Goal: Information Seeking & Learning: Learn about a topic

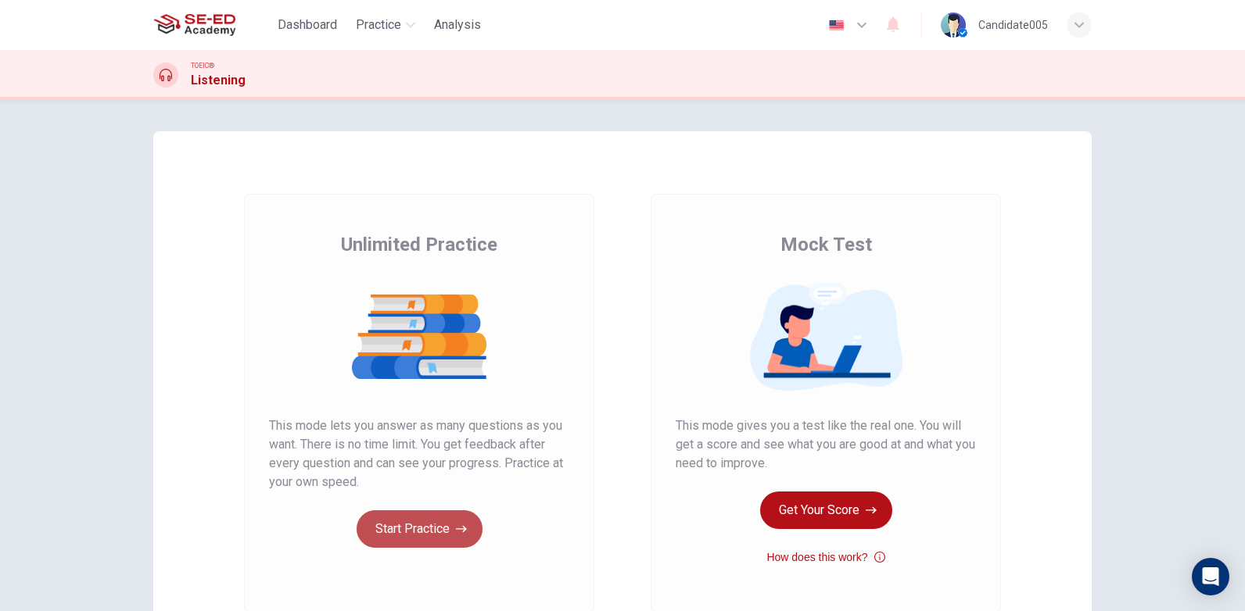
click at [417, 530] on button "Start Practice" at bounding box center [419, 530] width 126 height 38
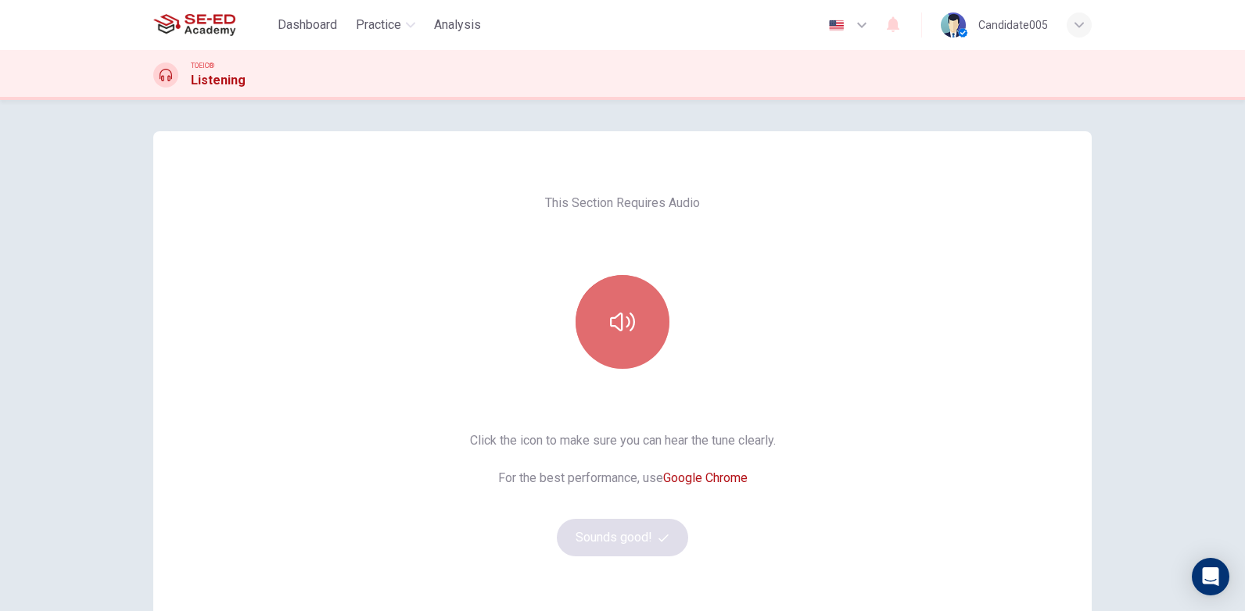
click at [622, 331] on icon "button" at bounding box center [622, 322] width 25 height 25
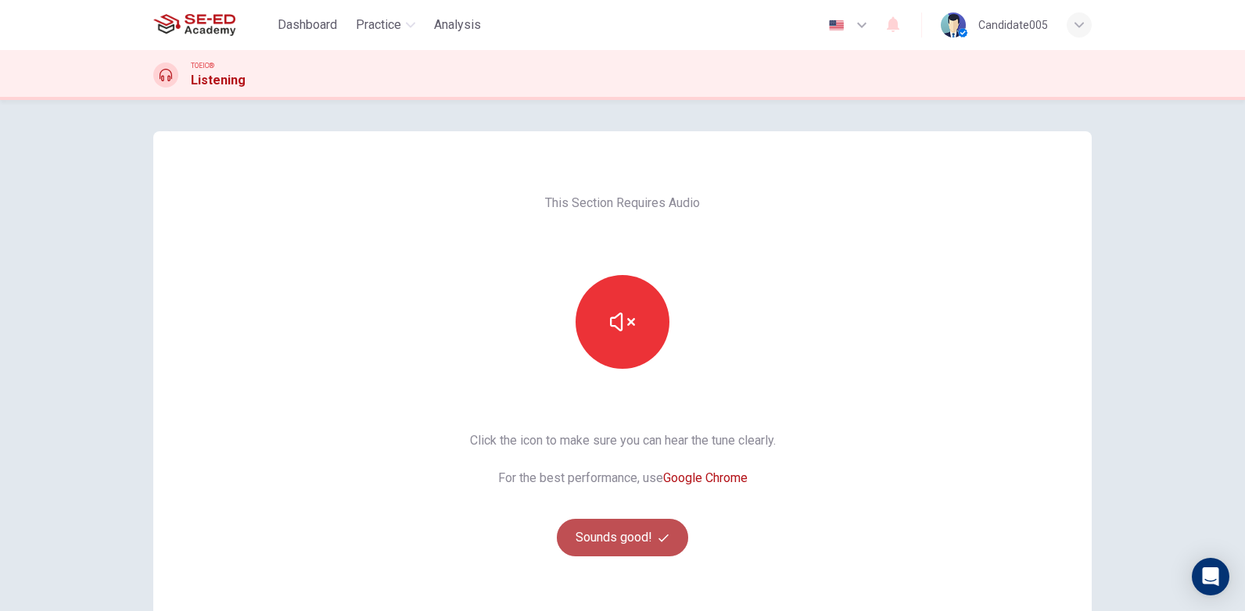
click at [619, 542] on button "Sounds good!" at bounding box center [622, 538] width 131 height 38
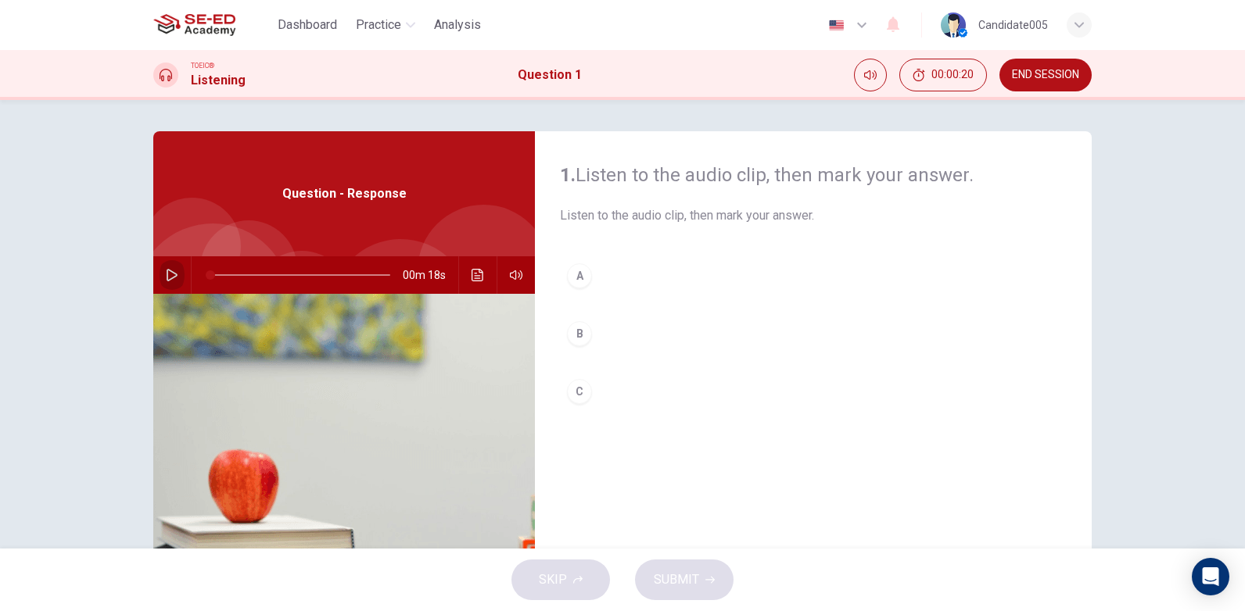
click at [167, 275] on icon "button" at bounding box center [172, 275] width 13 height 13
type input "0"
click at [577, 333] on div "B" at bounding box center [579, 333] width 25 height 25
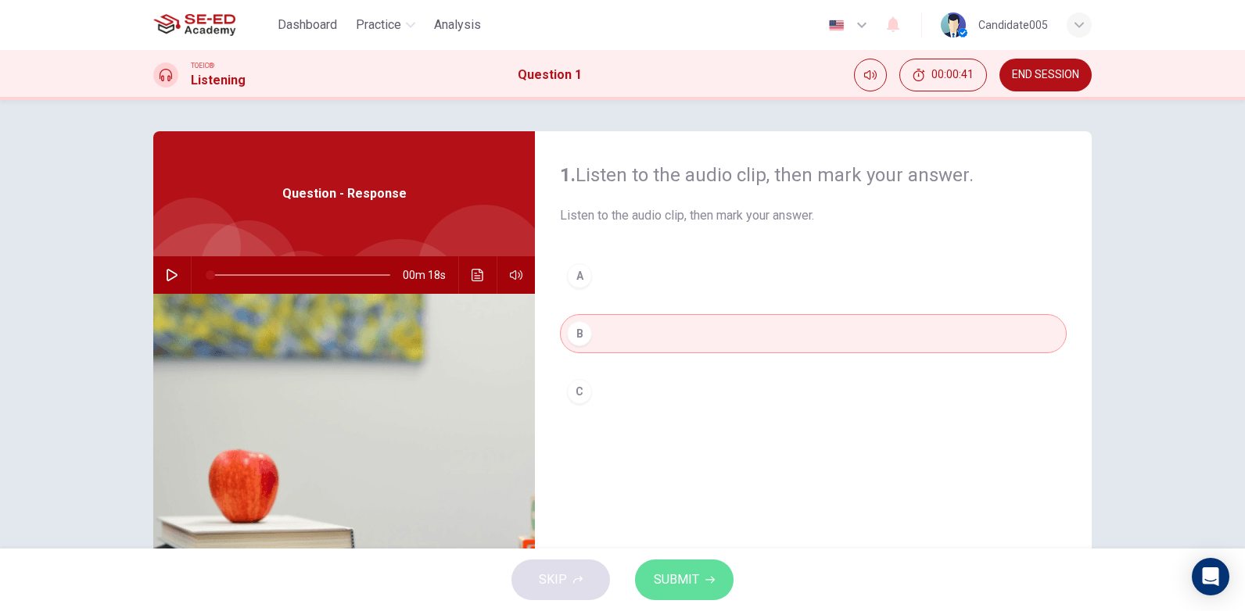
click at [679, 582] on span "SUBMIT" at bounding box center [676, 580] width 45 height 22
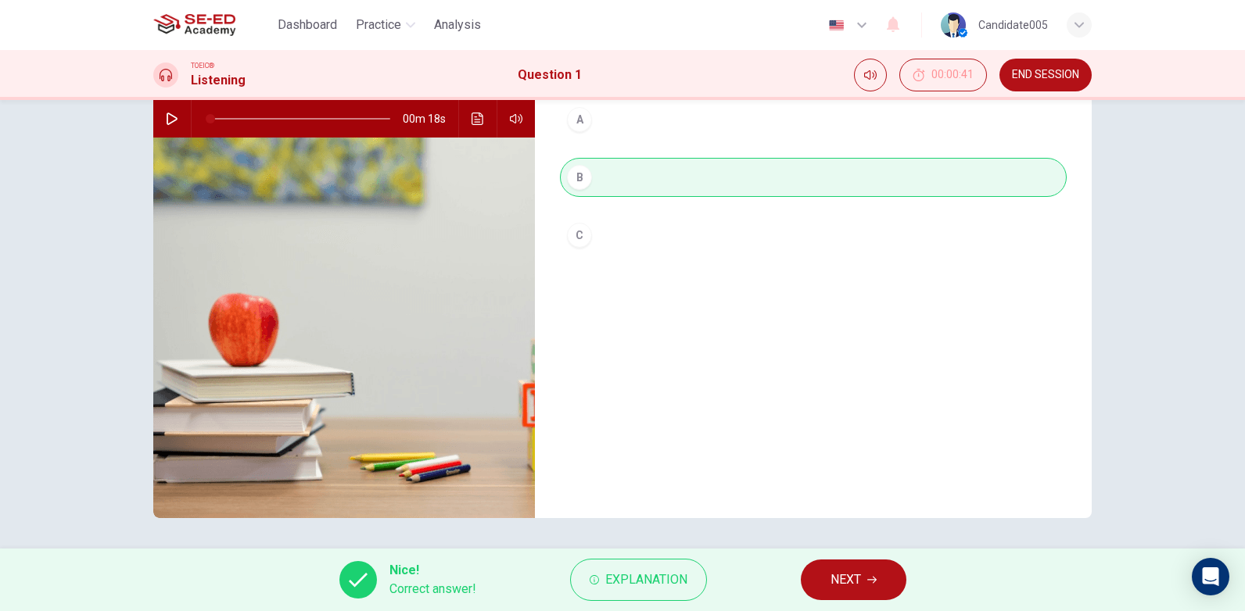
scroll to position [157, 0]
click at [854, 577] on span "NEXT" at bounding box center [845, 580] width 30 height 22
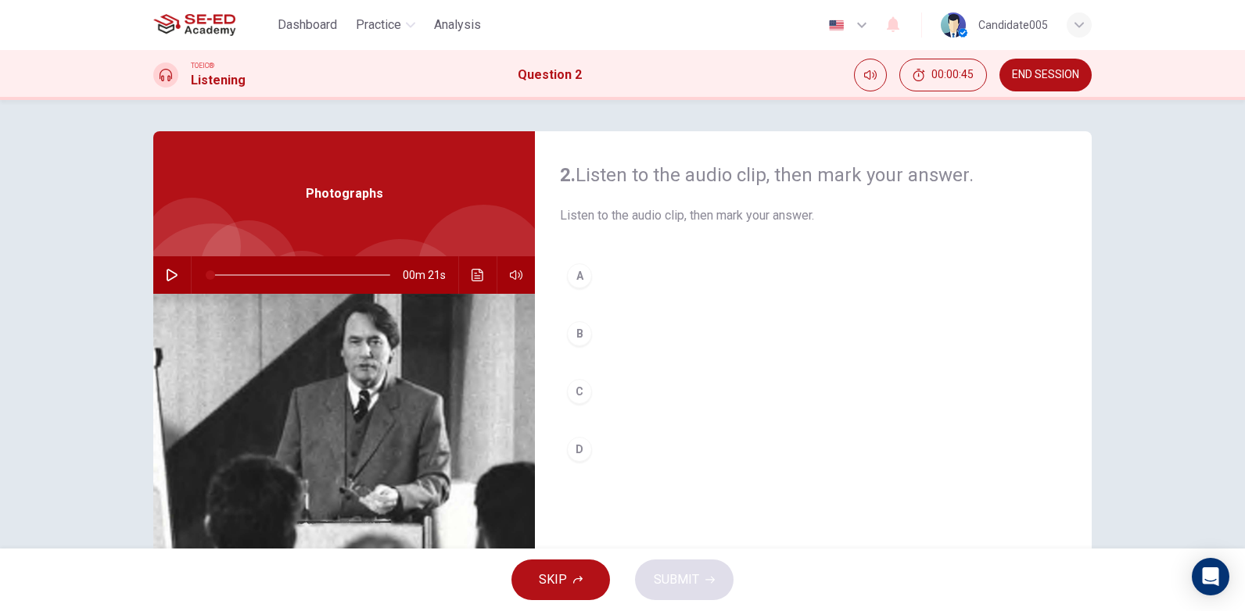
click at [167, 274] on icon "button" at bounding box center [172, 275] width 13 height 13
click at [166, 276] on icon "button" at bounding box center [172, 275] width 13 height 13
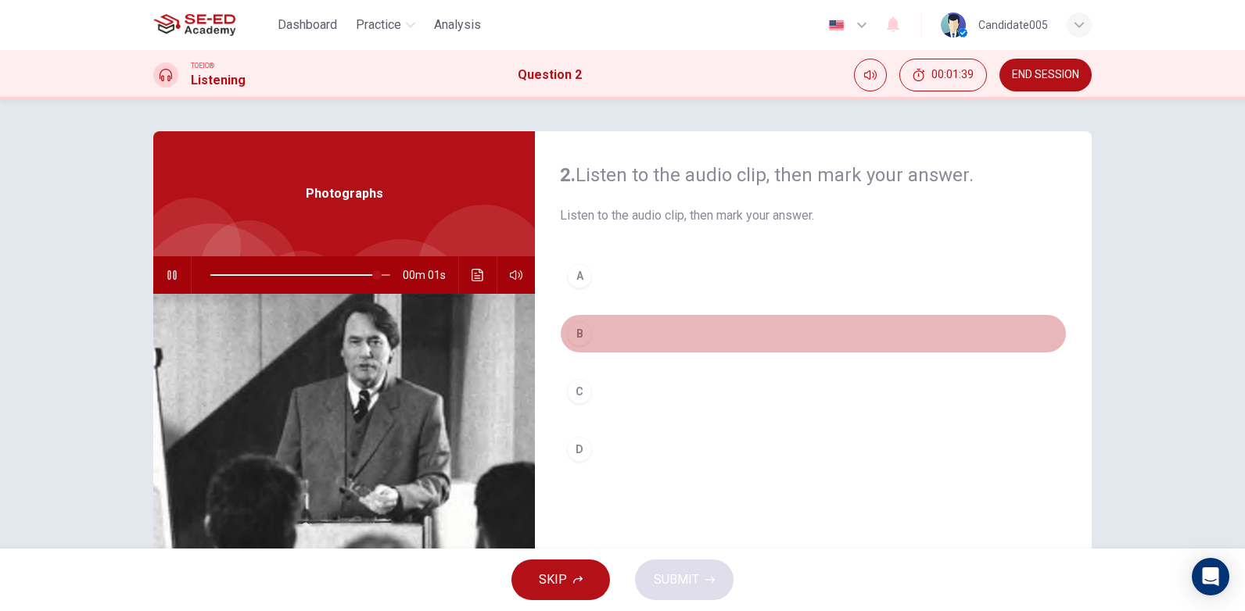
click at [578, 331] on div "B" at bounding box center [579, 333] width 25 height 25
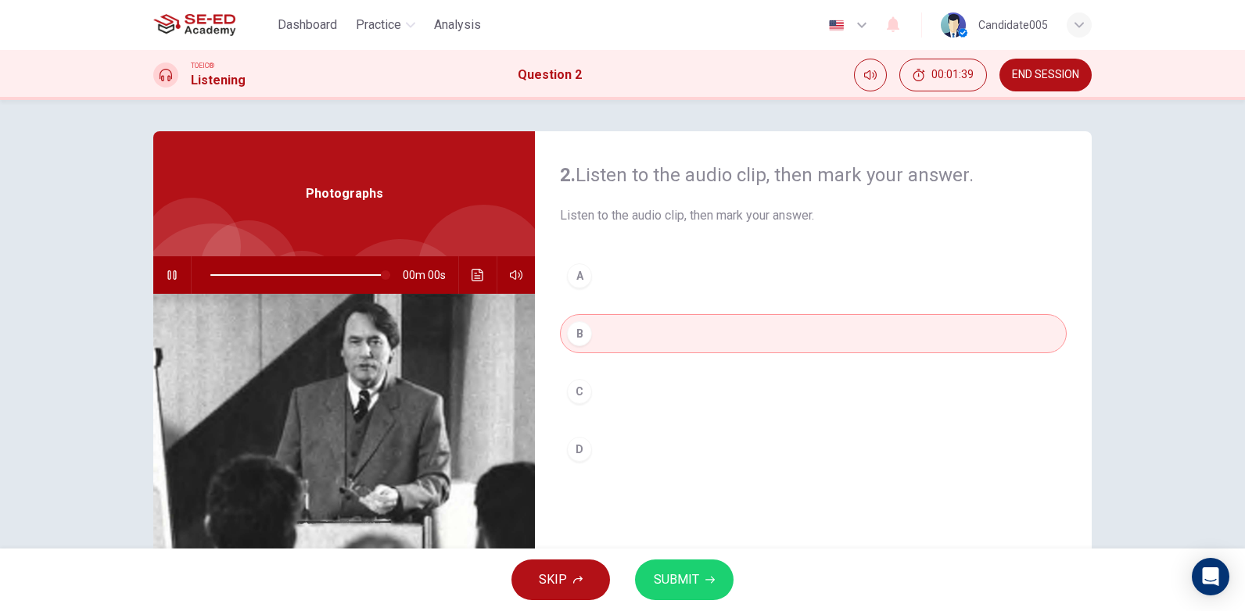
type input "0"
click at [686, 580] on span "SUBMIT" at bounding box center [676, 580] width 45 height 22
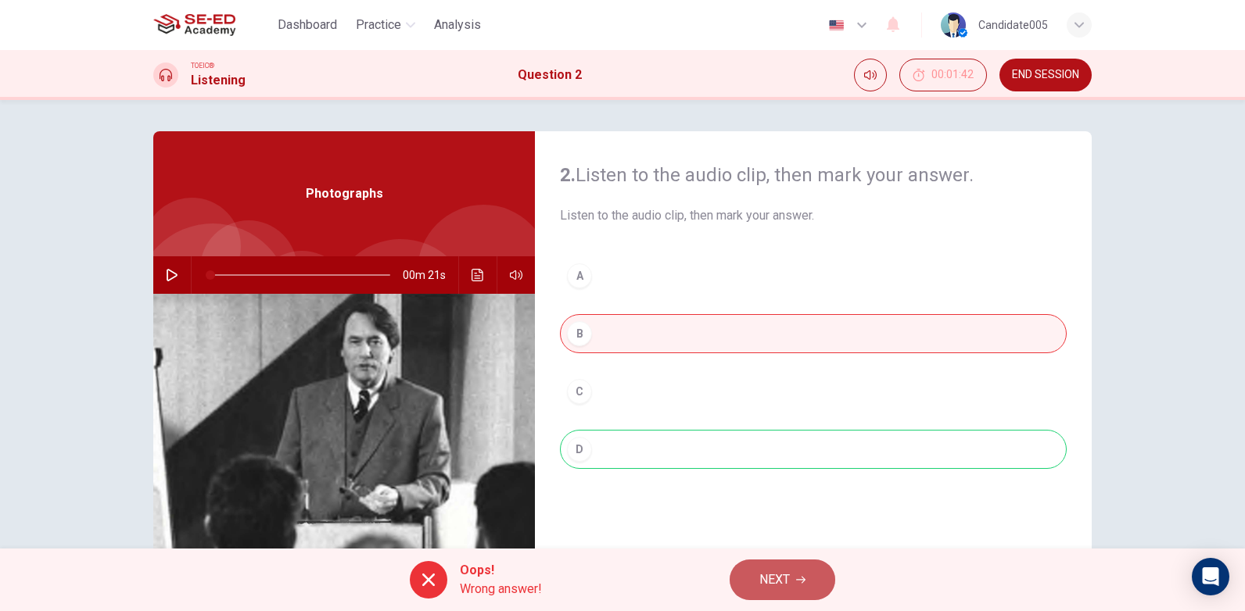
click at [779, 581] on span "NEXT" at bounding box center [774, 580] width 30 height 22
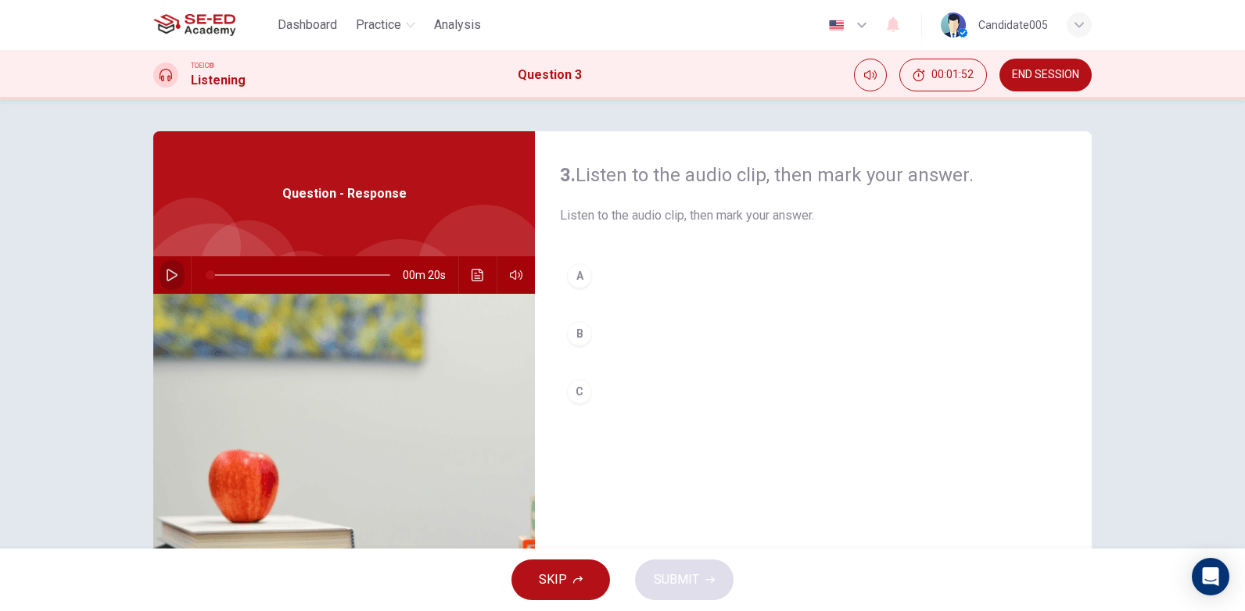
click at [166, 274] on icon "button" at bounding box center [172, 275] width 13 height 13
click at [167, 277] on icon "button" at bounding box center [172, 275] width 13 height 13
type input "0"
click at [579, 389] on div "C" at bounding box center [579, 391] width 25 height 25
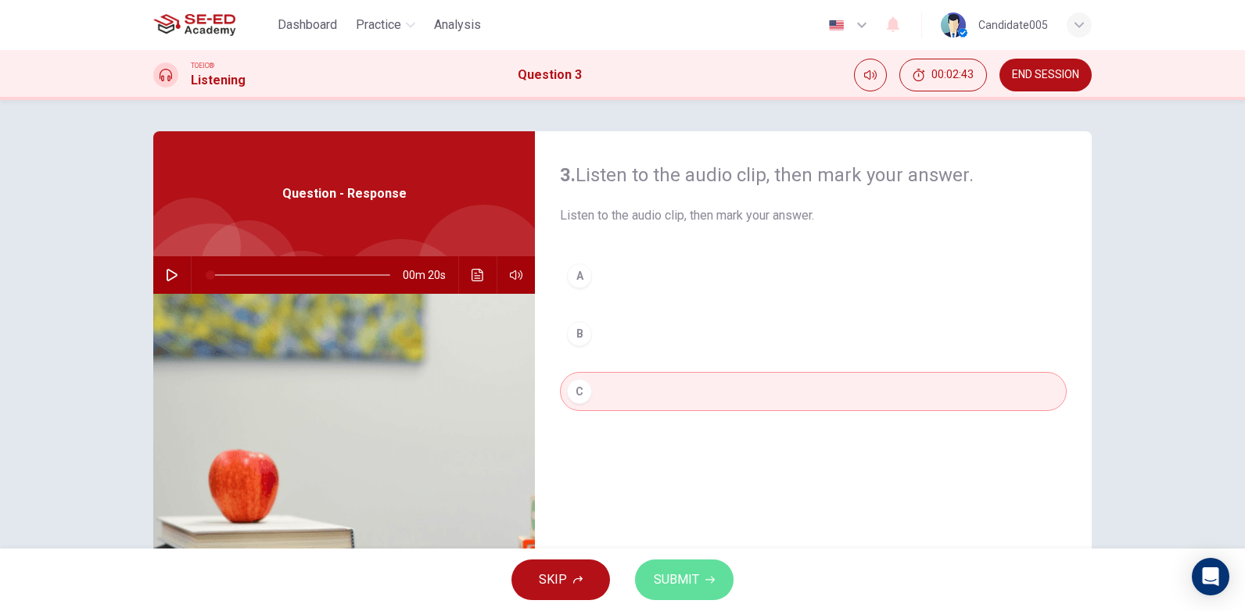
click at [698, 580] on button "SUBMIT" at bounding box center [684, 580] width 99 height 41
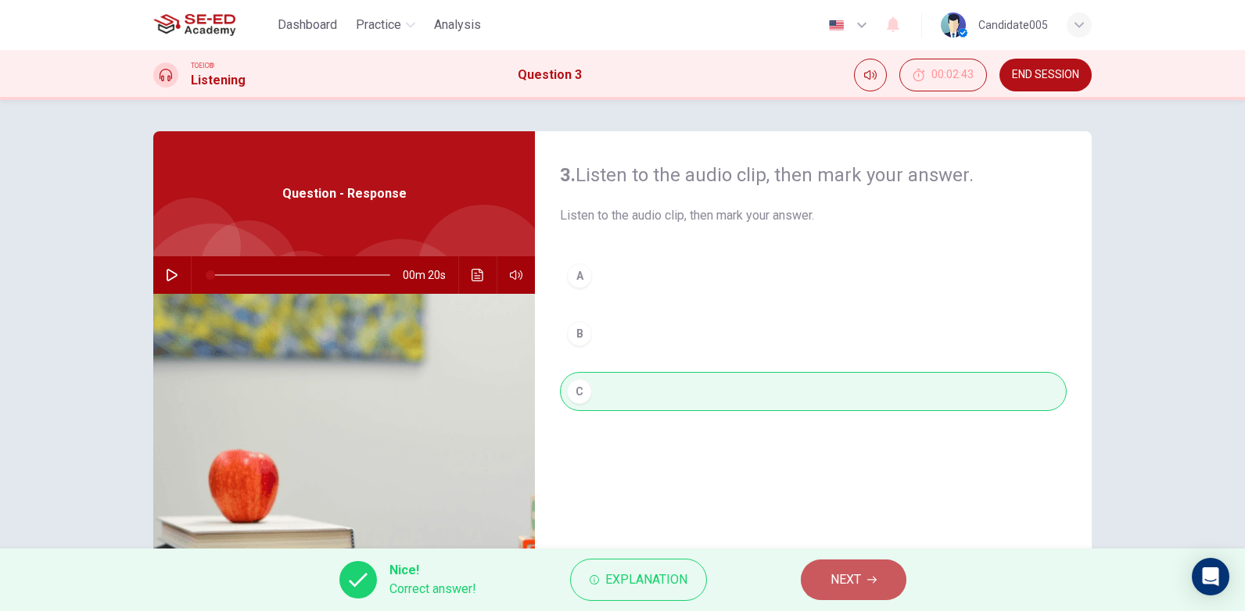
click at [845, 579] on span "NEXT" at bounding box center [845, 580] width 30 height 22
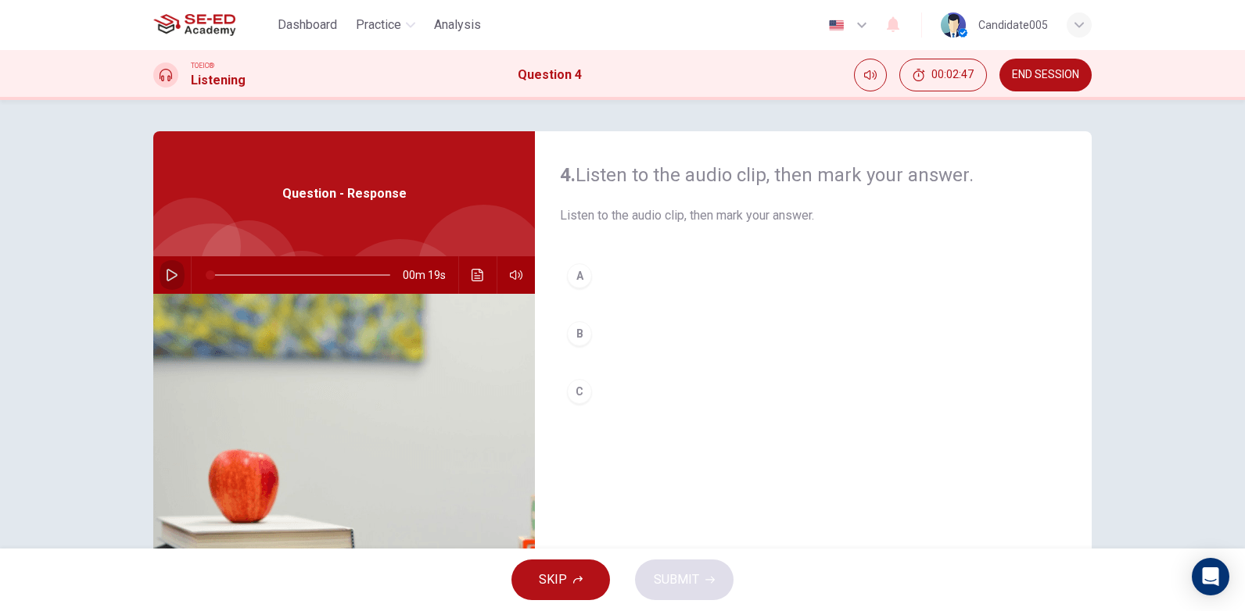
click at [167, 273] on icon "button" at bounding box center [172, 275] width 13 height 13
click at [571, 335] on div "B" at bounding box center [579, 333] width 25 height 25
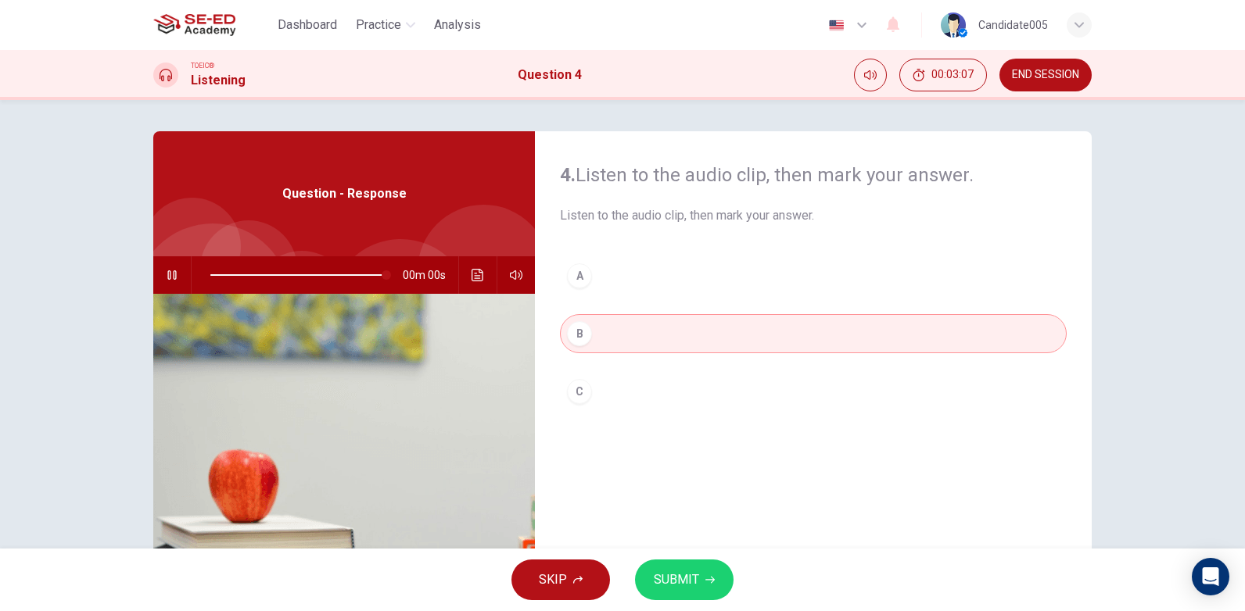
type input "0"
click at [690, 581] on span "SUBMIT" at bounding box center [676, 580] width 45 height 22
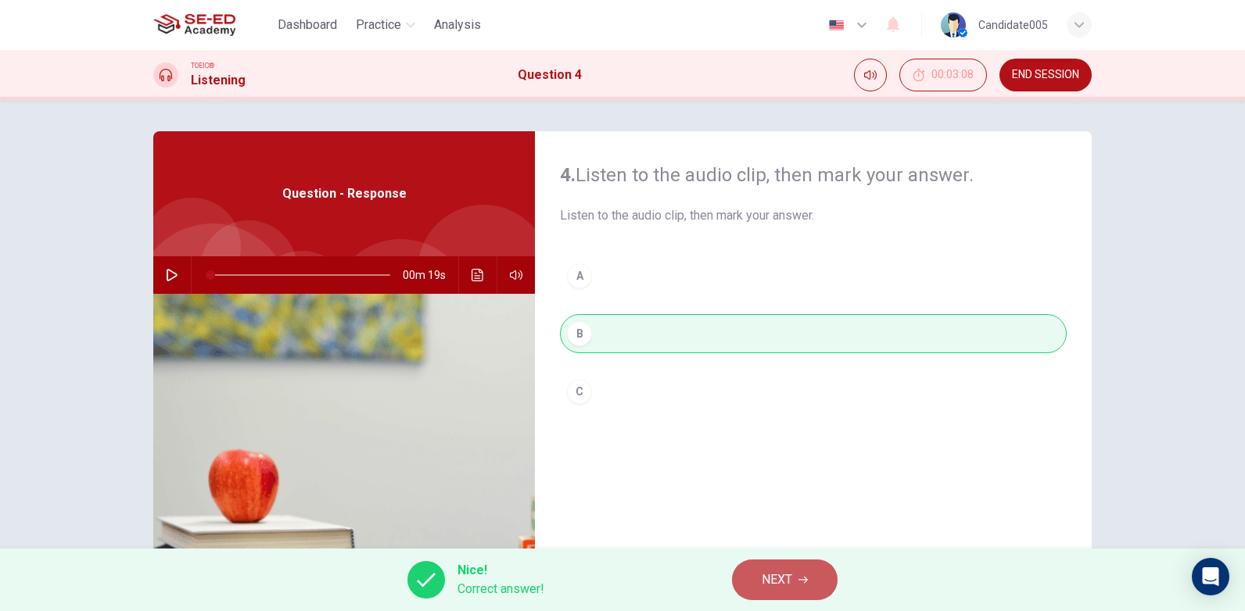
click at [790, 577] on span "NEXT" at bounding box center [776, 580] width 30 height 22
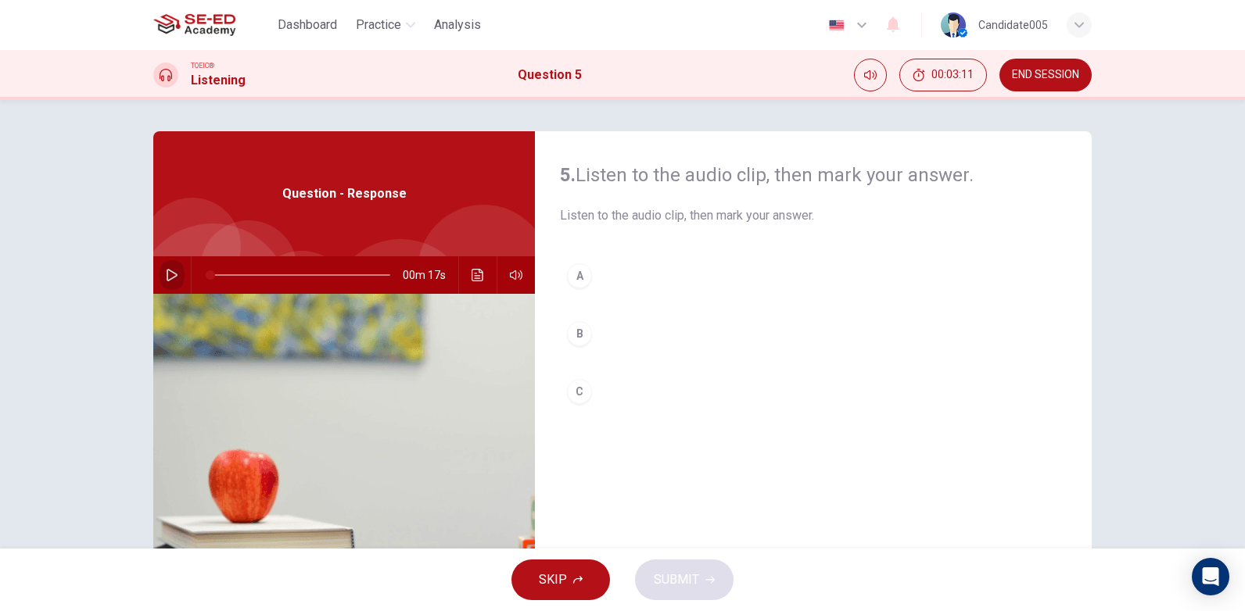
click at [168, 274] on icon "button" at bounding box center [172, 275] width 13 height 13
type input "0"
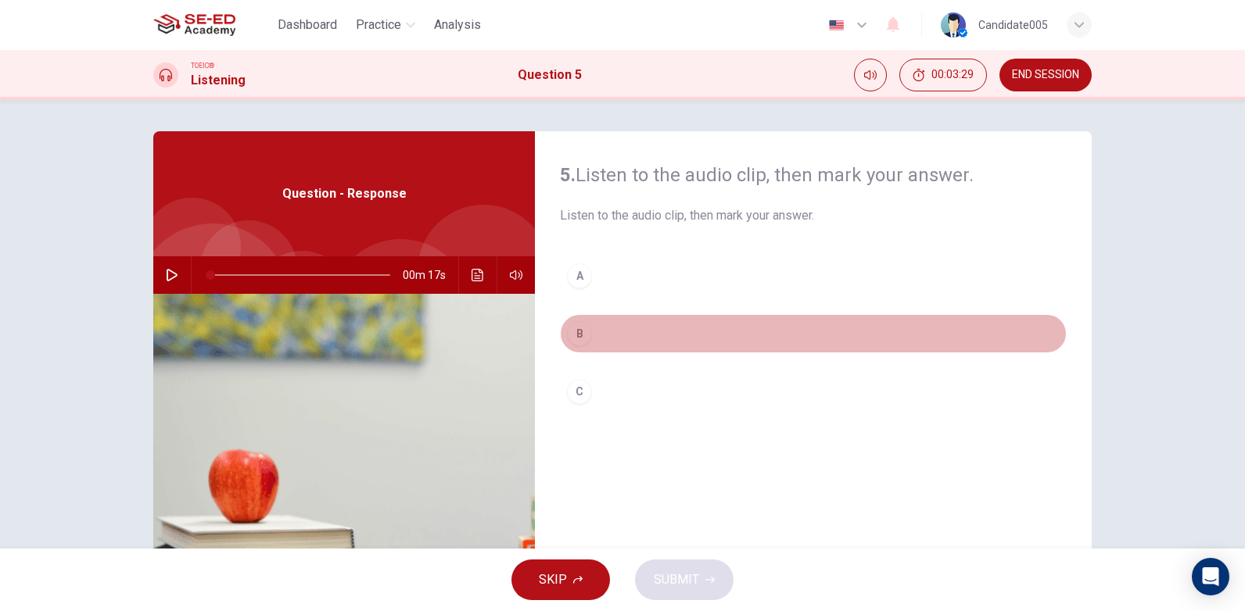
click at [572, 329] on div "B" at bounding box center [579, 333] width 25 height 25
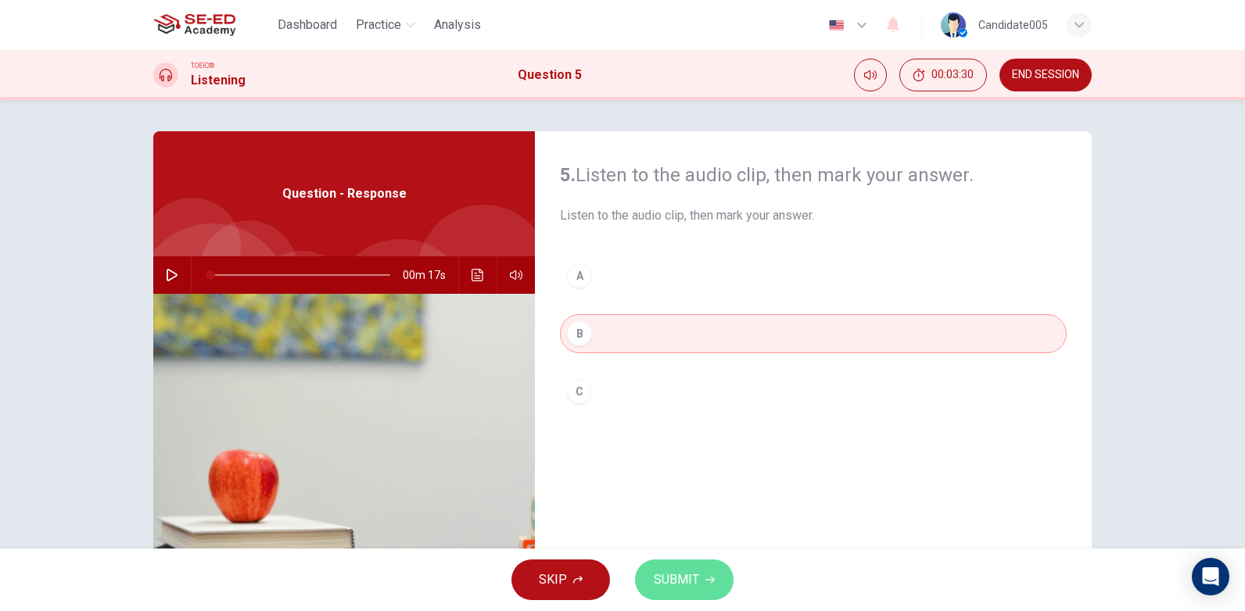
click at [688, 586] on span "SUBMIT" at bounding box center [676, 580] width 45 height 22
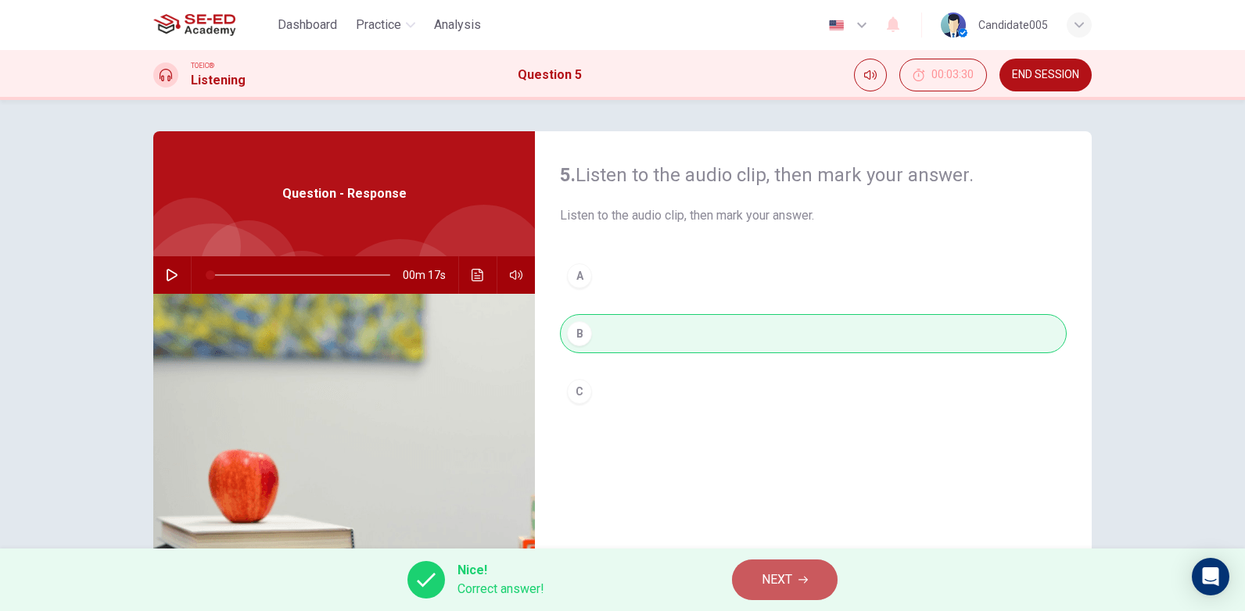
click at [771, 582] on span "NEXT" at bounding box center [776, 580] width 30 height 22
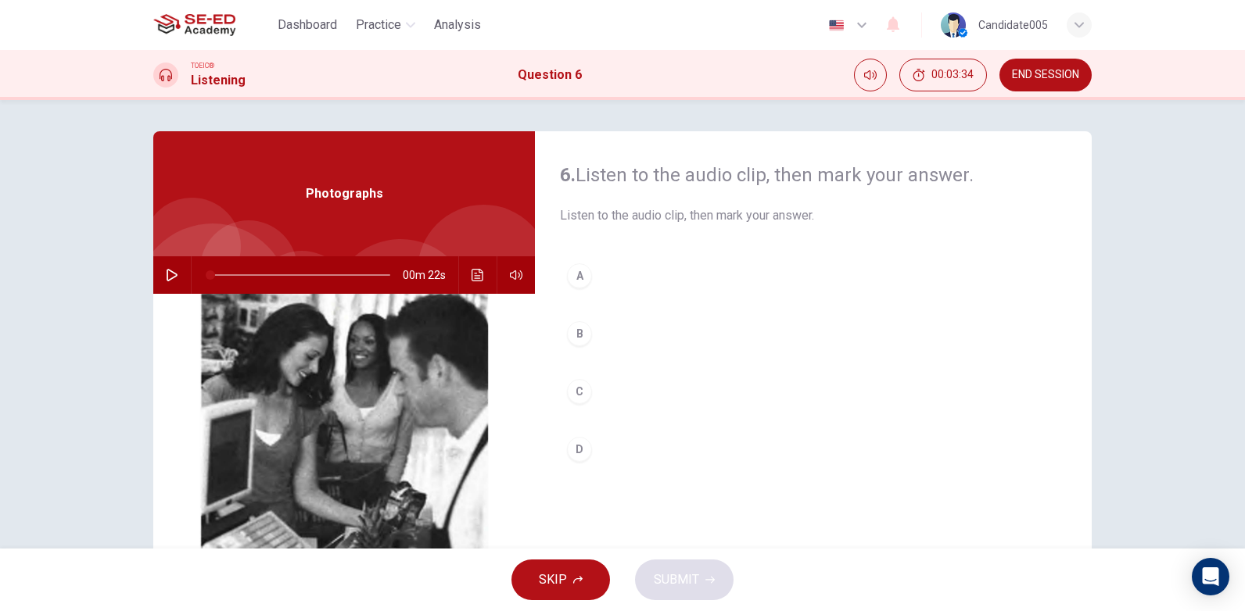
click at [166, 274] on icon "button" at bounding box center [172, 275] width 13 height 13
click at [167, 274] on icon "button" at bounding box center [172, 275] width 13 height 13
type input "0"
click at [577, 448] on div "D" at bounding box center [579, 449] width 25 height 25
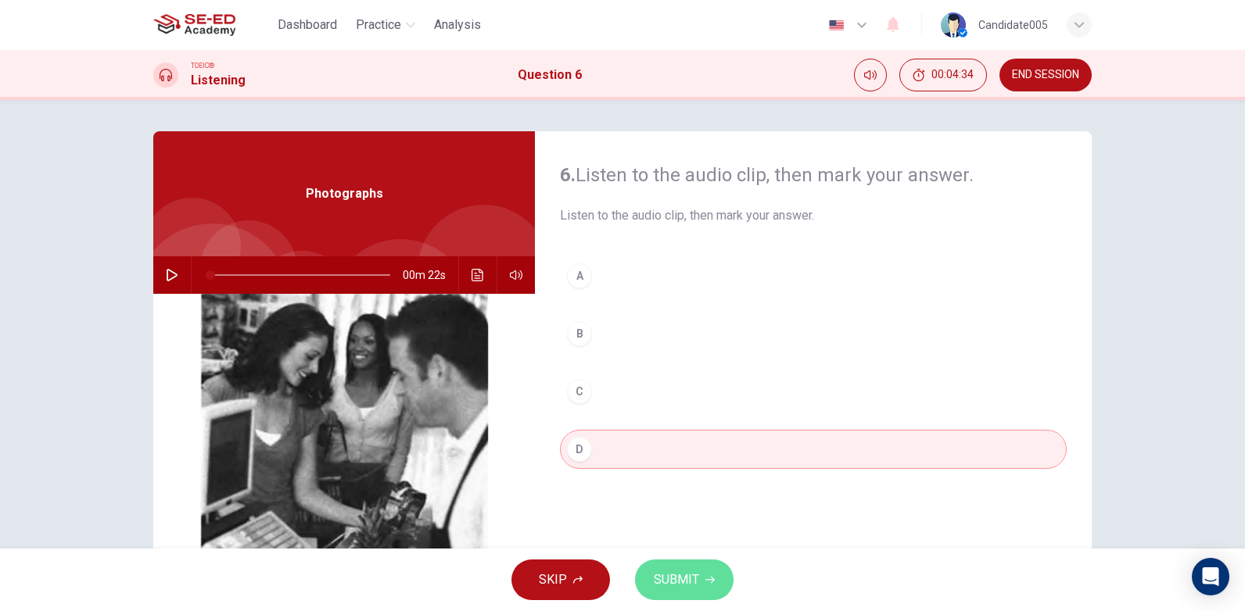
click at [677, 571] on span "SUBMIT" at bounding box center [676, 580] width 45 height 22
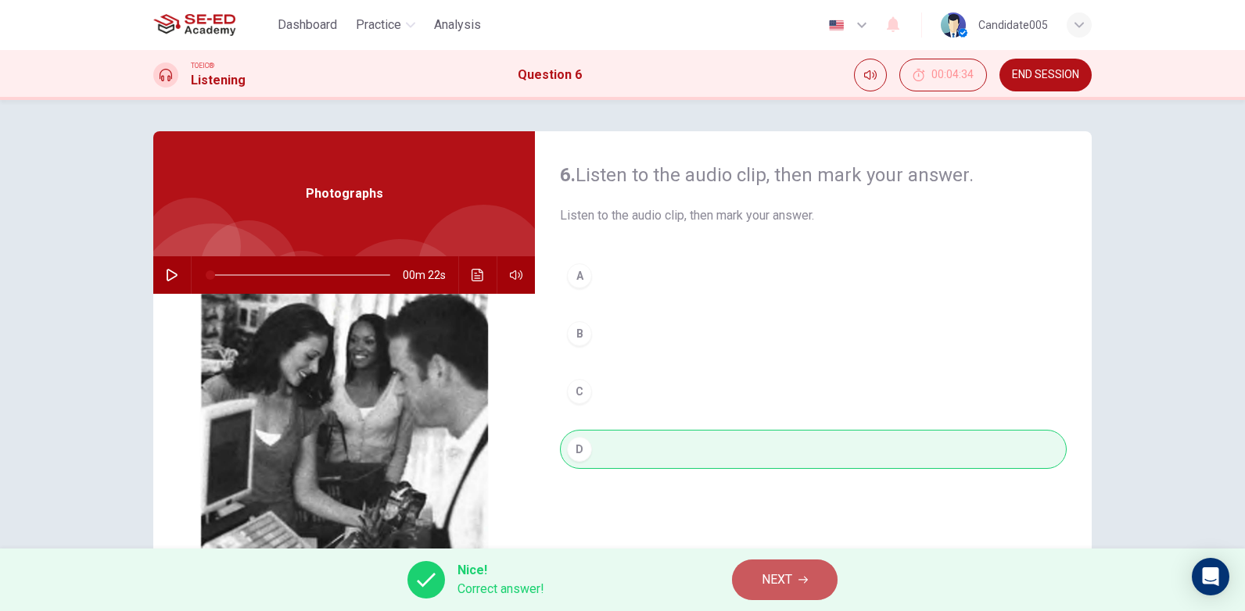
click at [797, 580] on button "NEXT" at bounding box center [785, 580] width 106 height 41
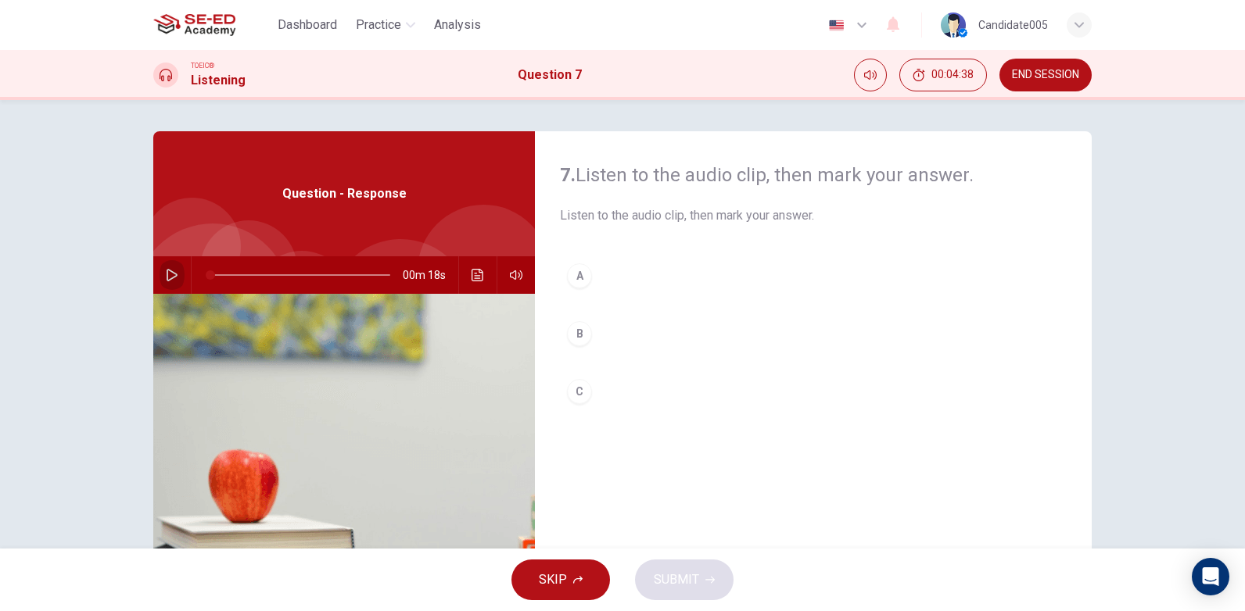
click at [174, 274] on icon "button" at bounding box center [172, 275] width 13 height 13
click at [576, 337] on div "B" at bounding box center [579, 333] width 25 height 25
type input "0"
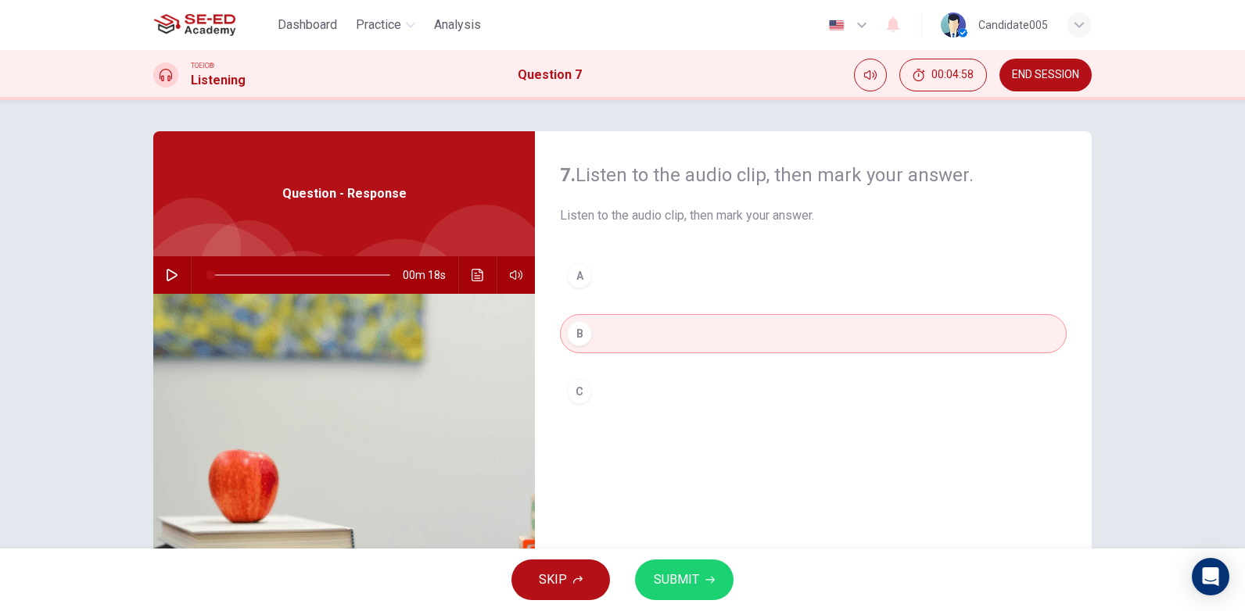
click at [705, 583] on icon "button" at bounding box center [709, 579] width 9 height 9
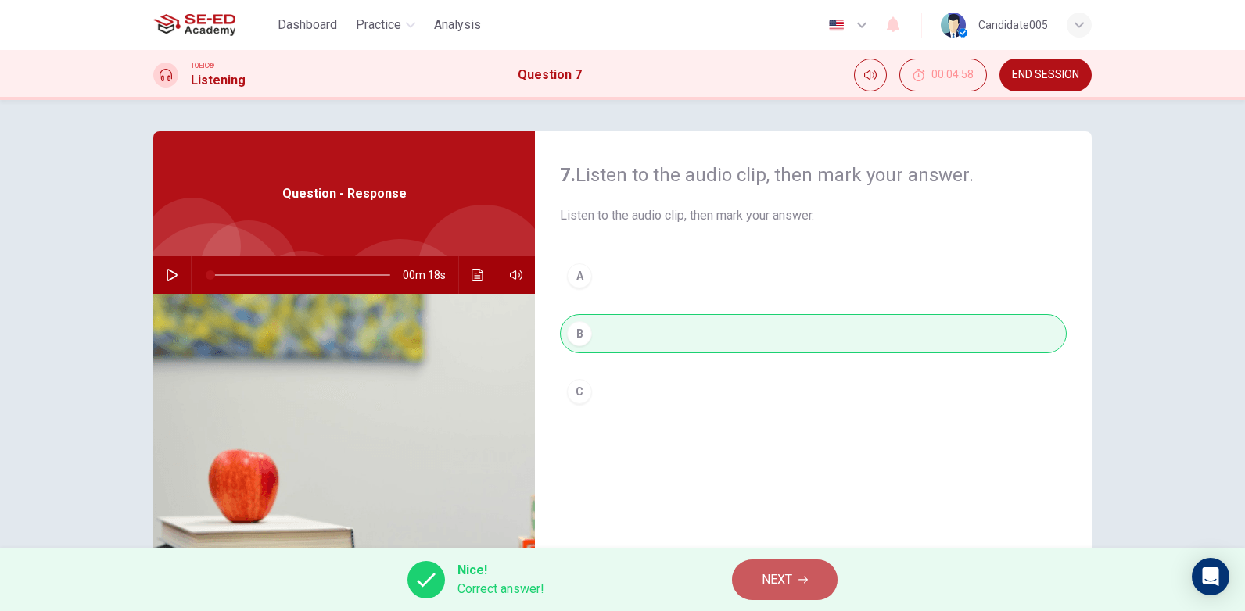
click at [794, 582] on button "NEXT" at bounding box center [785, 580] width 106 height 41
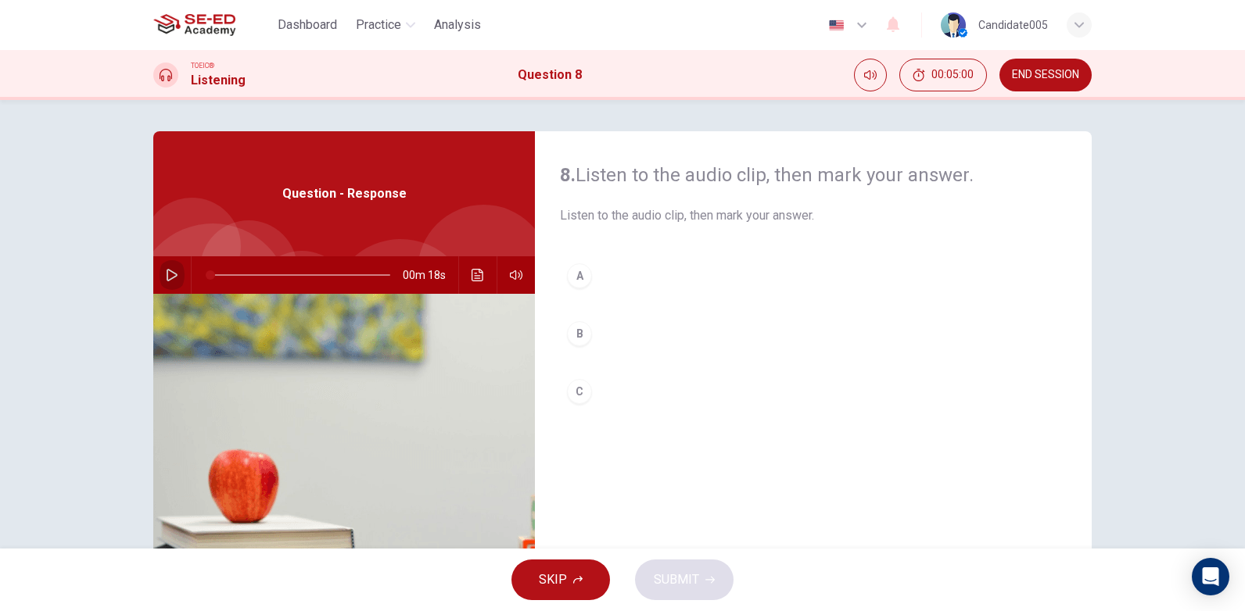
click at [166, 278] on icon "button" at bounding box center [172, 275] width 13 height 13
click at [166, 275] on icon "button" at bounding box center [172, 275] width 13 height 13
type input "0"
click at [574, 336] on div "B" at bounding box center [579, 333] width 25 height 25
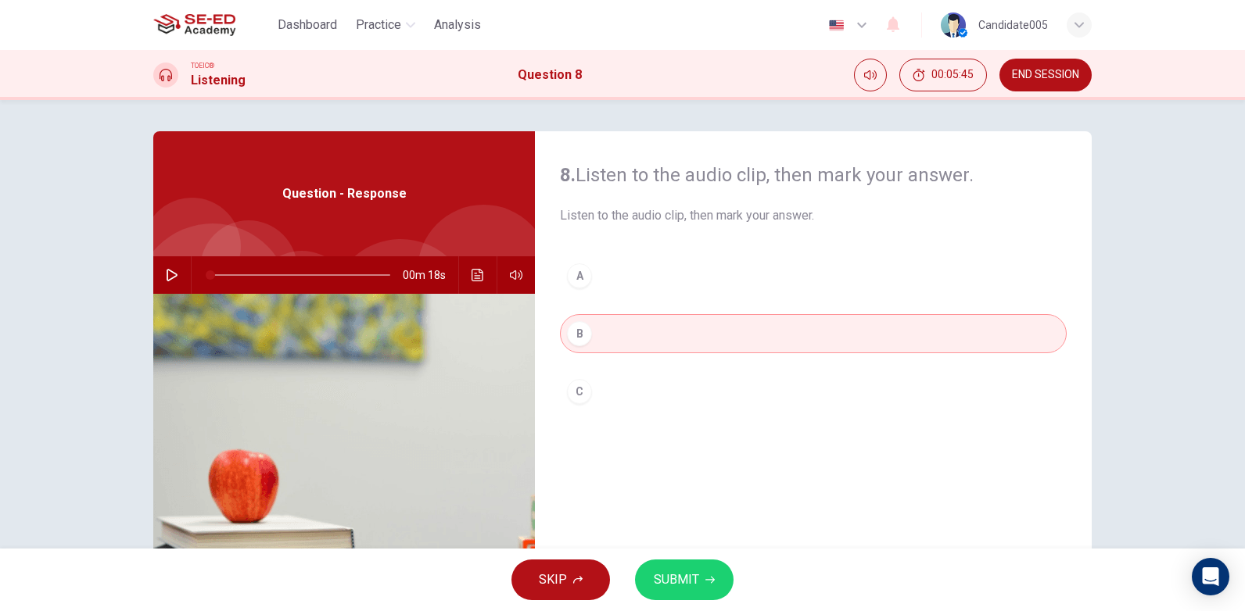
click at [682, 582] on span "SUBMIT" at bounding box center [676, 580] width 45 height 22
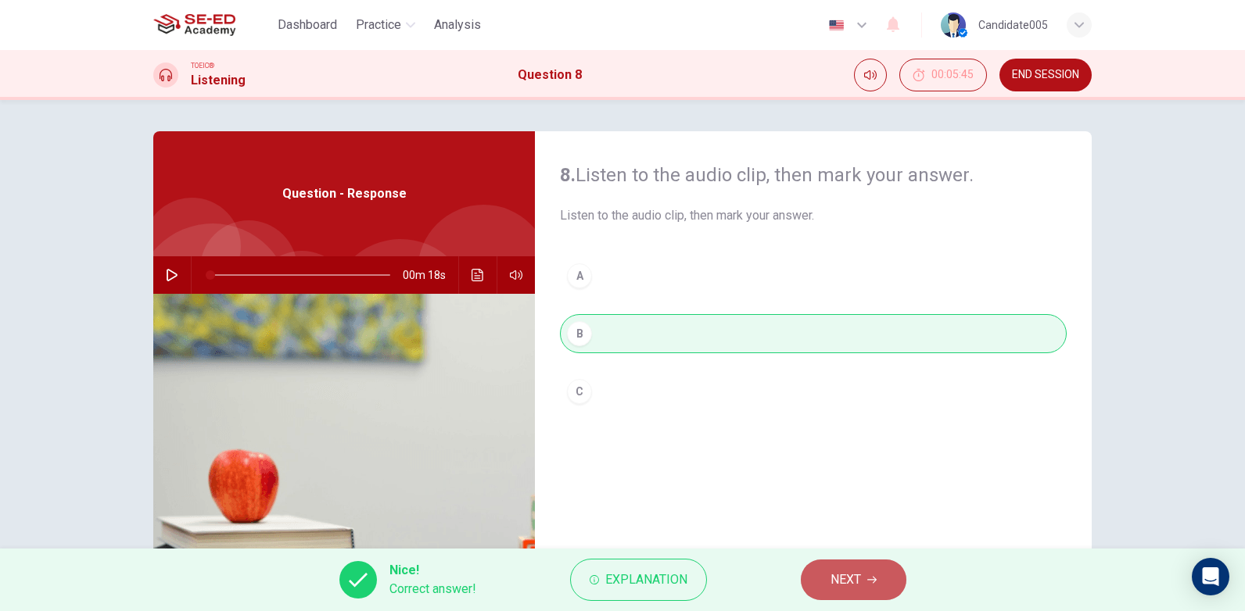
click at [871, 586] on button "NEXT" at bounding box center [854, 580] width 106 height 41
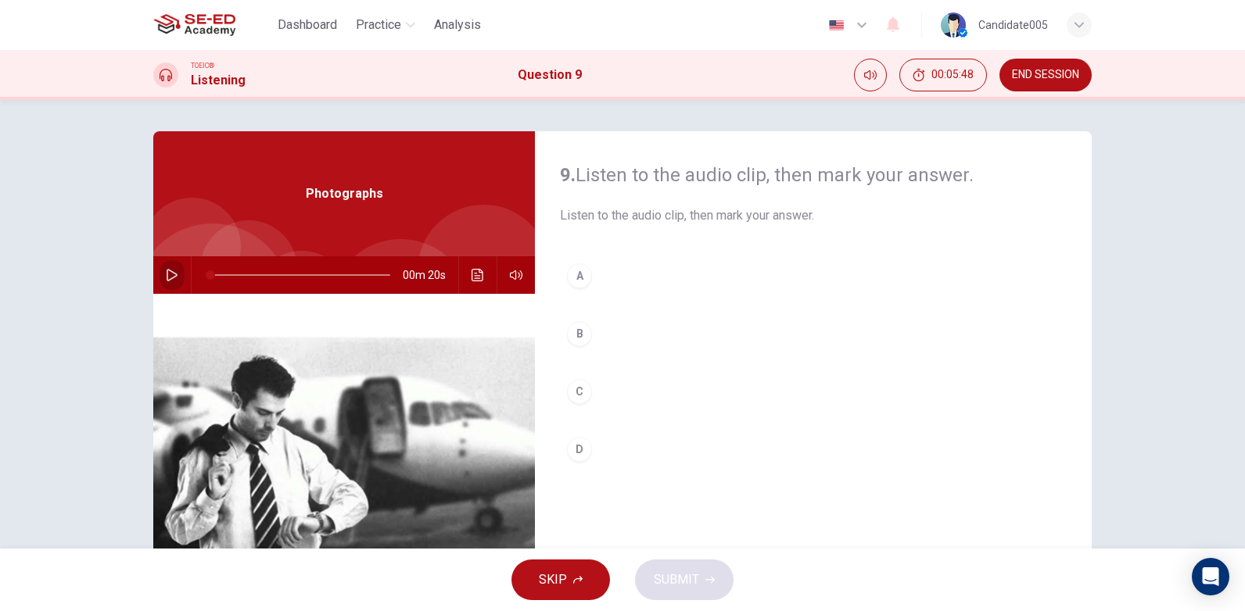
click at [171, 274] on icon "button" at bounding box center [172, 275] width 11 height 13
type input "0"
click at [575, 335] on div "B" at bounding box center [579, 333] width 25 height 25
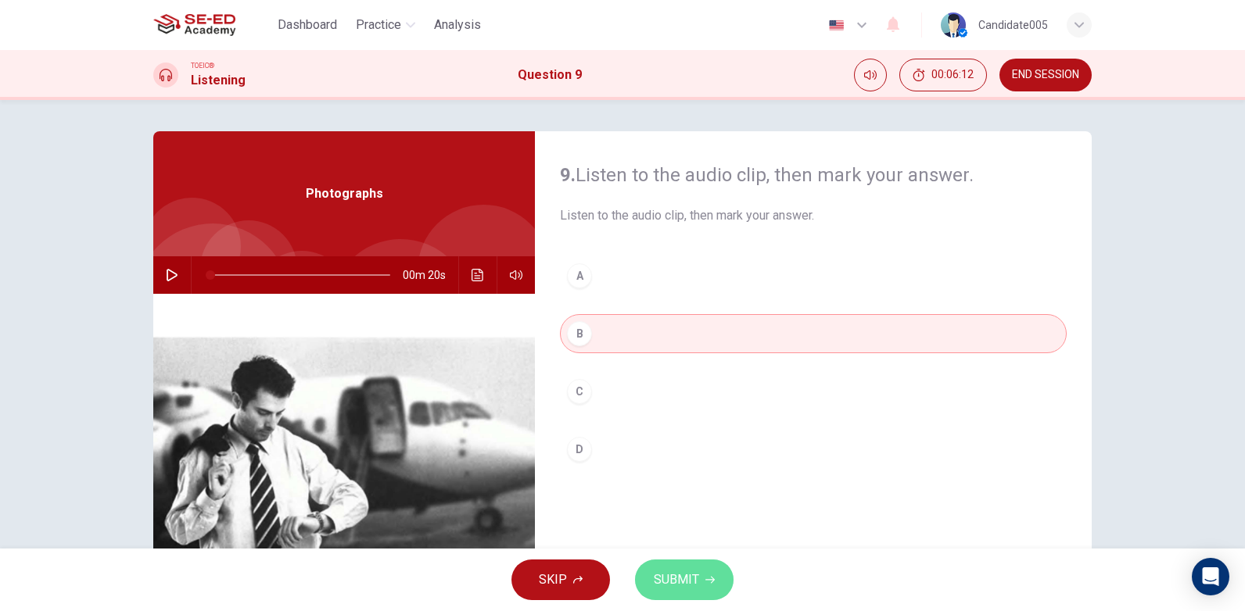
click at [677, 587] on span "SUBMIT" at bounding box center [676, 580] width 45 height 22
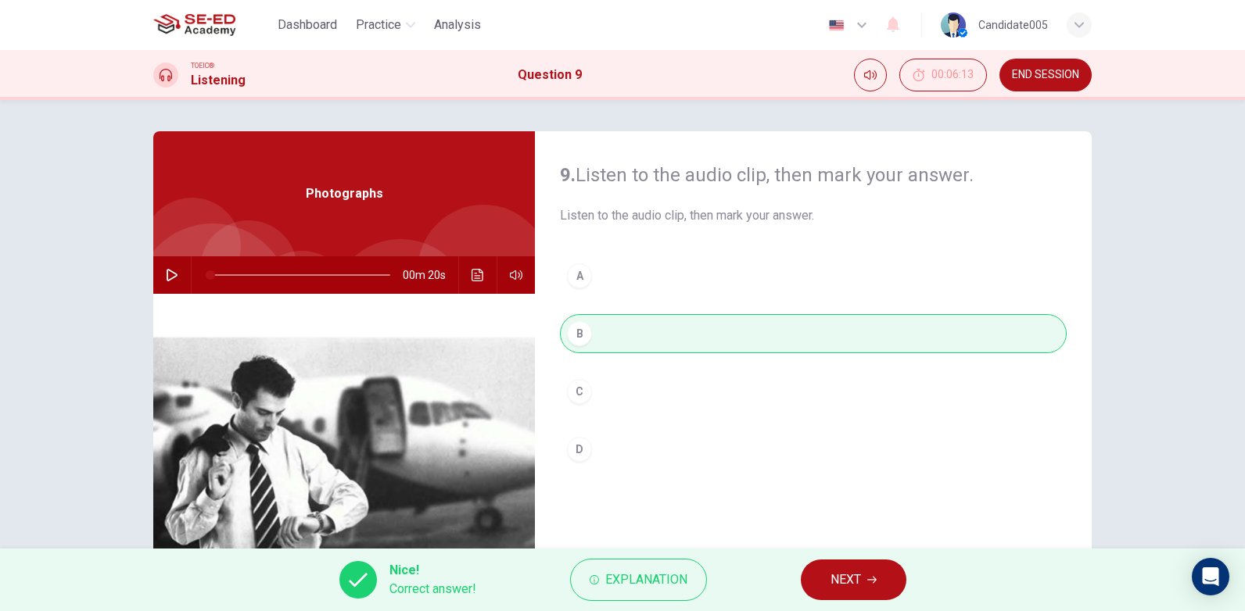
click at [859, 578] on span "NEXT" at bounding box center [845, 580] width 30 height 22
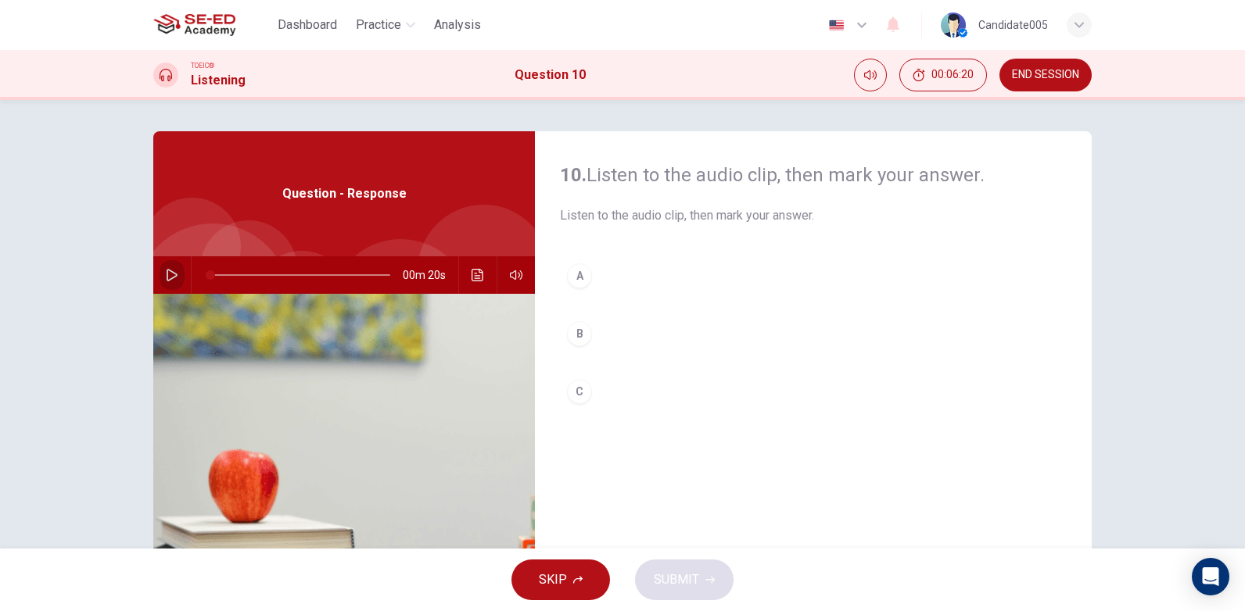
click at [168, 275] on icon "button" at bounding box center [172, 275] width 13 height 13
click at [167, 275] on icon "button" at bounding box center [172, 275] width 13 height 13
type input "0"
click at [575, 392] on div "C" at bounding box center [579, 391] width 25 height 25
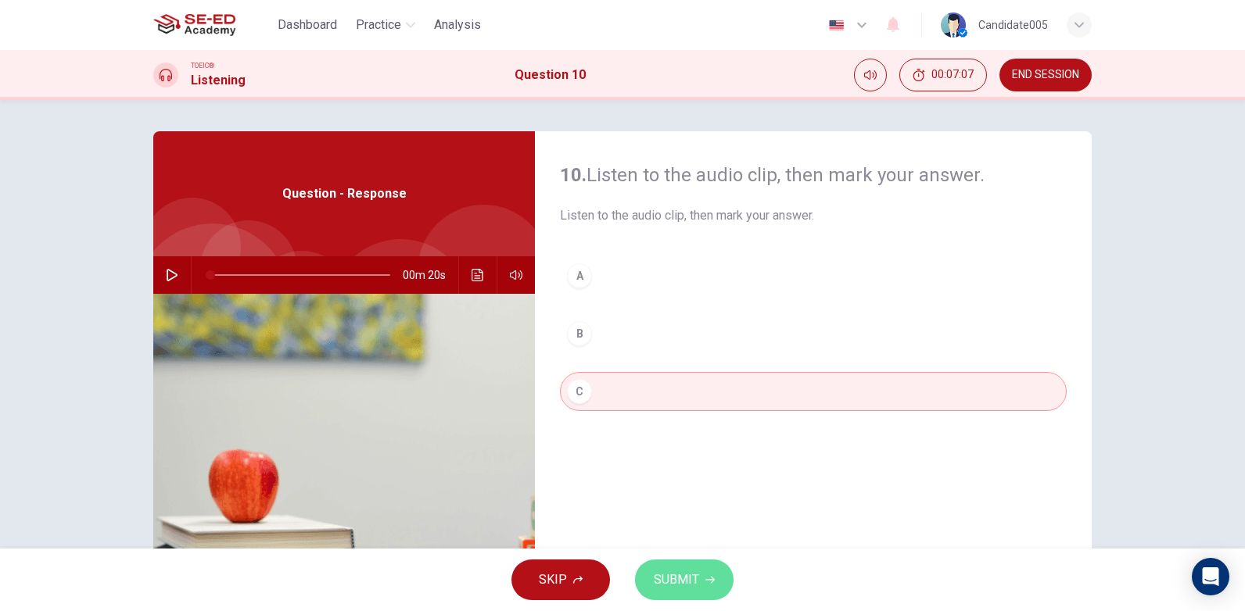
click at [685, 585] on span "SUBMIT" at bounding box center [676, 580] width 45 height 22
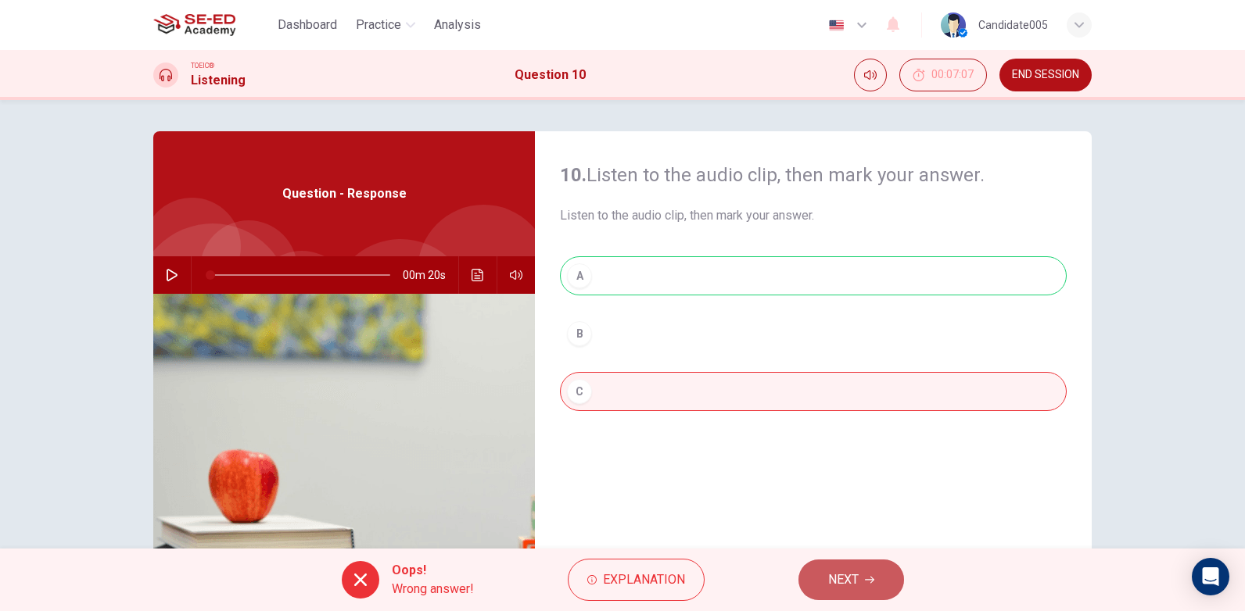
click at [858, 584] on span "NEXT" at bounding box center [843, 580] width 30 height 22
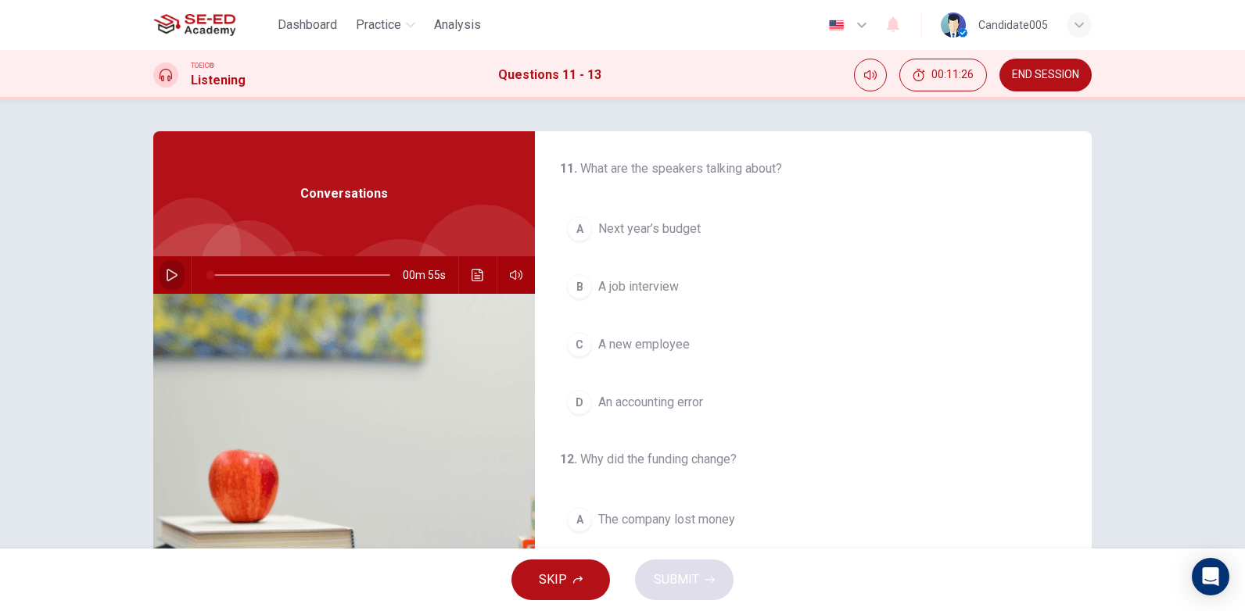
click at [166, 274] on icon "button" at bounding box center [172, 275] width 13 height 13
click at [170, 273] on icon "button" at bounding box center [172, 275] width 11 height 13
click at [210, 274] on span at bounding box center [300, 275] width 180 height 22
click at [578, 230] on div "A" at bounding box center [579, 229] width 25 height 25
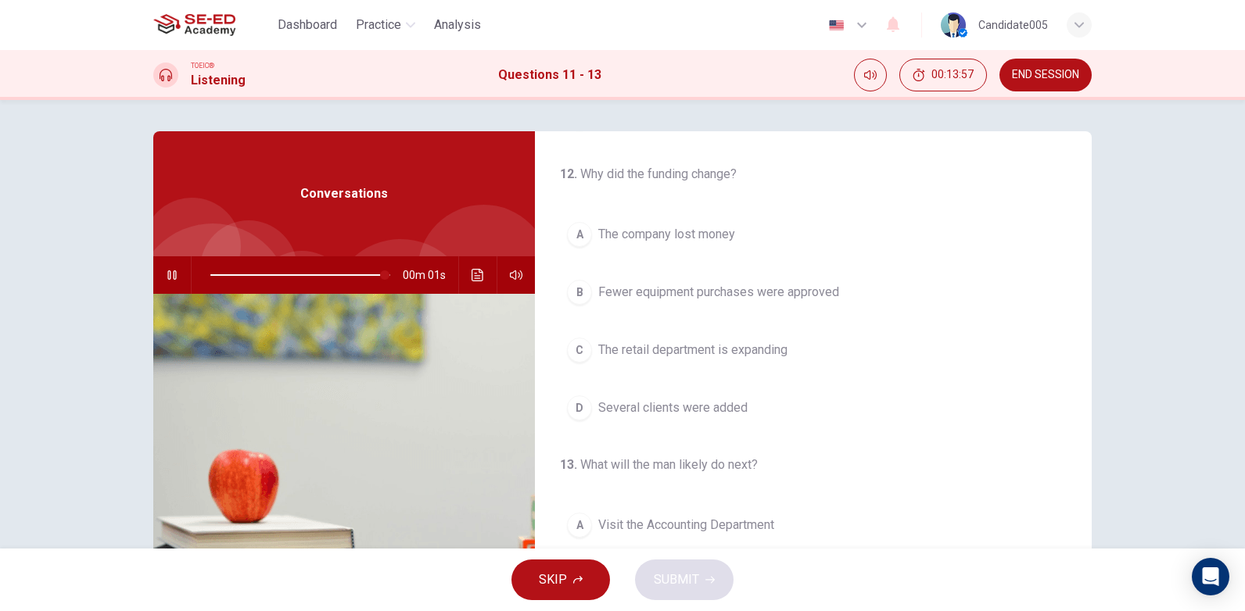
scroll to position [313, 0]
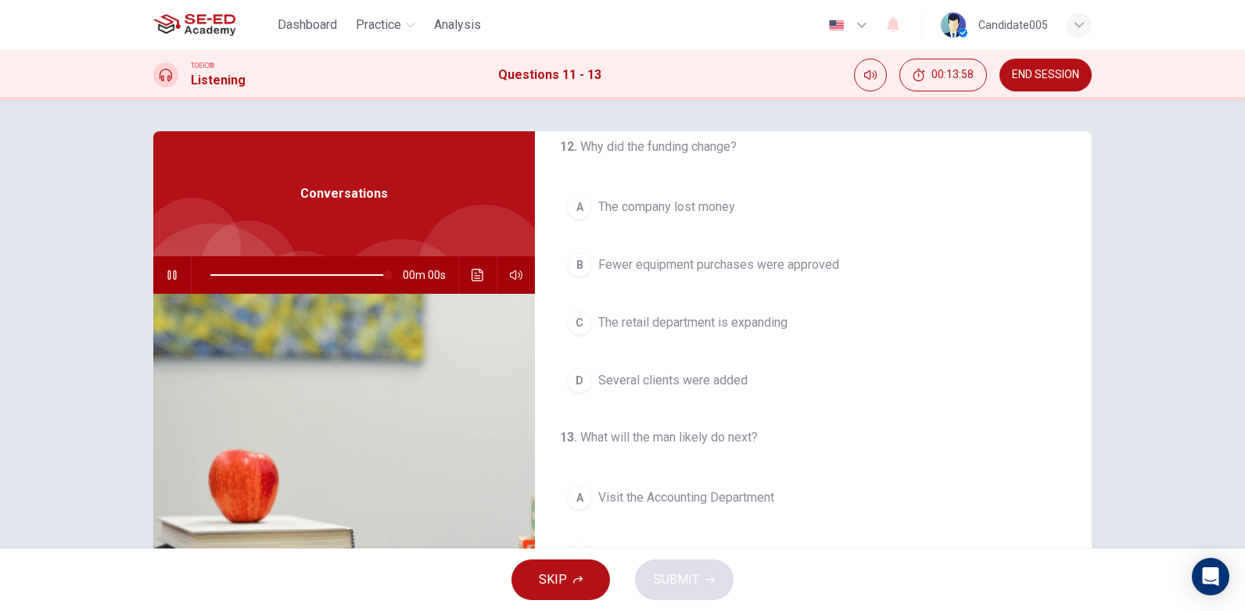
type input "0"
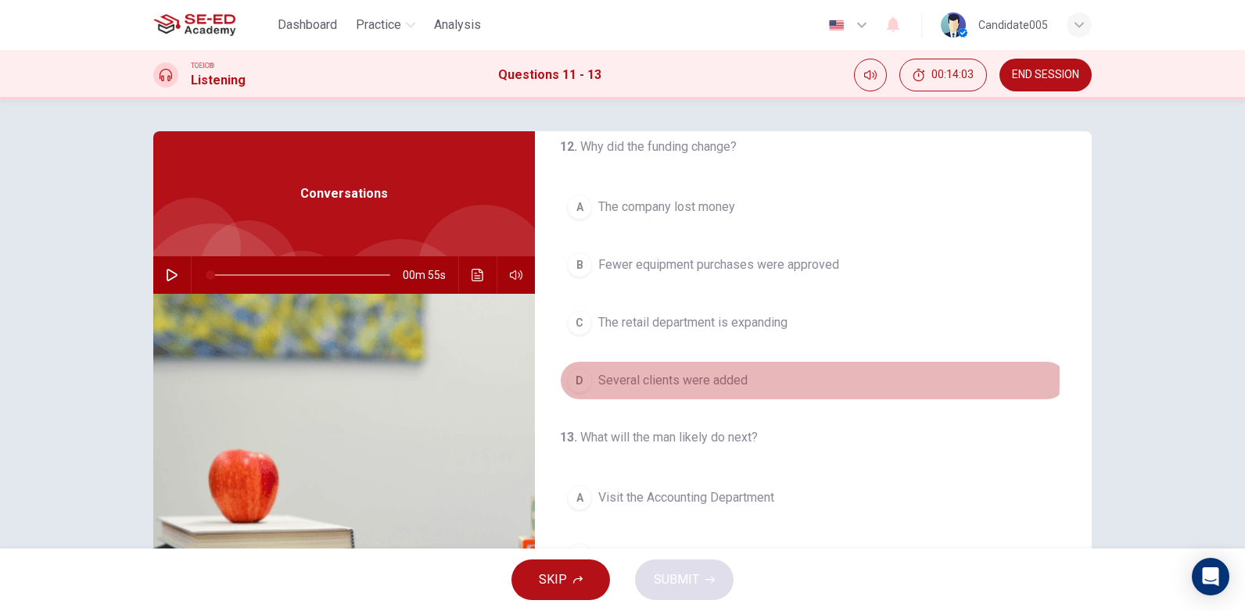
click at [571, 377] on div "D" at bounding box center [579, 380] width 25 height 25
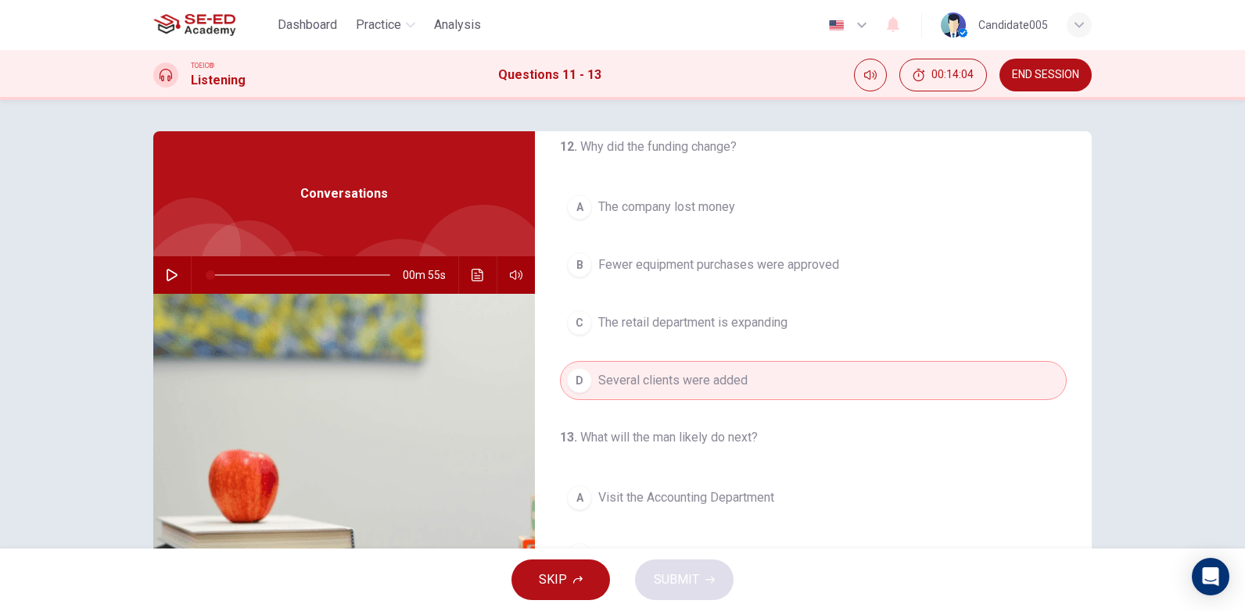
scroll to position [357, 0]
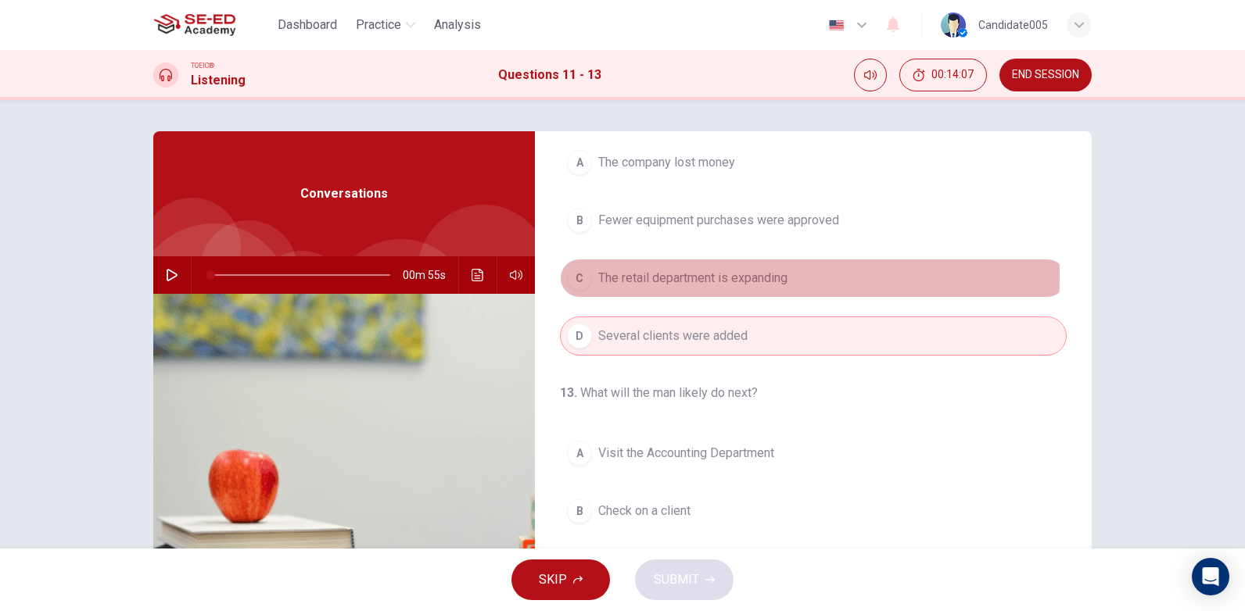
click at [581, 277] on div "C" at bounding box center [579, 278] width 25 height 25
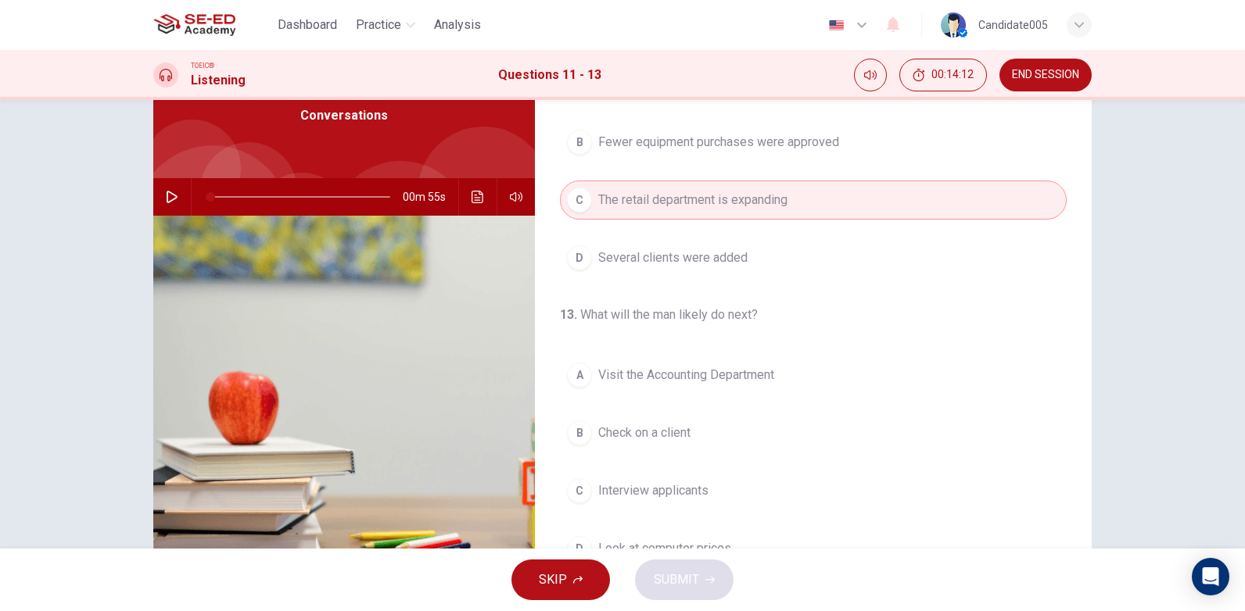
scroll to position [156, 0]
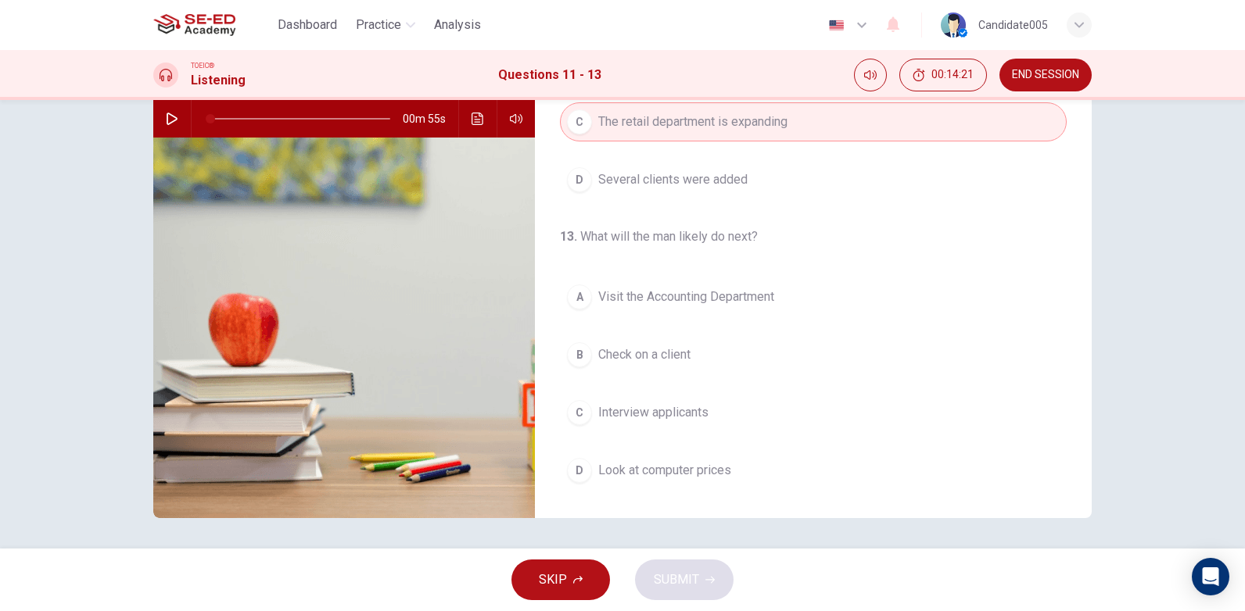
click at [574, 471] on div "D" at bounding box center [579, 470] width 25 height 25
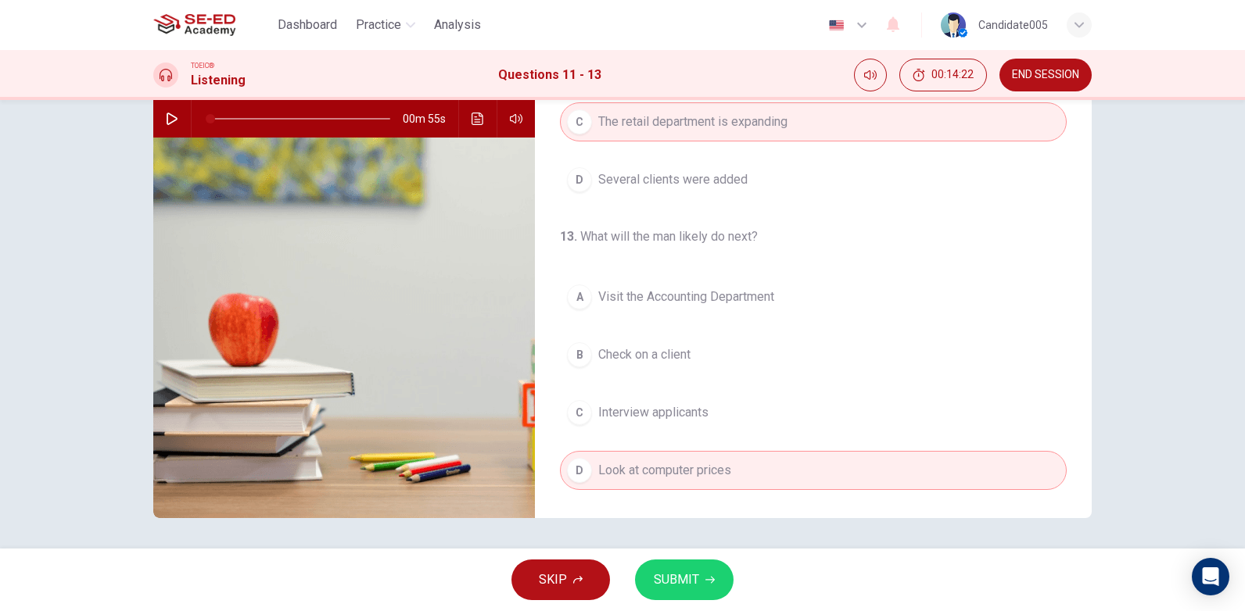
click at [683, 581] on span "SUBMIT" at bounding box center [676, 580] width 45 height 22
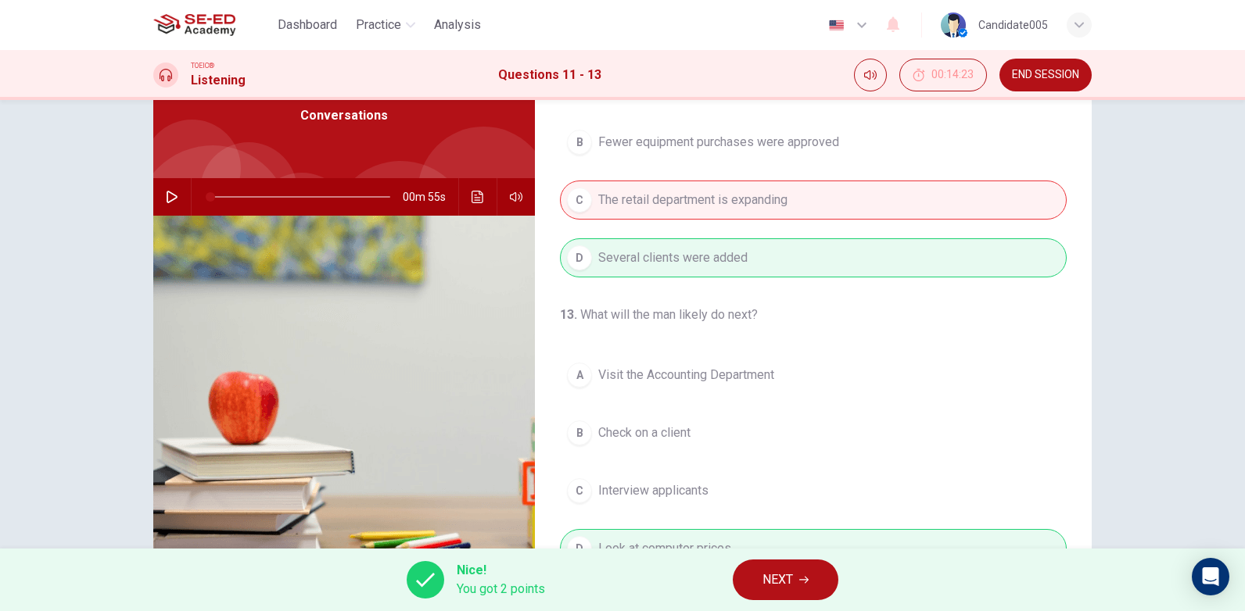
scroll to position [157, 0]
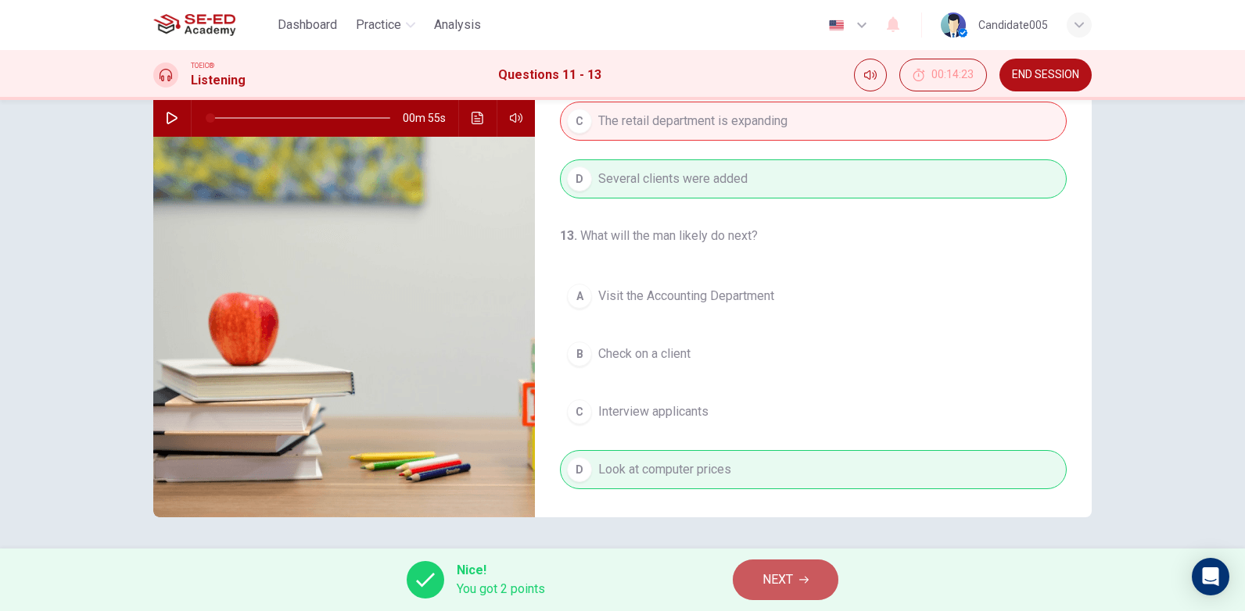
click at [790, 583] on span "NEXT" at bounding box center [777, 580] width 30 height 22
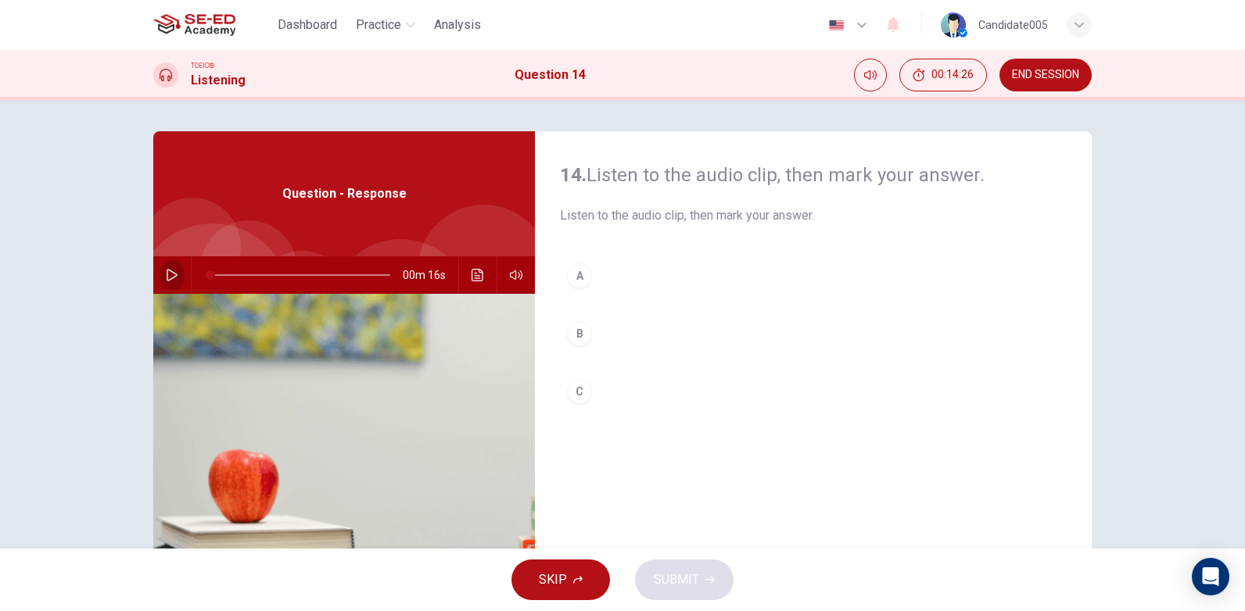
click at [166, 274] on icon "button" at bounding box center [172, 275] width 13 height 13
click at [166, 273] on icon "button" at bounding box center [172, 275] width 13 height 13
click at [166, 275] on icon "button" at bounding box center [172, 275] width 13 height 13
type input "0"
click at [583, 274] on div "A" at bounding box center [579, 275] width 25 height 25
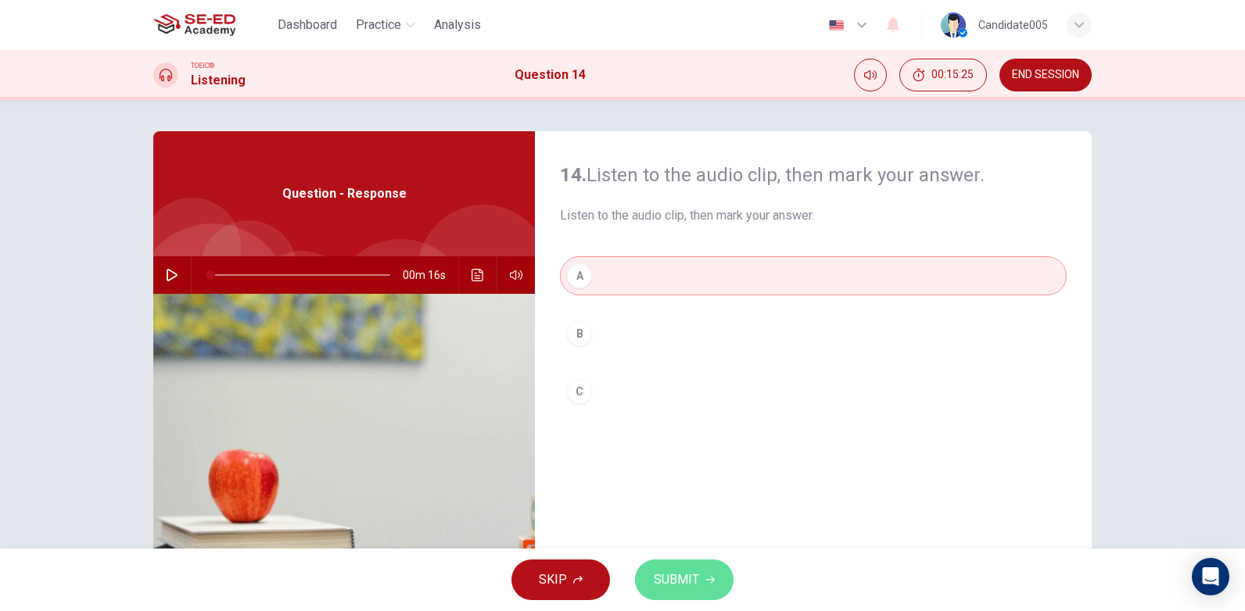
click at [675, 585] on span "SUBMIT" at bounding box center [676, 580] width 45 height 22
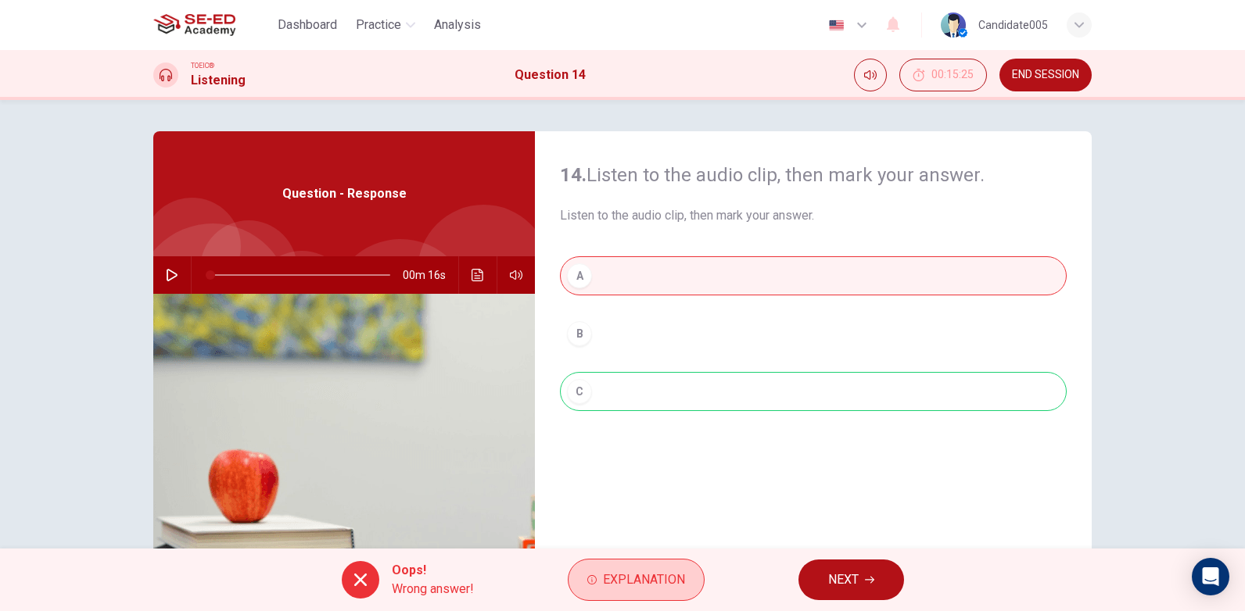
click at [640, 579] on span "Explanation" at bounding box center [644, 580] width 82 height 22
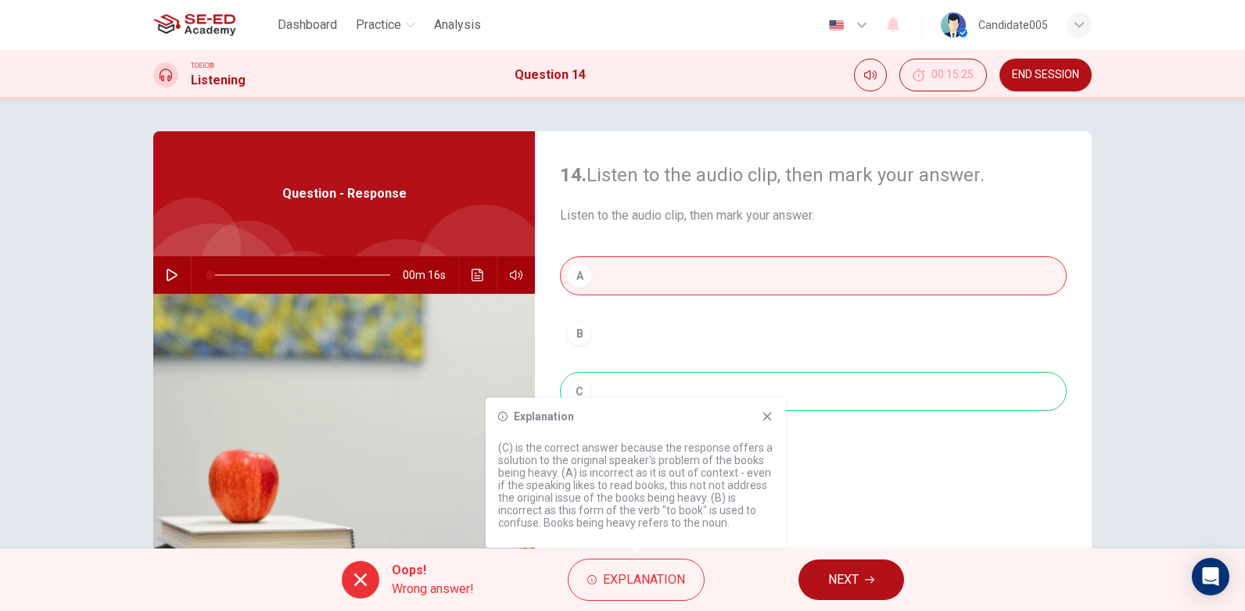
click at [842, 586] on span "NEXT" at bounding box center [843, 580] width 30 height 22
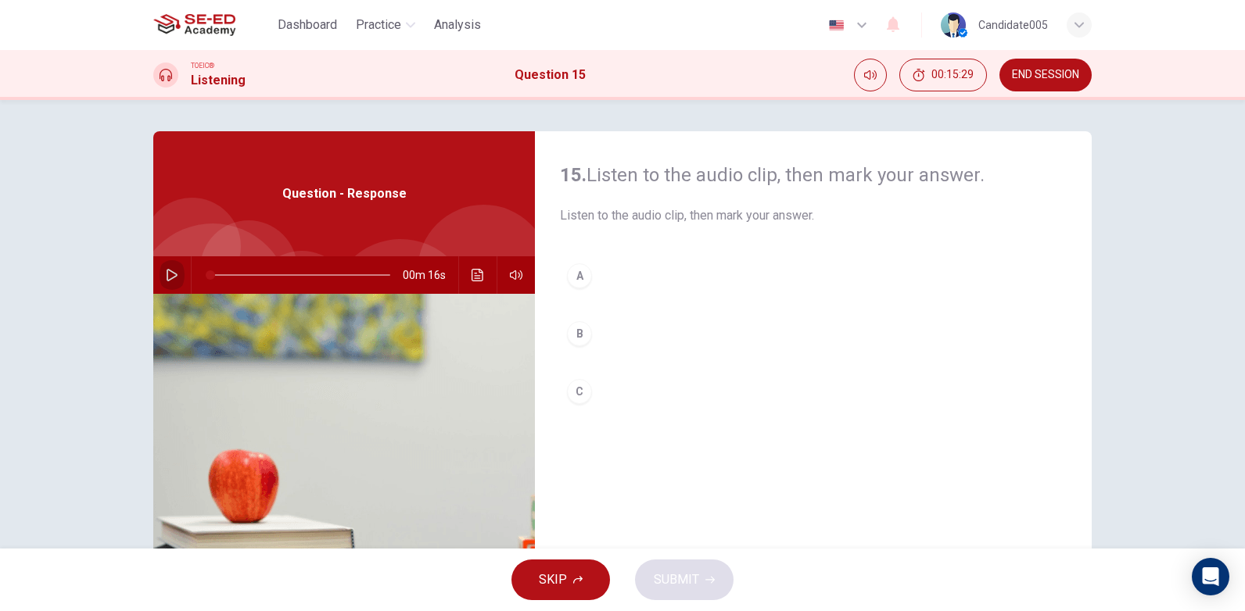
click at [170, 273] on icon "button" at bounding box center [172, 275] width 11 height 13
type input "0"
click at [573, 278] on div "A" at bounding box center [579, 275] width 25 height 25
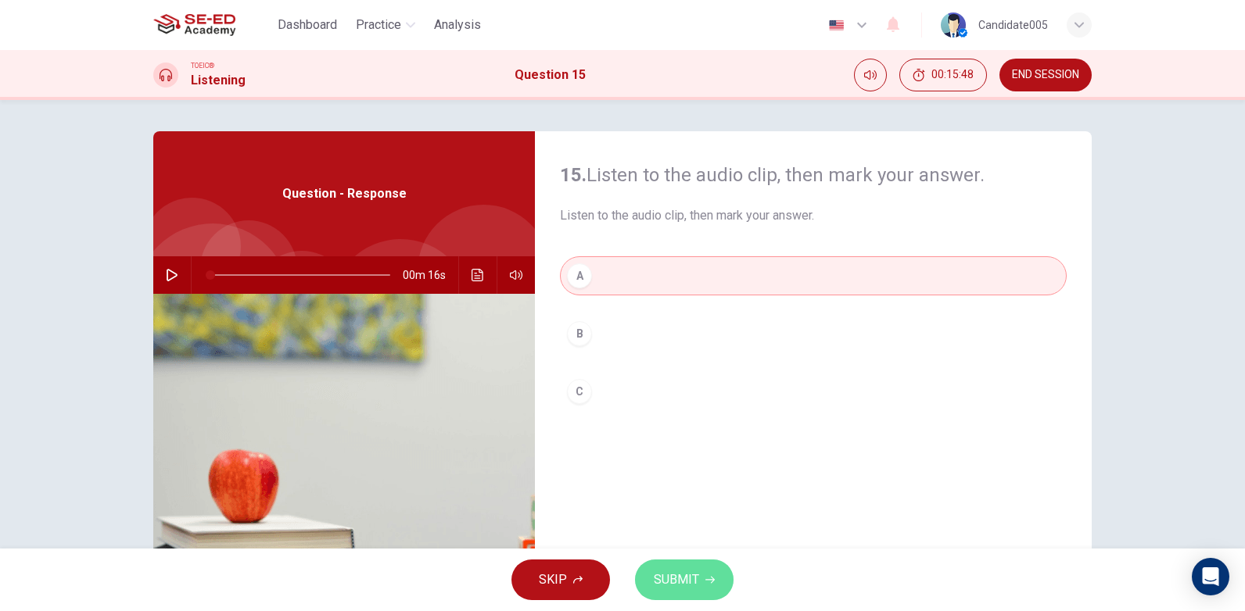
click at [669, 579] on span "SUBMIT" at bounding box center [676, 580] width 45 height 22
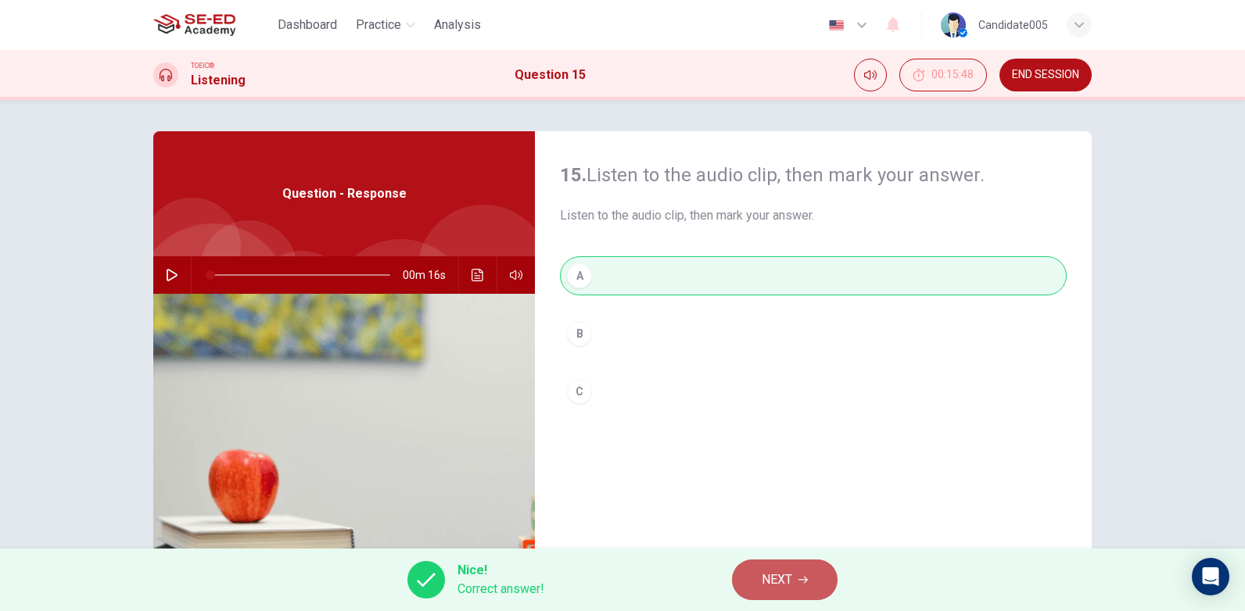
click at [783, 586] on span "NEXT" at bounding box center [776, 580] width 30 height 22
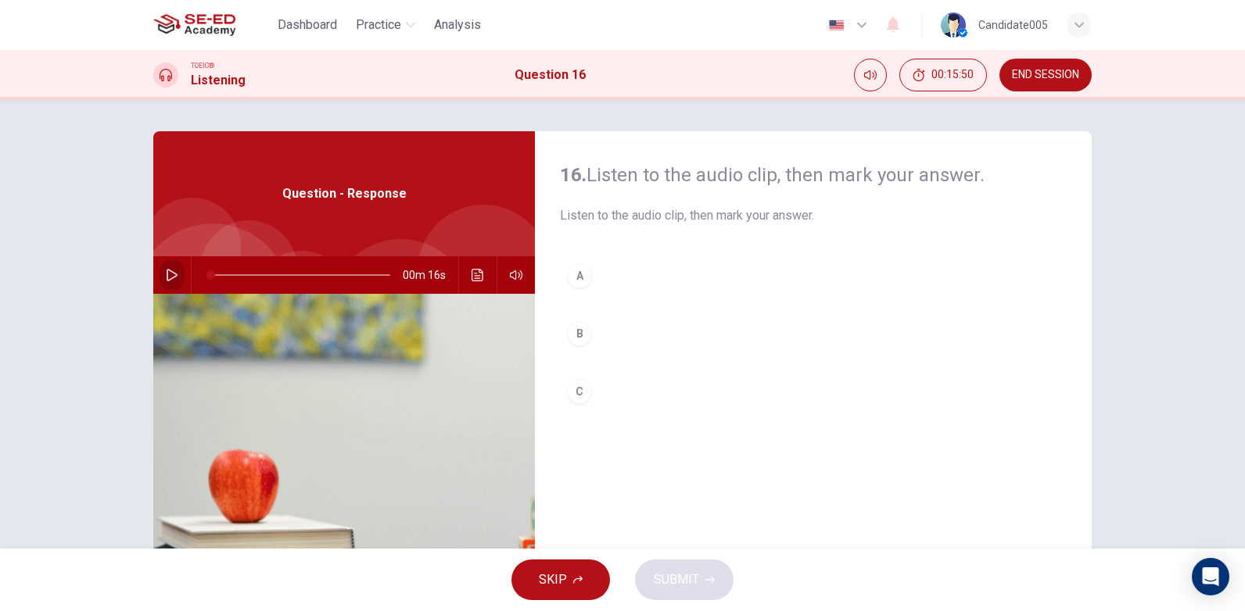
click at [167, 275] on icon "button" at bounding box center [172, 275] width 13 height 13
click at [167, 274] on icon "button" at bounding box center [172, 275] width 13 height 13
type input "0"
click at [579, 335] on div "B" at bounding box center [579, 333] width 25 height 25
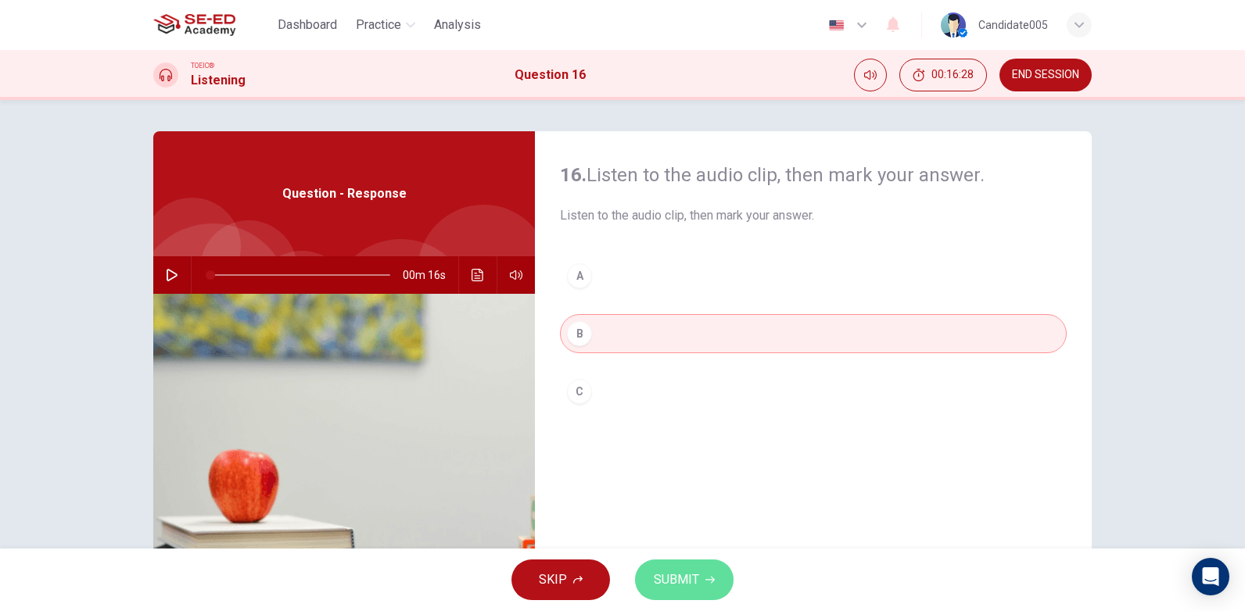
click at [690, 582] on span "SUBMIT" at bounding box center [676, 580] width 45 height 22
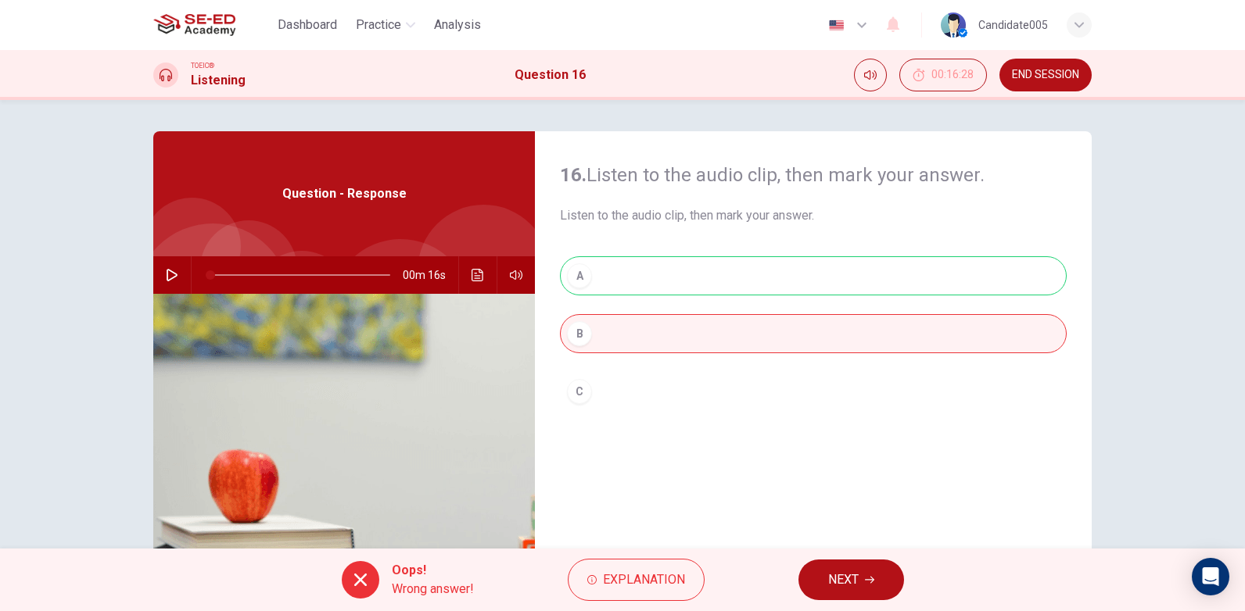
click at [852, 586] on span "NEXT" at bounding box center [843, 580] width 30 height 22
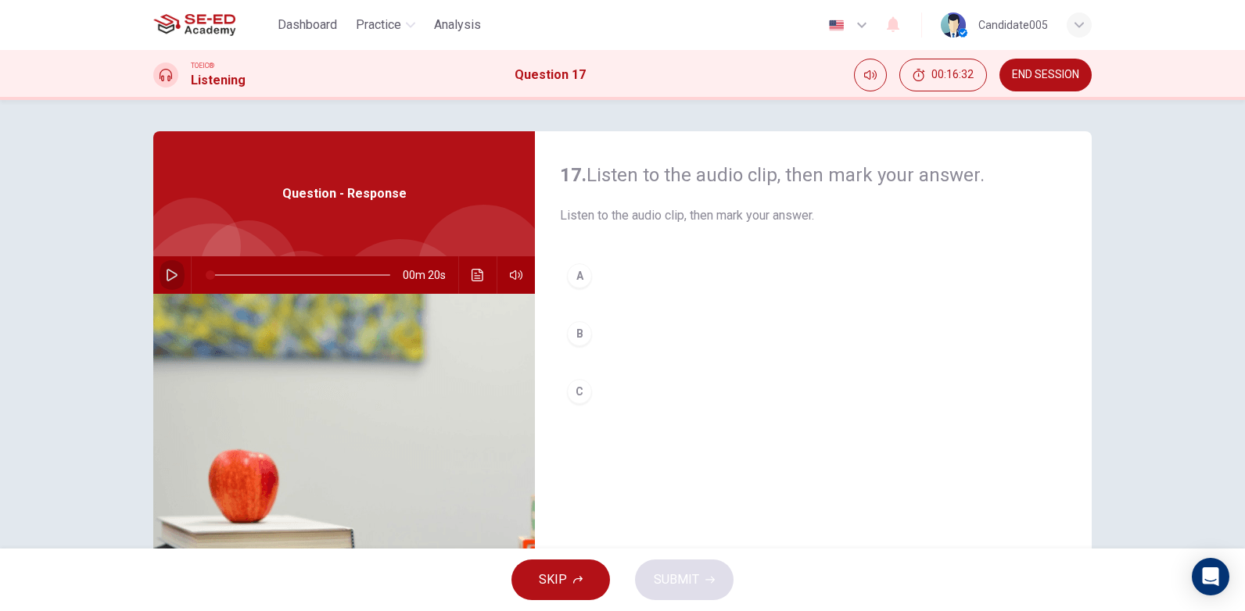
click at [167, 274] on icon "button" at bounding box center [172, 275] width 13 height 13
click at [167, 276] on icon "button" at bounding box center [172, 275] width 13 height 13
type input "0"
click at [579, 391] on div "C" at bounding box center [579, 391] width 25 height 25
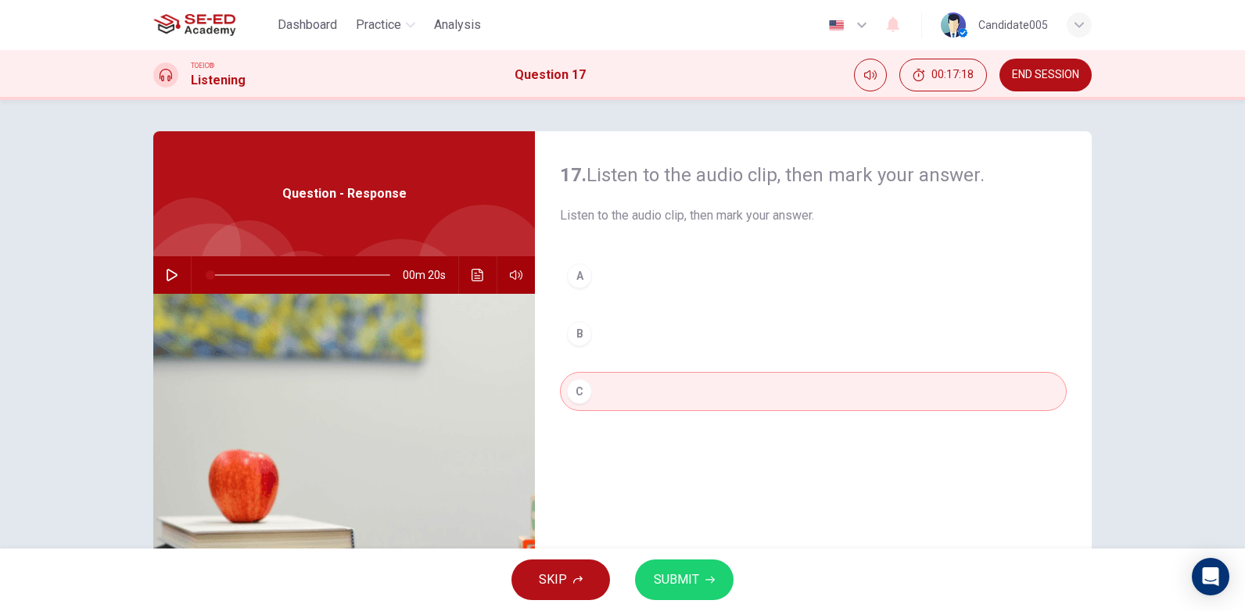
click at [705, 587] on button "SUBMIT" at bounding box center [684, 580] width 99 height 41
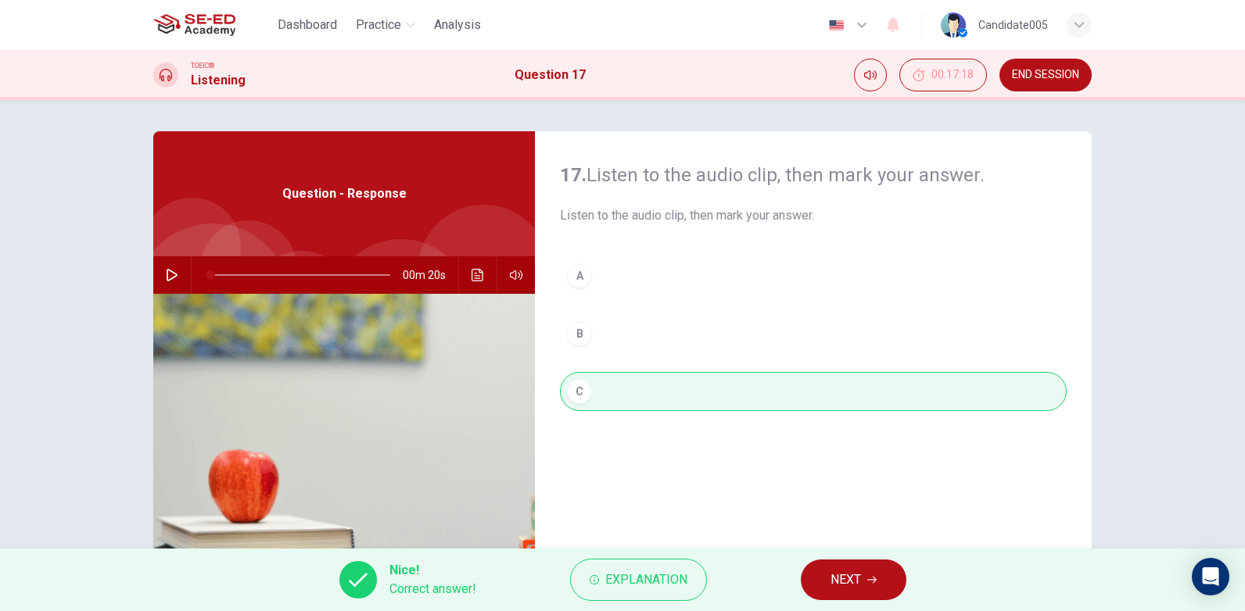
click at [854, 583] on span "NEXT" at bounding box center [845, 580] width 30 height 22
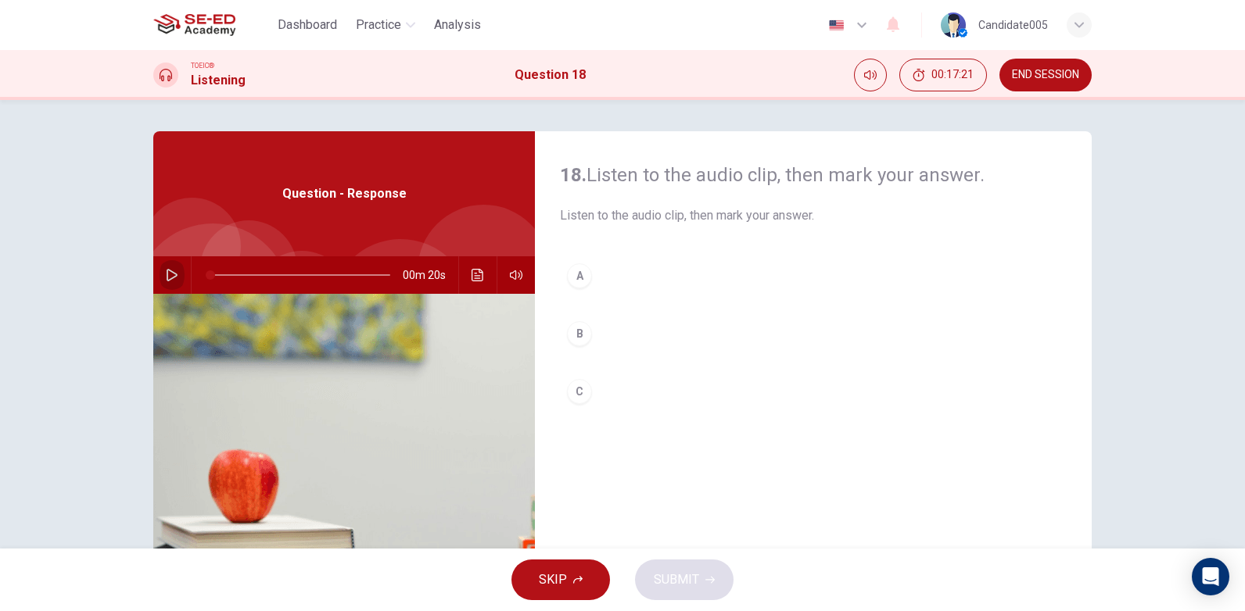
click at [170, 276] on icon "button" at bounding box center [172, 275] width 13 height 13
click at [170, 274] on icon "button" at bounding box center [172, 275] width 11 height 13
type input "0"
click at [579, 275] on div "A" at bounding box center [579, 275] width 25 height 25
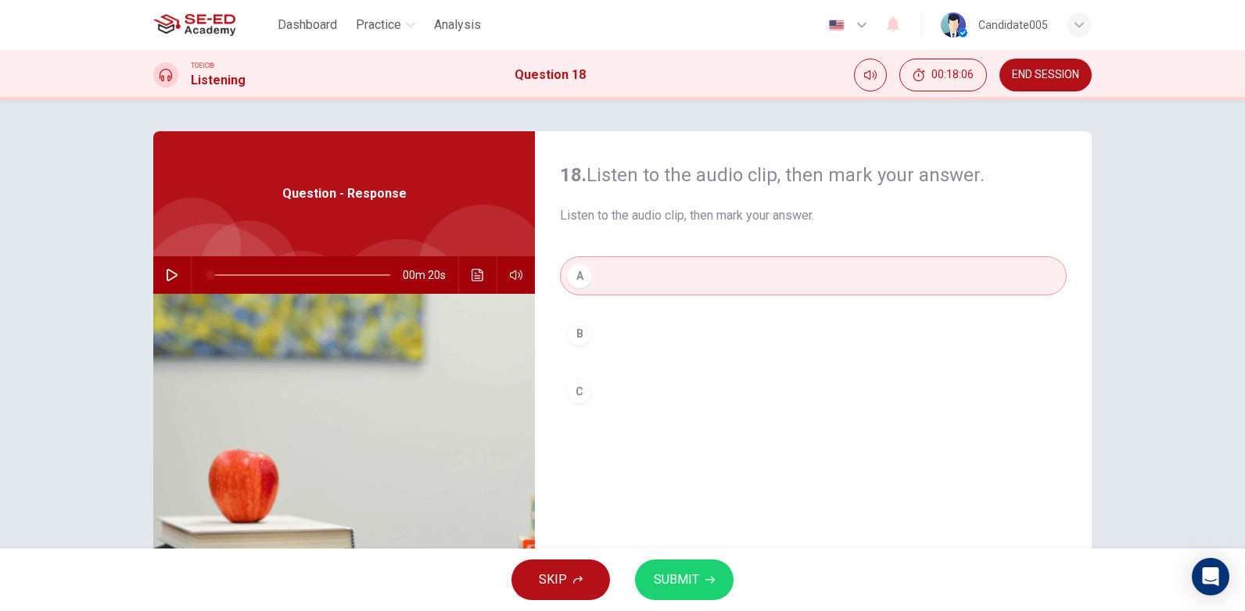
click at [688, 583] on span "SUBMIT" at bounding box center [676, 580] width 45 height 22
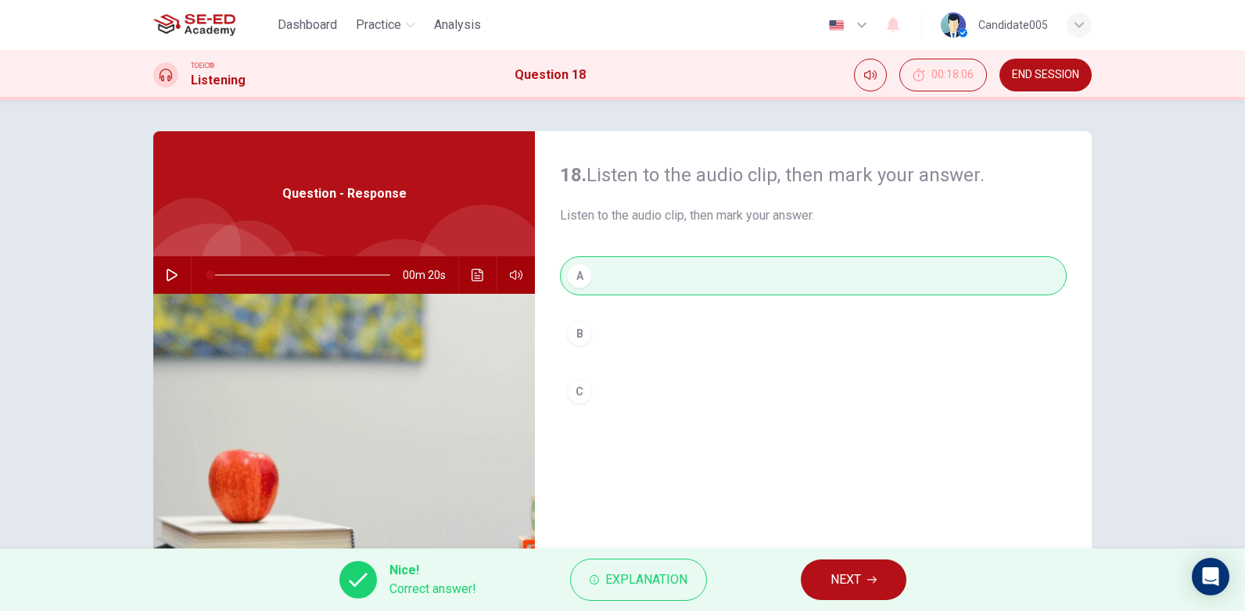
click at [851, 587] on span "NEXT" at bounding box center [845, 580] width 30 height 22
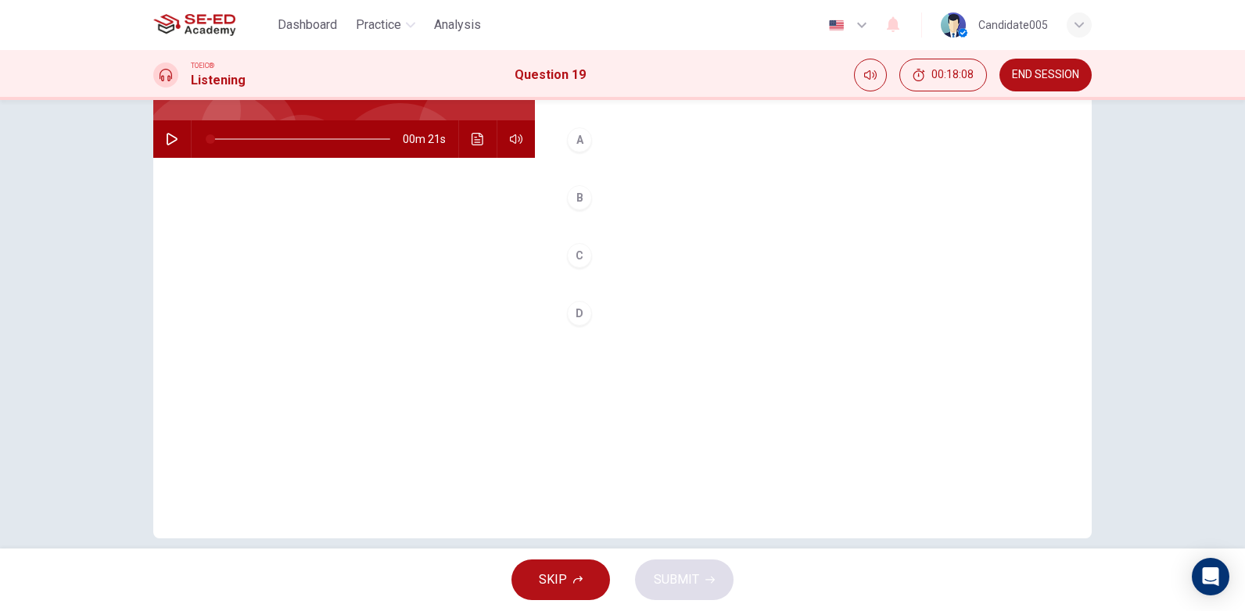
scroll to position [156, 0]
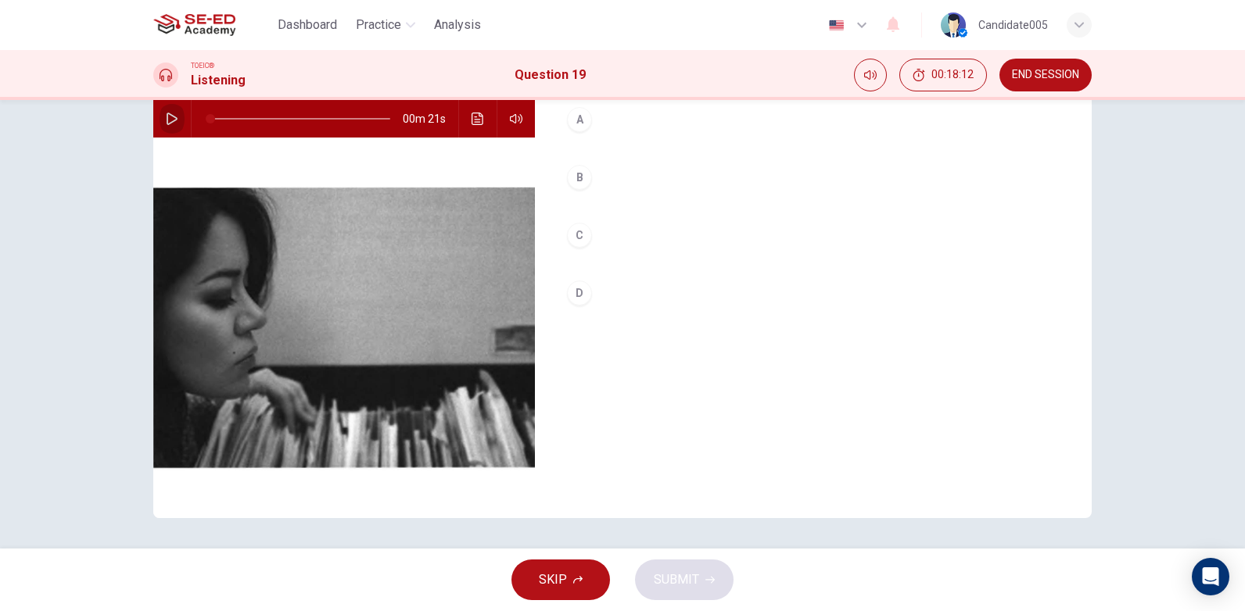
click at [166, 118] on icon "button" at bounding box center [172, 119] width 13 height 13
type input "0"
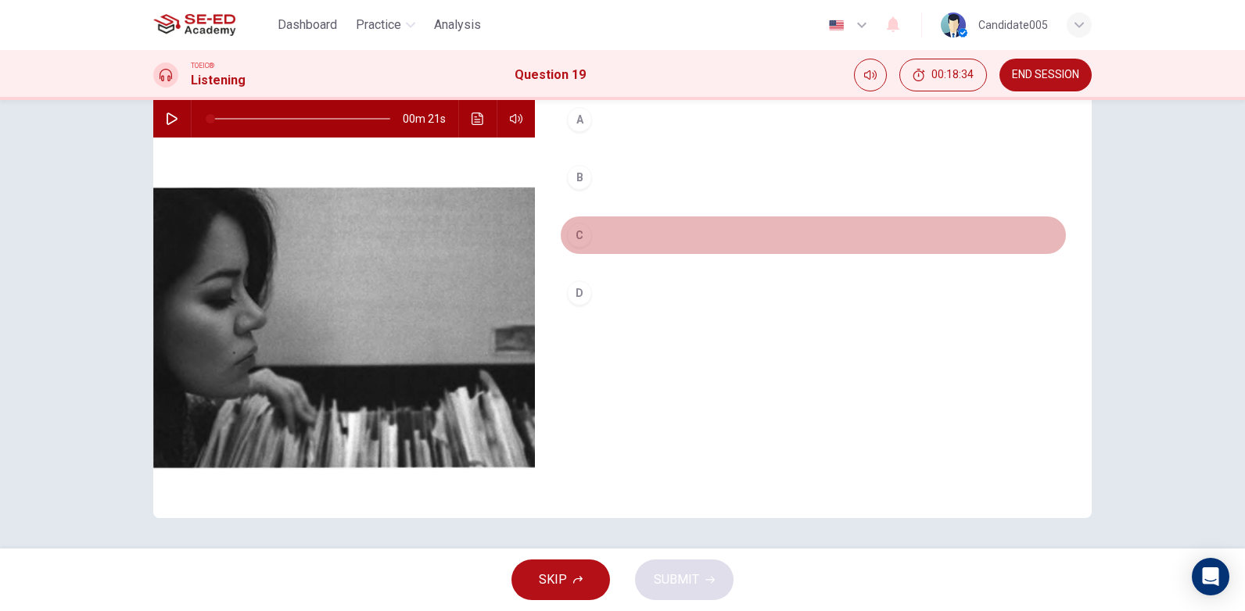
click at [579, 236] on div "C" at bounding box center [579, 235] width 25 height 25
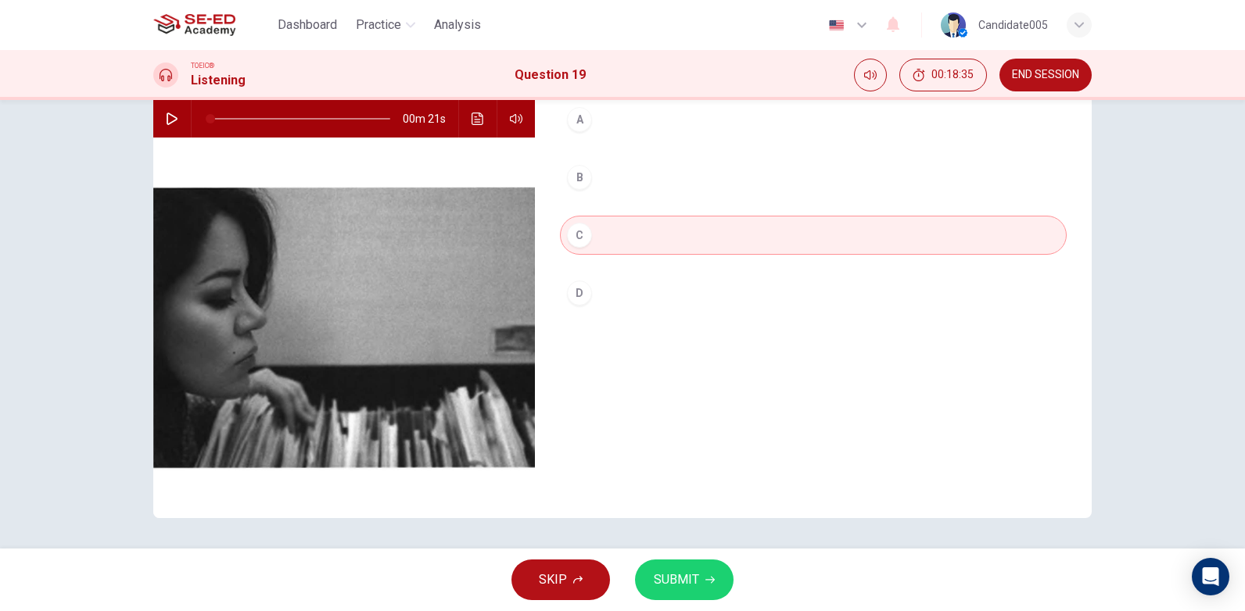
click at [672, 587] on span "SUBMIT" at bounding box center [676, 580] width 45 height 22
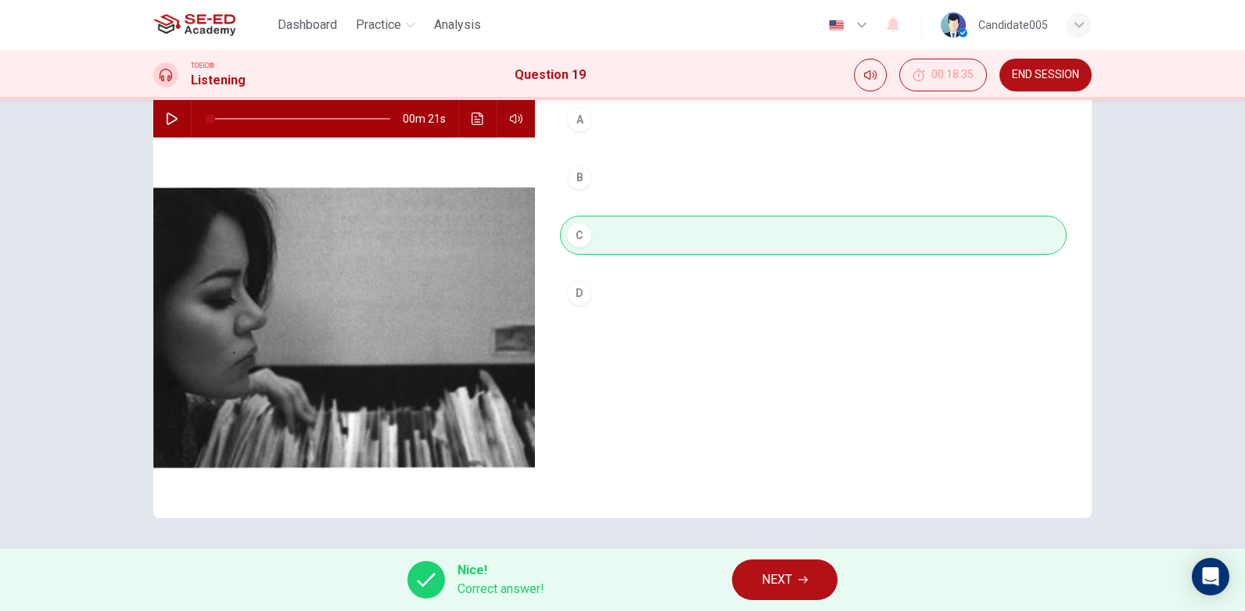
click at [778, 585] on span "NEXT" at bounding box center [776, 580] width 30 height 22
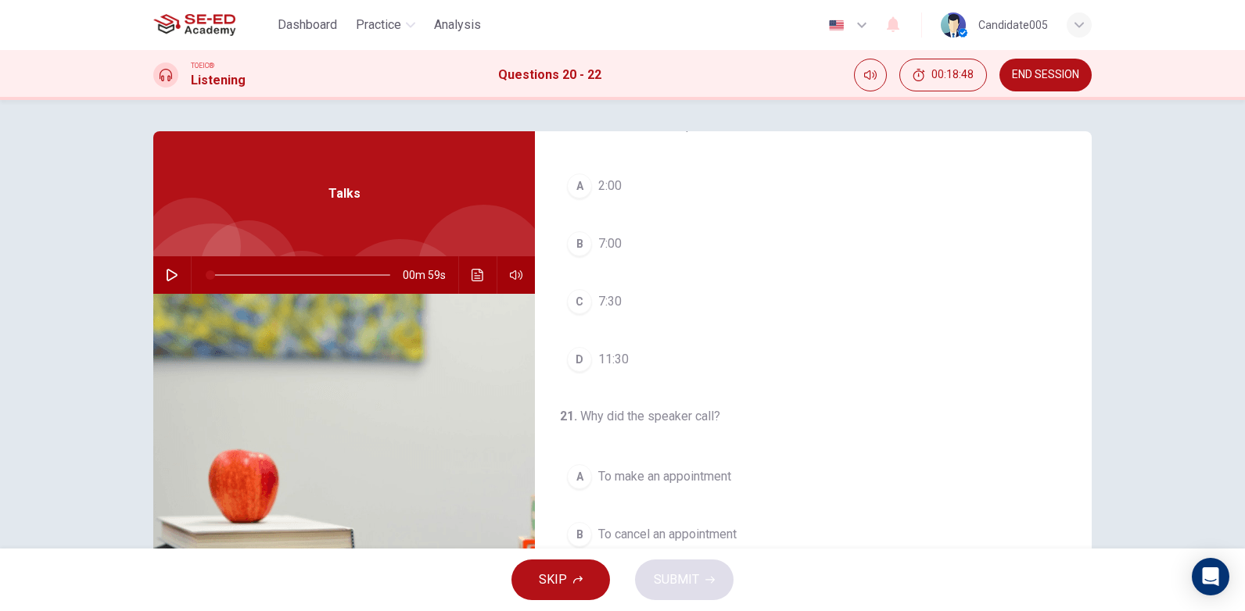
scroll to position [0, 0]
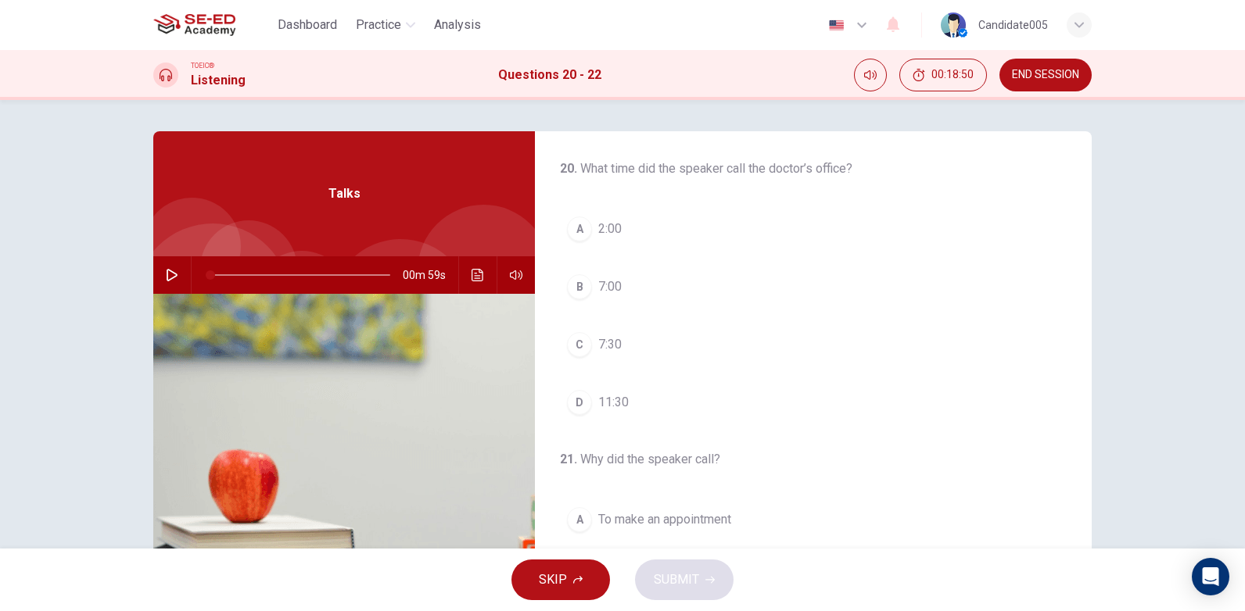
click at [168, 273] on icon "button" at bounding box center [172, 275] width 13 height 13
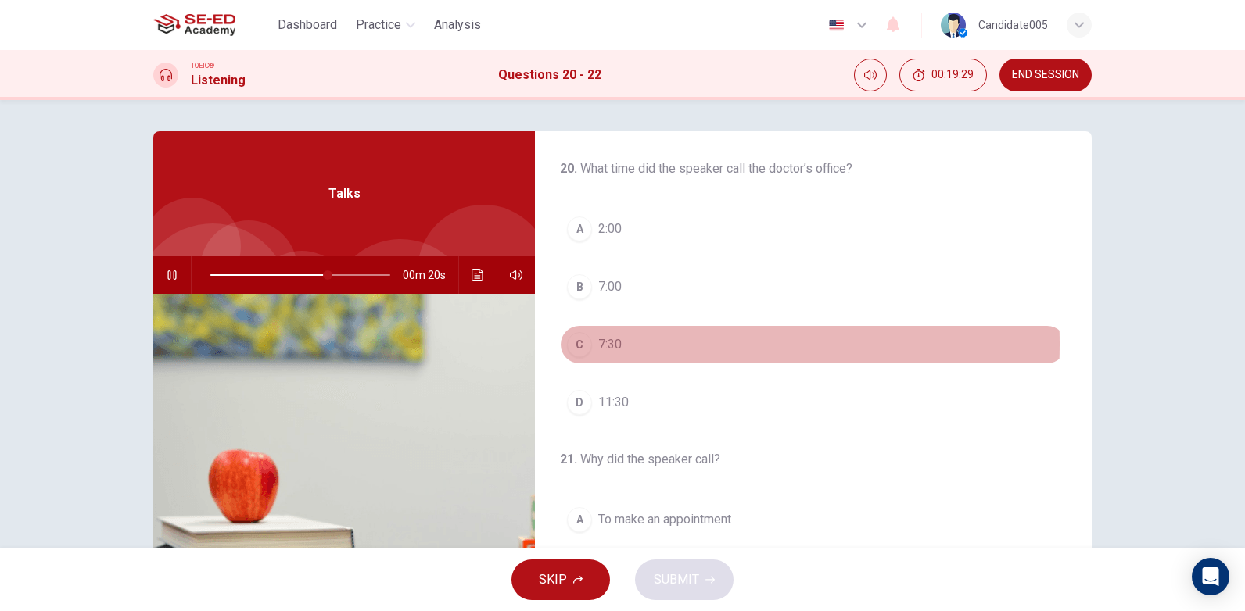
click at [592, 344] on button "C 7:30" at bounding box center [813, 344] width 507 height 39
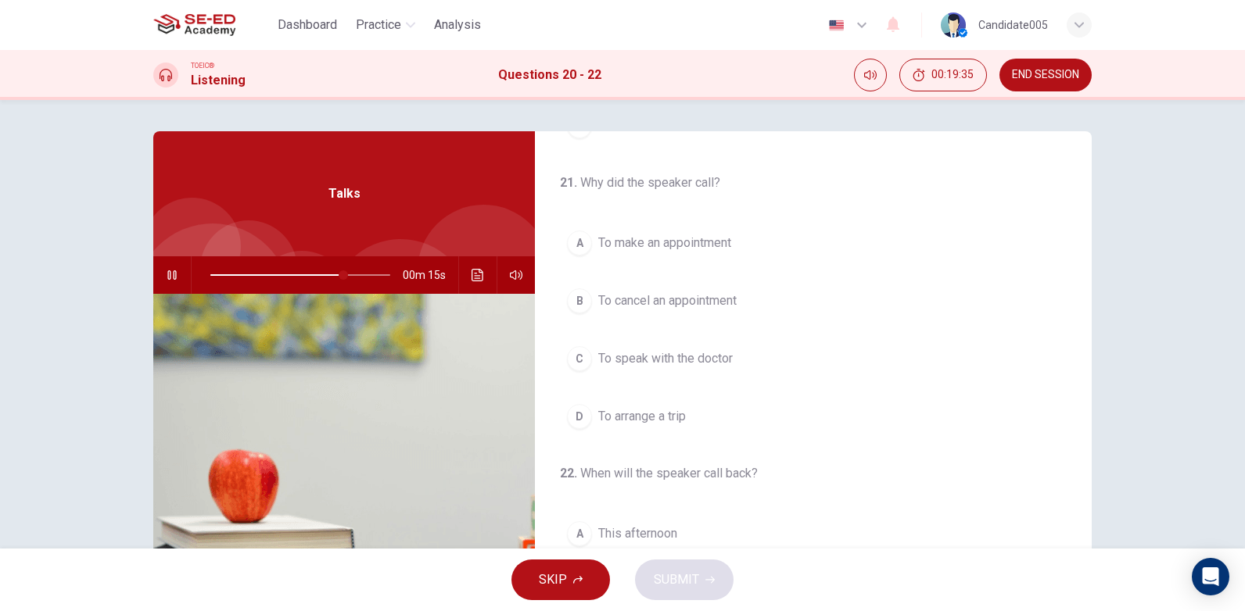
scroll to position [313, 0]
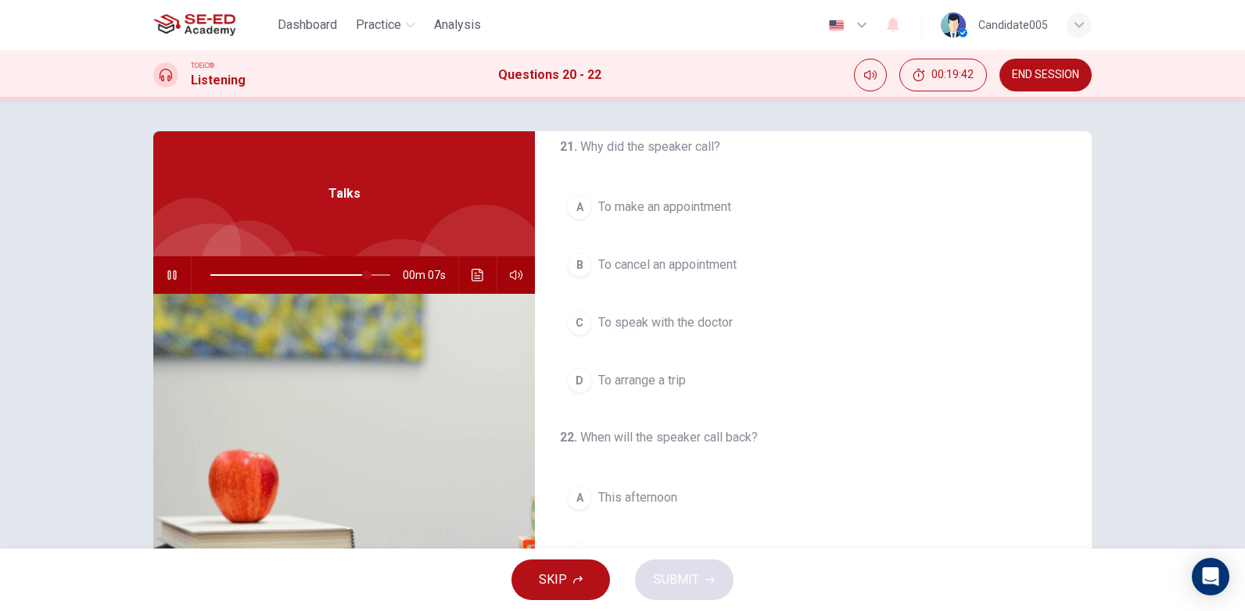
click at [633, 263] on span "To cancel an appointment" at bounding box center [667, 265] width 138 height 19
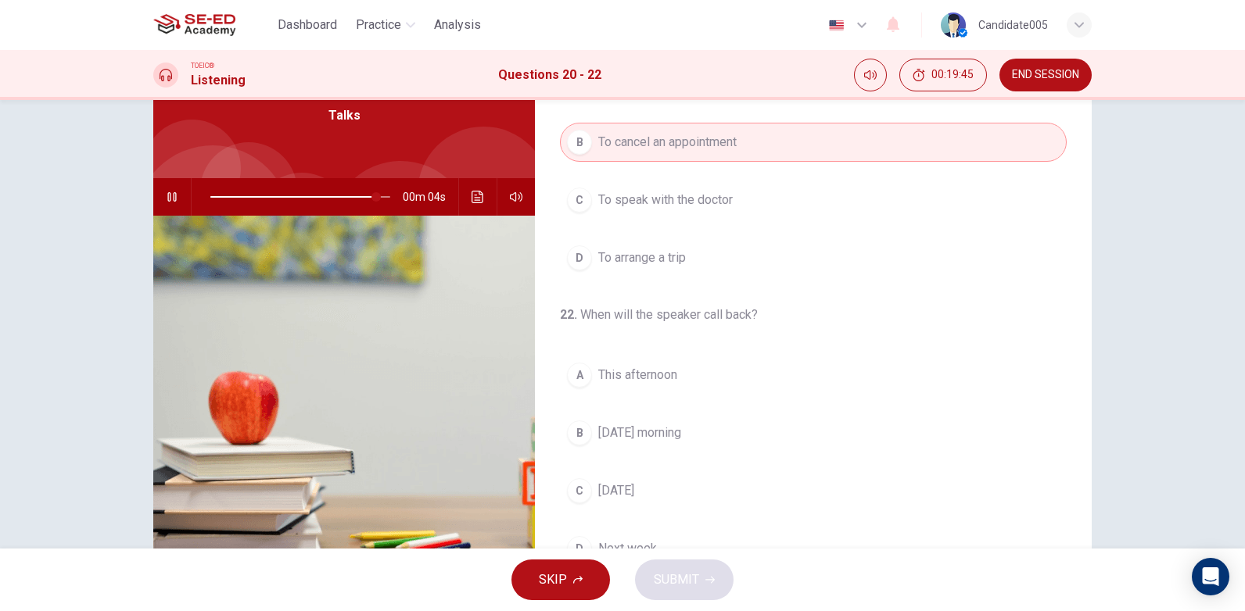
scroll to position [156, 0]
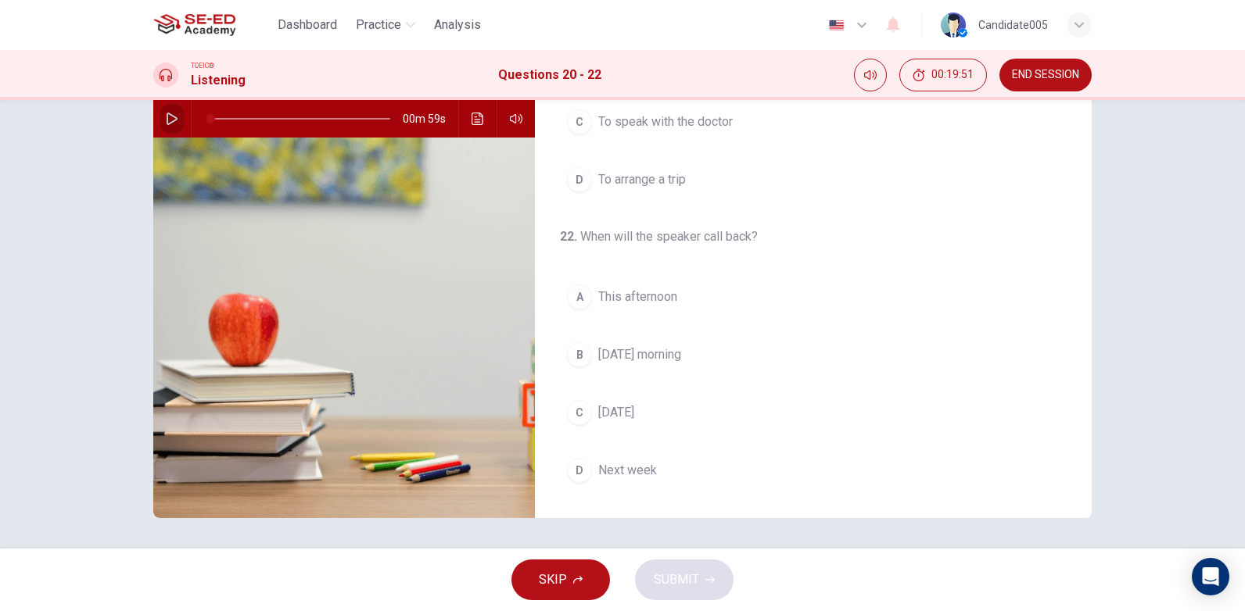
click at [166, 118] on icon "button" at bounding box center [172, 119] width 13 height 13
click at [637, 468] on span "Next week" at bounding box center [627, 470] width 59 height 19
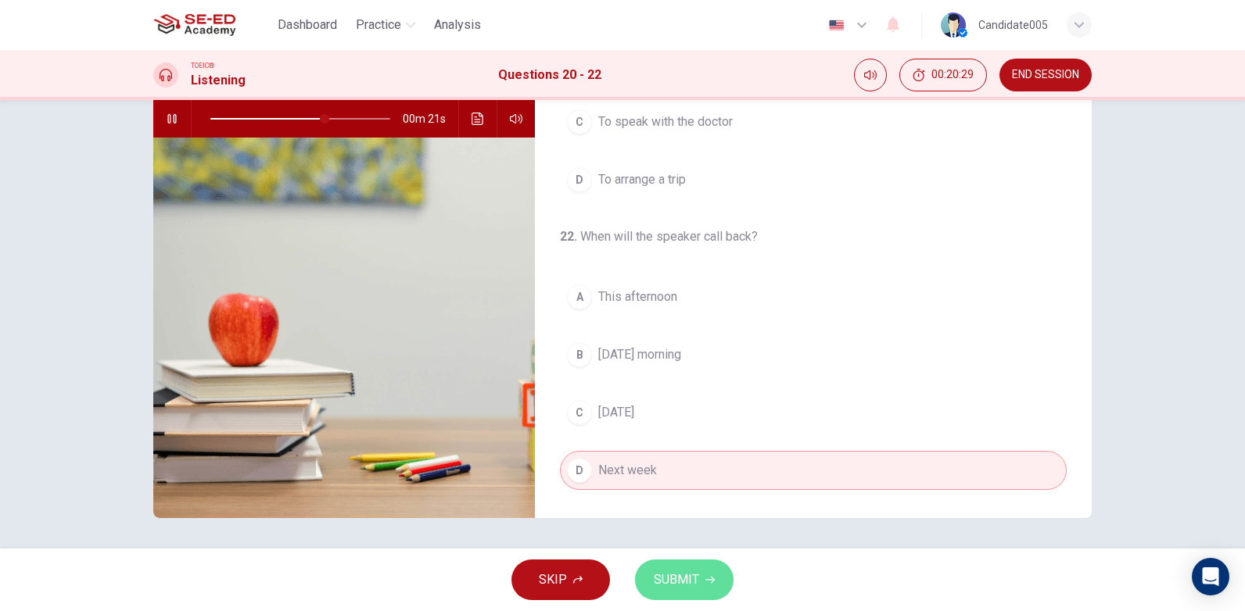
click at [690, 579] on span "SUBMIT" at bounding box center [676, 580] width 45 height 22
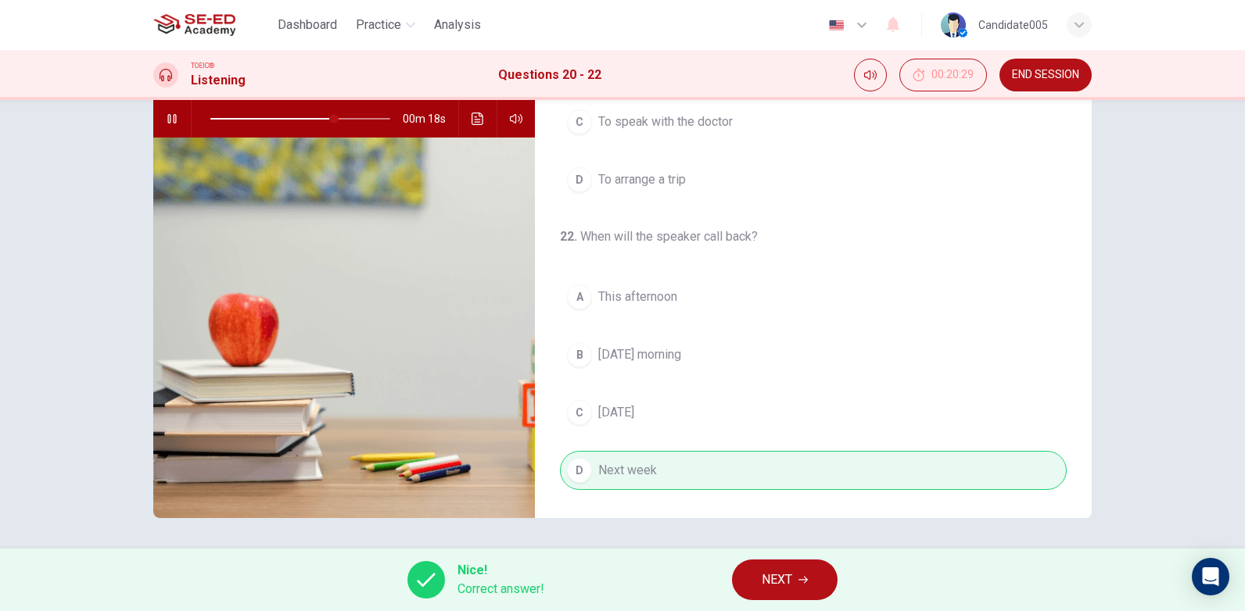
type input "70"
click at [797, 579] on button "NEXT" at bounding box center [785, 580] width 106 height 41
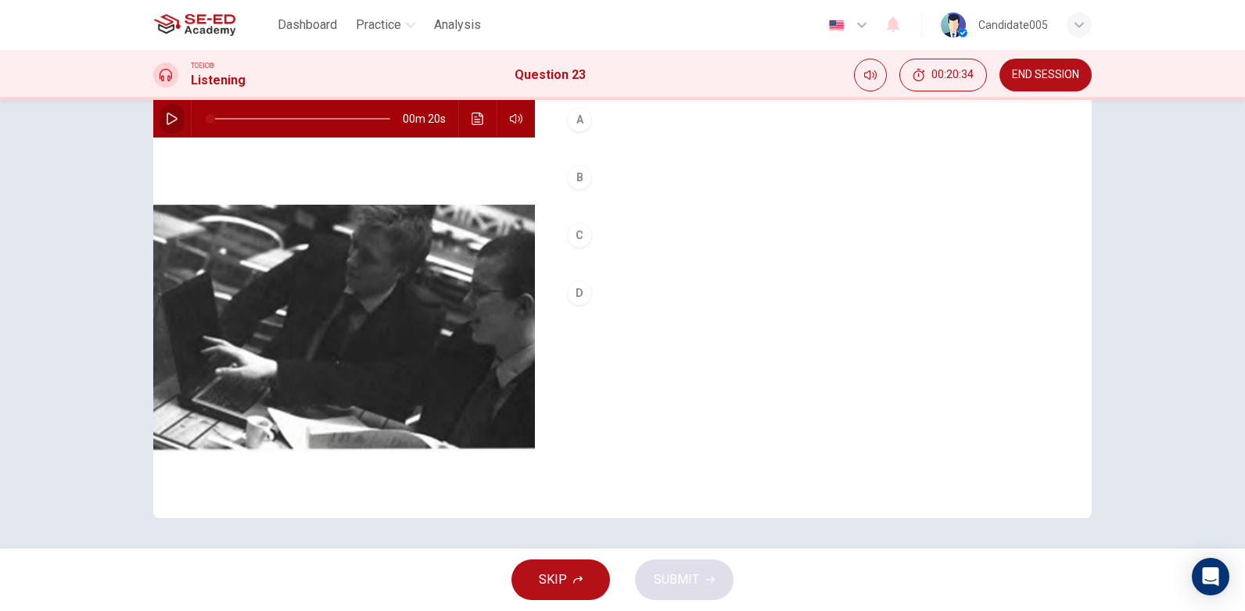
click at [167, 121] on icon "button" at bounding box center [172, 119] width 13 height 13
type input "0"
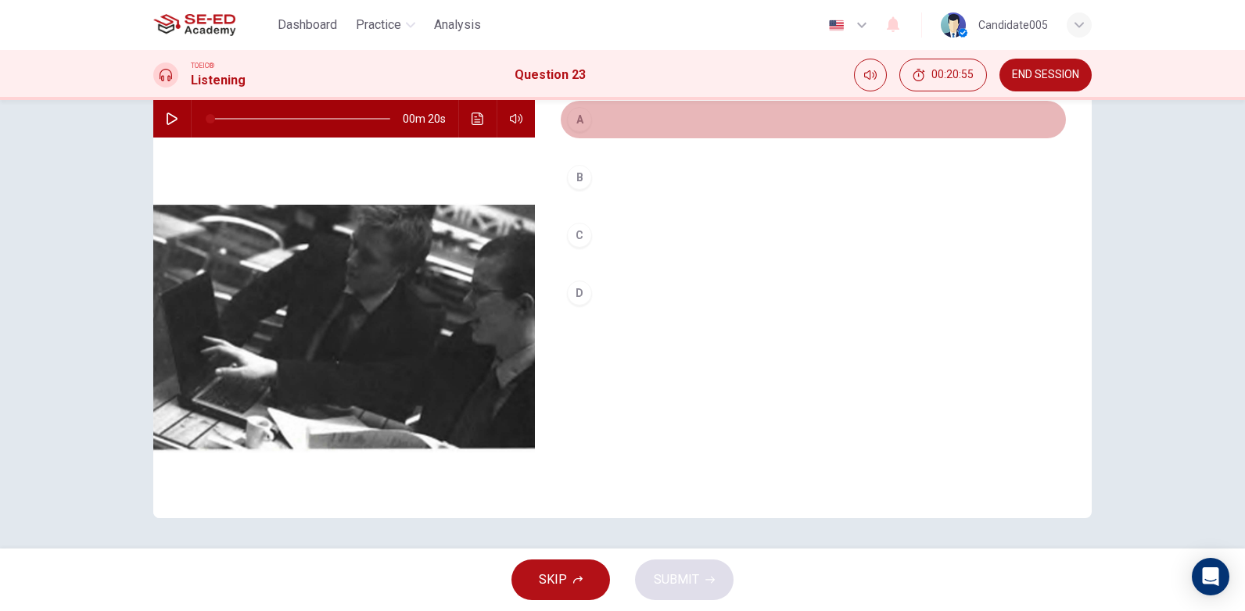
click at [580, 120] on div "A" at bounding box center [579, 119] width 25 height 25
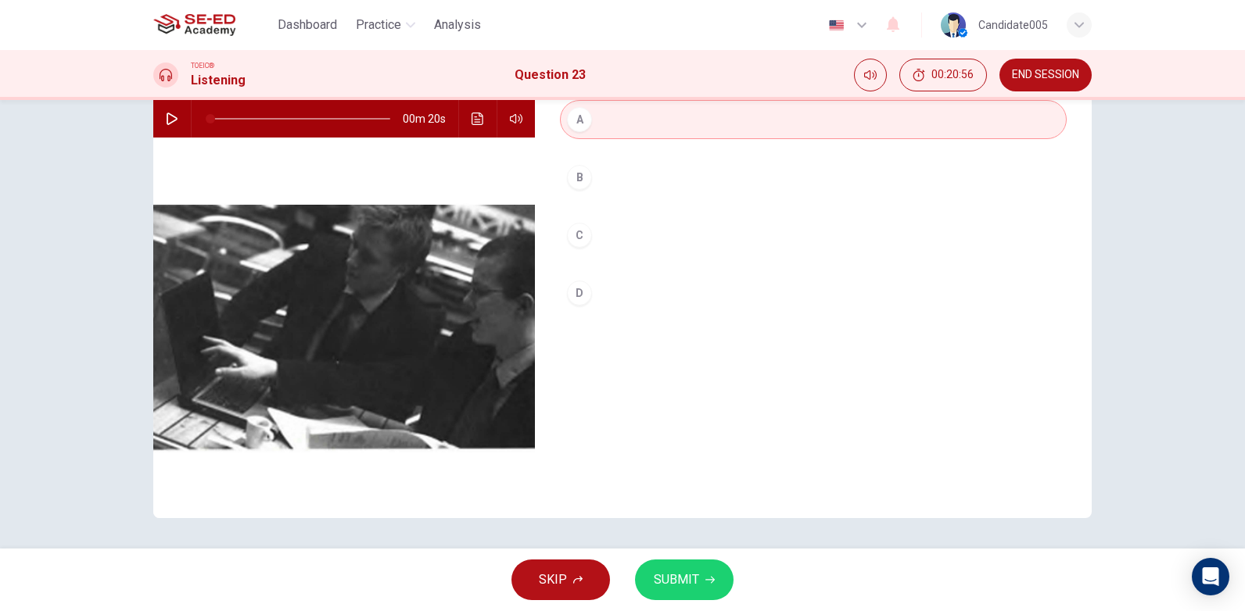
click at [697, 584] on span "SUBMIT" at bounding box center [676, 580] width 45 height 22
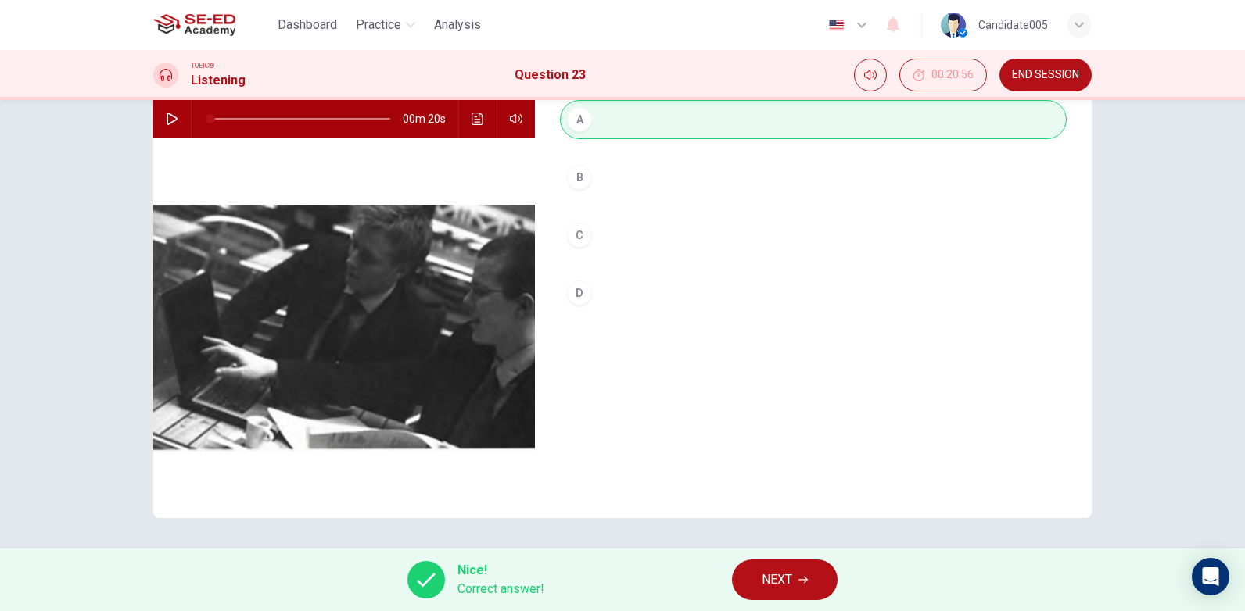
click at [795, 586] on button "NEXT" at bounding box center [785, 580] width 106 height 41
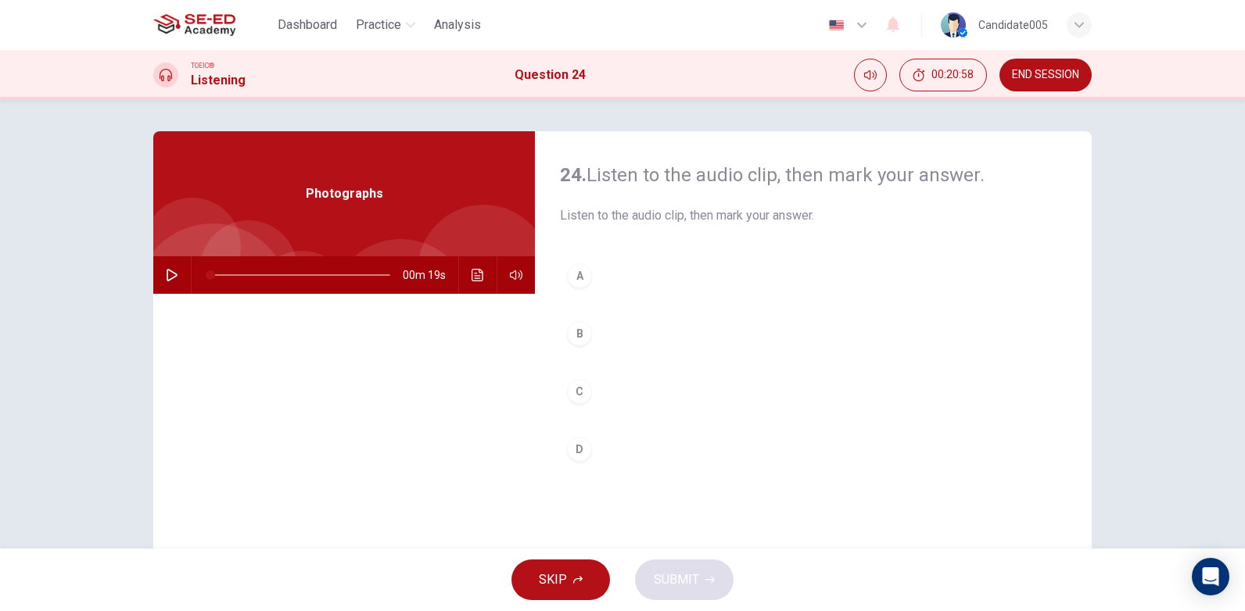
scroll to position [78, 0]
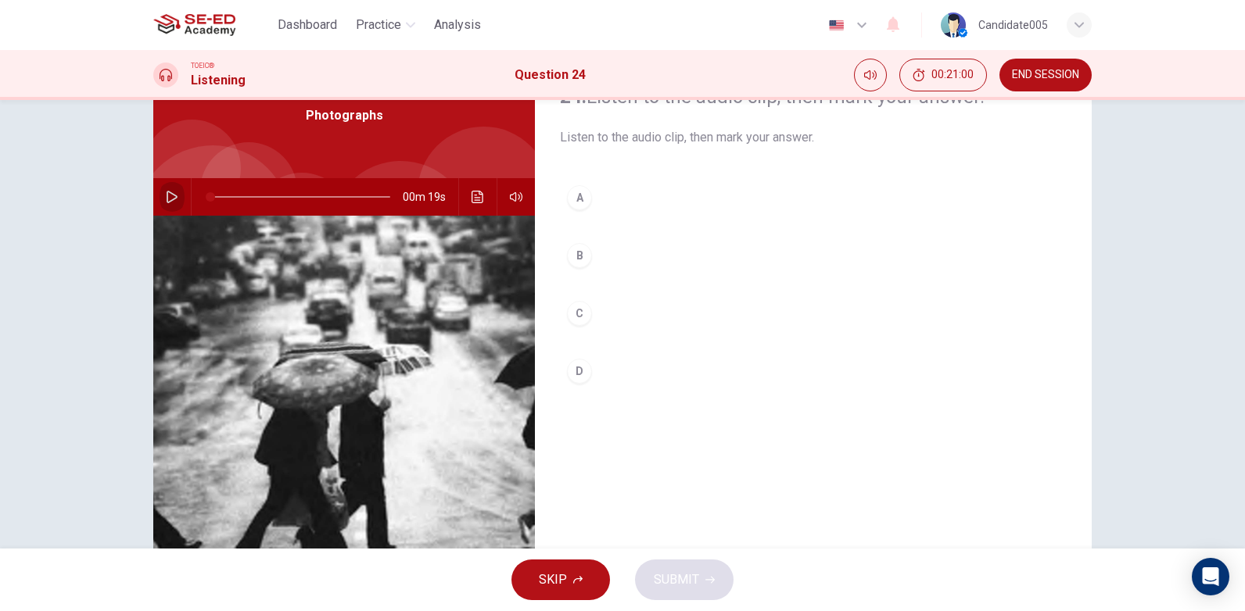
click at [161, 193] on button "button" at bounding box center [171, 197] width 25 height 38
click at [582, 252] on div "B" at bounding box center [579, 255] width 25 height 25
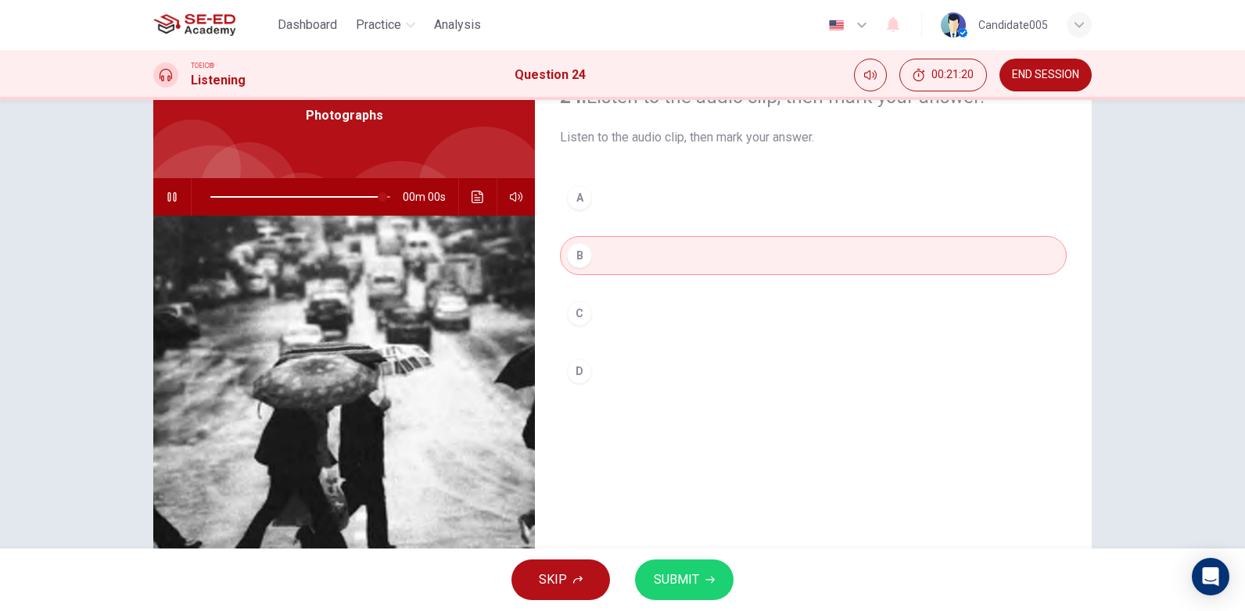
type input "0"
click at [686, 582] on span "SUBMIT" at bounding box center [676, 580] width 45 height 22
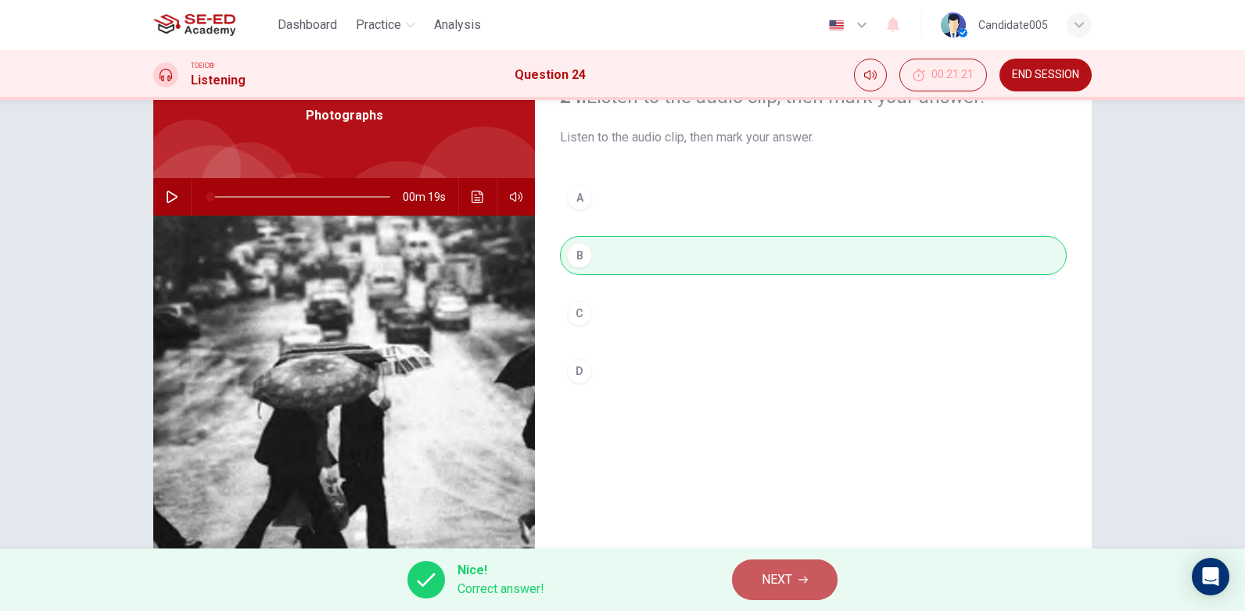
click at [784, 584] on span "NEXT" at bounding box center [776, 580] width 30 height 22
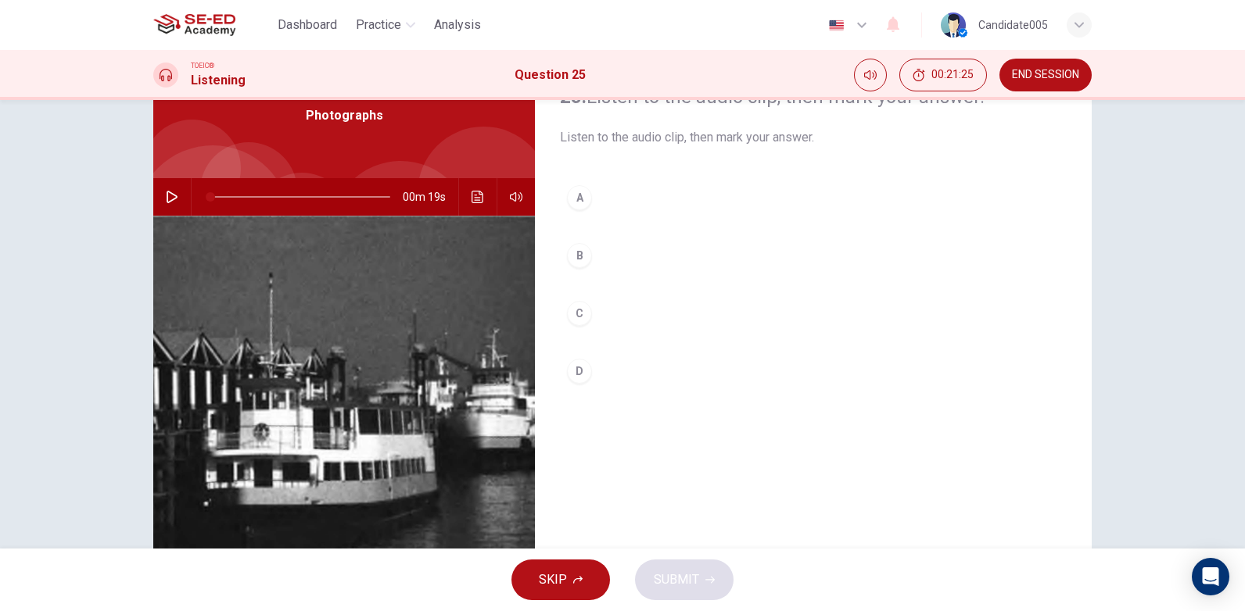
click at [170, 194] on icon "button" at bounding box center [172, 197] width 13 height 13
click at [167, 193] on icon "button" at bounding box center [172, 197] width 11 height 13
type input "0"
click at [580, 192] on div "A" at bounding box center [579, 197] width 25 height 25
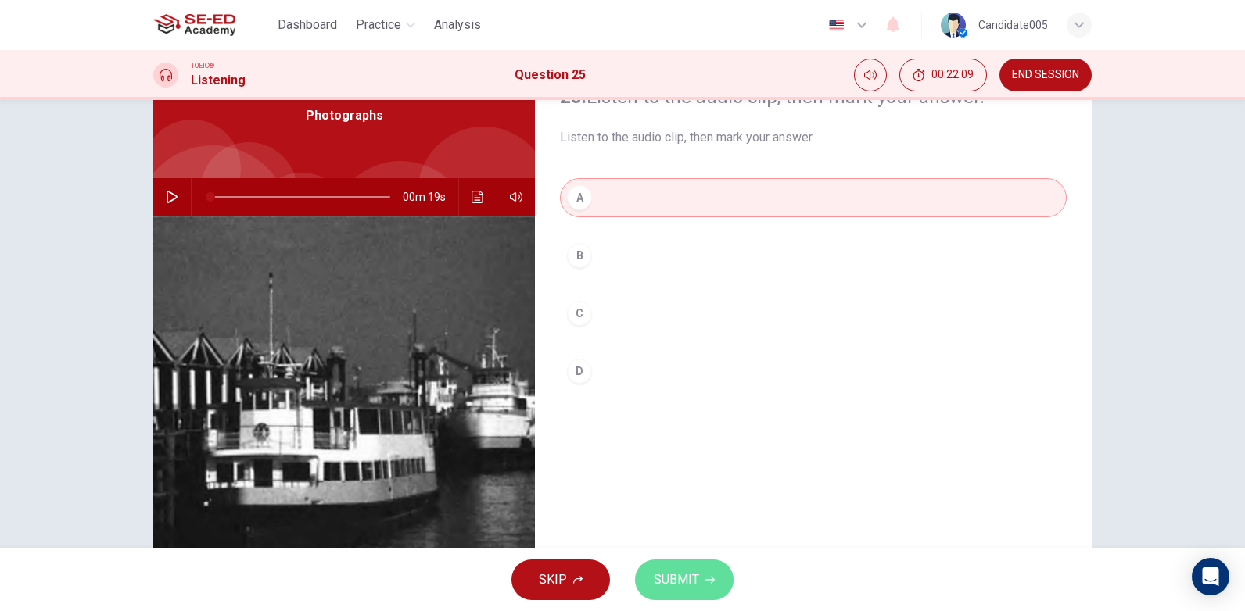
click at [693, 580] on span "SUBMIT" at bounding box center [676, 580] width 45 height 22
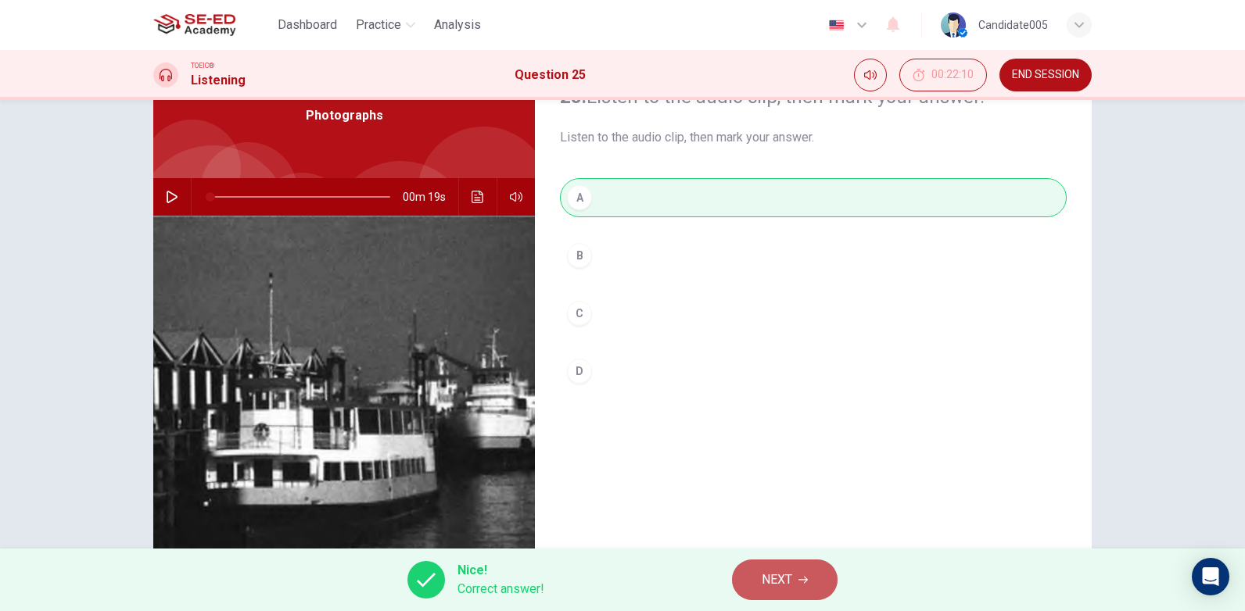
click at [794, 587] on button "NEXT" at bounding box center [785, 580] width 106 height 41
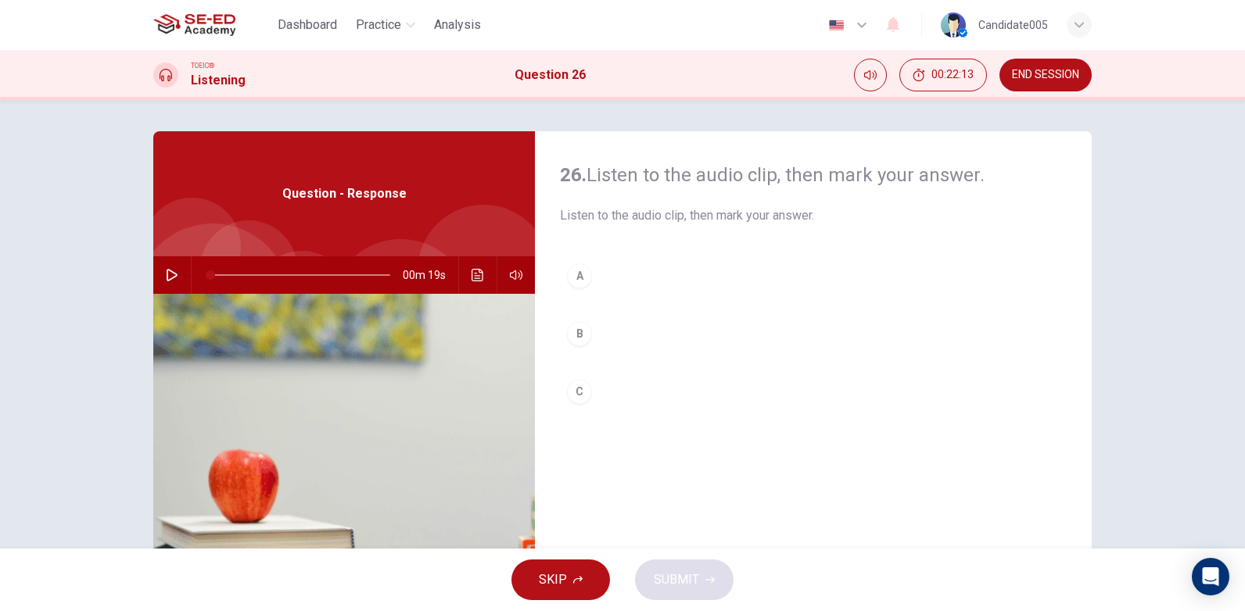
click at [173, 273] on icon "button" at bounding box center [172, 275] width 13 height 13
click at [578, 394] on div "C" at bounding box center [579, 391] width 25 height 25
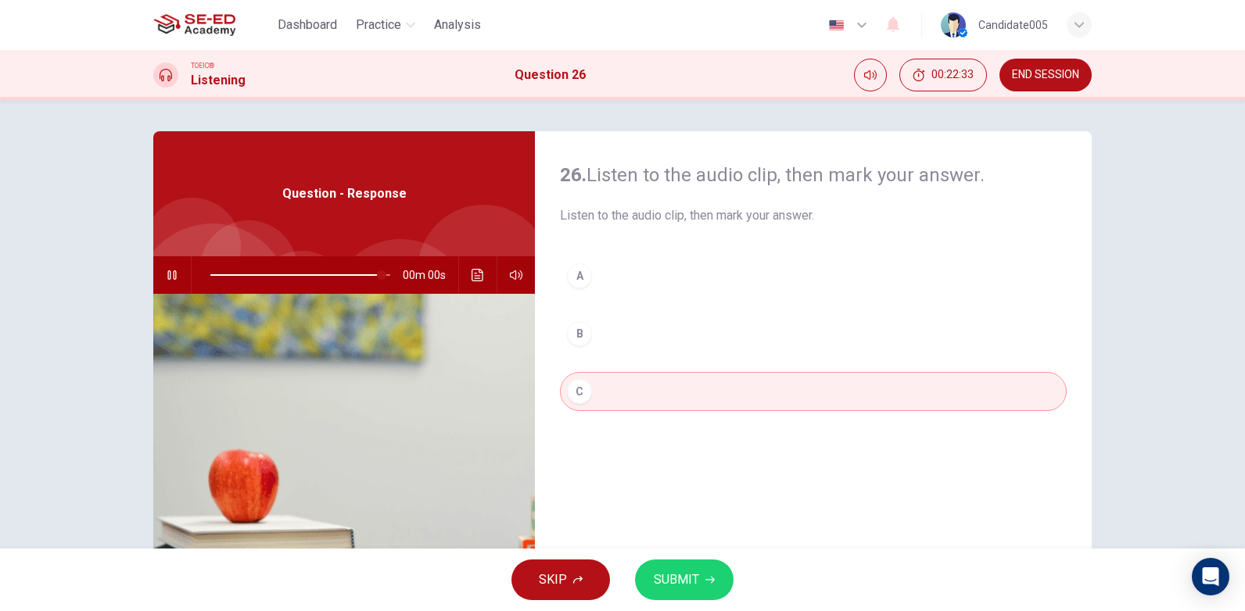
type input "0"
click at [697, 582] on span "SUBMIT" at bounding box center [676, 580] width 45 height 22
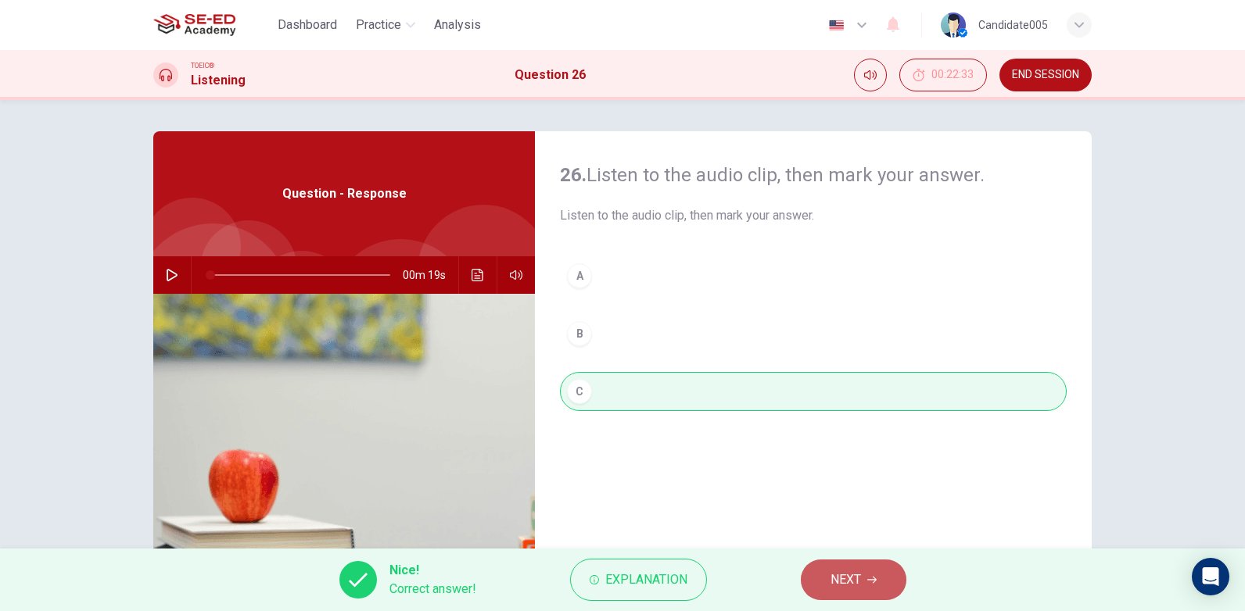
click at [858, 584] on span "NEXT" at bounding box center [845, 580] width 30 height 22
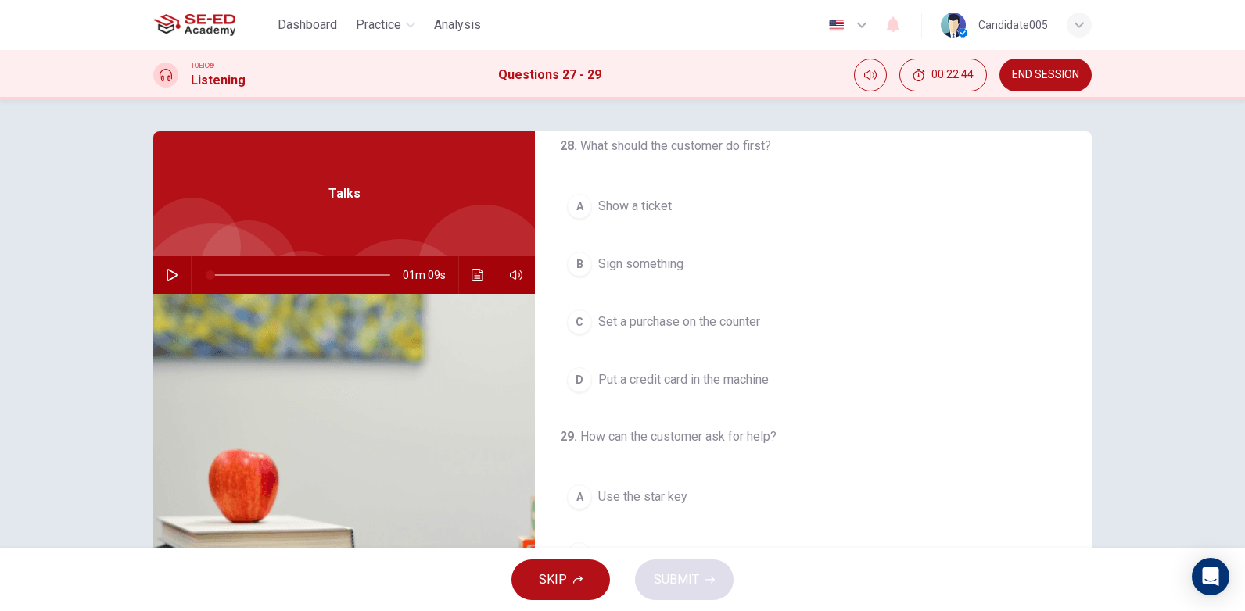
scroll to position [357, 0]
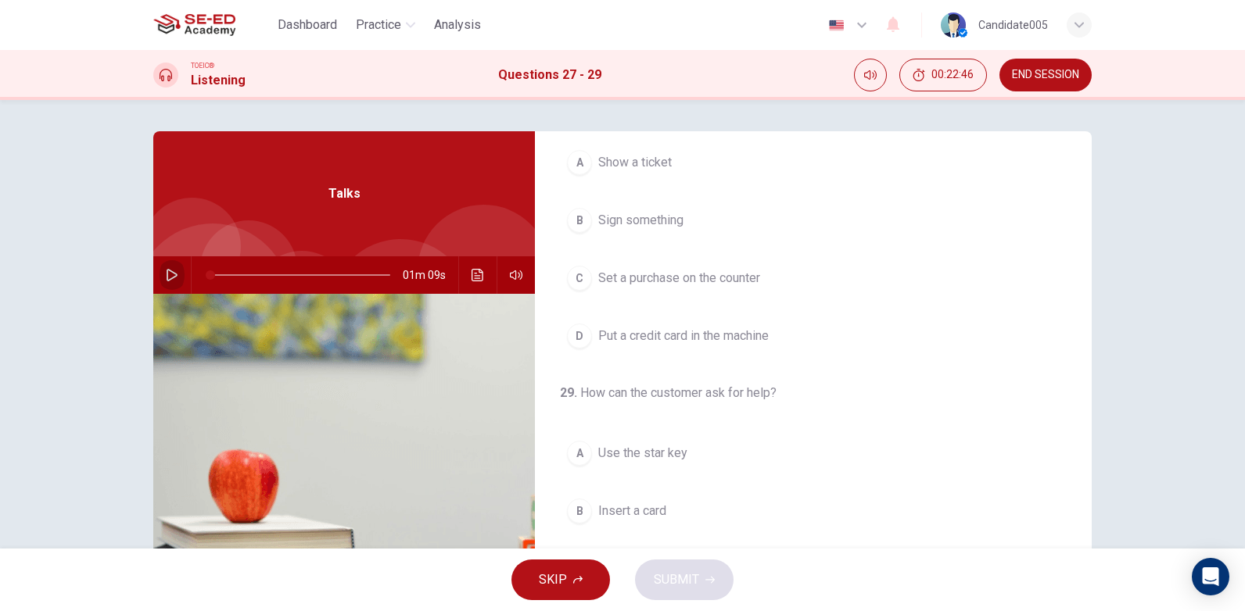
click at [166, 278] on icon "button" at bounding box center [172, 275] width 13 height 13
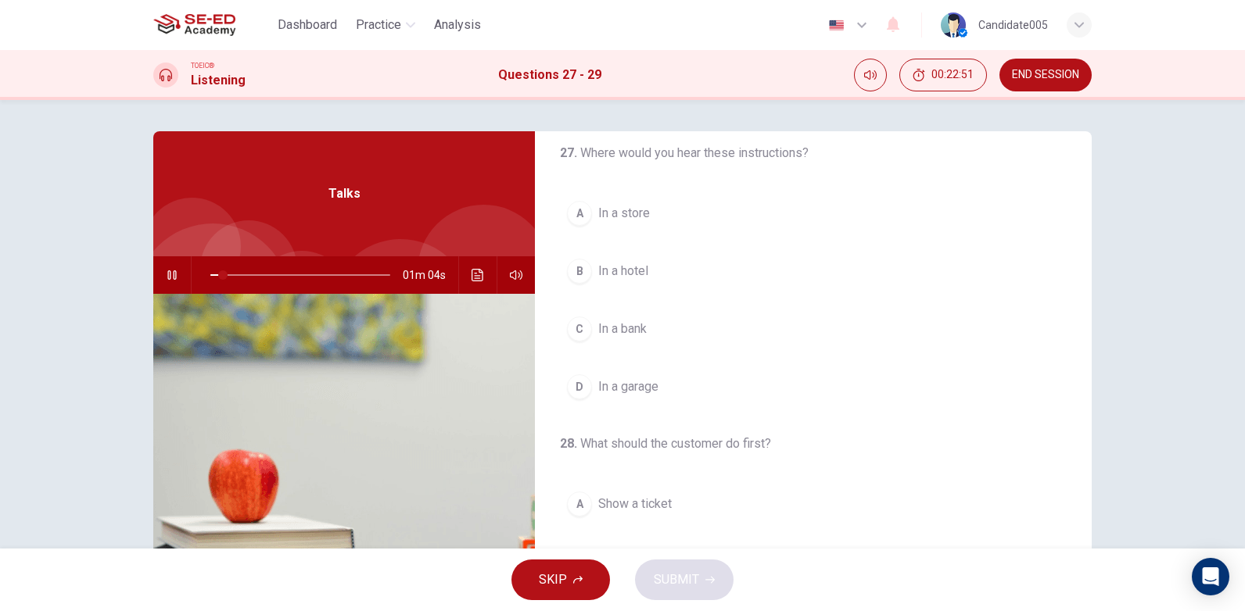
scroll to position [0, 0]
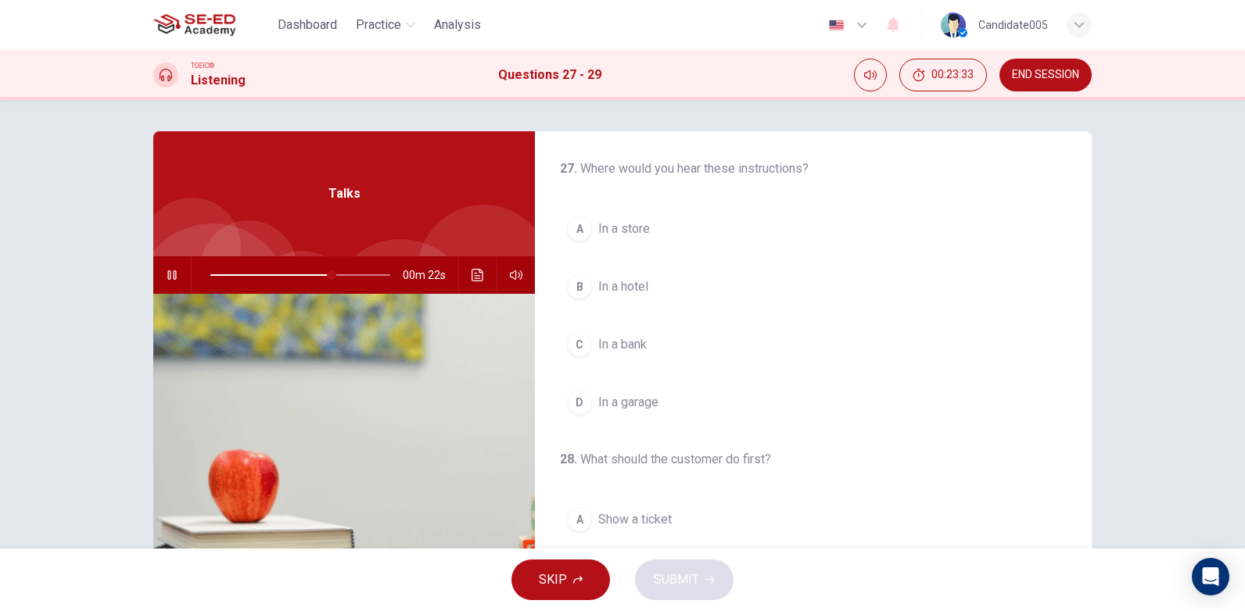
click at [635, 227] on span "In a store" at bounding box center [624, 229] width 52 height 19
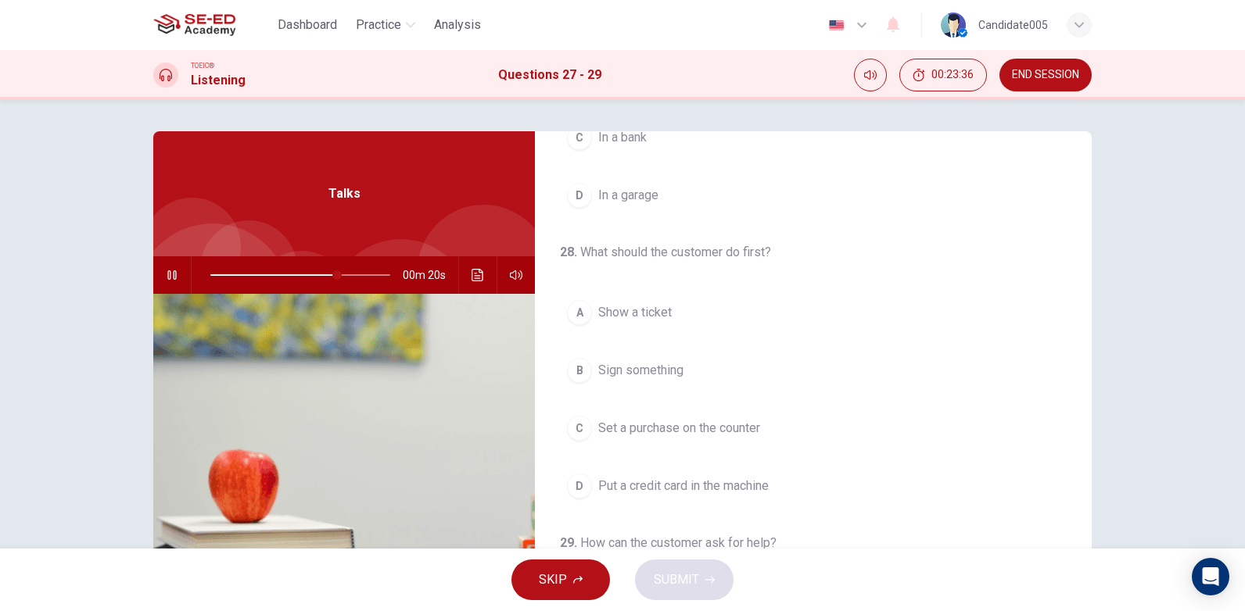
scroll to position [235, 0]
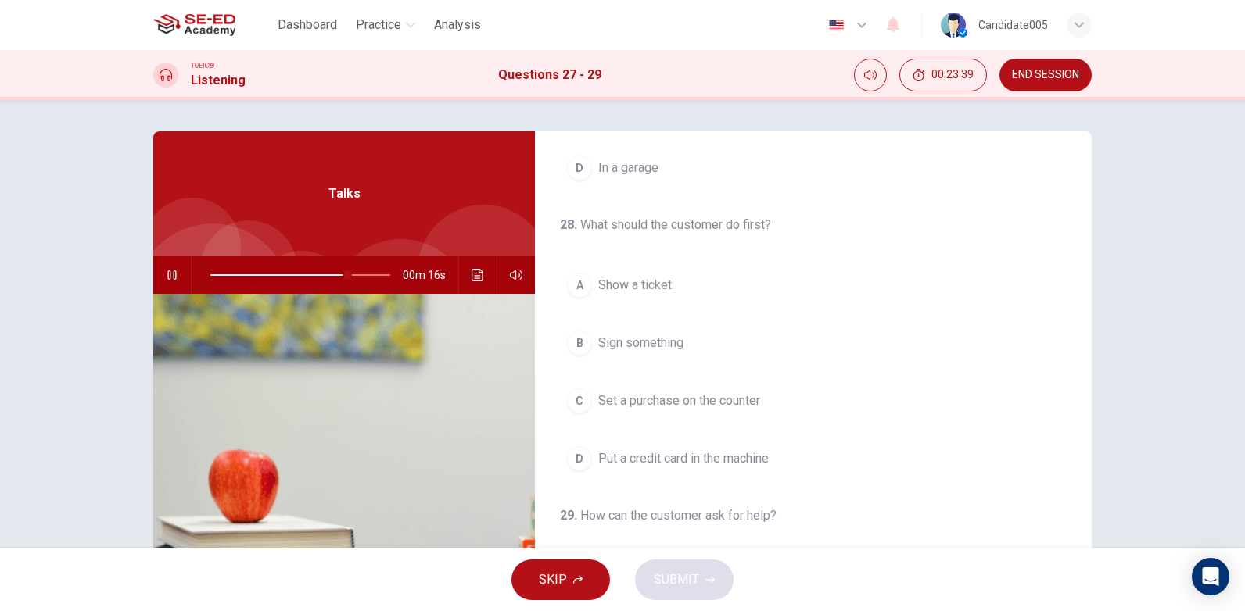
click at [663, 396] on span "Set a purchase on the counter" at bounding box center [679, 401] width 162 height 19
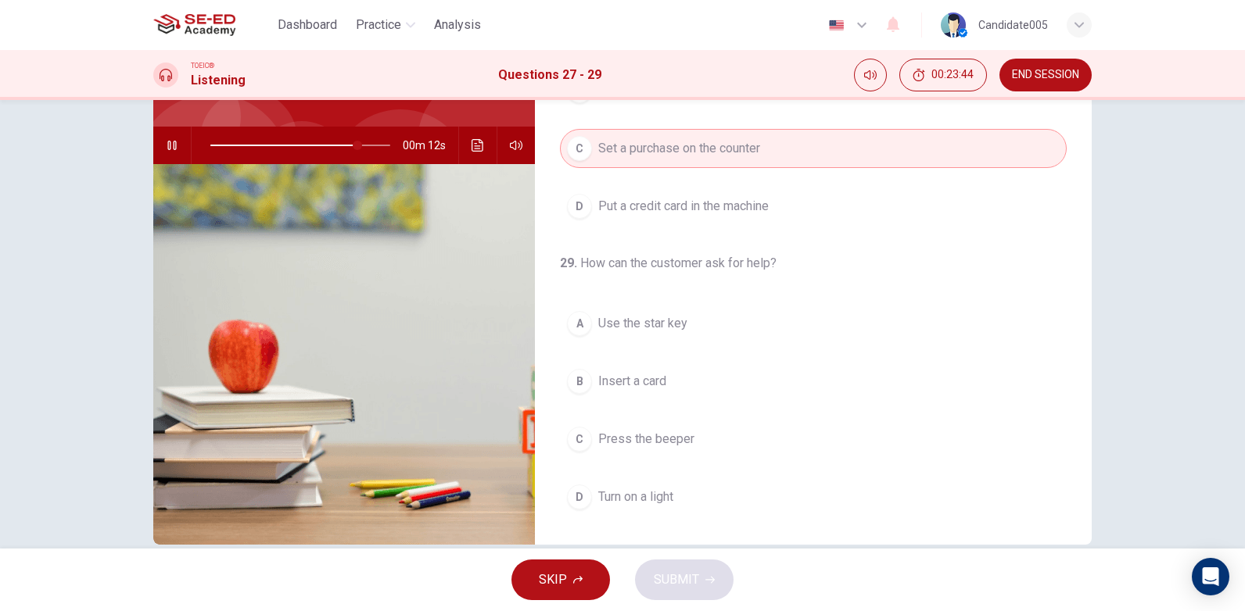
scroll to position [156, 0]
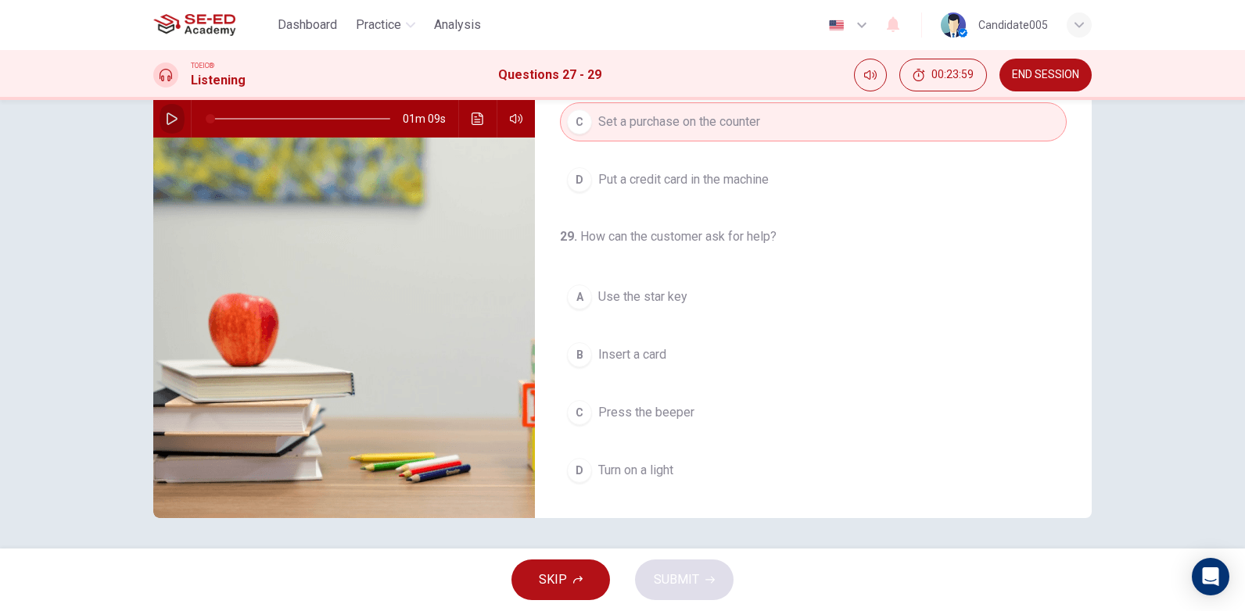
click at [169, 120] on icon "button" at bounding box center [172, 119] width 13 height 13
click at [660, 415] on span "Press the beeper" at bounding box center [646, 412] width 96 height 19
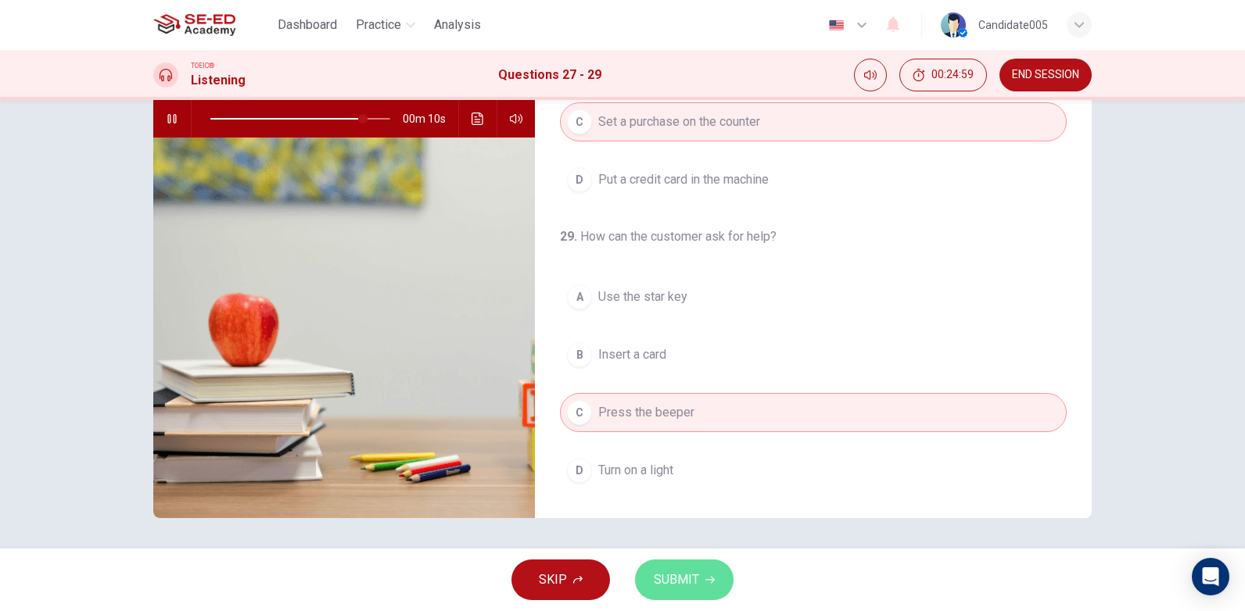
click at [688, 581] on span "SUBMIT" at bounding box center [676, 580] width 45 height 22
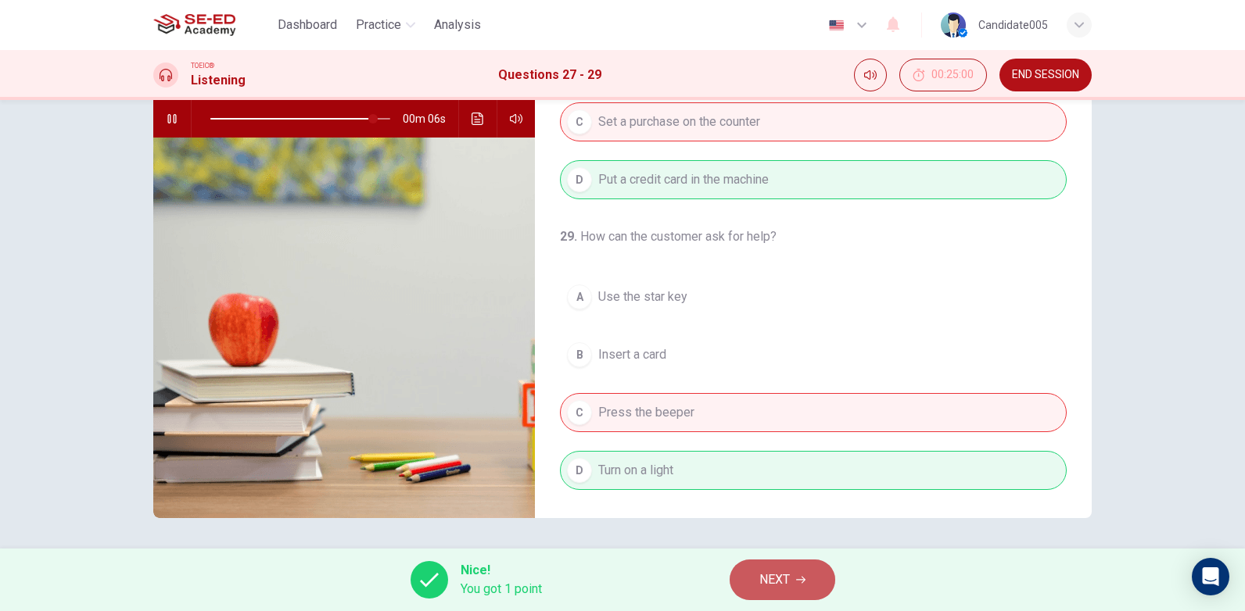
type input "92"
click at [790, 569] on span "NEXT" at bounding box center [774, 580] width 30 height 22
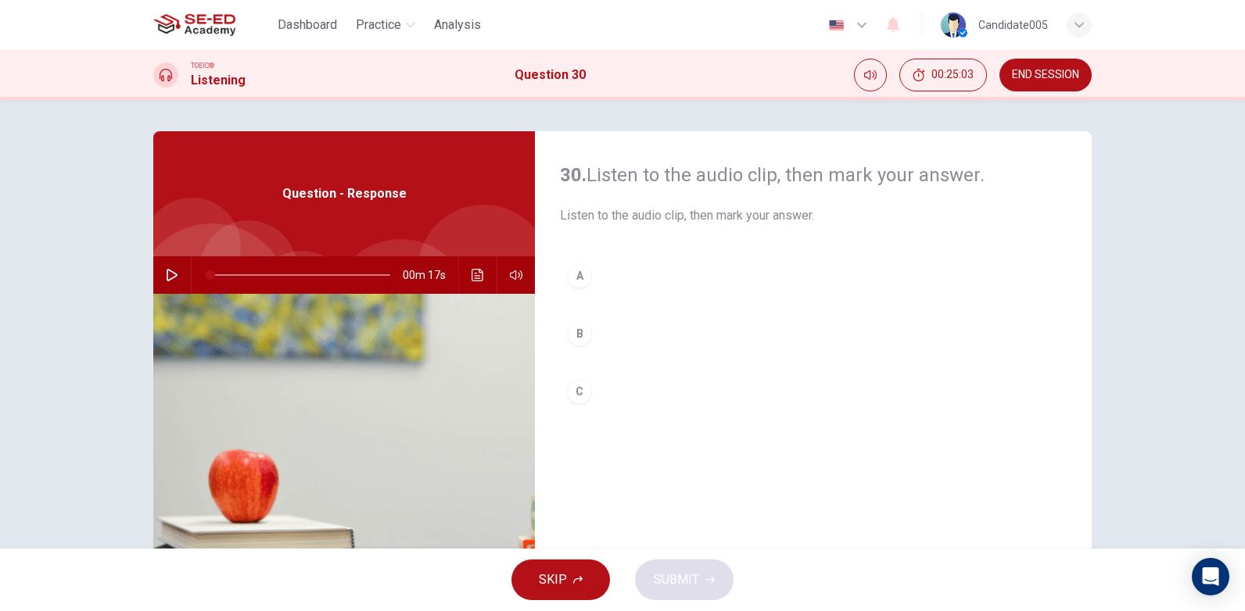
click at [166, 279] on icon "button" at bounding box center [172, 275] width 13 height 13
type input "0"
click at [576, 334] on div "B" at bounding box center [579, 333] width 25 height 25
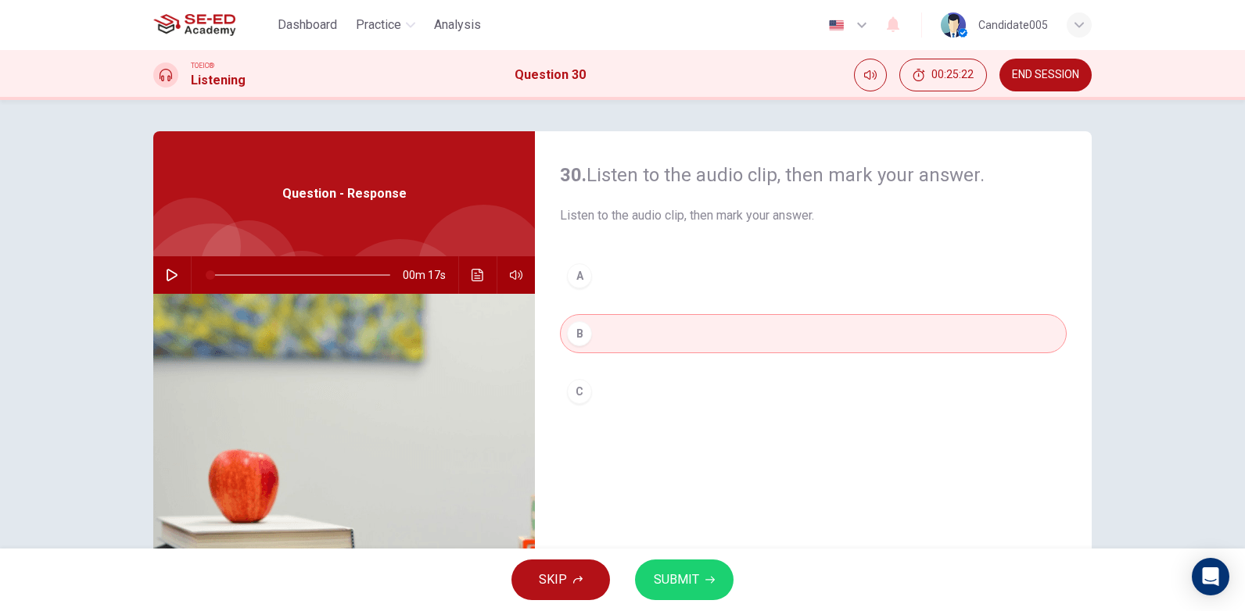
click at [673, 581] on span "SUBMIT" at bounding box center [676, 580] width 45 height 22
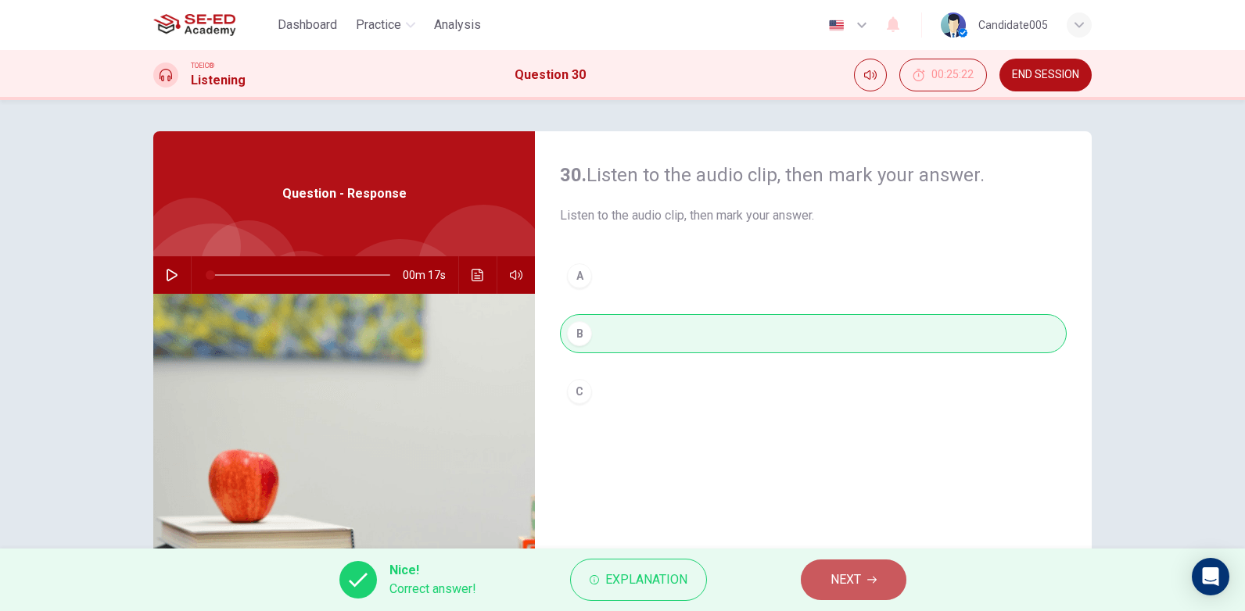
click at [842, 573] on span "NEXT" at bounding box center [845, 580] width 30 height 22
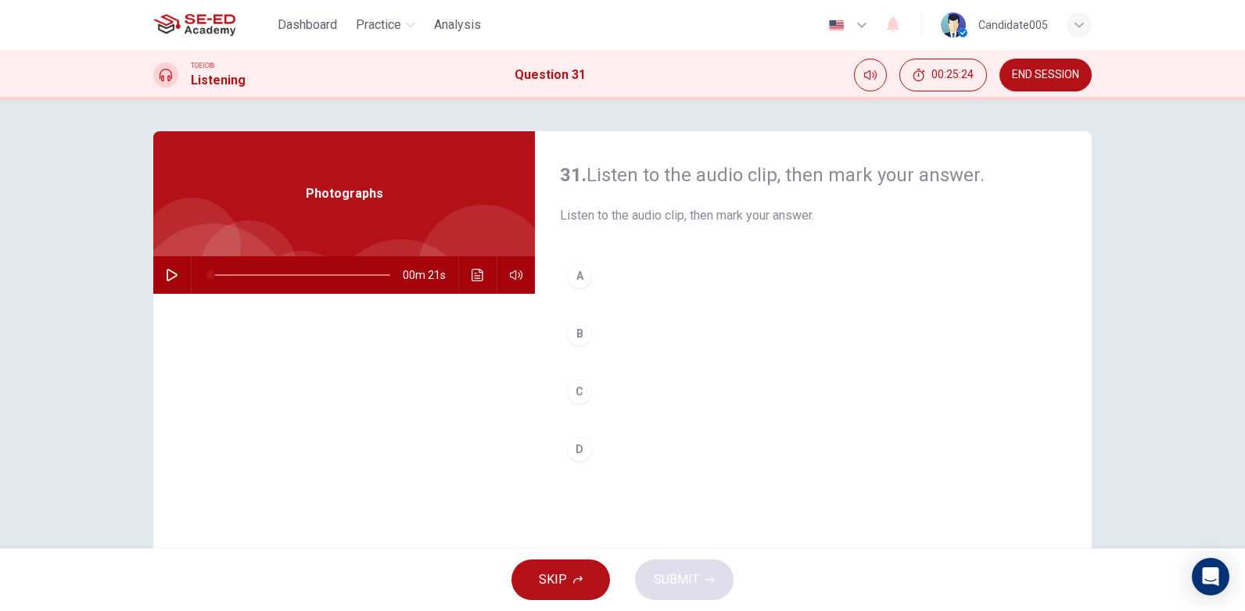
scroll to position [78, 0]
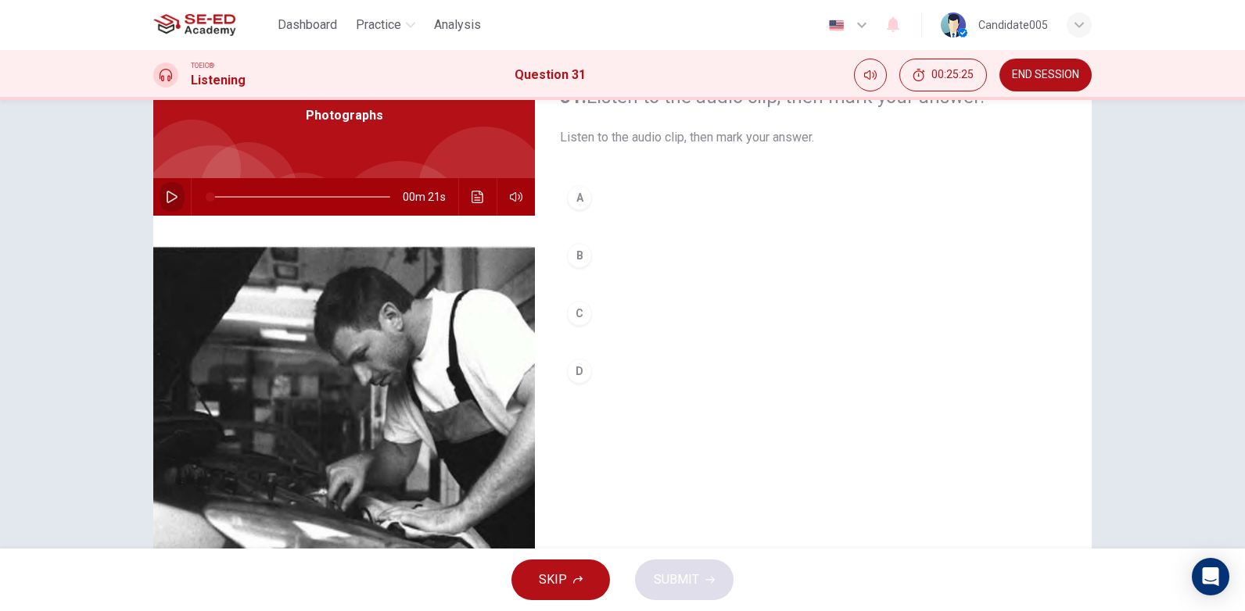
click at [166, 199] on icon "button" at bounding box center [172, 197] width 13 height 13
click at [578, 196] on div "A" at bounding box center [579, 197] width 25 height 25
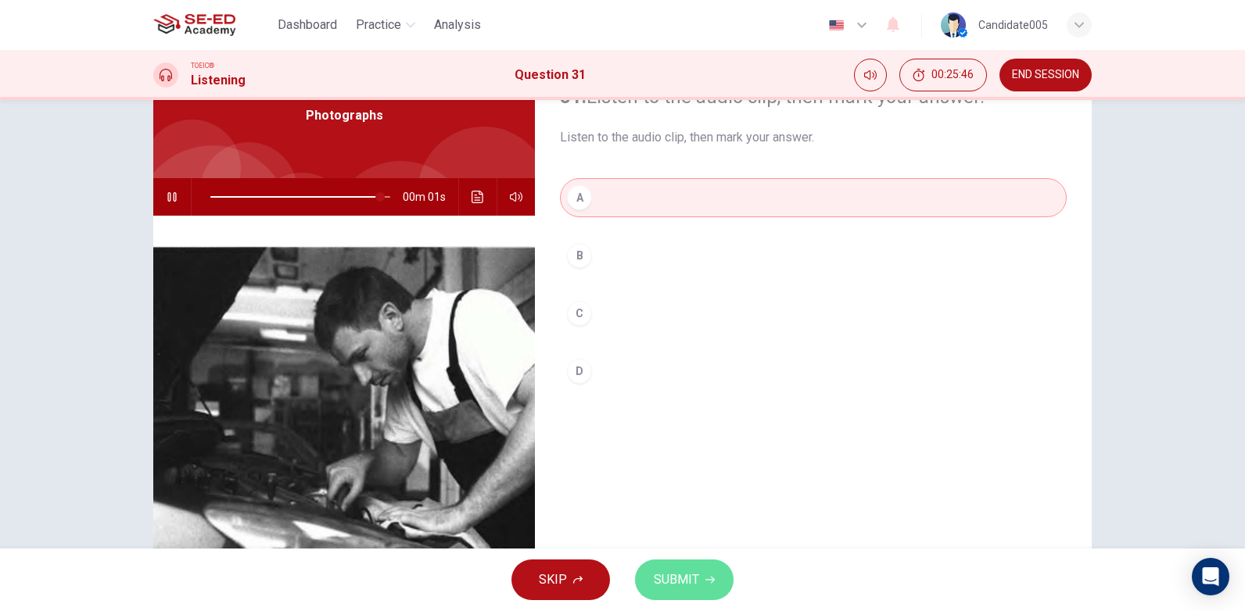
click at [679, 575] on span "SUBMIT" at bounding box center [676, 580] width 45 height 22
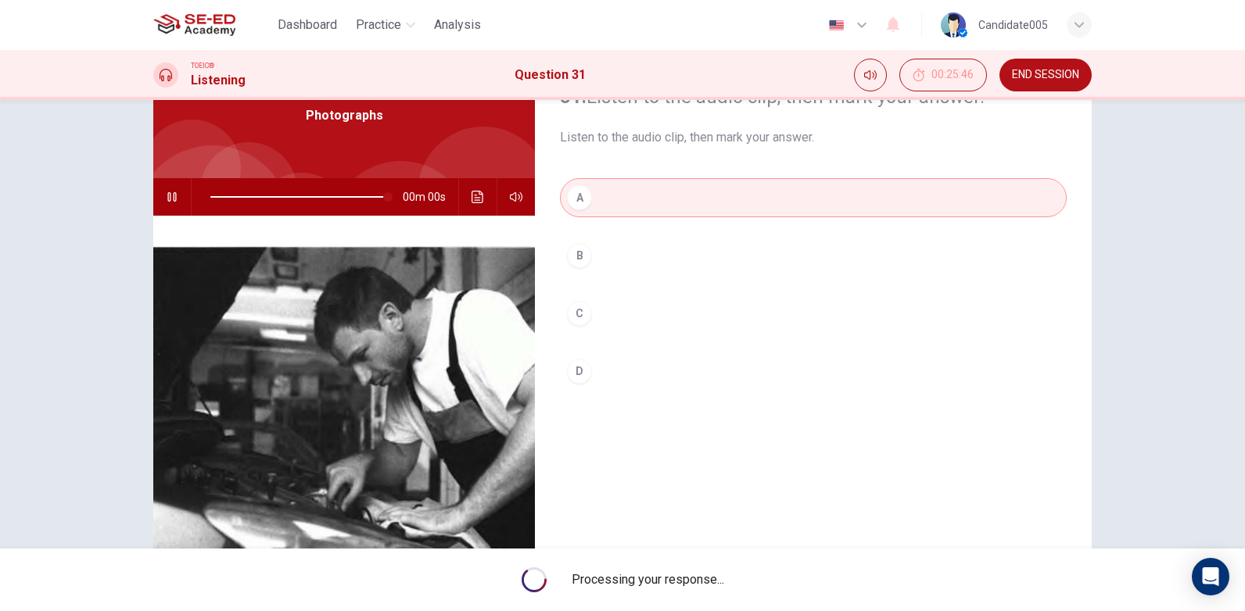
type input "0"
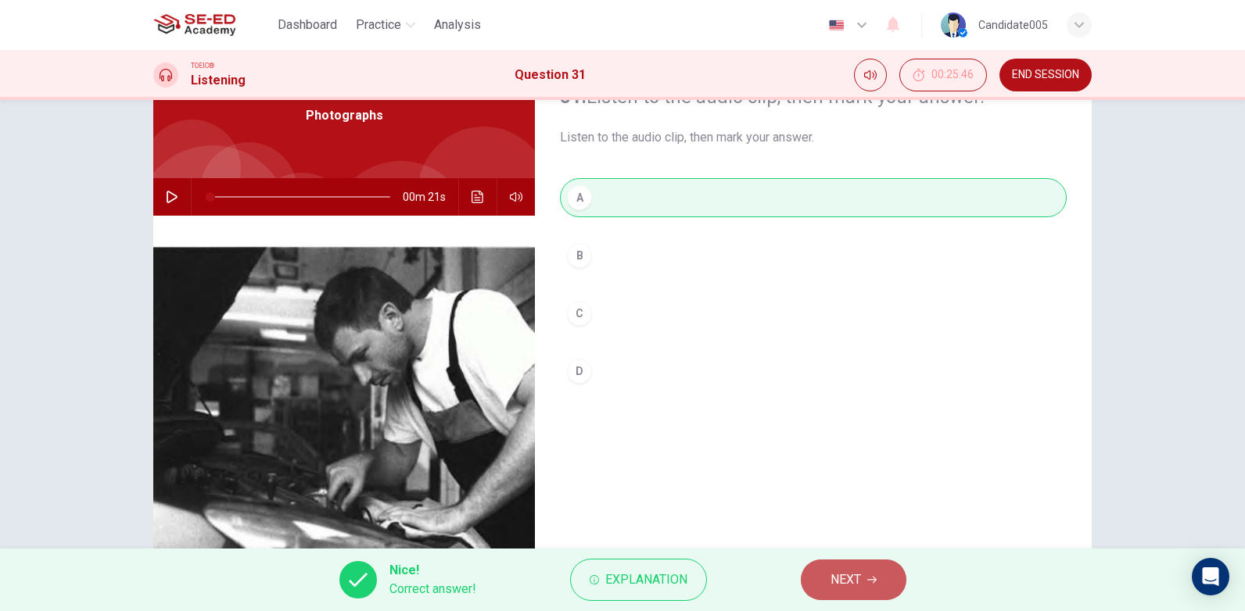
click at [858, 582] on span "NEXT" at bounding box center [845, 580] width 30 height 22
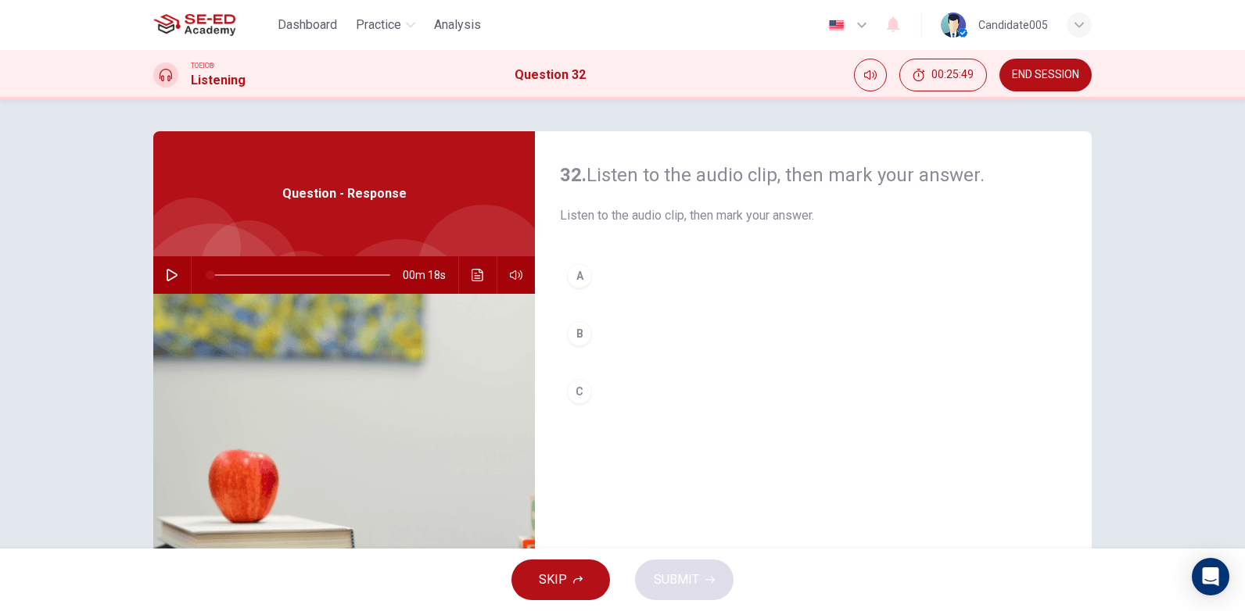
click at [167, 270] on icon "button" at bounding box center [172, 275] width 11 height 13
type input "0"
click at [576, 332] on div "B" at bounding box center [579, 333] width 25 height 25
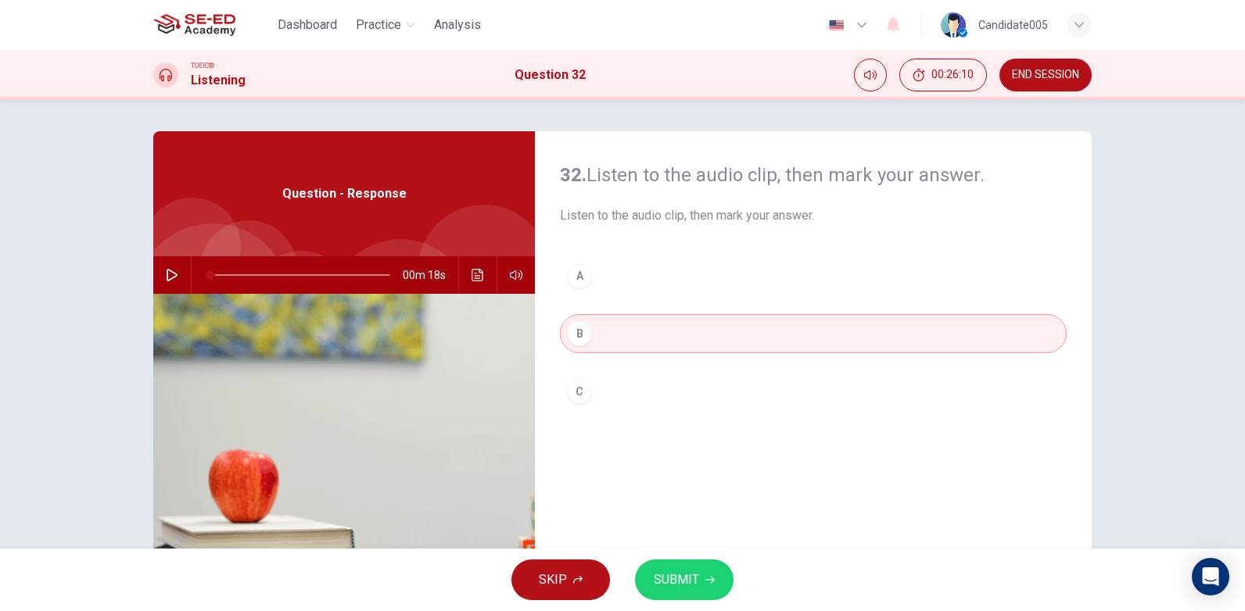
click at [701, 577] on button "SUBMIT" at bounding box center [684, 580] width 99 height 41
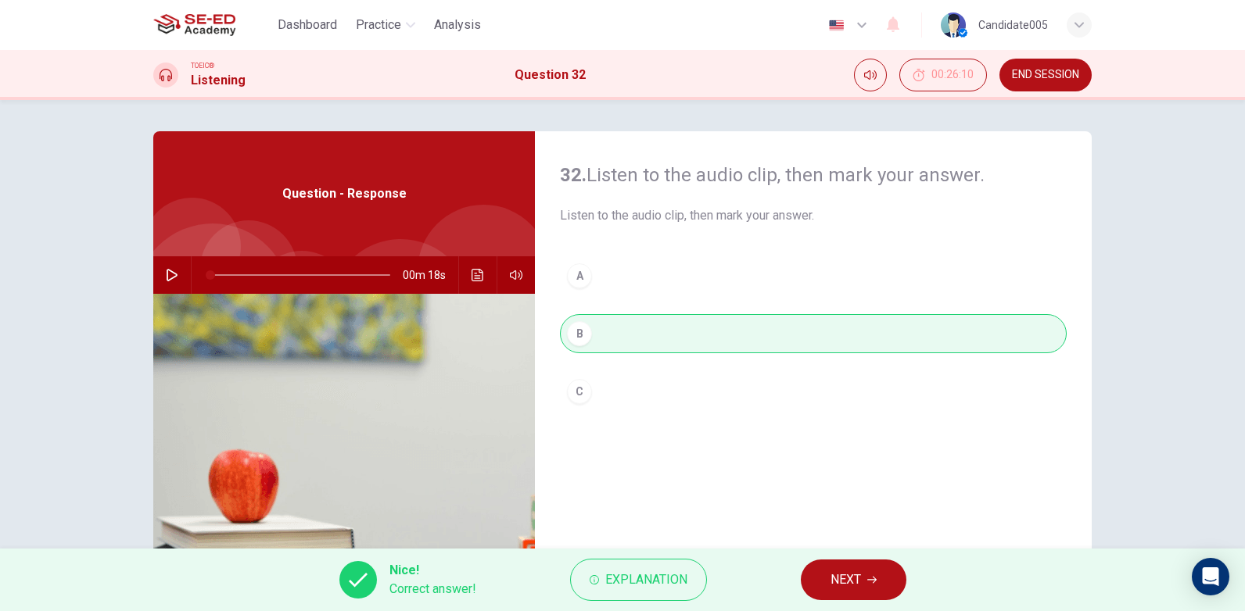
click at [847, 576] on span "NEXT" at bounding box center [845, 580] width 30 height 22
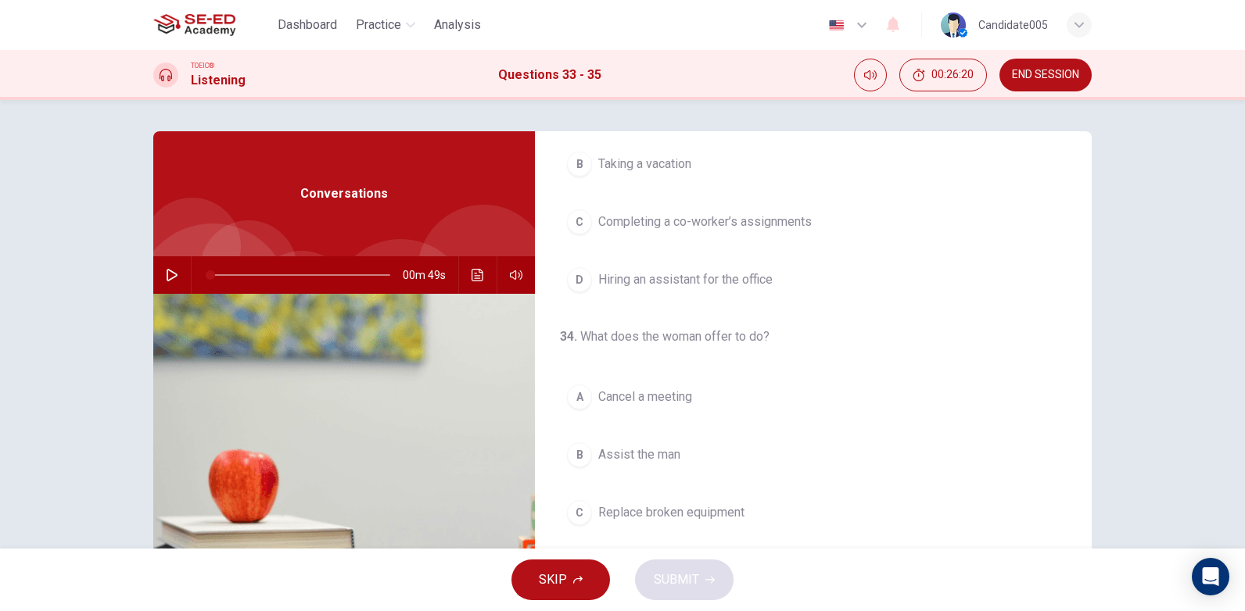
click at [166, 274] on icon "button" at bounding box center [172, 275] width 13 height 13
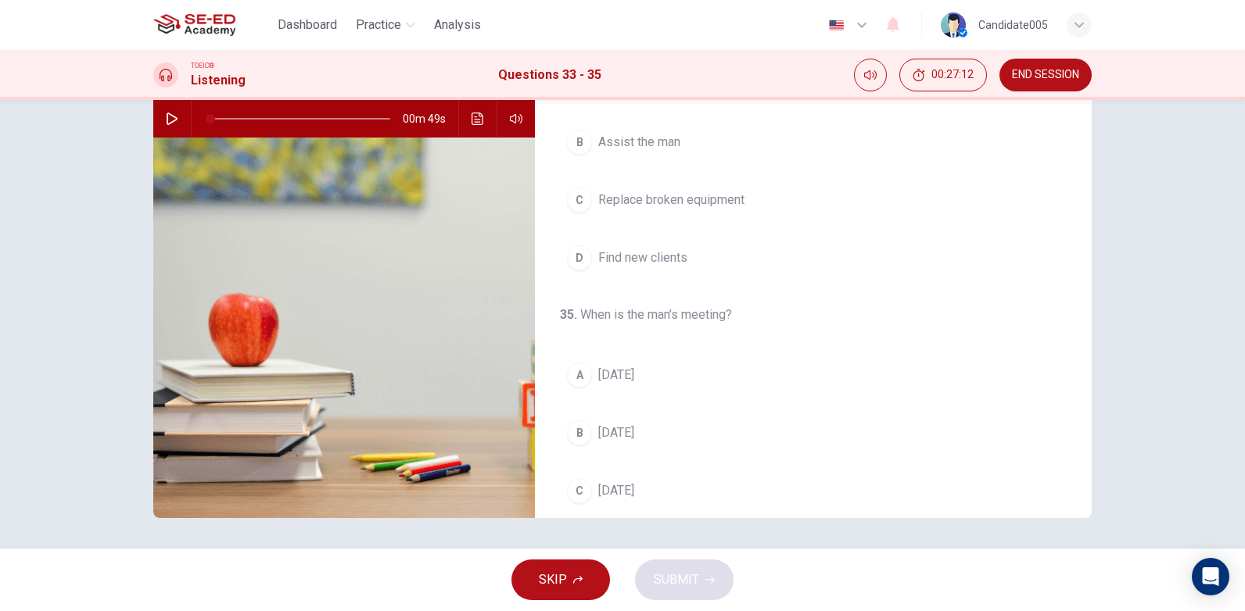
scroll to position [45, 0]
click at [170, 118] on icon "button" at bounding box center [172, 119] width 13 height 13
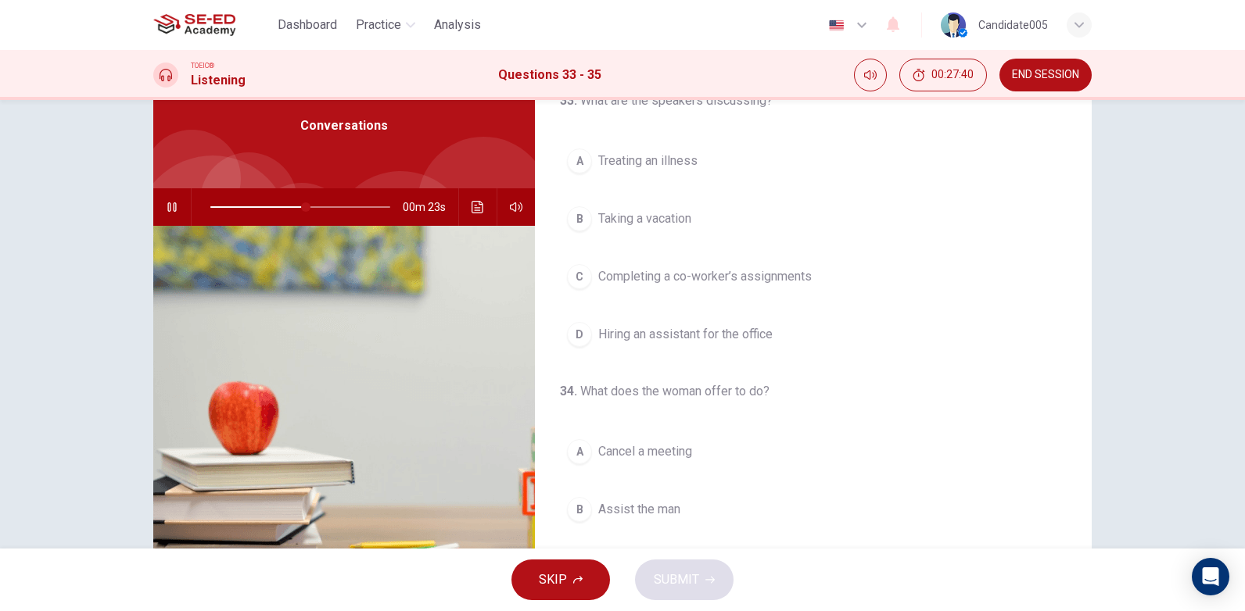
scroll to position [0, 0]
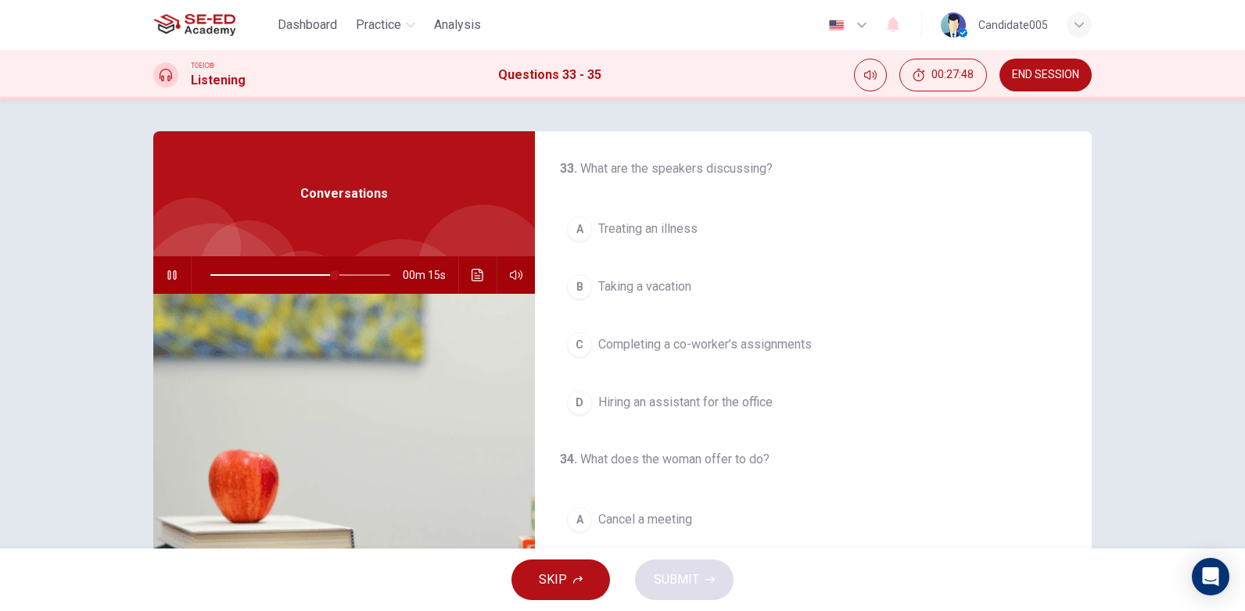
click at [639, 345] on span "Completing a co-worker’s assignments" at bounding box center [704, 344] width 213 height 19
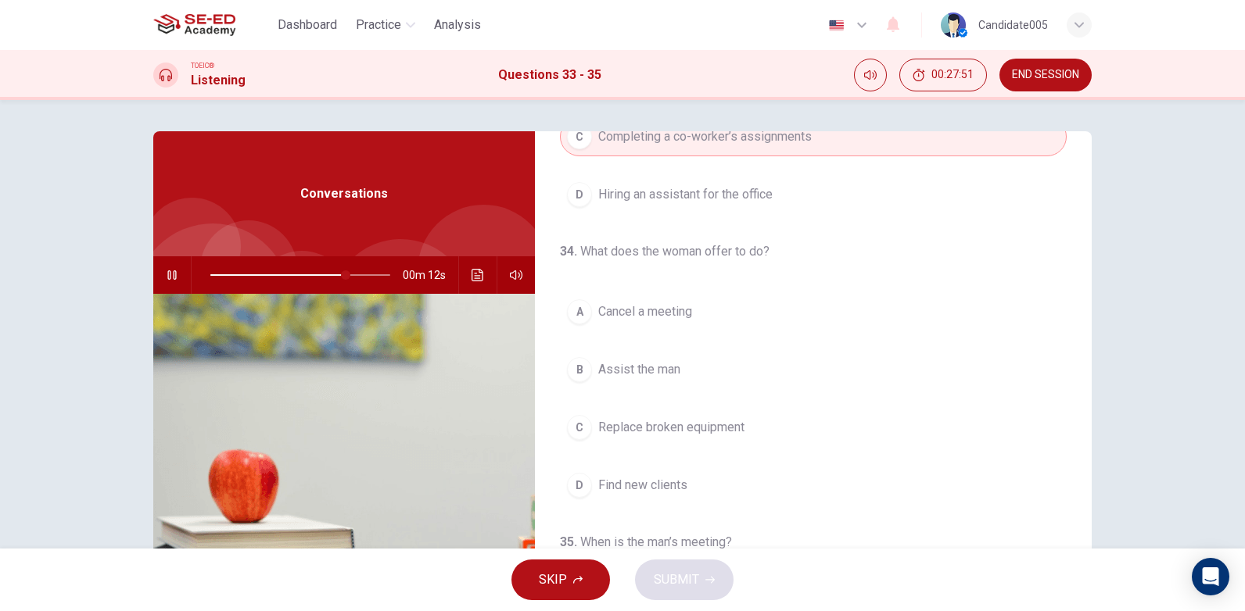
scroll to position [235, 0]
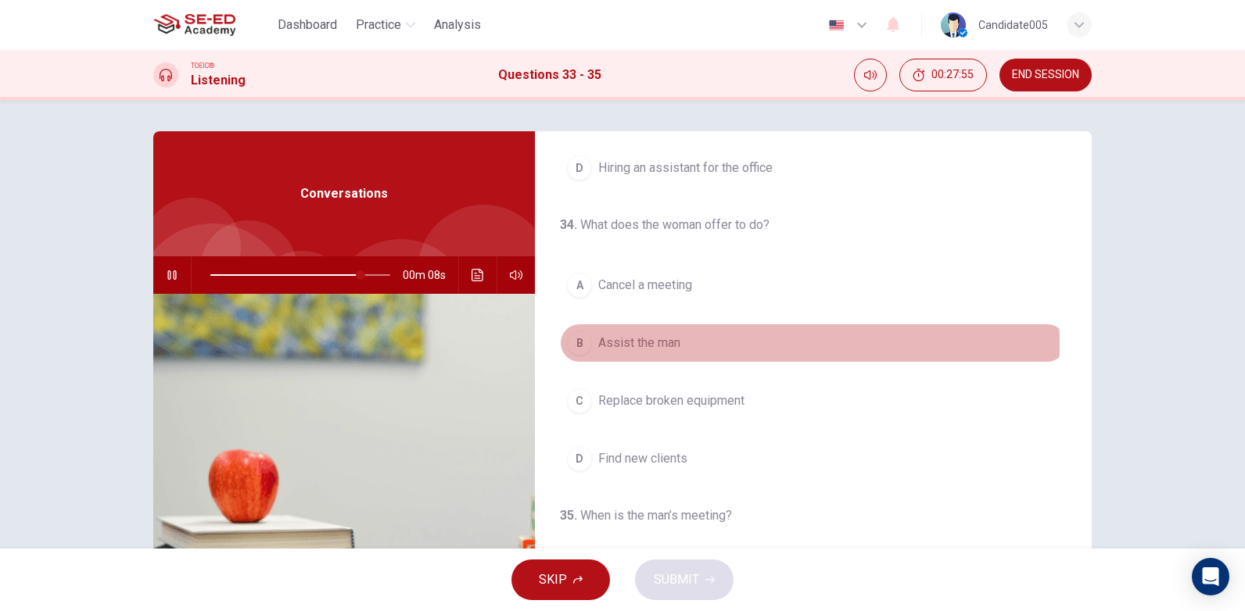
click at [662, 343] on span "Assist the man" at bounding box center [639, 343] width 82 height 19
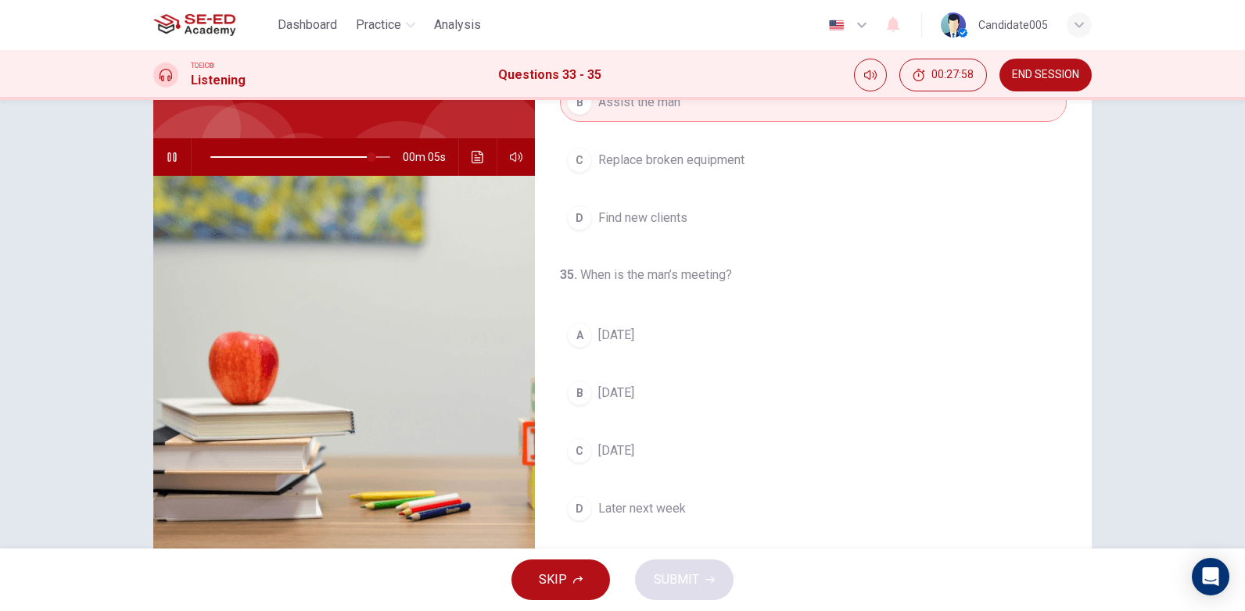
scroll to position [156, 0]
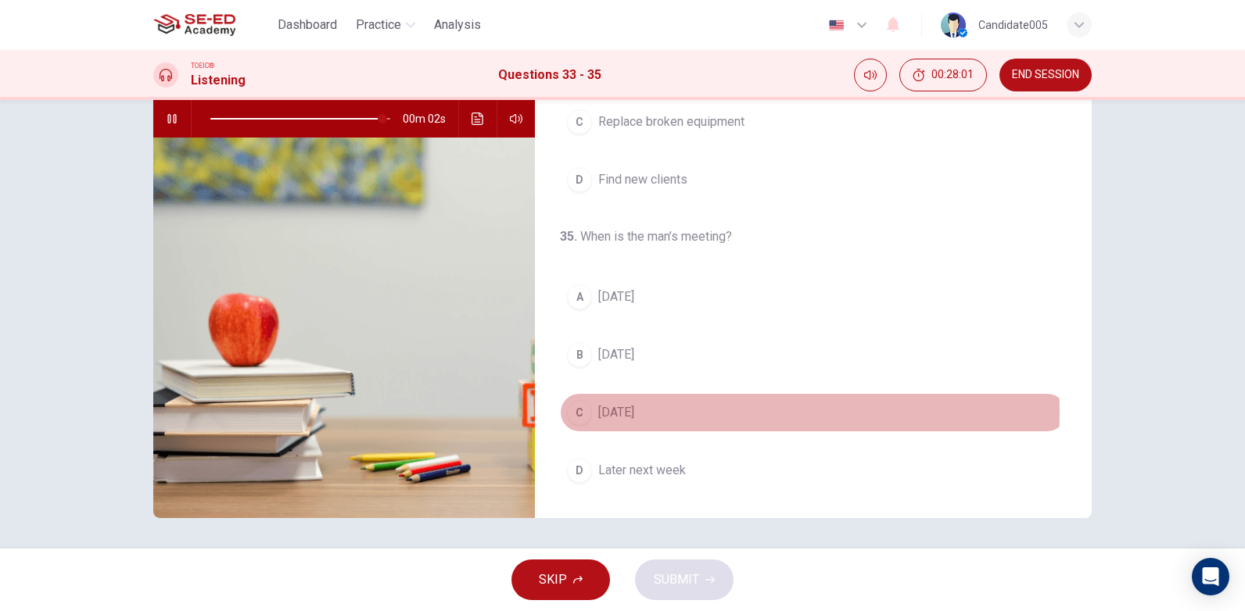
click at [634, 413] on span "[DATE]" at bounding box center [616, 412] width 36 height 19
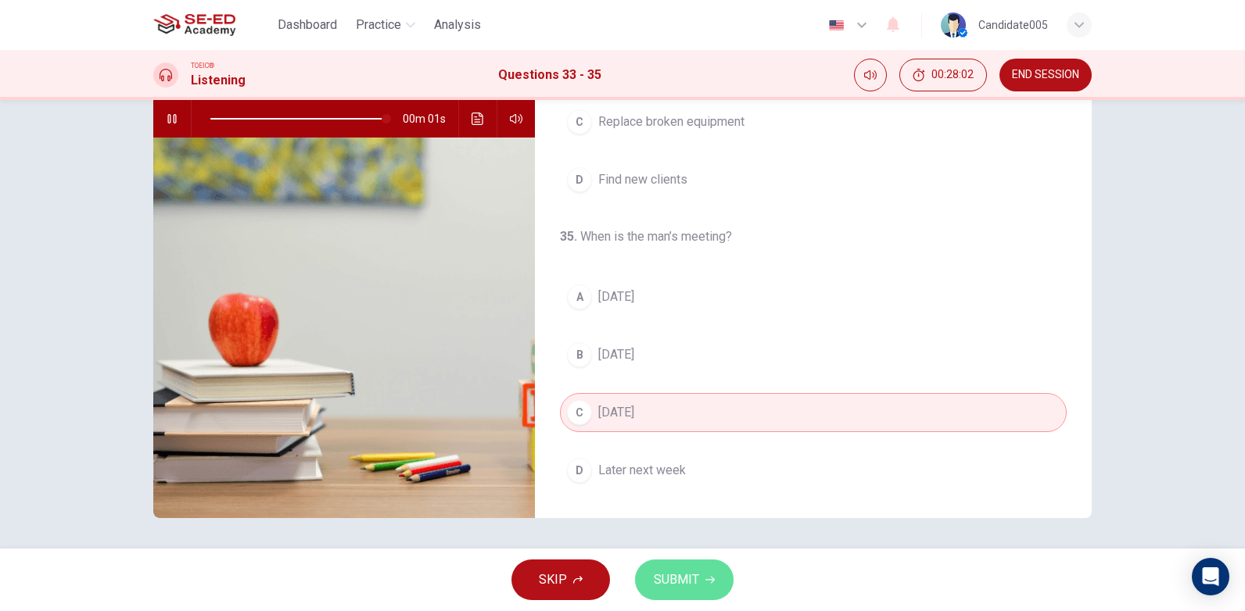
click at [683, 582] on span "SUBMIT" at bounding box center [676, 580] width 45 height 22
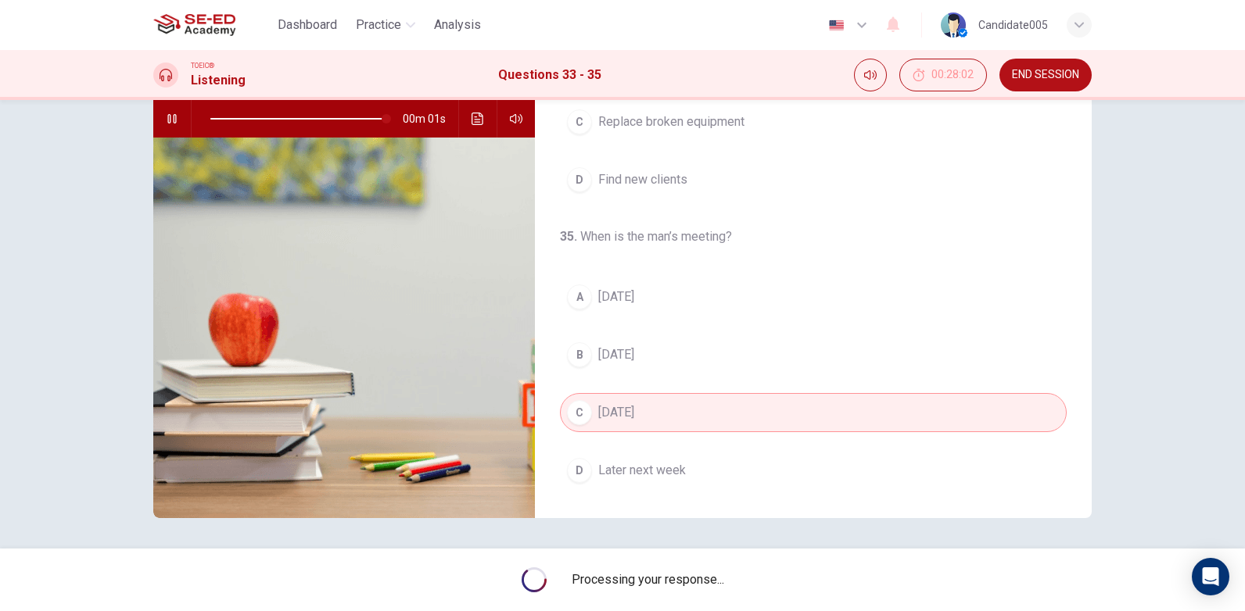
type input "0"
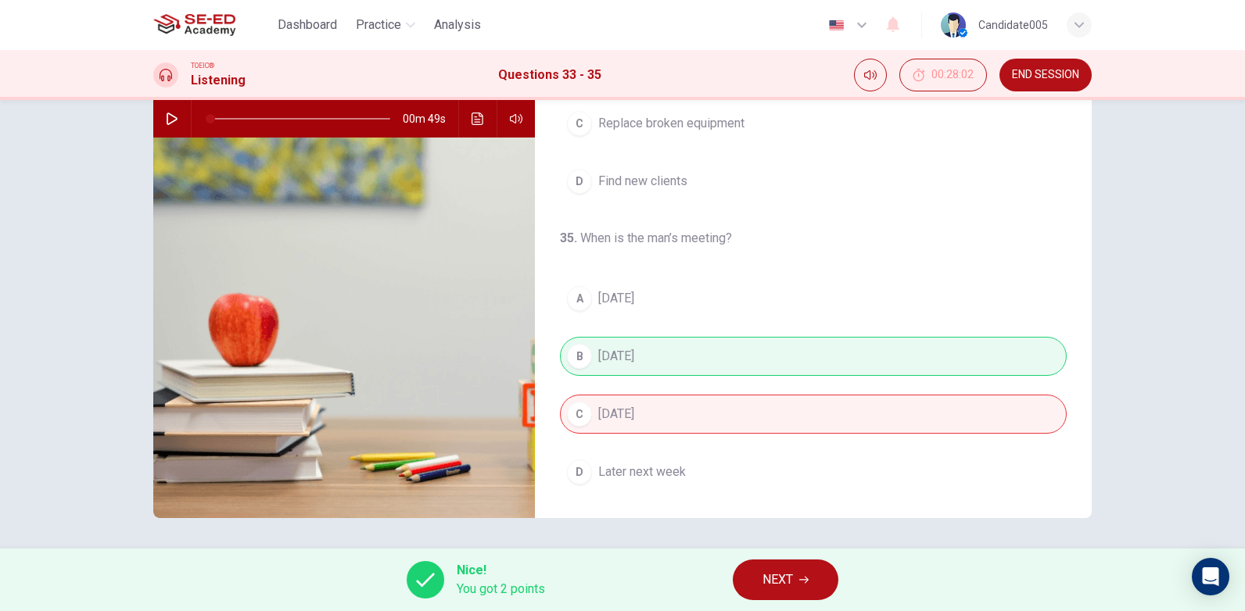
scroll to position [357, 0]
click at [793, 579] on span "NEXT" at bounding box center [777, 580] width 30 height 22
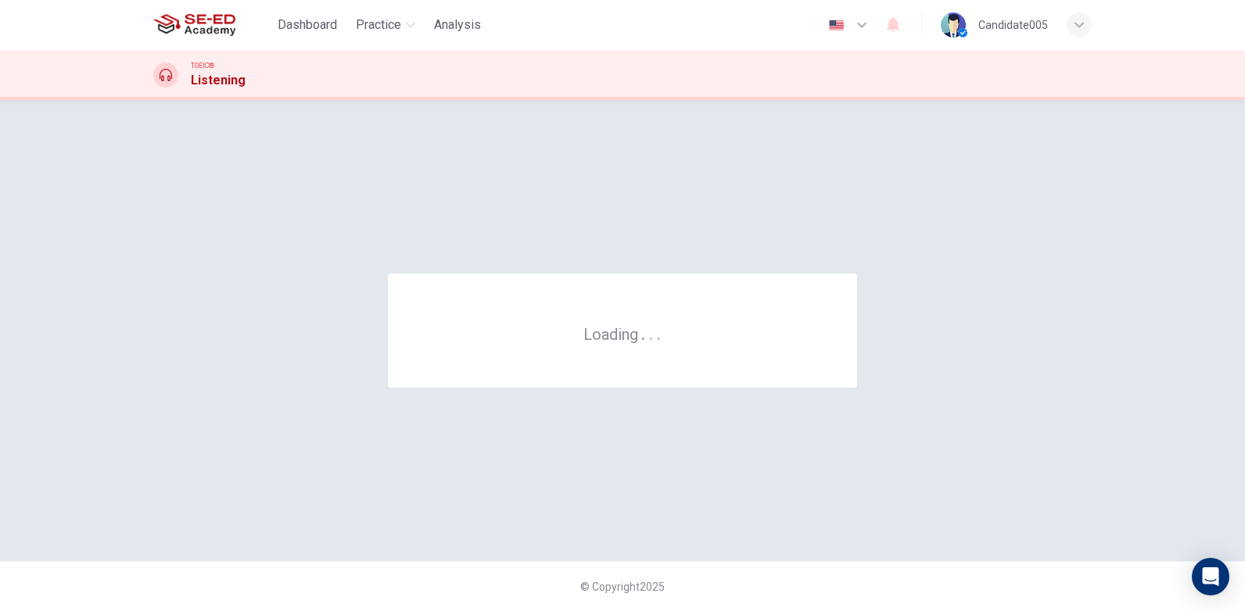
scroll to position [0, 0]
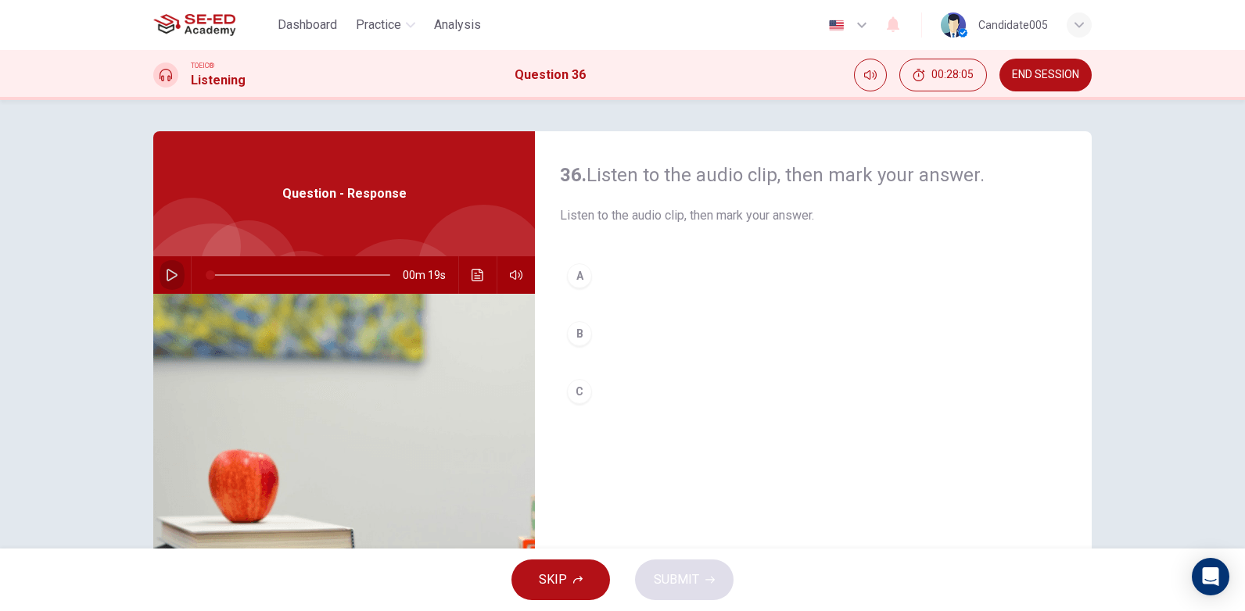
click at [170, 279] on icon "button" at bounding box center [172, 275] width 13 height 13
click at [166, 272] on icon "button" at bounding box center [172, 275] width 13 height 13
type input "0"
click at [579, 394] on div "C" at bounding box center [579, 391] width 25 height 25
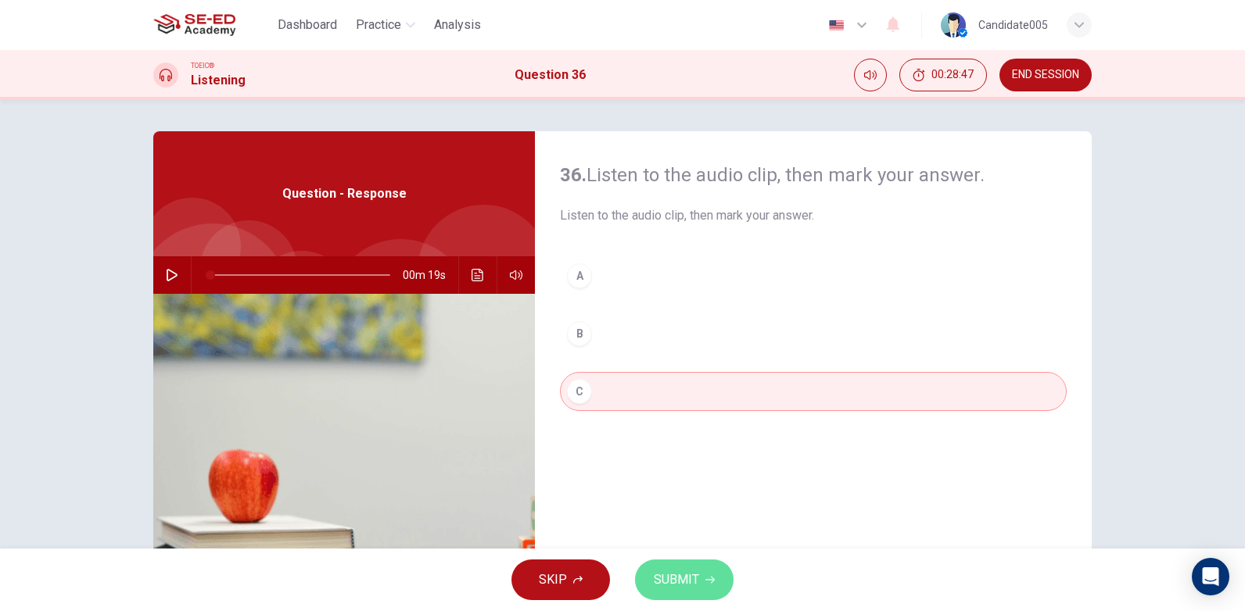
click at [693, 582] on span "SUBMIT" at bounding box center [676, 580] width 45 height 22
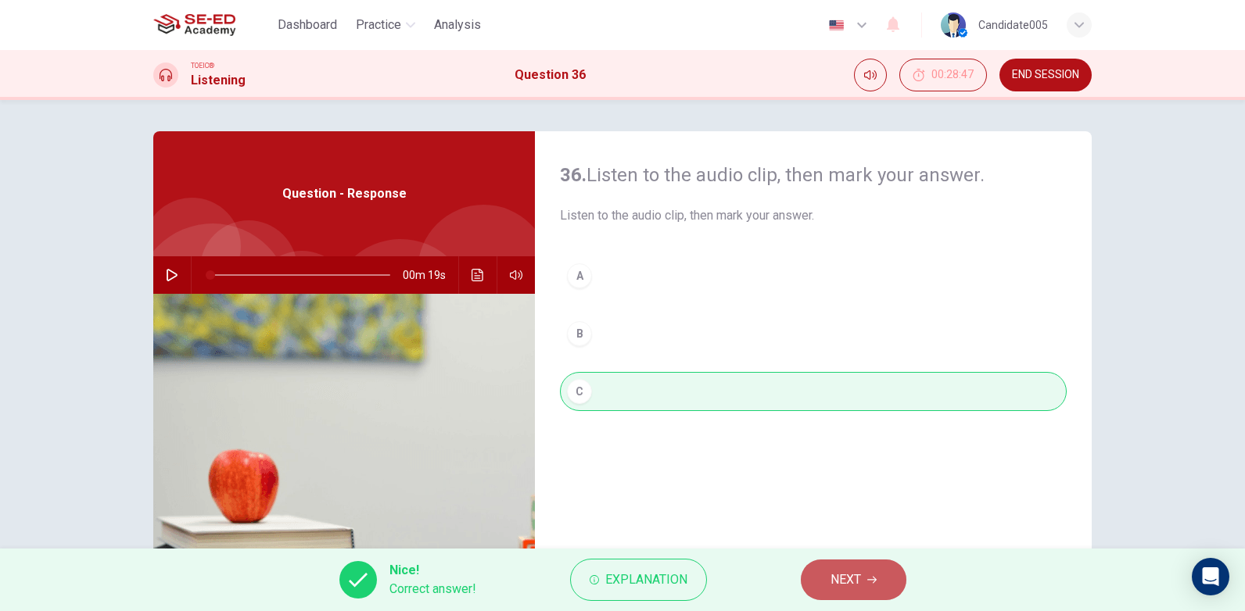
click at [862, 579] on button "NEXT" at bounding box center [854, 580] width 106 height 41
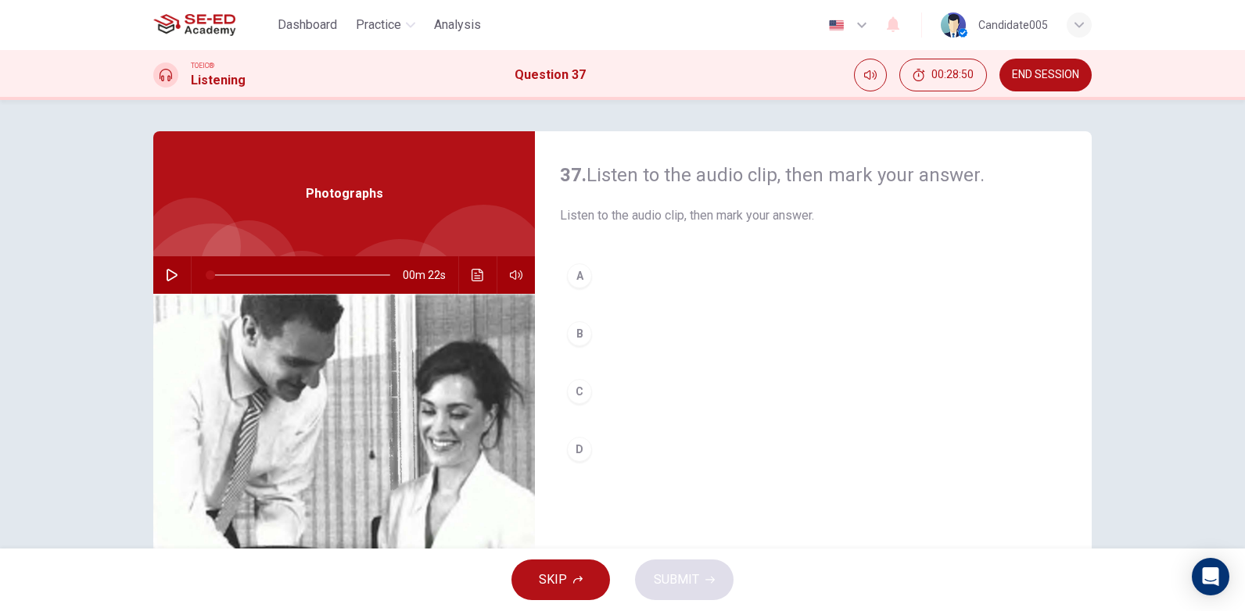
click at [167, 268] on button "button" at bounding box center [171, 275] width 25 height 38
click at [167, 273] on icon "button" at bounding box center [172, 275] width 11 height 13
click at [576, 394] on div "C" at bounding box center [579, 391] width 25 height 25
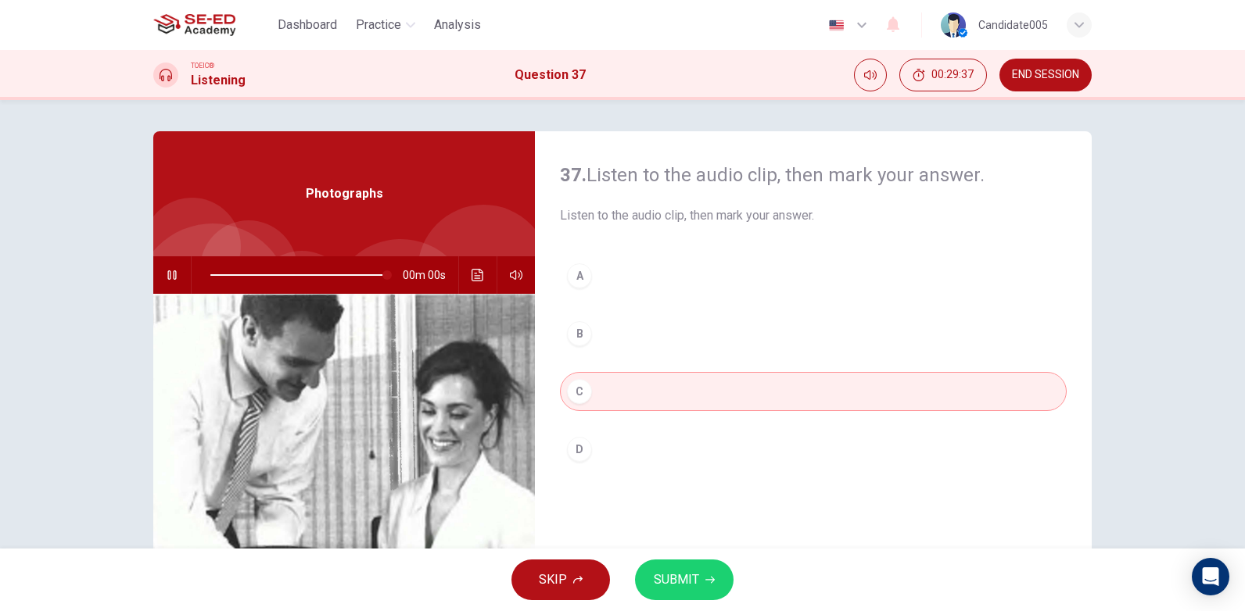
type input "0"
click at [684, 582] on span "SUBMIT" at bounding box center [676, 580] width 45 height 22
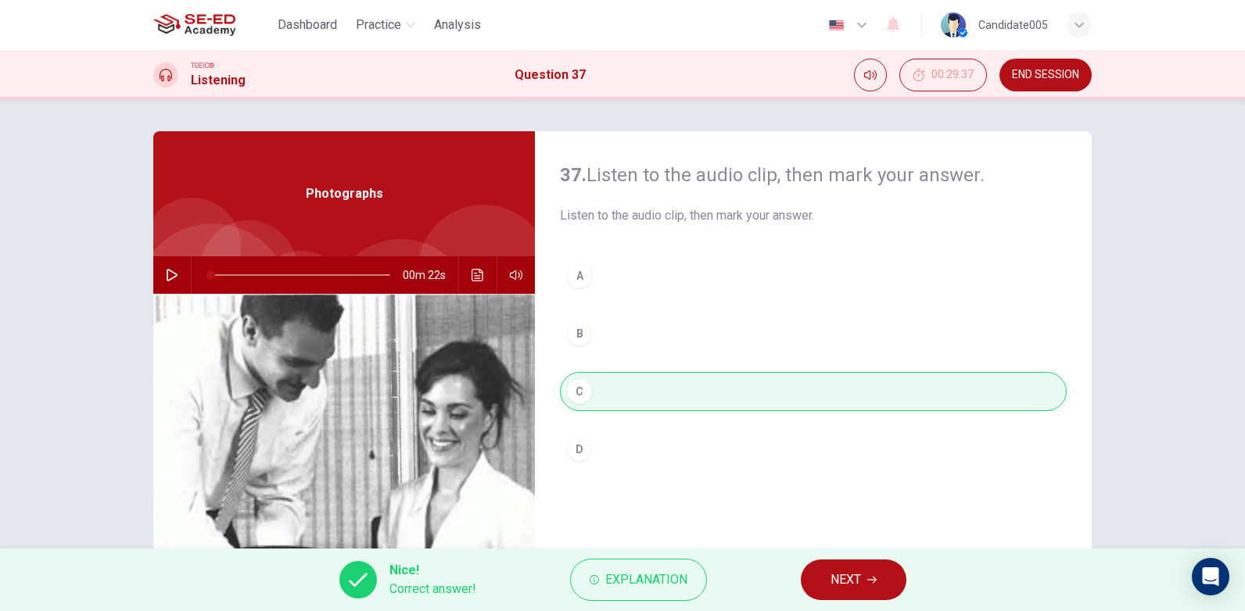
click at [879, 587] on button "NEXT" at bounding box center [854, 580] width 106 height 41
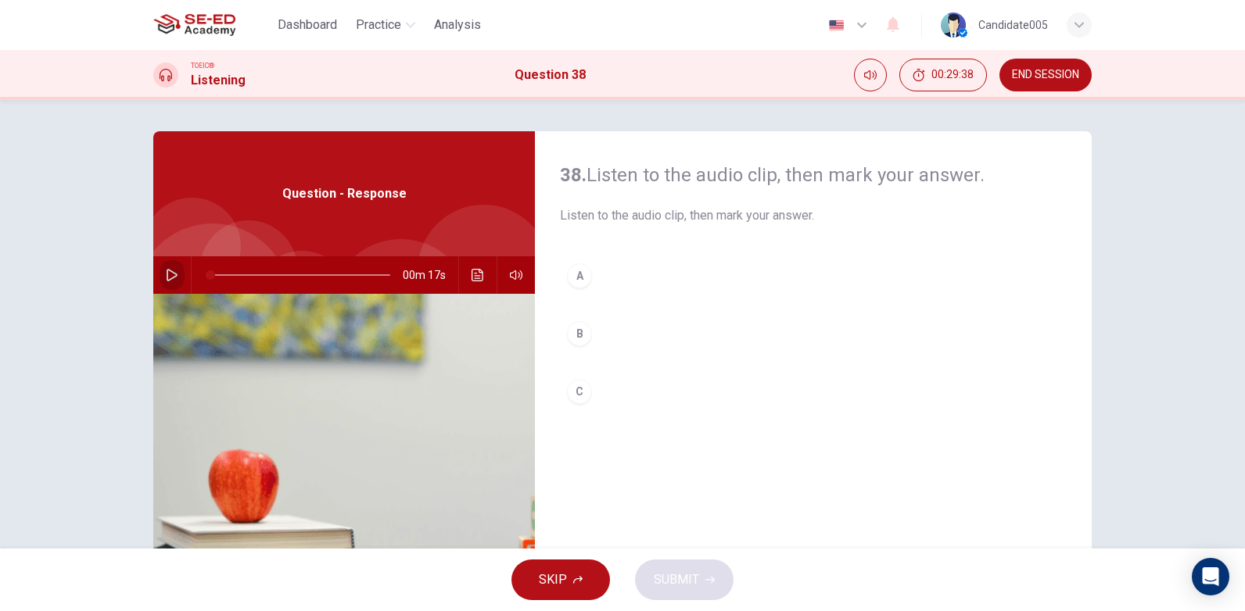
click at [166, 269] on icon "button" at bounding box center [172, 275] width 13 height 13
type input "0"
click at [631, 274] on button "A" at bounding box center [813, 275] width 507 height 39
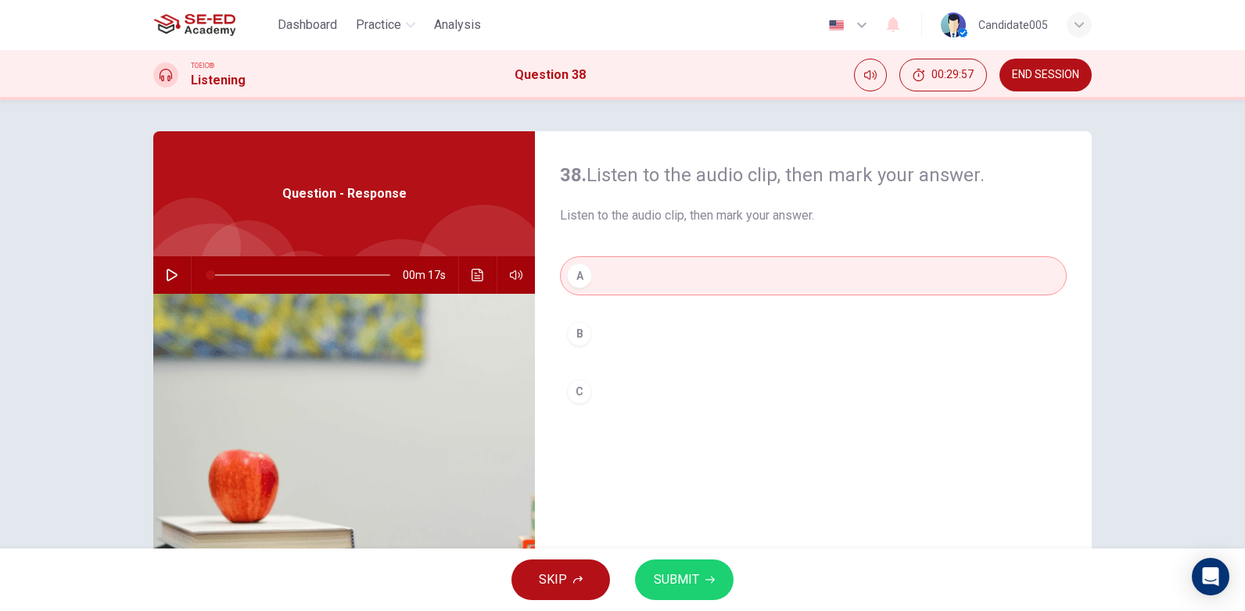
click at [675, 585] on span "SUBMIT" at bounding box center [676, 580] width 45 height 22
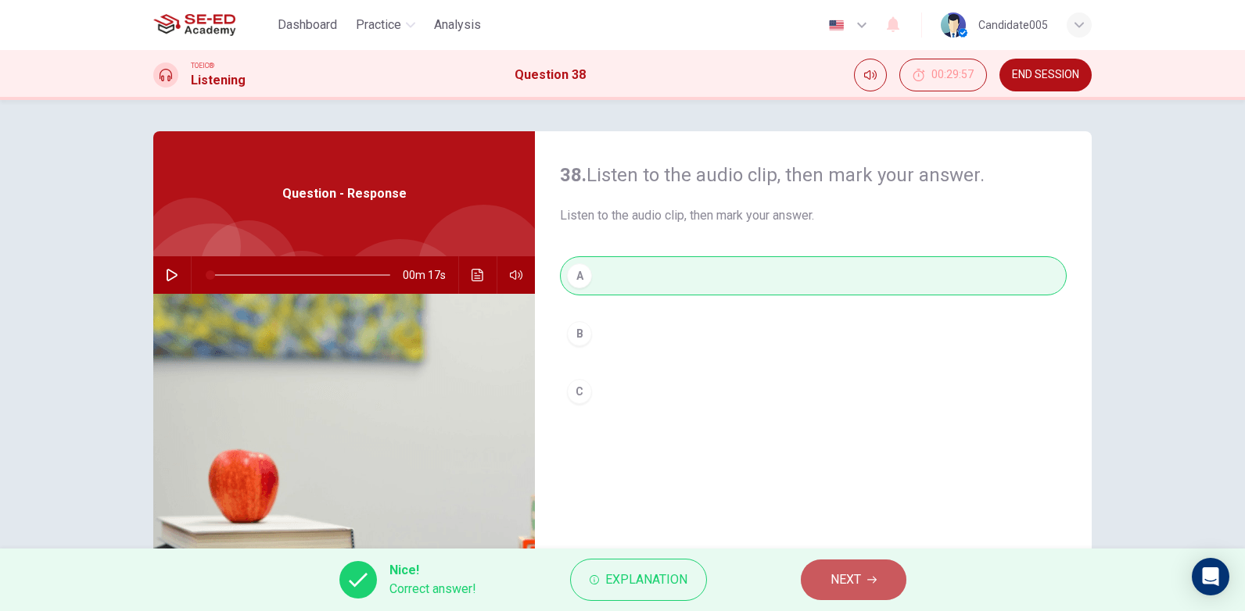
click at [856, 581] on span "NEXT" at bounding box center [845, 580] width 30 height 22
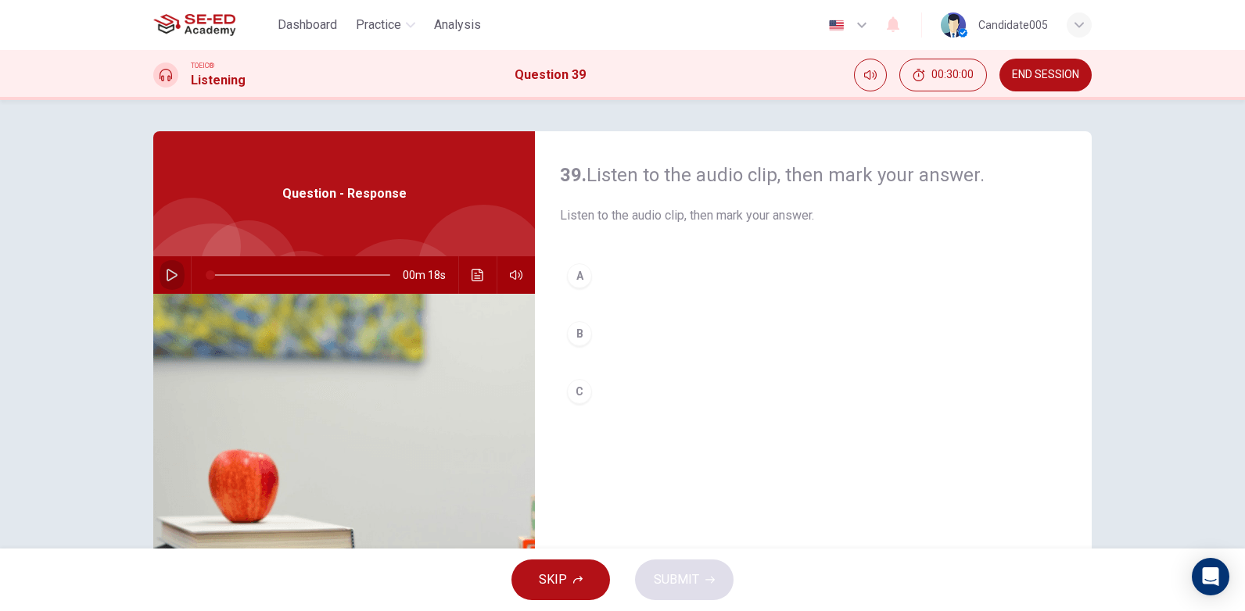
click at [167, 275] on icon "button" at bounding box center [172, 275] width 13 height 13
type input "0"
click at [600, 275] on button "A" at bounding box center [813, 275] width 507 height 39
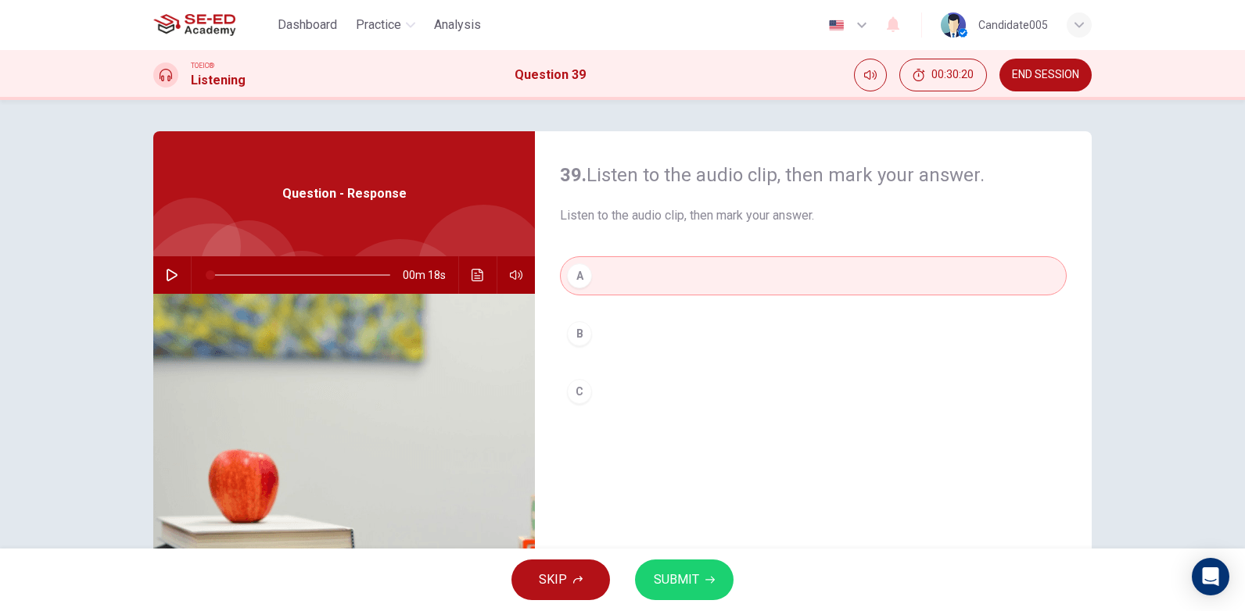
click at [675, 589] on span "SUBMIT" at bounding box center [676, 580] width 45 height 22
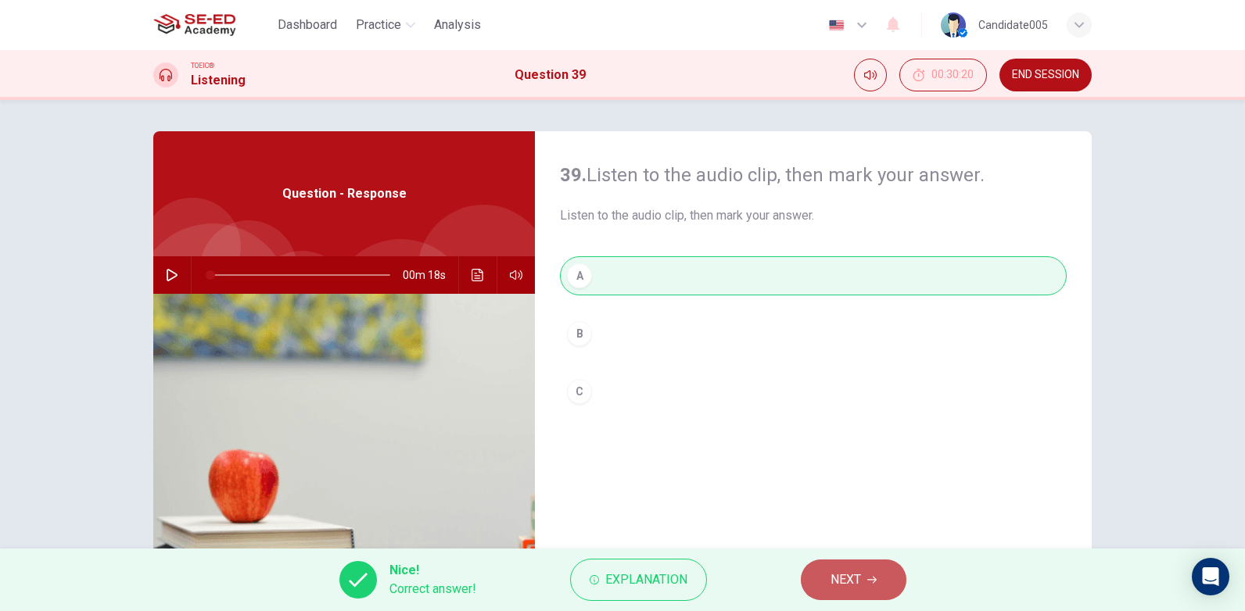
click at [850, 579] on span "NEXT" at bounding box center [845, 580] width 30 height 22
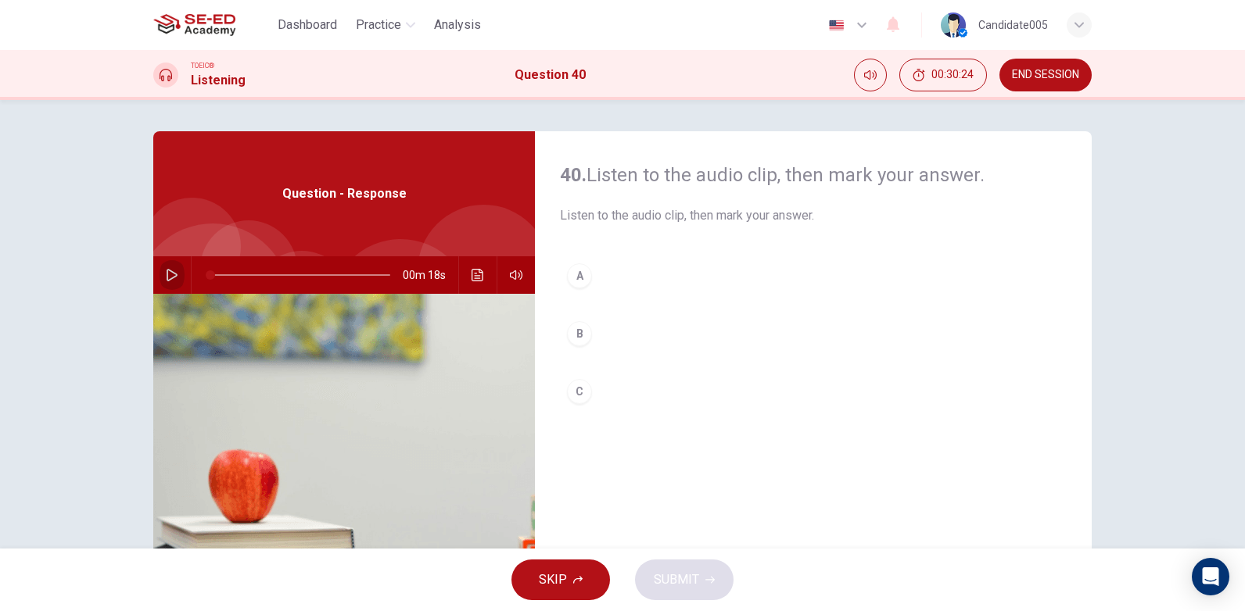
click at [166, 276] on icon "button" at bounding box center [172, 275] width 13 height 13
type input "0"
click at [589, 335] on button "B" at bounding box center [813, 333] width 507 height 39
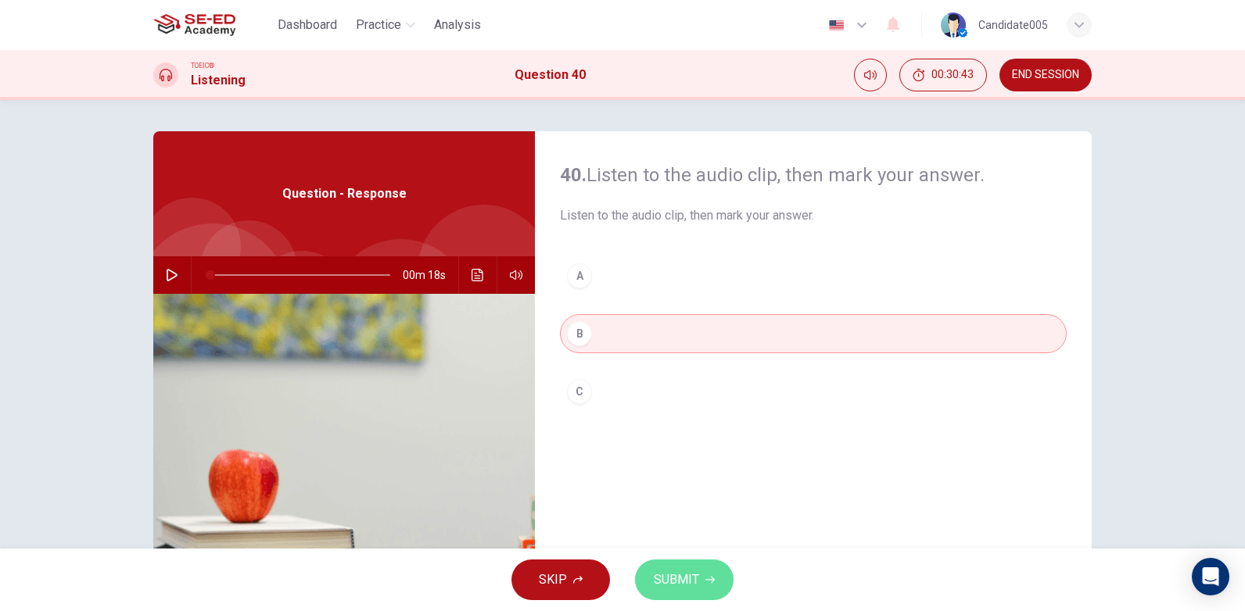
click at [681, 580] on span "SUBMIT" at bounding box center [676, 580] width 45 height 22
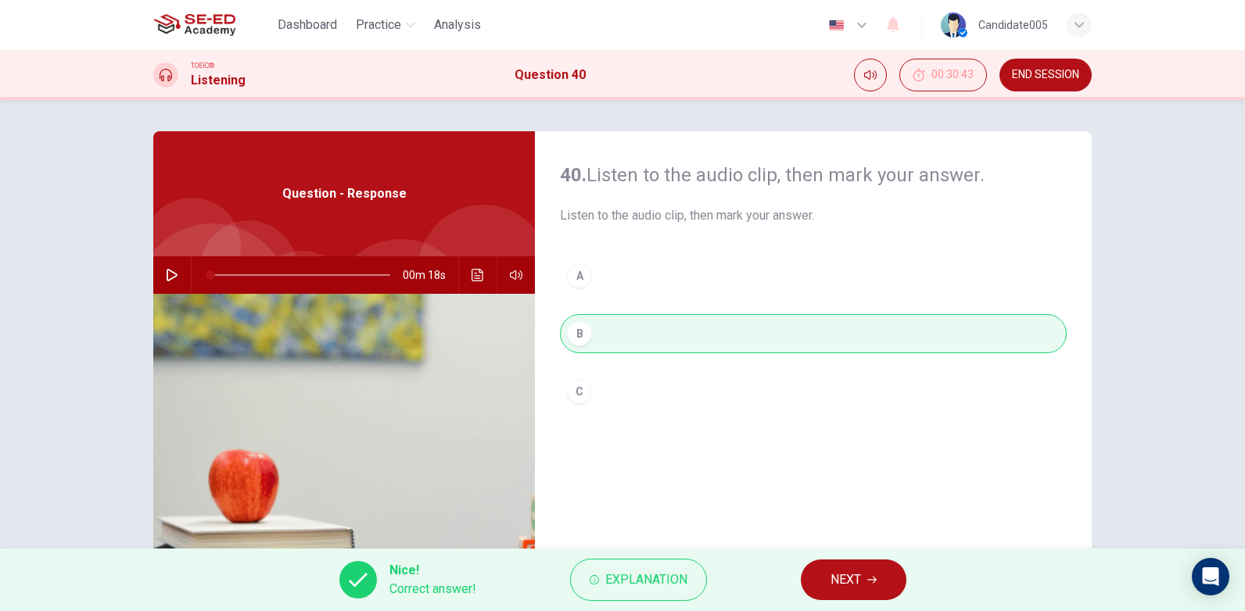
click at [841, 584] on span "NEXT" at bounding box center [845, 580] width 30 height 22
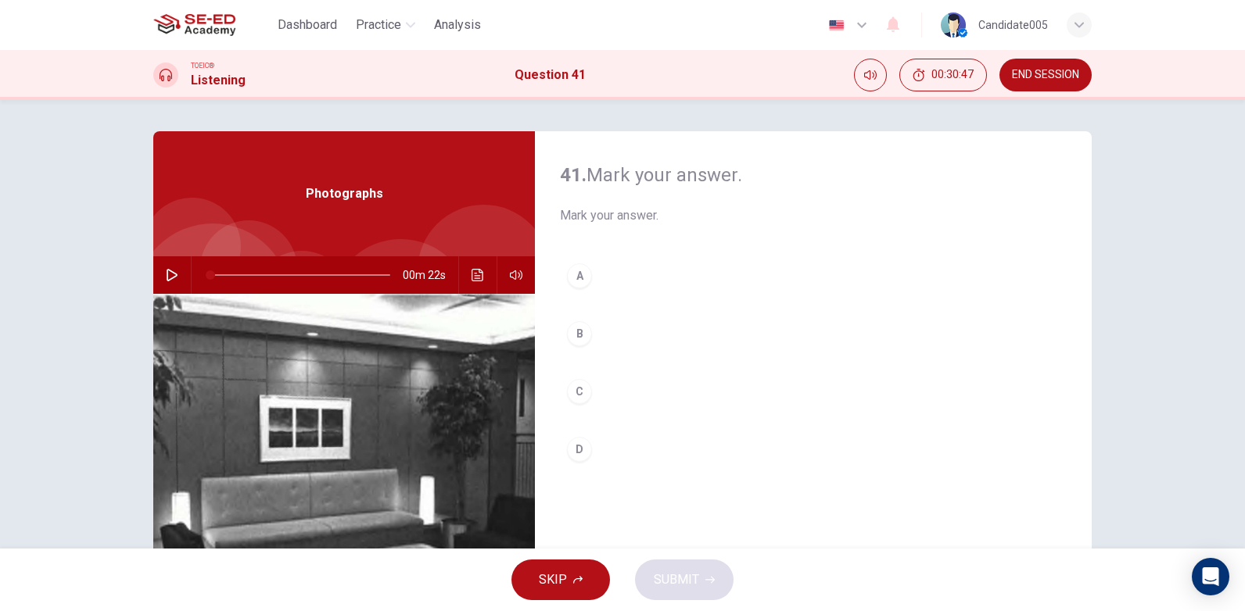
click at [168, 272] on icon "button" at bounding box center [172, 275] width 11 height 13
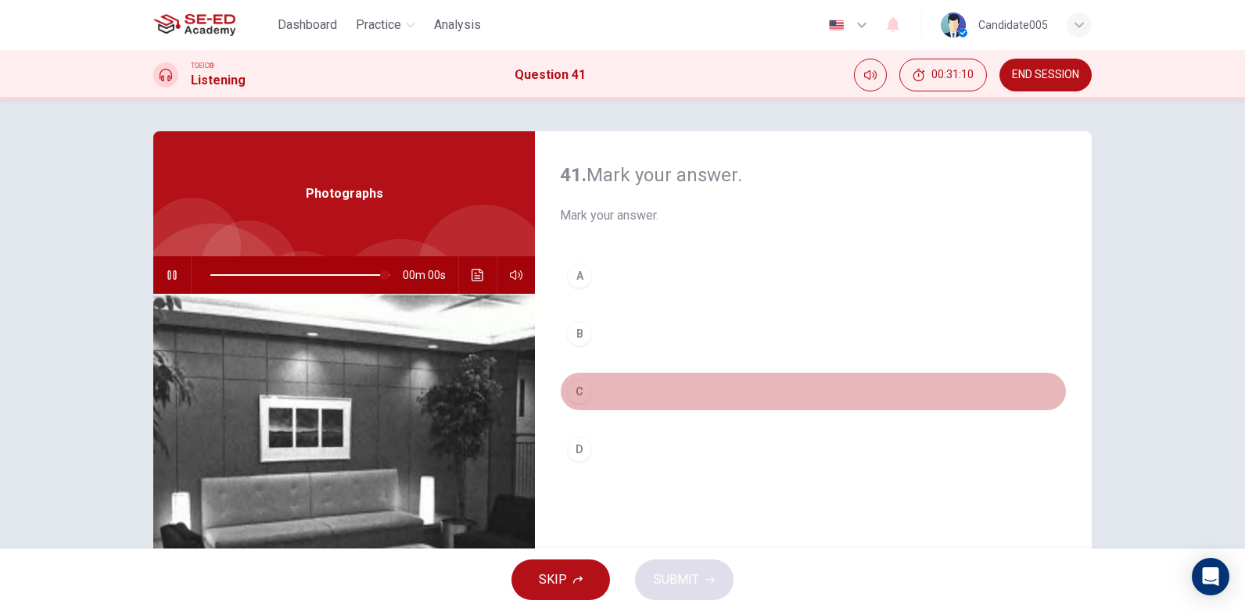
click at [570, 387] on div "C" at bounding box center [579, 391] width 25 height 25
type input "0"
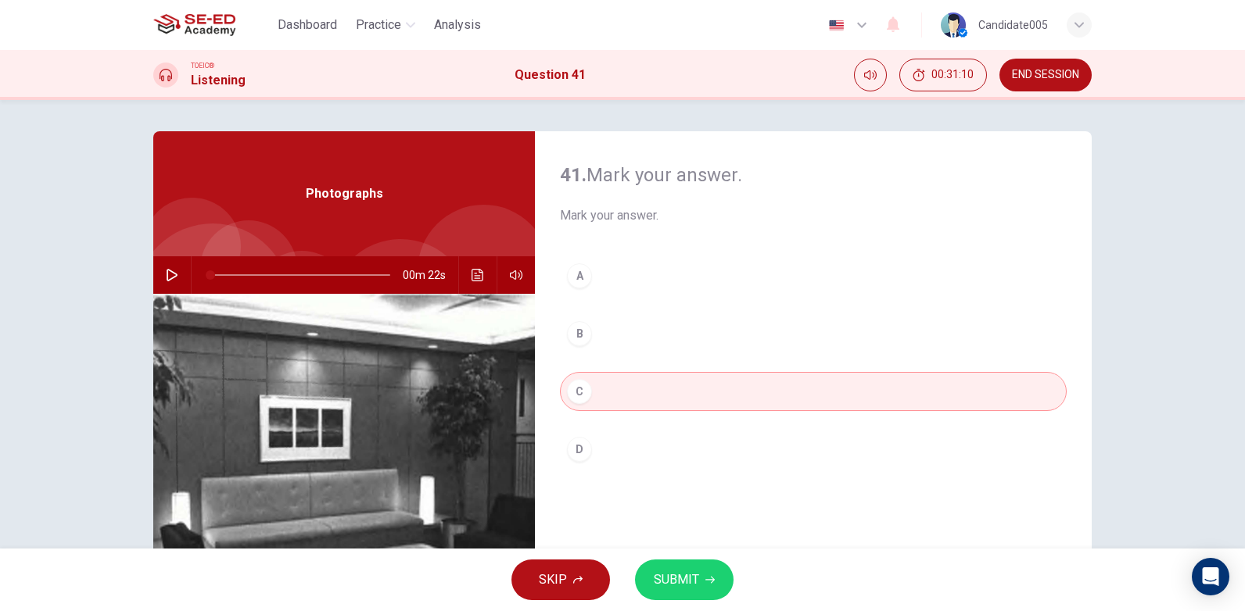
click at [683, 585] on span "SUBMIT" at bounding box center [676, 580] width 45 height 22
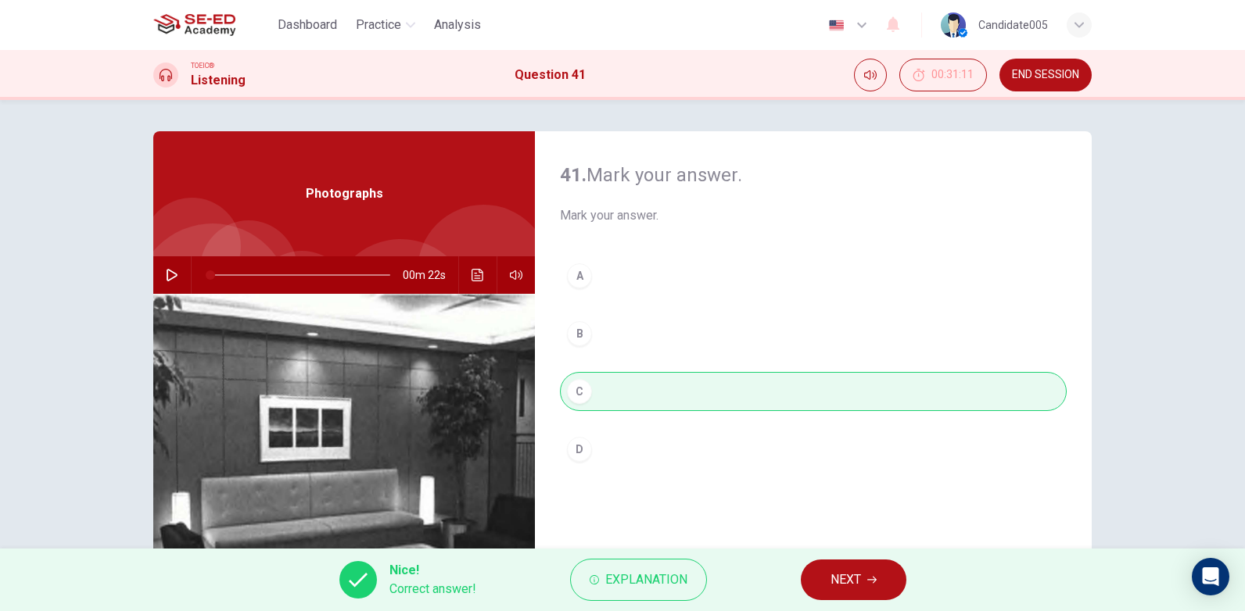
click at [854, 571] on span "NEXT" at bounding box center [845, 580] width 30 height 22
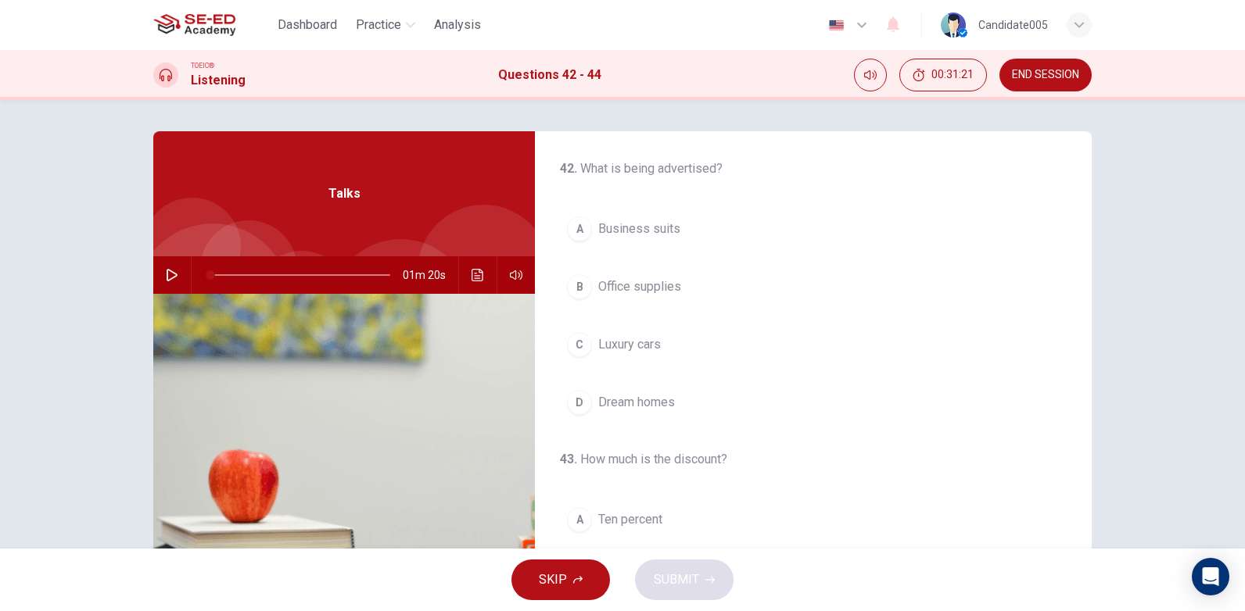
click at [170, 272] on icon "button" at bounding box center [172, 275] width 11 height 13
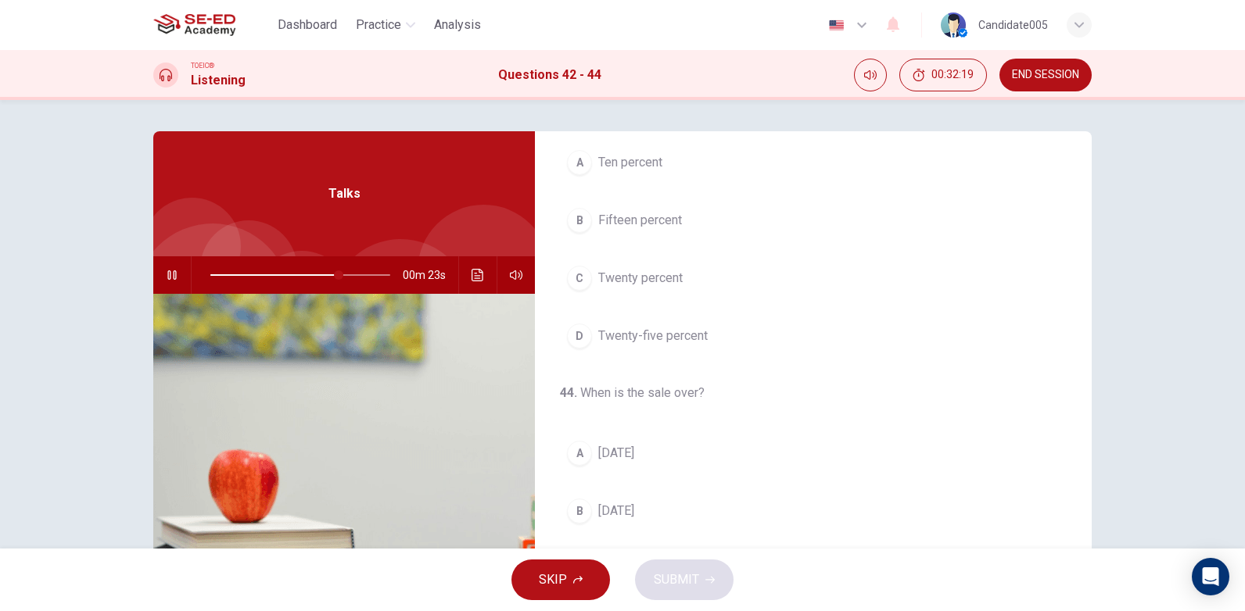
click at [168, 275] on icon "button" at bounding box center [172, 275] width 13 height 13
click at [206, 274] on div at bounding box center [297, 275] width 211 height 38
drag, startPoint x: 331, startPoint y: 276, endPoint x: 204, endPoint y: 270, distance: 127.5
click at [206, 270] on span at bounding box center [210, 274] width 9 height 9
click at [167, 270] on icon "button" at bounding box center [172, 275] width 13 height 13
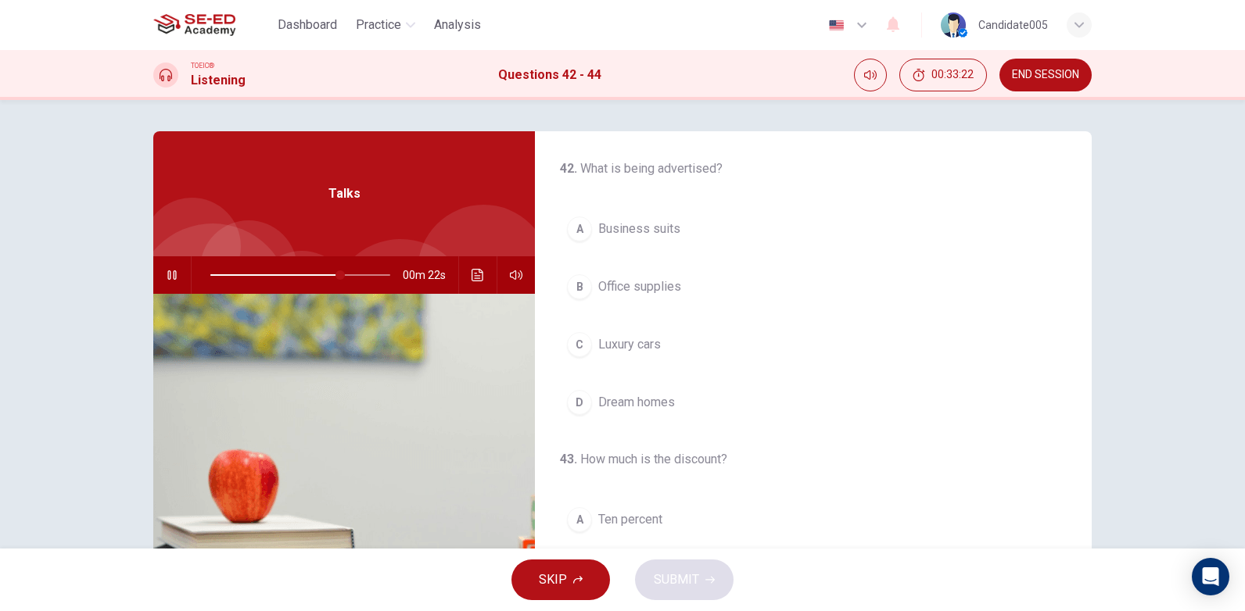
click at [635, 346] on span "Luxury cars" at bounding box center [629, 344] width 63 height 19
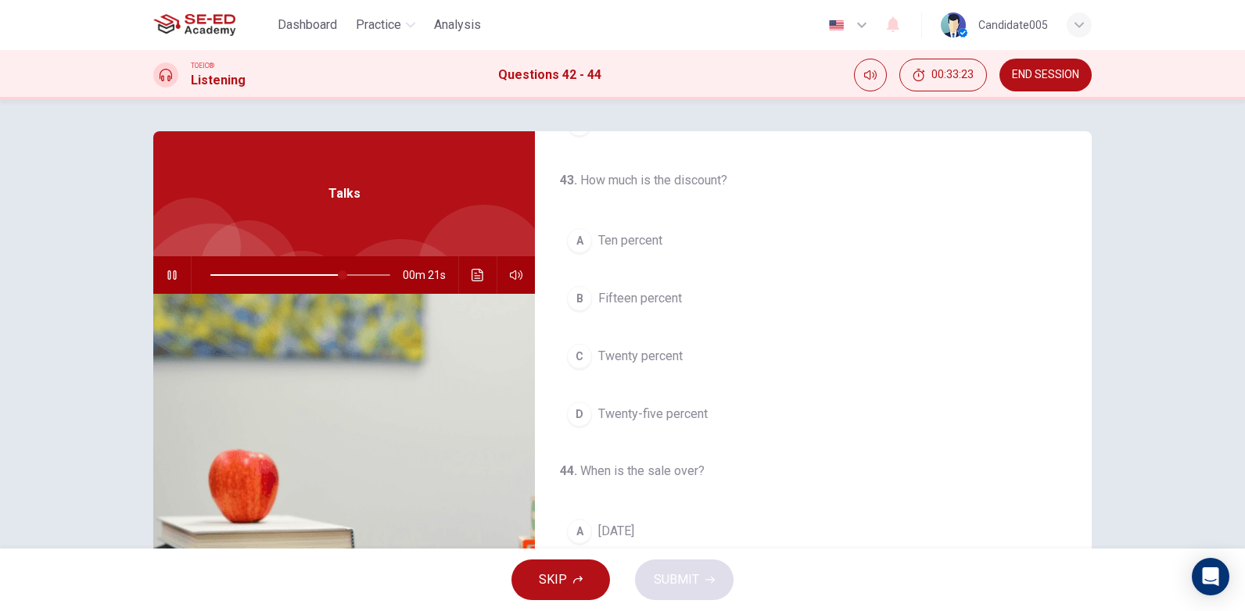
scroll to position [313, 0]
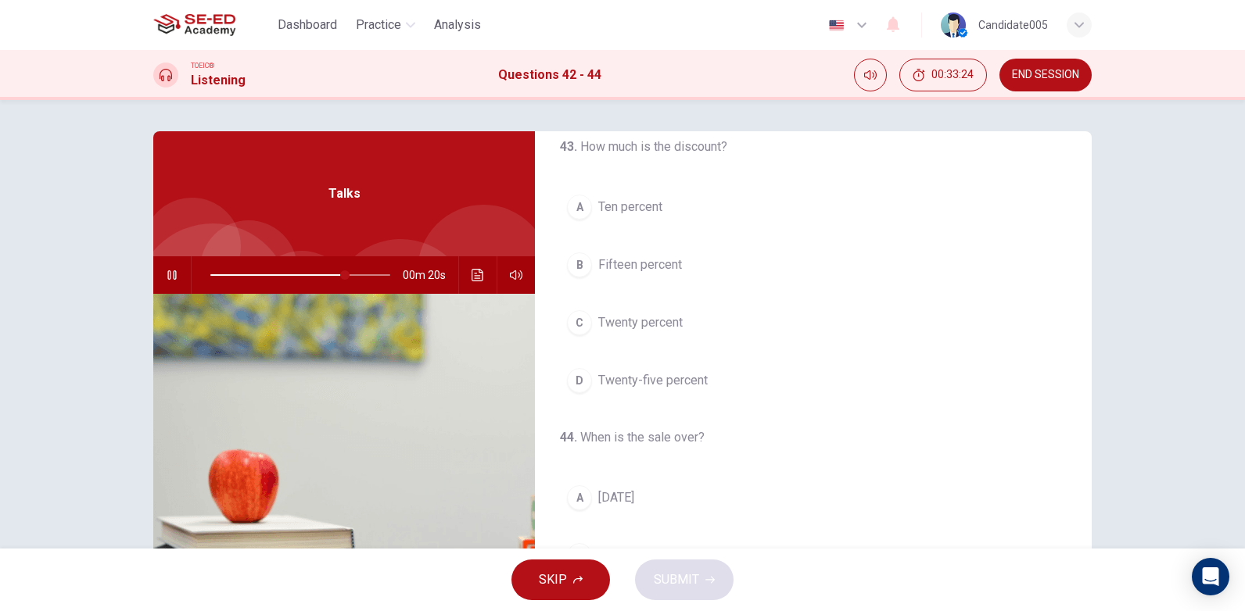
click at [666, 378] on span "Twenty-five percent" at bounding box center [652, 380] width 109 height 19
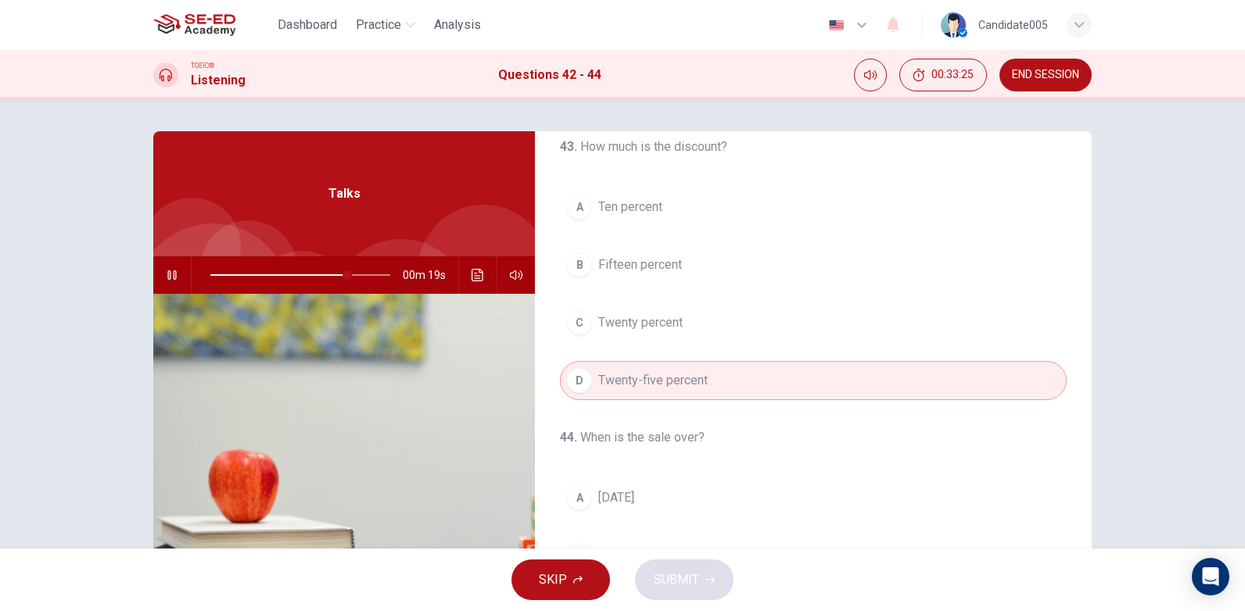
scroll to position [357, 0]
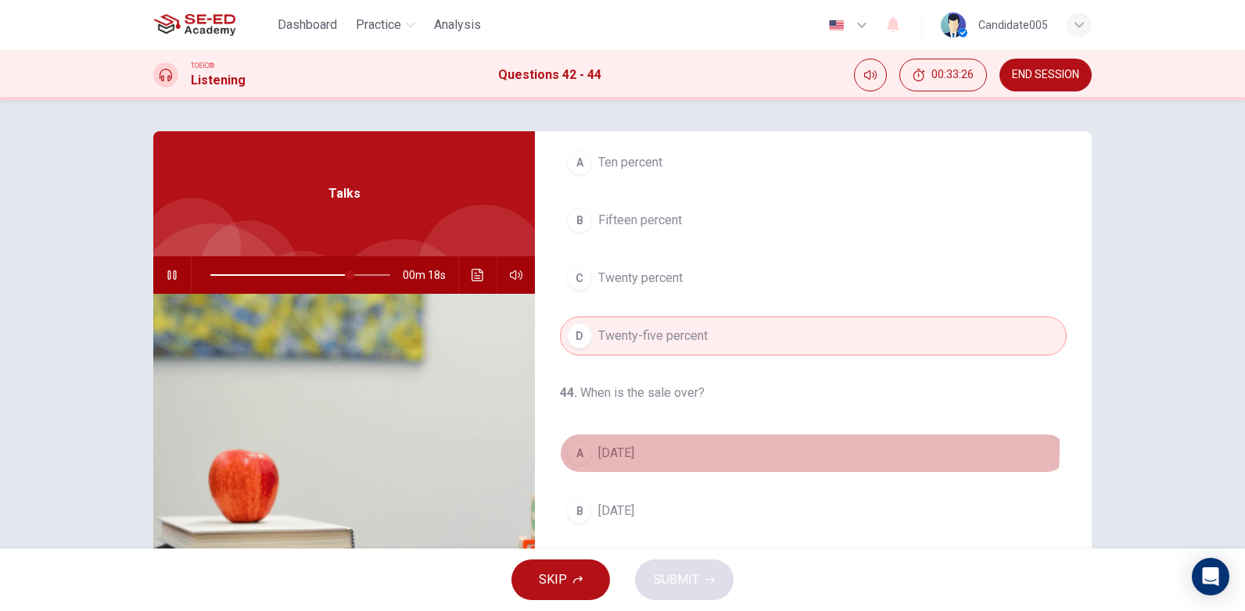
click at [628, 447] on span "[DATE]" at bounding box center [616, 453] width 36 height 19
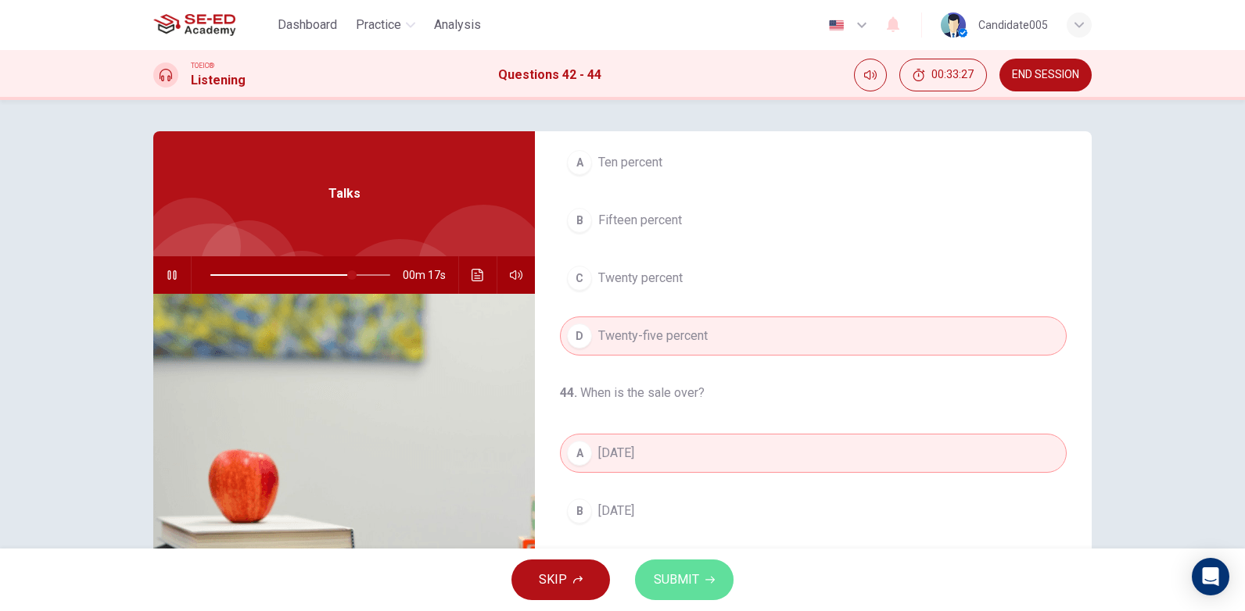
click at [684, 576] on span "SUBMIT" at bounding box center [676, 580] width 45 height 22
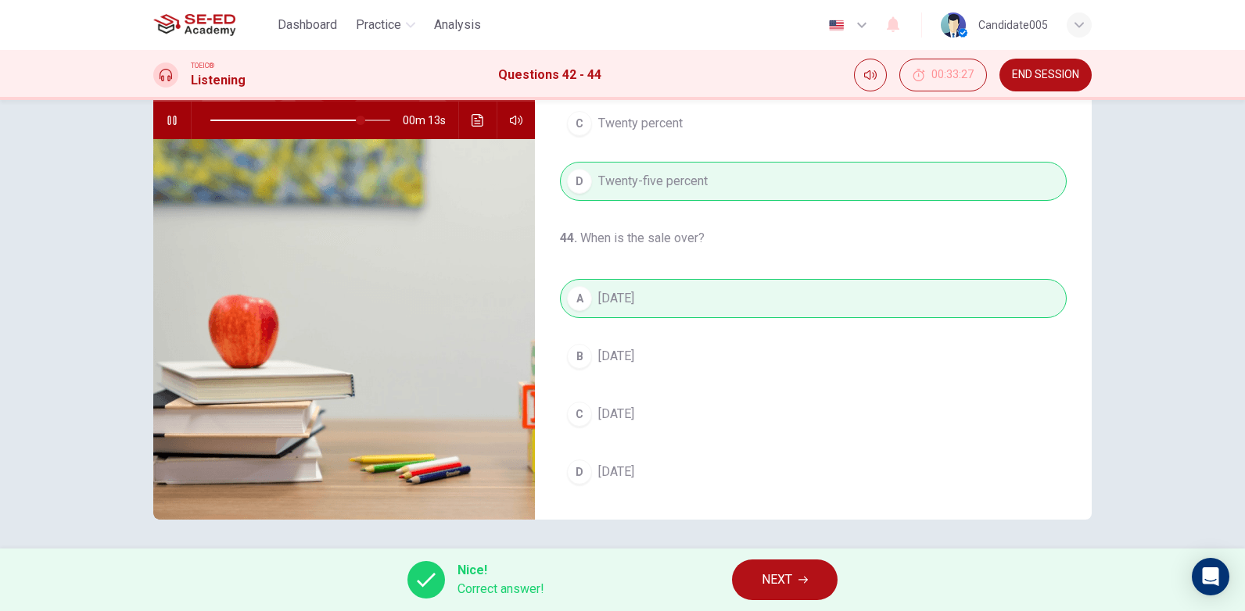
scroll to position [157, 0]
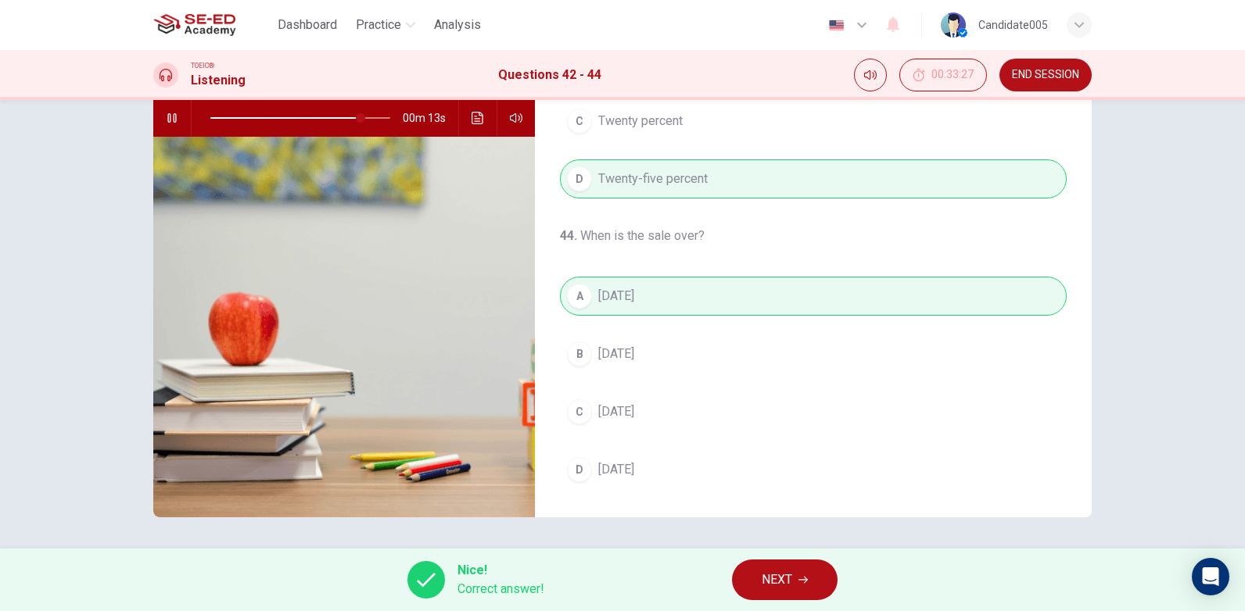
type input "85"
click at [799, 583] on icon "button" at bounding box center [802, 579] width 9 height 9
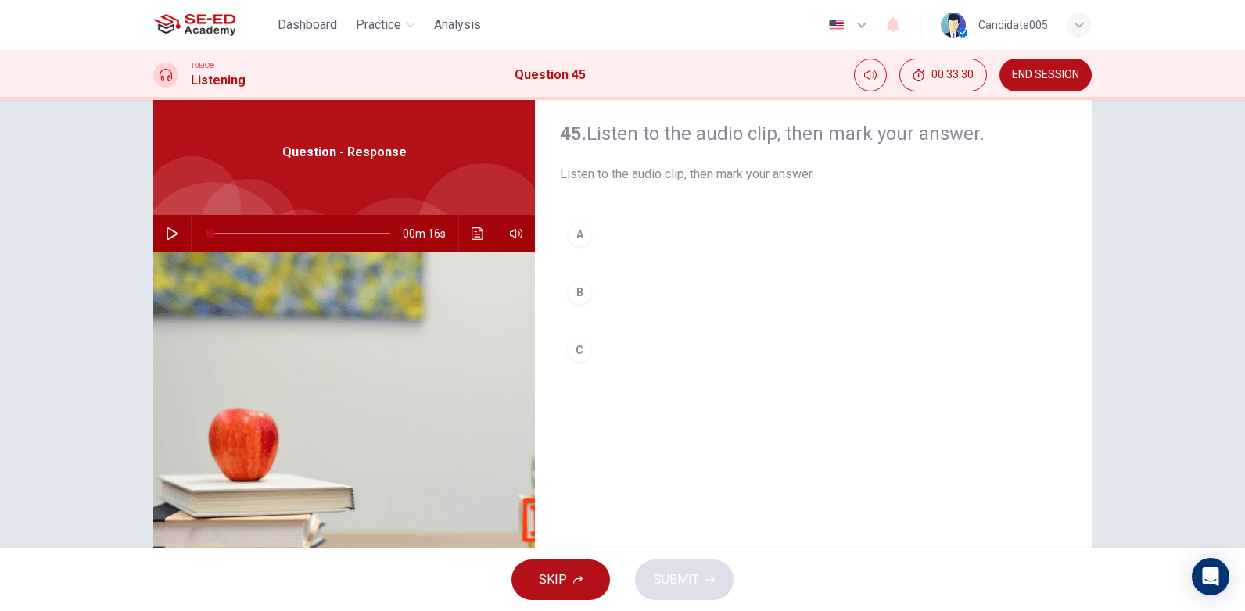
scroll to position [78, 0]
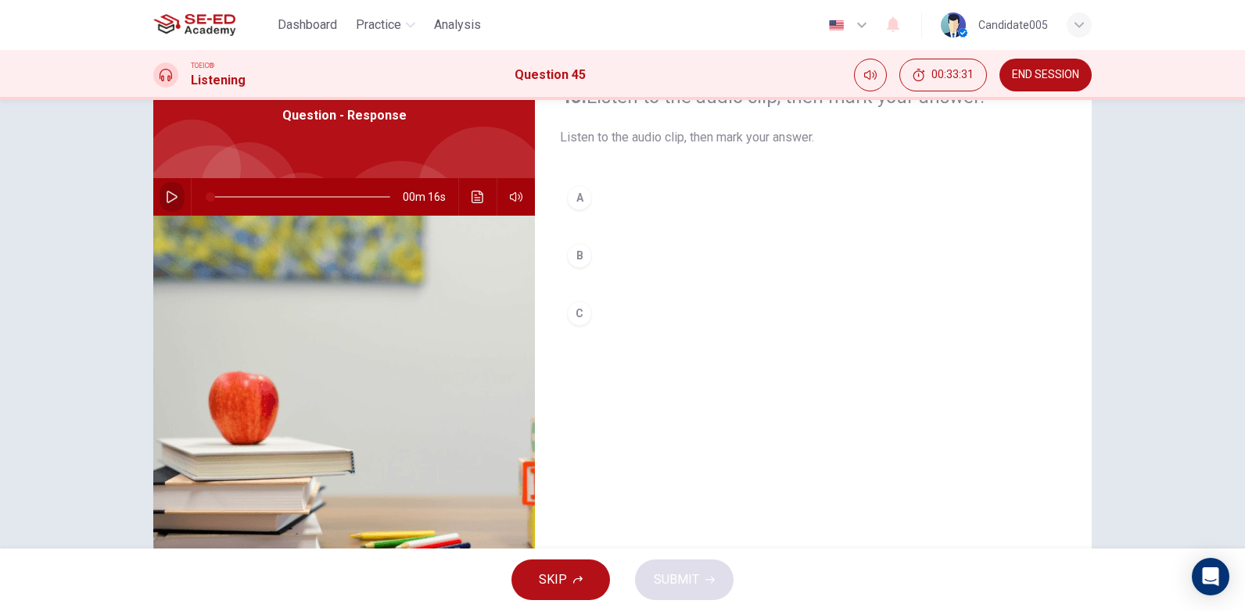
click at [167, 197] on icon "button" at bounding box center [172, 197] width 13 height 13
drag, startPoint x: 578, startPoint y: 253, endPoint x: 619, endPoint y: 367, distance: 121.4
click at [577, 253] on div "B" at bounding box center [579, 255] width 25 height 25
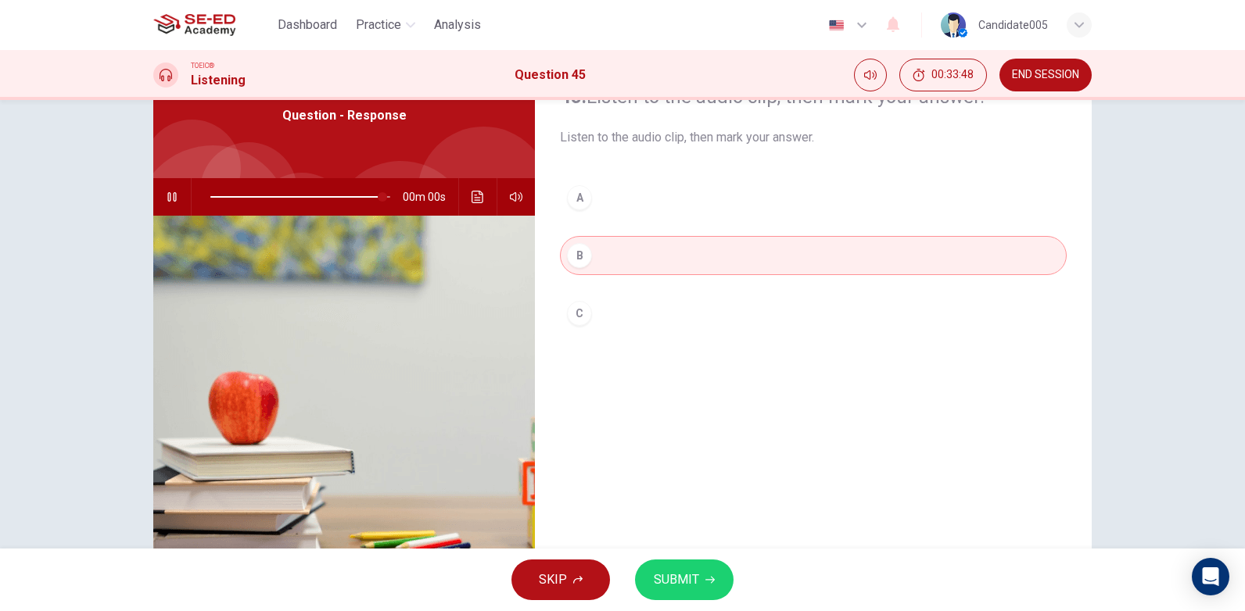
type input "0"
click at [671, 583] on span "SUBMIT" at bounding box center [676, 580] width 45 height 22
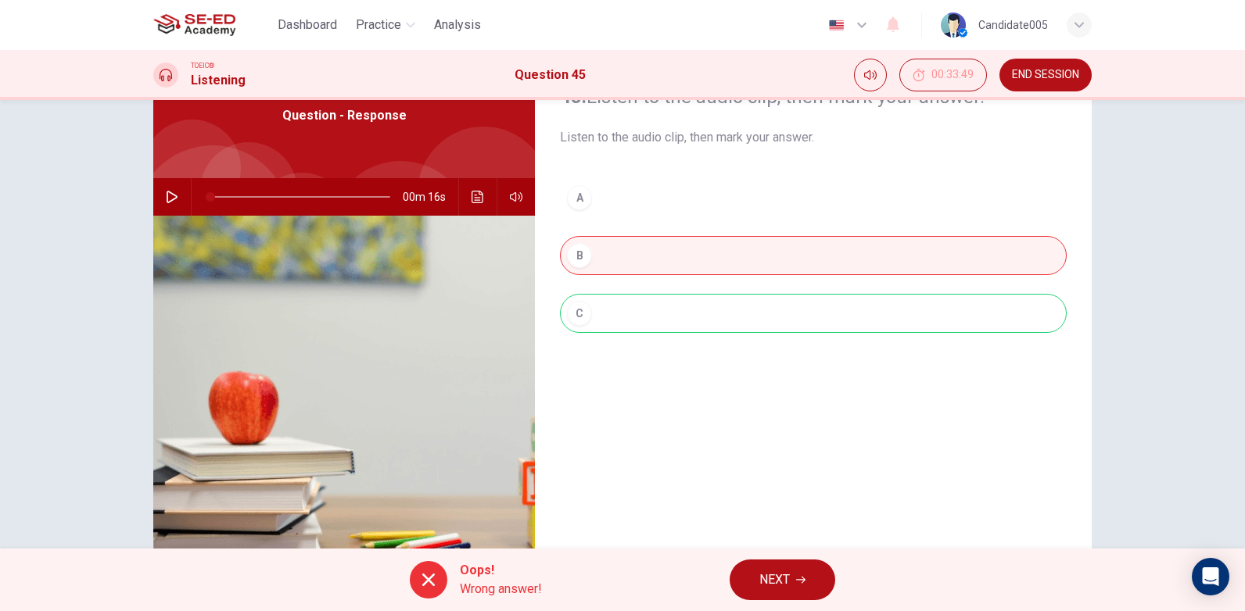
click at [592, 311] on div "A B C" at bounding box center [813, 271] width 507 height 186
click at [791, 580] on button "NEXT" at bounding box center [782, 580] width 106 height 41
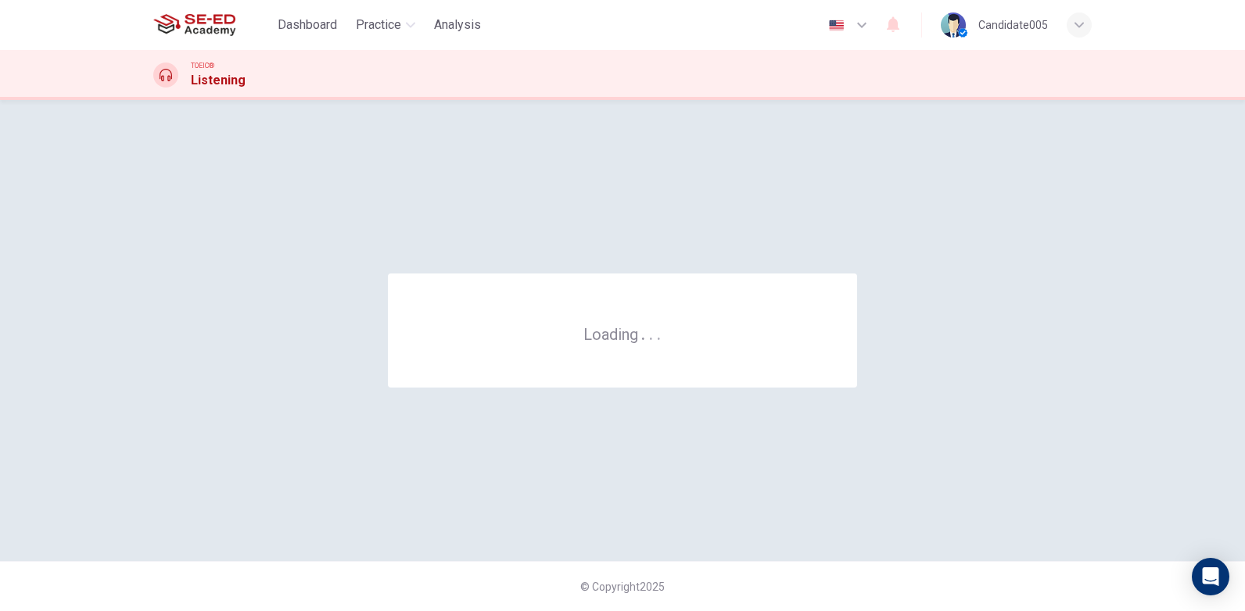
scroll to position [0, 0]
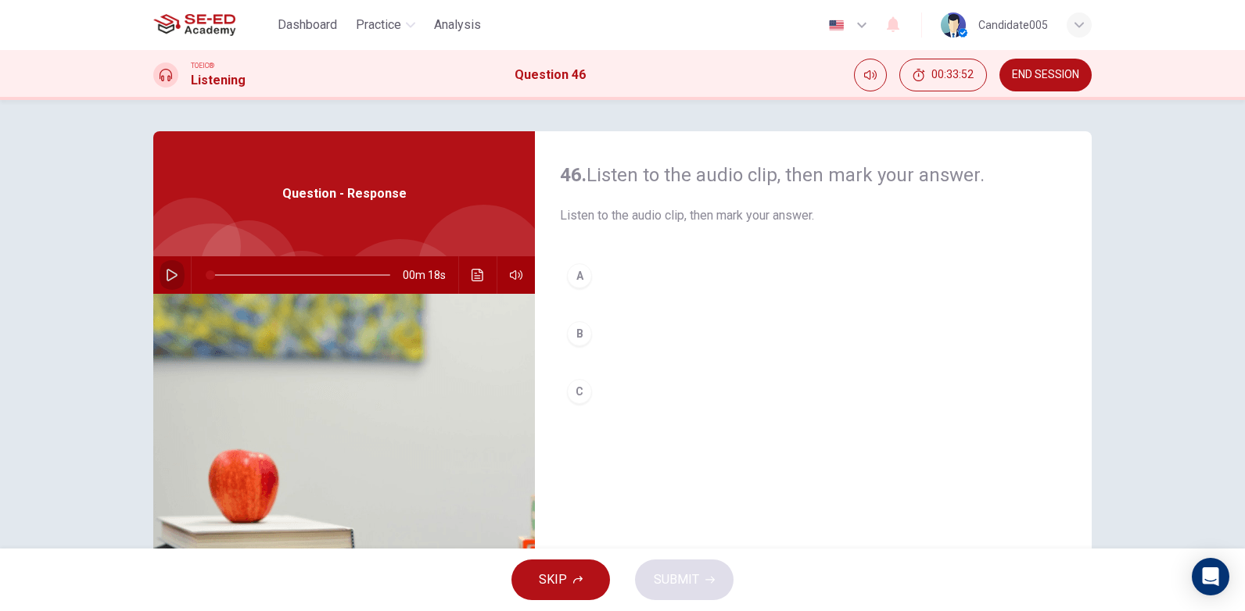
click at [170, 270] on icon "button" at bounding box center [172, 275] width 13 height 13
click at [170, 274] on icon "button" at bounding box center [172, 275] width 13 height 13
type input "0"
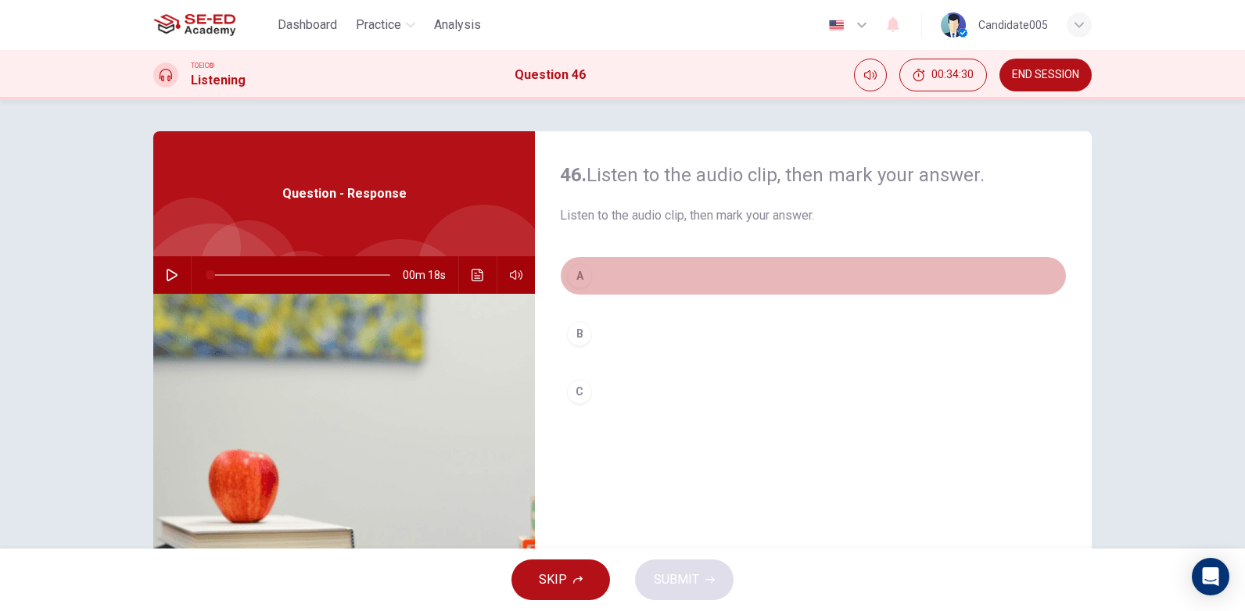
click at [576, 275] on div "A" at bounding box center [579, 275] width 25 height 25
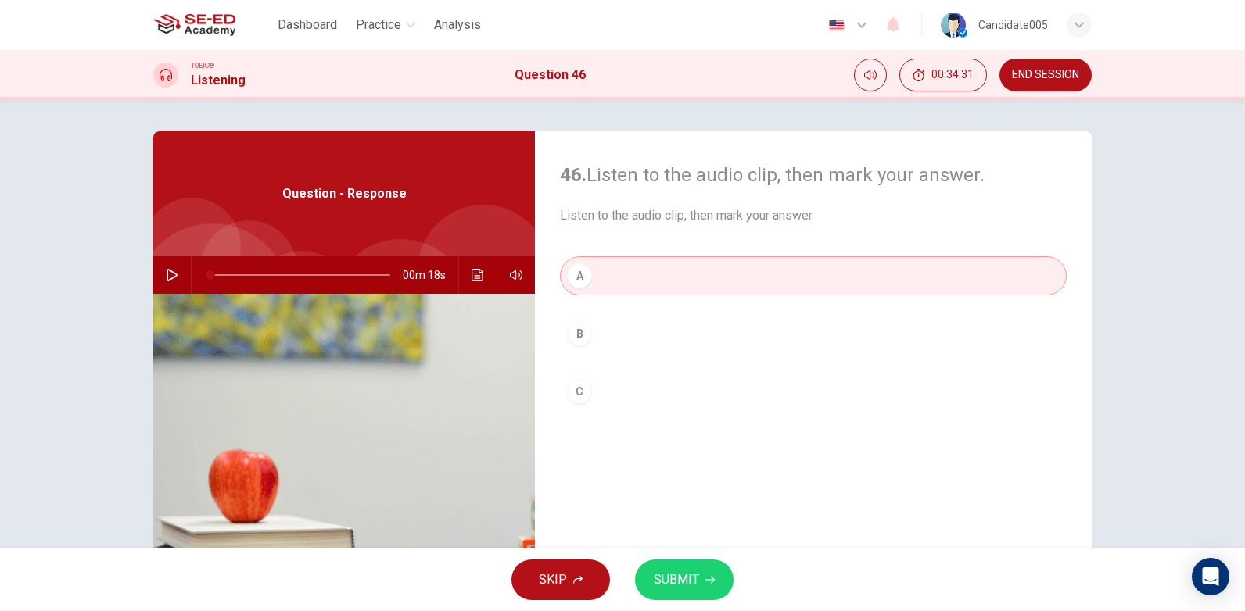
click at [662, 577] on span "SUBMIT" at bounding box center [676, 580] width 45 height 22
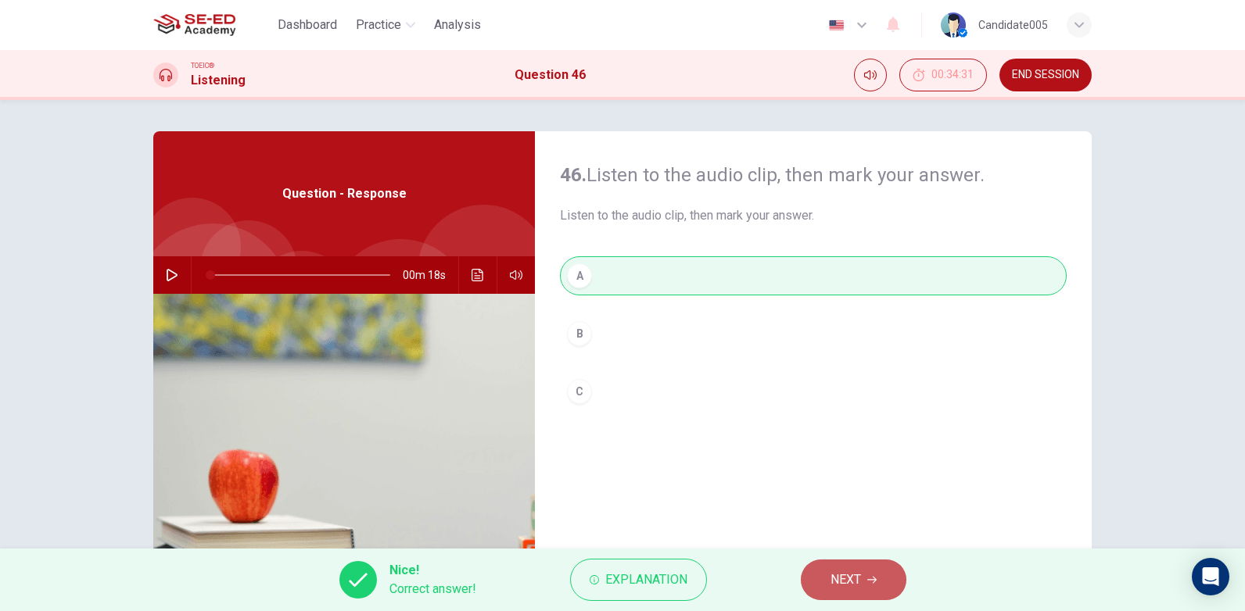
click at [852, 578] on span "NEXT" at bounding box center [845, 580] width 30 height 22
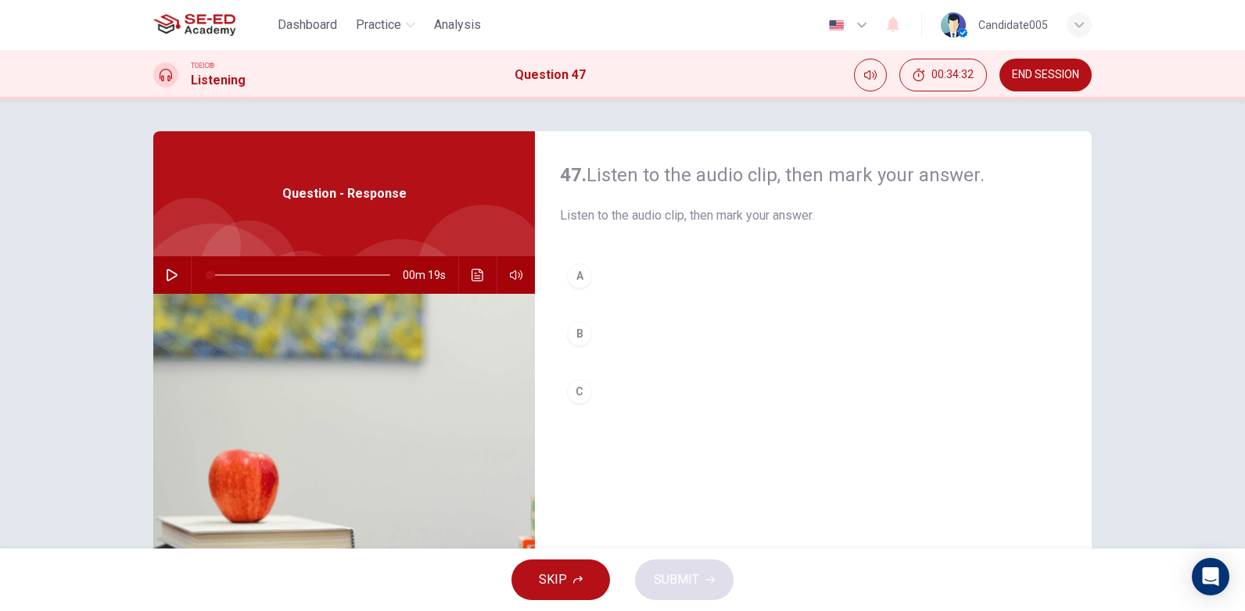
click at [166, 270] on icon "button" at bounding box center [172, 275] width 13 height 13
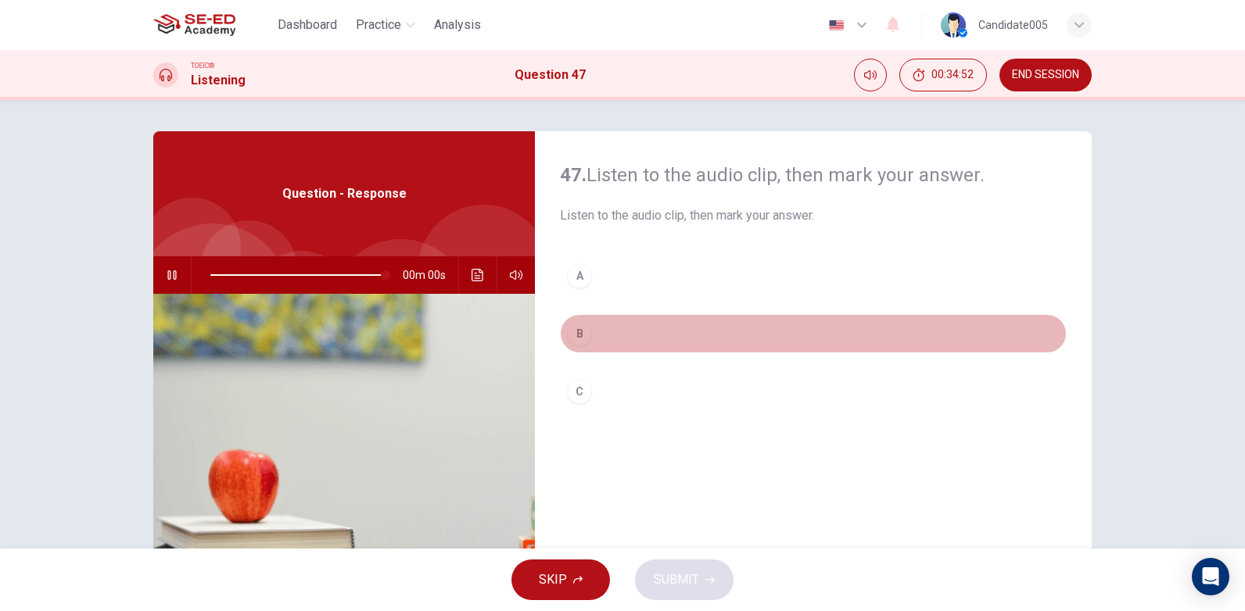
click at [577, 335] on div "B" at bounding box center [579, 333] width 25 height 25
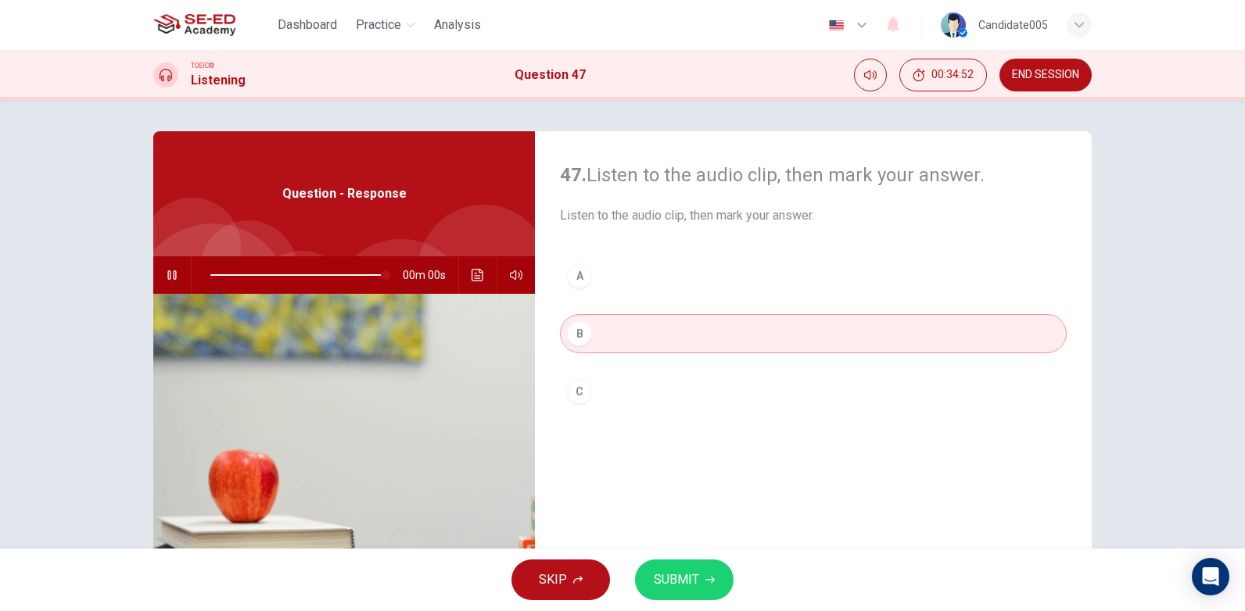
type input "0"
click at [710, 586] on button "SUBMIT" at bounding box center [684, 580] width 99 height 41
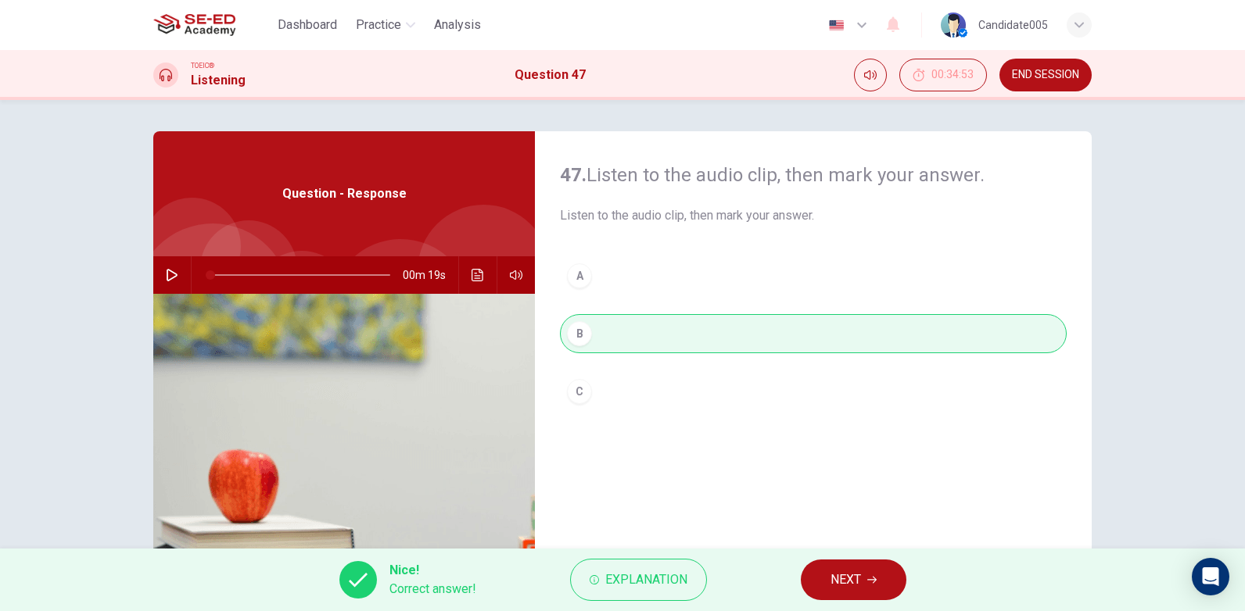
click at [879, 581] on button "NEXT" at bounding box center [854, 580] width 106 height 41
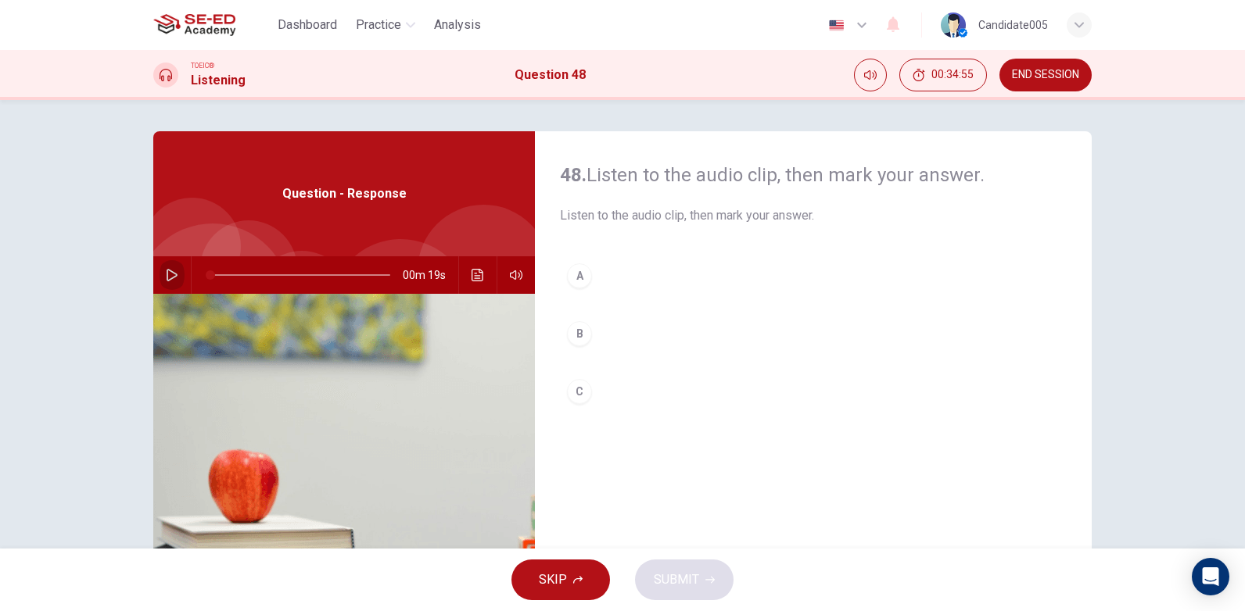
click at [166, 275] on icon "button" at bounding box center [172, 275] width 13 height 13
click at [168, 275] on icon "button" at bounding box center [172, 275] width 13 height 13
type input "0"
click at [573, 277] on div "A" at bounding box center [579, 275] width 25 height 25
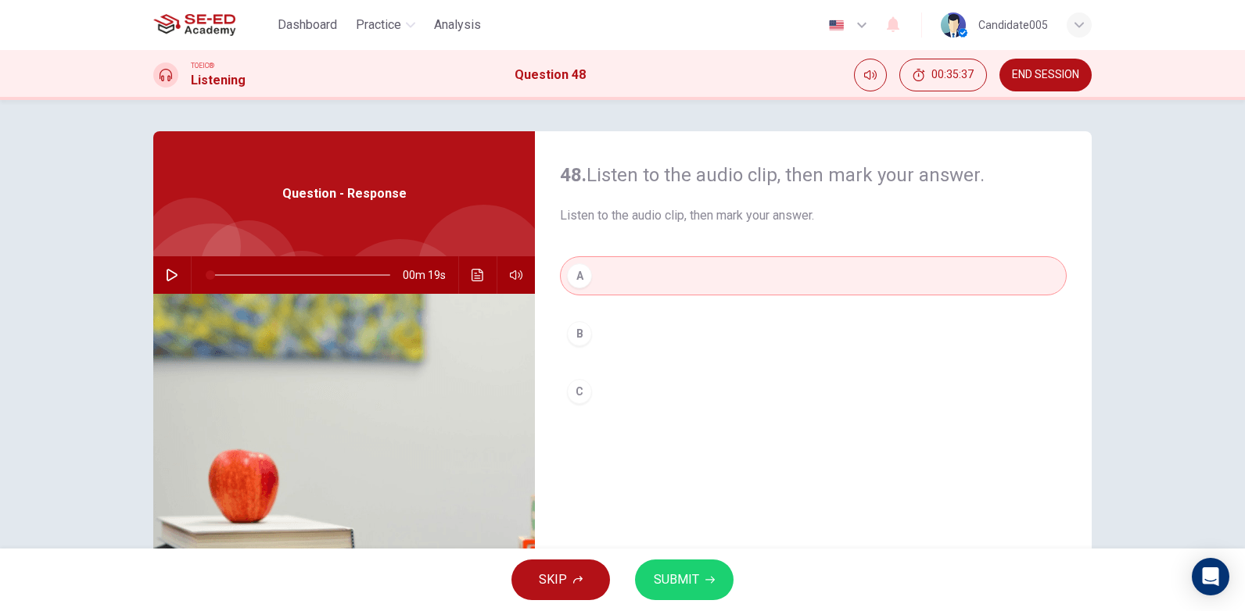
click at [685, 588] on span "SUBMIT" at bounding box center [676, 580] width 45 height 22
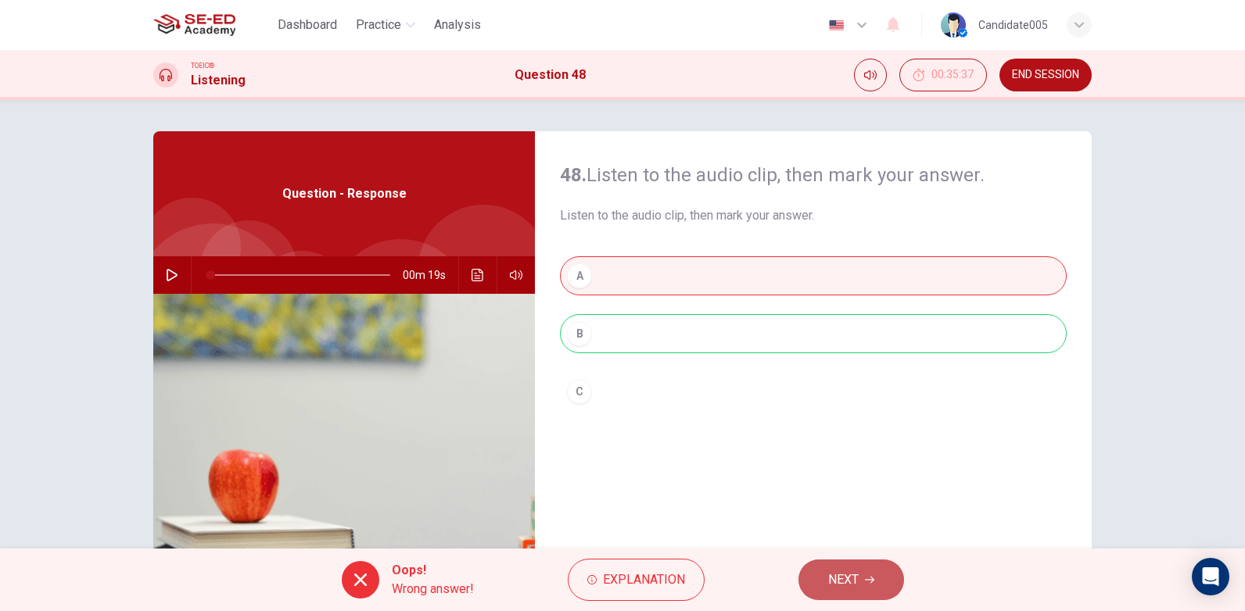
click at [852, 583] on span "NEXT" at bounding box center [843, 580] width 30 height 22
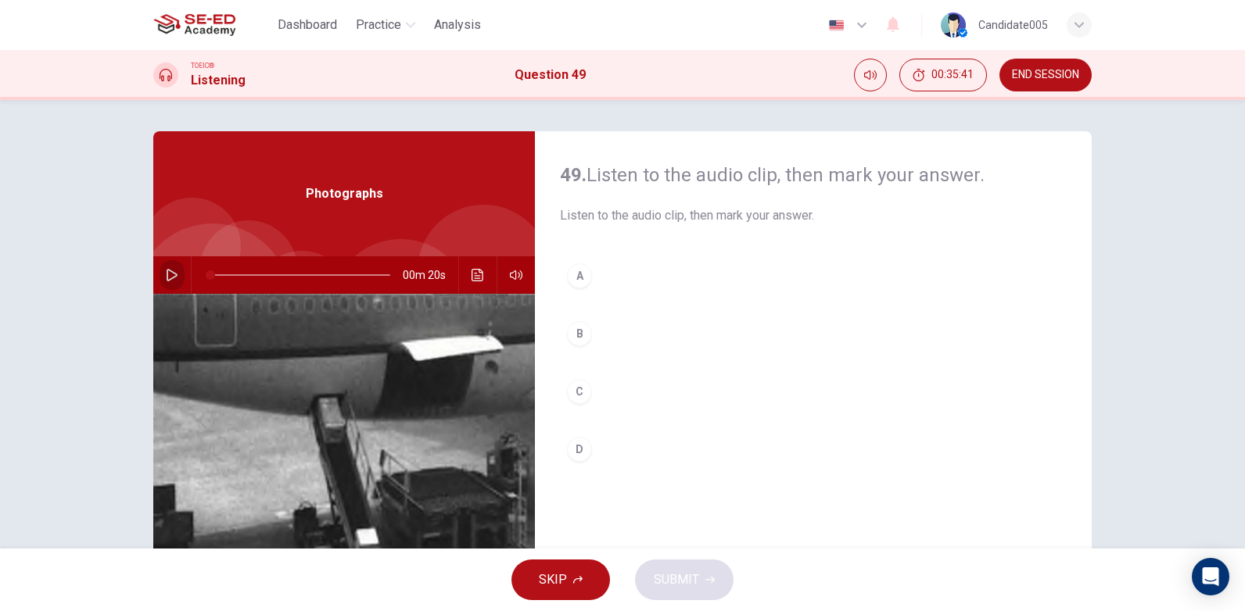
click at [169, 272] on icon "button" at bounding box center [172, 275] width 11 height 13
drag, startPoint x: 265, startPoint y: 274, endPoint x: 206, endPoint y: 266, distance: 59.9
click at [206, 270] on span at bounding box center [210, 274] width 9 height 9
click at [166, 275] on icon "button" at bounding box center [172, 275] width 13 height 13
type input "0"
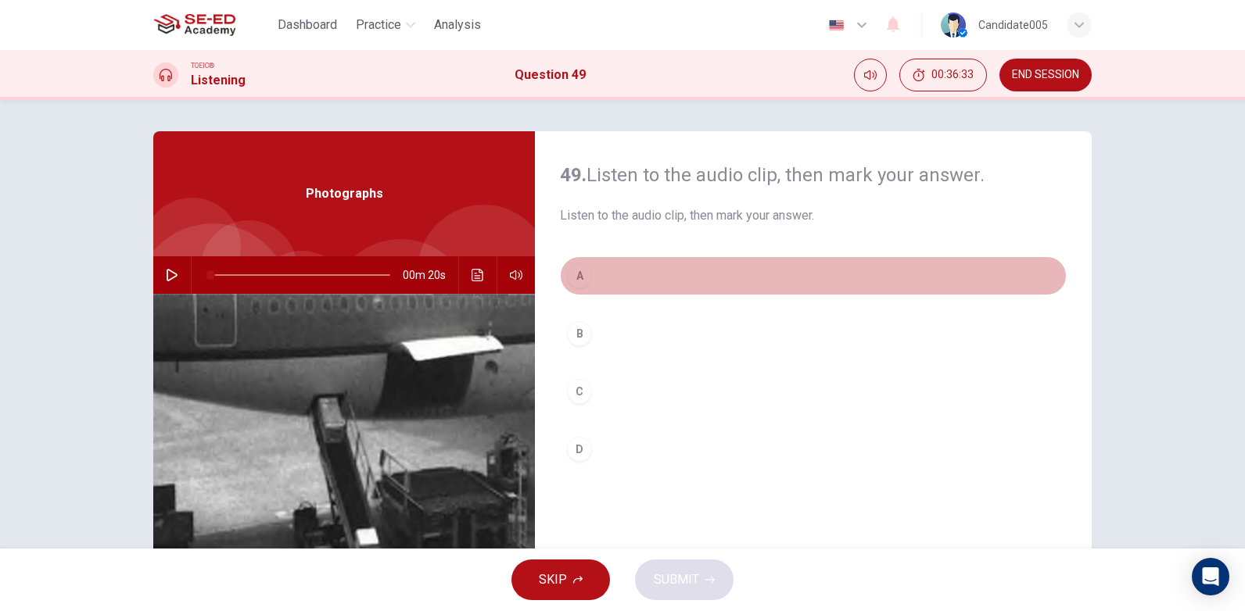
click at [577, 273] on div "A" at bounding box center [579, 275] width 25 height 25
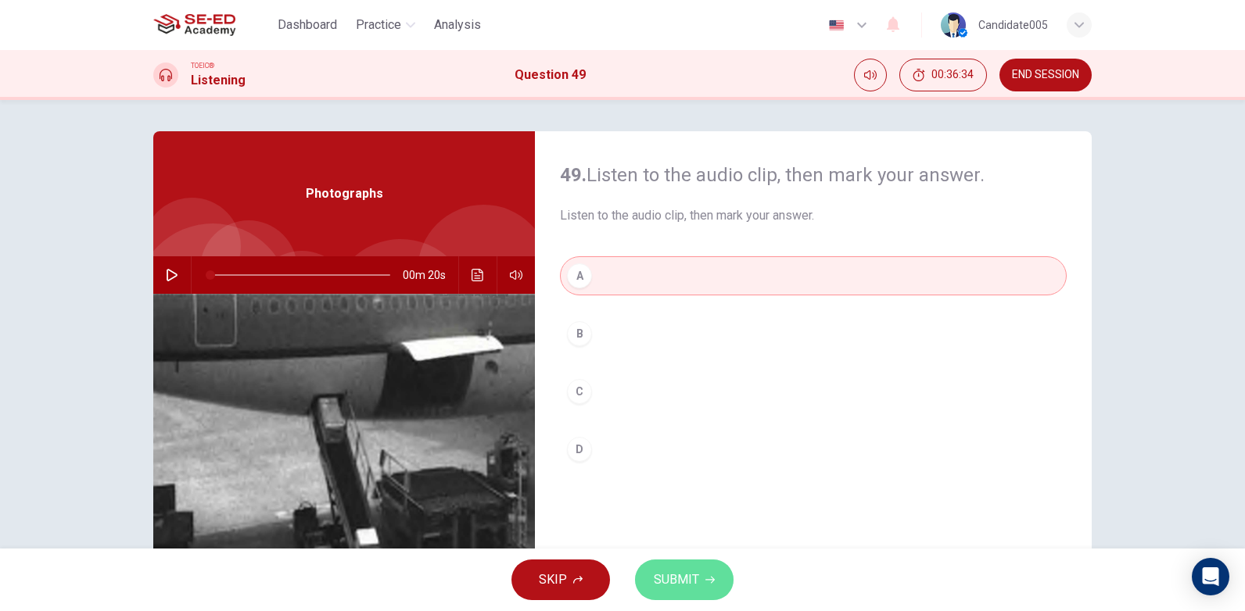
click at [672, 582] on span "SUBMIT" at bounding box center [676, 580] width 45 height 22
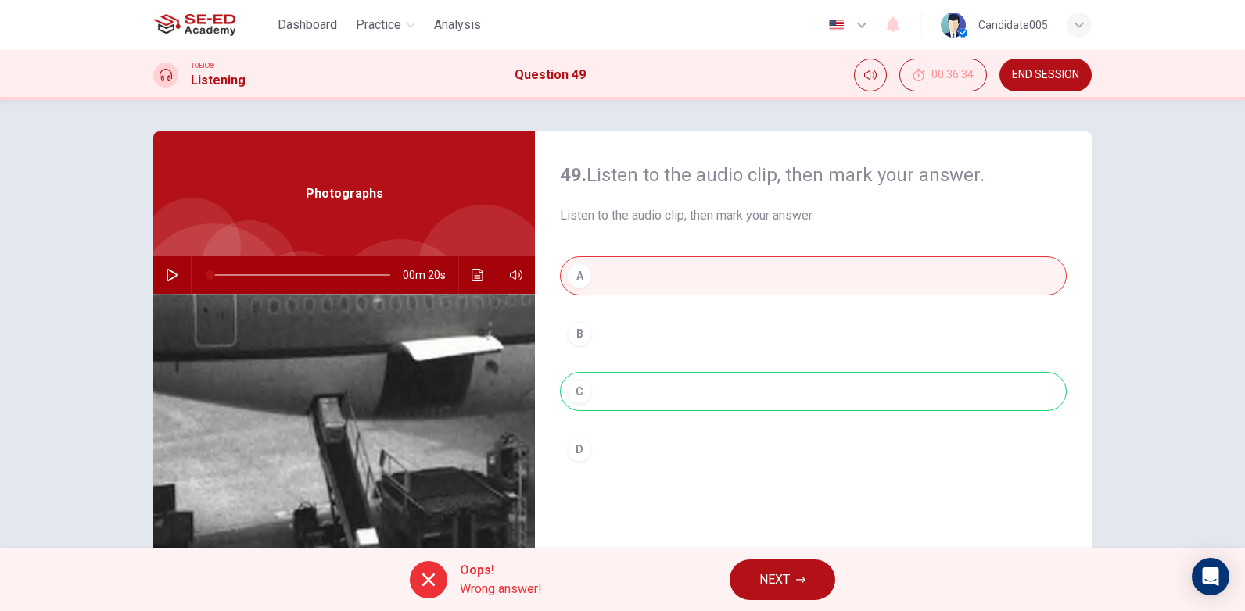
click at [789, 585] on span "NEXT" at bounding box center [774, 580] width 30 height 22
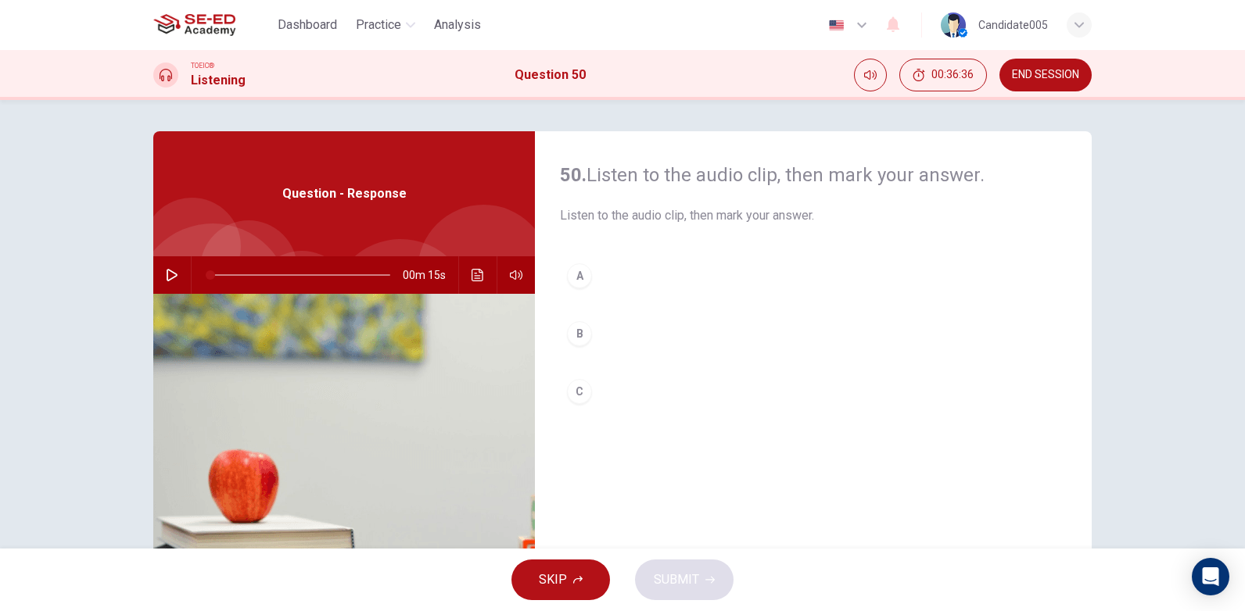
click at [167, 278] on icon "button" at bounding box center [172, 275] width 13 height 13
click at [166, 278] on icon "button" at bounding box center [172, 275] width 13 height 13
click at [170, 272] on icon "button" at bounding box center [172, 275] width 11 height 13
type input "0"
click at [580, 278] on div "A" at bounding box center [579, 275] width 25 height 25
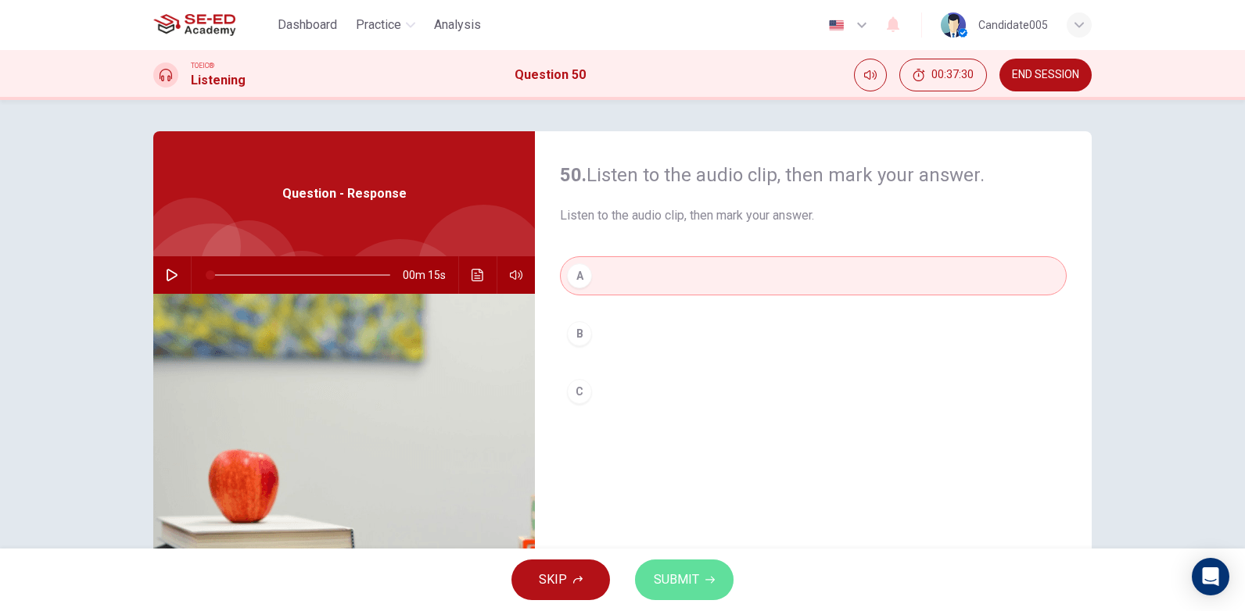
click at [693, 582] on span "SUBMIT" at bounding box center [676, 580] width 45 height 22
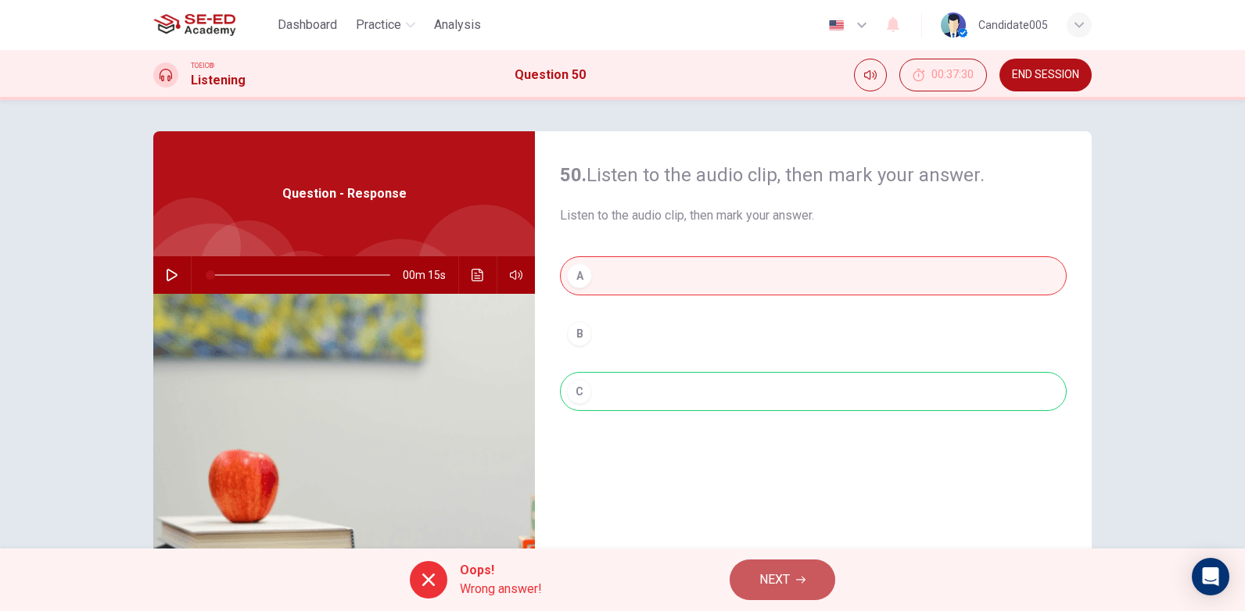
click at [787, 579] on span "NEXT" at bounding box center [774, 580] width 30 height 22
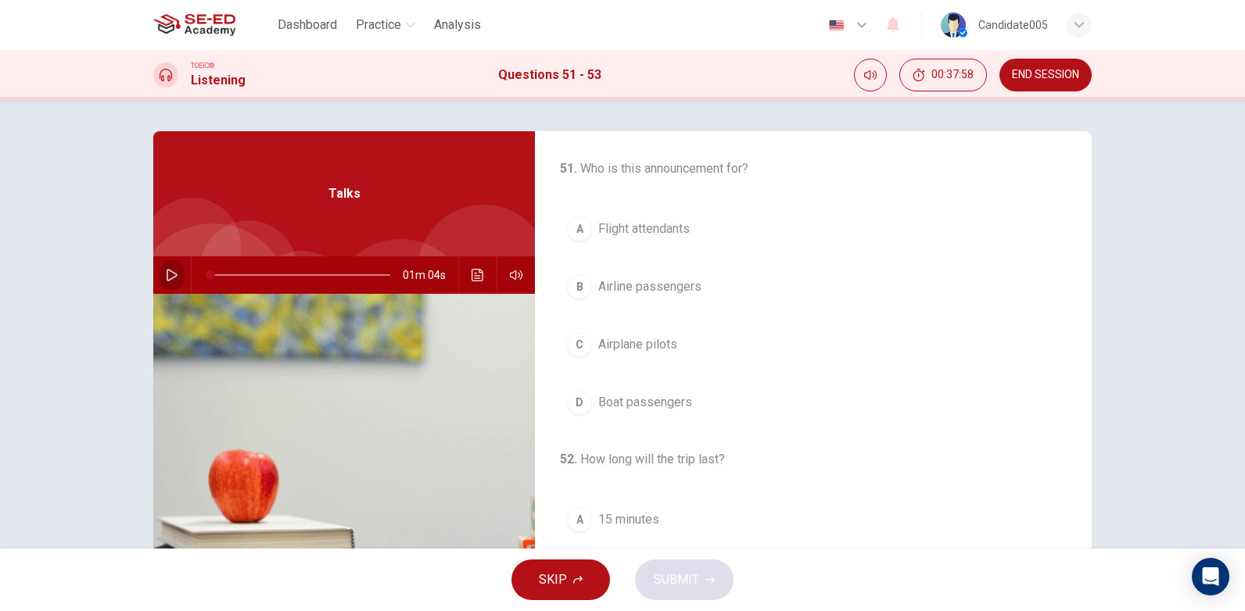
click at [170, 274] on icon "button" at bounding box center [172, 275] width 13 height 13
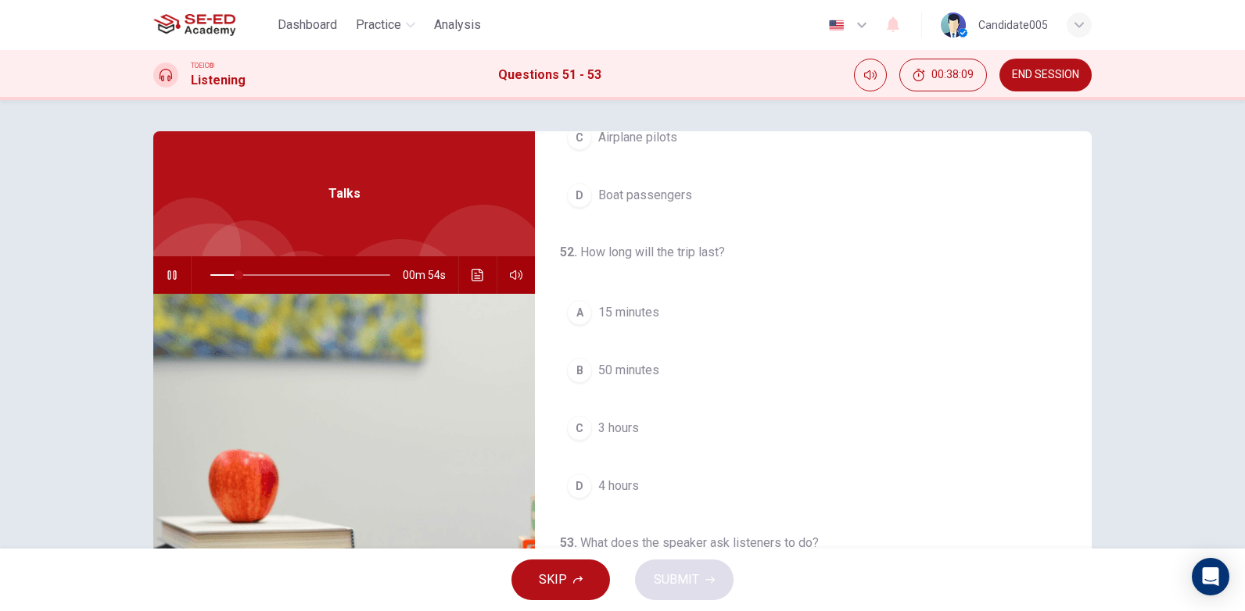
scroll to position [235, 0]
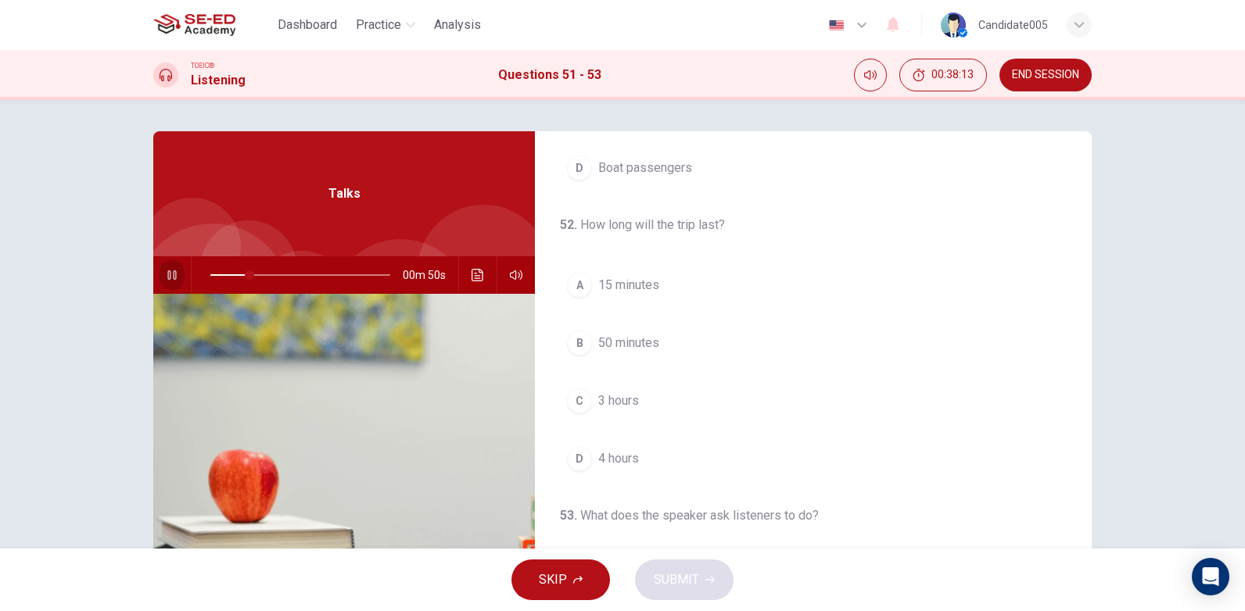
click at [167, 271] on icon "button" at bounding box center [171, 274] width 9 height 9
click at [170, 278] on icon "button" at bounding box center [172, 275] width 11 height 13
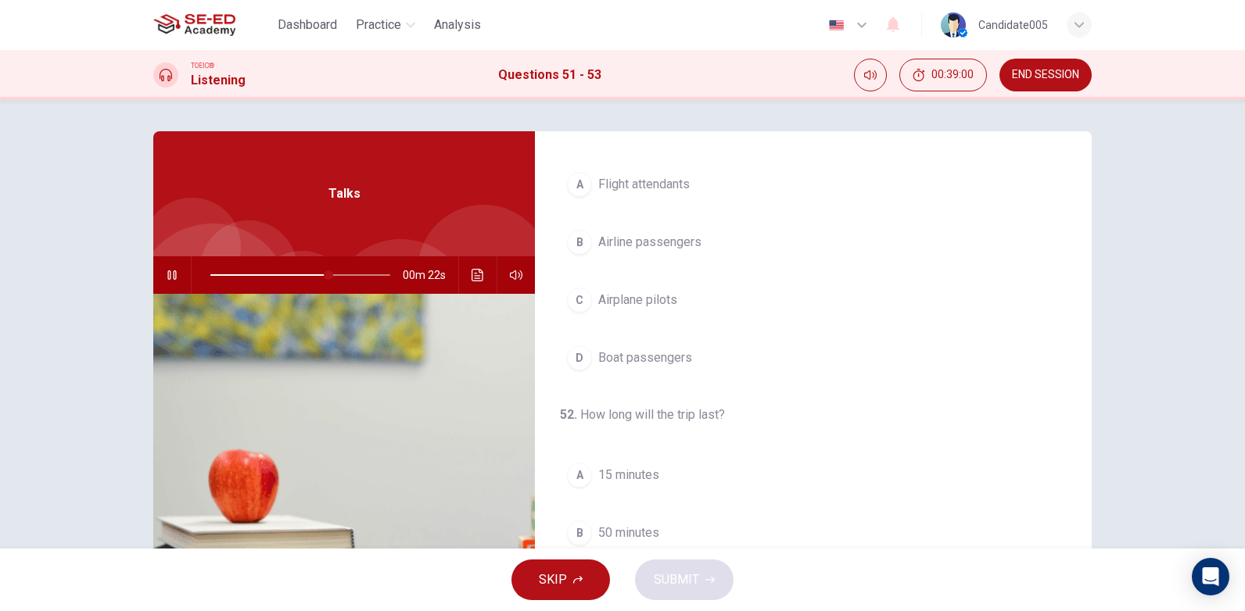
scroll to position [0, 0]
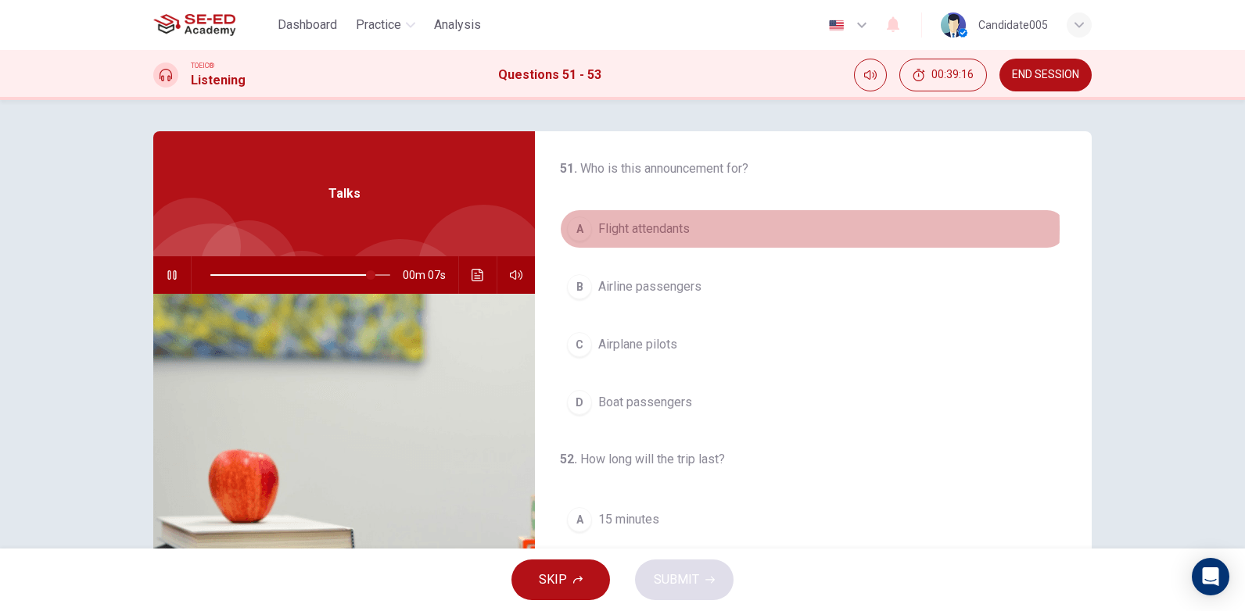
click at [625, 228] on span "Flight attendants" at bounding box center [643, 229] width 91 height 19
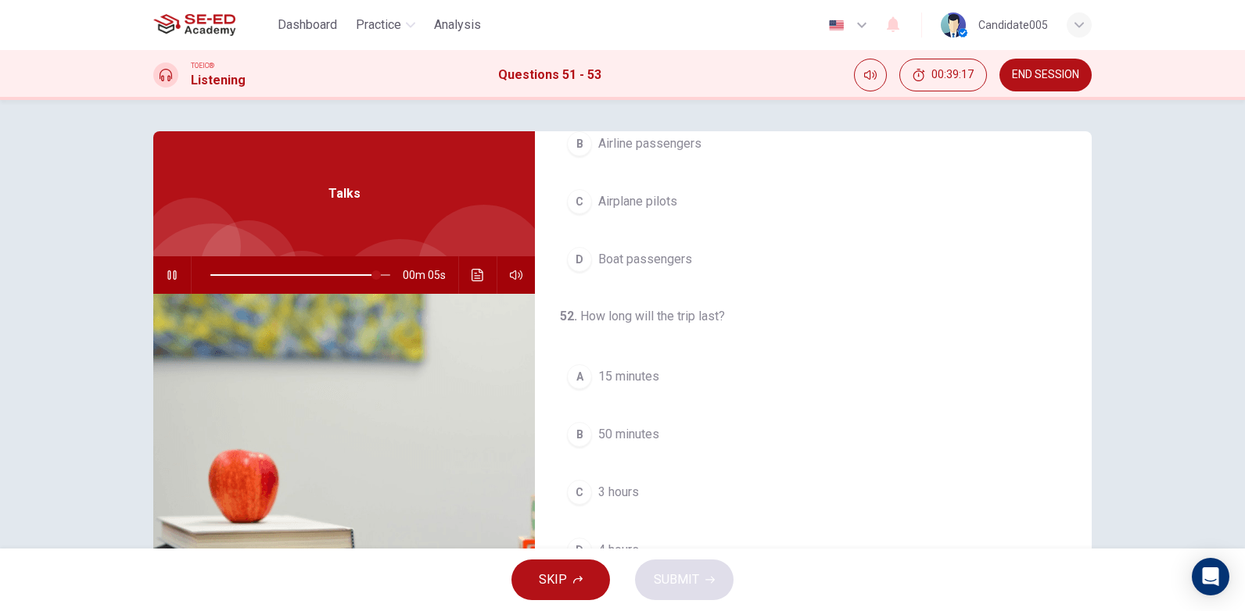
scroll to position [156, 0]
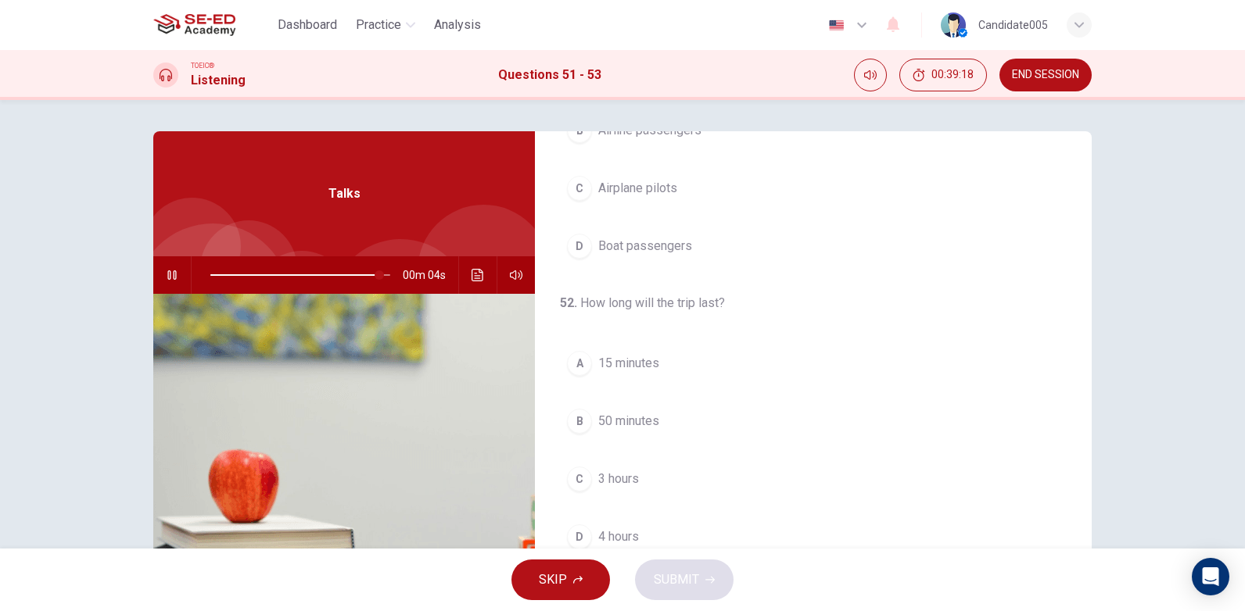
click at [617, 476] on span "3 hours" at bounding box center [618, 479] width 41 height 19
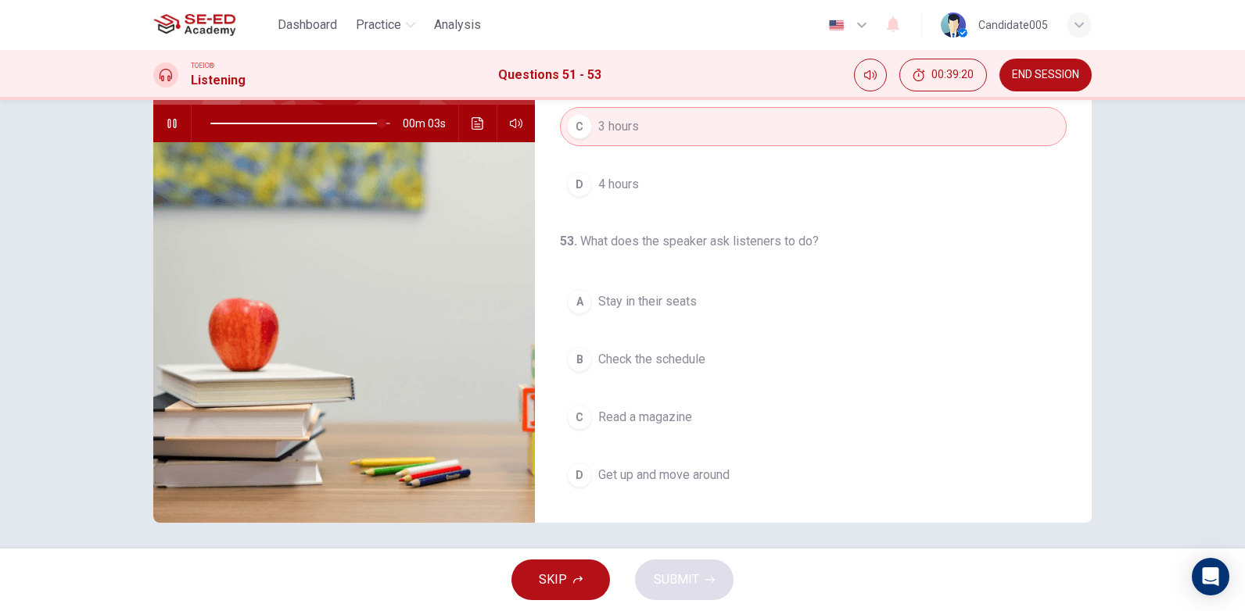
scroll to position [157, 0]
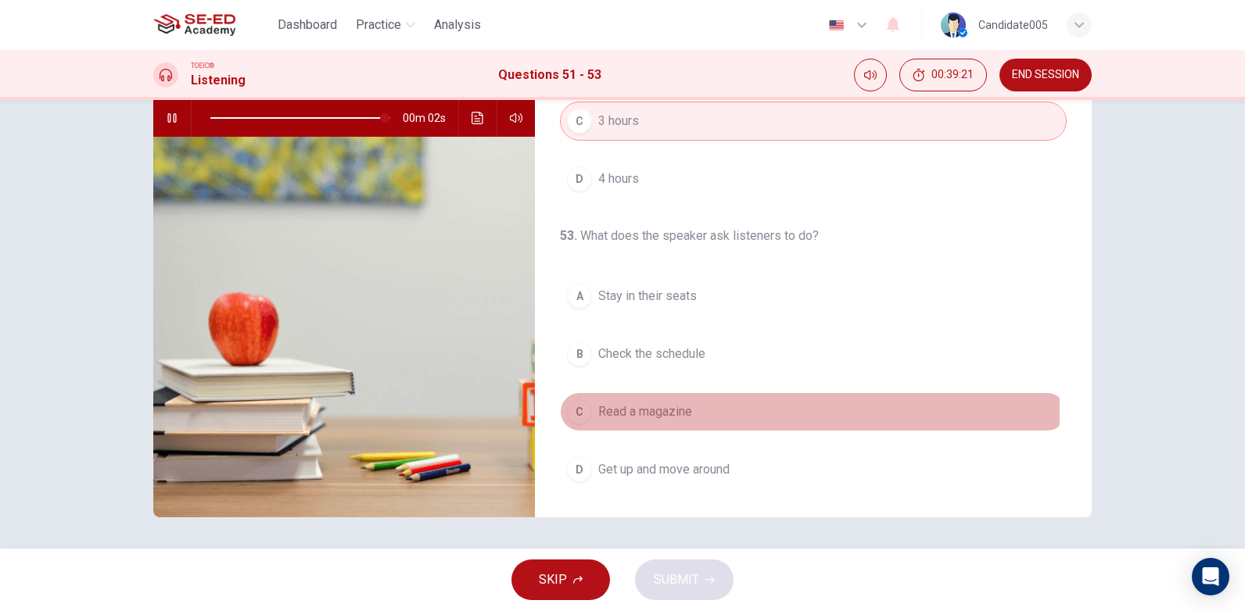
click at [652, 411] on span "Read a magazine" at bounding box center [645, 412] width 94 height 19
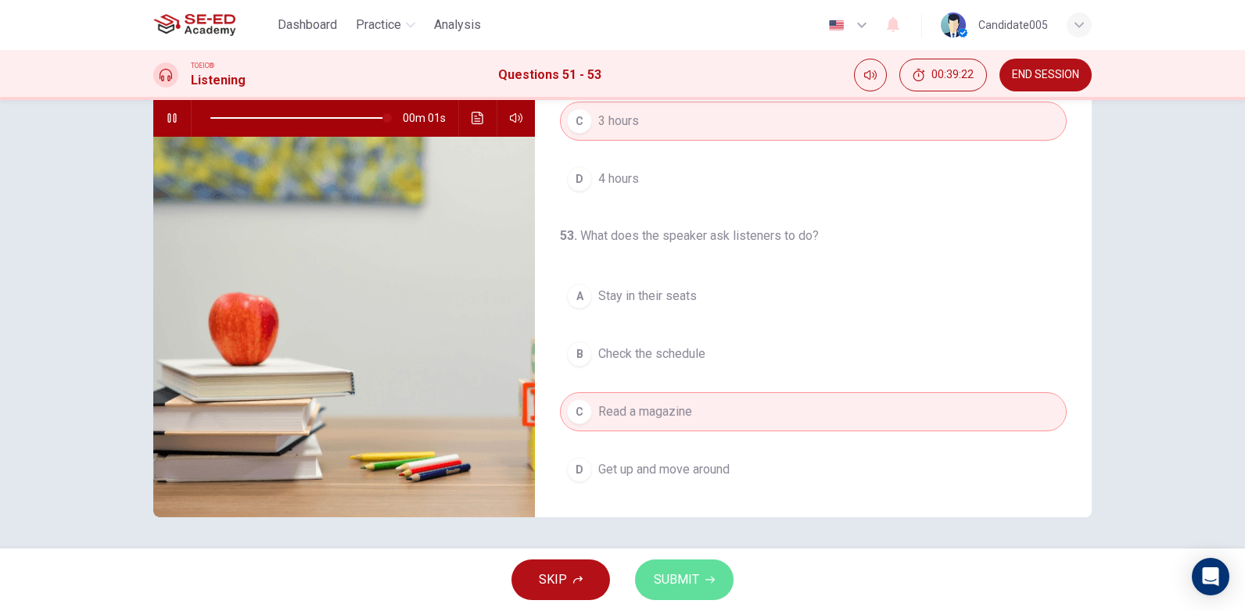
click at [697, 578] on span "SUBMIT" at bounding box center [676, 580] width 45 height 22
type input "0"
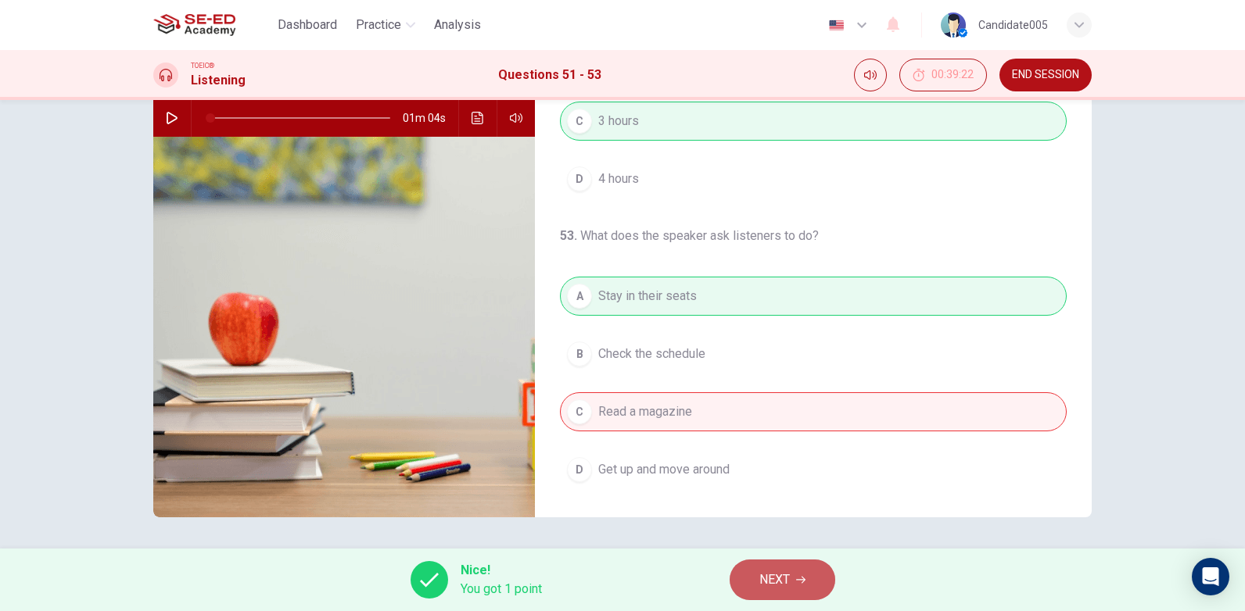
click at [786, 578] on span "NEXT" at bounding box center [774, 580] width 30 height 22
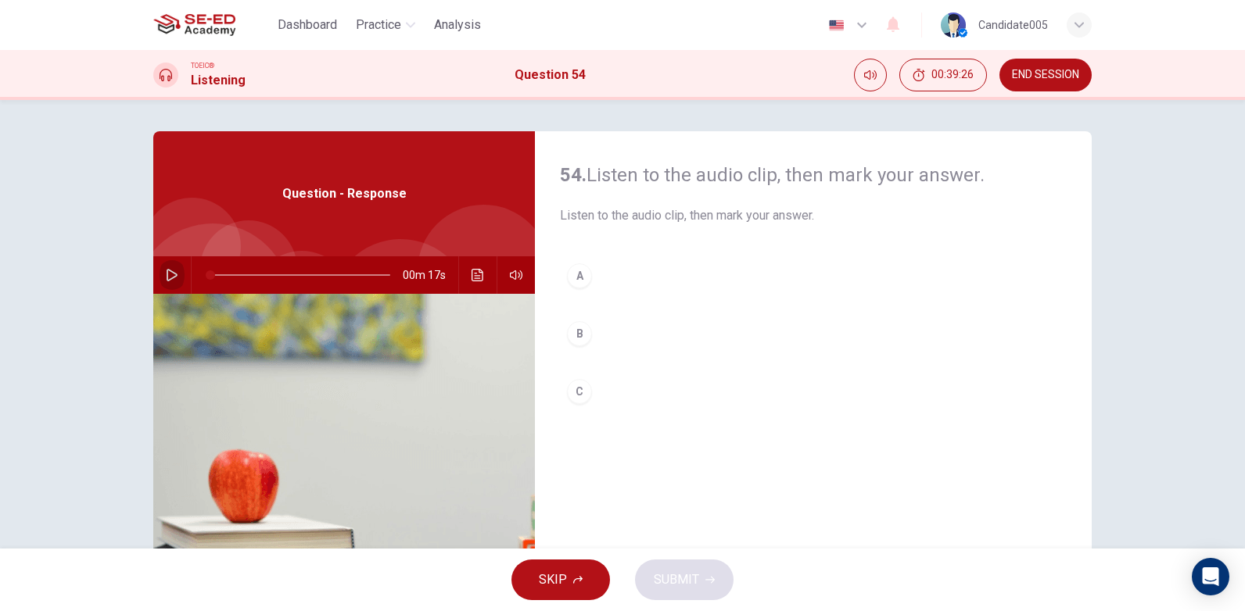
click at [167, 275] on icon "button" at bounding box center [172, 275] width 11 height 13
type input "0"
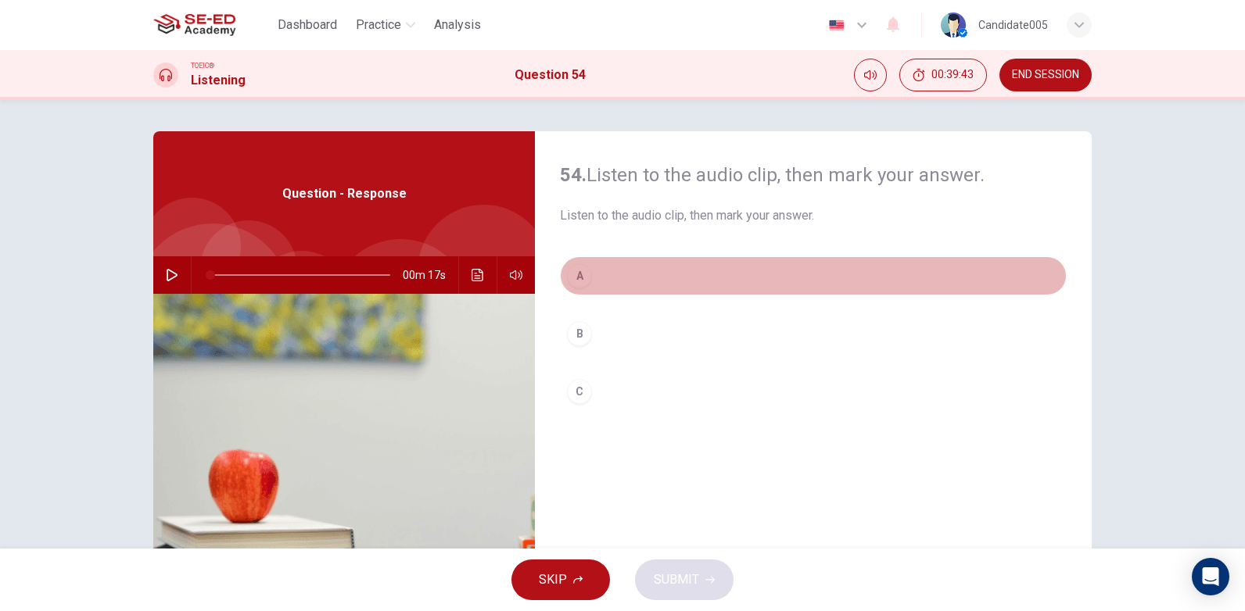
click at [578, 274] on div "A" at bounding box center [579, 275] width 25 height 25
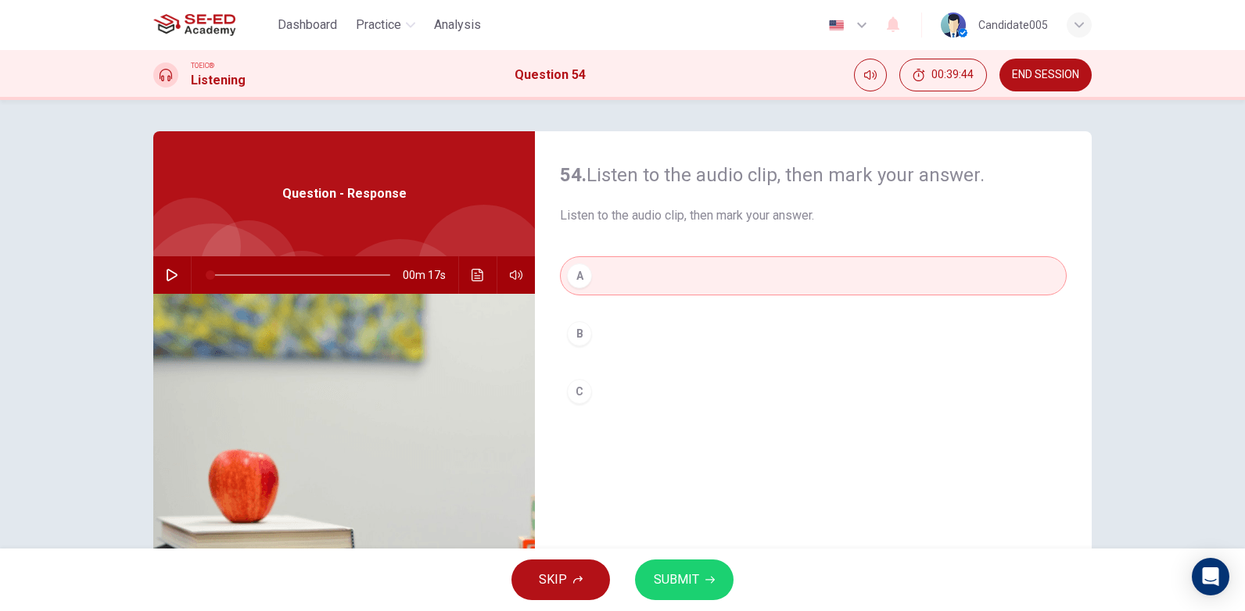
click at [675, 582] on span "SUBMIT" at bounding box center [676, 580] width 45 height 22
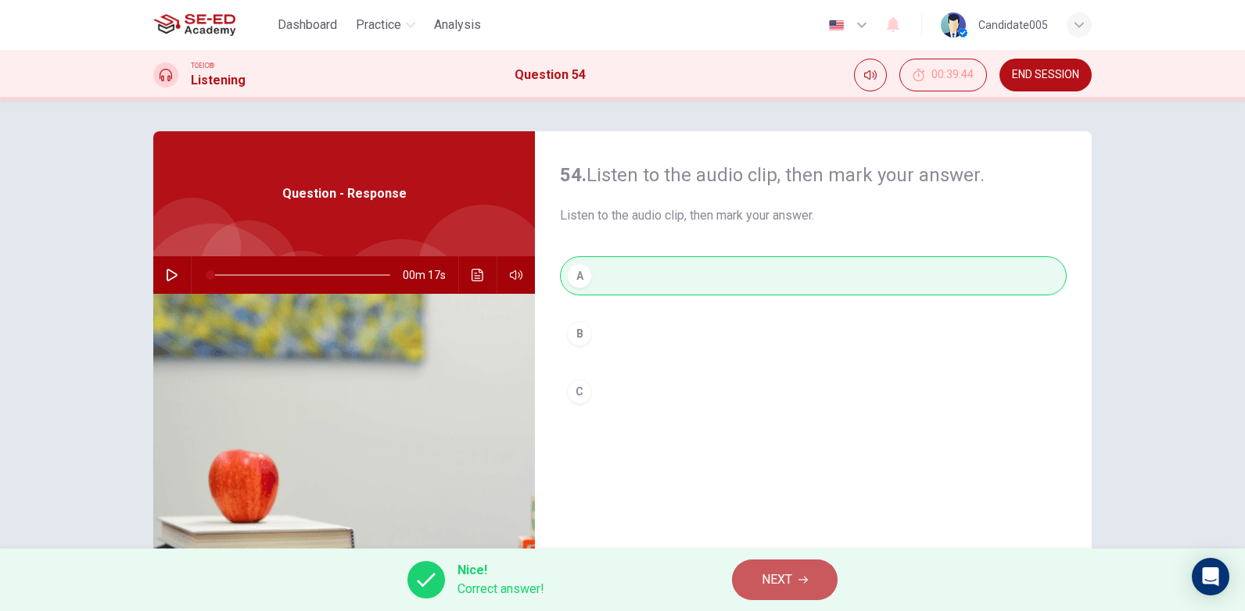
click at [797, 583] on button "NEXT" at bounding box center [785, 580] width 106 height 41
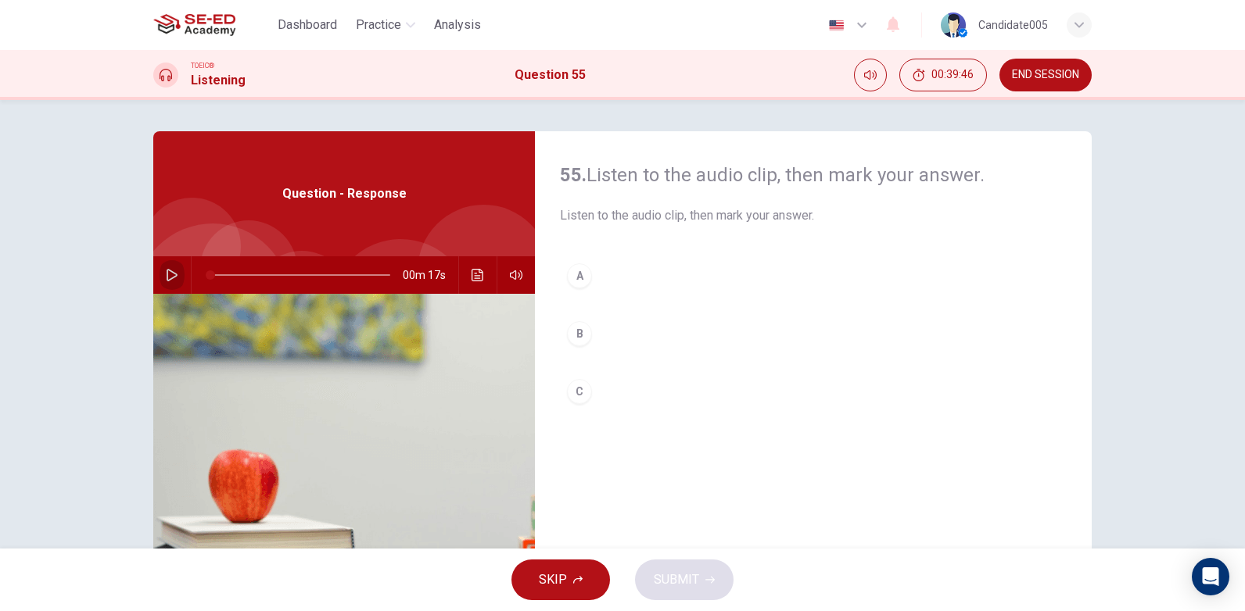
click at [159, 270] on button "button" at bounding box center [171, 275] width 25 height 38
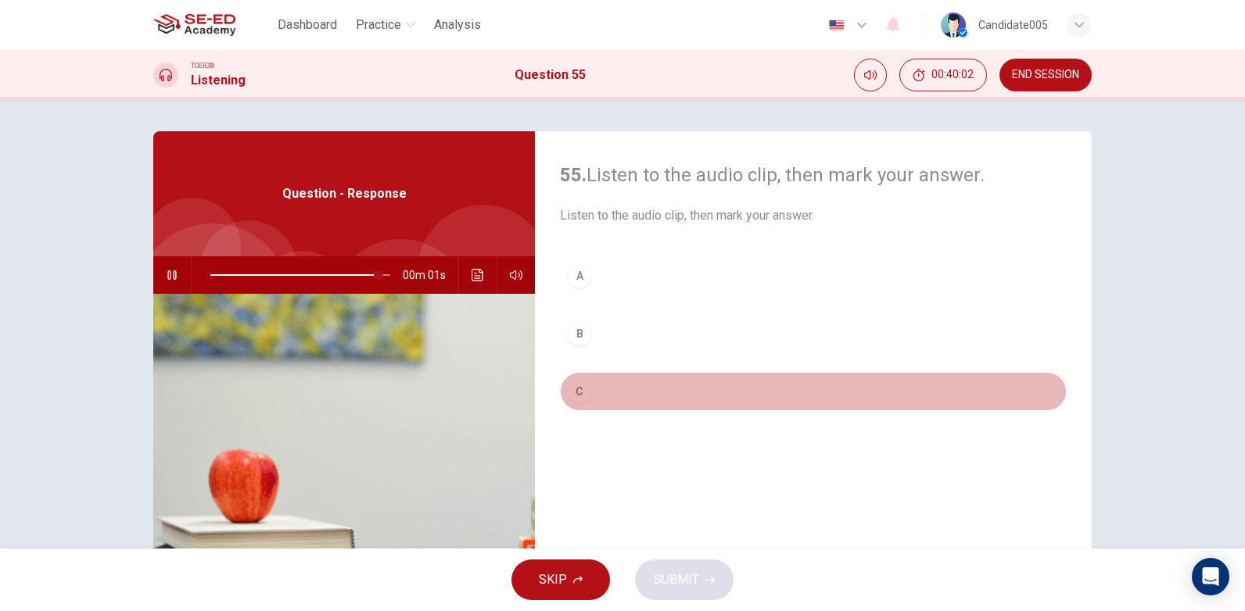
click at [580, 392] on div "C" at bounding box center [579, 391] width 25 height 25
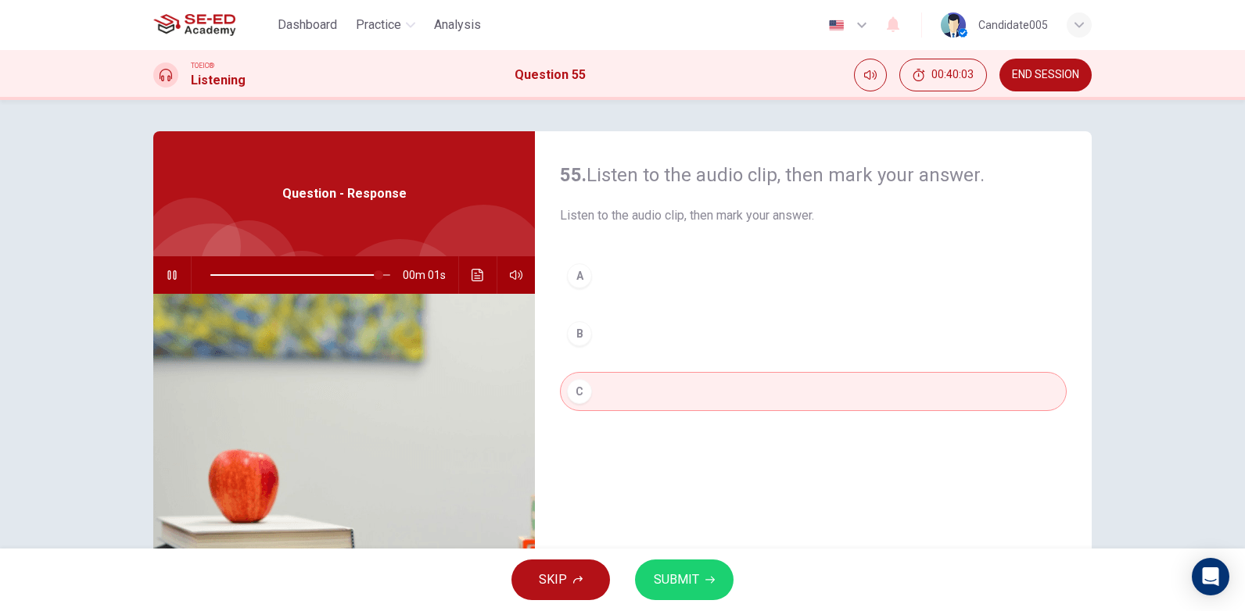
click at [682, 583] on span "SUBMIT" at bounding box center [676, 580] width 45 height 22
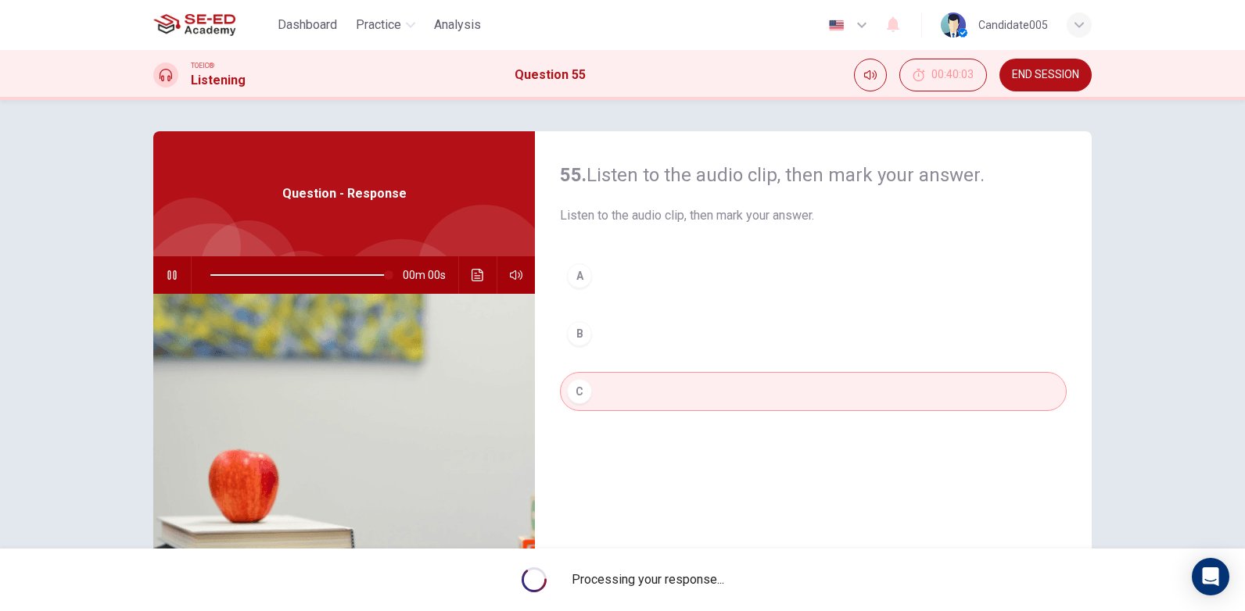
type input "0"
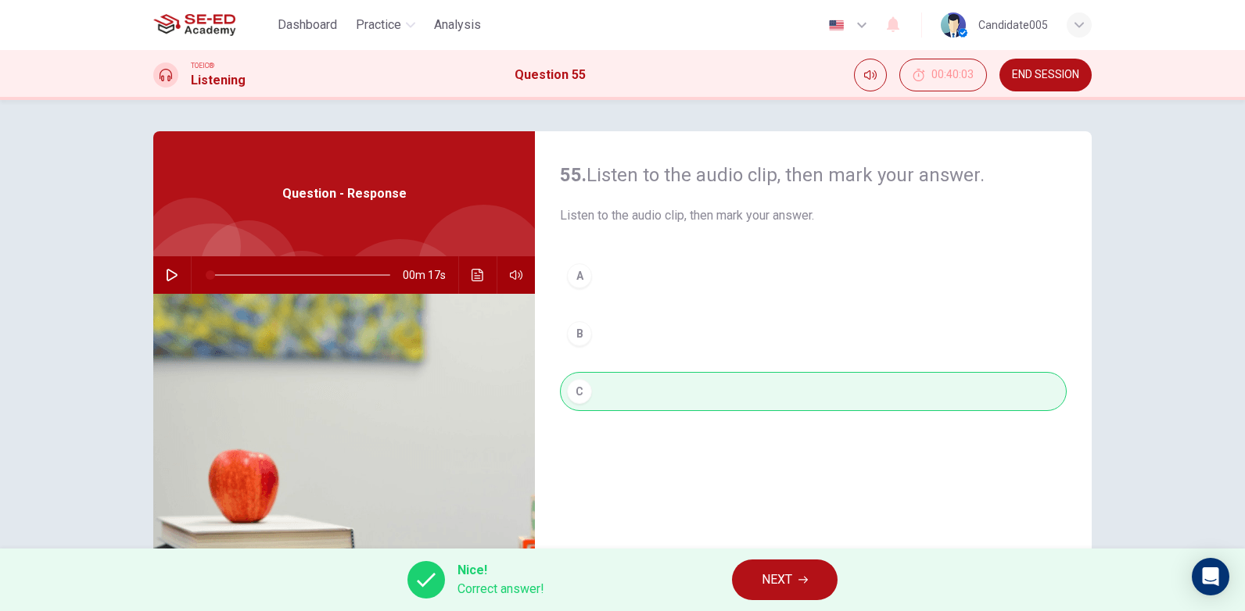
click at [808, 581] on icon "button" at bounding box center [802, 580] width 9 height 7
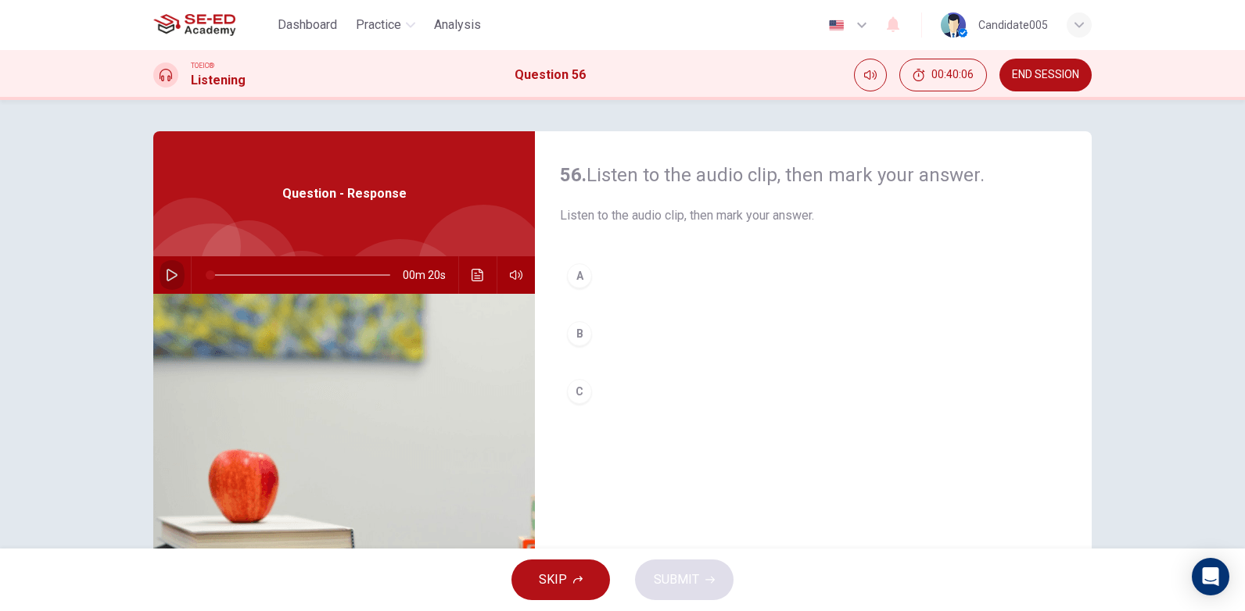
click at [166, 274] on icon "button" at bounding box center [172, 275] width 13 height 13
drag, startPoint x: 267, startPoint y: 276, endPoint x: 198, endPoint y: 283, distance: 69.9
click at [206, 280] on span at bounding box center [210, 274] width 9 height 9
drag, startPoint x: 231, startPoint y: 274, endPoint x: 199, endPoint y: 275, distance: 32.1
click at [206, 275] on span at bounding box center [210, 274] width 9 height 9
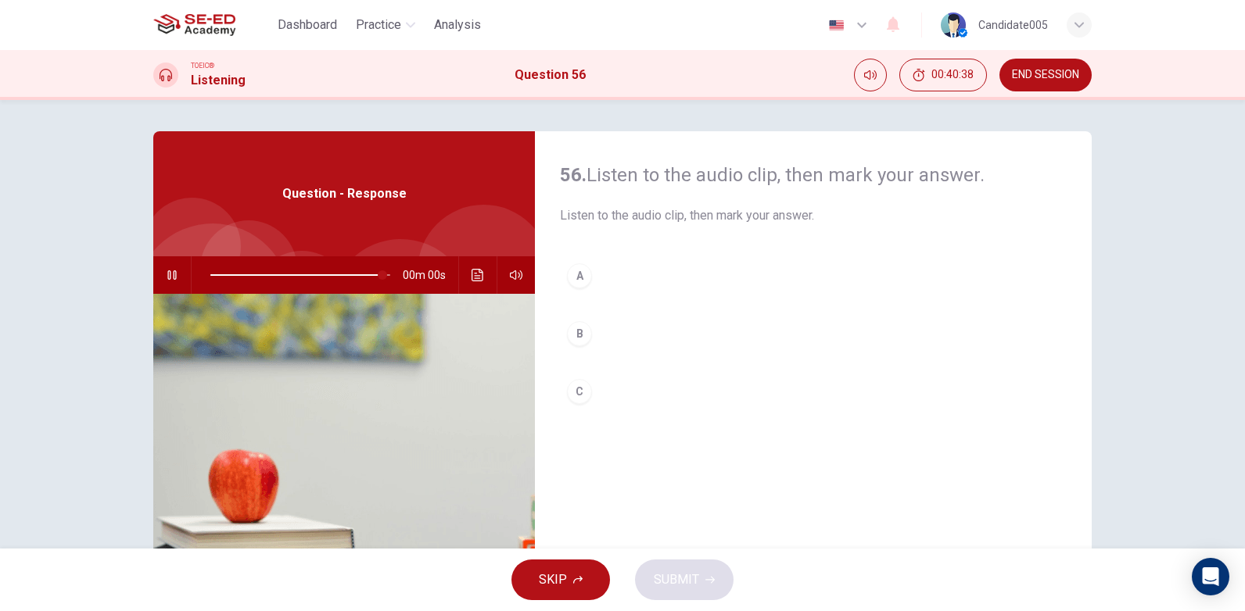
type input "0"
click at [572, 334] on div "B" at bounding box center [579, 333] width 25 height 25
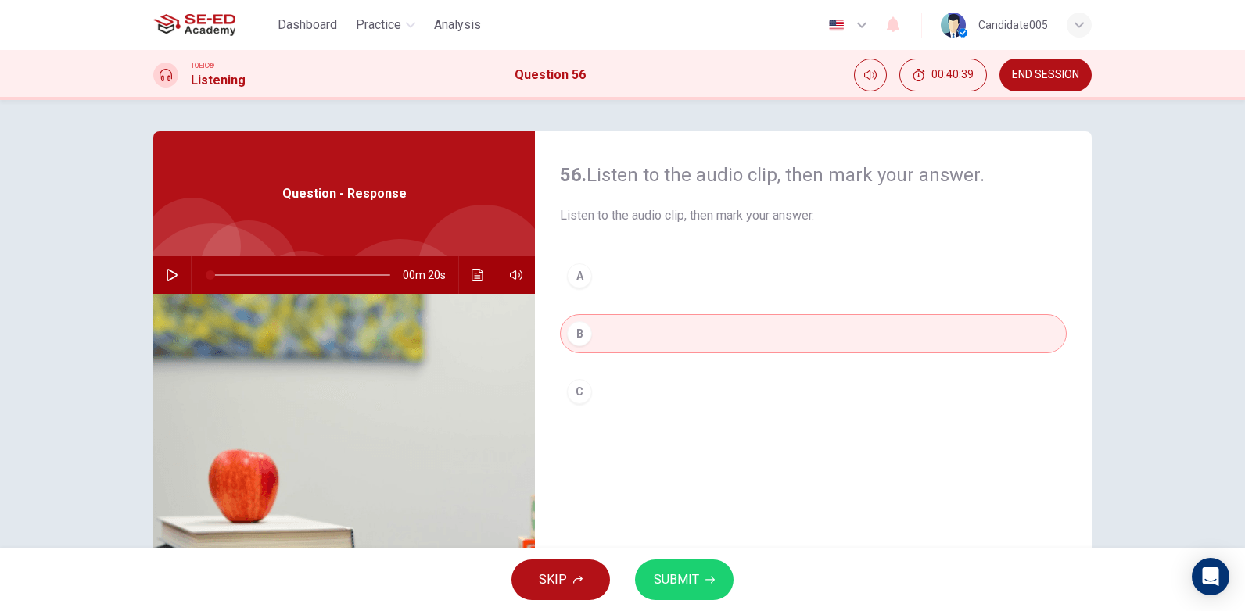
click at [687, 579] on span "SUBMIT" at bounding box center [676, 580] width 45 height 22
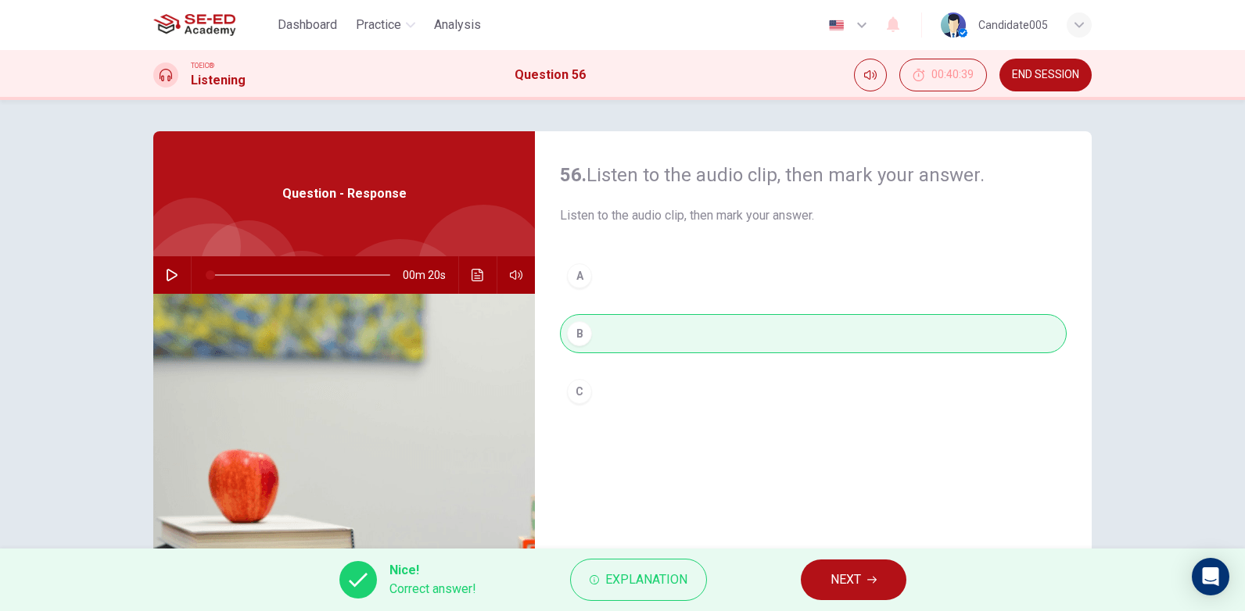
click at [869, 579] on icon "button" at bounding box center [871, 579] width 9 height 9
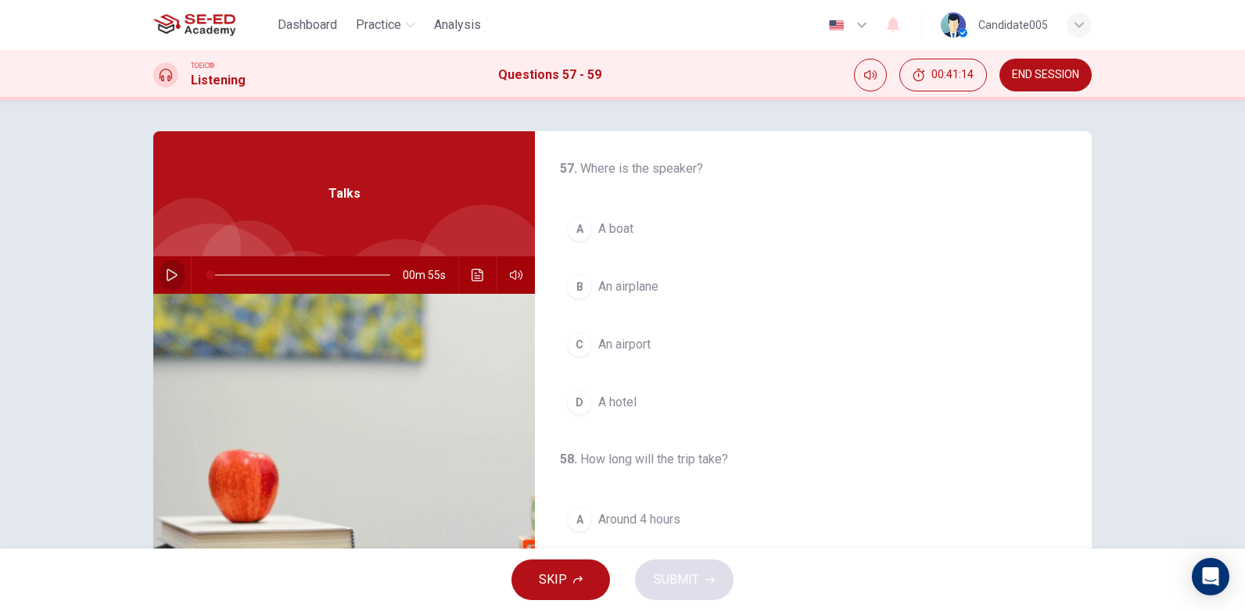
click at [170, 271] on icon "button" at bounding box center [172, 275] width 13 height 13
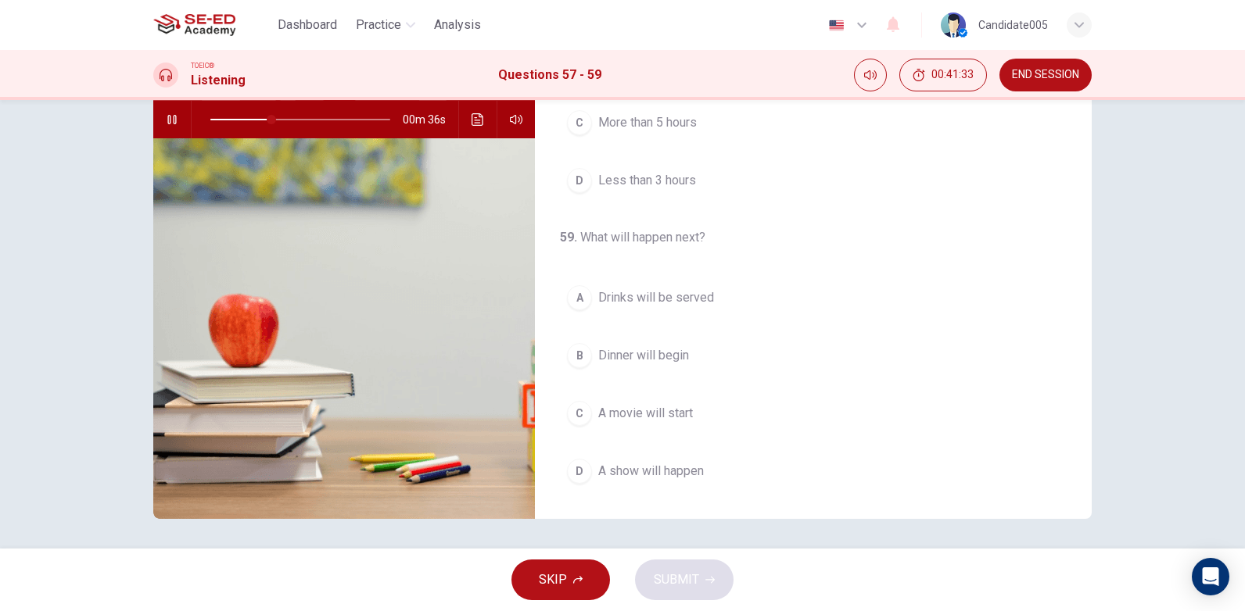
scroll to position [156, 0]
drag, startPoint x: 294, startPoint y: 120, endPoint x: 208, endPoint y: 123, distance: 86.0
click at [208, 123] on span at bounding box center [211, 118] width 9 height 9
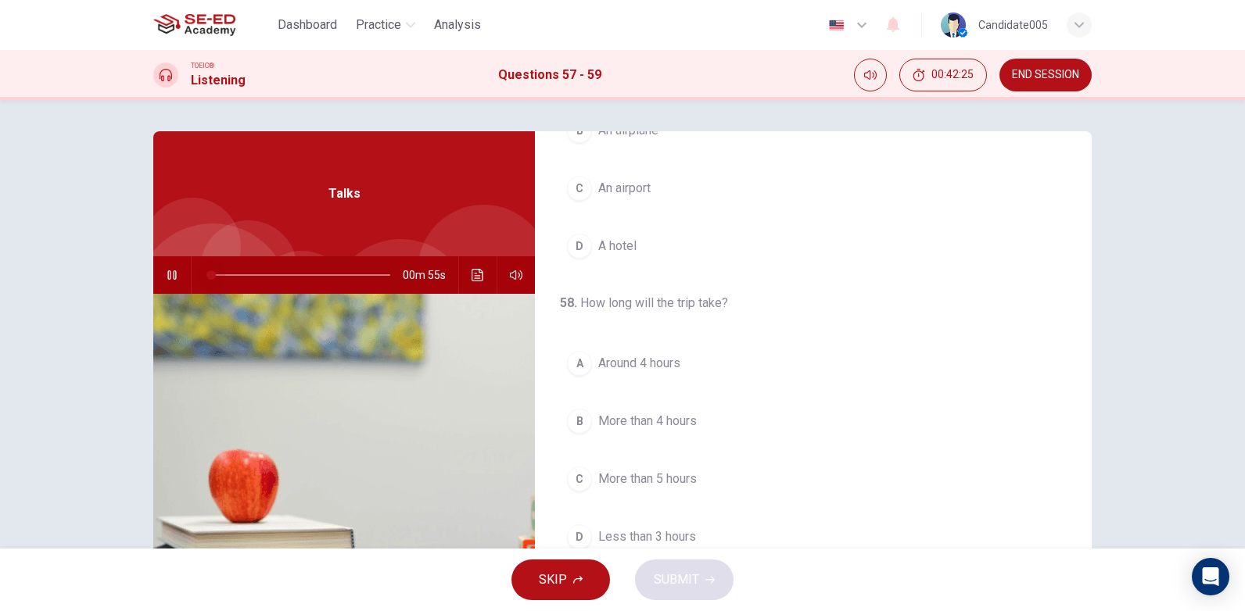
drag, startPoint x: 321, startPoint y: 273, endPoint x: 203, endPoint y: 278, distance: 118.2
click at [206, 278] on span at bounding box center [210, 274] width 9 height 9
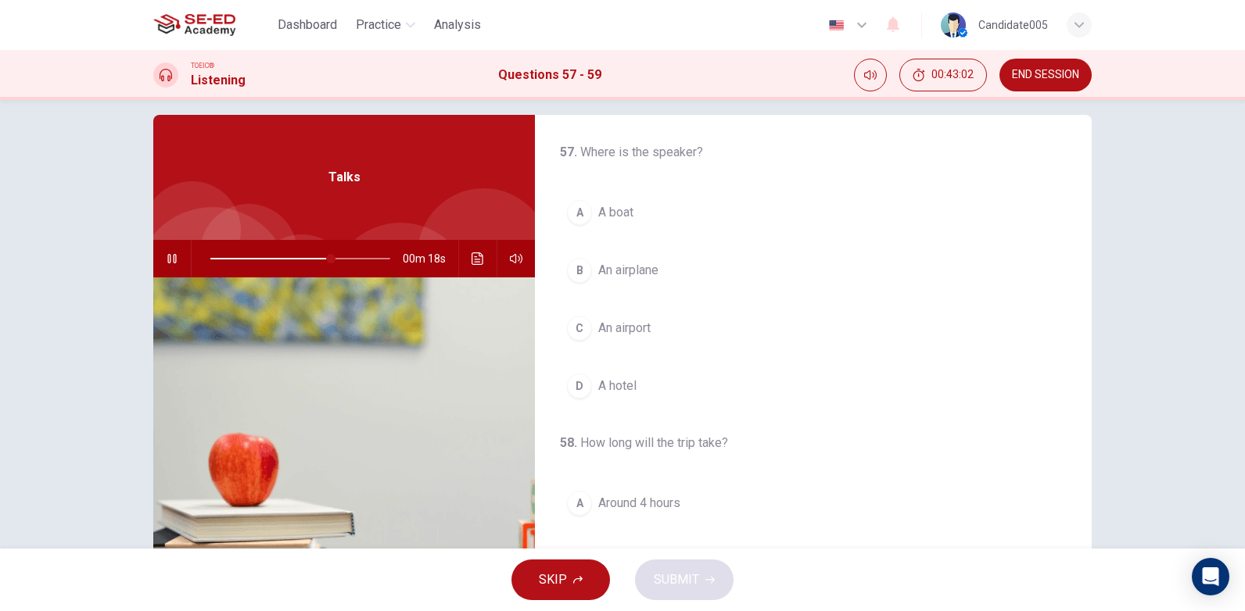
scroll to position [0, 0]
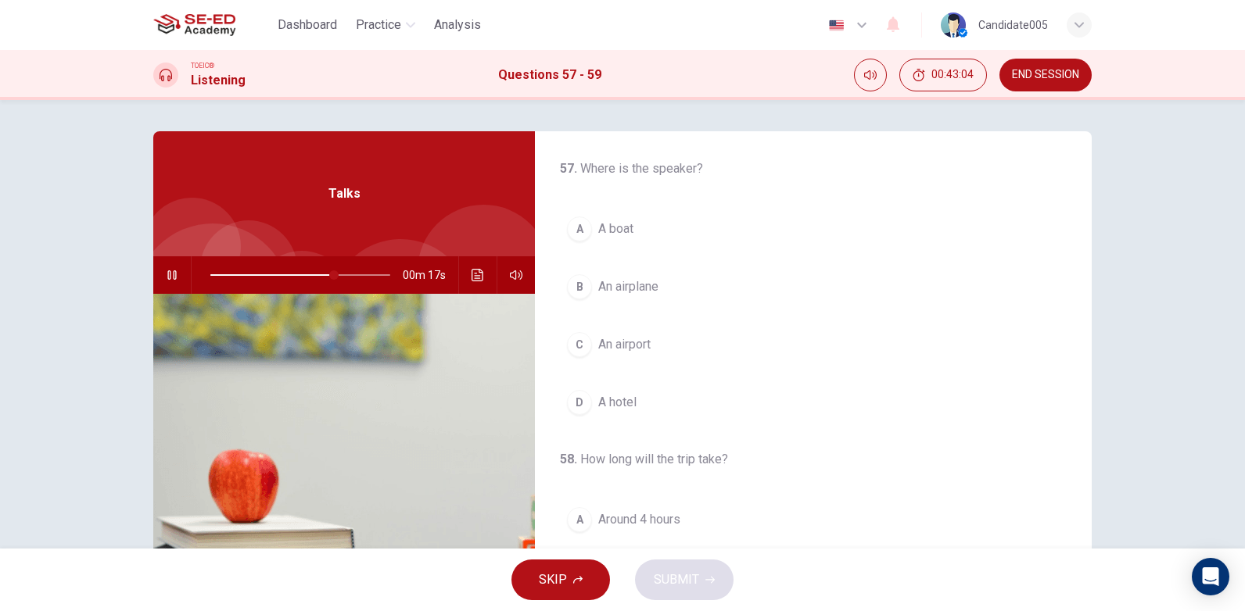
click at [577, 287] on div "B" at bounding box center [579, 286] width 25 height 25
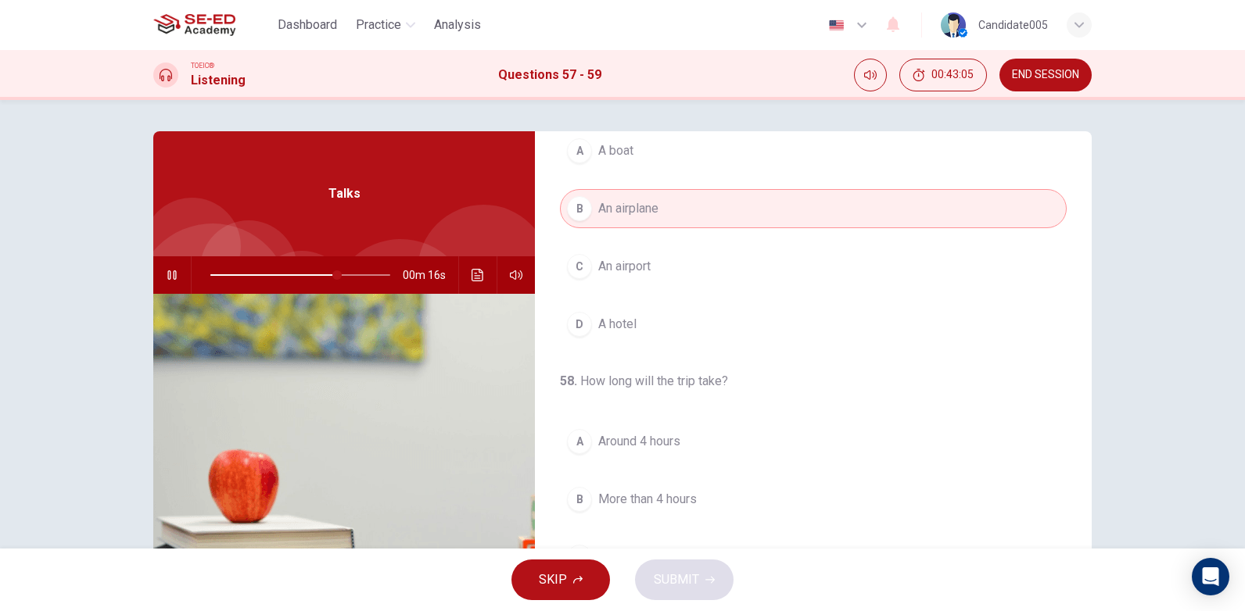
scroll to position [156, 0]
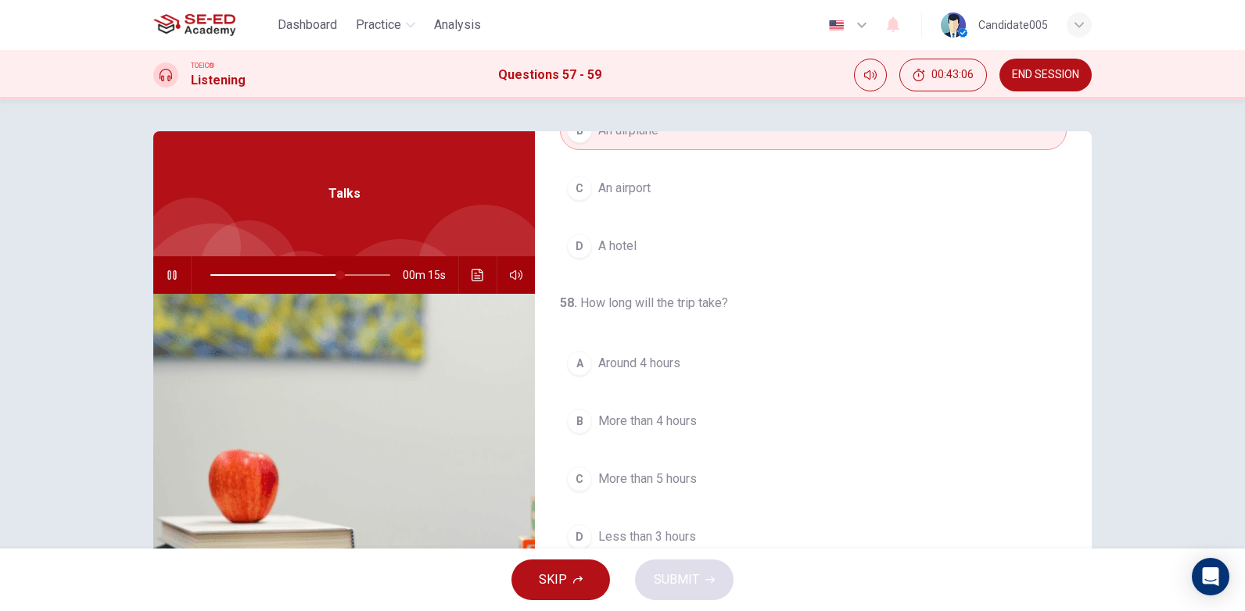
click at [575, 364] on div "A" at bounding box center [579, 363] width 25 height 25
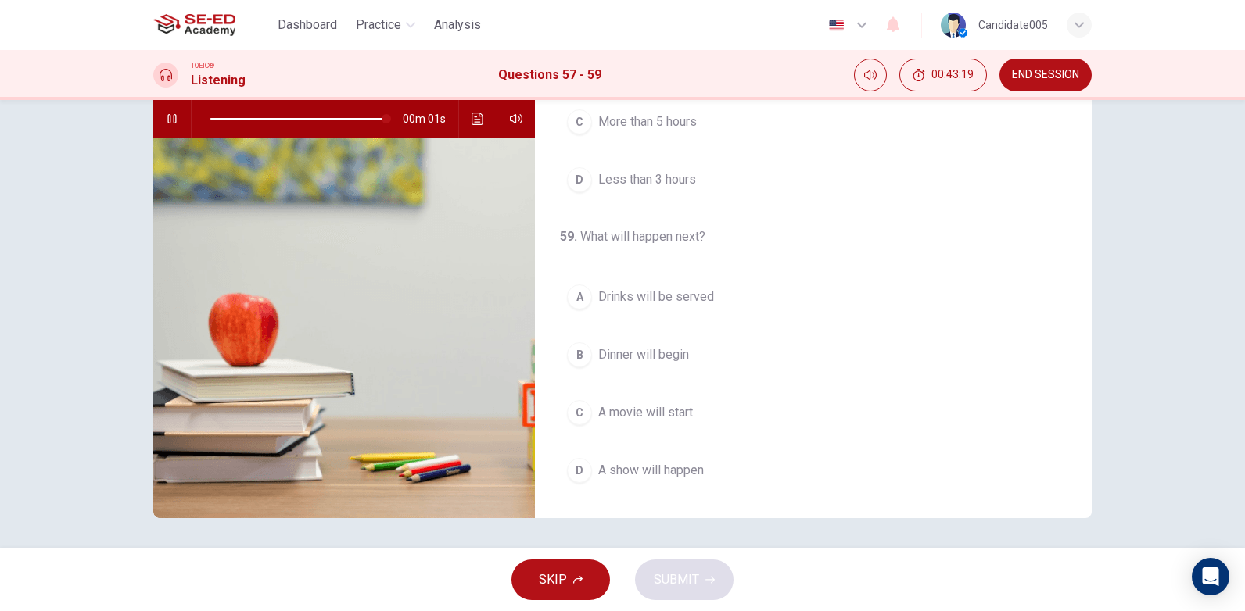
click at [670, 300] on span "Drinks will be served" at bounding box center [656, 297] width 116 height 19
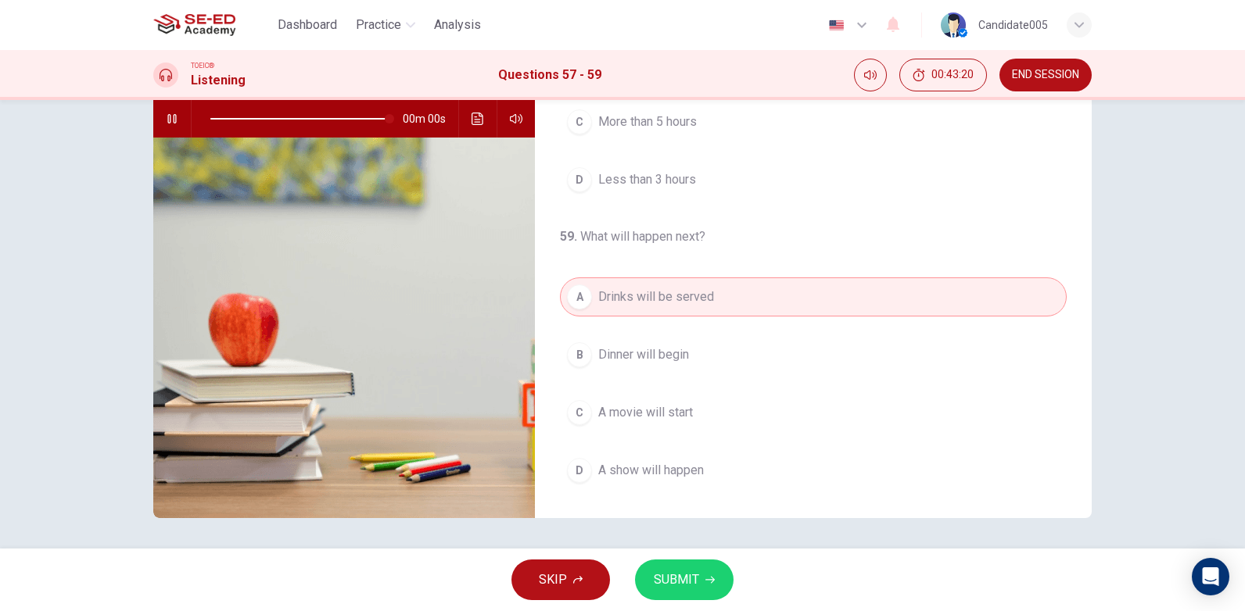
type input "0"
click at [694, 588] on span "SUBMIT" at bounding box center [676, 580] width 45 height 22
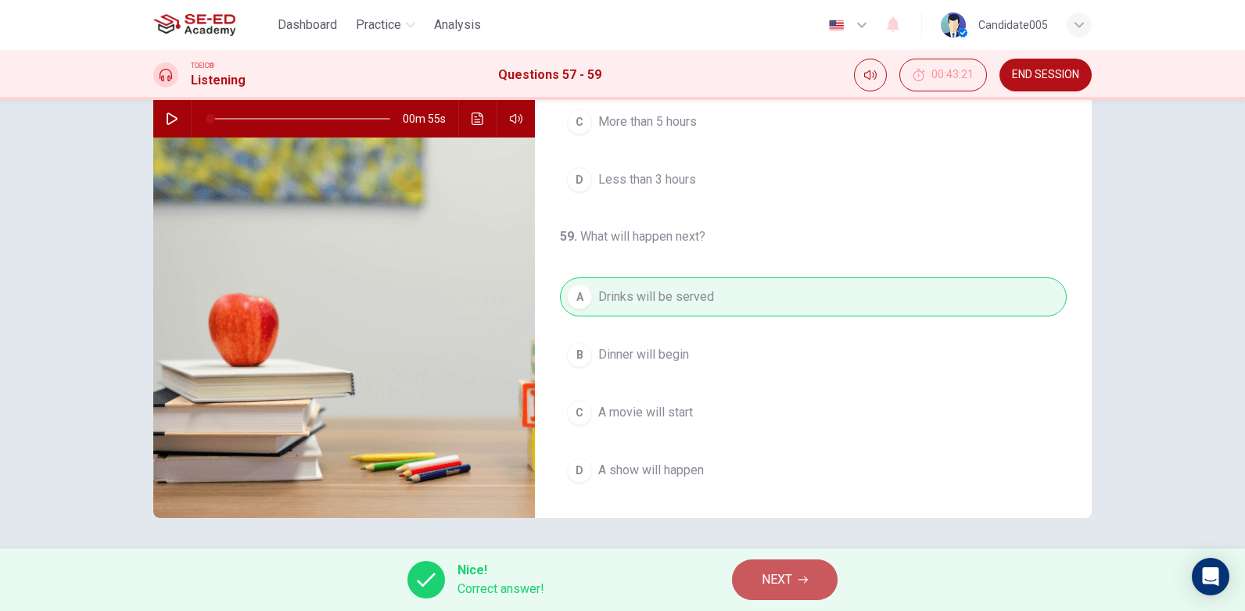
click at [774, 582] on span "NEXT" at bounding box center [776, 580] width 30 height 22
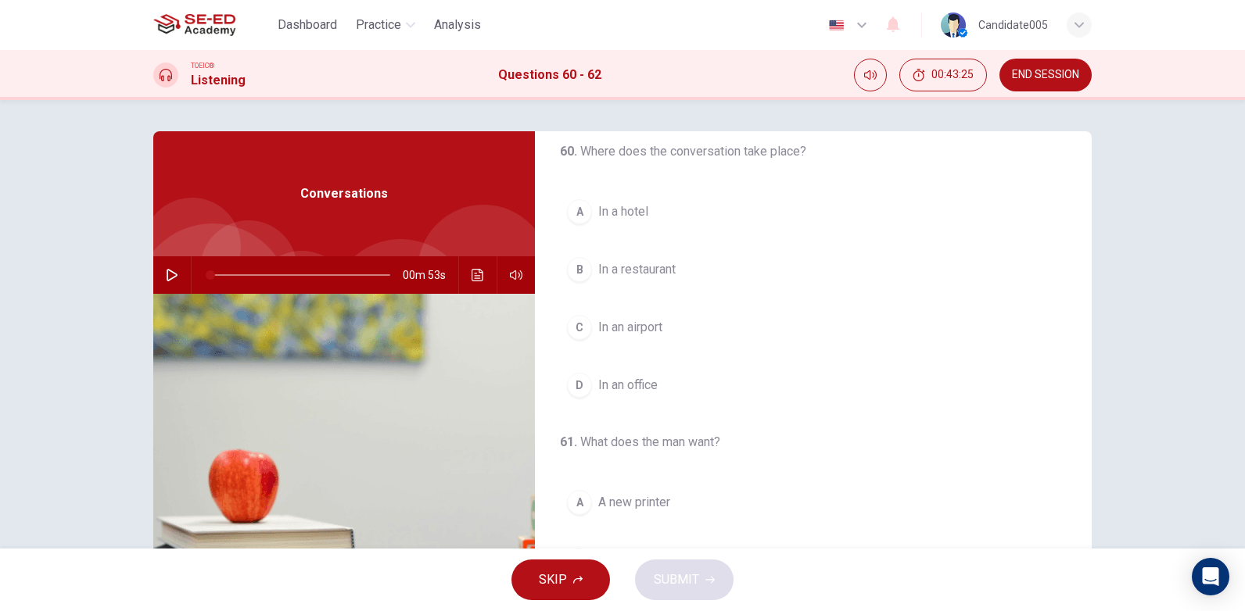
scroll to position [0, 0]
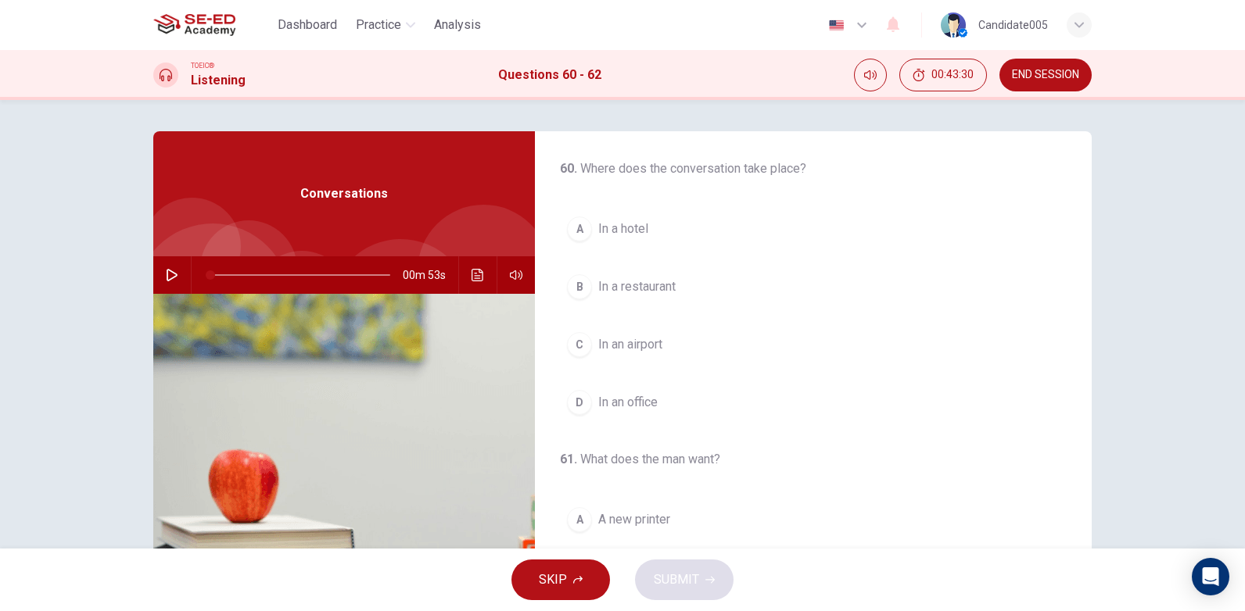
click at [166, 278] on icon "button" at bounding box center [172, 275] width 13 height 13
click at [170, 275] on icon "button" at bounding box center [172, 275] width 13 height 13
drag, startPoint x: 331, startPoint y: 273, endPoint x: 199, endPoint y: 278, distance: 132.2
click at [187, 270] on div "00m 53s" at bounding box center [344, 275] width 382 height 38
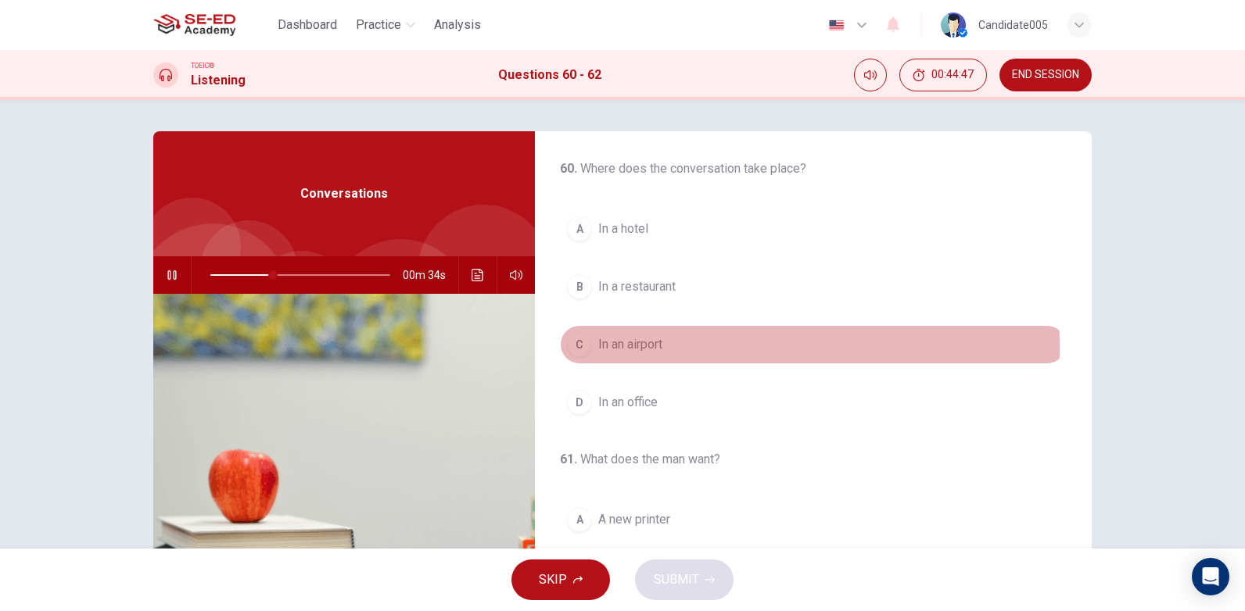
click at [636, 346] on span "In an airport" at bounding box center [630, 344] width 64 height 19
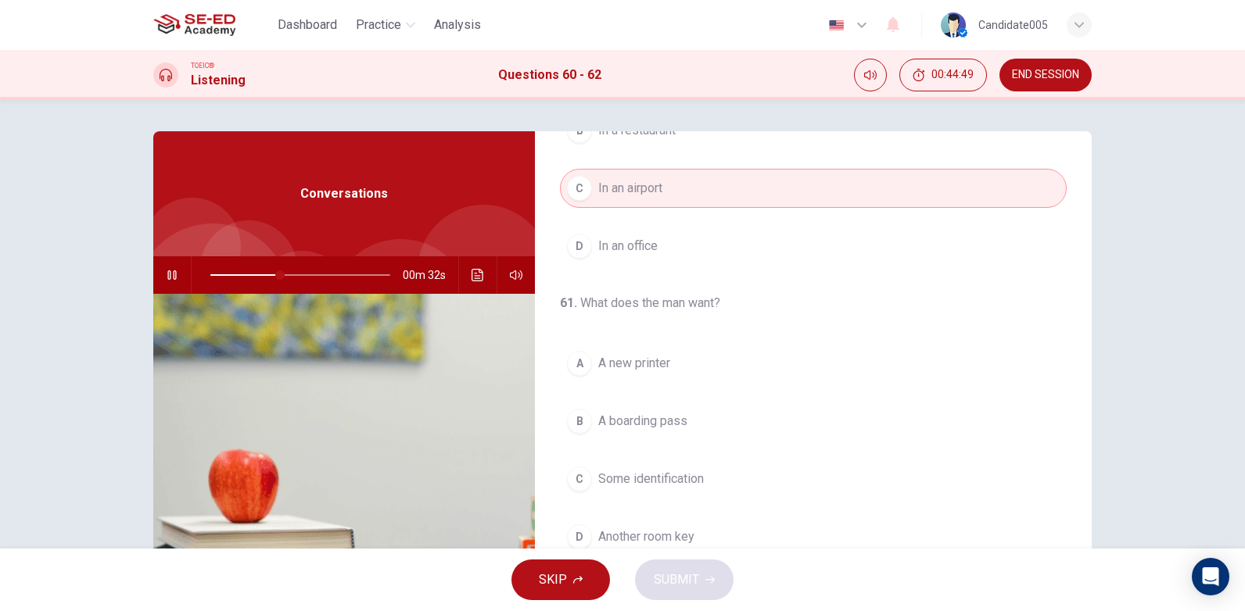
scroll to position [235, 0]
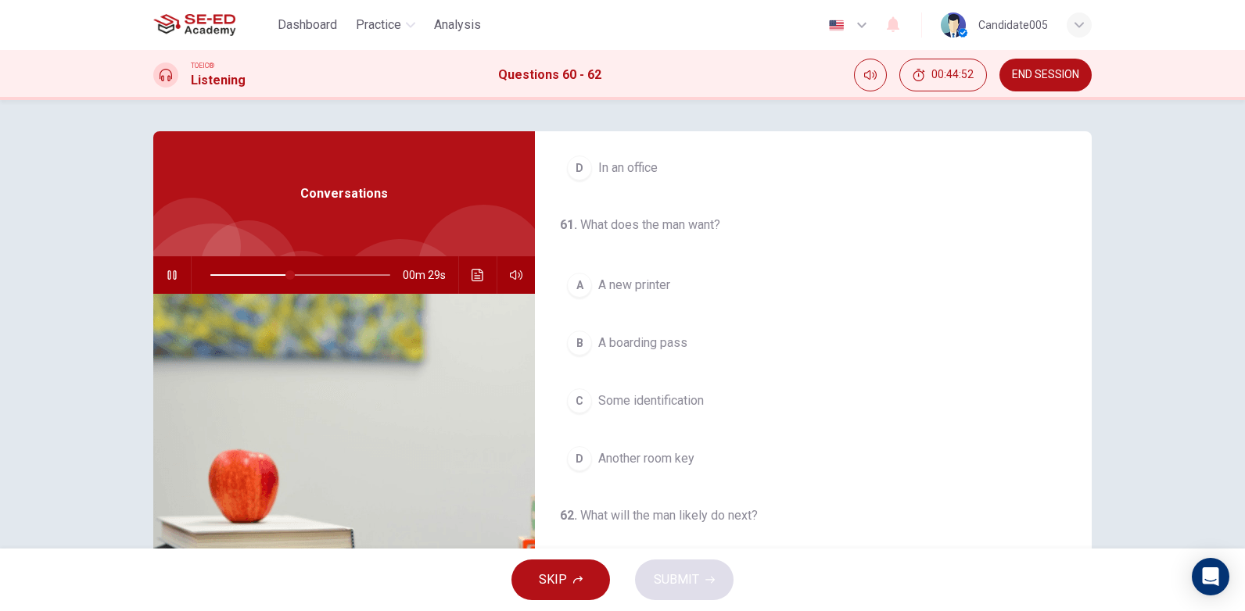
click at [662, 347] on span "A boarding pass" at bounding box center [642, 343] width 89 height 19
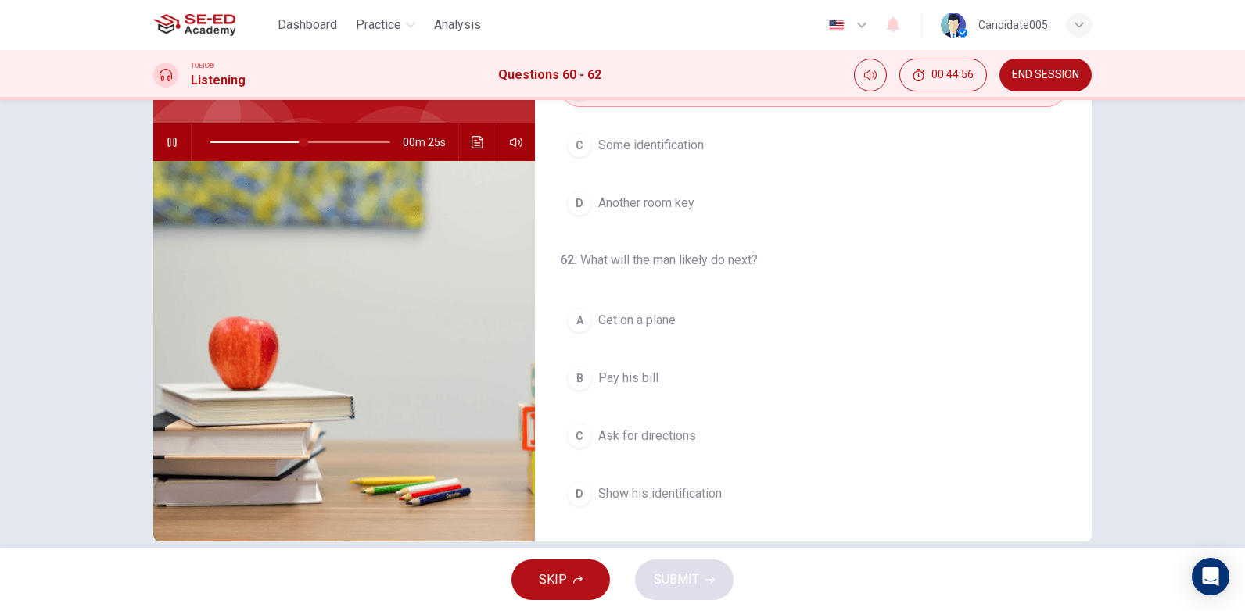
scroll to position [156, 0]
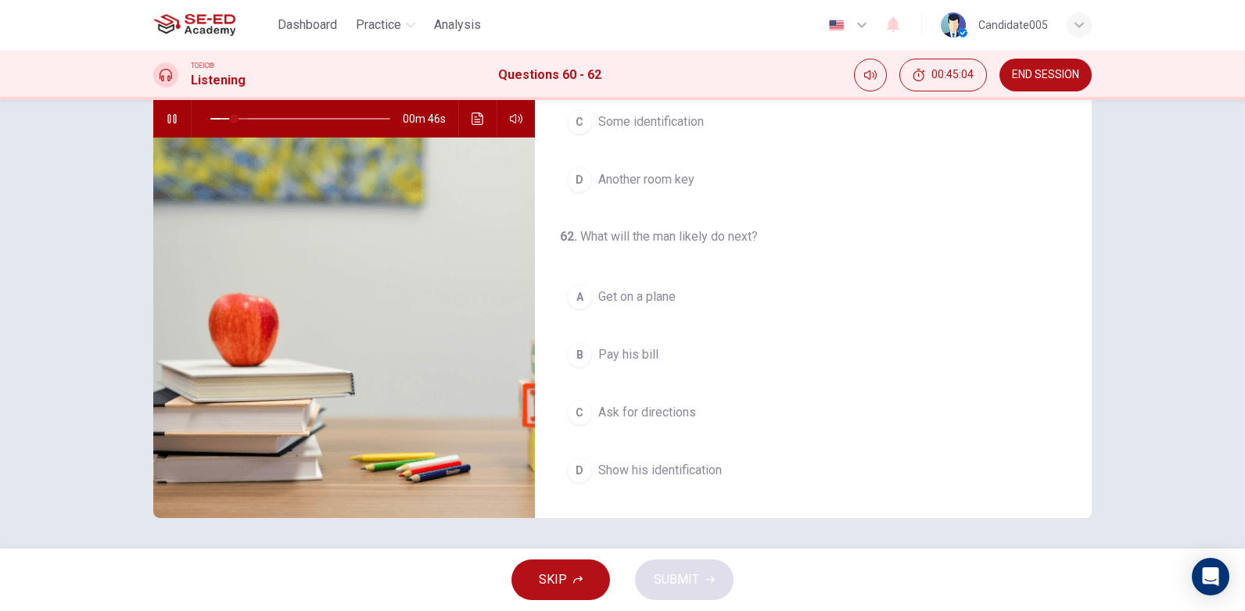
drag, startPoint x: 313, startPoint y: 120, endPoint x: 229, endPoint y: 121, distance: 84.4
click at [229, 121] on span at bounding box center [233, 118] width 9 height 9
click at [645, 299] on span "Get on a plane" at bounding box center [636, 297] width 77 height 19
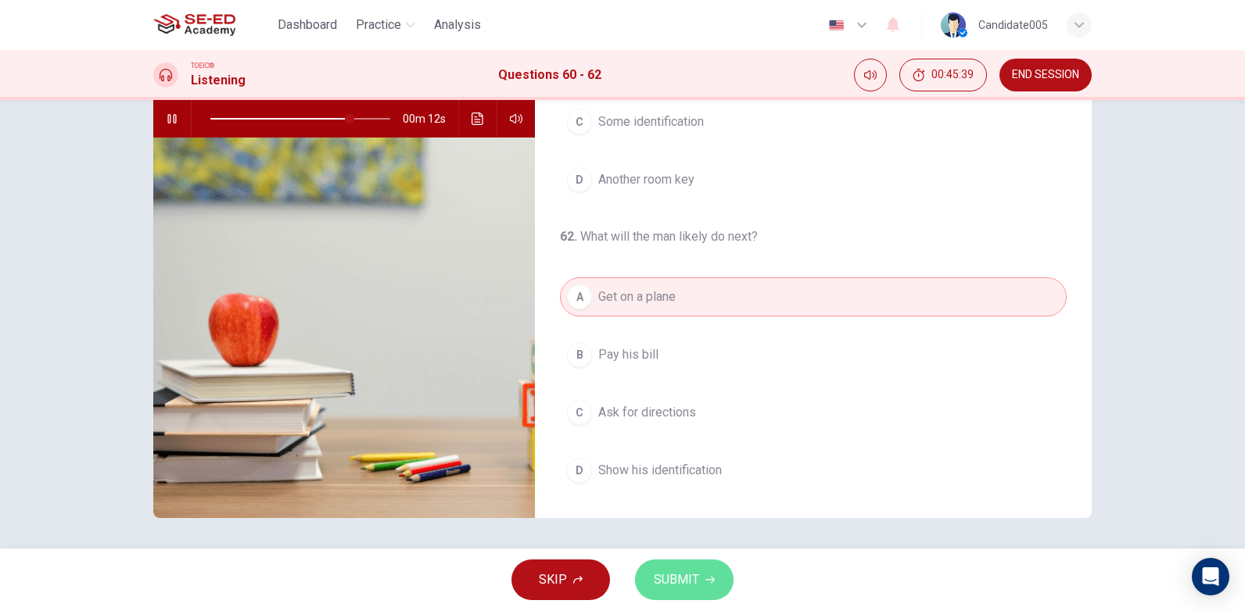
click at [674, 582] on span "SUBMIT" at bounding box center [676, 580] width 45 height 22
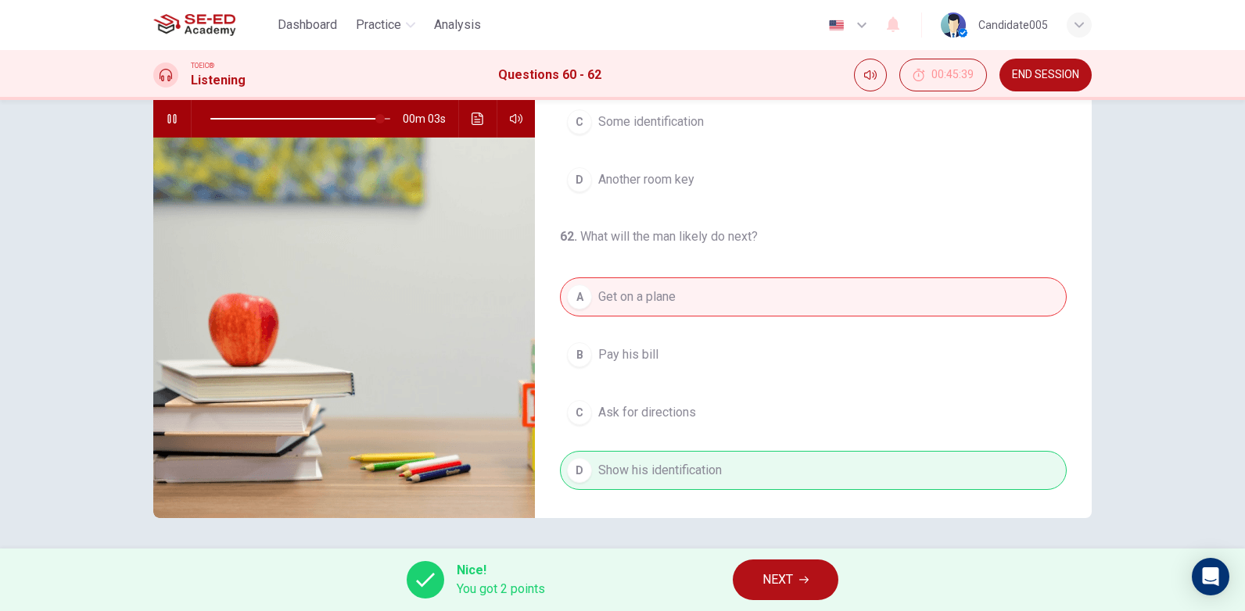
type input "96"
click at [783, 579] on span "NEXT" at bounding box center [777, 580] width 30 height 22
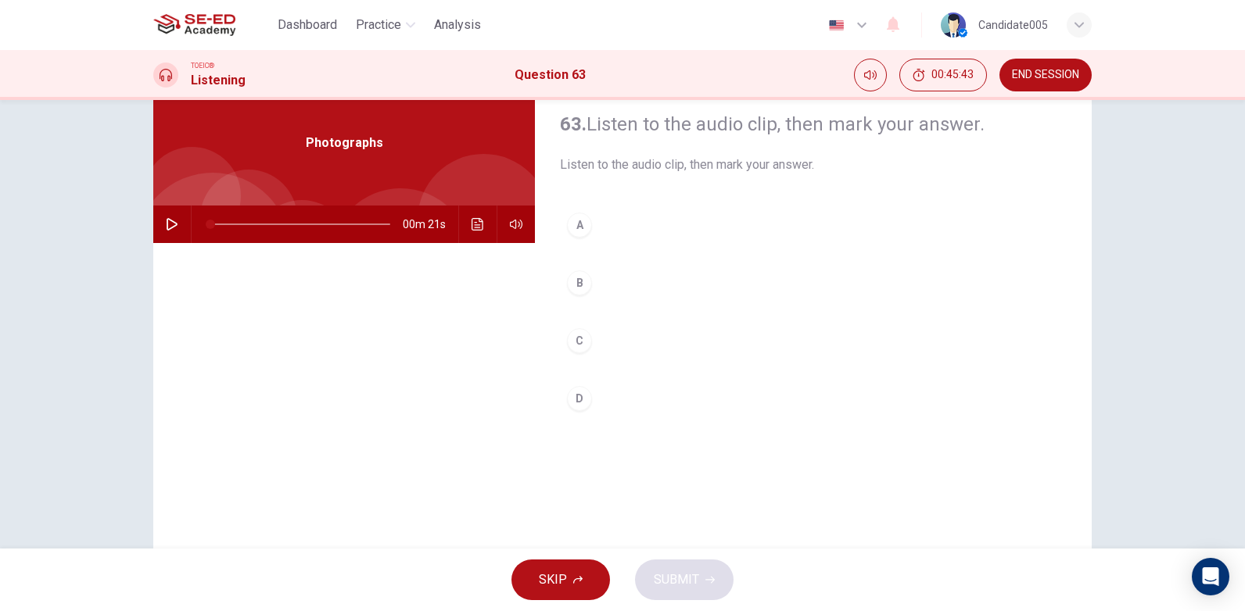
scroll to position [78, 0]
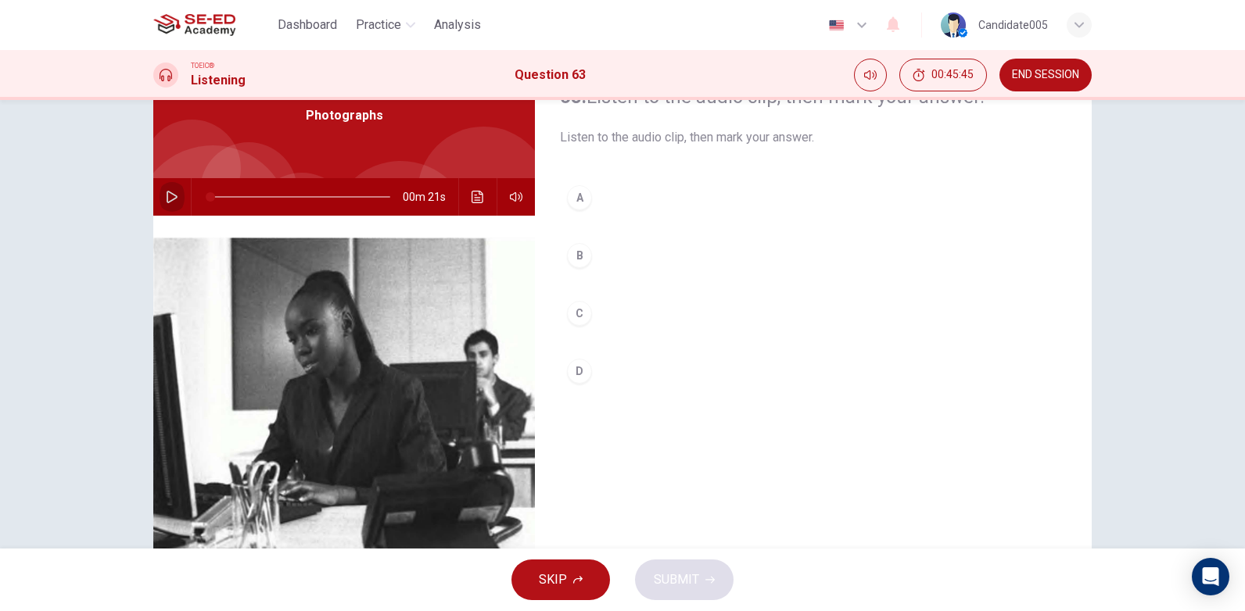
click at [167, 193] on icon "button" at bounding box center [172, 197] width 11 height 13
click at [167, 192] on icon "button" at bounding box center [172, 197] width 11 height 13
click at [577, 261] on div "B" at bounding box center [579, 255] width 25 height 25
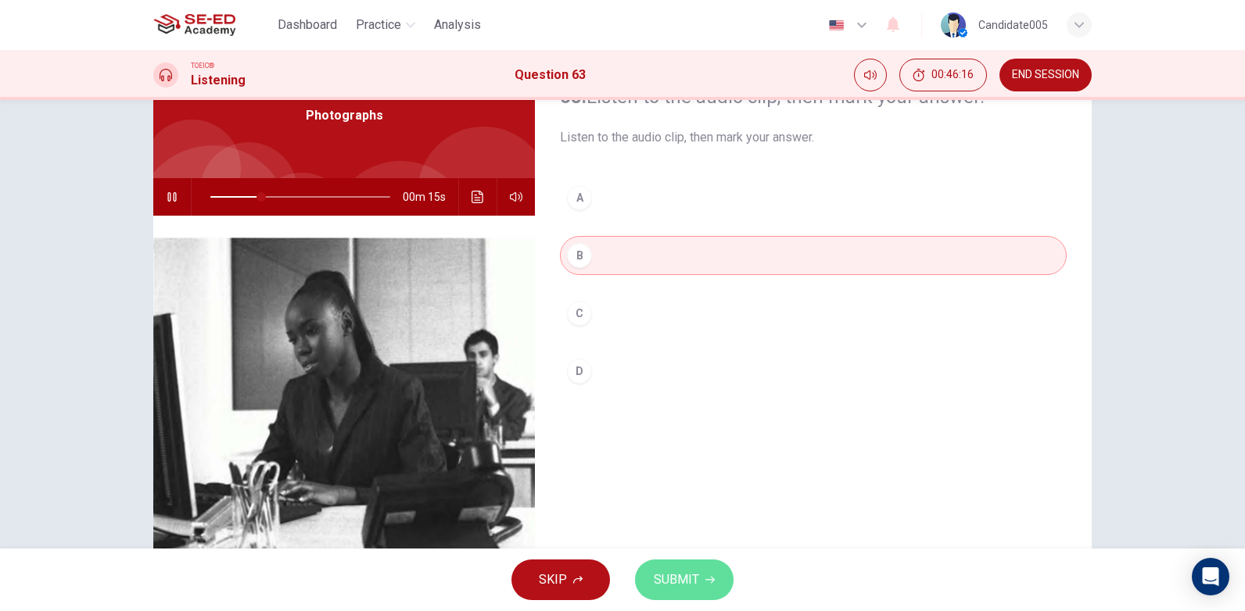
click at [670, 582] on span "SUBMIT" at bounding box center [676, 580] width 45 height 22
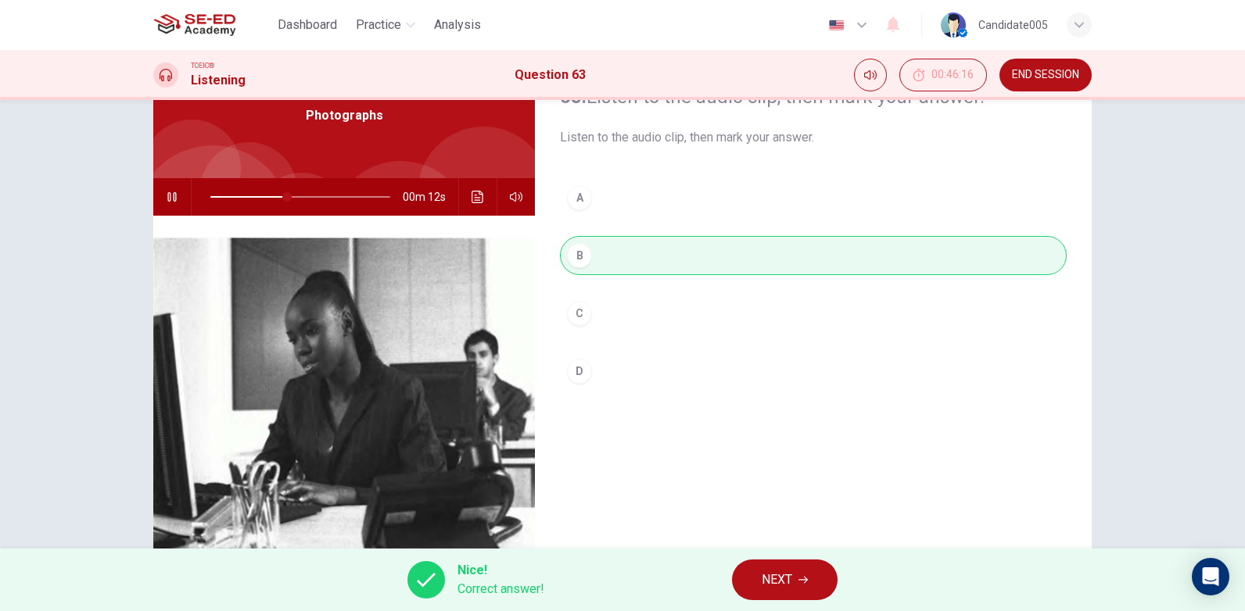
type input "47"
click at [798, 577] on button "NEXT" at bounding box center [785, 580] width 106 height 41
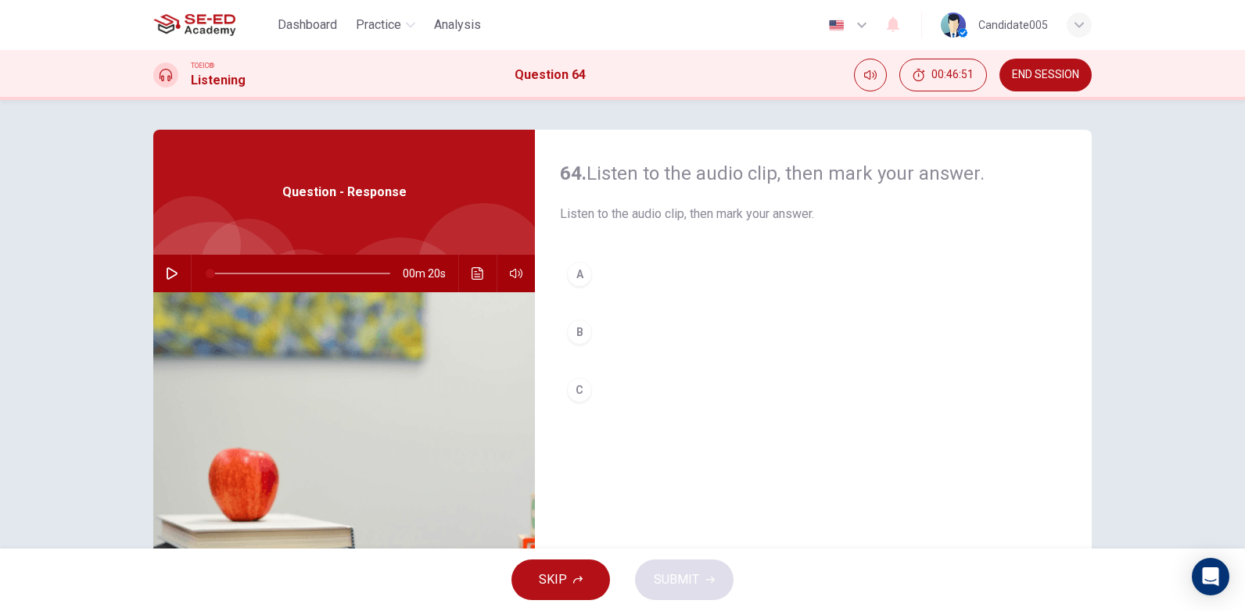
scroll to position [0, 0]
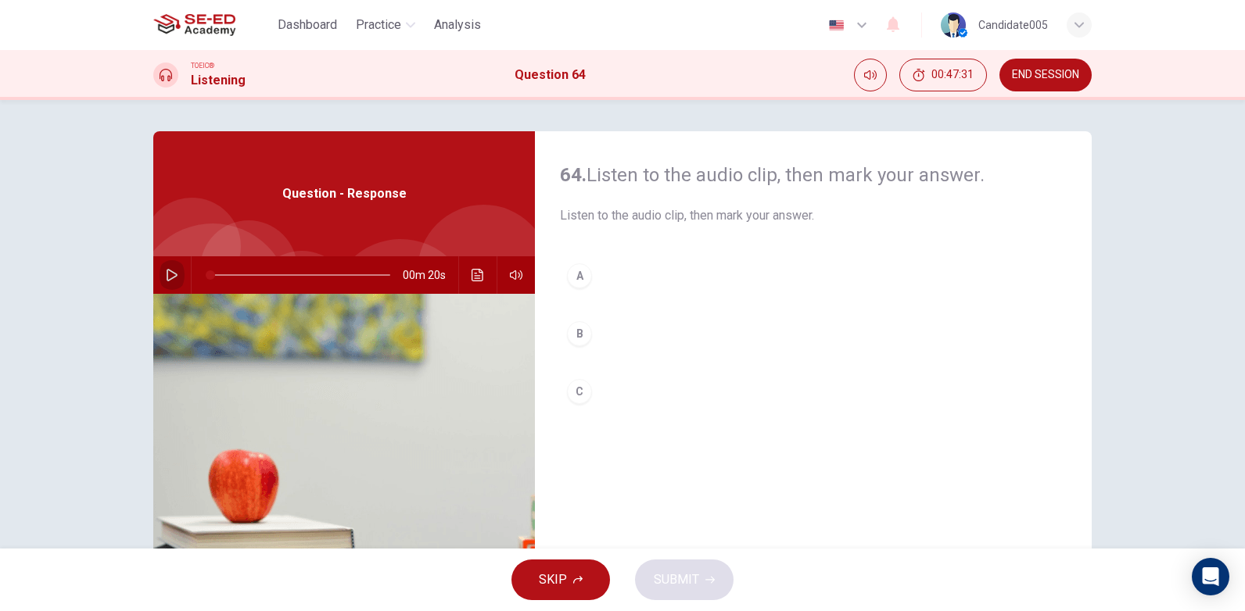
drag, startPoint x: 169, startPoint y: 273, endPoint x: 518, endPoint y: 419, distance: 378.1
click at [180, 277] on button "button" at bounding box center [171, 275] width 25 height 38
drag, startPoint x: 374, startPoint y: 274, endPoint x: 200, endPoint y: 277, distance: 173.6
click at [206, 277] on span at bounding box center [210, 274] width 9 height 9
click at [575, 391] on div "C" at bounding box center [579, 391] width 25 height 25
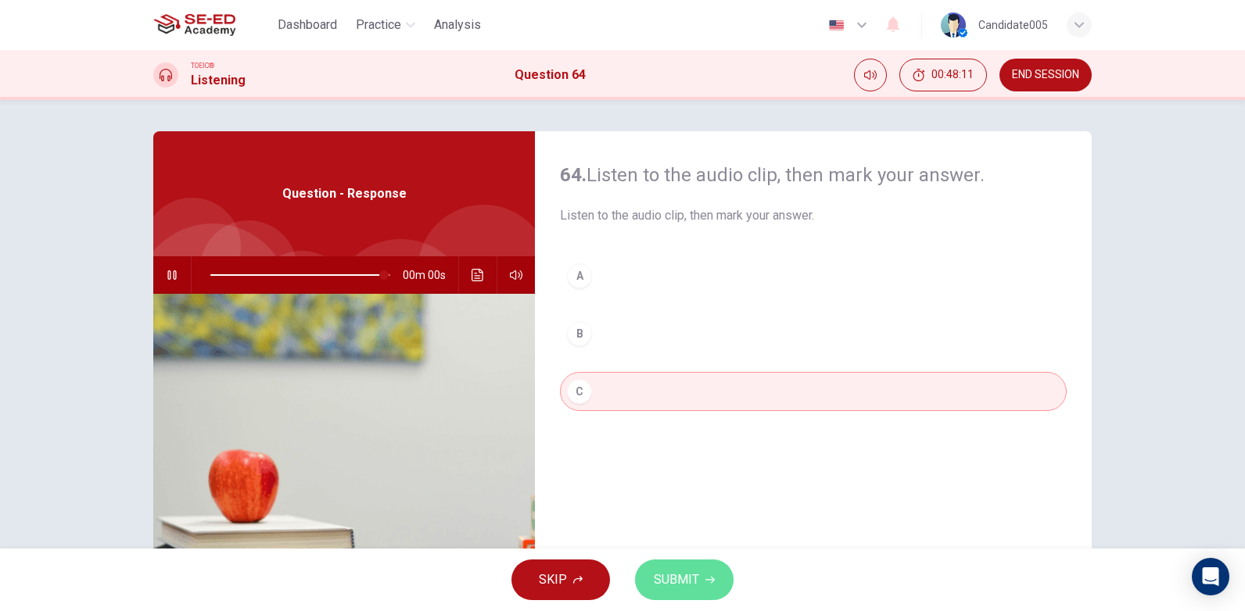
click at [690, 579] on span "SUBMIT" at bounding box center [676, 580] width 45 height 22
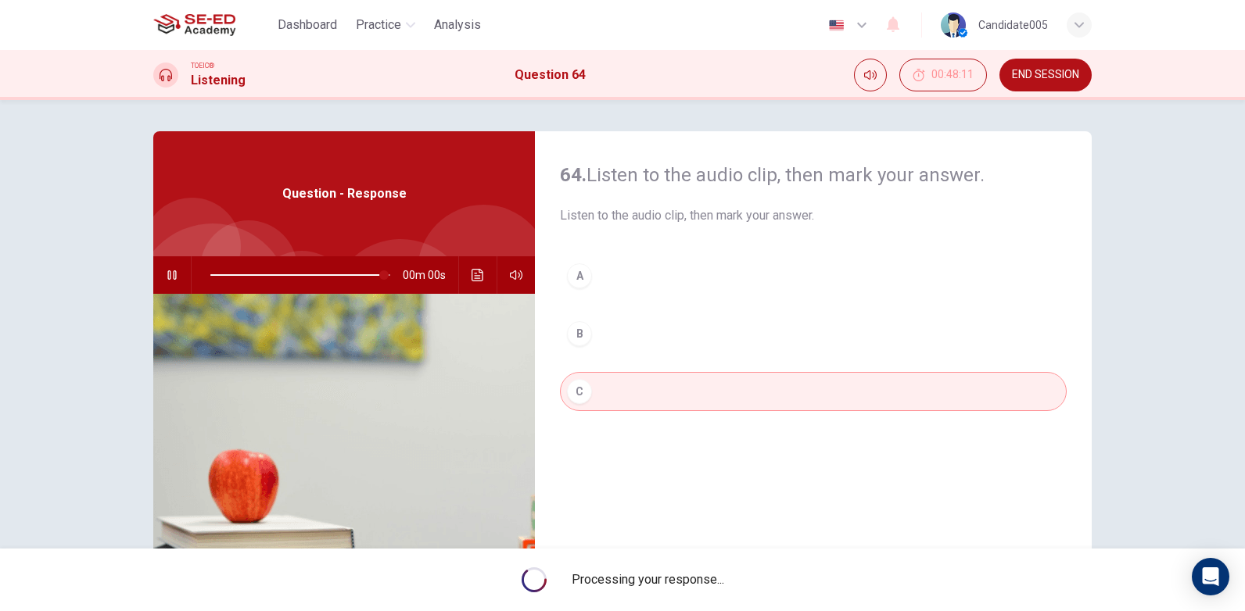
type input "0"
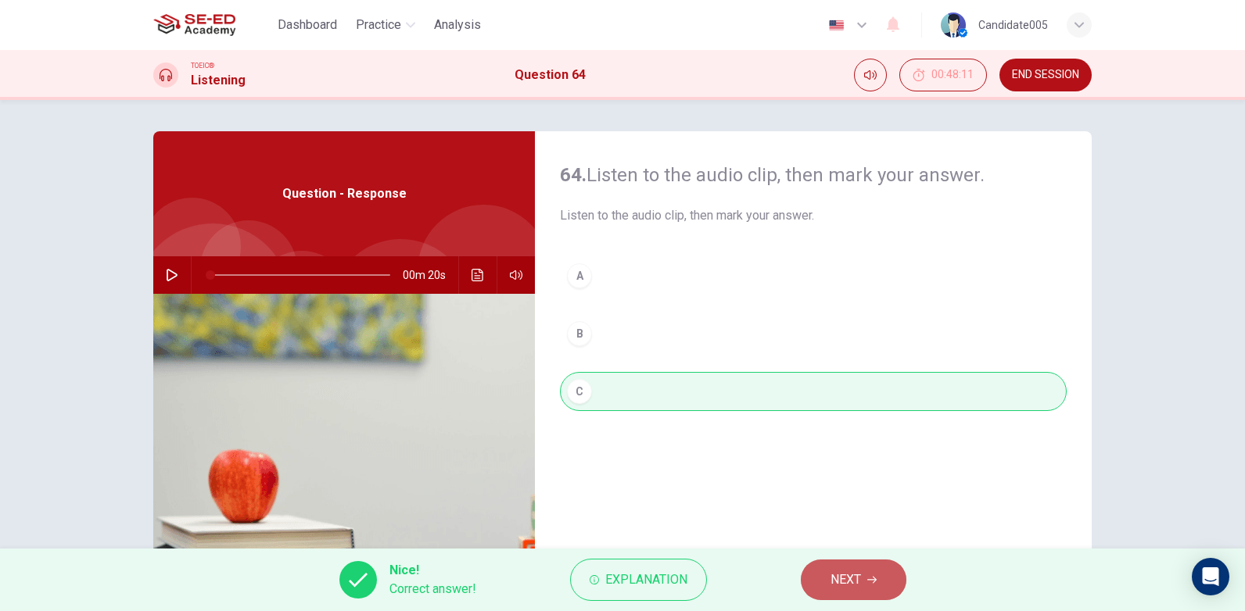
click at [871, 580] on icon "button" at bounding box center [871, 580] width 9 height 7
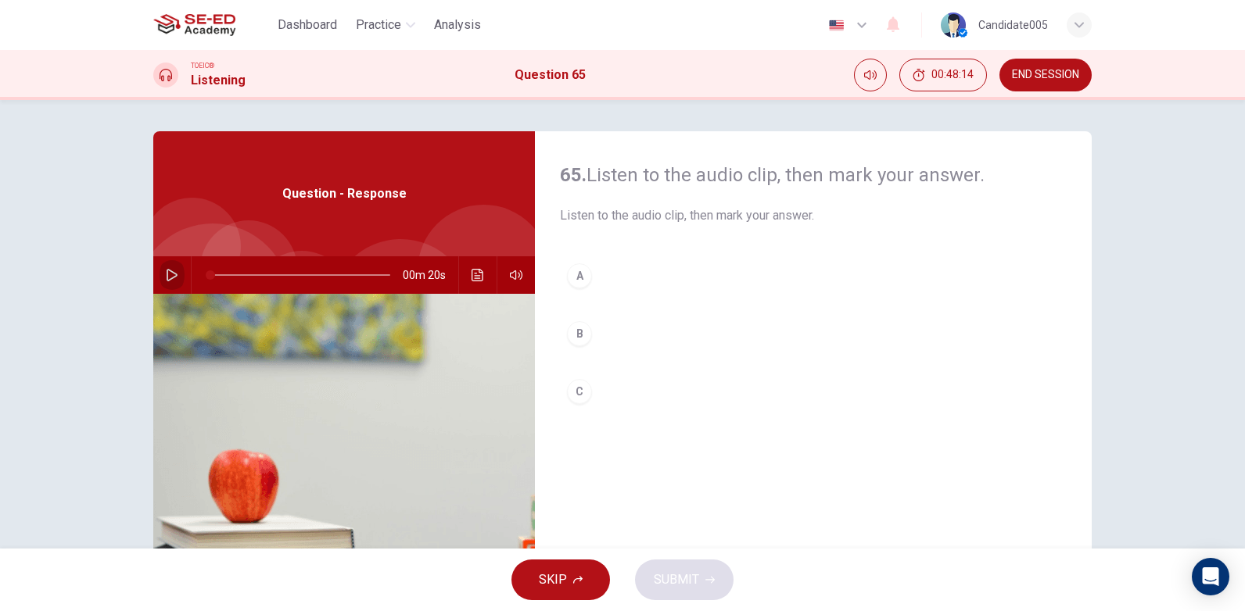
click at [167, 273] on icon "button" at bounding box center [172, 275] width 13 height 13
click at [169, 274] on icon "button" at bounding box center [172, 275] width 13 height 13
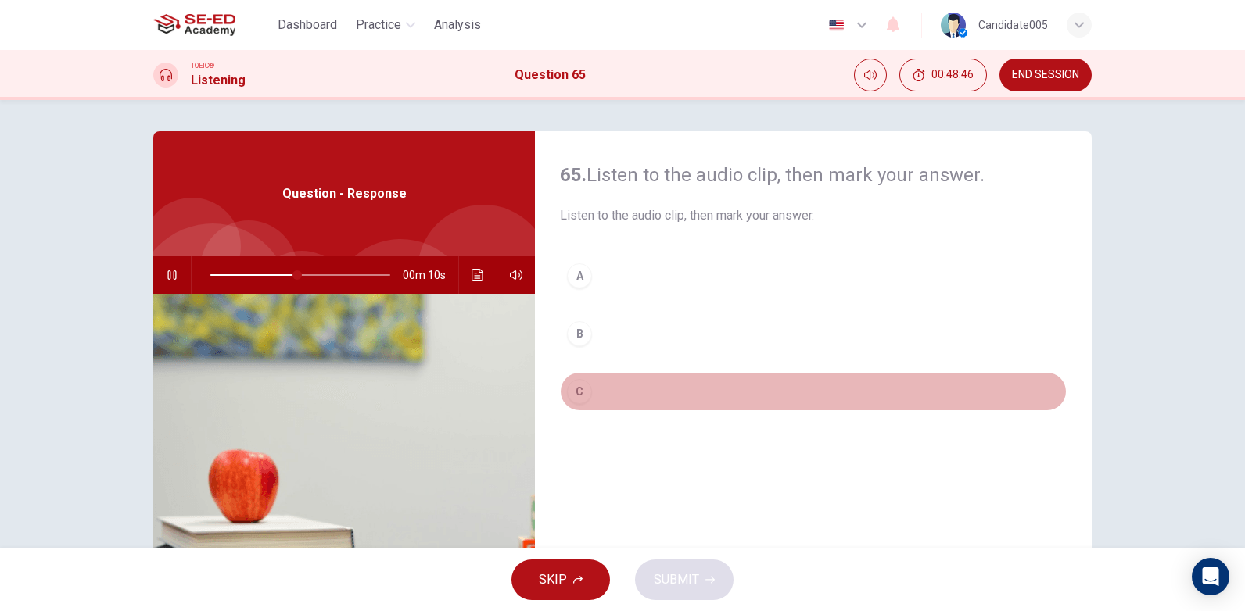
click at [575, 392] on div "C" at bounding box center [579, 391] width 25 height 25
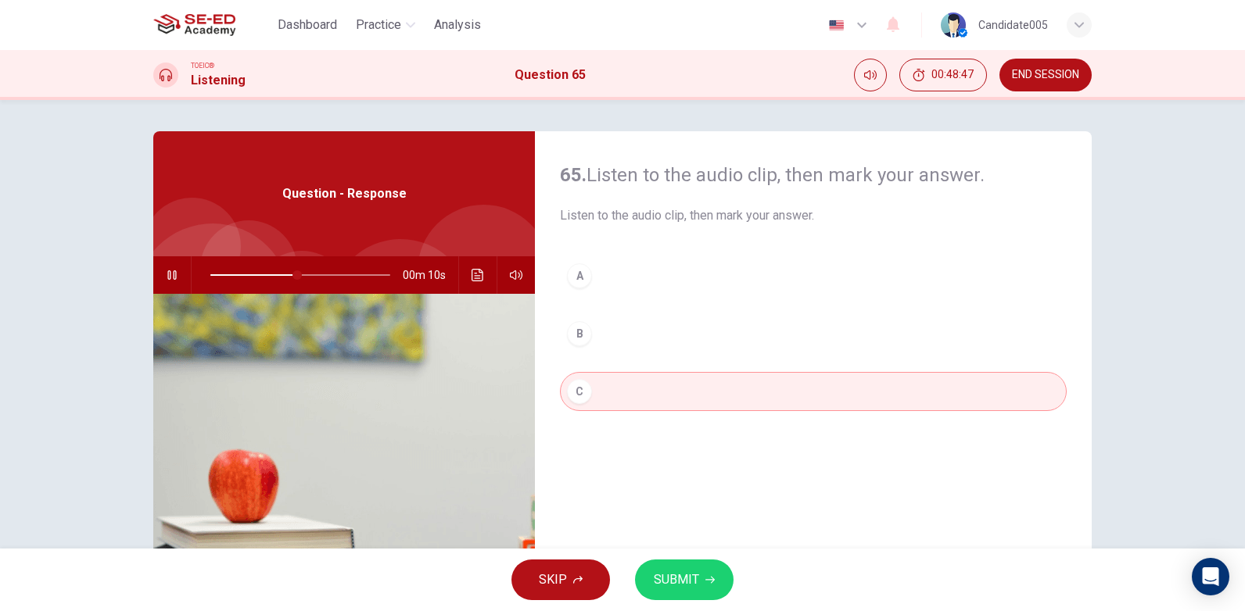
click at [678, 583] on span "SUBMIT" at bounding box center [676, 580] width 45 height 22
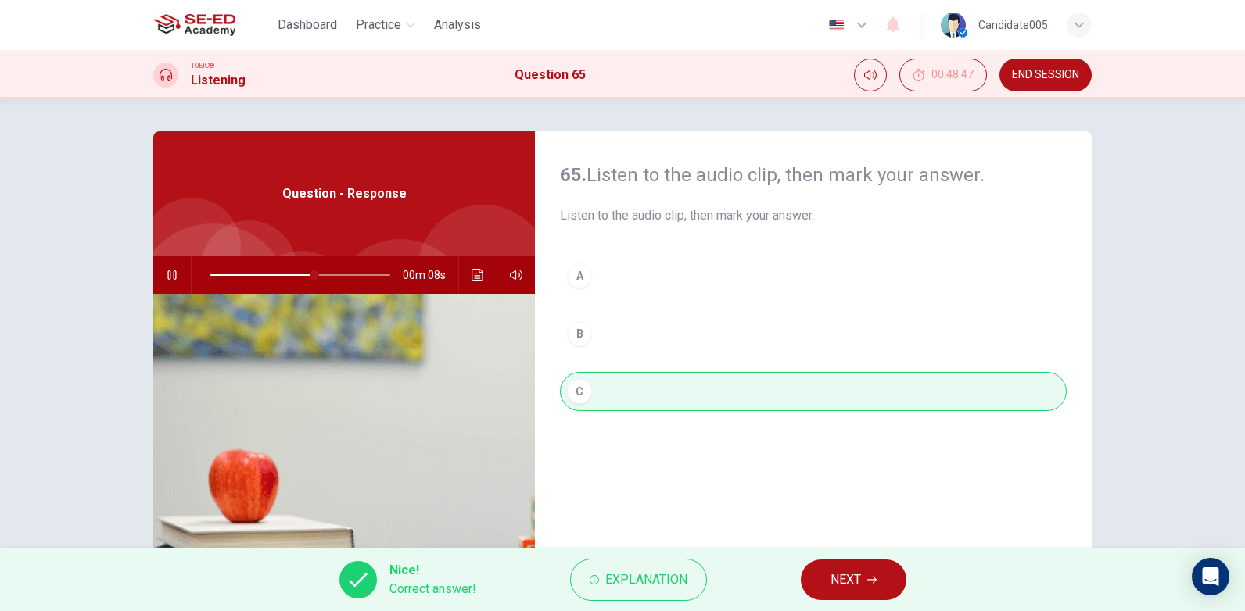
type input "63"
click at [860, 579] on span "NEXT" at bounding box center [845, 580] width 30 height 22
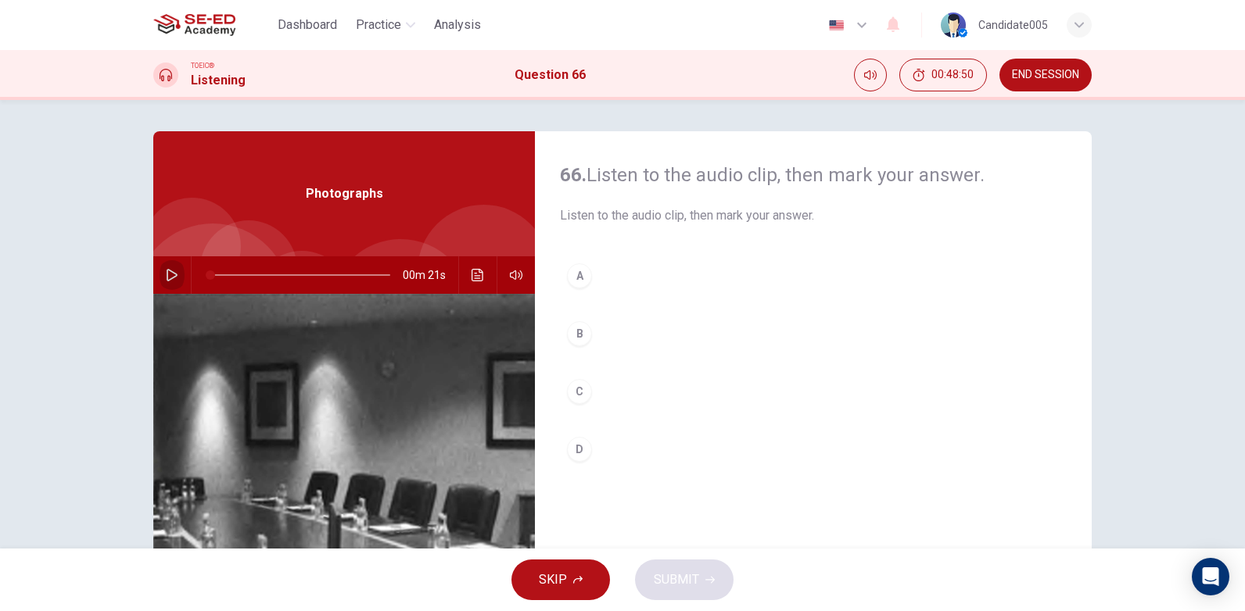
click at [166, 273] on icon "button" at bounding box center [172, 275] width 13 height 13
type input "0"
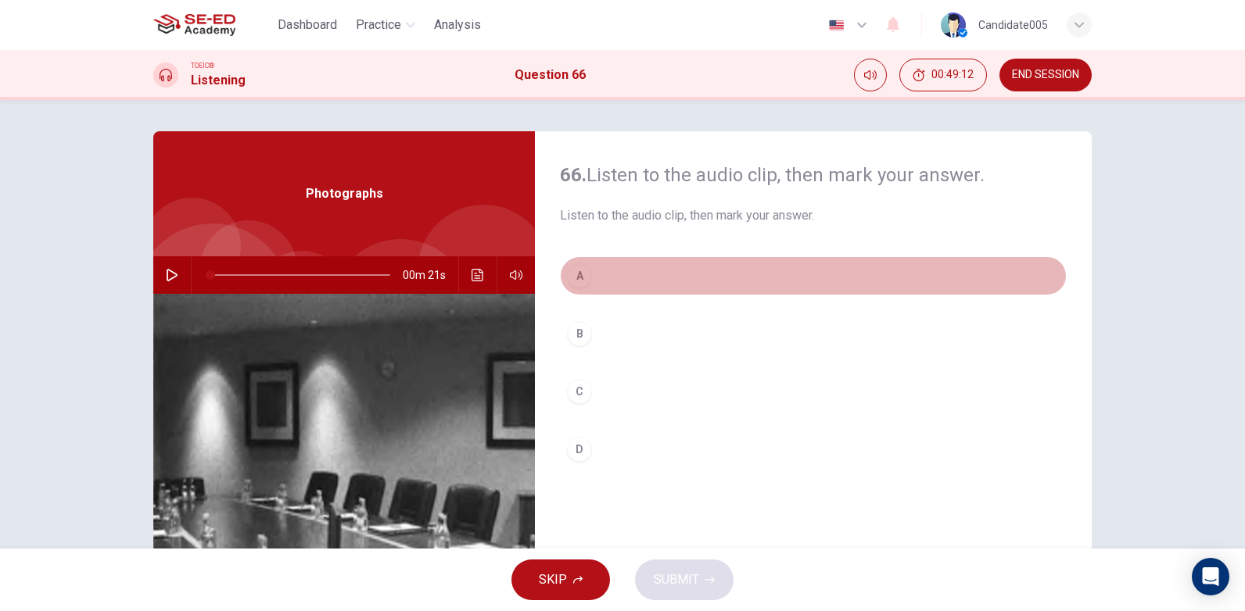
click at [572, 275] on div "A" at bounding box center [579, 275] width 25 height 25
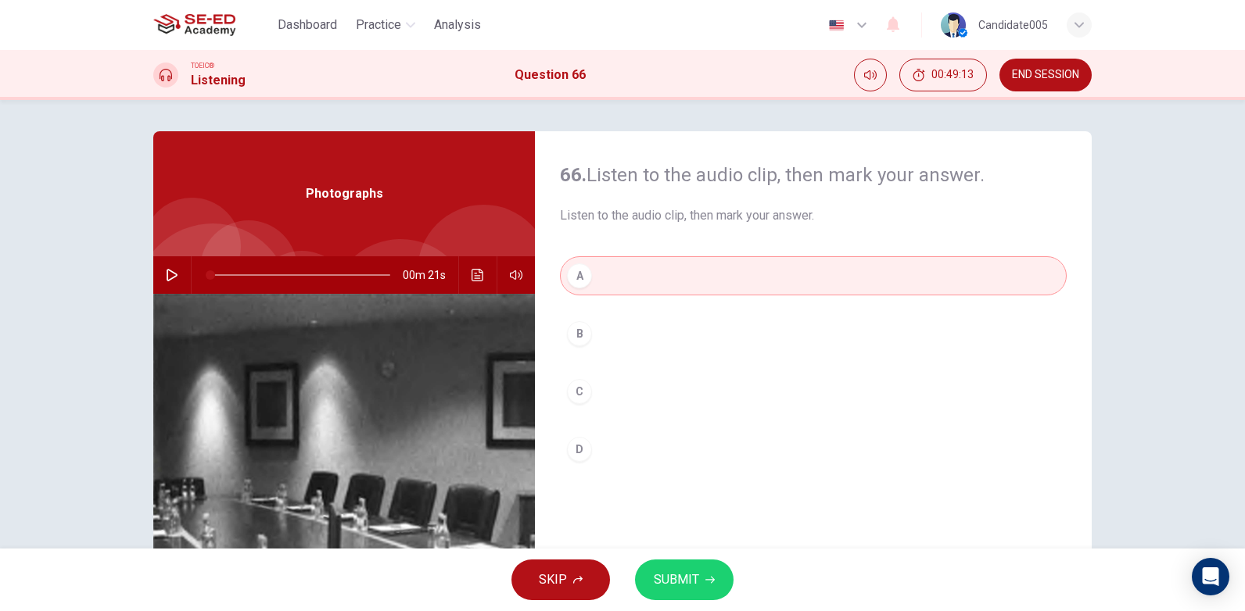
click at [673, 578] on span "SUBMIT" at bounding box center [676, 580] width 45 height 22
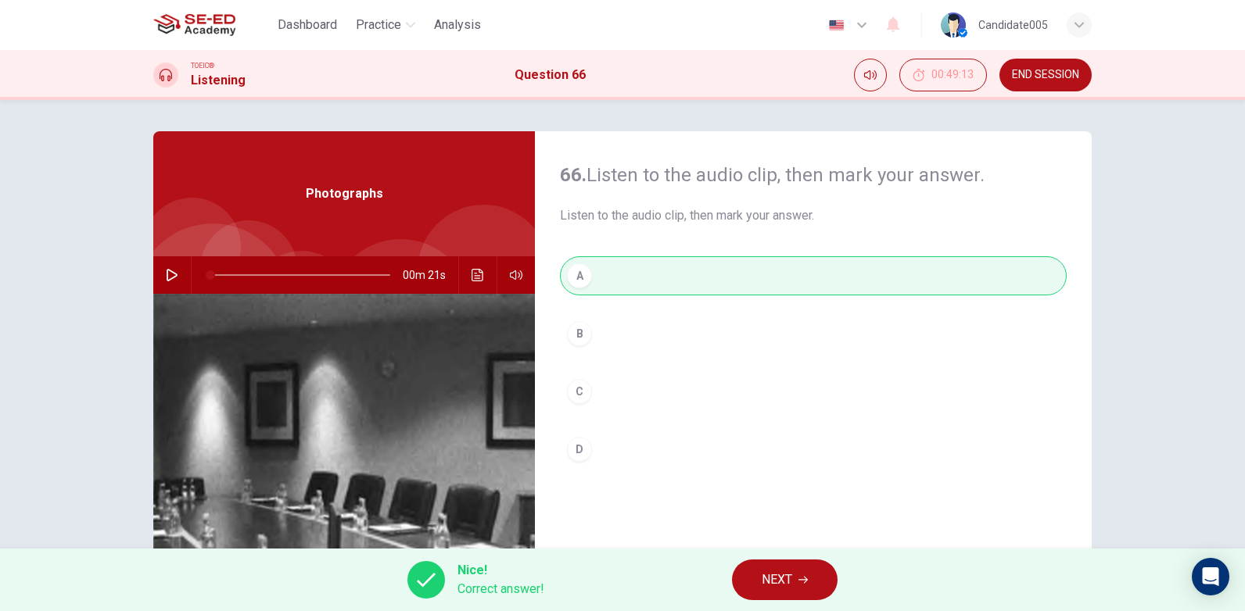
click at [797, 580] on button "NEXT" at bounding box center [785, 580] width 106 height 41
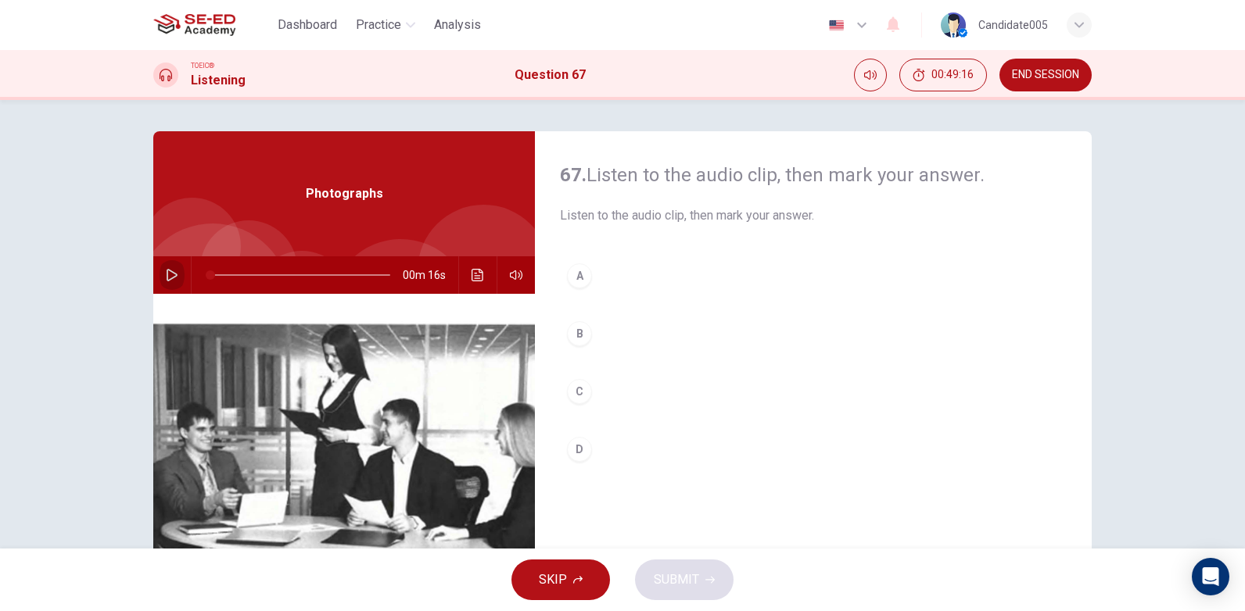
click at [167, 274] on icon "button" at bounding box center [172, 275] width 11 height 13
click at [577, 280] on div "A" at bounding box center [579, 275] width 25 height 25
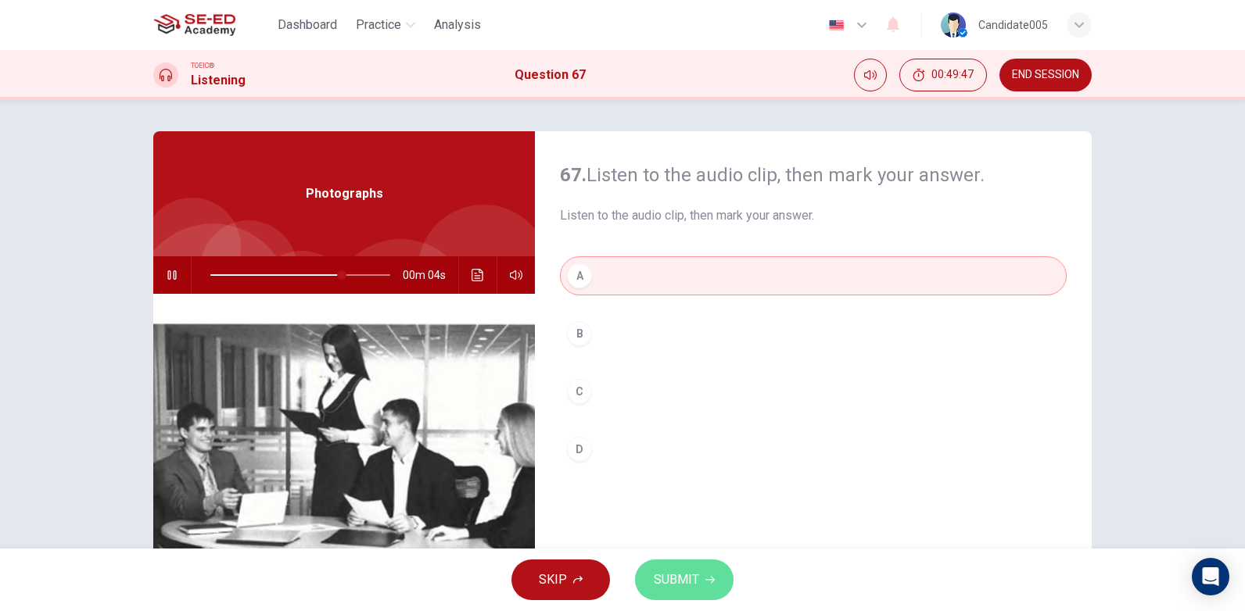
click at [675, 586] on span "SUBMIT" at bounding box center [676, 580] width 45 height 22
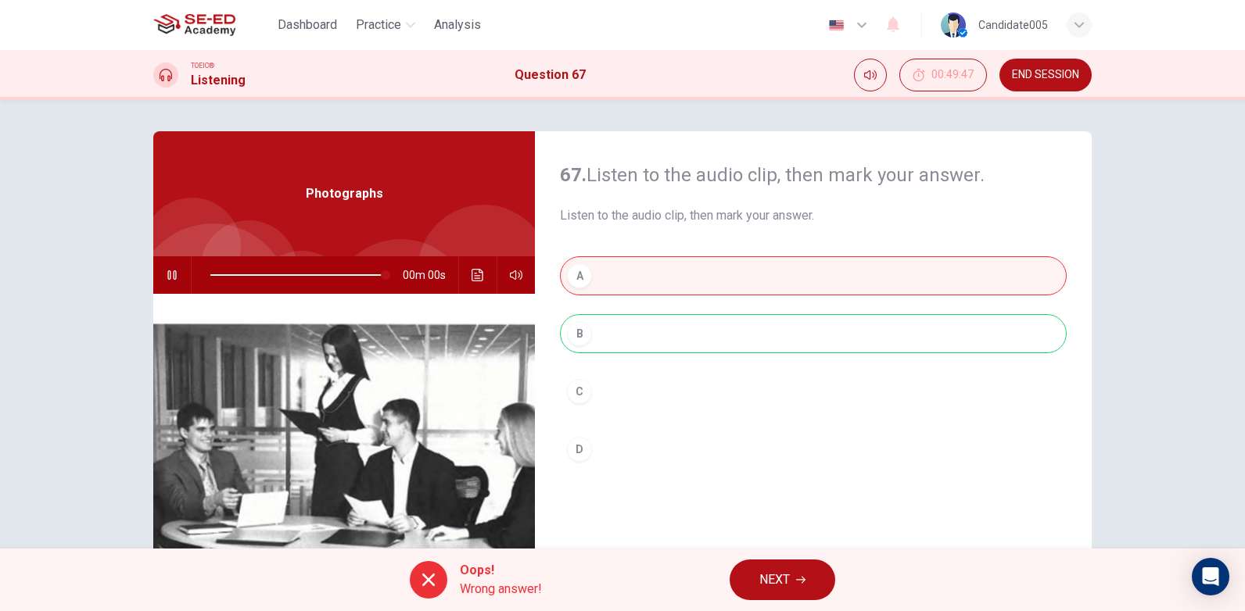
type input "0"
click at [784, 585] on span "NEXT" at bounding box center [774, 580] width 30 height 22
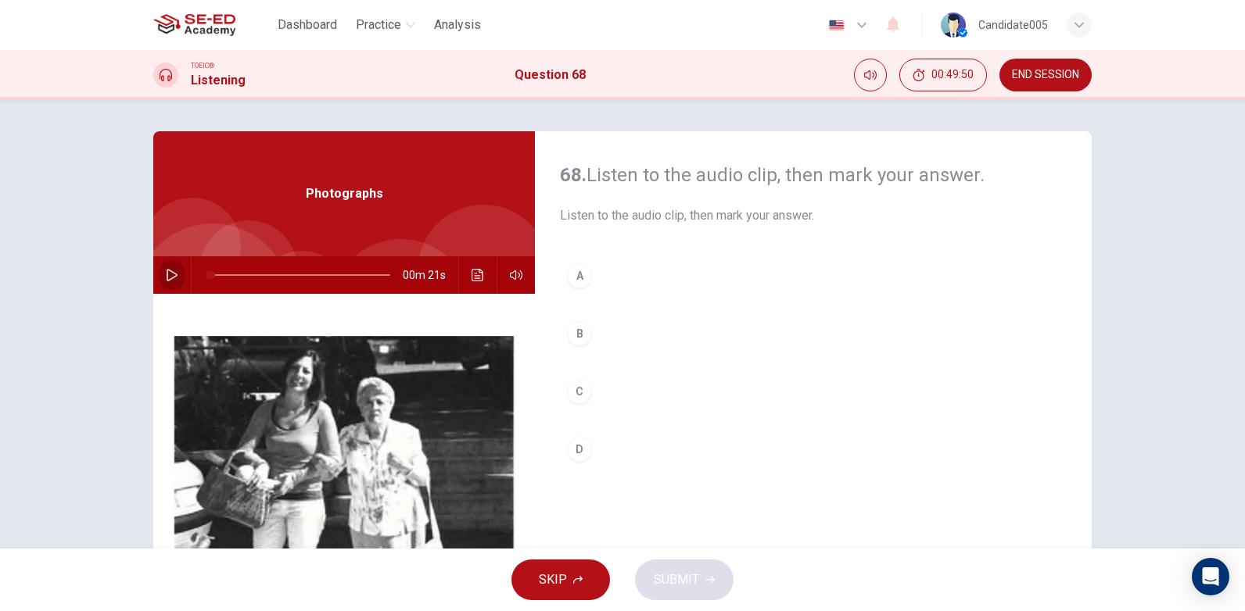
click at [166, 274] on icon "button" at bounding box center [172, 275] width 13 height 13
type input "0"
click at [580, 450] on div "D" at bounding box center [579, 449] width 25 height 25
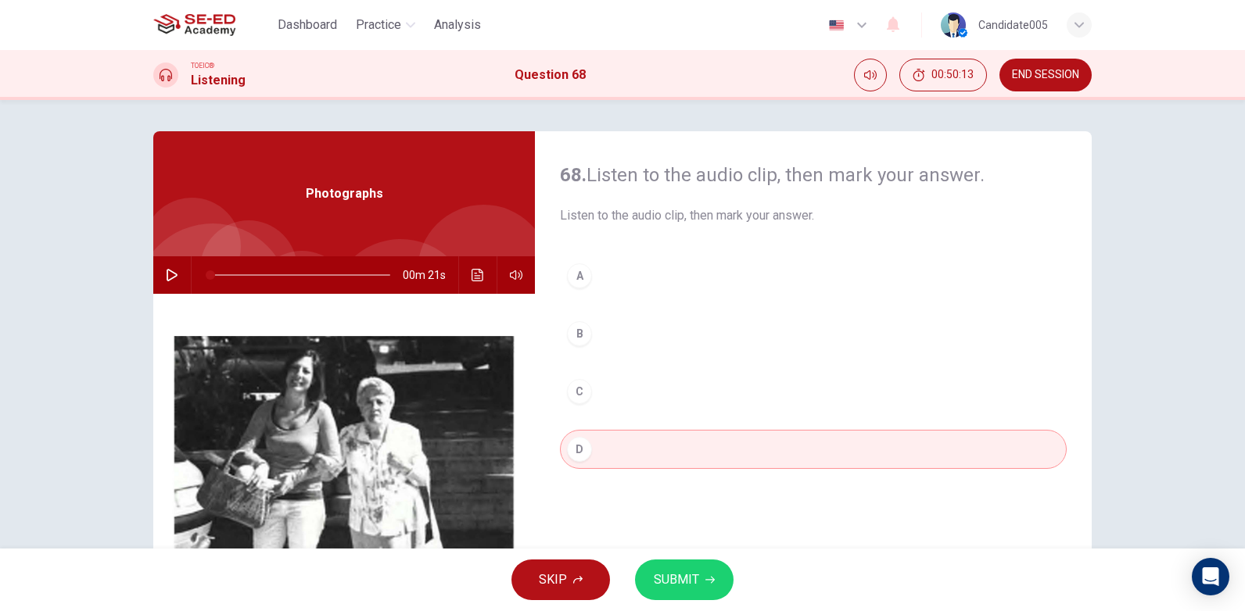
click at [666, 581] on span "SUBMIT" at bounding box center [676, 580] width 45 height 22
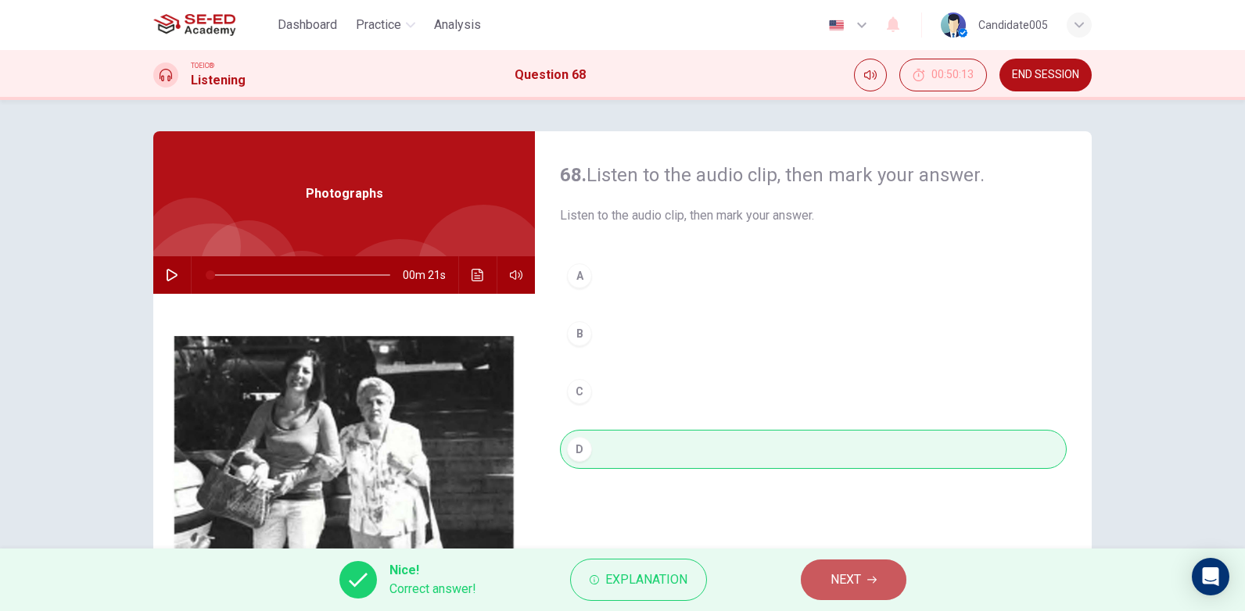
click at [840, 581] on span "NEXT" at bounding box center [845, 580] width 30 height 22
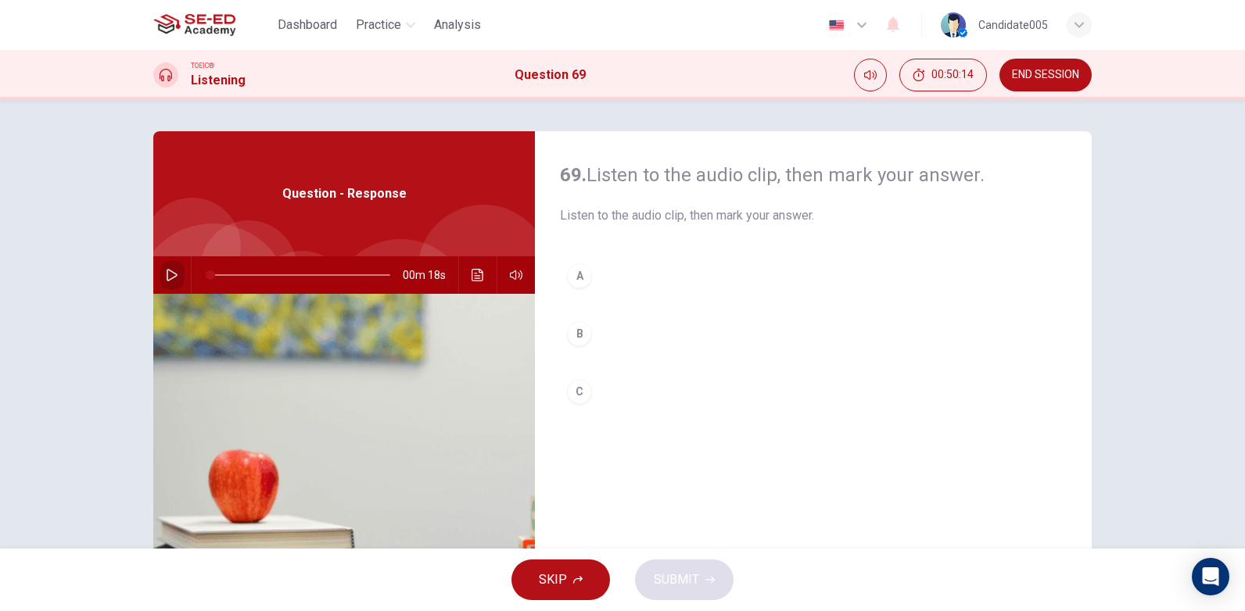
click at [168, 270] on icon "button" at bounding box center [172, 275] width 13 height 13
click at [583, 392] on div "C" at bounding box center [579, 391] width 25 height 25
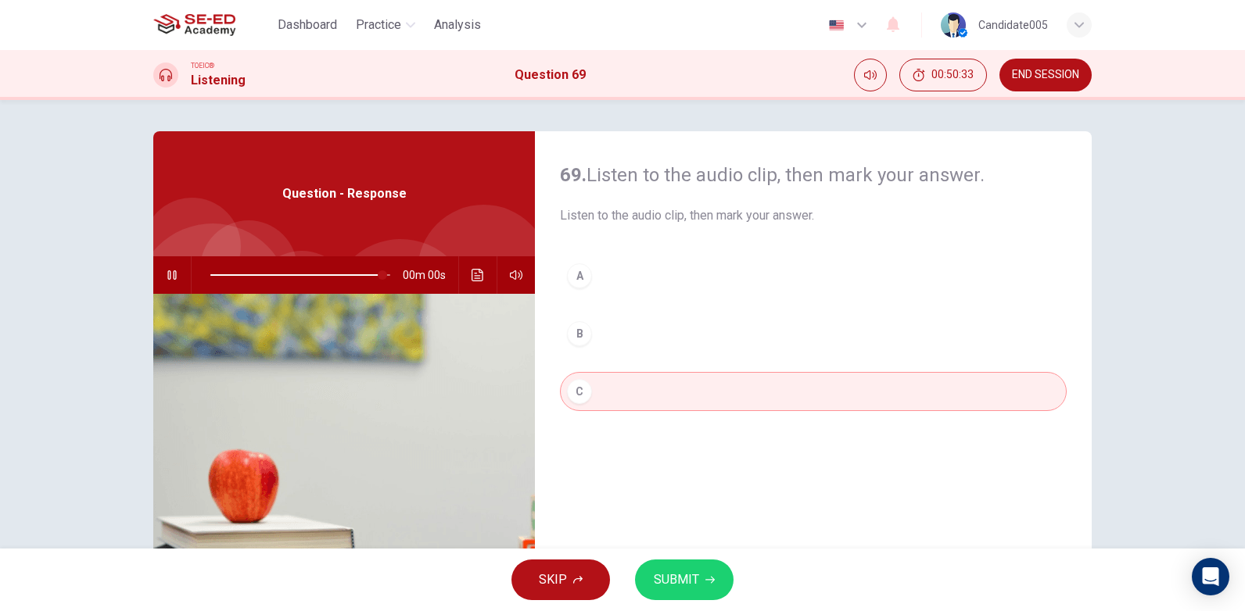
type input "0"
click at [663, 582] on span "SUBMIT" at bounding box center [676, 580] width 45 height 22
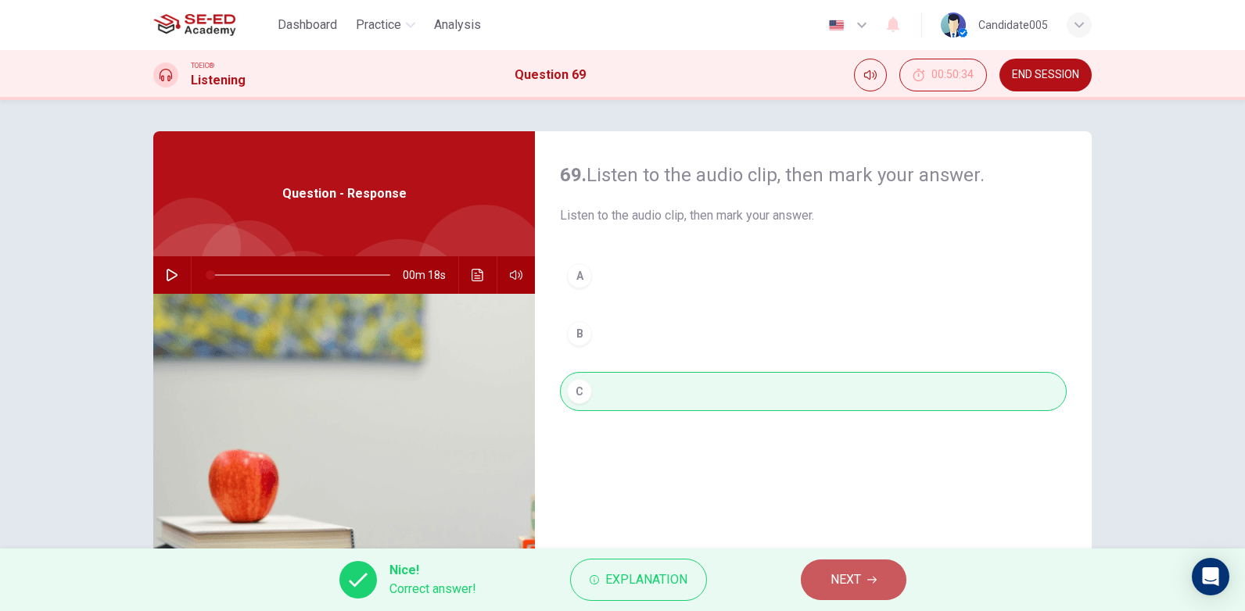
click at [874, 589] on button "NEXT" at bounding box center [854, 580] width 106 height 41
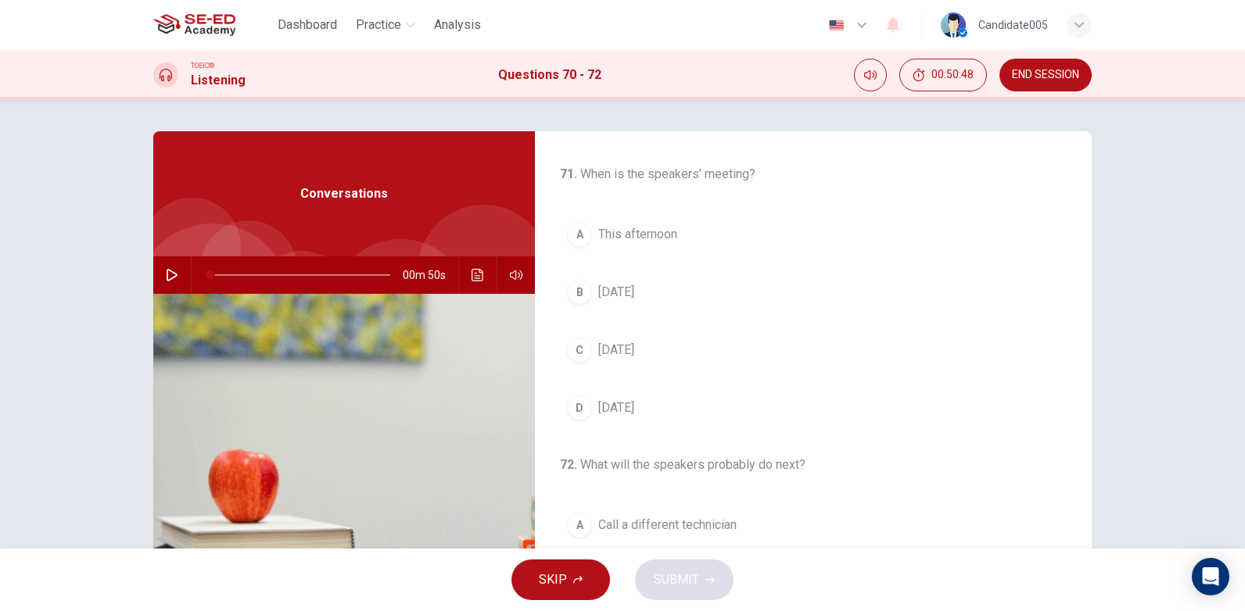
scroll to position [313, 0]
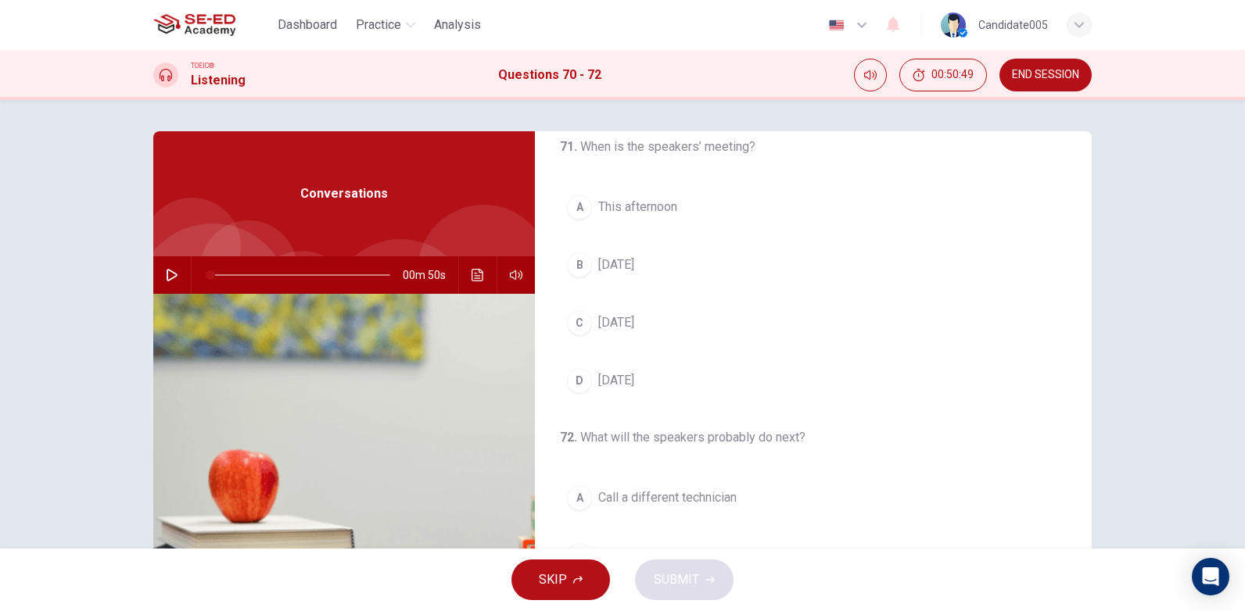
click at [166, 279] on icon "button" at bounding box center [172, 275] width 13 height 13
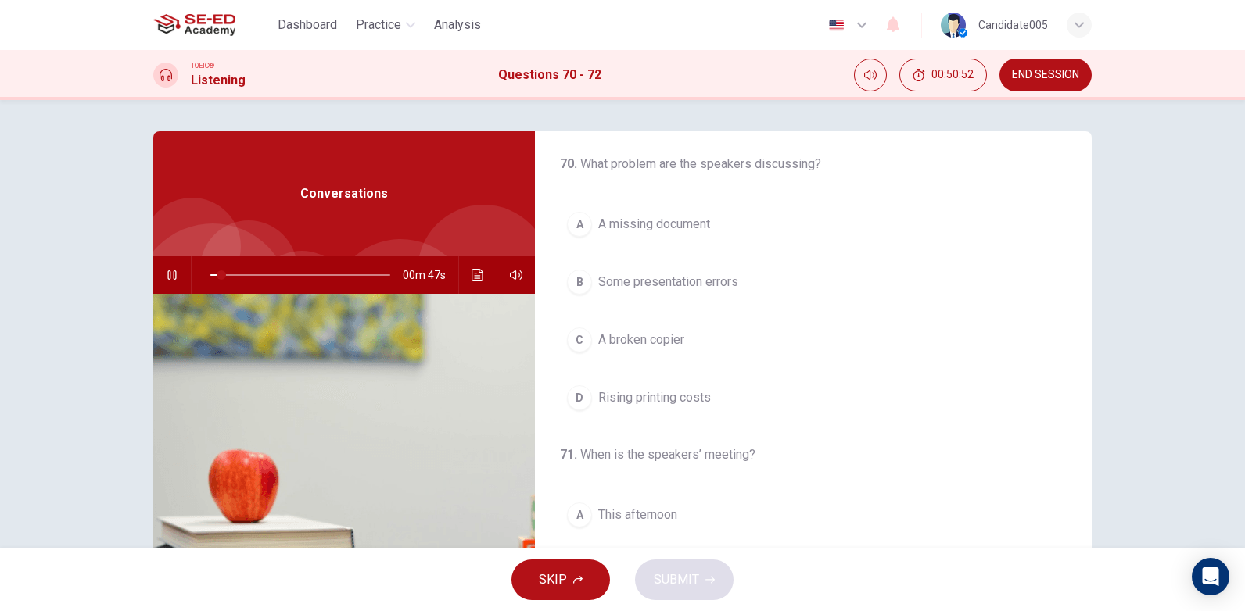
scroll to position [0, 0]
drag, startPoint x: 312, startPoint y: 273, endPoint x: 203, endPoint y: 278, distance: 108.8
click at [206, 278] on span at bounding box center [210, 274] width 9 height 9
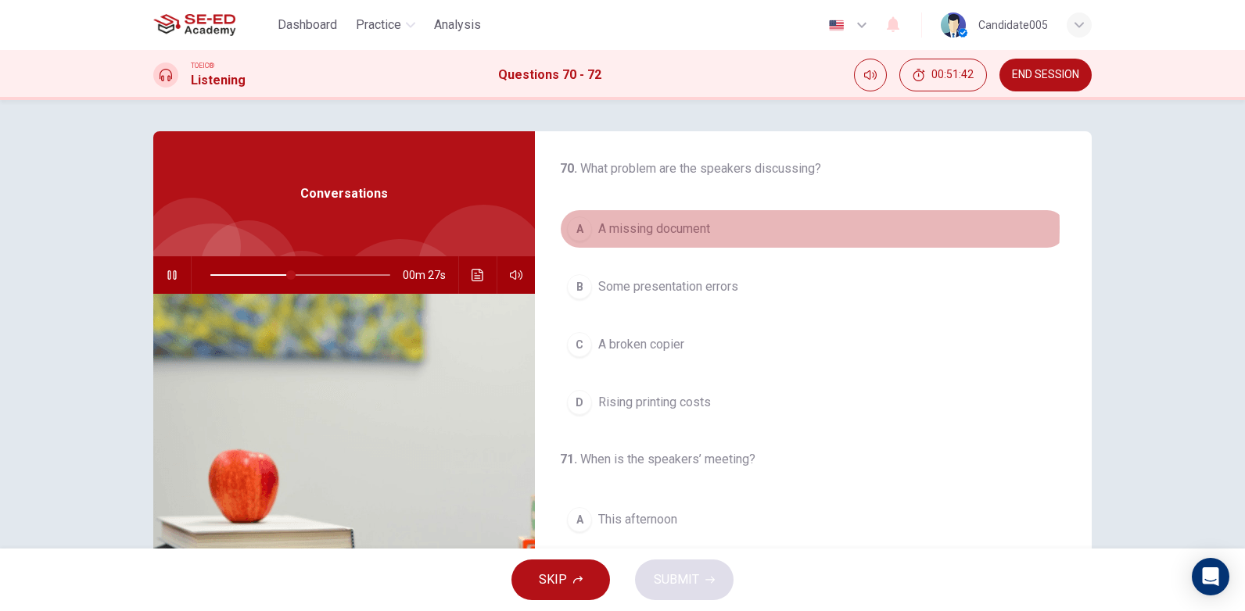
click at [663, 227] on span "A missing document" at bounding box center [654, 229] width 112 height 19
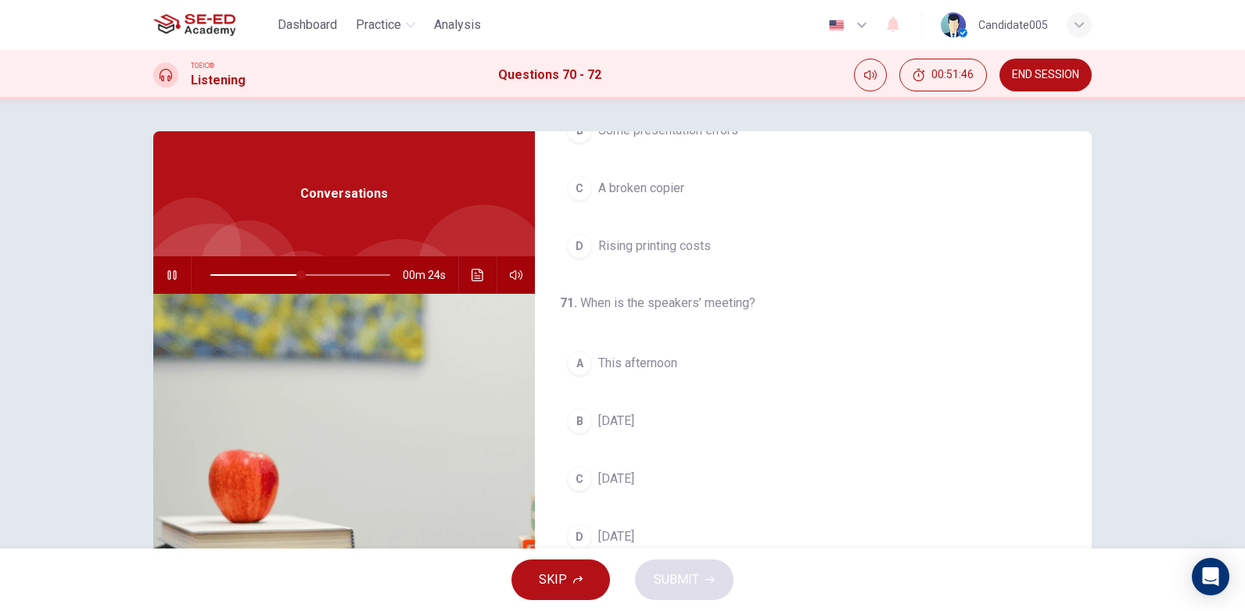
scroll to position [235, 0]
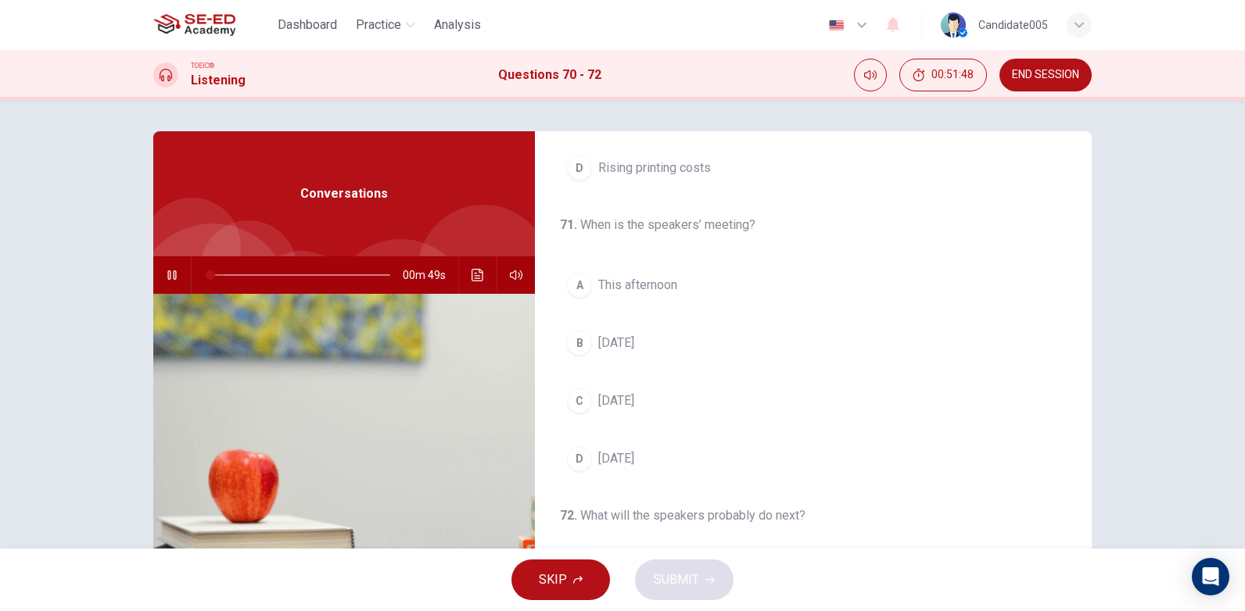
drag, startPoint x: 306, startPoint y: 275, endPoint x: 191, endPoint y: 274, distance: 114.9
click at [206, 274] on span at bounding box center [210, 274] width 9 height 9
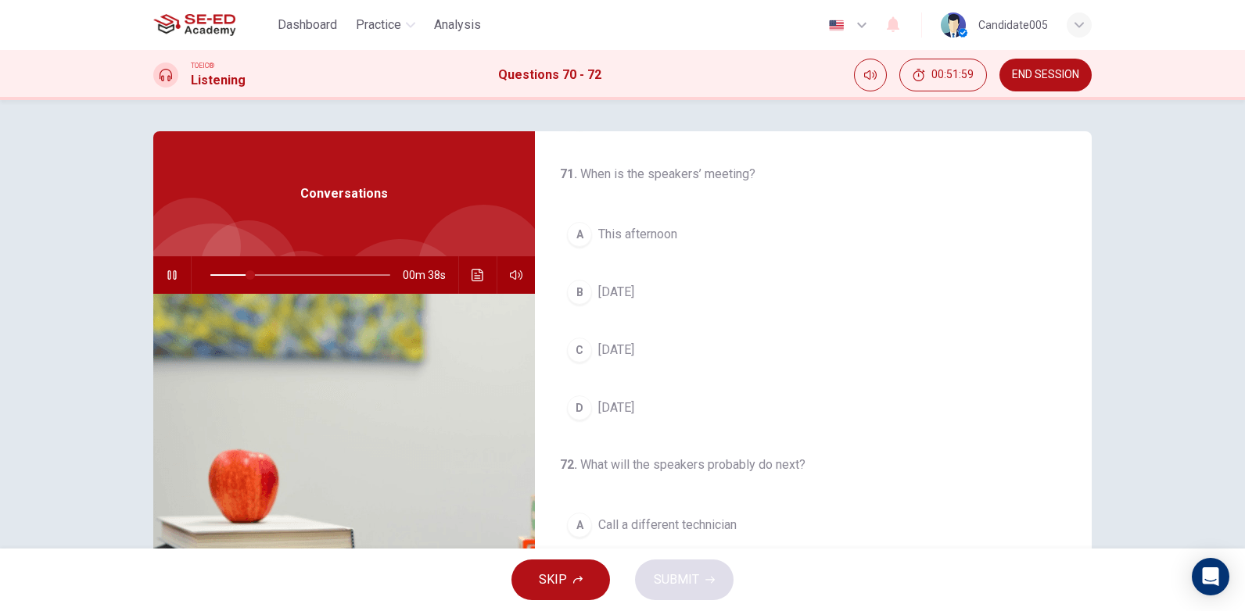
scroll to position [313, 0]
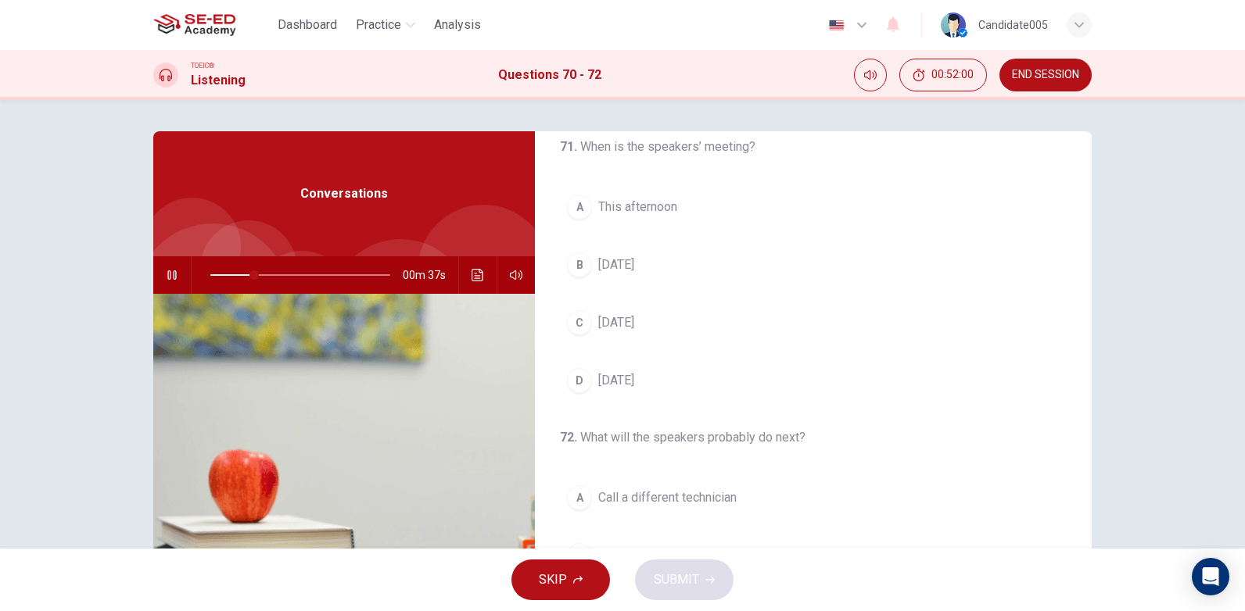
drag, startPoint x: 661, startPoint y: 381, endPoint x: 710, endPoint y: 375, distance: 49.6
click at [634, 380] on span "[DATE]" at bounding box center [616, 380] width 36 height 19
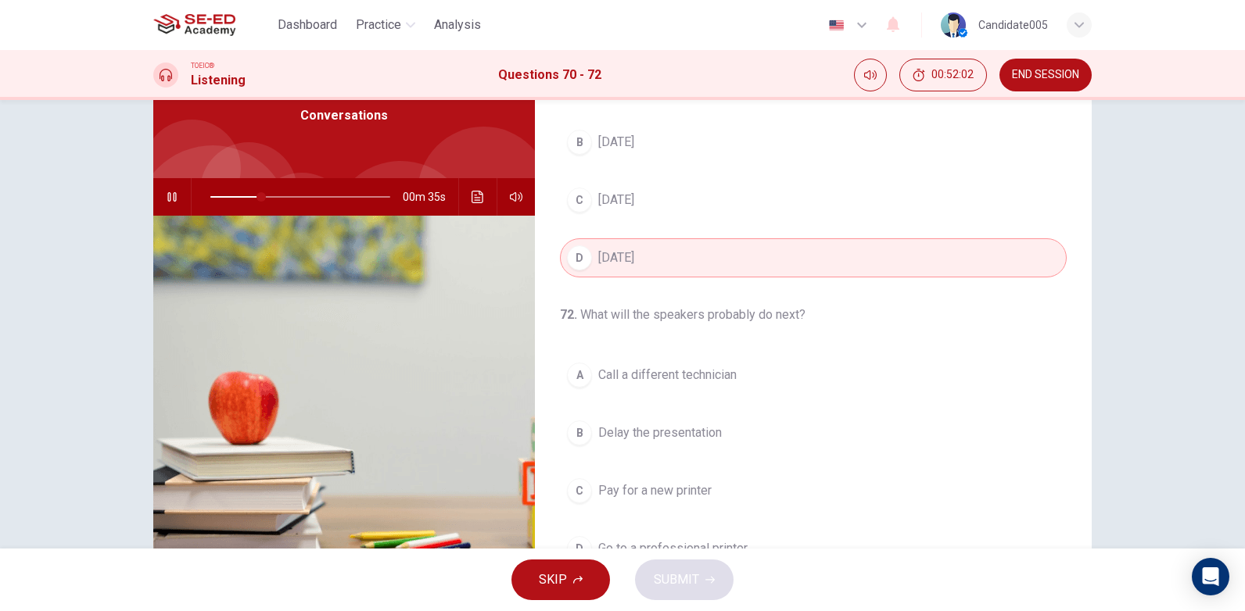
scroll to position [156, 0]
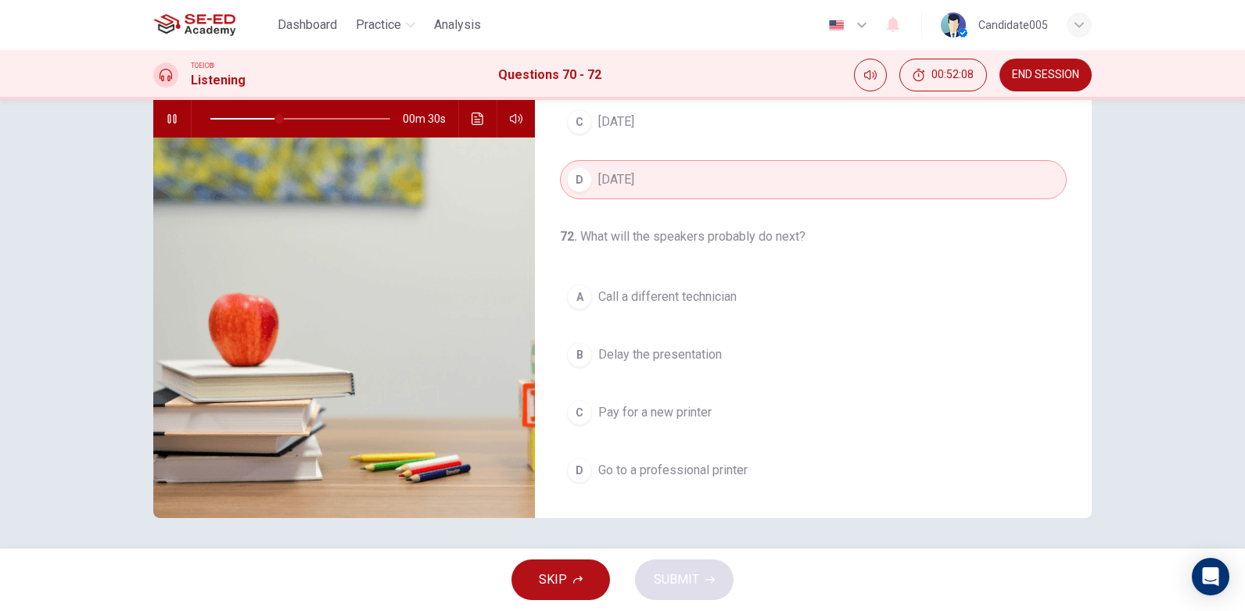
click at [686, 475] on span "Go to a professional printer" at bounding box center [672, 470] width 149 height 19
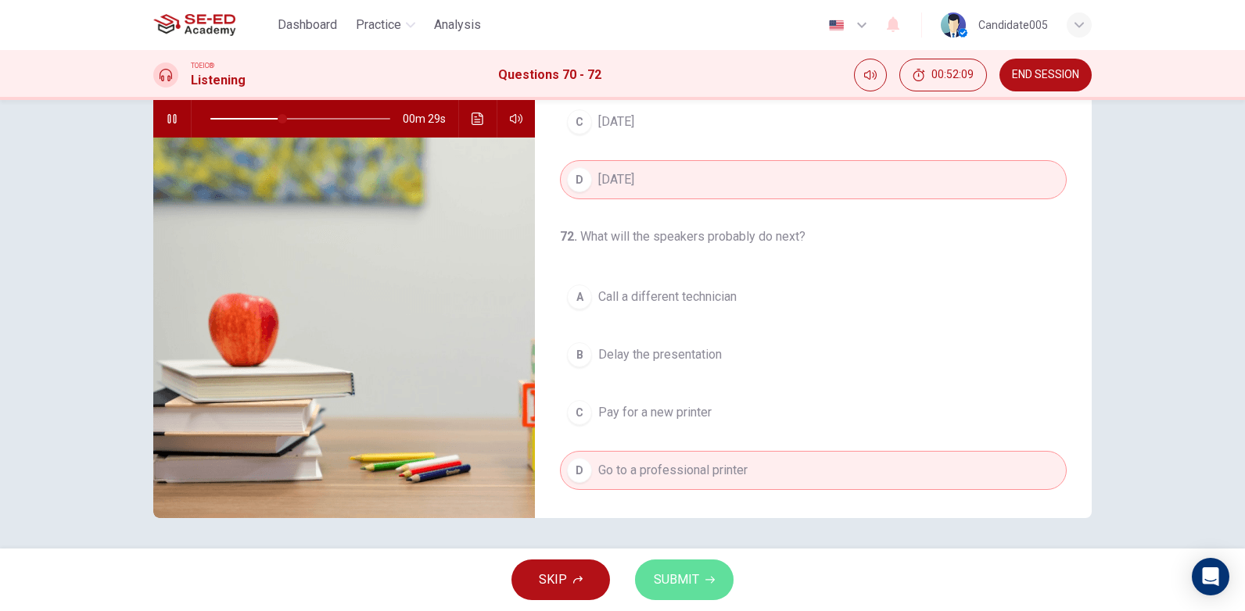
click at [687, 585] on span "SUBMIT" at bounding box center [676, 580] width 45 height 22
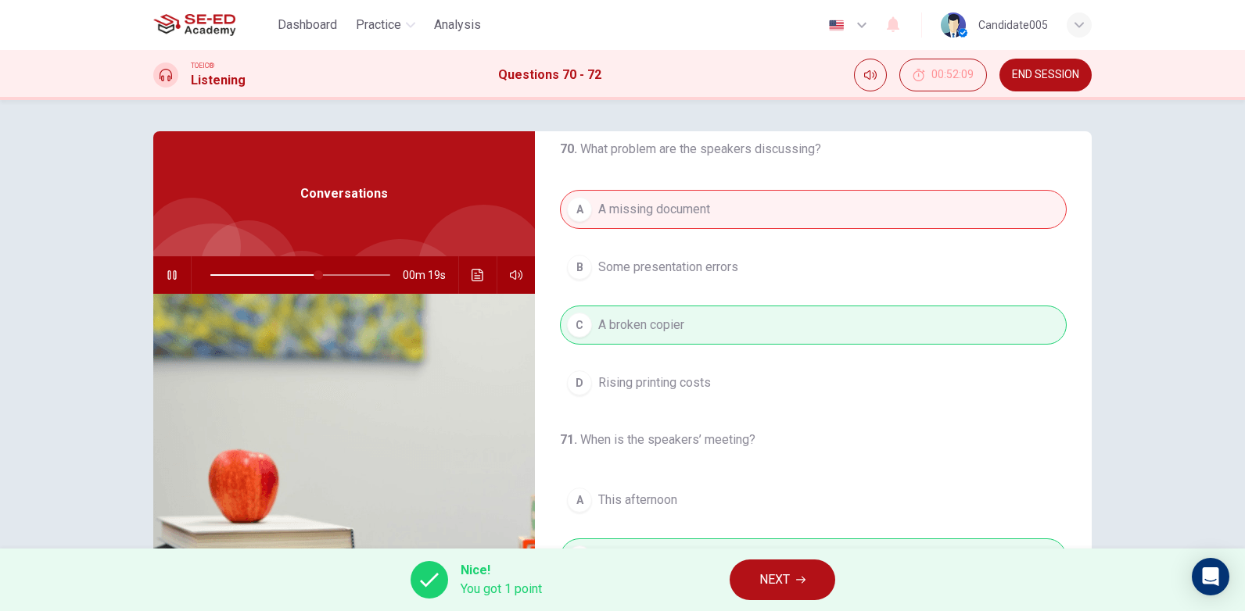
scroll to position [0, 0]
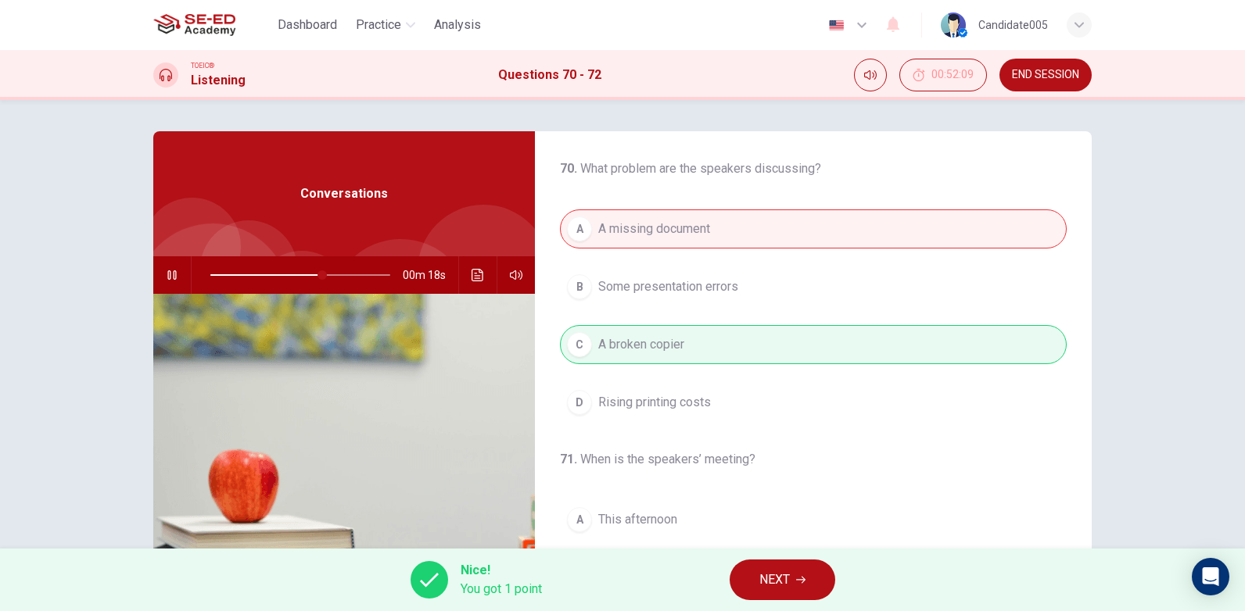
type input "64"
click at [783, 576] on span "NEXT" at bounding box center [774, 580] width 30 height 22
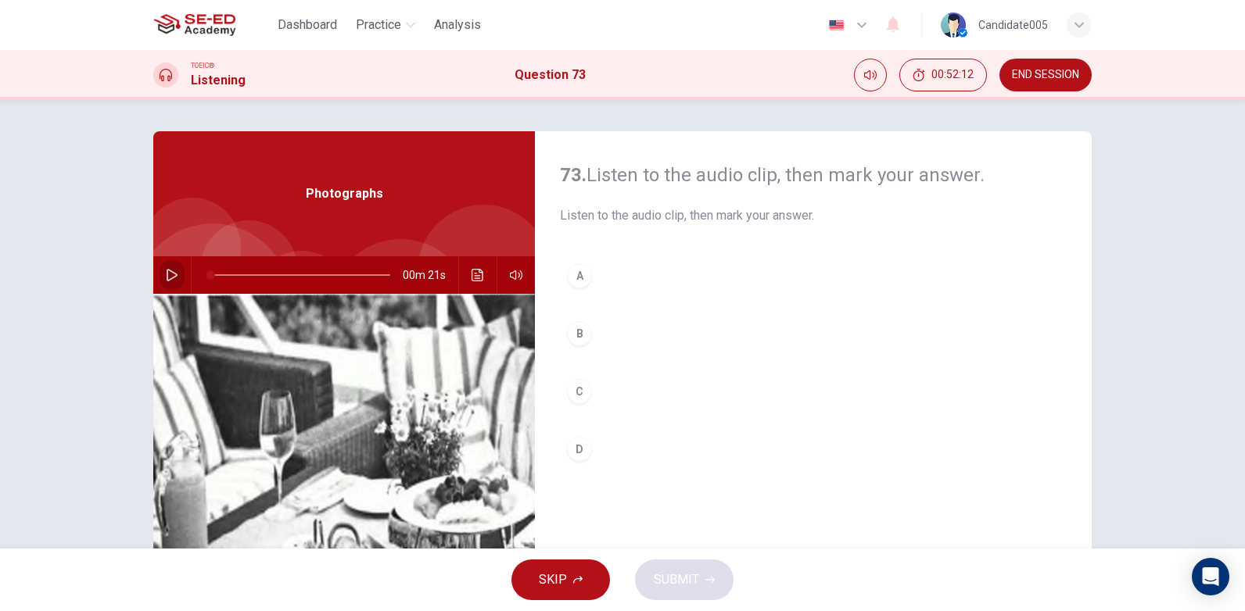
click at [166, 273] on icon "button" at bounding box center [172, 275] width 13 height 13
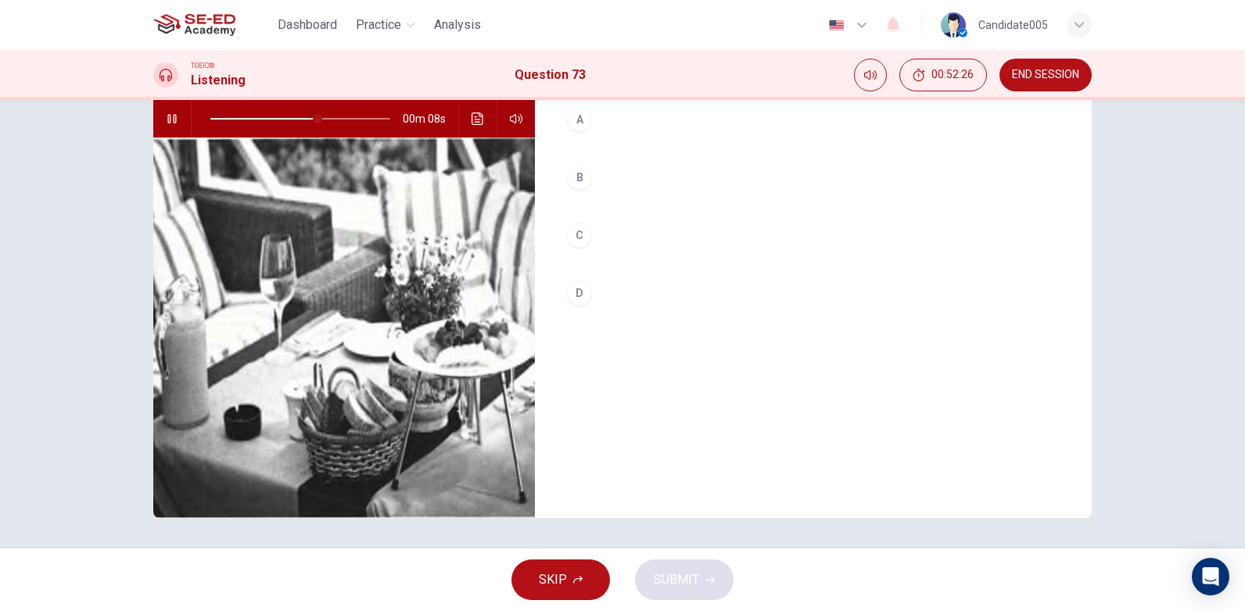
scroll to position [125, 0]
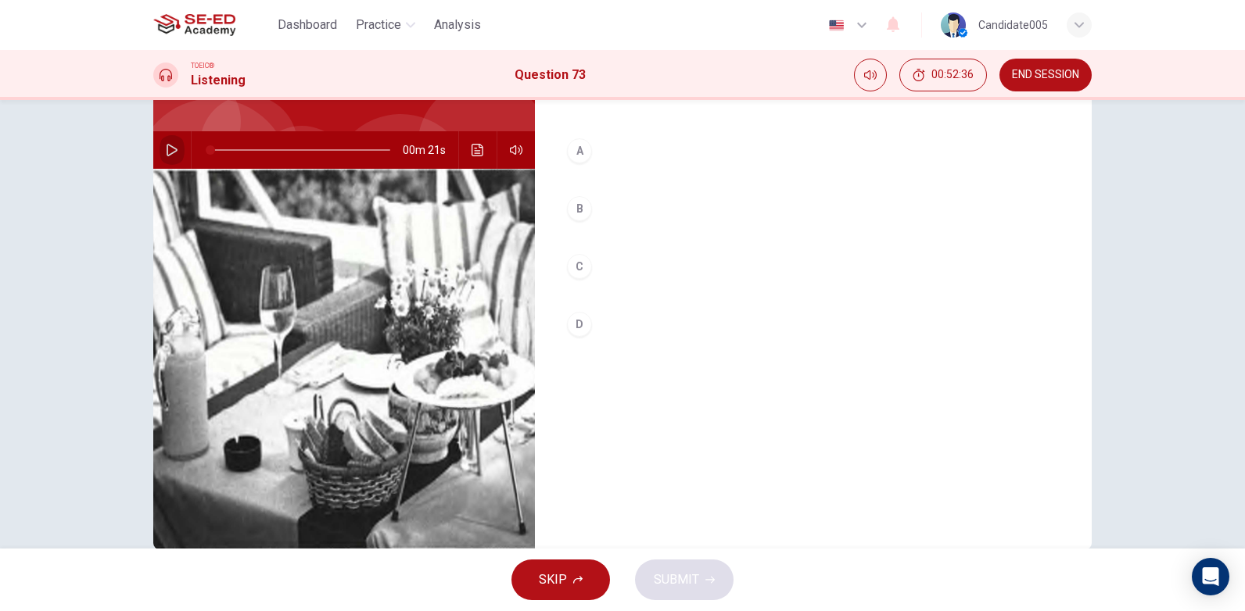
click at [166, 149] on icon "button" at bounding box center [172, 150] width 13 height 13
type input "0"
click at [573, 276] on div "C" at bounding box center [579, 266] width 25 height 25
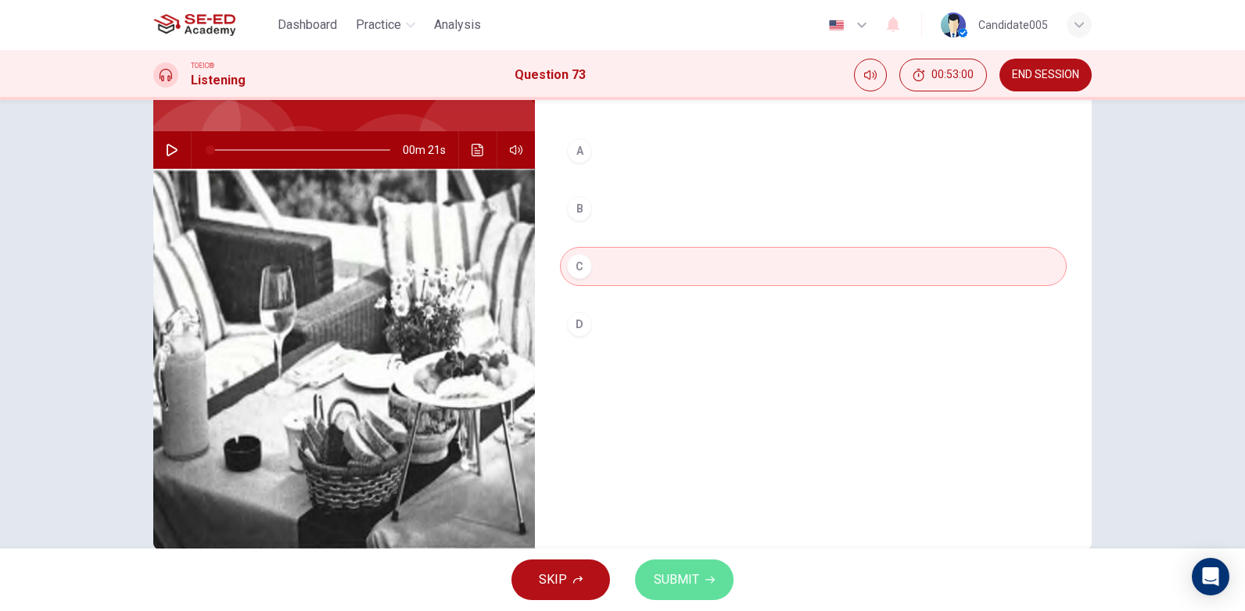
click at [675, 579] on span "SUBMIT" at bounding box center [676, 580] width 45 height 22
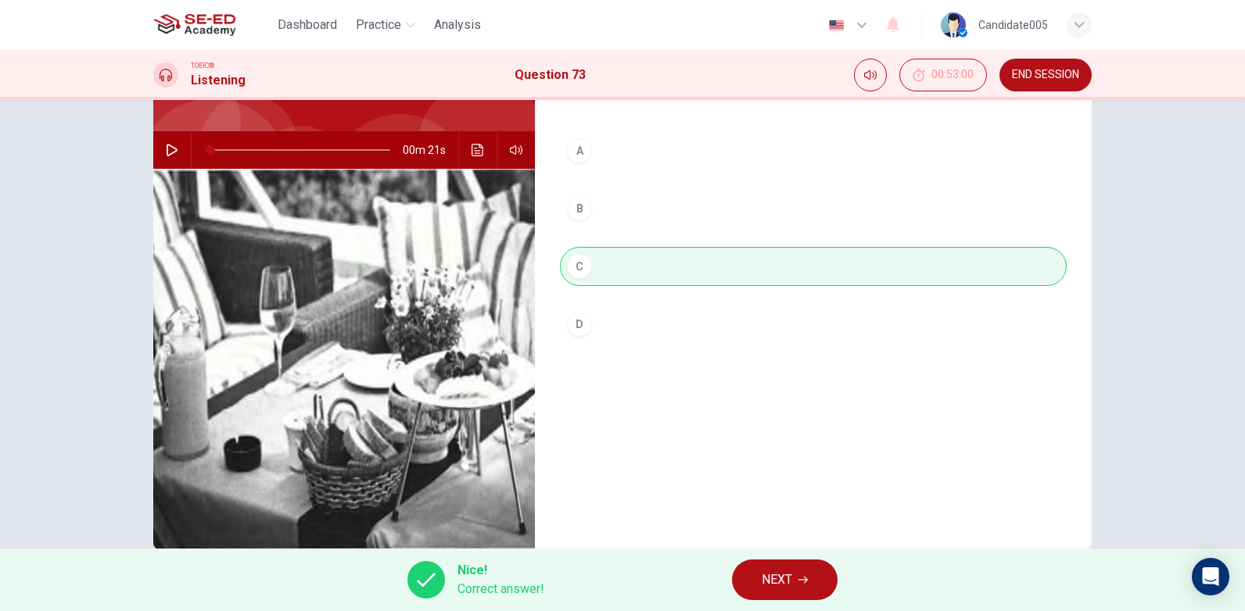
click at [792, 578] on span "NEXT" at bounding box center [776, 580] width 30 height 22
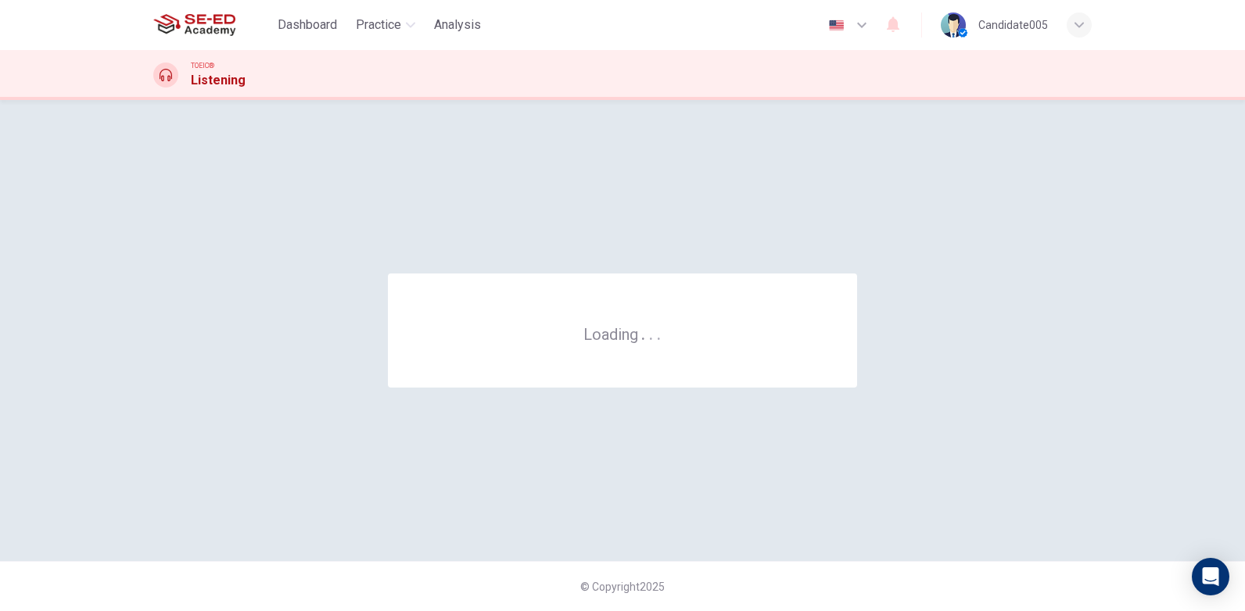
scroll to position [0, 0]
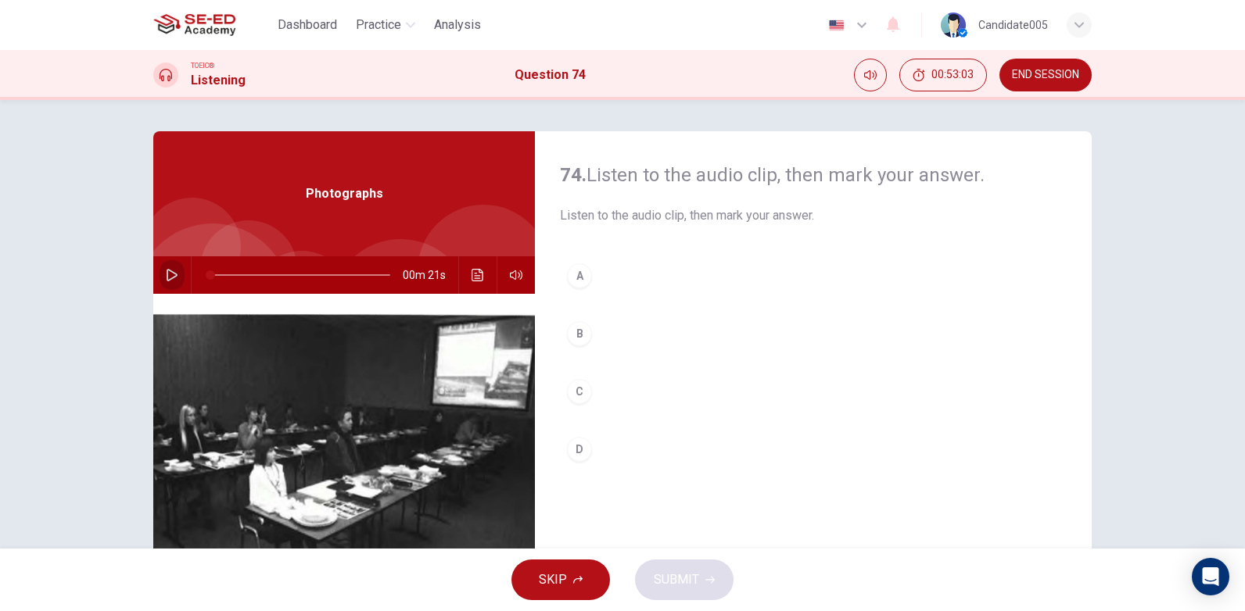
click at [169, 275] on icon "button" at bounding box center [172, 275] width 13 height 13
type input "0"
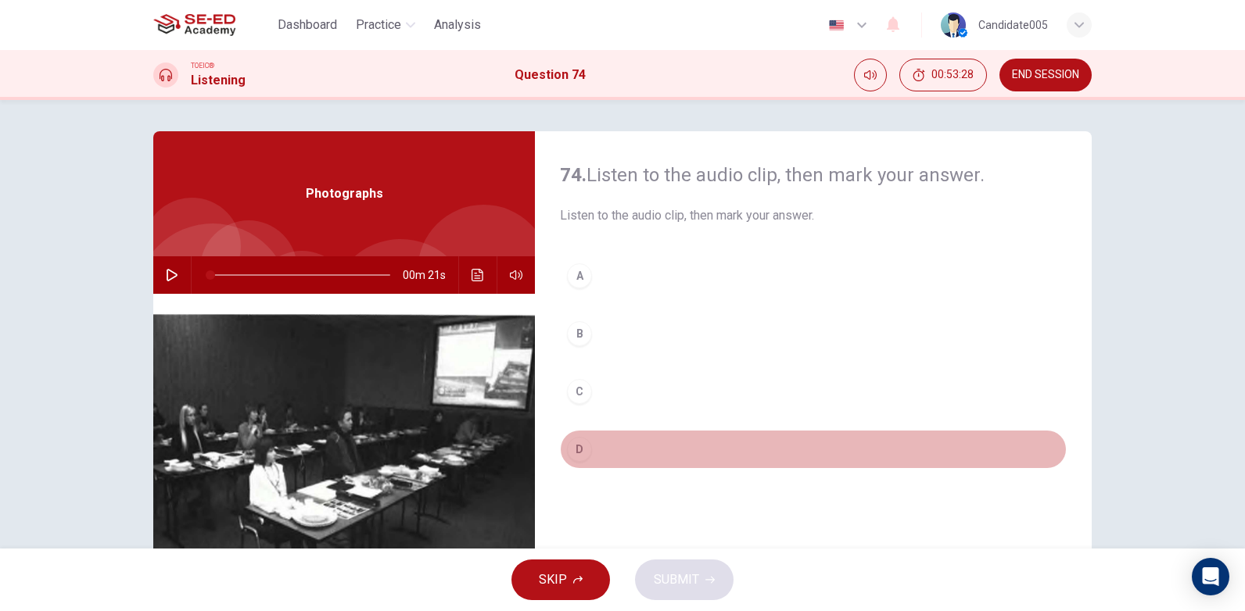
click at [579, 450] on div "D" at bounding box center [579, 449] width 25 height 25
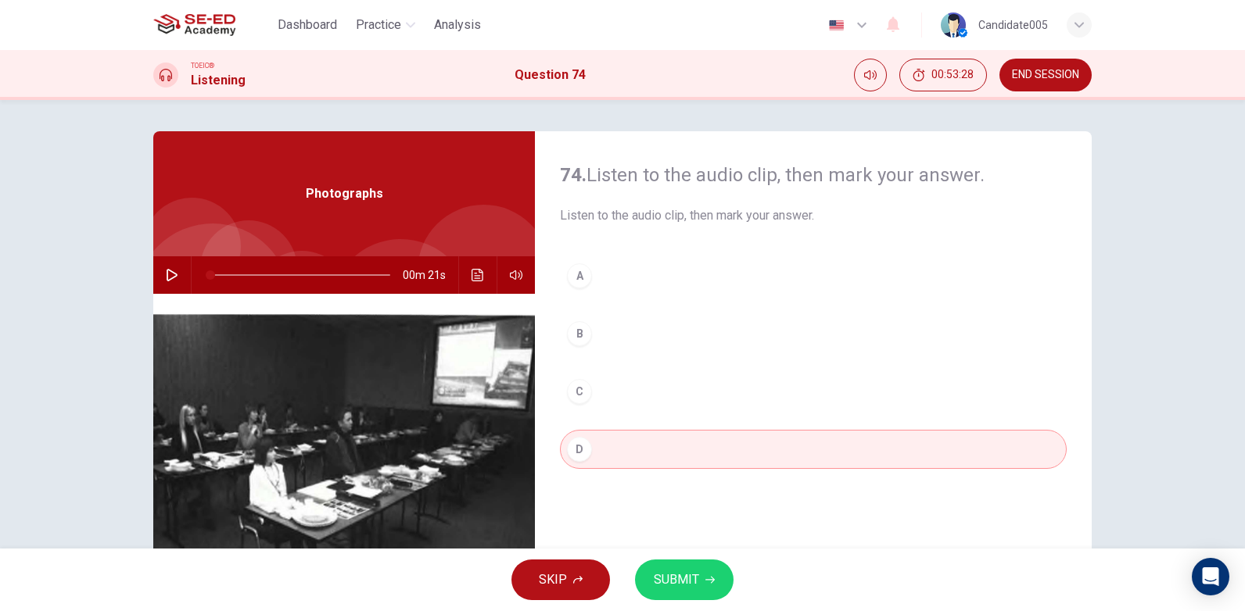
click at [705, 580] on icon "button" at bounding box center [709, 580] width 9 height 7
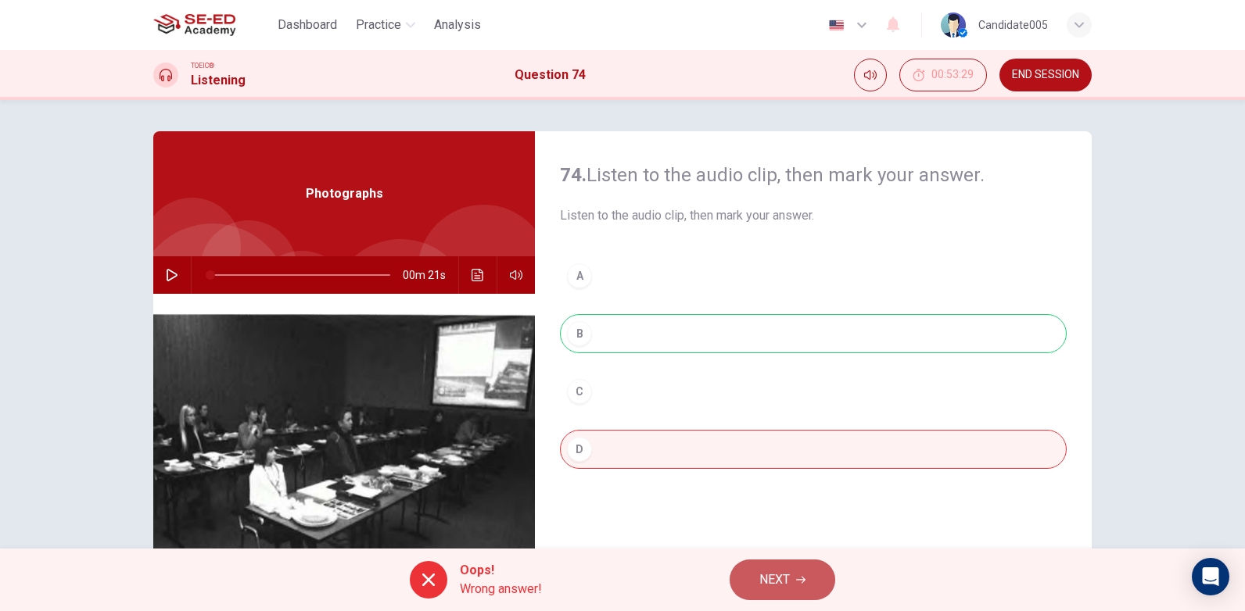
click at [772, 582] on span "NEXT" at bounding box center [774, 580] width 30 height 22
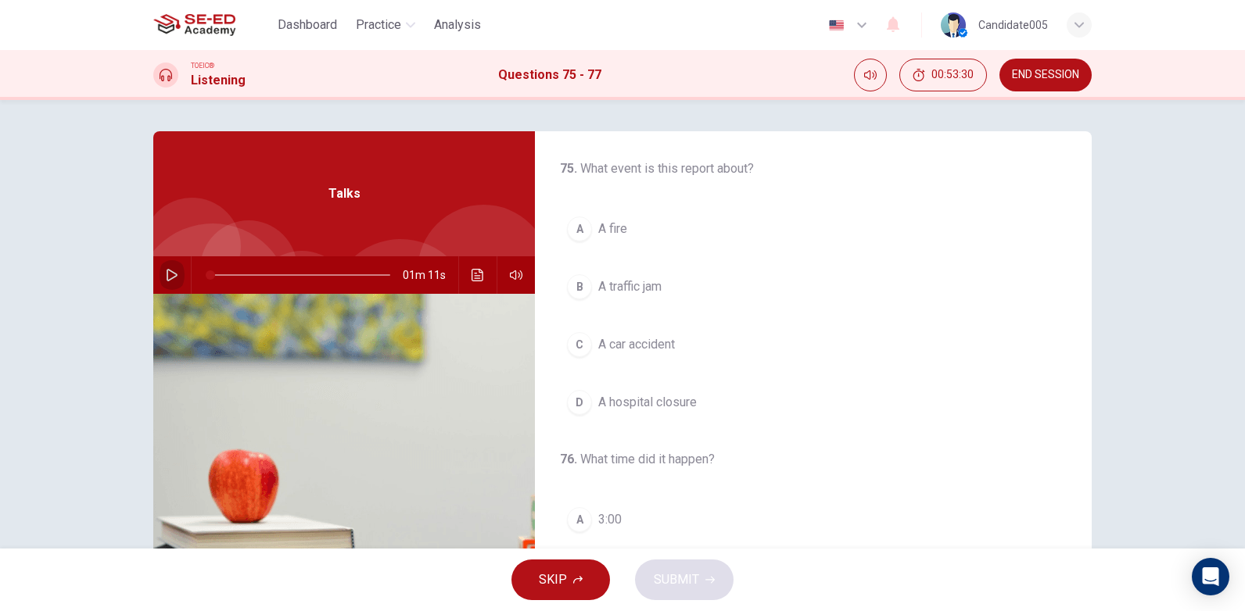
click at [167, 274] on icon "button" at bounding box center [172, 275] width 13 height 13
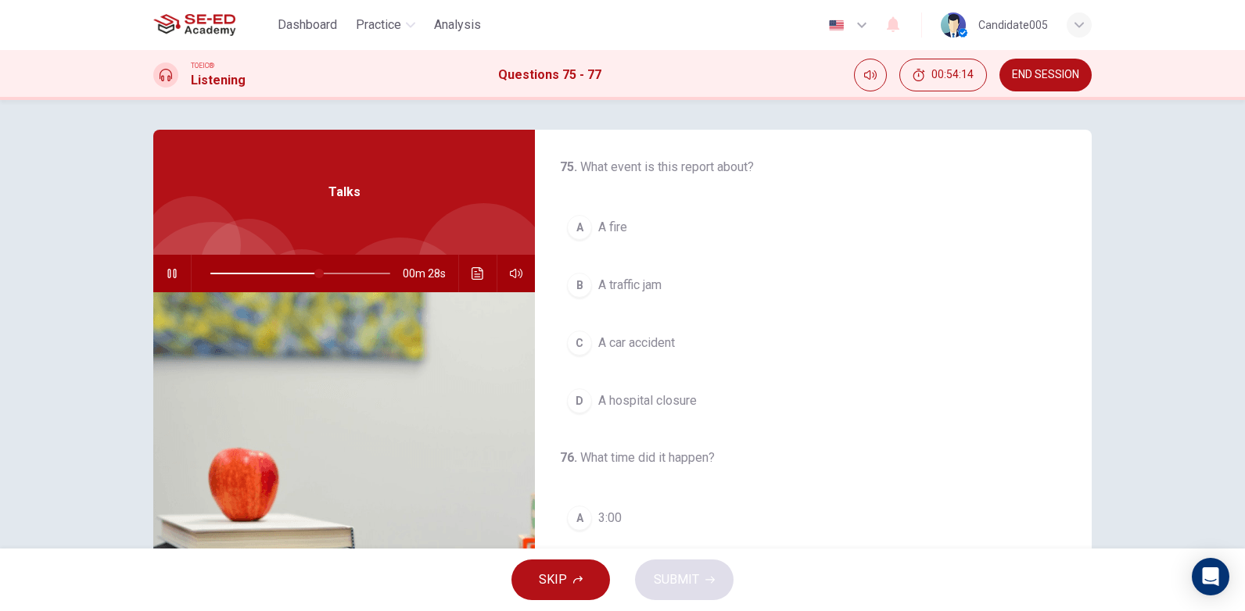
scroll to position [1, 0]
drag, startPoint x: 332, startPoint y: 274, endPoint x: 209, endPoint y: 287, distance: 124.2
click at [209, 279] on span at bounding box center [211, 274] width 9 height 9
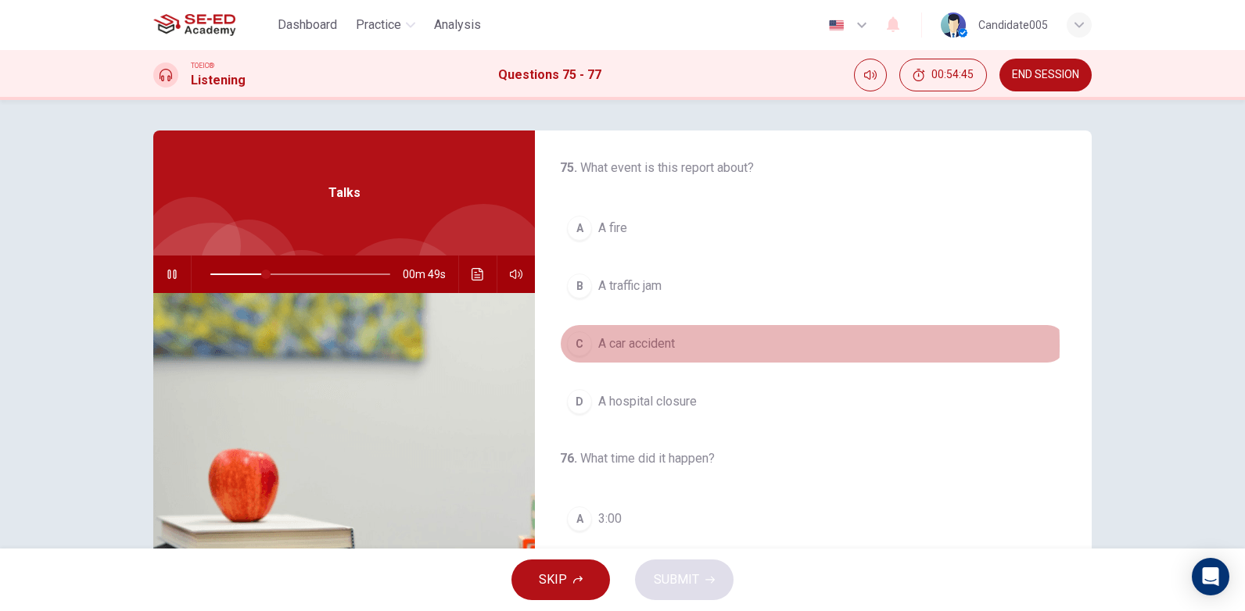
click at [650, 346] on span "A car accident" at bounding box center [636, 344] width 77 height 19
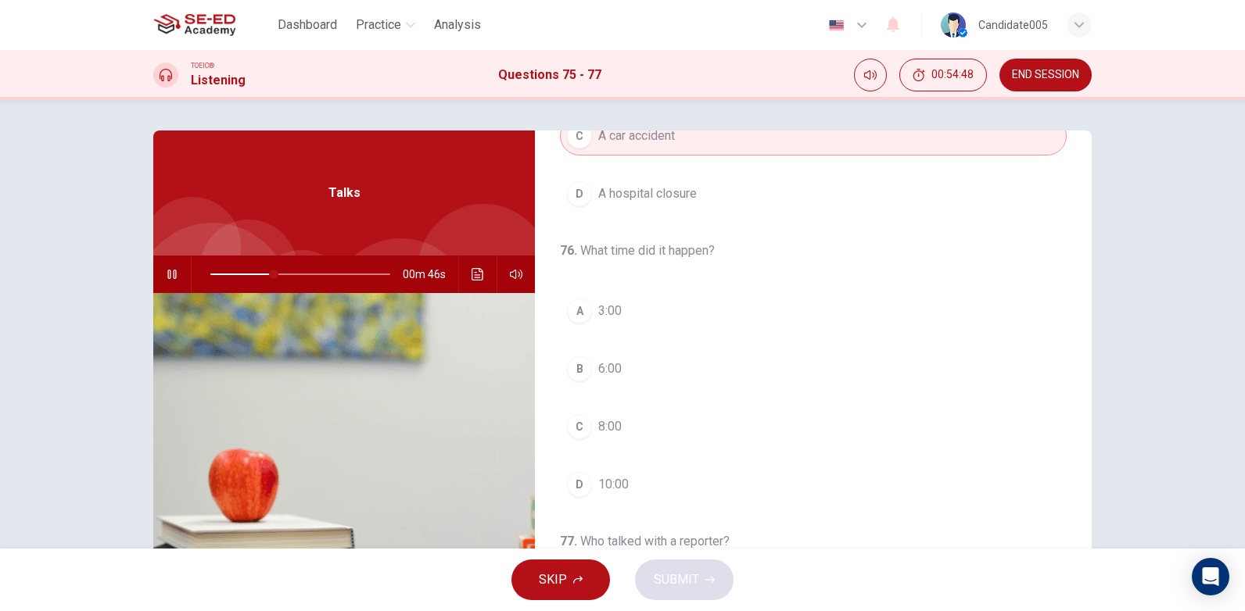
scroll to position [212, 0]
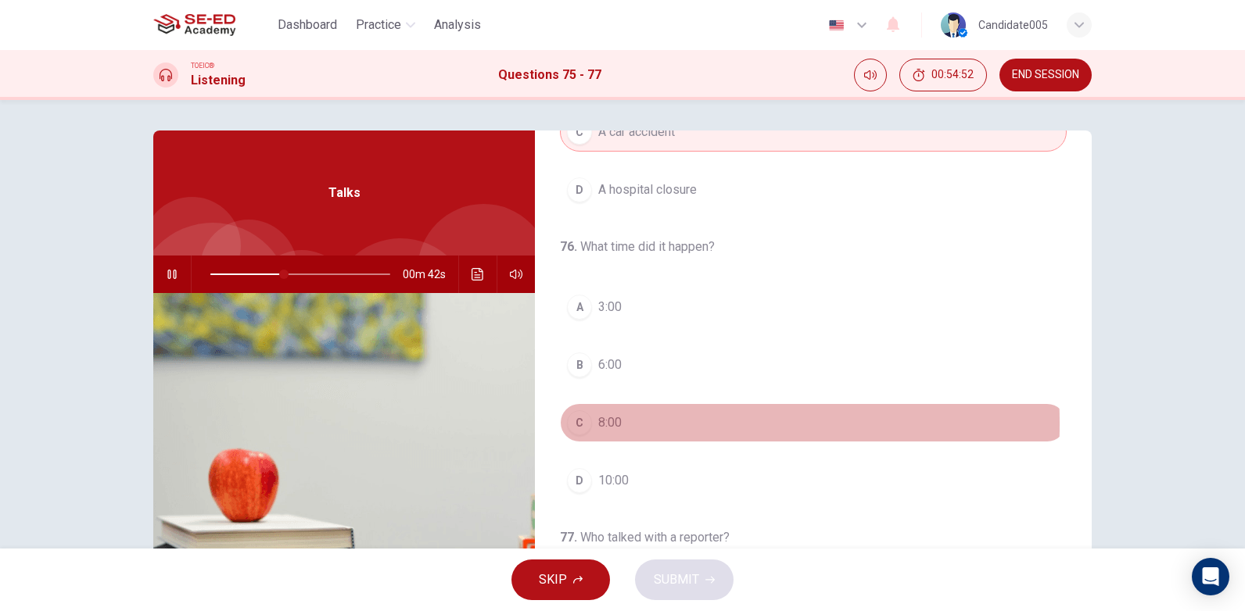
click at [600, 424] on span "8:00" at bounding box center [609, 423] width 23 height 19
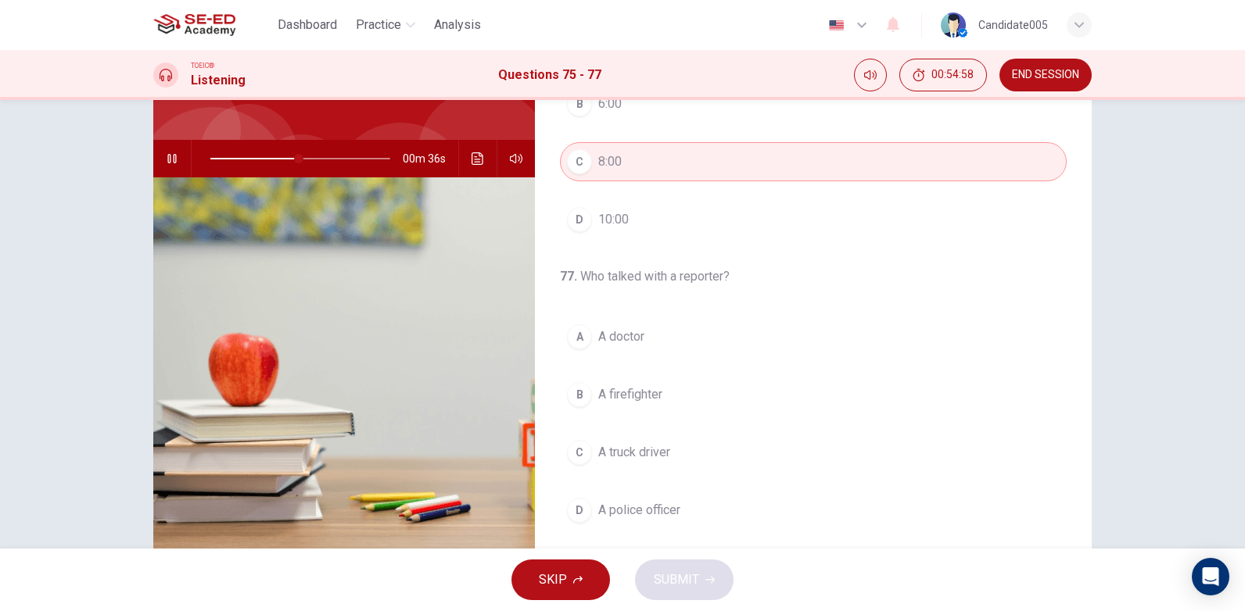
scroll to position [157, 0]
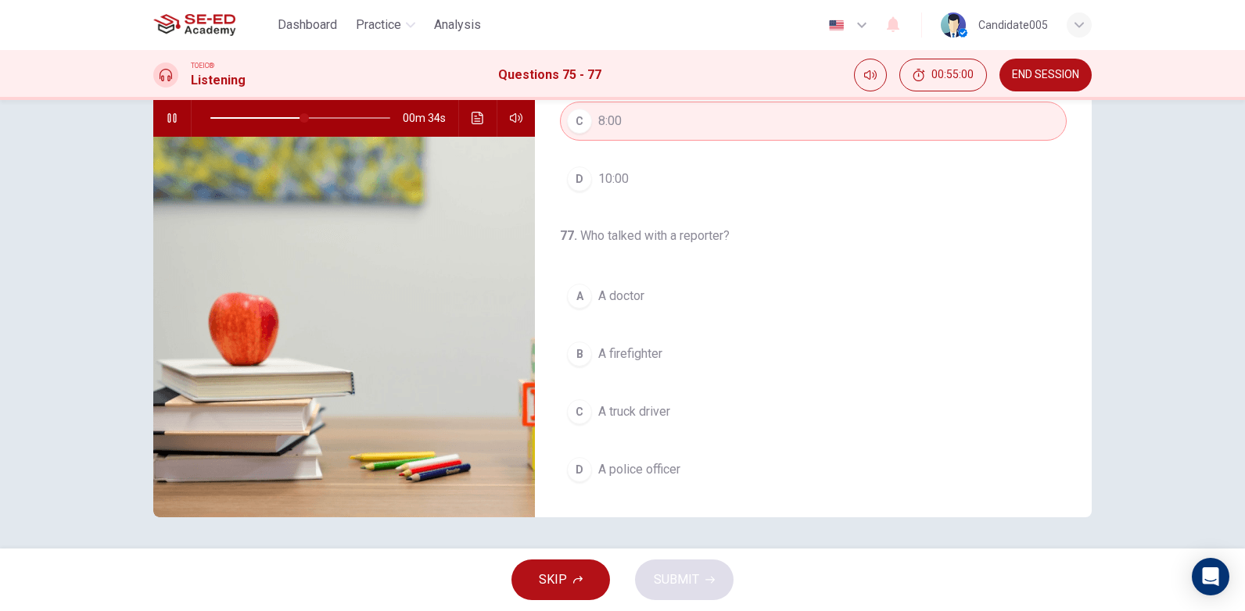
click at [615, 298] on span "A doctor" at bounding box center [621, 296] width 46 height 19
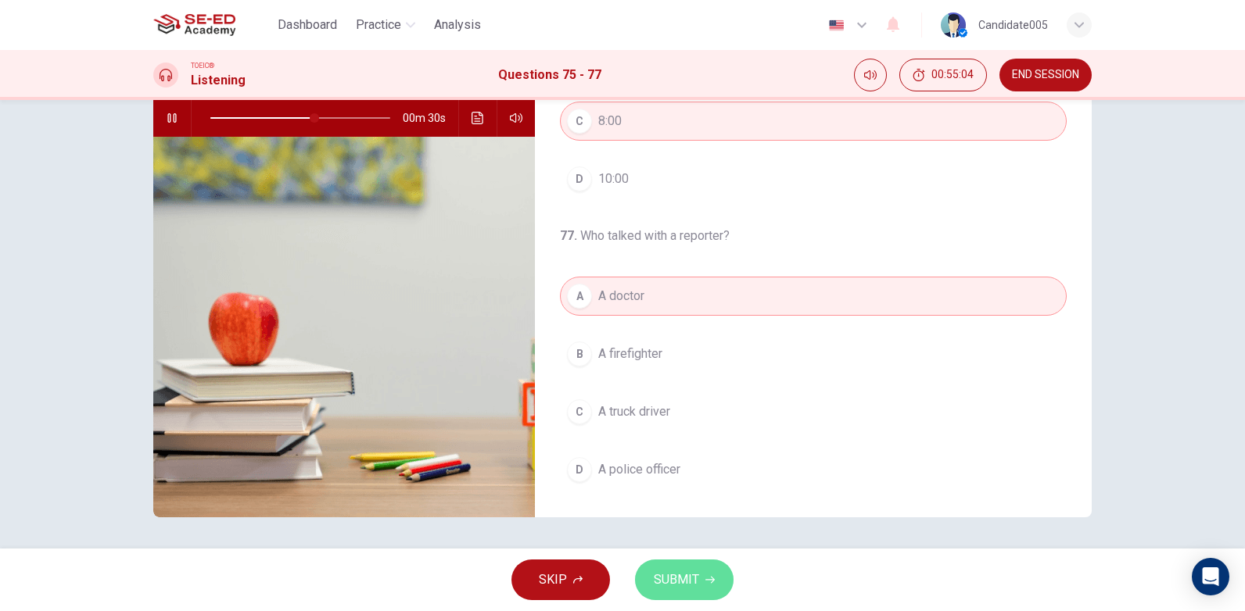
click at [686, 584] on span "SUBMIT" at bounding box center [676, 580] width 45 height 22
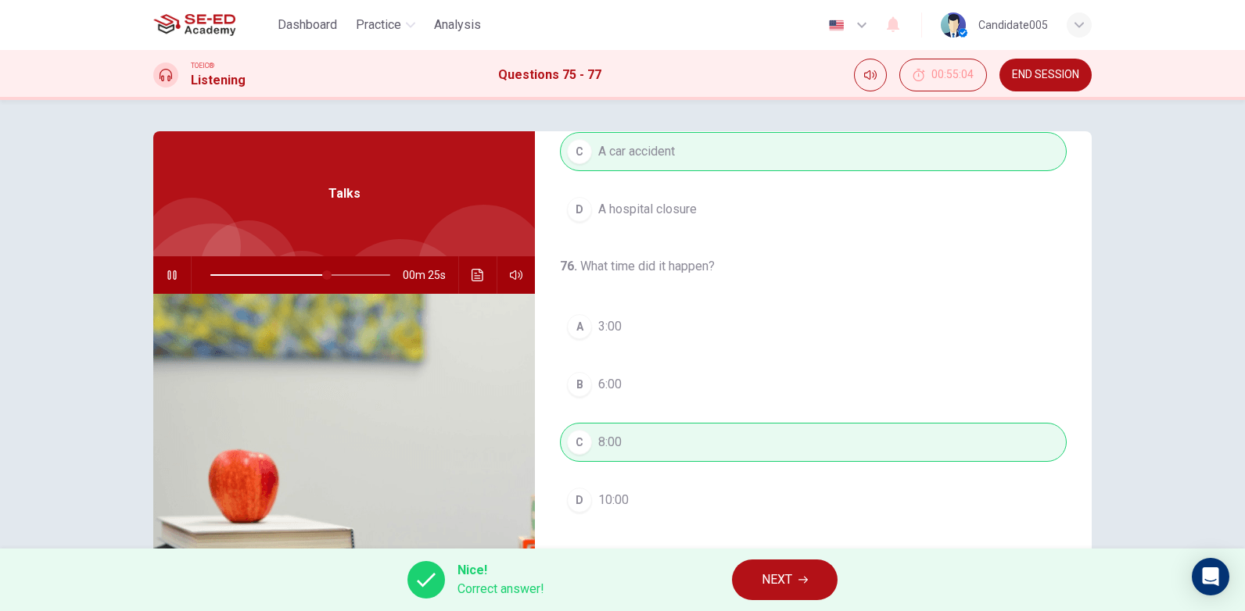
scroll to position [357, 0]
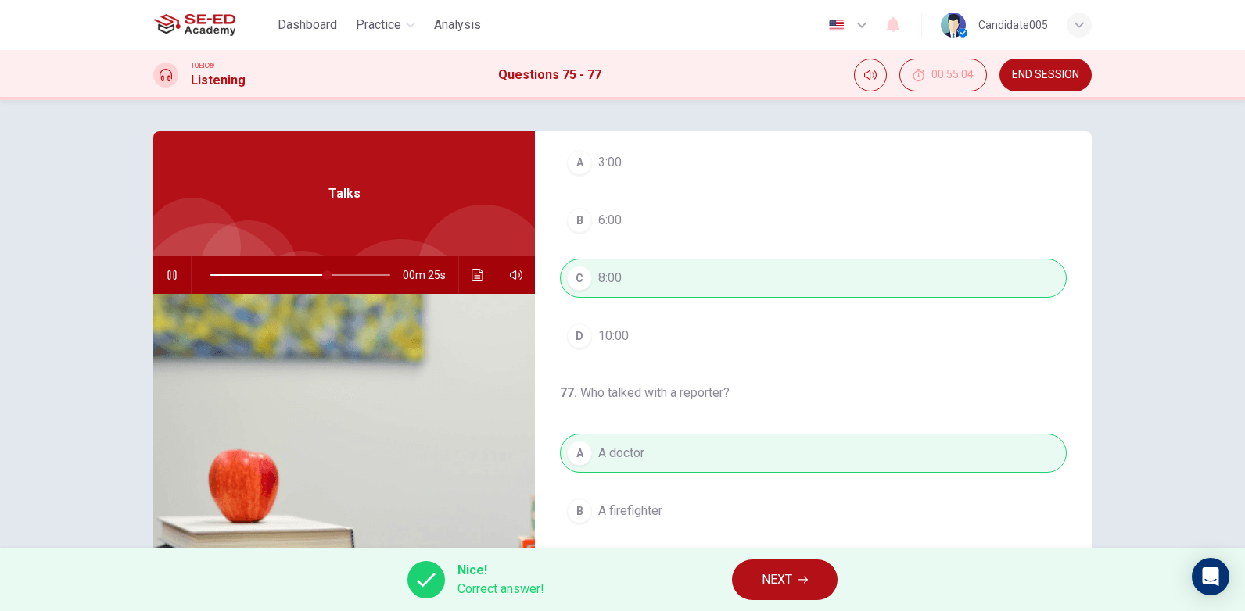
type input "66"
click at [796, 579] on button "NEXT" at bounding box center [785, 580] width 106 height 41
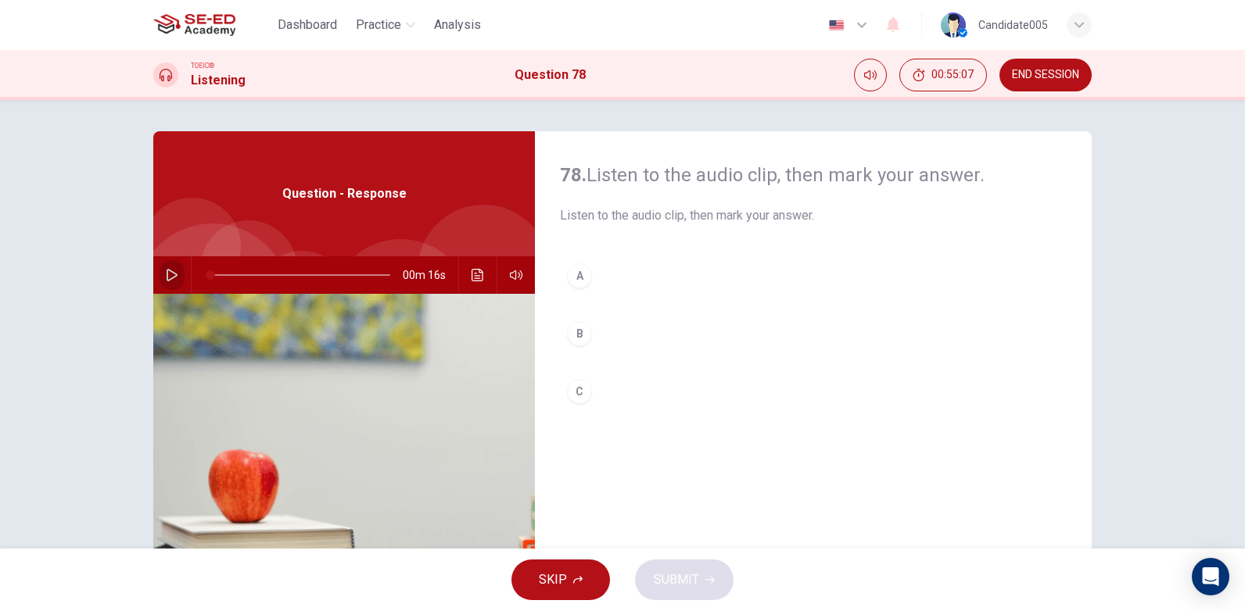
click at [167, 274] on icon "button" at bounding box center [172, 275] width 13 height 13
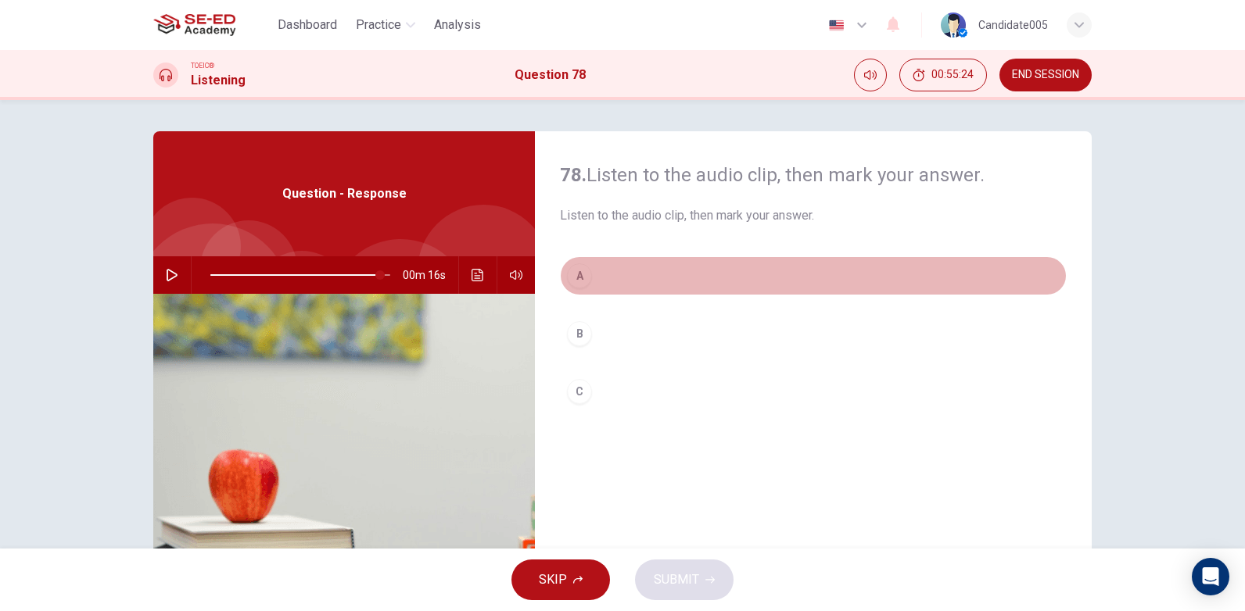
type input "0"
click at [575, 274] on div "A" at bounding box center [579, 275] width 25 height 25
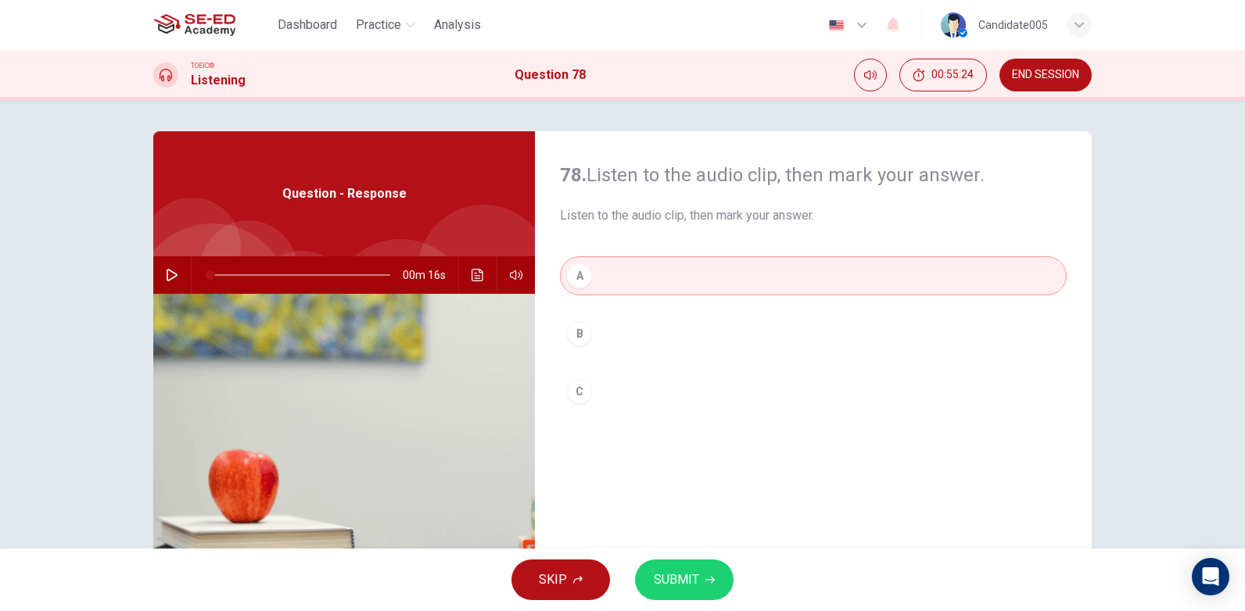
click at [688, 585] on span "SUBMIT" at bounding box center [676, 580] width 45 height 22
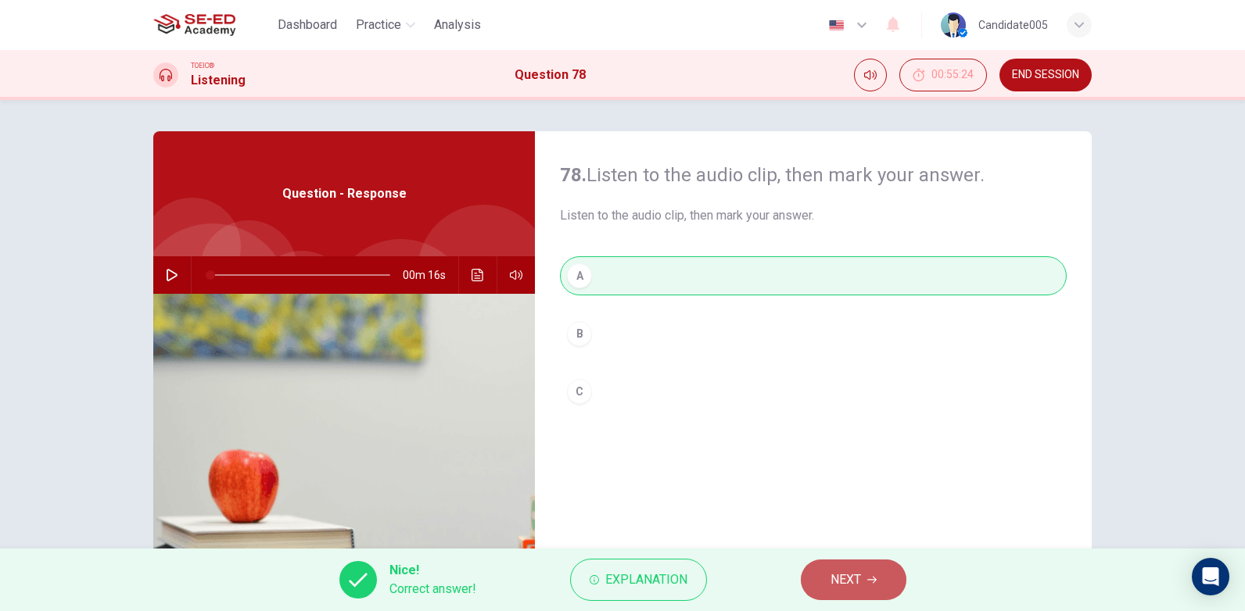
click at [883, 588] on button "NEXT" at bounding box center [854, 580] width 106 height 41
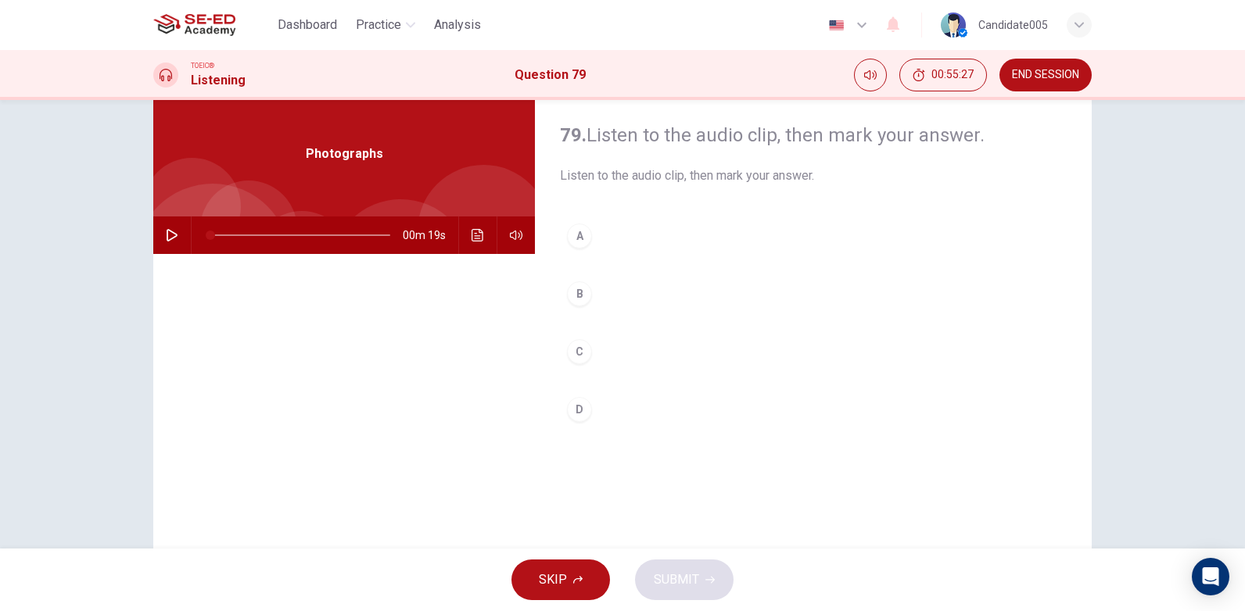
scroll to position [78, 0]
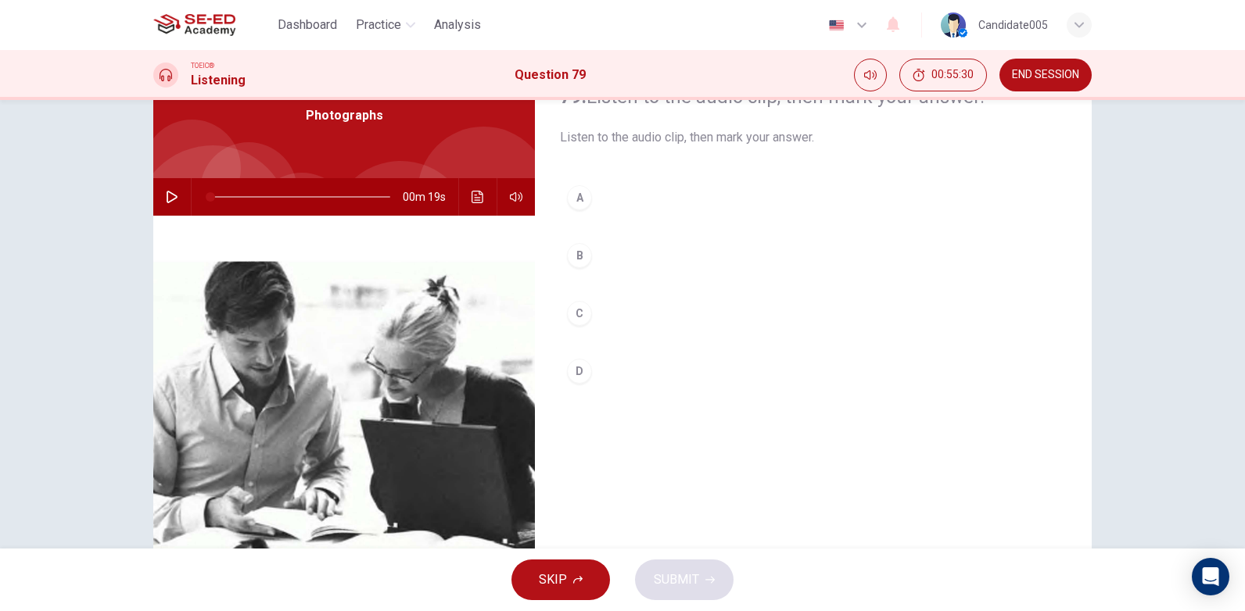
click at [166, 199] on icon "button" at bounding box center [172, 197] width 13 height 13
type input "0"
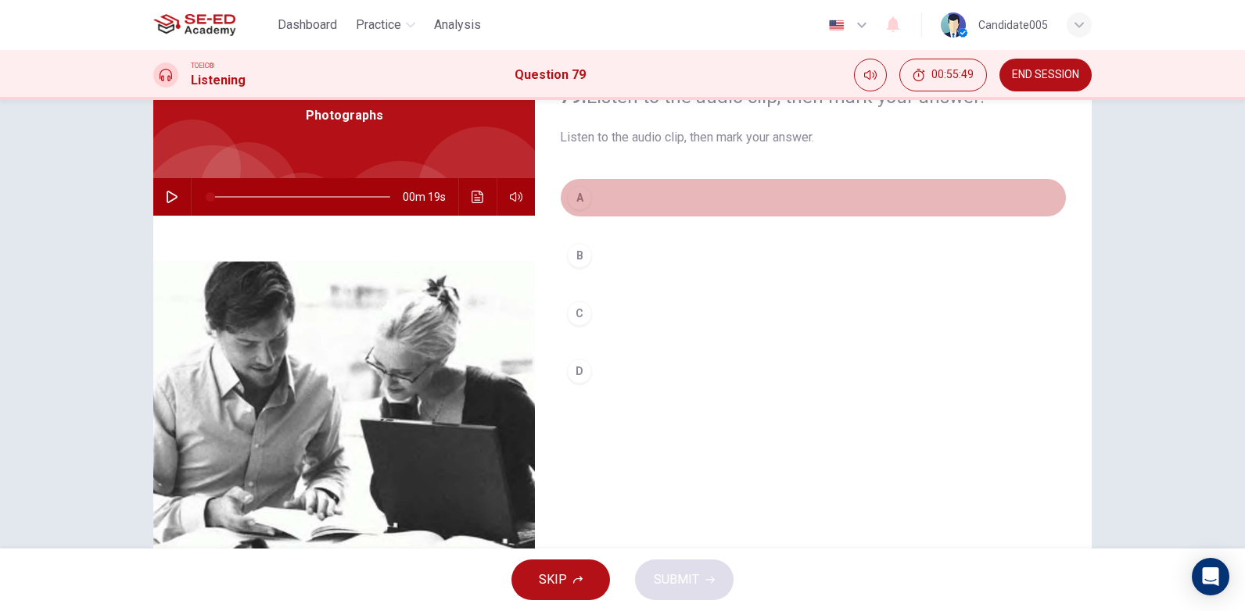
click at [577, 199] on div "A" at bounding box center [579, 197] width 25 height 25
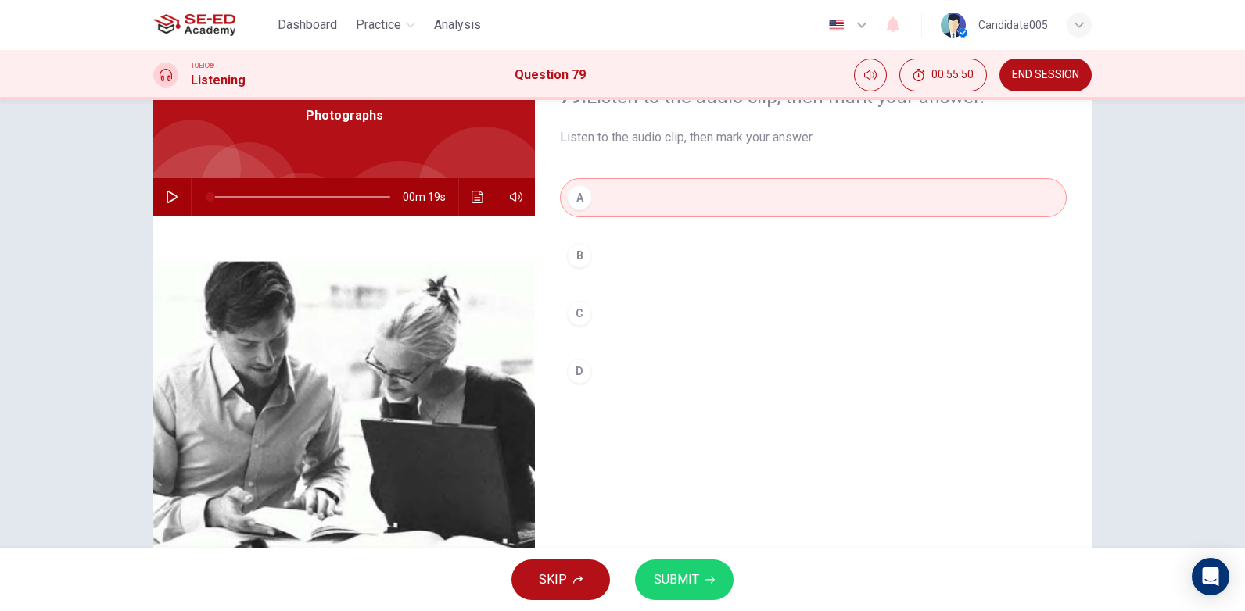
click at [675, 592] on button "SUBMIT" at bounding box center [684, 580] width 99 height 41
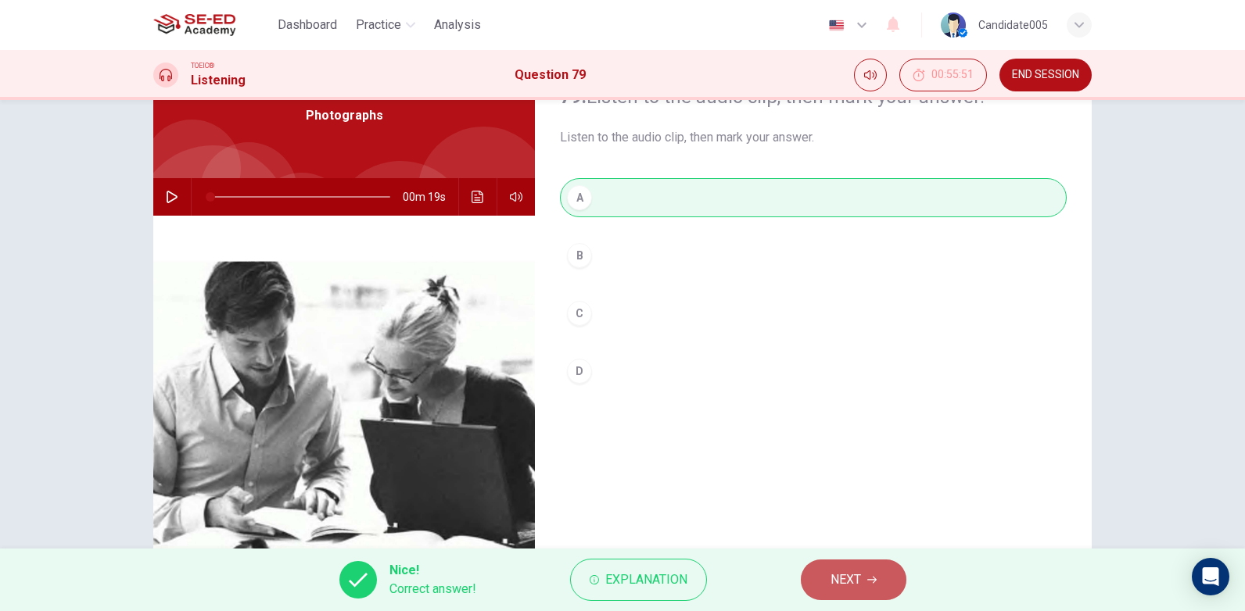
click at [861, 579] on span "NEXT" at bounding box center [845, 580] width 30 height 22
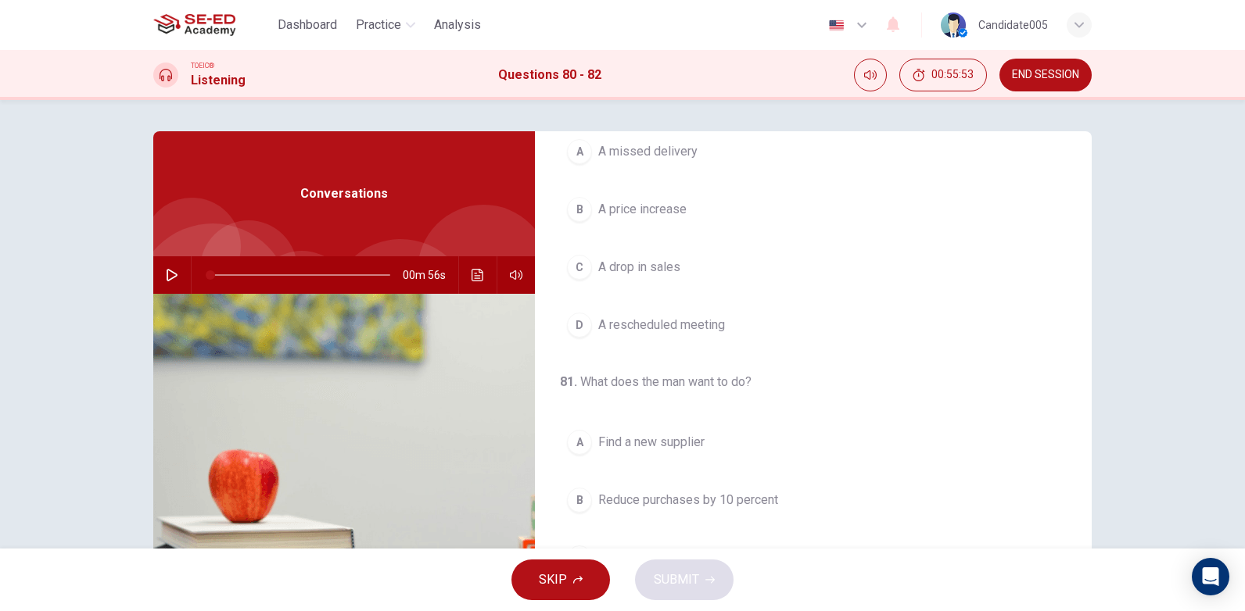
scroll to position [0, 0]
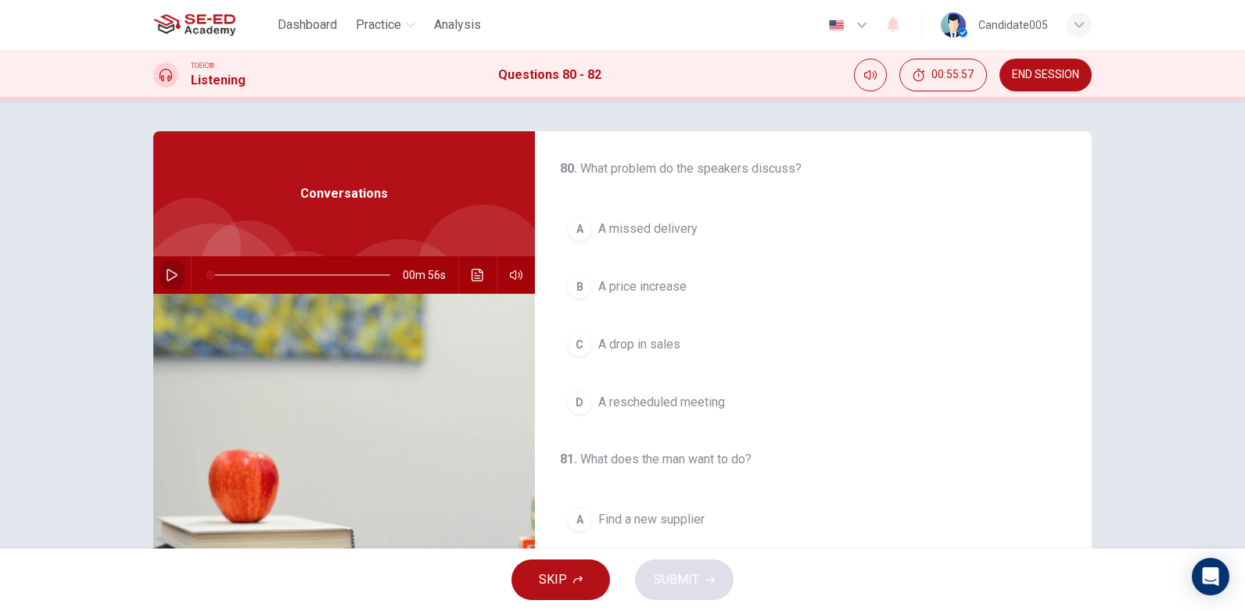
click at [168, 278] on icon "button" at bounding box center [172, 275] width 13 height 13
drag, startPoint x: 254, startPoint y: 274, endPoint x: 202, endPoint y: 278, distance: 51.7
click at [206, 278] on span at bounding box center [210, 274] width 9 height 9
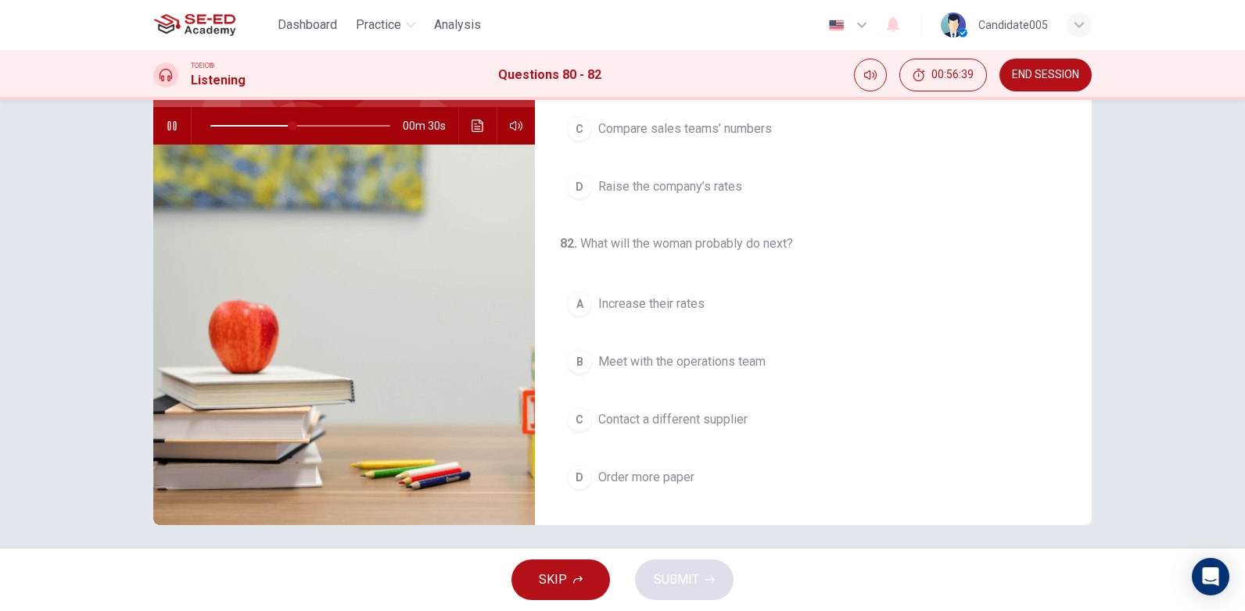
scroll to position [156, 0]
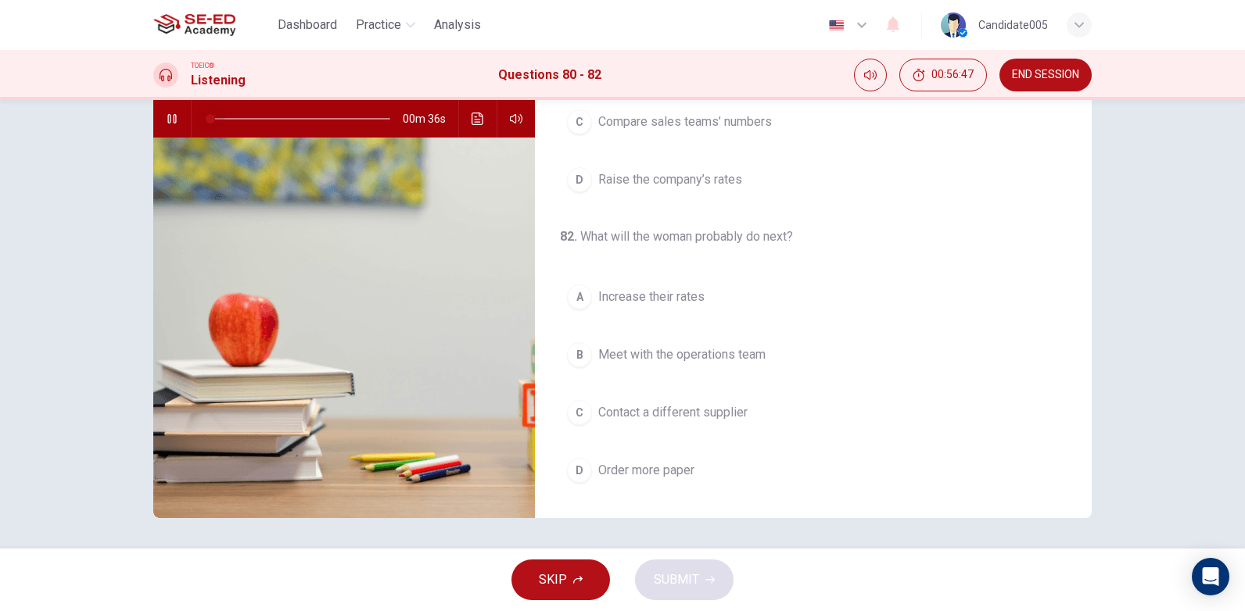
drag, startPoint x: 306, startPoint y: 117, endPoint x: 172, endPoint y: 124, distance: 133.9
click at [172, 124] on div "00m 36s" at bounding box center [344, 119] width 382 height 38
drag, startPoint x: 270, startPoint y: 116, endPoint x: 190, endPoint y: 125, distance: 81.0
click at [192, 109] on div at bounding box center [297, 119] width 211 height 38
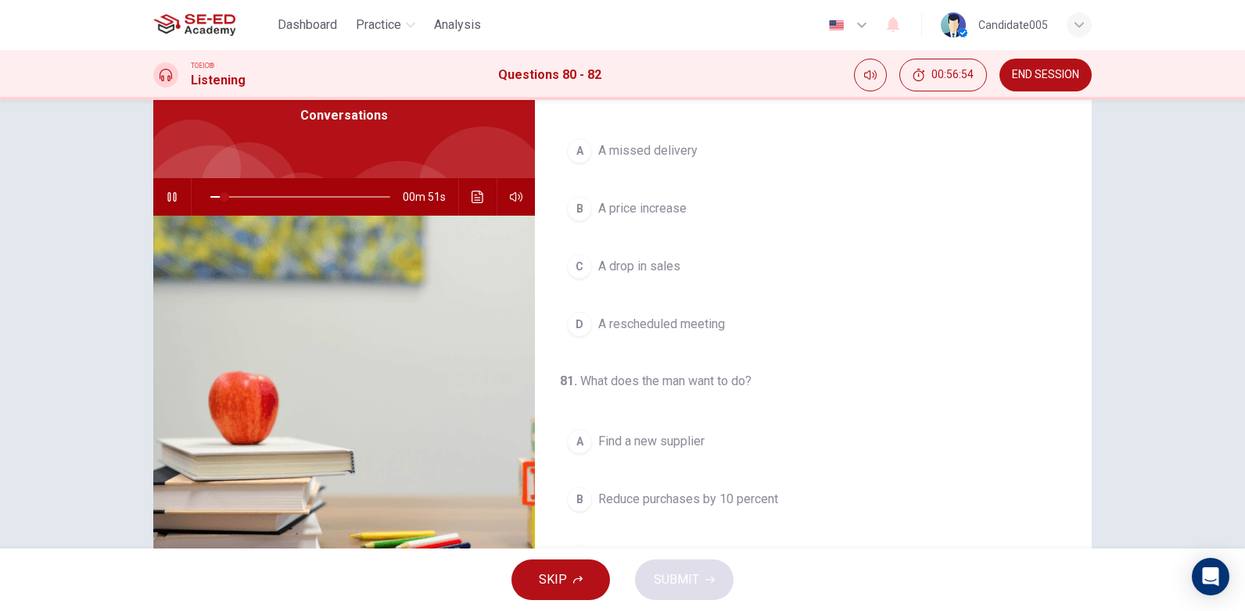
scroll to position [0, 0]
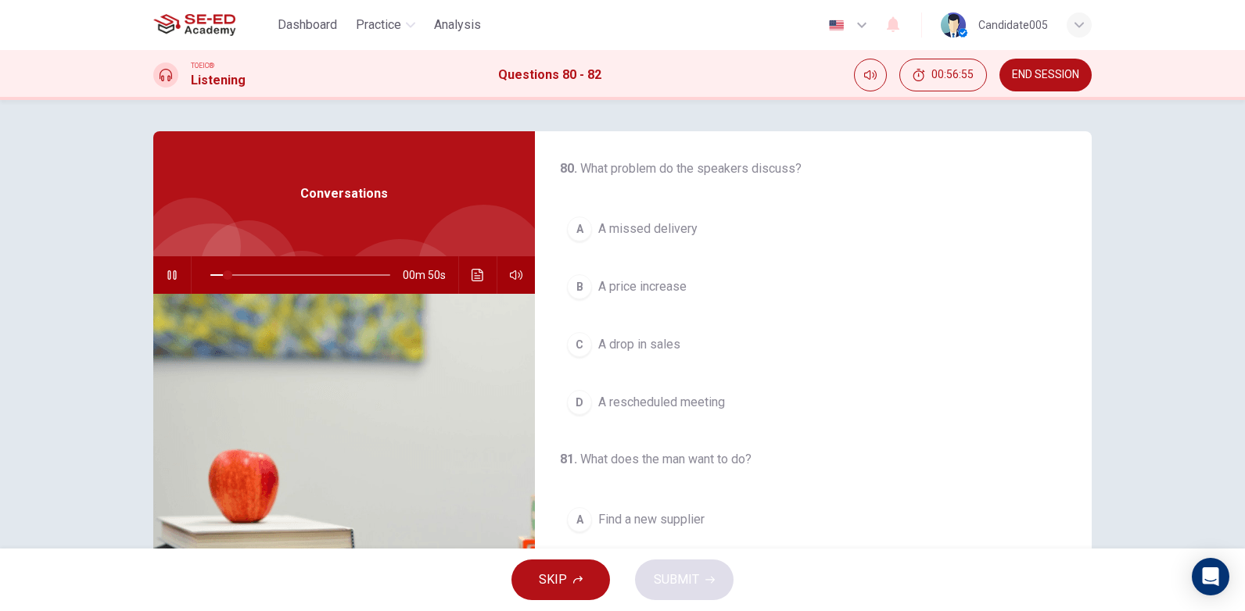
click at [673, 291] on span "A price increase" at bounding box center [642, 287] width 88 height 19
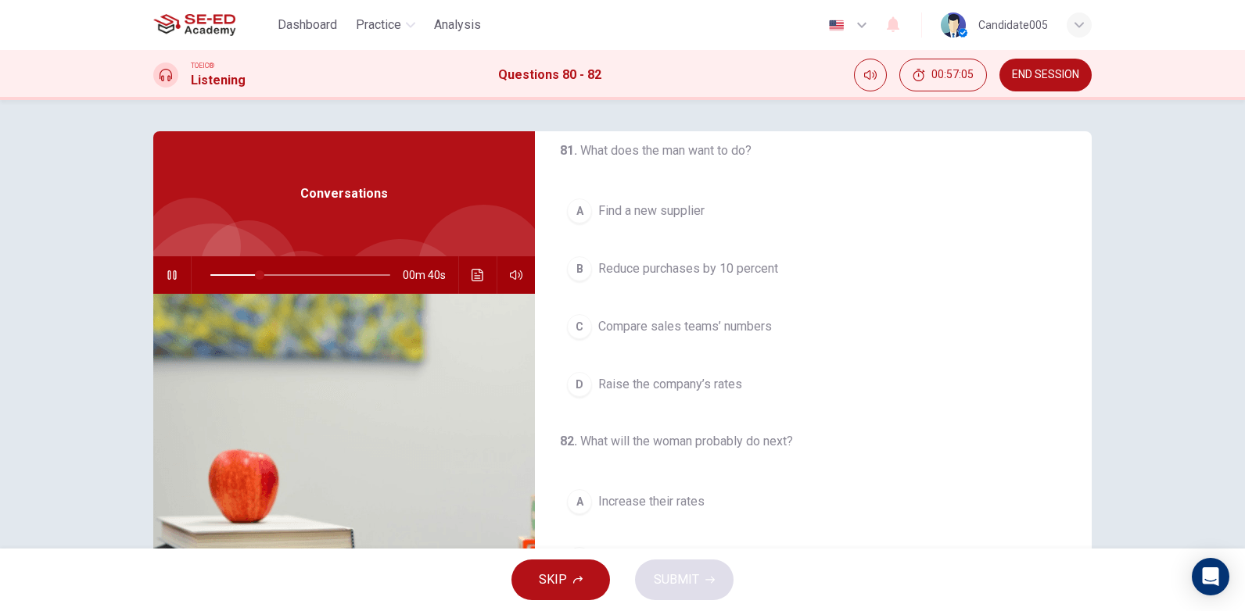
scroll to position [313, 0]
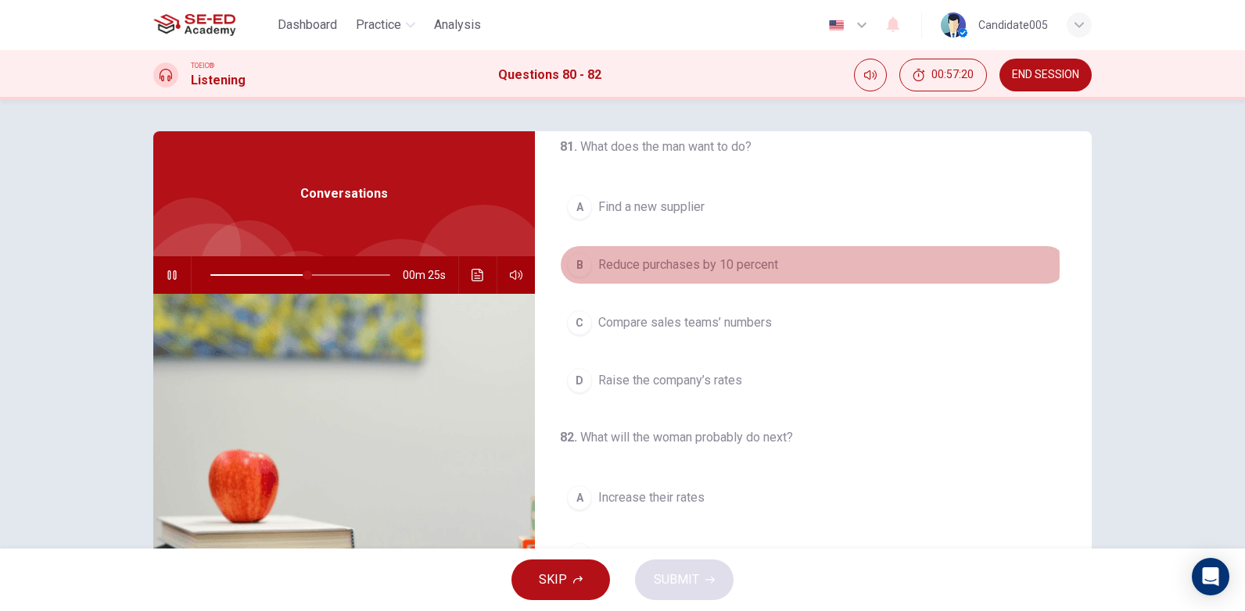
click at [667, 265] on span "Reduce purchases by 10 percent" at bounding box center [688, 265] width 180 height 19
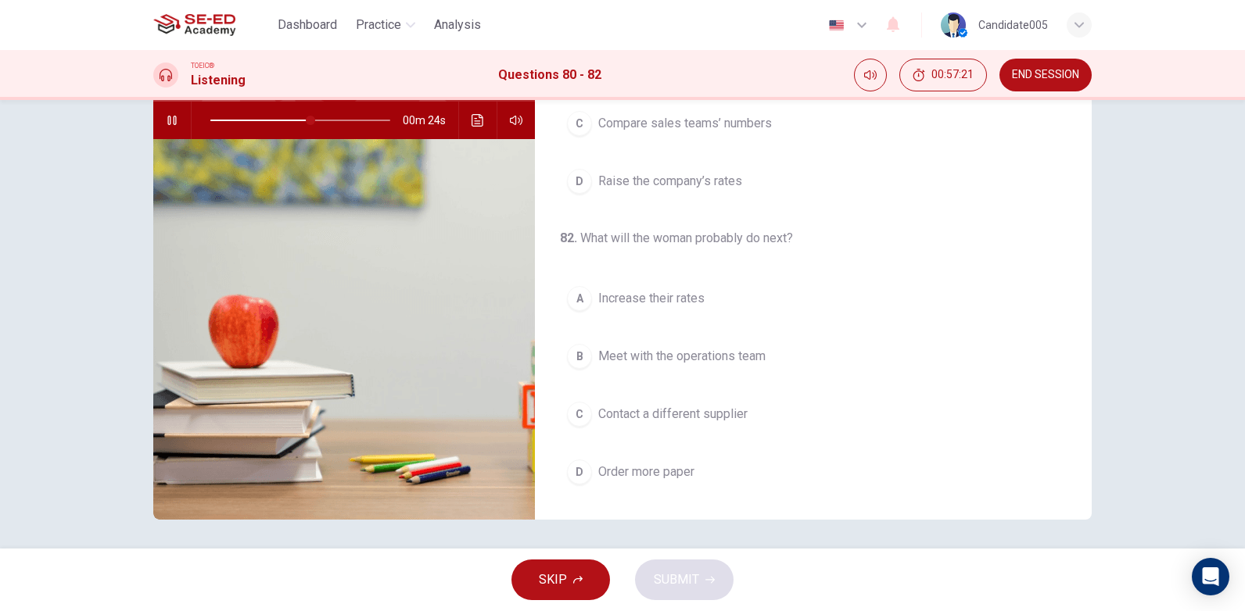
scroll to position [157, 0]
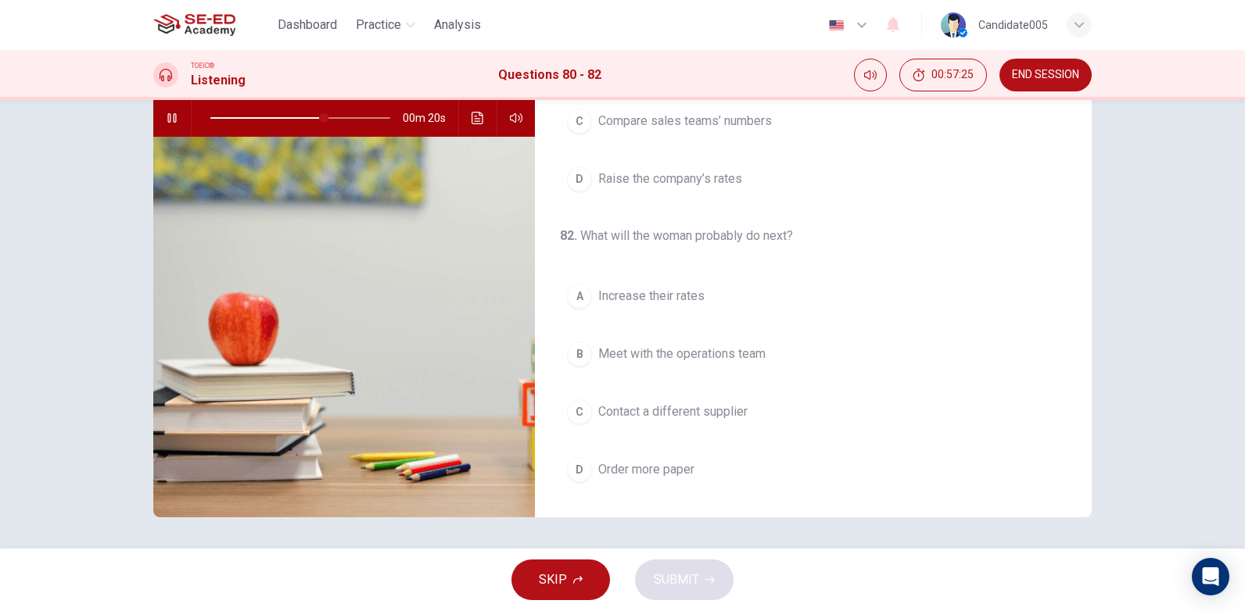
click at [654, 356] on span "Meet with the operations team" at bounding box center [681, 354] width 167 height 19
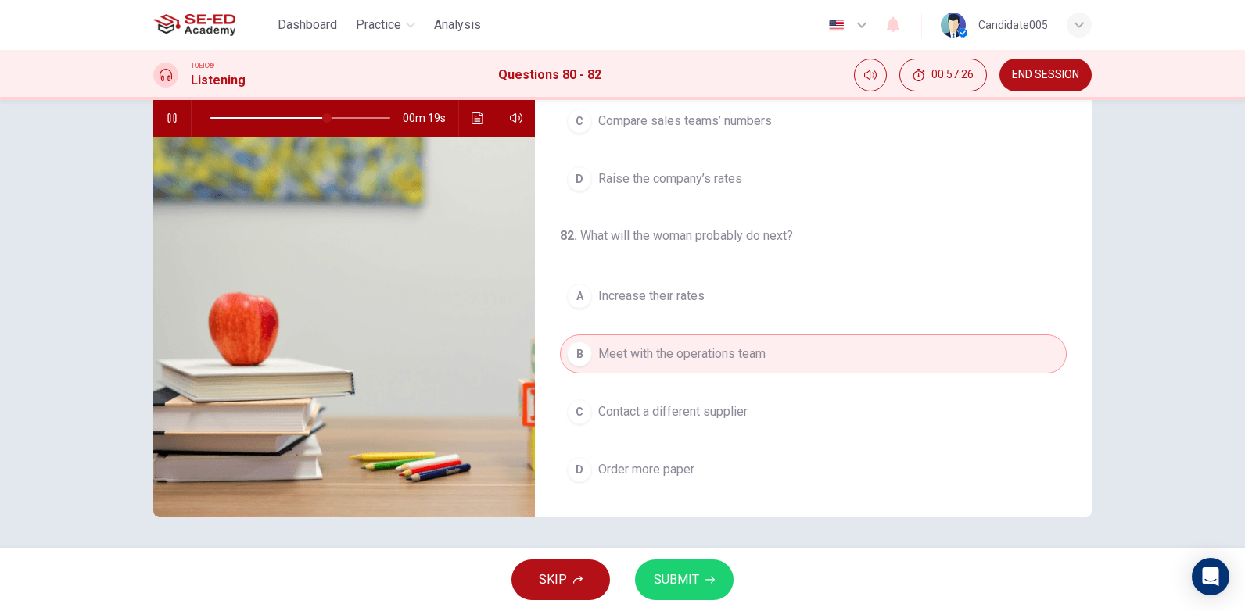
click at [672, 584] on span "SUBMIT" at bounding box center [676, 580] width 45 height 22
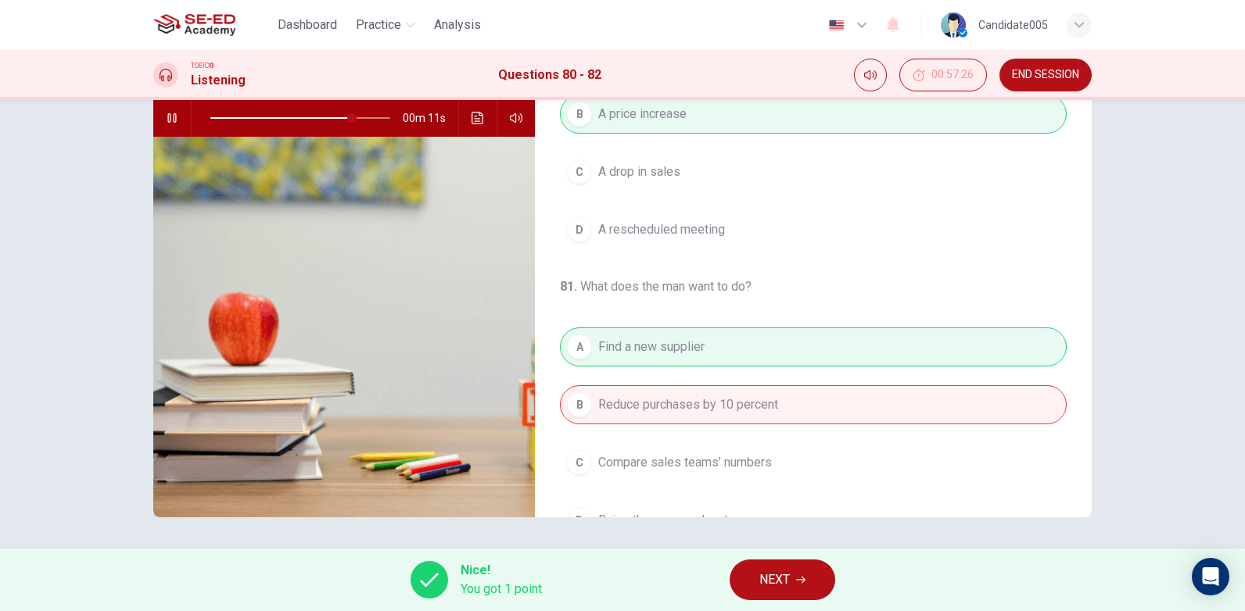
scroll to position [0, 0]
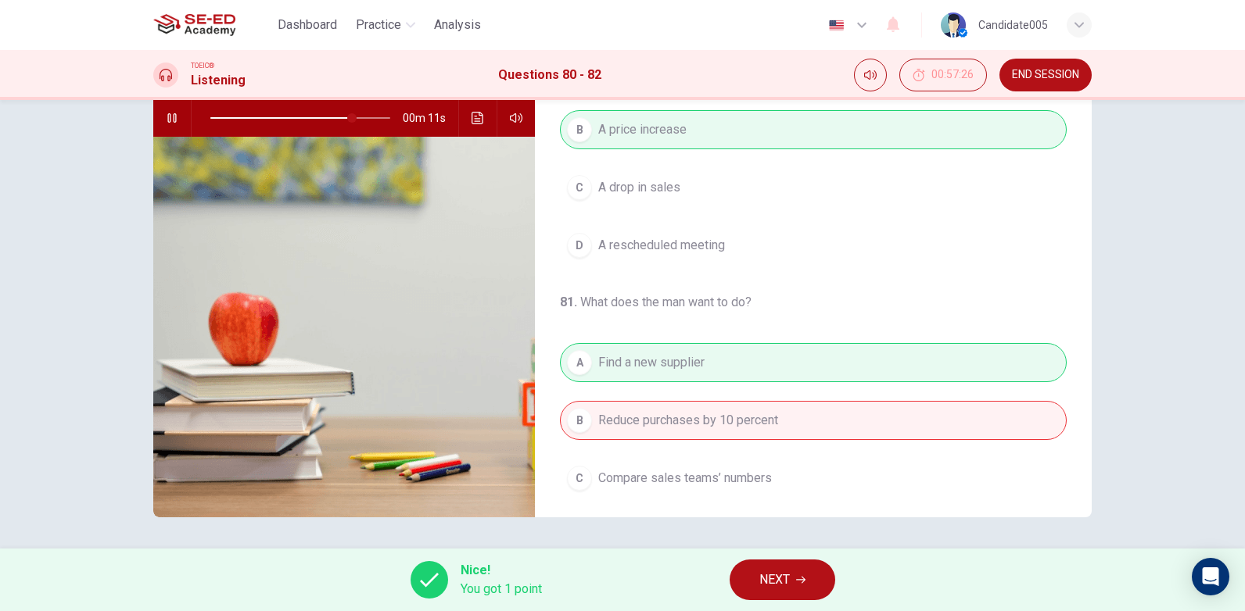
type input "81"
click at [790, 581] on span "NEXT" at bounding box center [774, 580] width 30 height 22
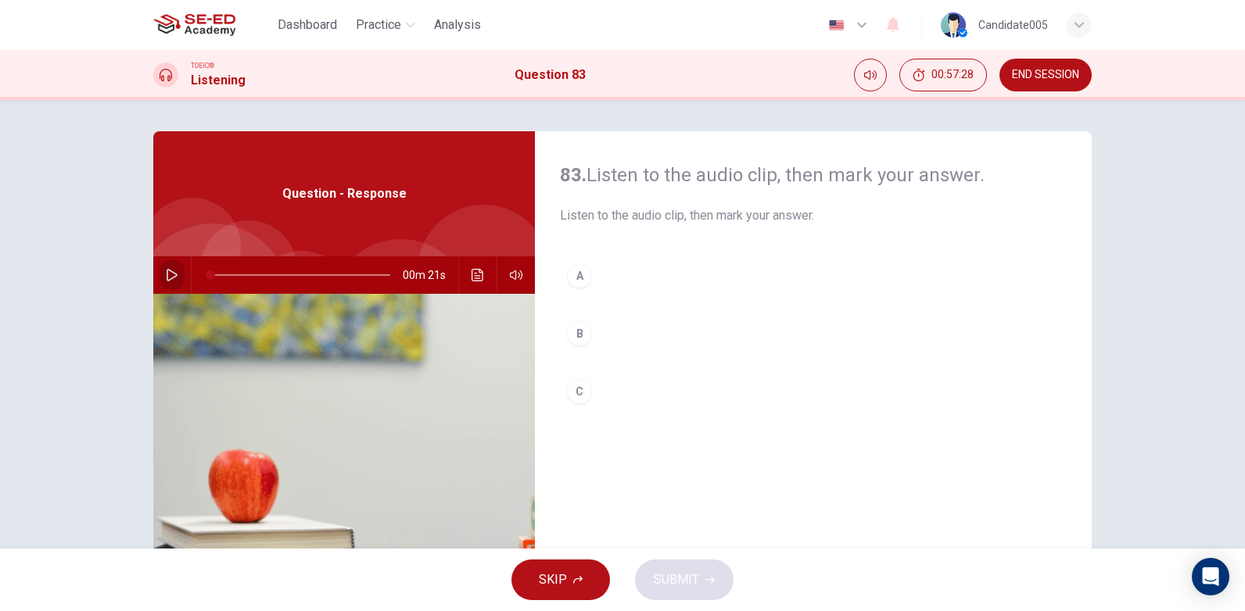
click at [169, 275] on icon "button" at bounding box center [172, 275] width 13 height 13
click at [167, 278] on icon "button" at bounding box center [172, 275] width 13 height 13
click at [578, 392] on div "C" at bounding box center [579, 391] width 25 height 25
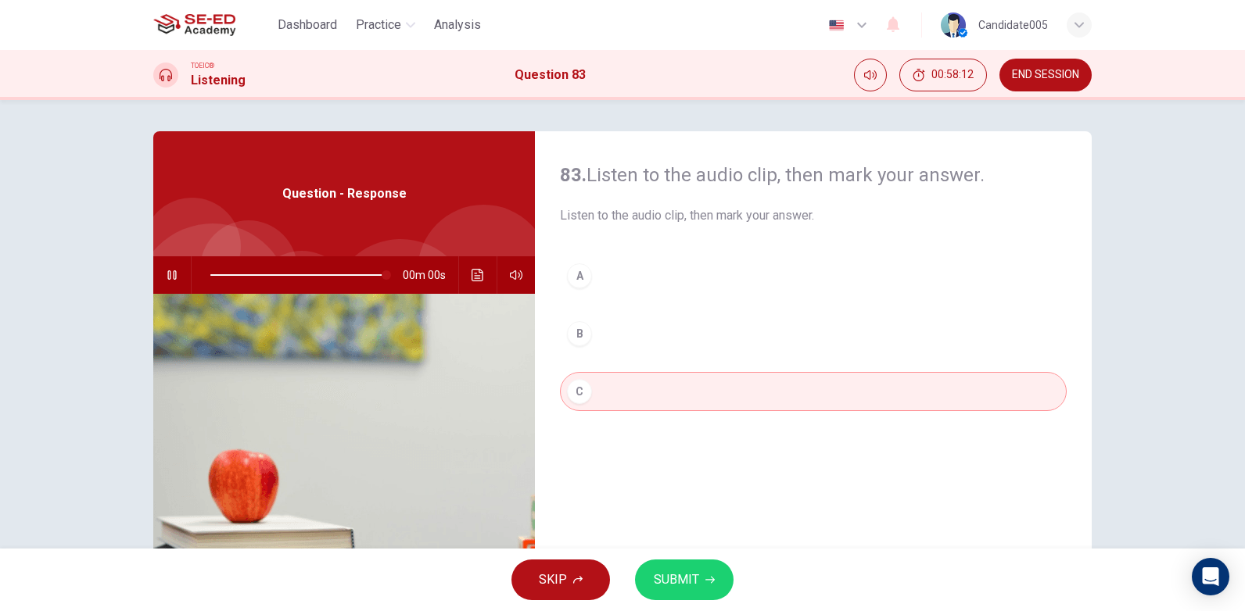
type input "0"
click at [684, 589] on span "SUBMIT" at bounding box center [676, 580] width 45 height 22
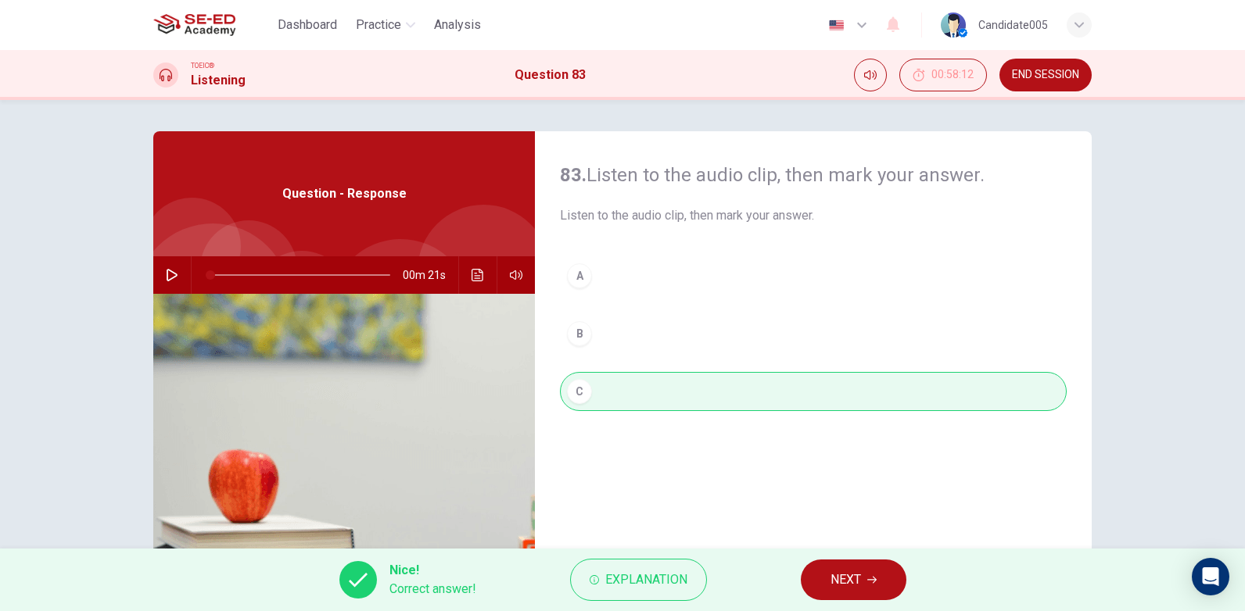
click at [864, 583] on button "NEXT" at bounding box center [854, 580] width 106 height 41
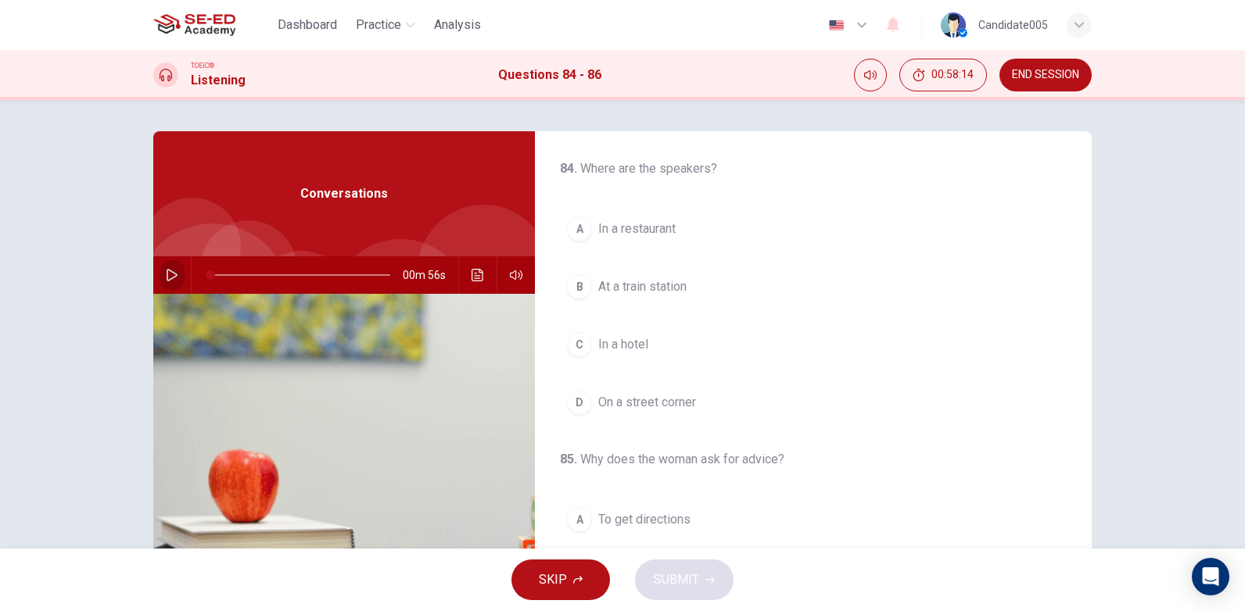
click at [166, 276] on icon "button" at bounding box center [172, 275] width 13 height 13
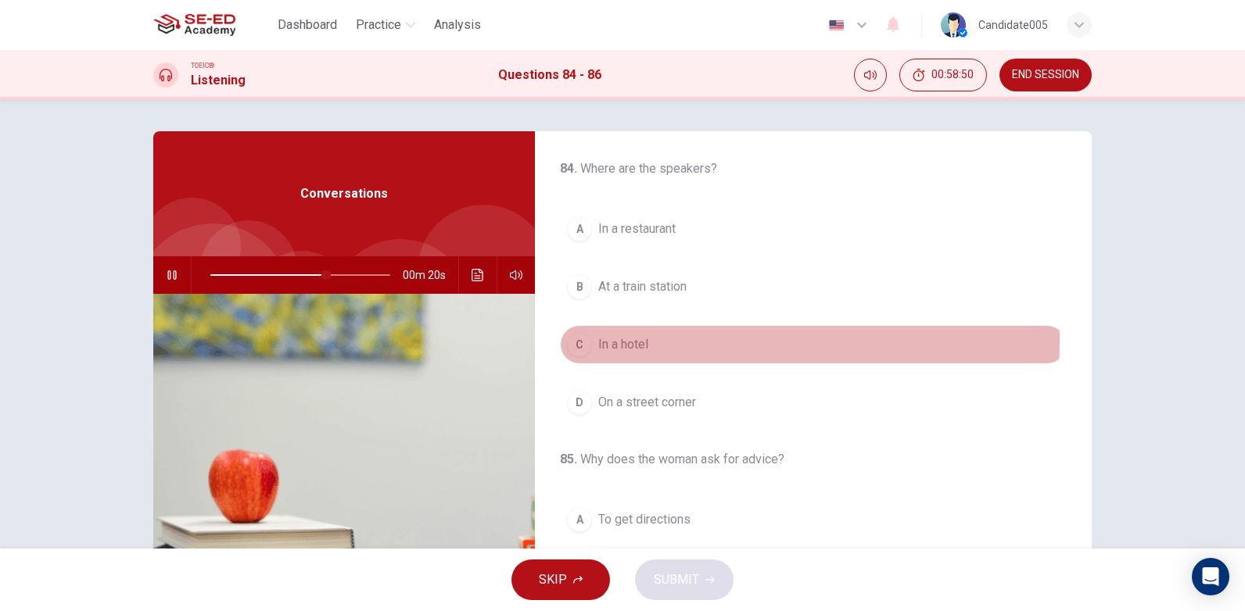
click at [616, 341] on span "In a hotel" at bounding box center [623, 344] width 50 height 19
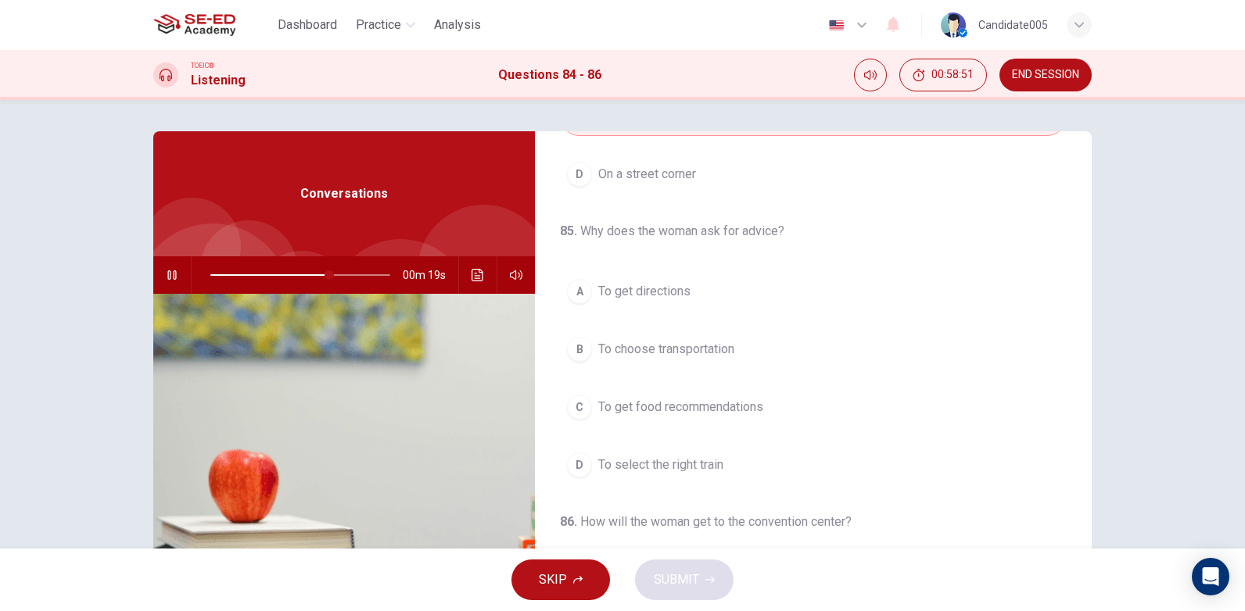
scroll to position [313, 0]
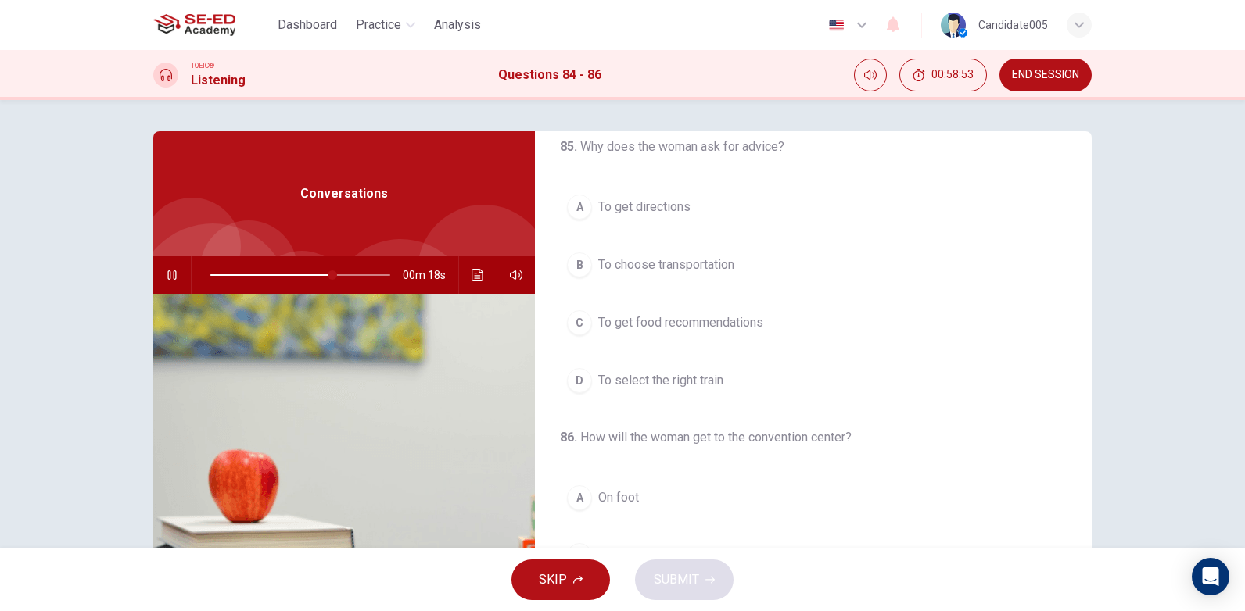
click at [679, 379] on span "To select the right train" at bounding box center [660, 380] width 125 height 19
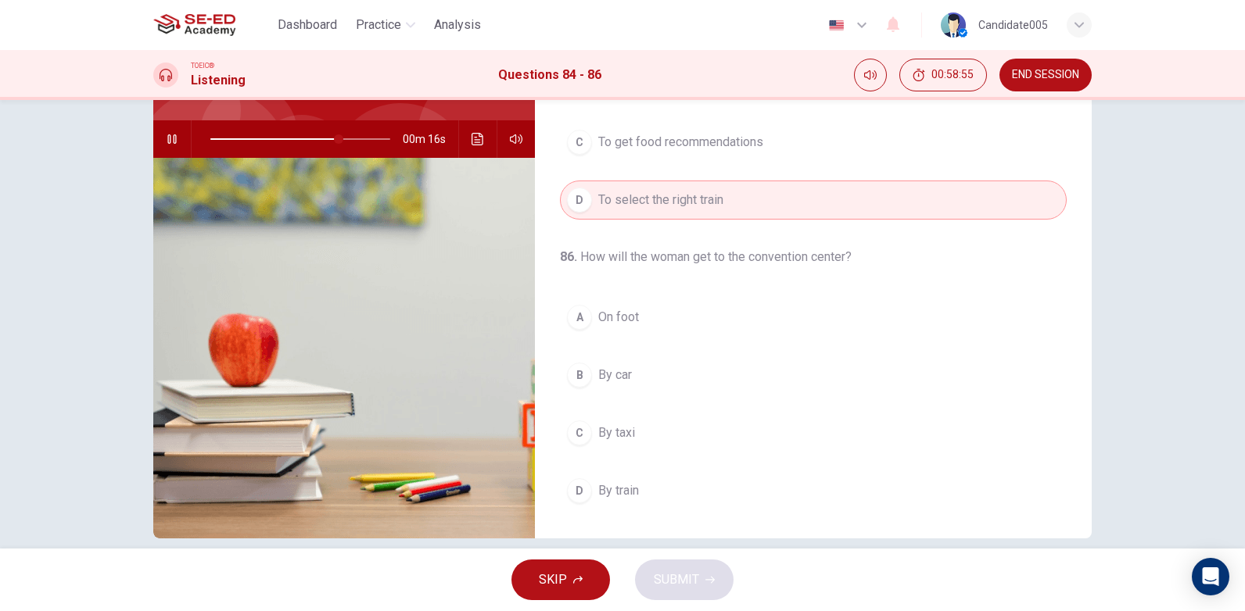
scroll to position [156, 0]
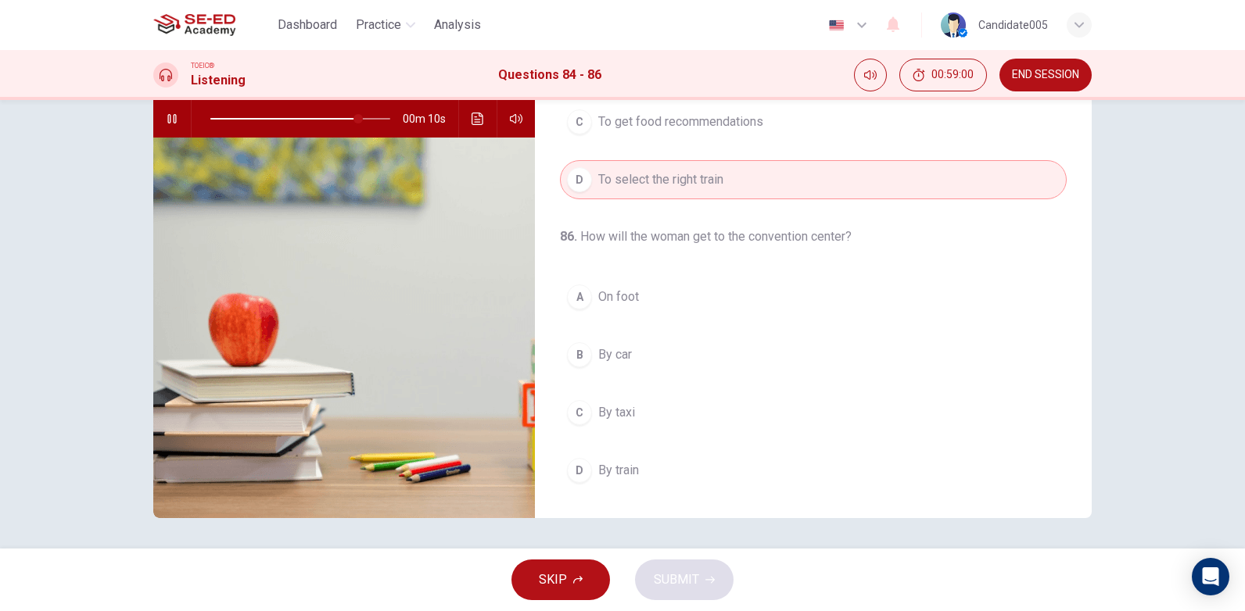
click at [620, 475] on span "By train" at bounding box center [618, 470] width 41 height 19
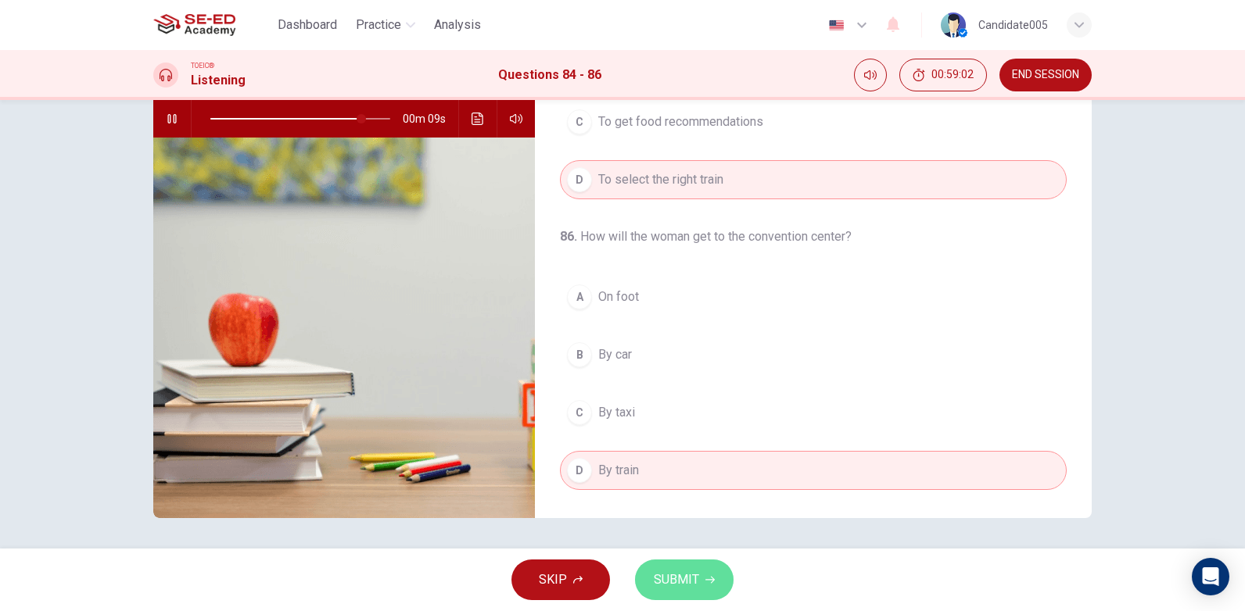
click at [668, 578] on span "SUBMIT" at bounding box center [676, 580] width 45 height 22
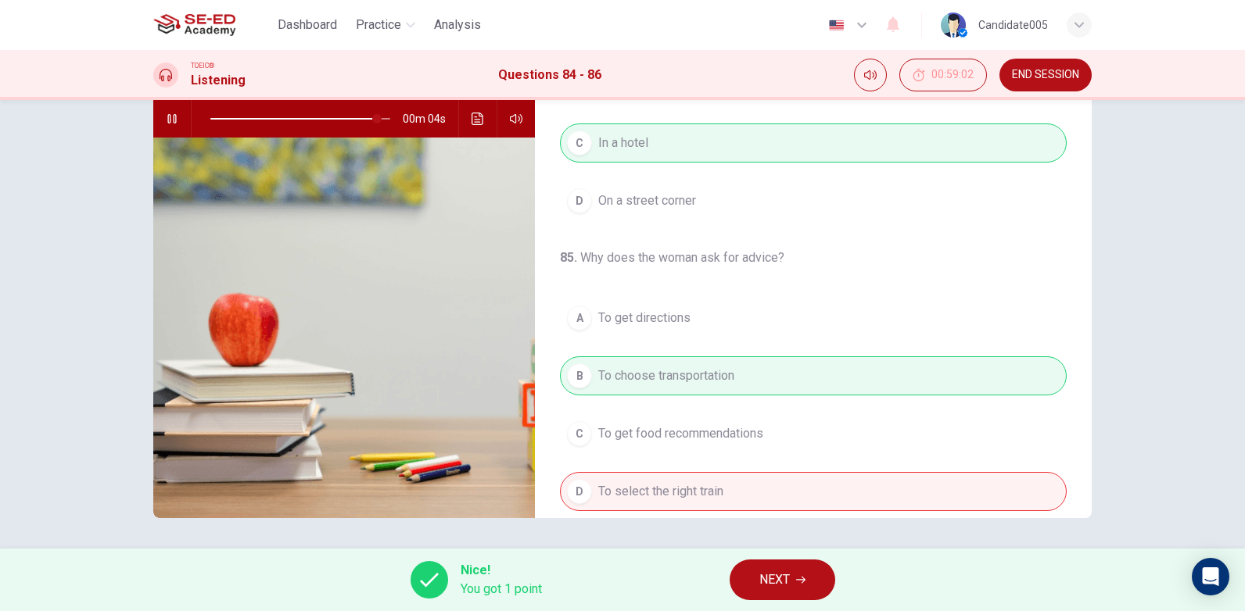
scroll to position [45, 0]
type input "95"
click at [792, 579] on button "NEXT" at bounding box center [782, 580] width 106 height 41
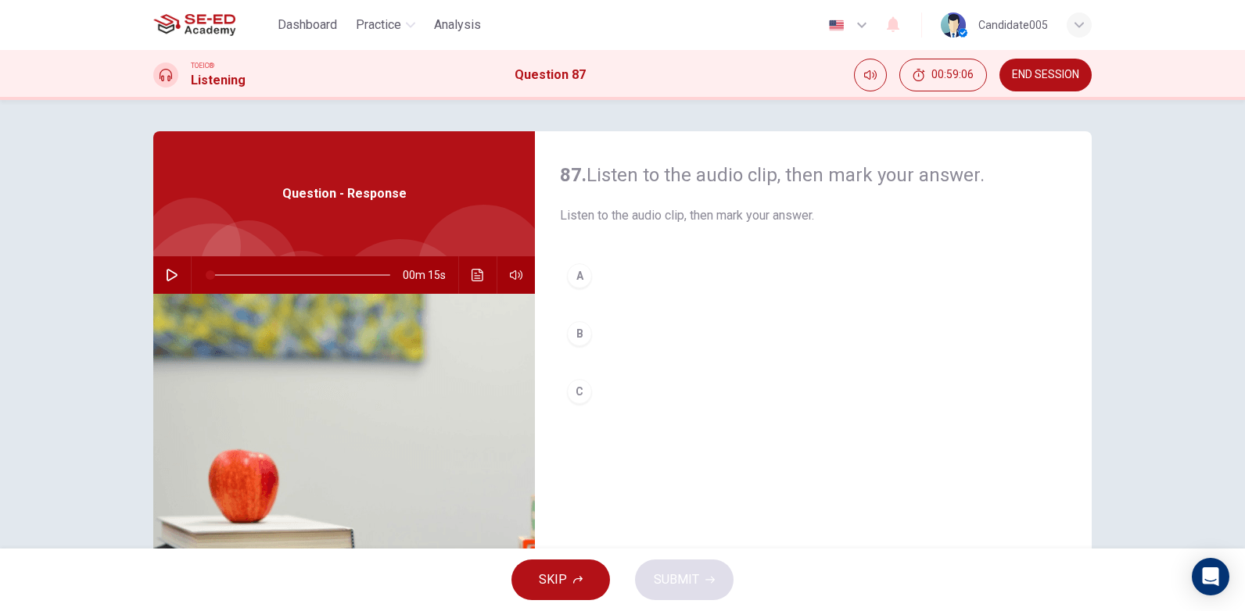
click at [166, 271] on icon "button" at bounding box center [172, 275] width 13 height 13
click at [166, 274] on icon "button" at bounding box center [172, 275] width 13 height 13
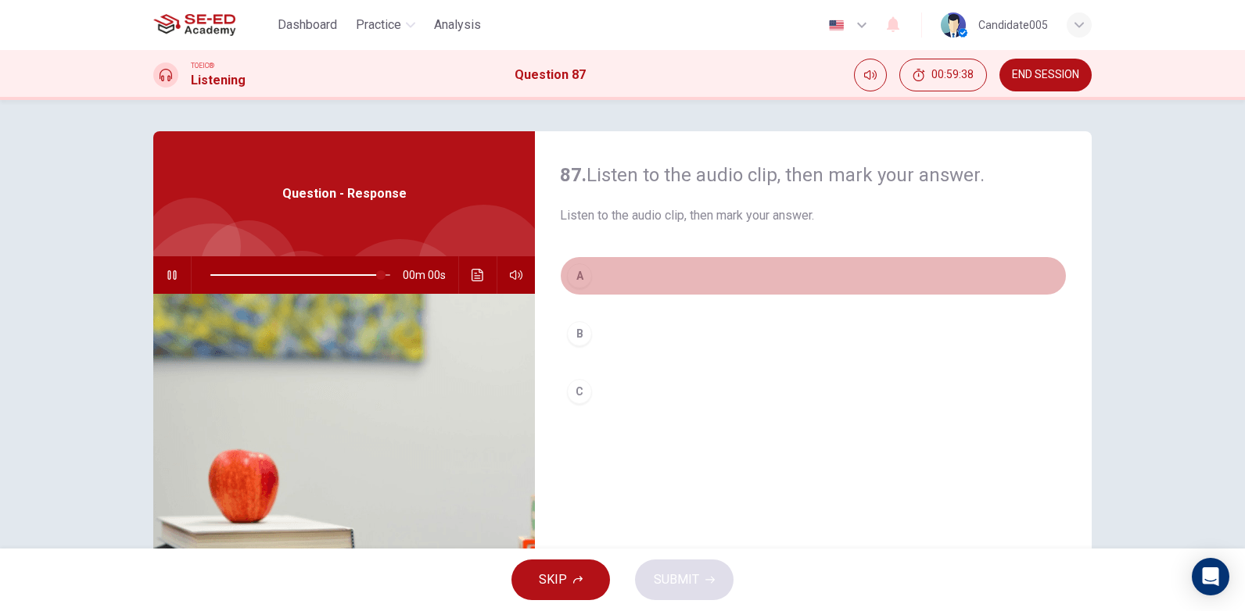
click at [575, 279] on div "A" at bounding box center [579, 275] width 25 height 25
type input "0"
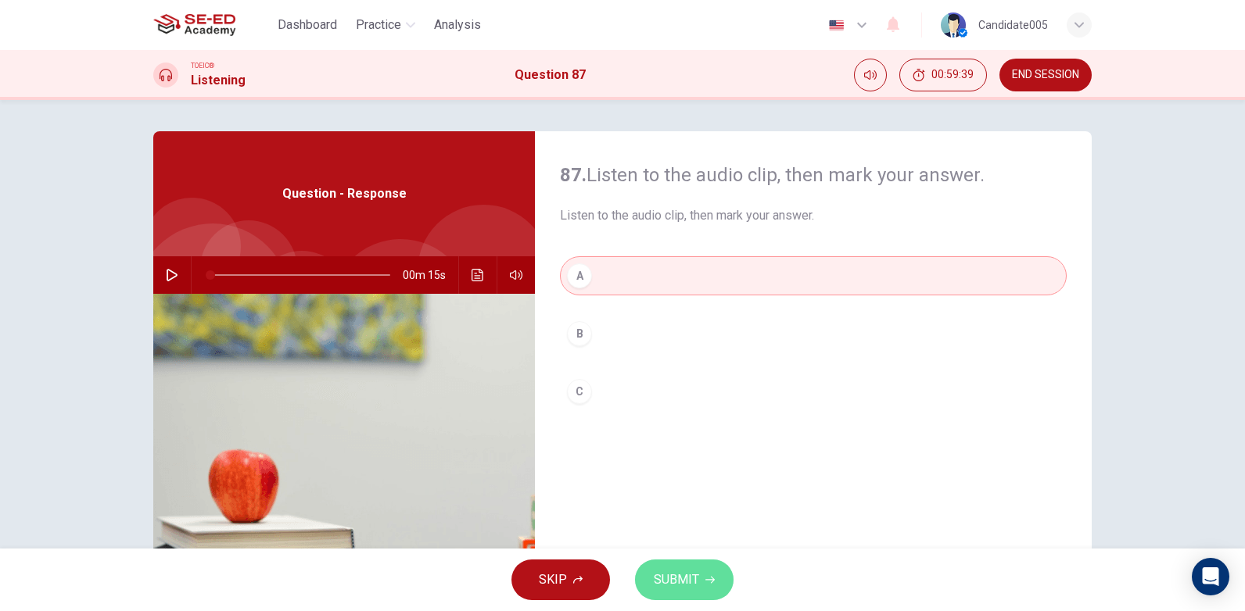
drag, startPoint x: 679, startPoint y: 579, endPoint x: 779, endPoint y: 562, distance: 102.2
click at [681, 579] on span "SUBMIT" at bounding box center [676, 580] width 45 height 22
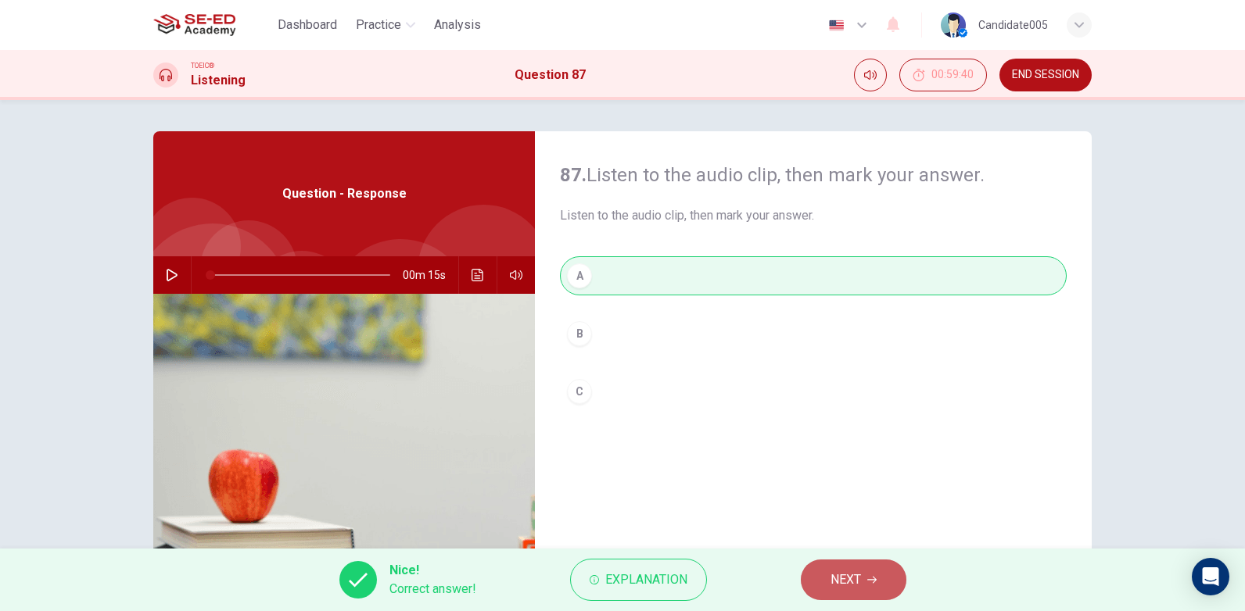
click at [858, 576] on span "NEXT" at bounding box center [845, 580] width 30 height 22
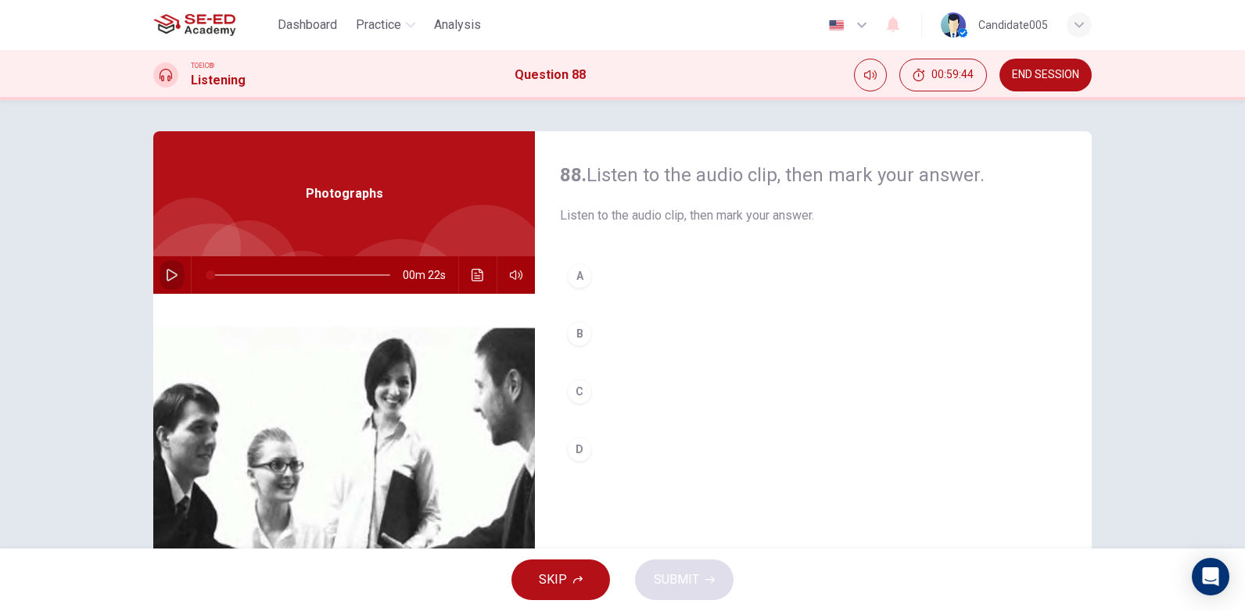
click at [166, 274] on icon "button" at bounding box center [172, 275] width 13 height 13
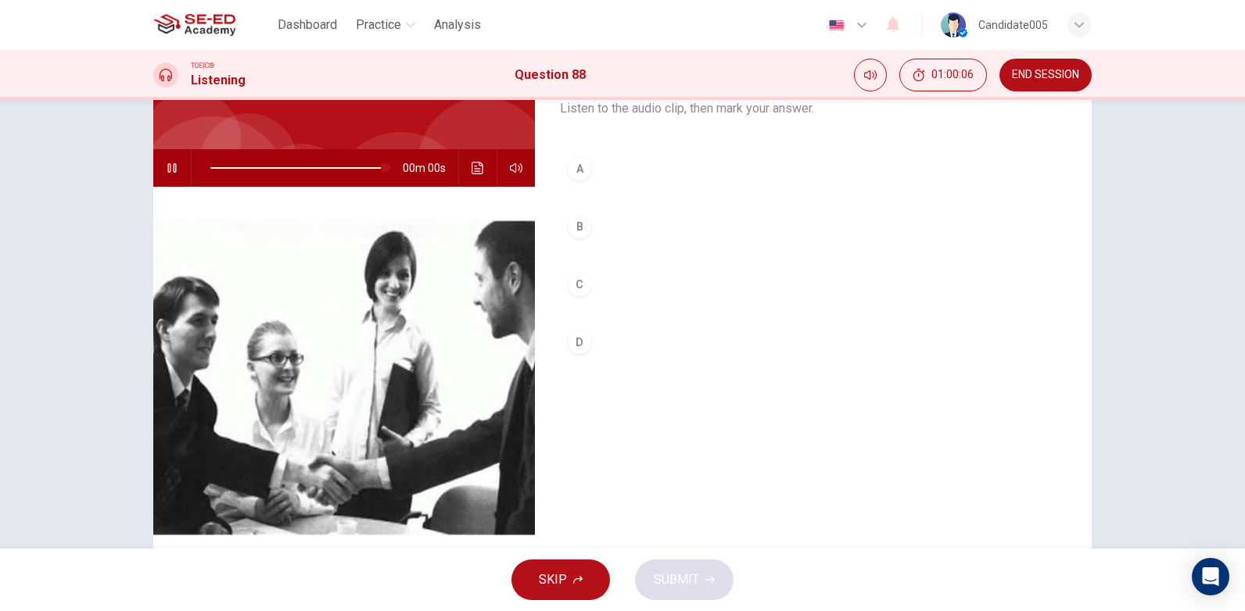
scroll to position [156, 0]
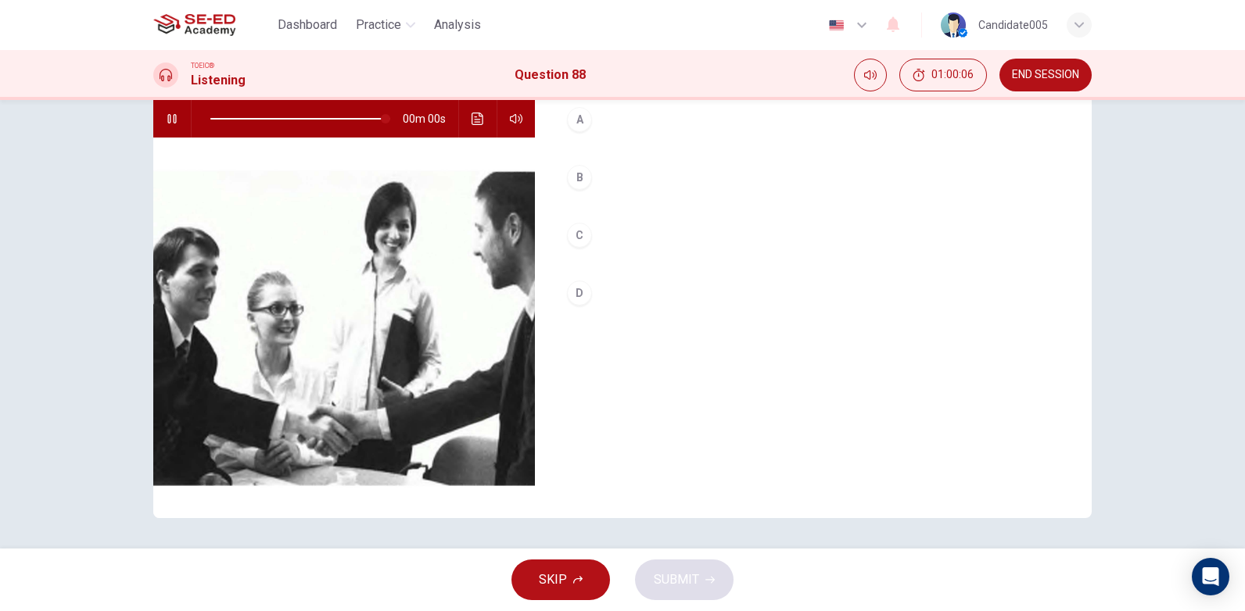
type input "0"
click at [577, 295] on div "D" at bounding box center [579, 293] width 25 height 25
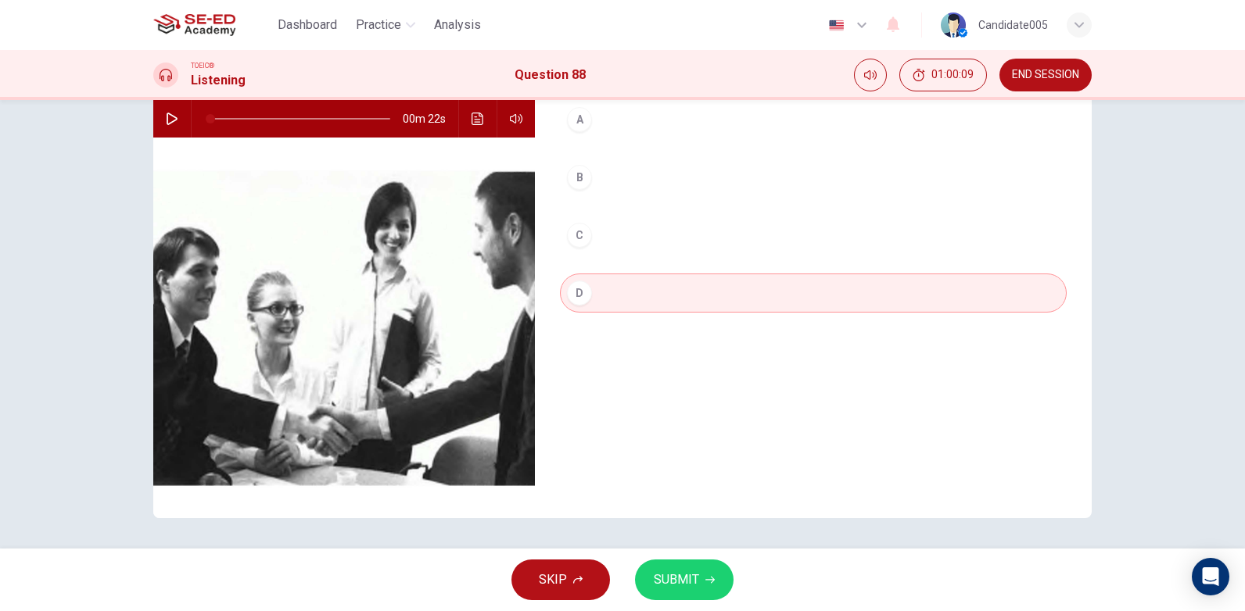
click at [694, 571] on span "SUBMIT" at bounding box center [676, 580] width 45 height 22
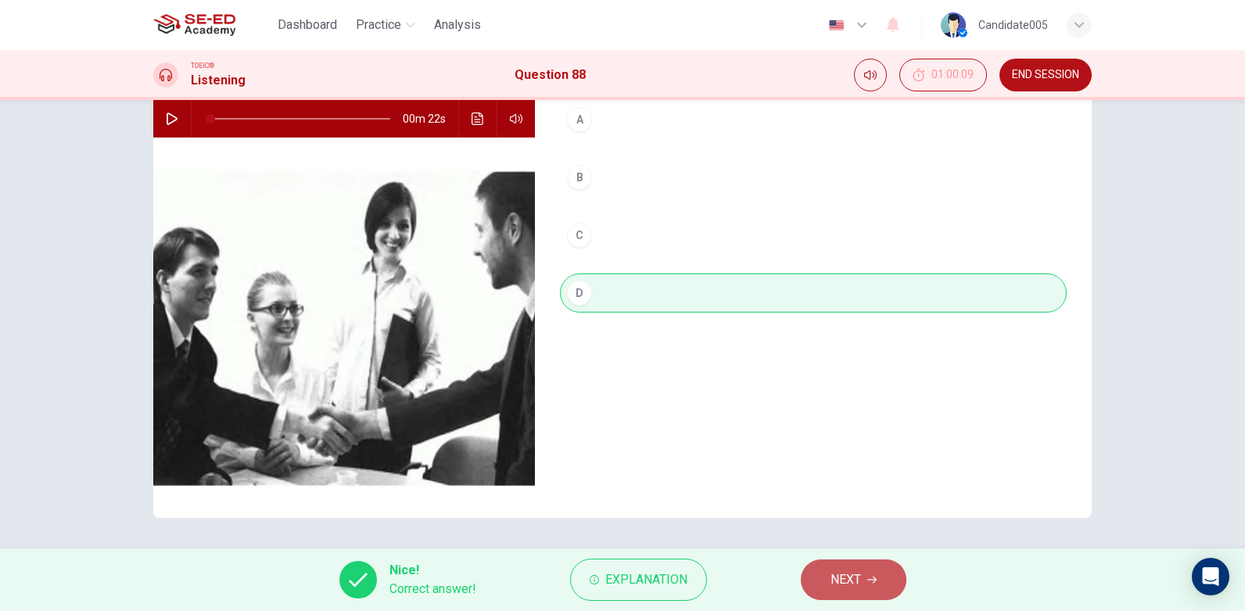
click at [854, 585] on span "NEXT" at bounding box center [845, 580] width 30 height 22
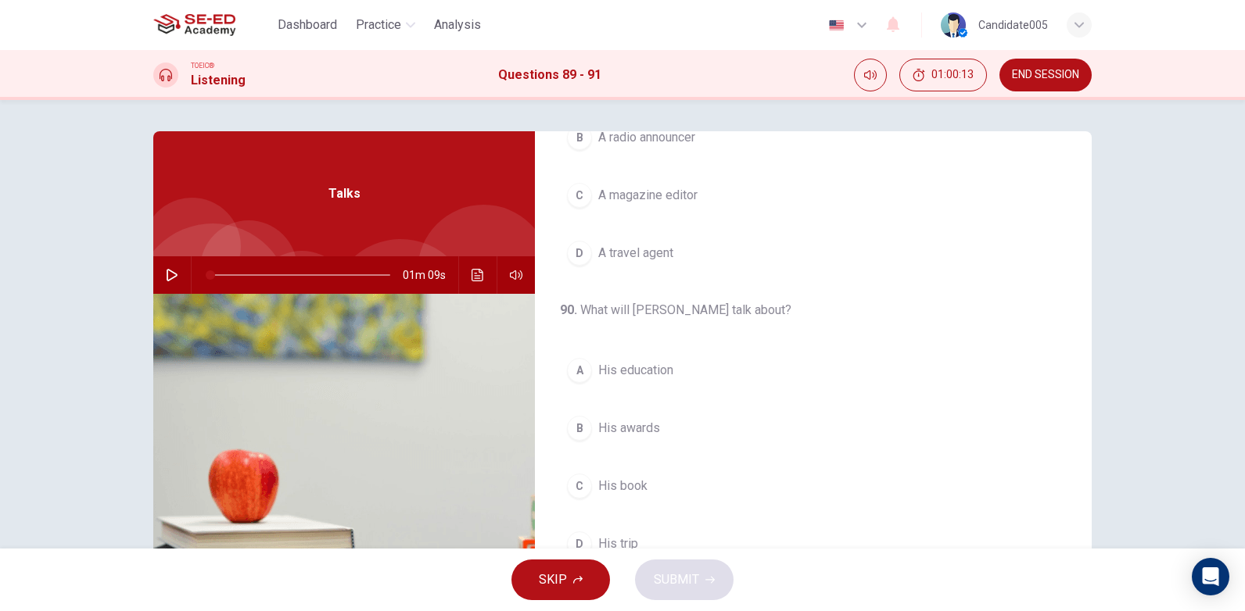
scroll to position [0, 0]
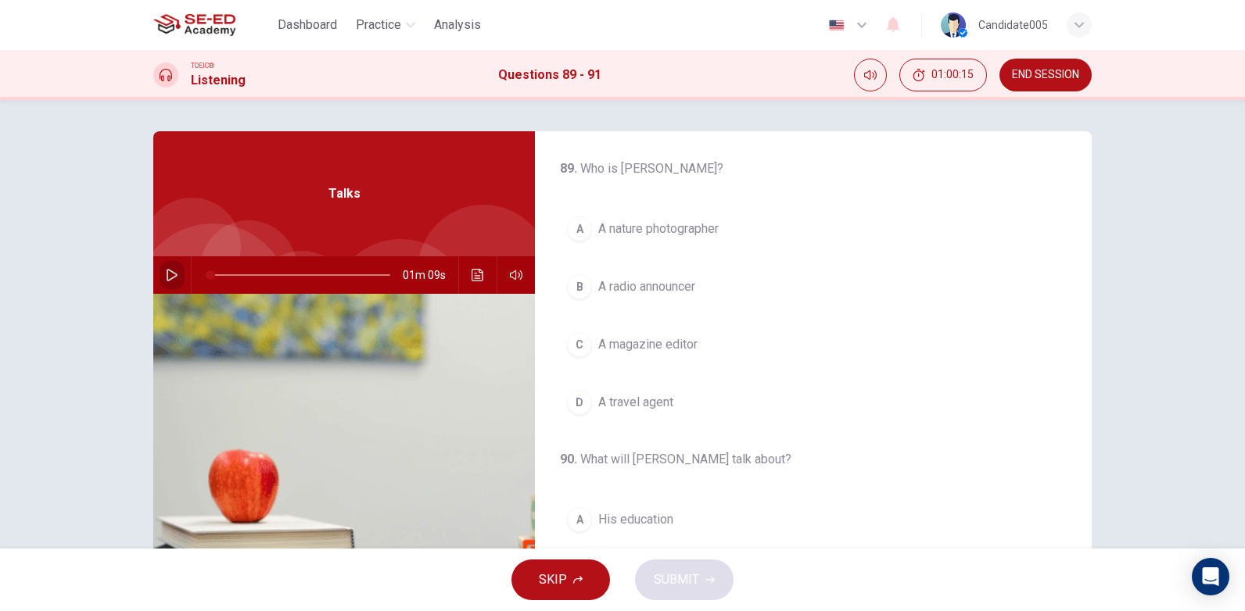
click at [169, 276] on icon "button" at bounding box center [172, 275] width 13 height 13
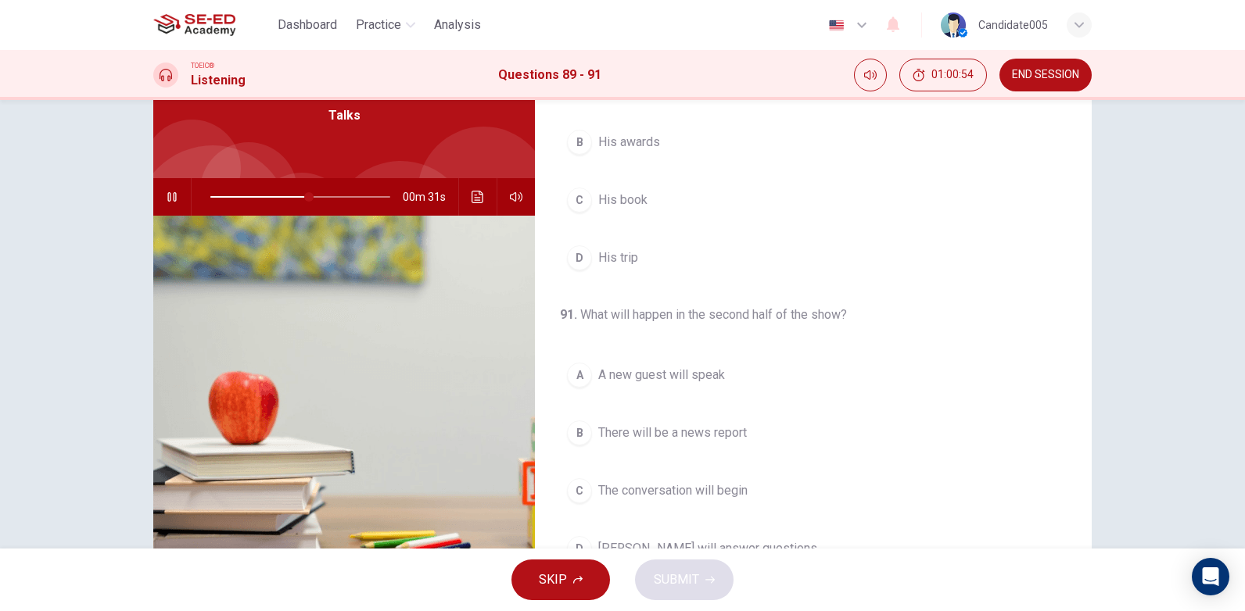
scroll to position [156, 0]
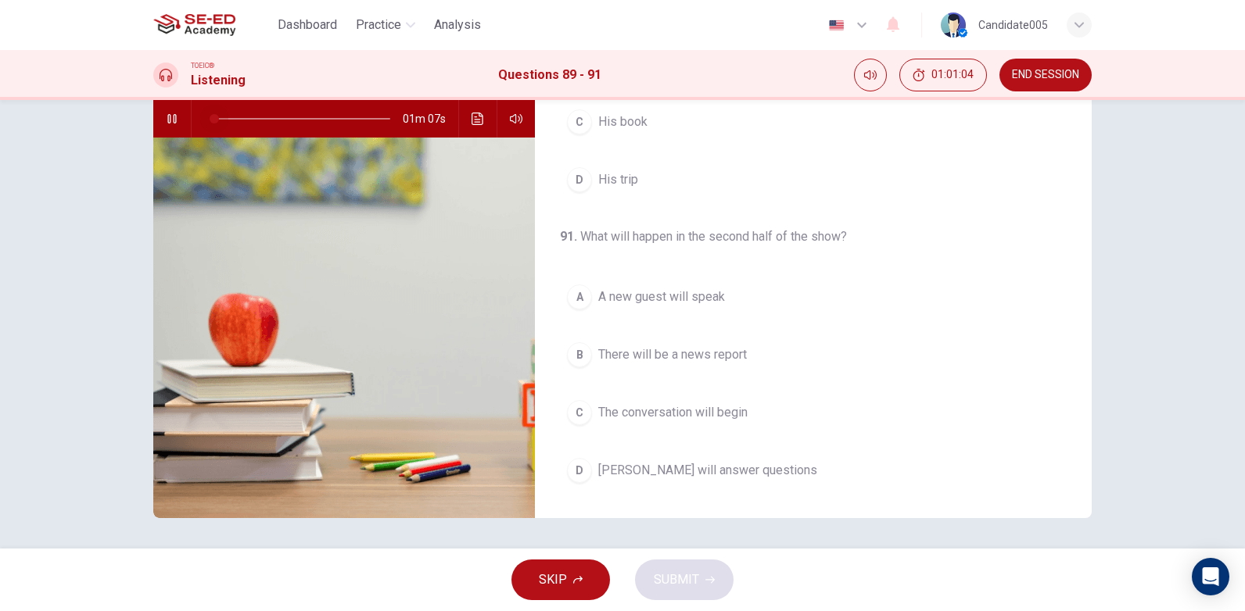
drag, startPoint x: 328, startPoint y: 116, endPoint x: 250, endPoint y: 149, distance: 83.8
click at [210, 124] on span at bounding box center [214, 118] width 9 height 9
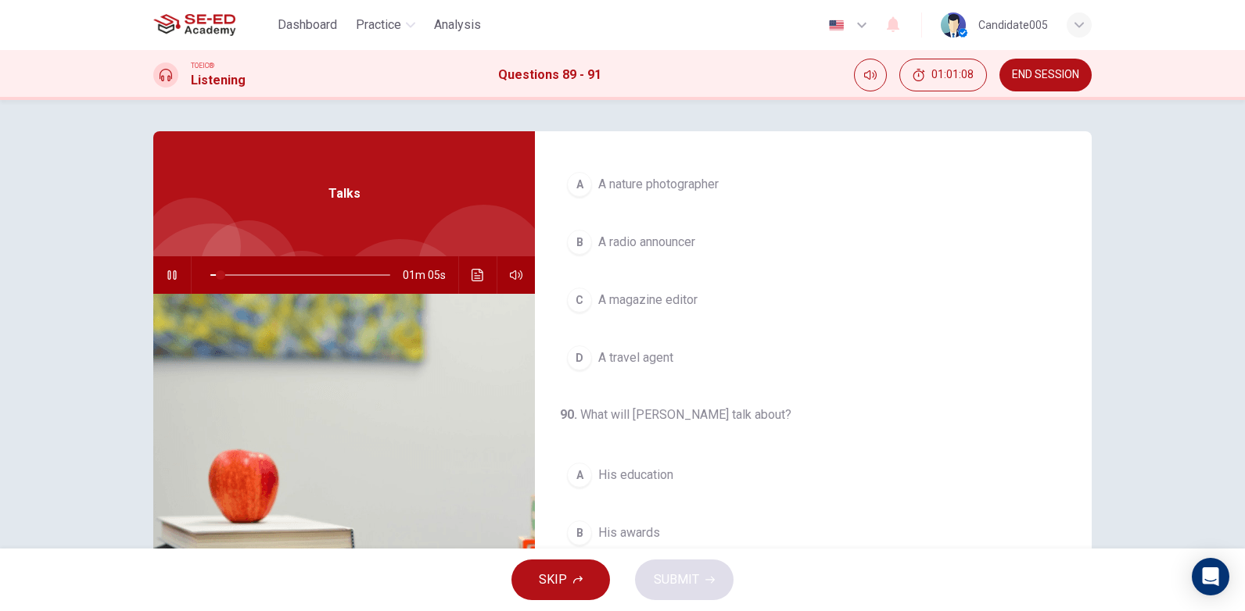
scroll to position [0, 0]
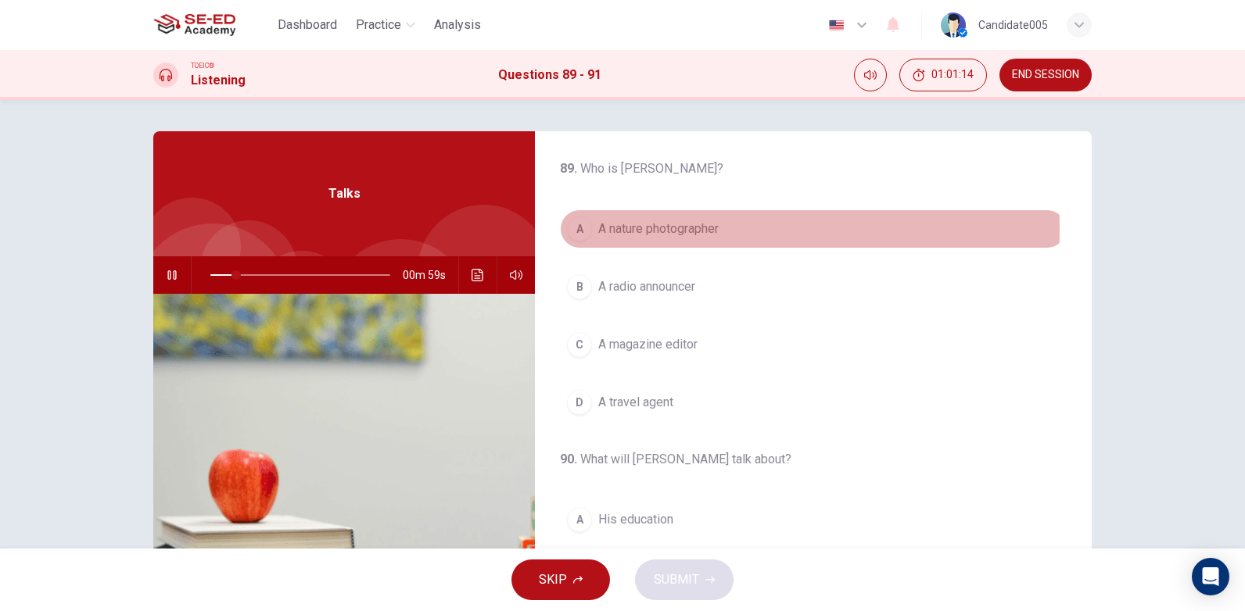
click at [656, 229] on span "A nature photographer" at bounding box center [658, 229] width 120 height 19
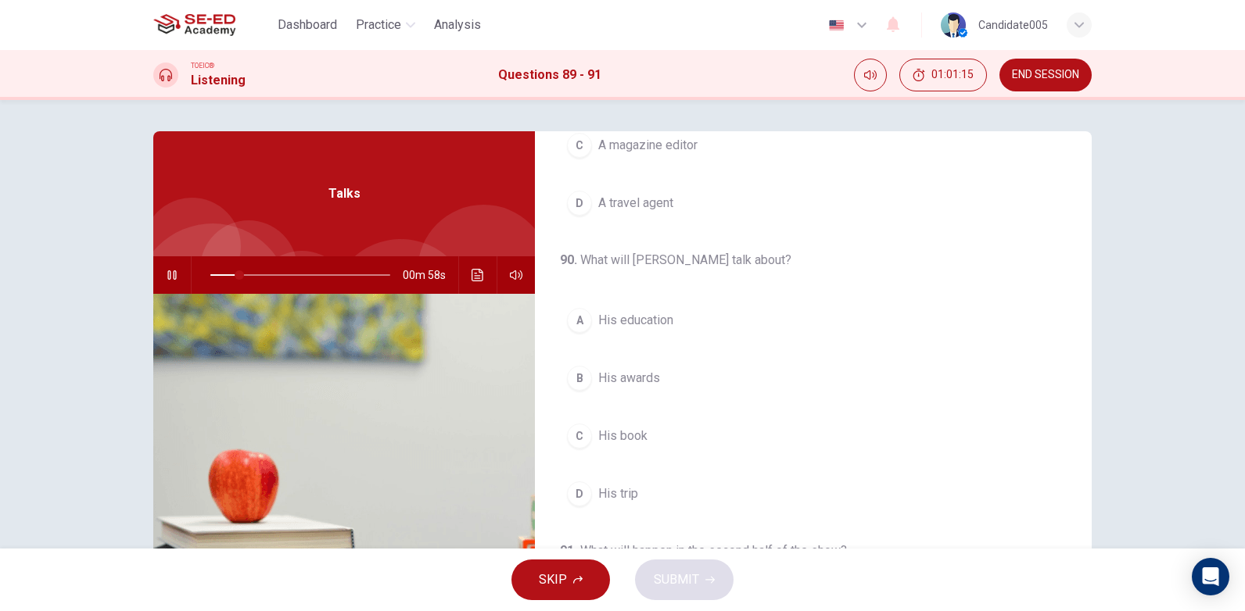
scroll to position [235, 0]
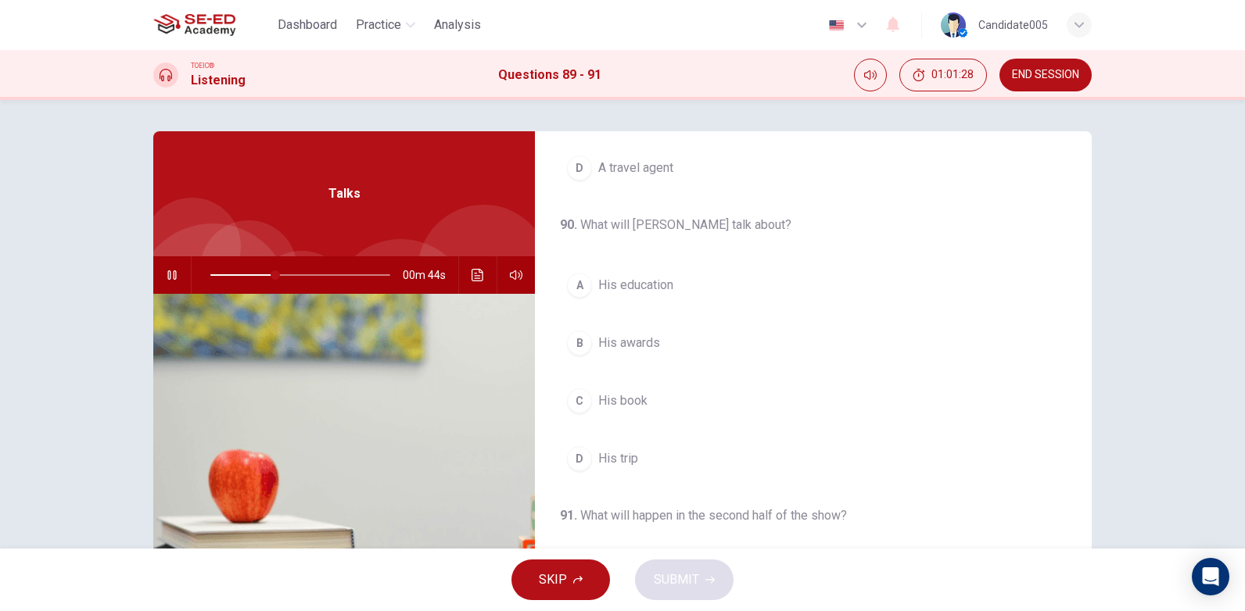
click at [649, 343] on span "His awards" at bounding box center [629, 343] width 62 height 19
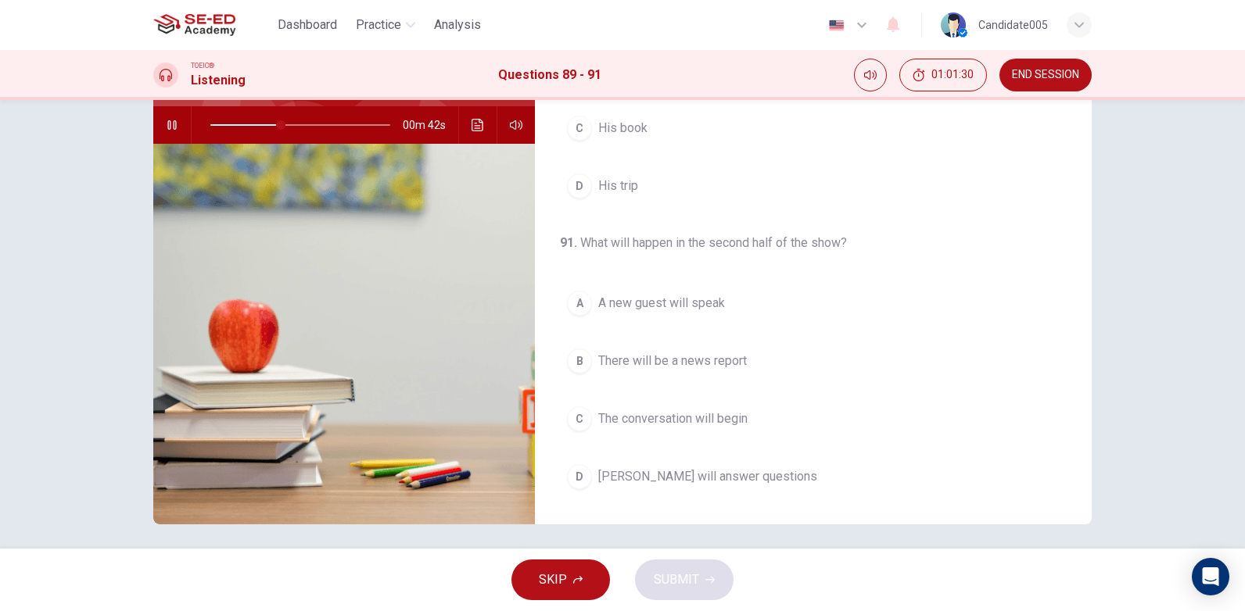
scroll to position [156, 0]
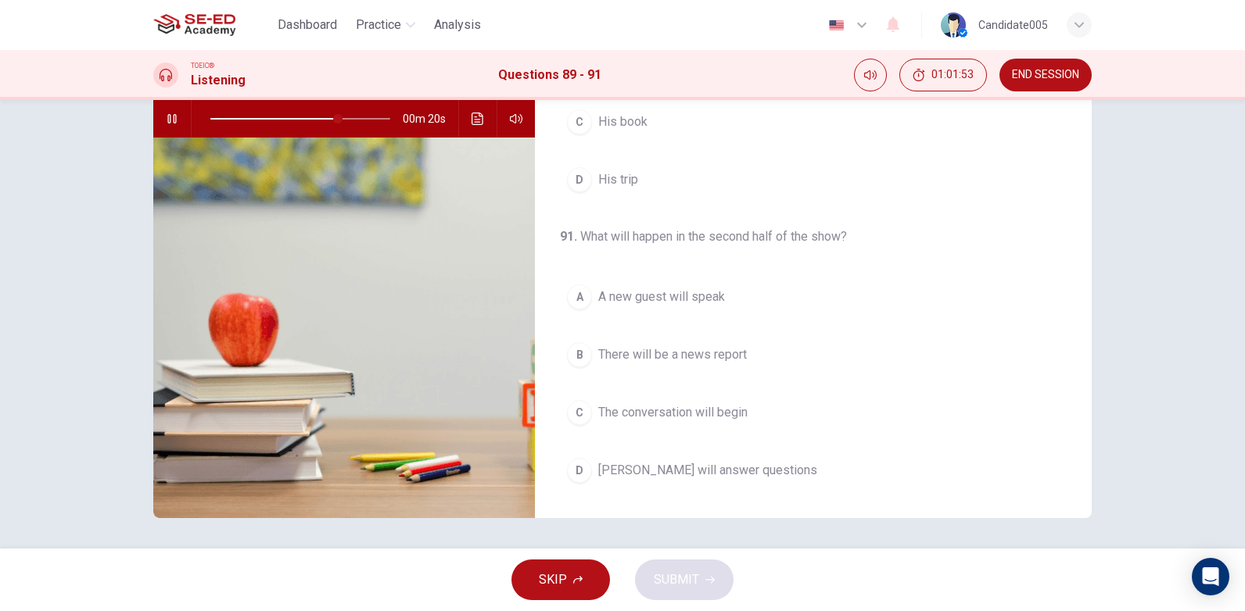
click at [678, 355] on span "There will be a news report" at bounding box center [672, 355] width 149 height 19
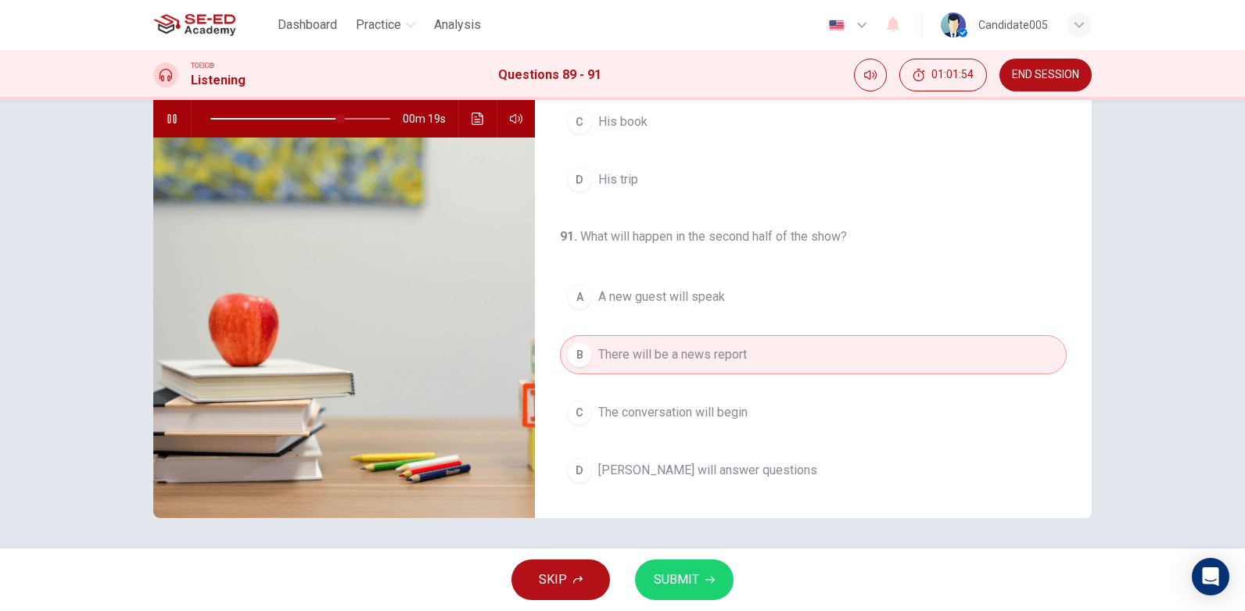
click at [685, 574] on span "SUBMIT" at bounding box center [676, 580] width 45 height 22
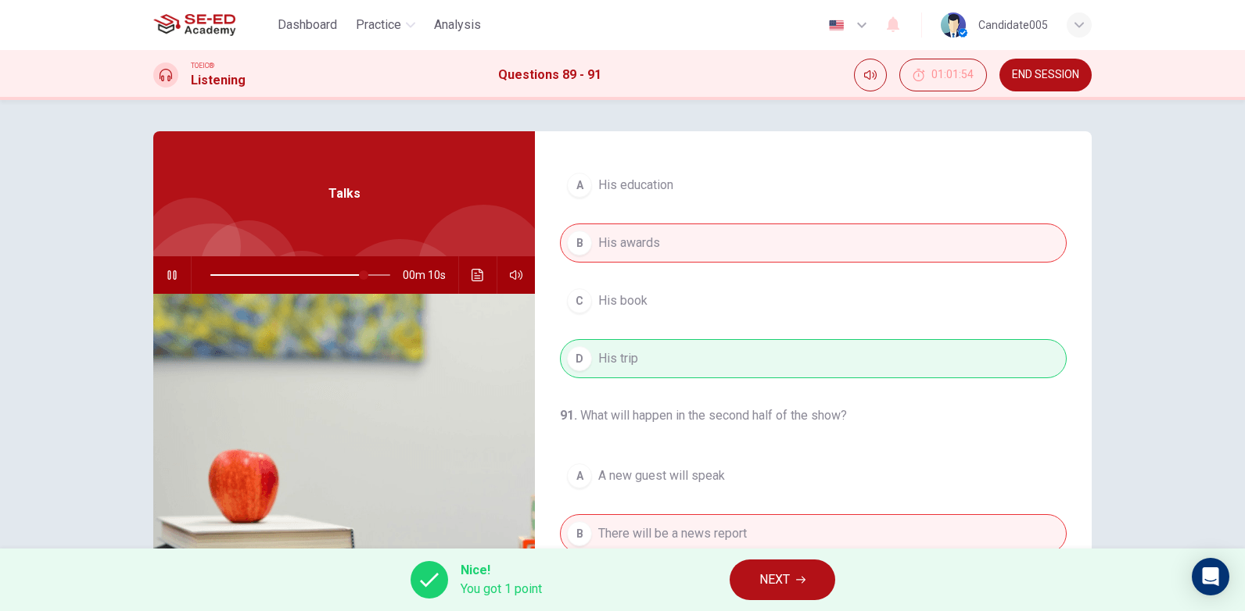
scroll to position [357, 0]
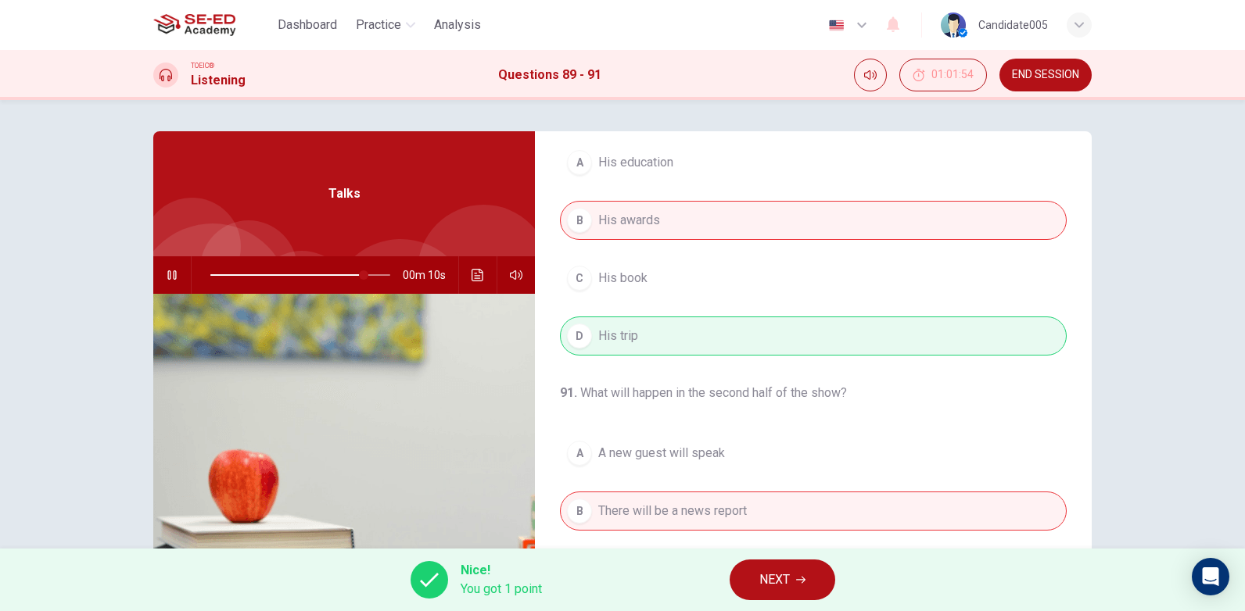
type input "87"
click at [789, 579] on span "NEXT" at bounding box center [774, 580] width 30 height 22
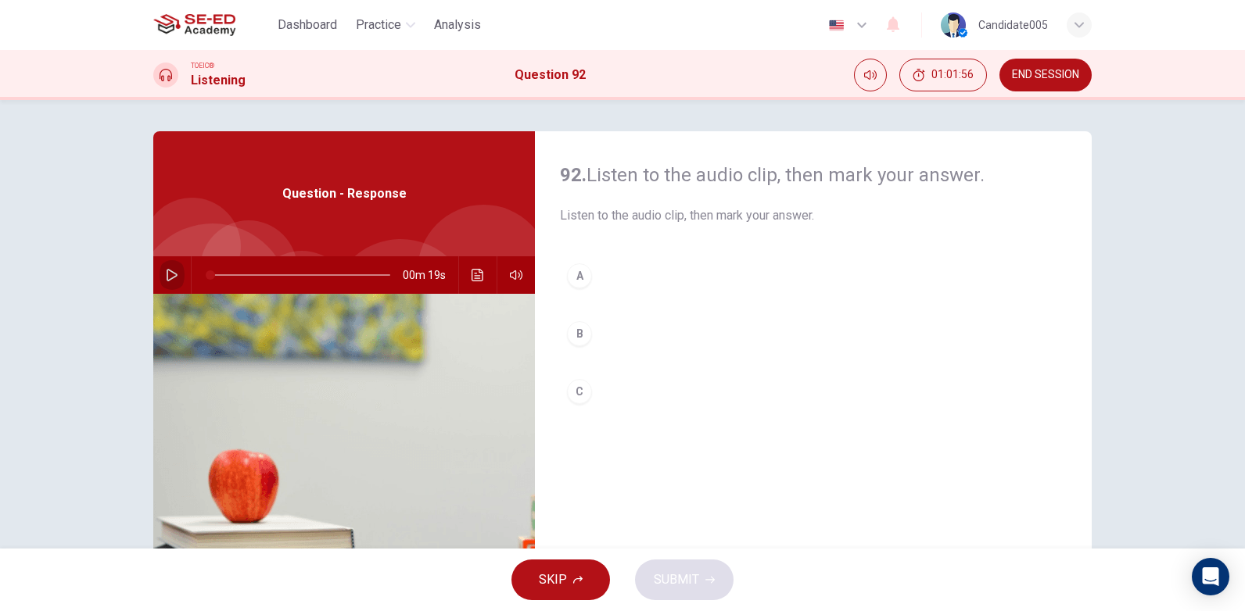
click at [171, 270] on icon "button" at bounding box center [172, 275] width 13 height 13
drag, startPoint x: 234, startPoint y: 274, endPoint x: 206, endPoint y: 278, distance: 28.4
click at [206, 278] on span at bounding box center [210, 274] width 9 height 9
click at [167, 278] on icon "button" at bounding box center [172, 275] width 13 height 13
click at [573, 336] on div "B" at bounding box center [579, 333] width 25 height 25
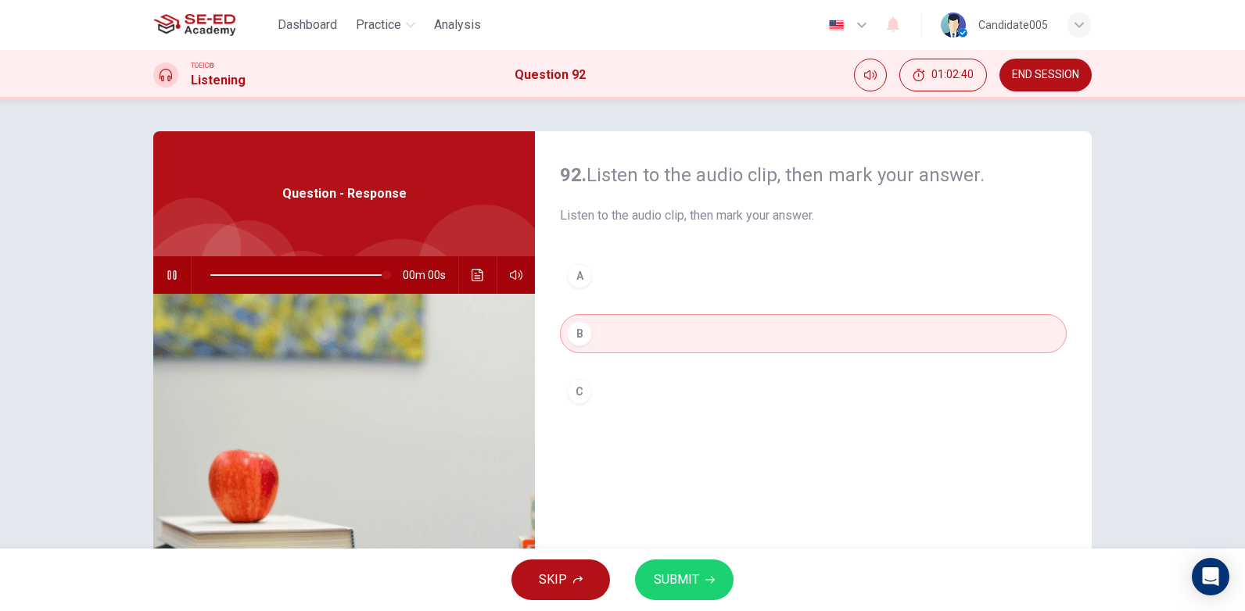
type input "0"
click at [687, 582] on span "SUBMIT" at bounding box center [676, 580] width 45 height 22
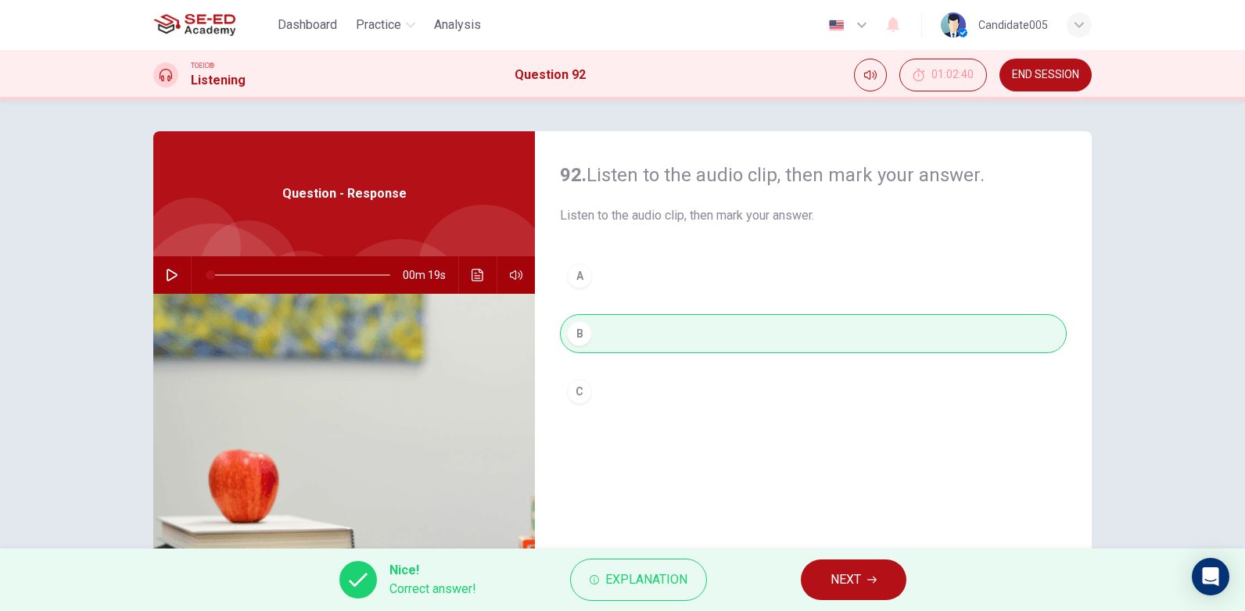
click at [864, 583] on button "NEXT" at bounding box center [854, 580] width 106 height 41
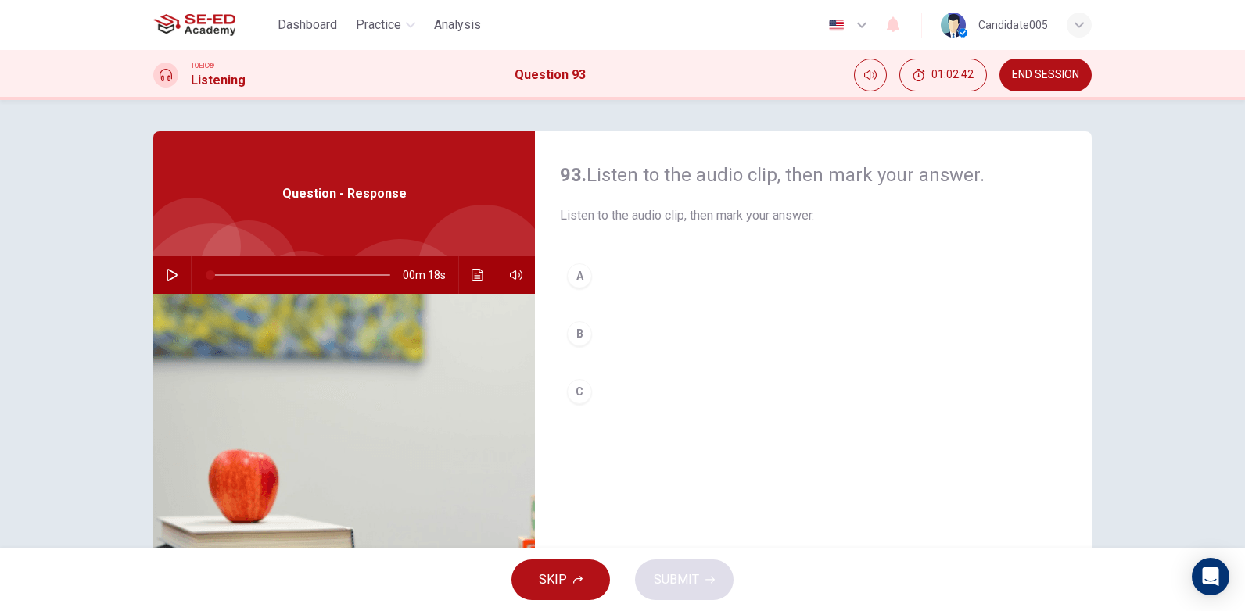
click at [167, 270] on icon "button" at bounding box center [172, 275] width 11 height 13
click at [575, 275] on div "A" at bounding box center [579, 275] width 25 height 25
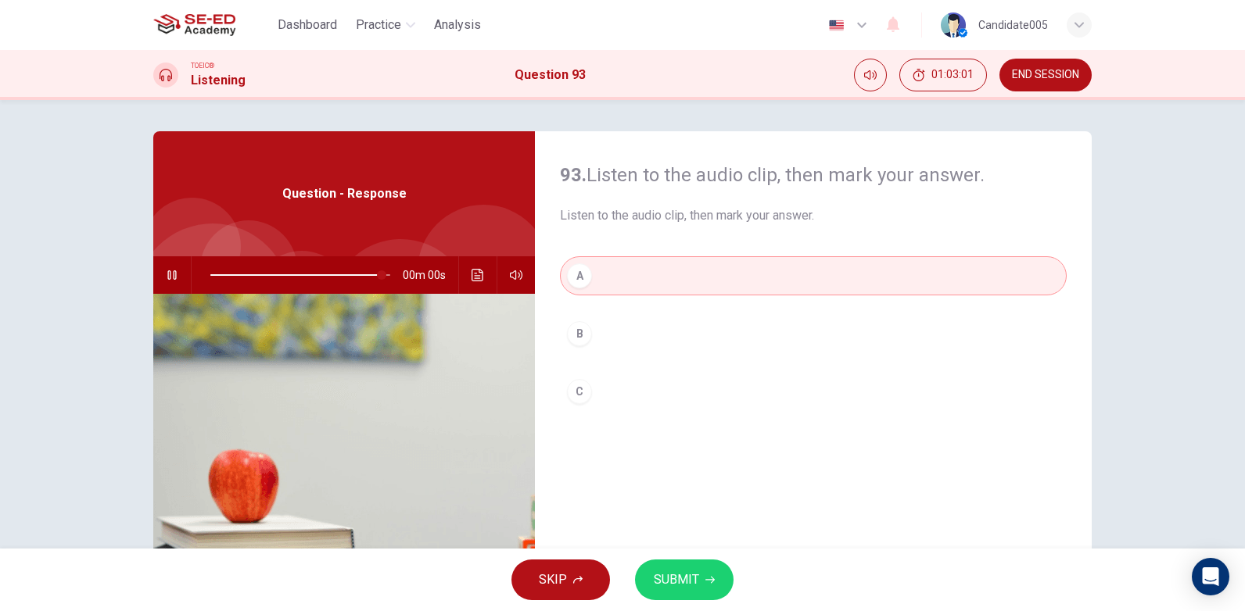
type input "0"
click at [687, 577] on span "SUBMIT" at bounding box center [676, 580] width 45 height 22
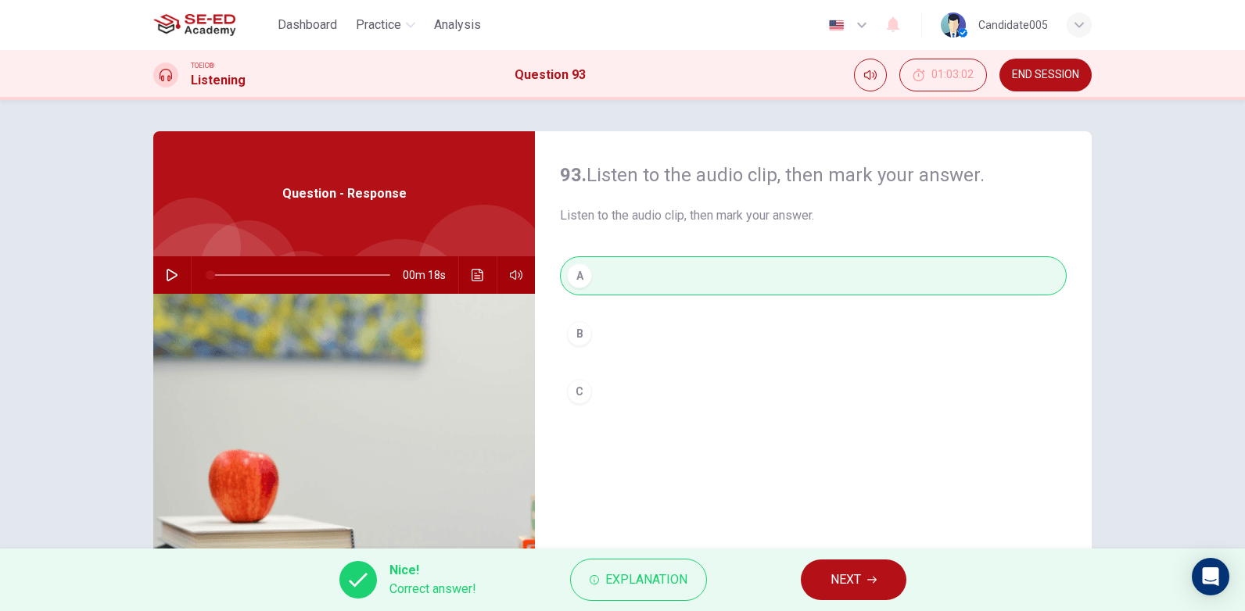
click at [858, 581] on span "NEXT" at bounding box center [845, 580] width 30 height 22
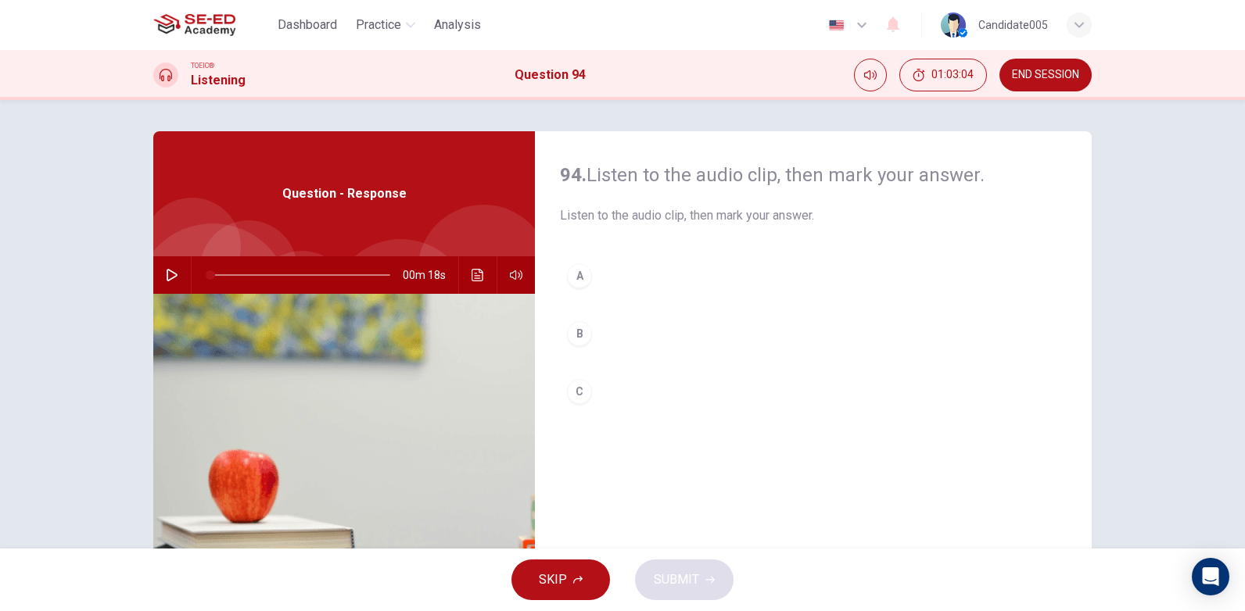
click at [166, 274] on icon "button" at bounding box center [172, 275] width 13 height 13
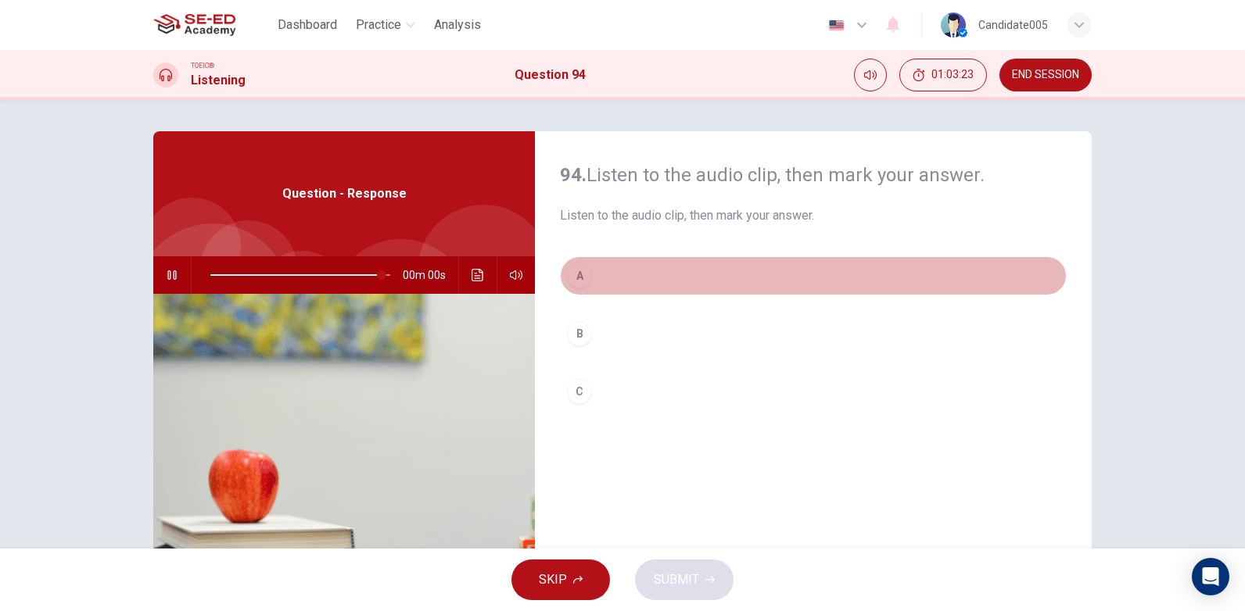
click at [575, 278] on div "A" at bounding box center [579, 275] width 25 height 25
type input "0"
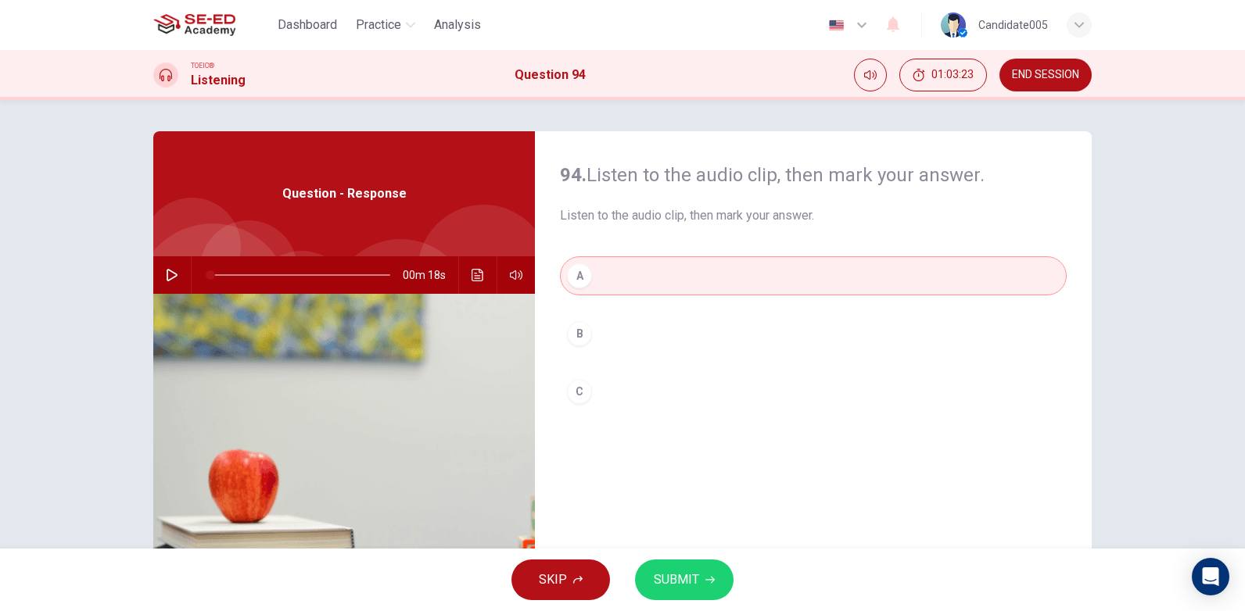
click at [693, 579] on span "SUBMIT" at bounding box center [676, 580] width 45 height 22
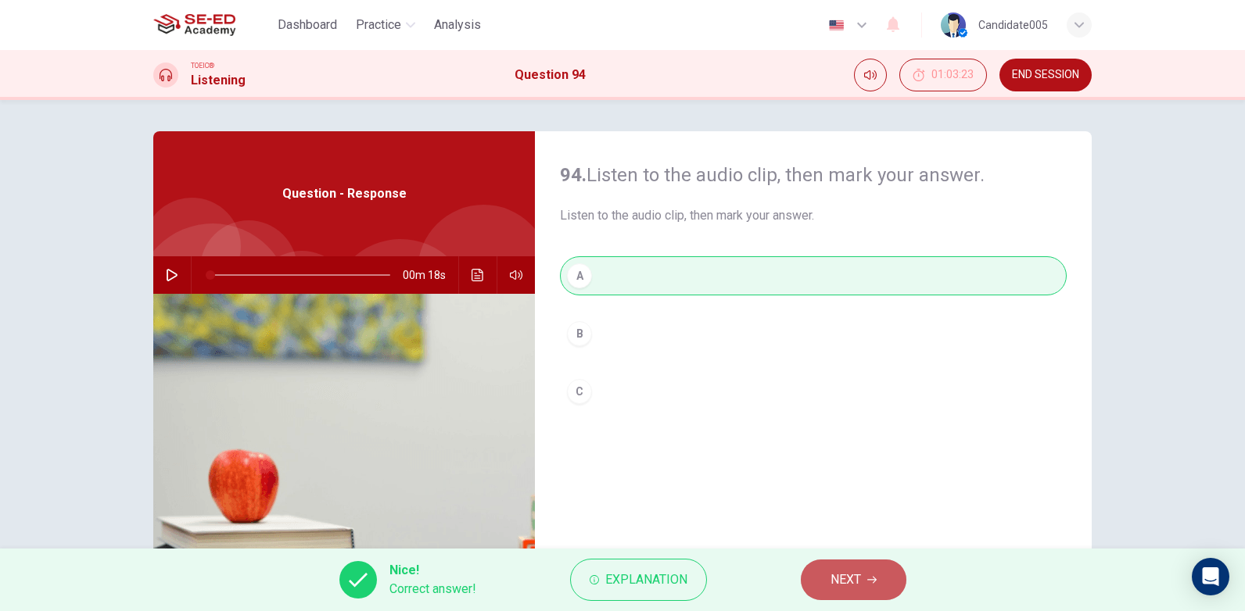
click at [826, 583] on button "NEXT" at bounding box center [854, 580] width 106 height 41
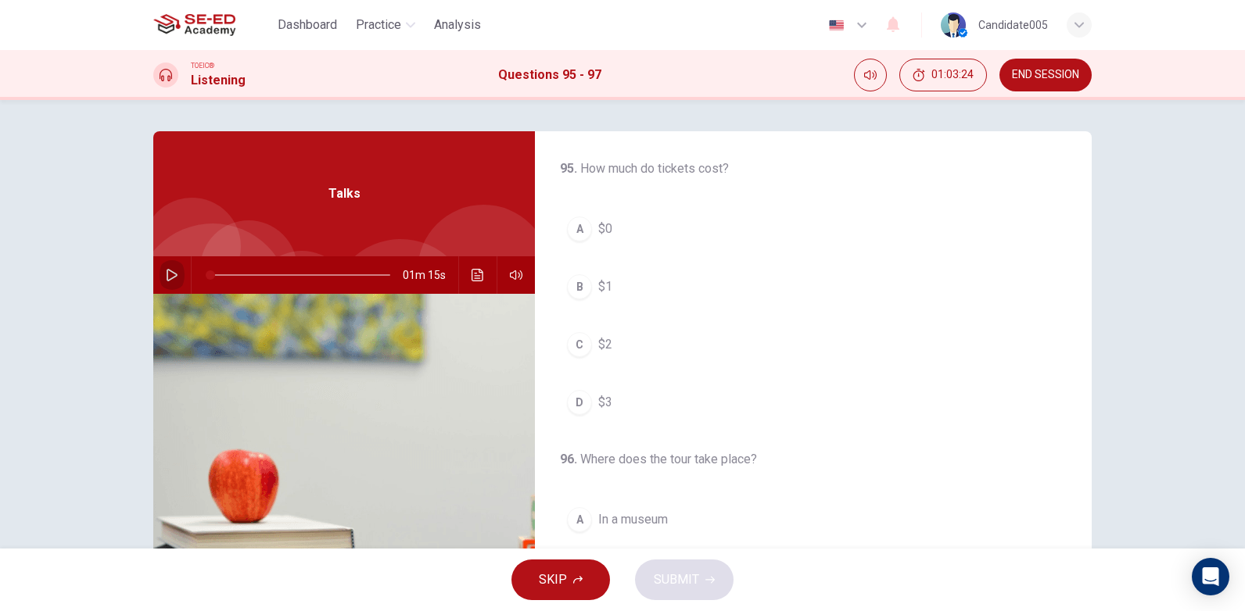
click at [168, 269] on icon "button" at bounding box center [172, 275] width 13 height 13
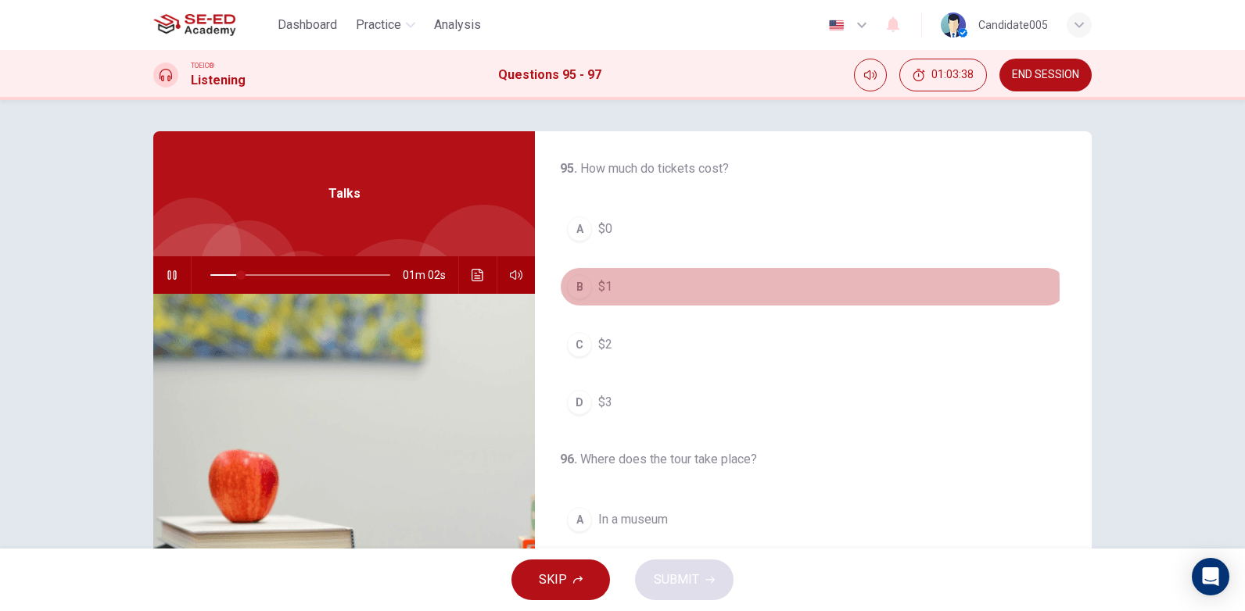
click at [617, 289] on button "B $1" at bounding box center [813, 286] width 507 height 39
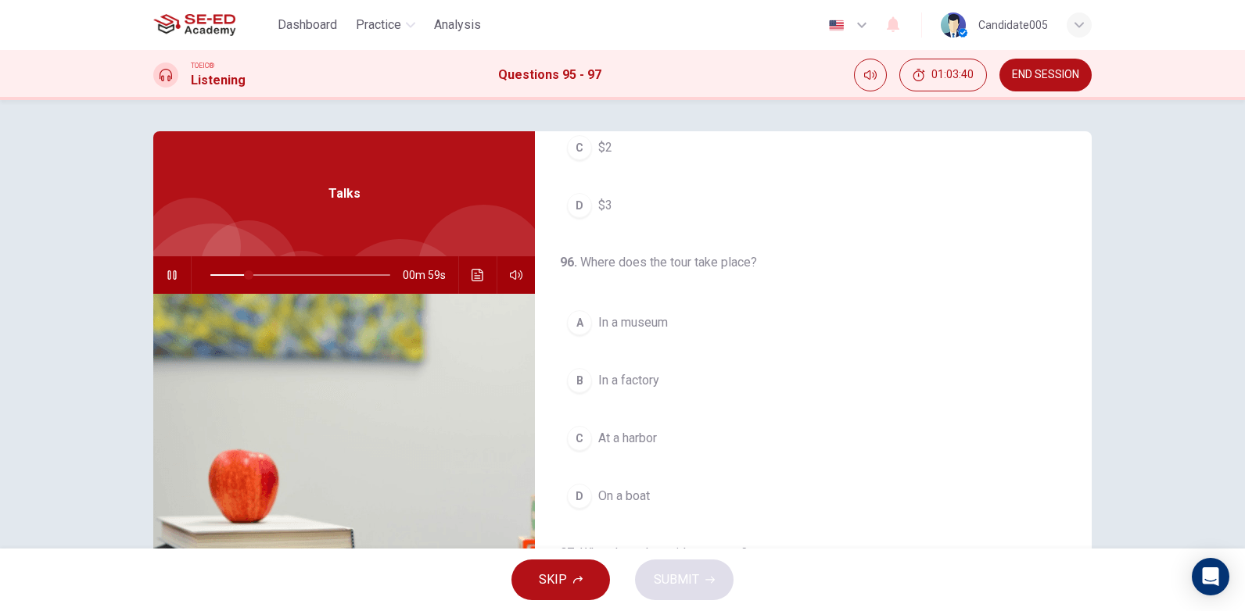
scroll to position [235, 0]
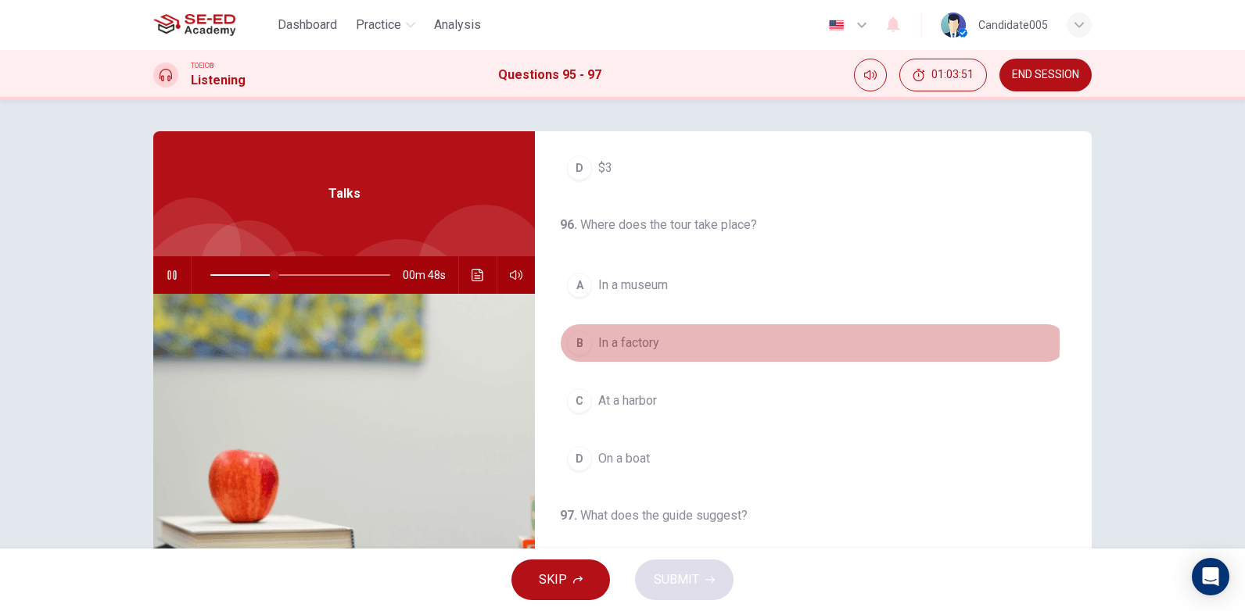
click at [647, 343] on span "In a factory" at bounding box center [628, 343] width 61 height 19
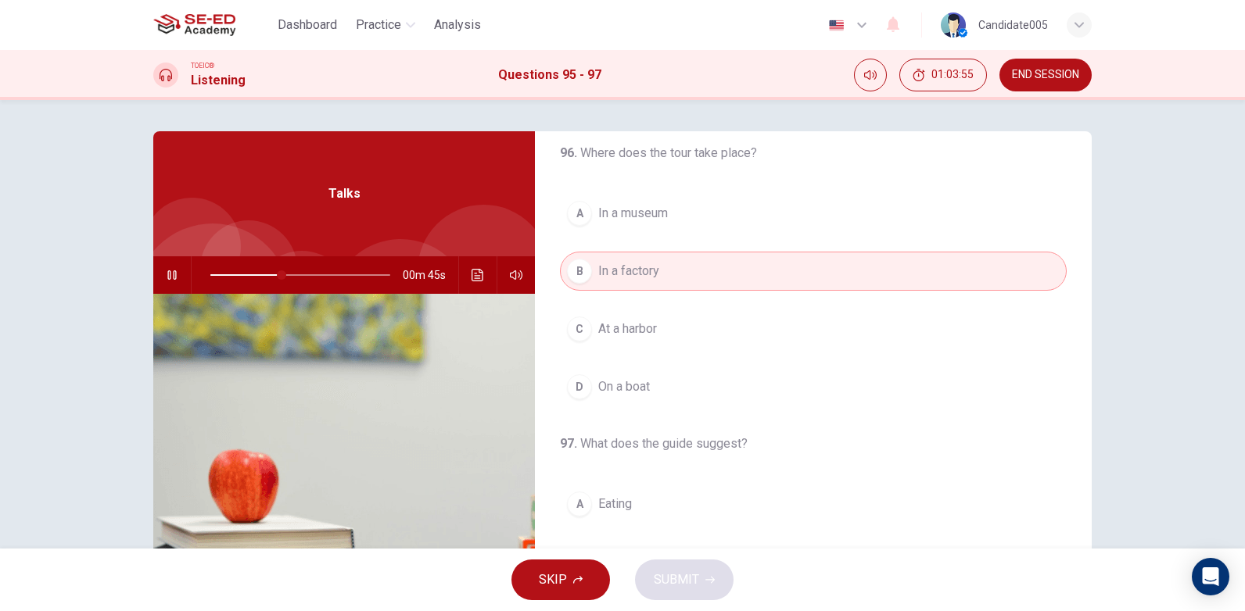
scroll to position [279, 0]
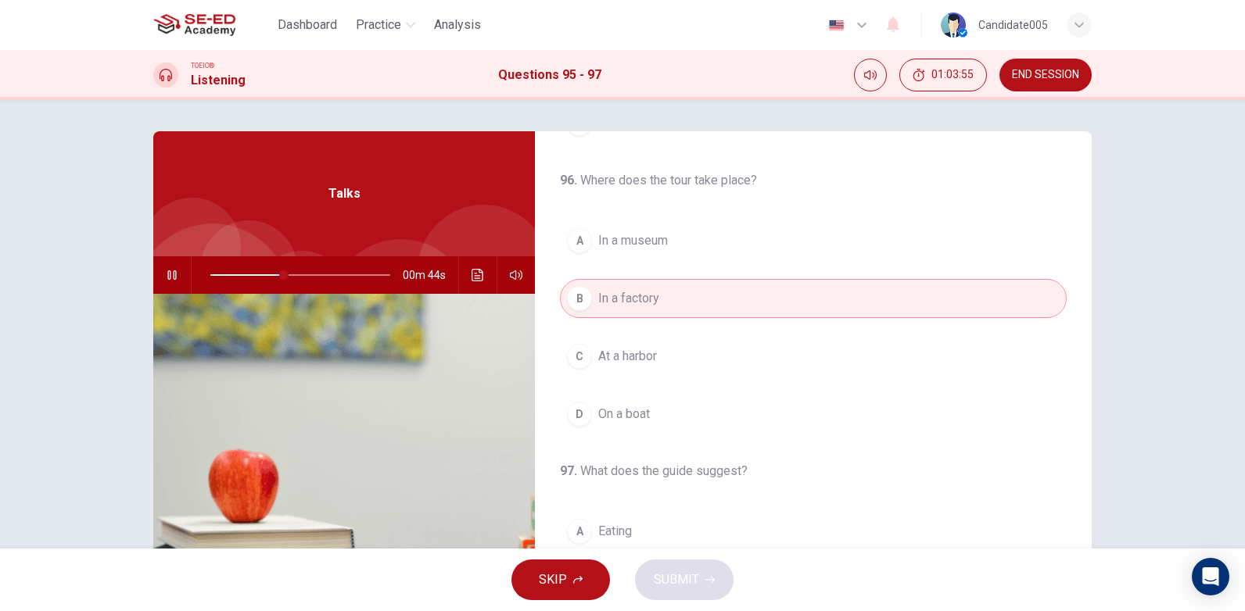
click at [670, 363] on button "C At a harbor" at bounding box center [813, 356] width 507 height 39
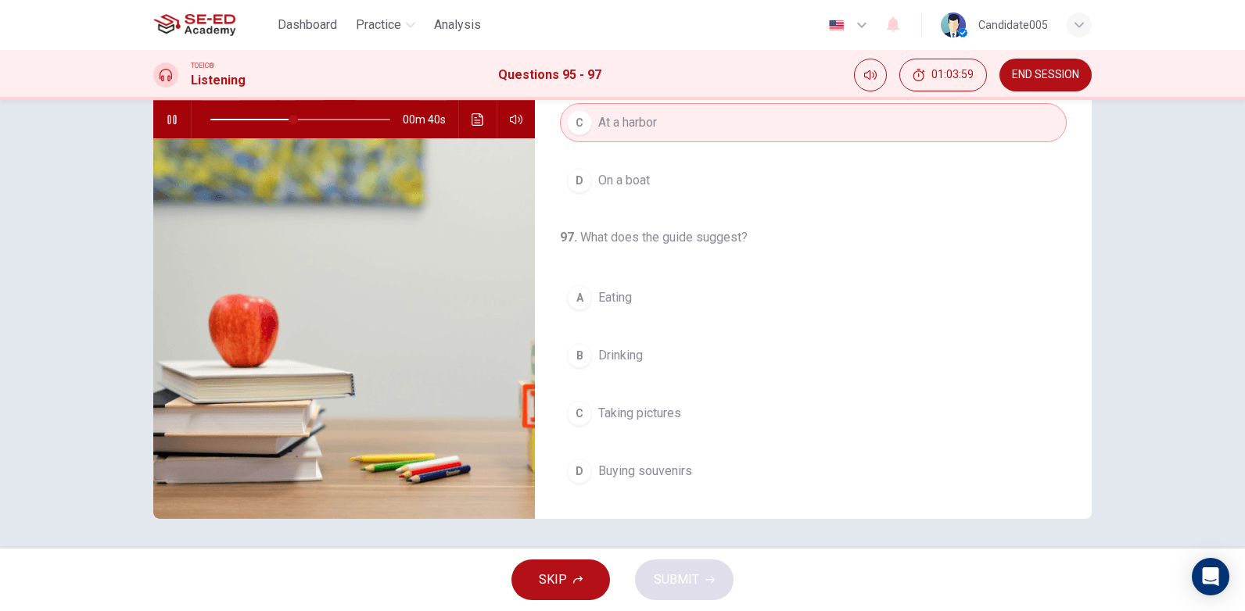
scroll to position [156, 0]
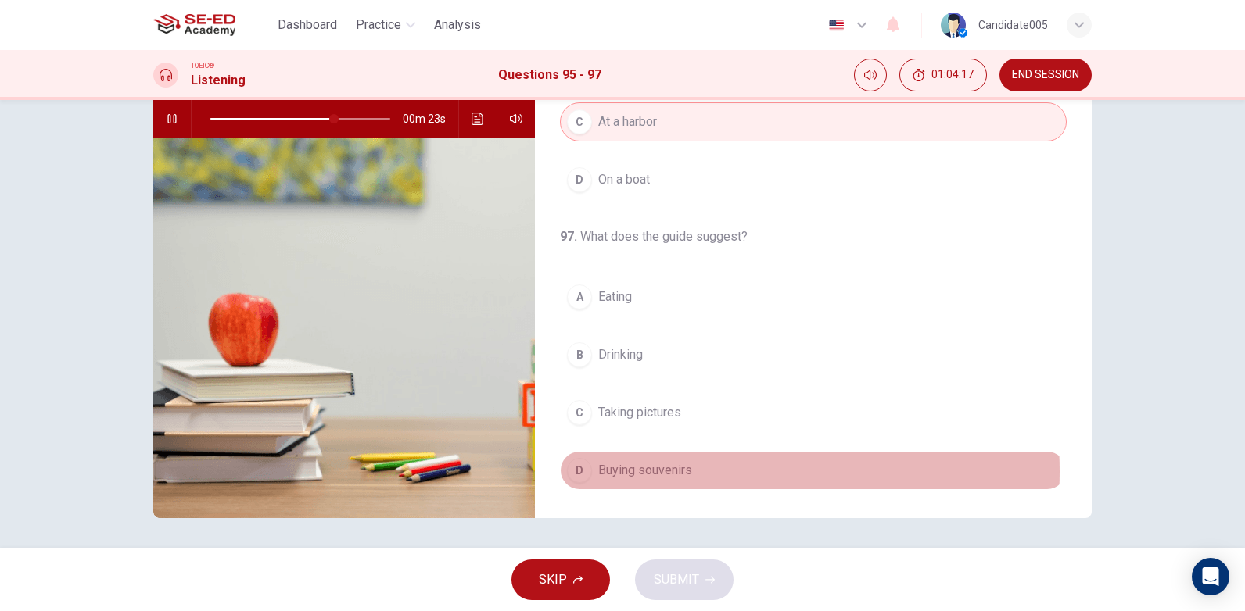
click at [695, 471] on button "D Buying souvenirs" at bounding box center [813, 470] width 507 height 39
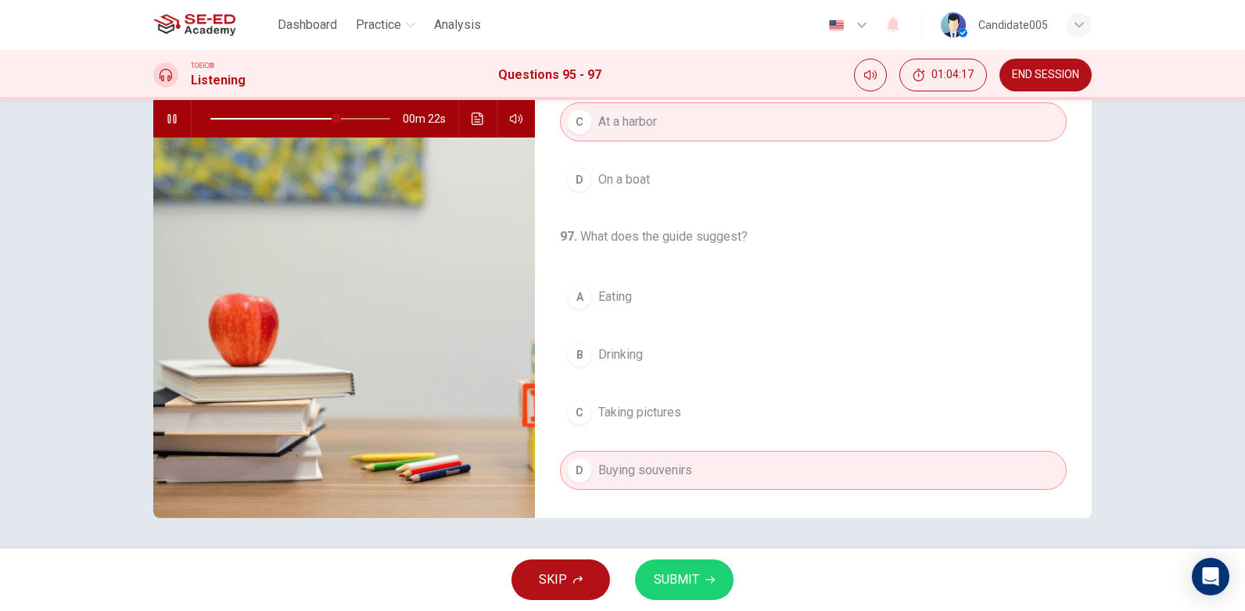
click at [684, 582] on span "SUBMIT" at bounding box center [676, 580] width 45 height 22
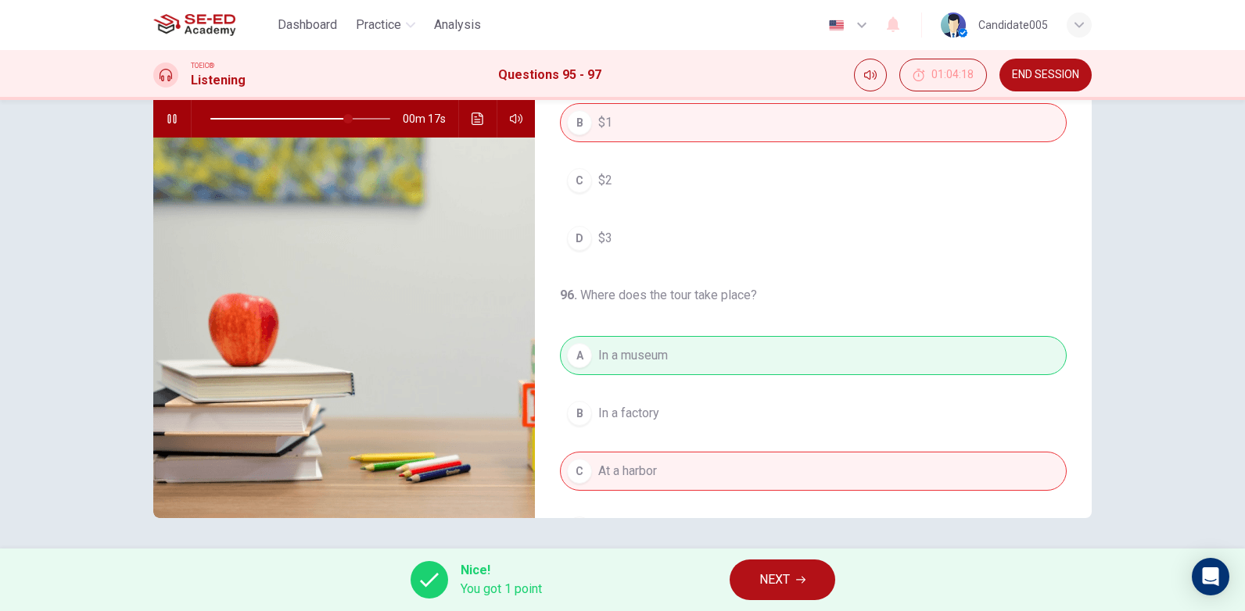
scroll to position [0, 0]
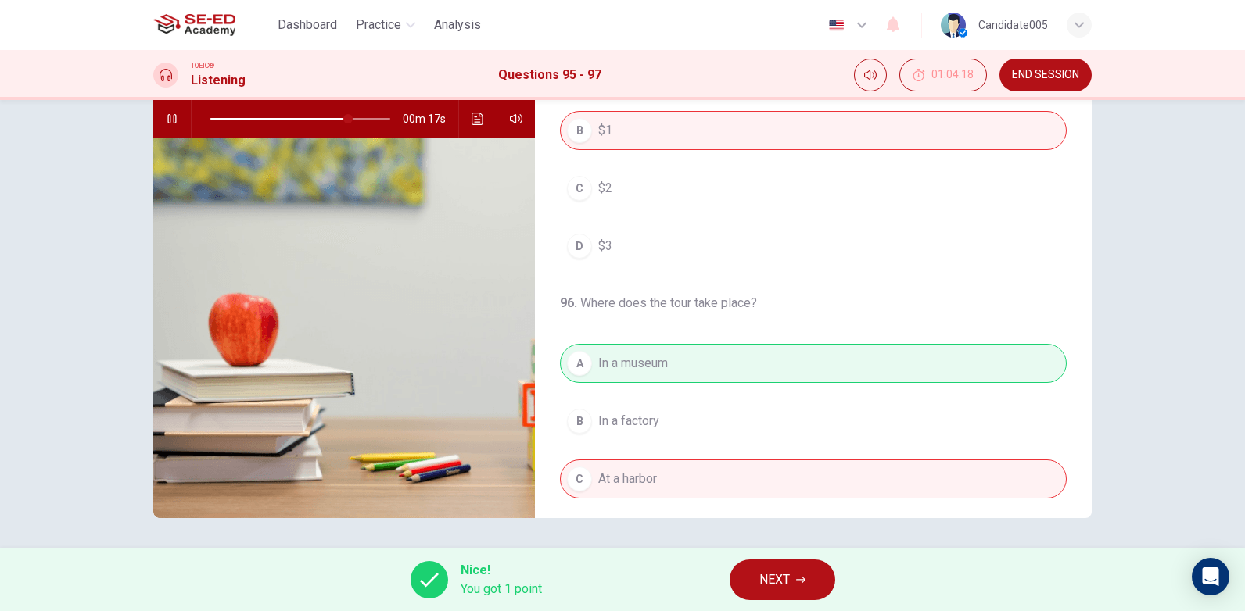
type input "78"
click at [768, 582] on span "NEXT" at bounding box center [774, 580] width 30 height 22
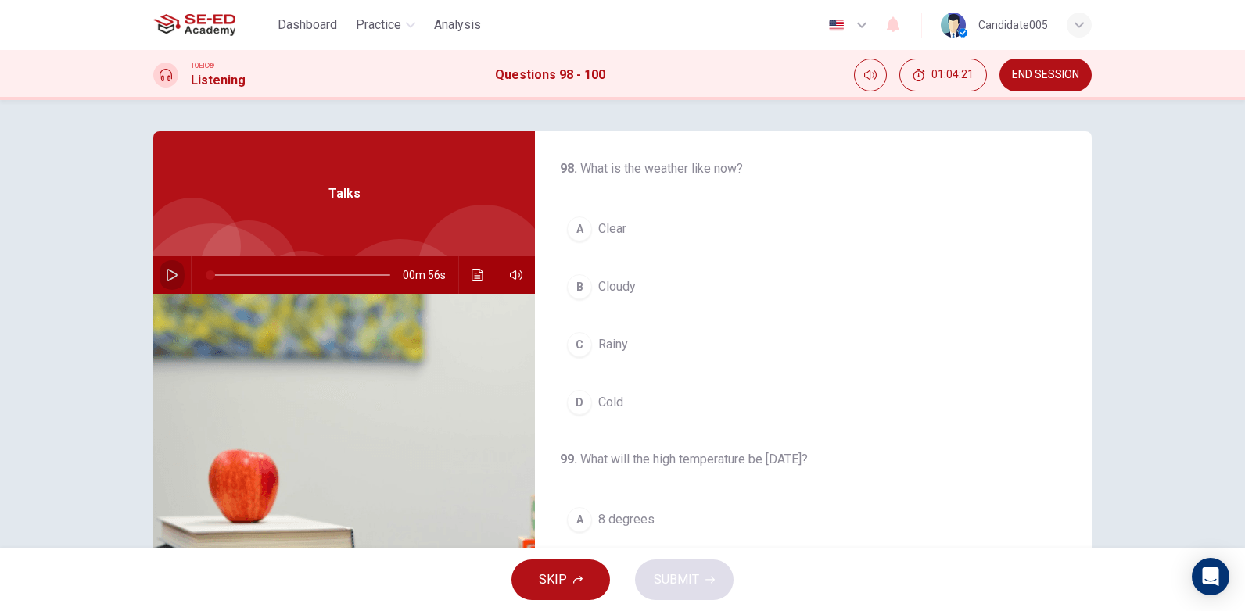
click at [167, 272] on icon "button" at bounding box center [172, 275] width 13 height 13
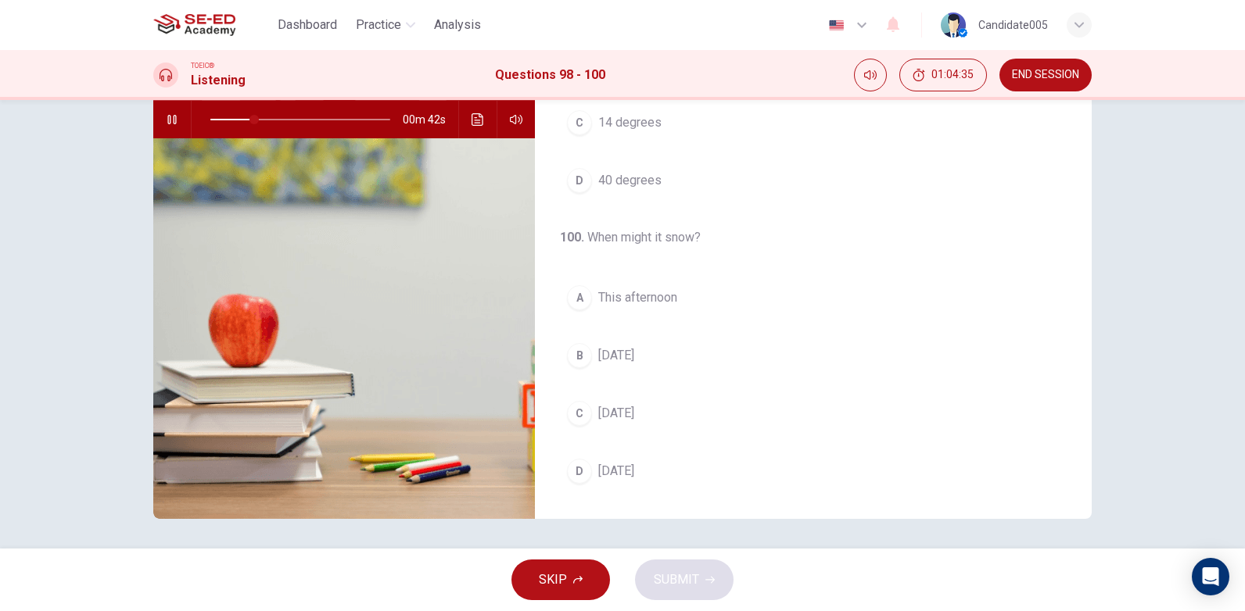
scroll to position [156, 0]
drag, startPoint x: 310, startPoint y: 117, endPoint x: 227, endPoint y: 126, distance: 84.1
click at [222, 124] on span at bounding box center [217, 118] width 9 height 9
drag, startPoint x: 252, startPoint y: 116, endPoint x: 205, endPoint y: 117, distance: 46.9
click at [206, 117] on span at bounding box center [210, 118] width 9 height 9
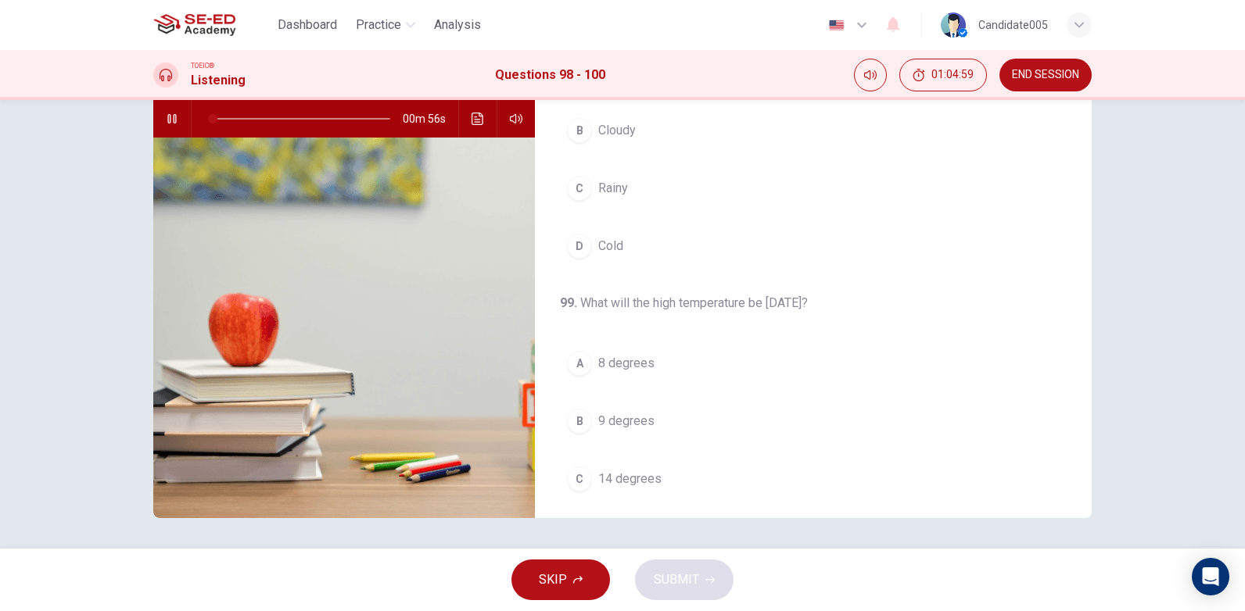
scroll to position [0, 0]
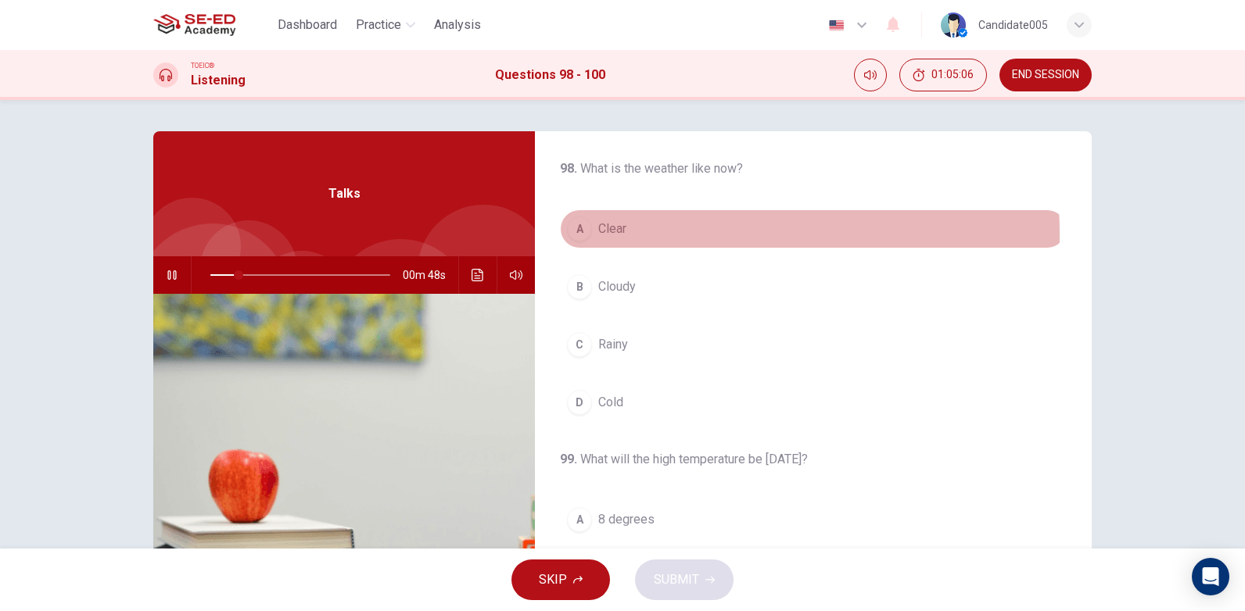
click at [610, 234] on span "Clear" at bounding box center [612, 229] width 28 height 19
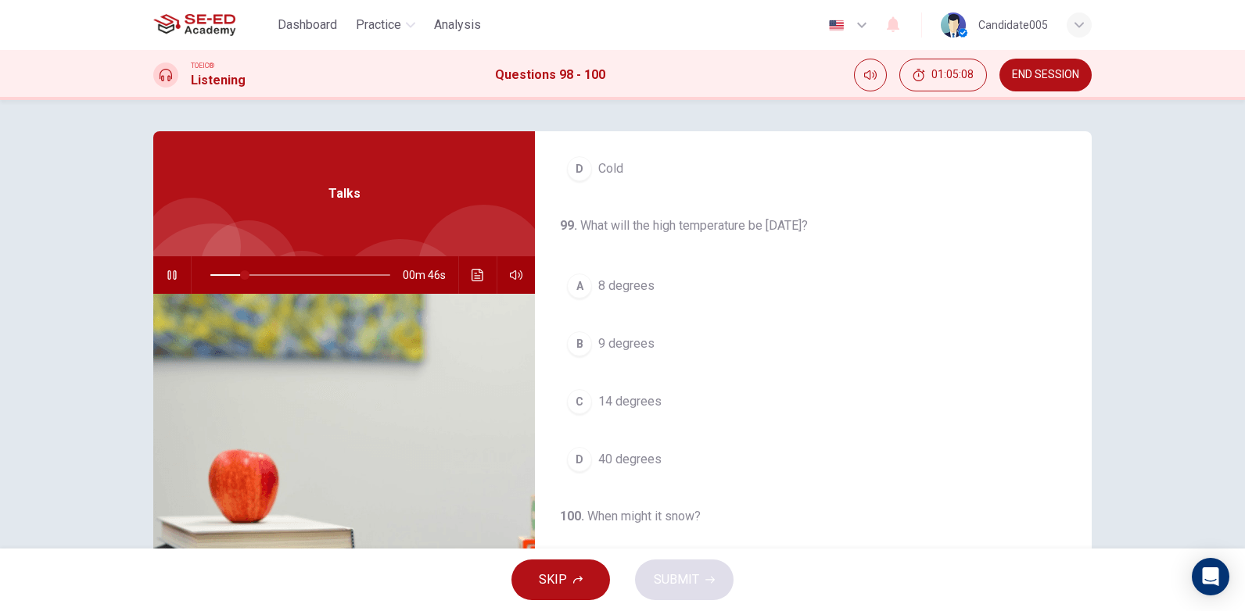
scroll to position [235, 0]
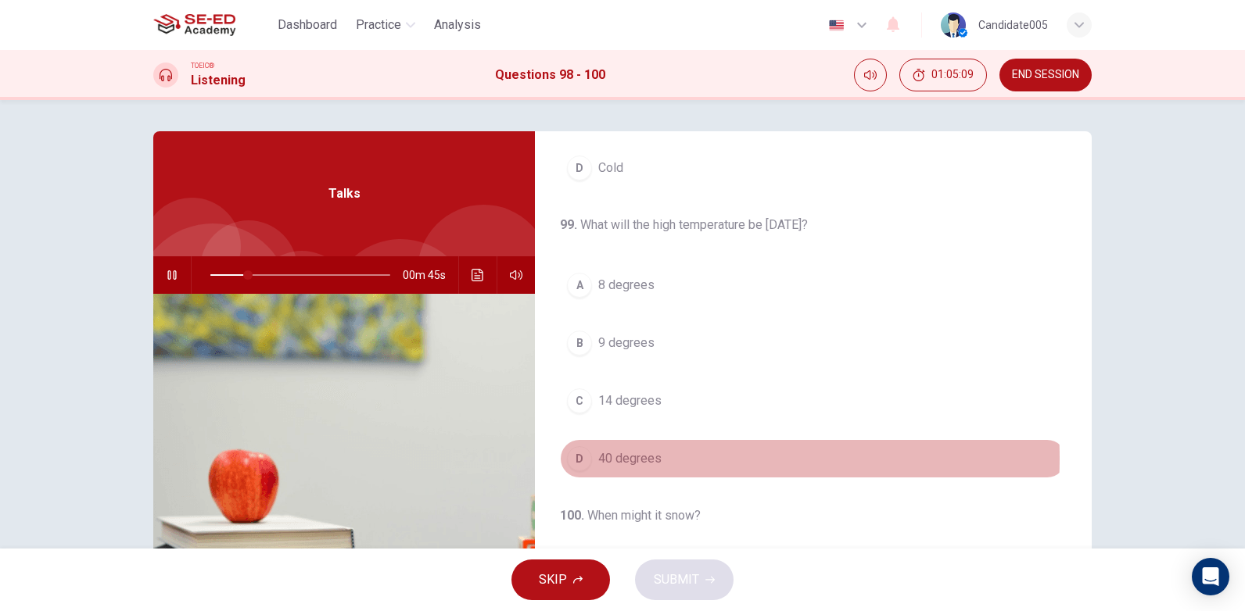
click at [633, 458] on span "40 degrees" at bounding box center [629, 459] width 63 height 19
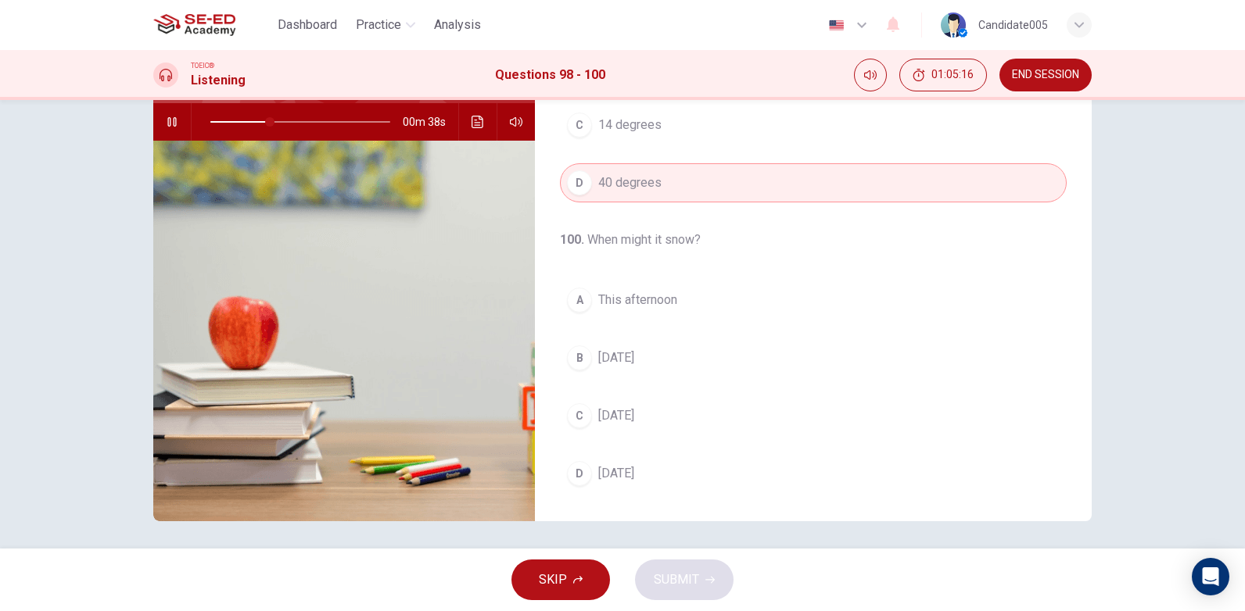
scroll to position [157, 0]
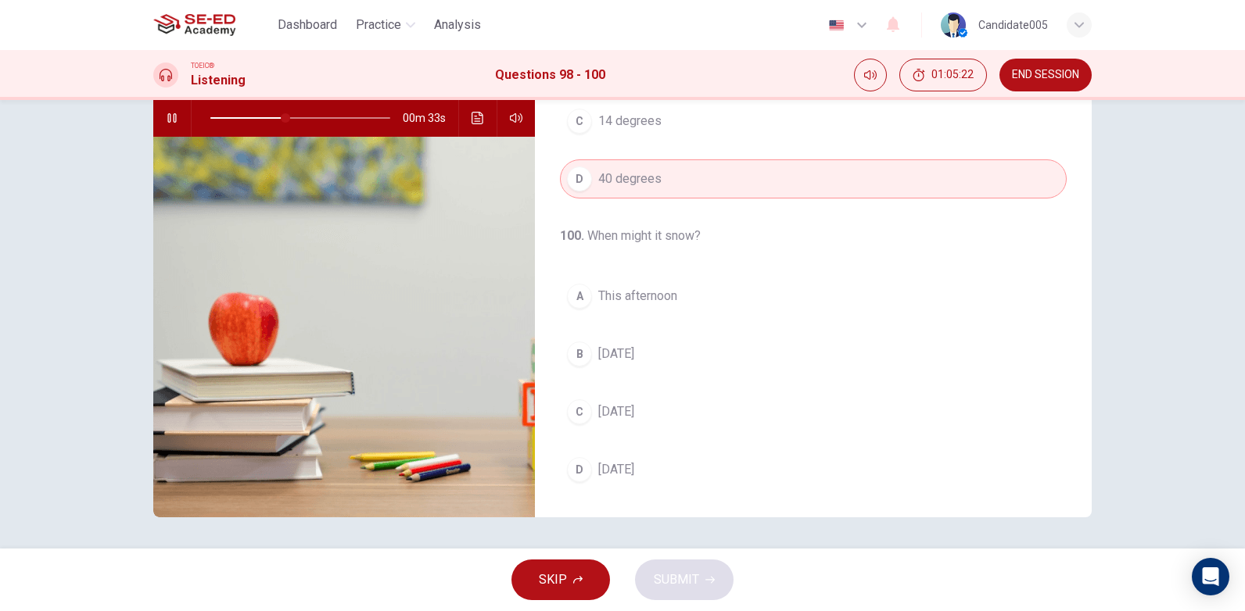
click at [634, 353] on span "[DATE]" at bounding box center [616, 354] width 36 height 19
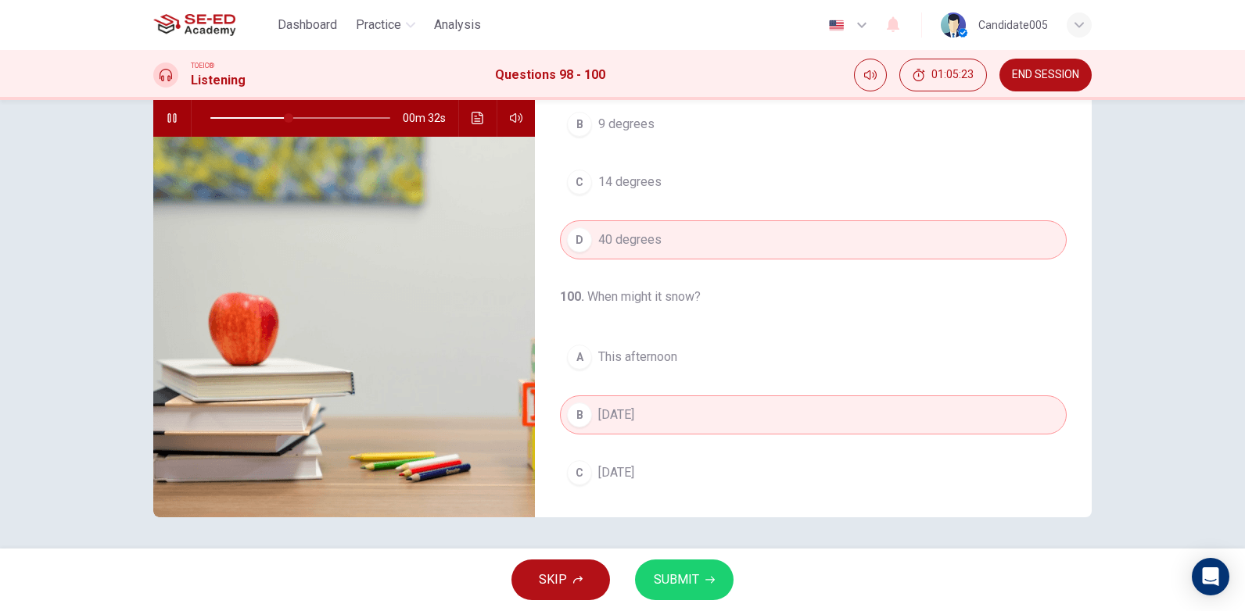
scroll to position [279, 0]
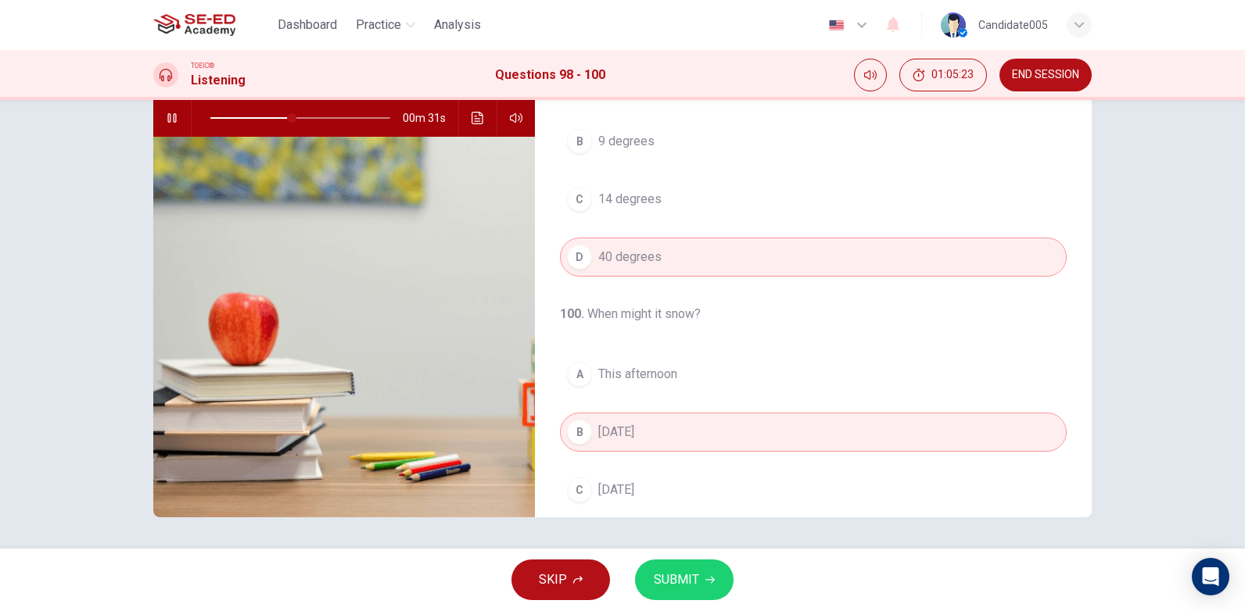
click at [668, 582] on span "SUBMIT" at bounding box center [676, 580] width 45 height 22
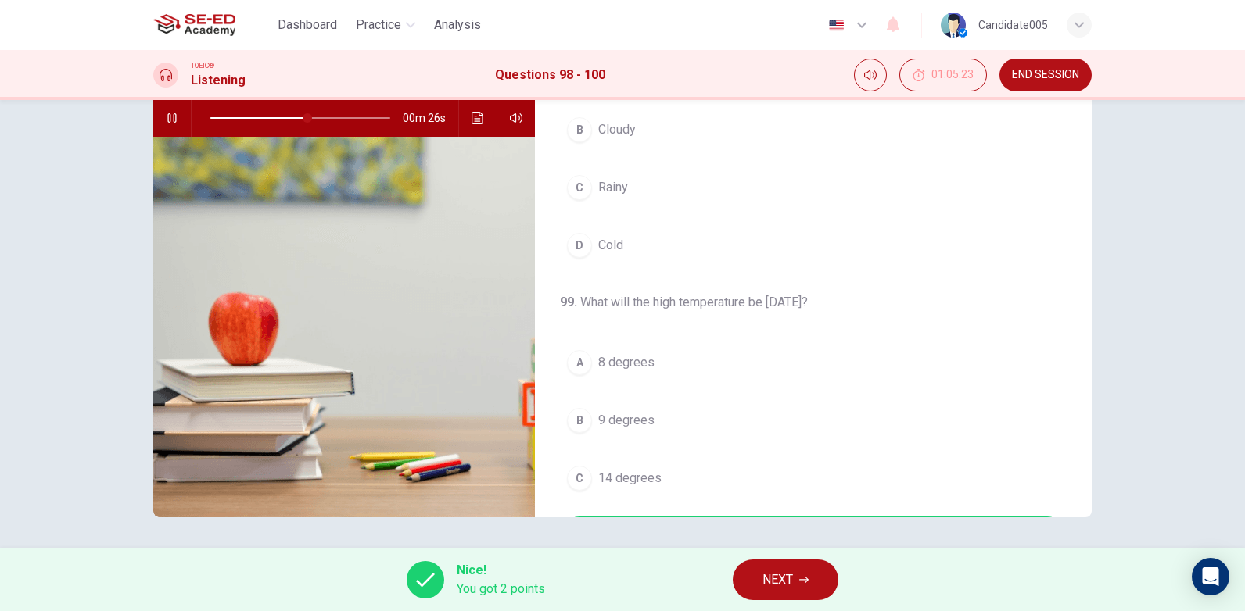
scroll to position [79, 0]
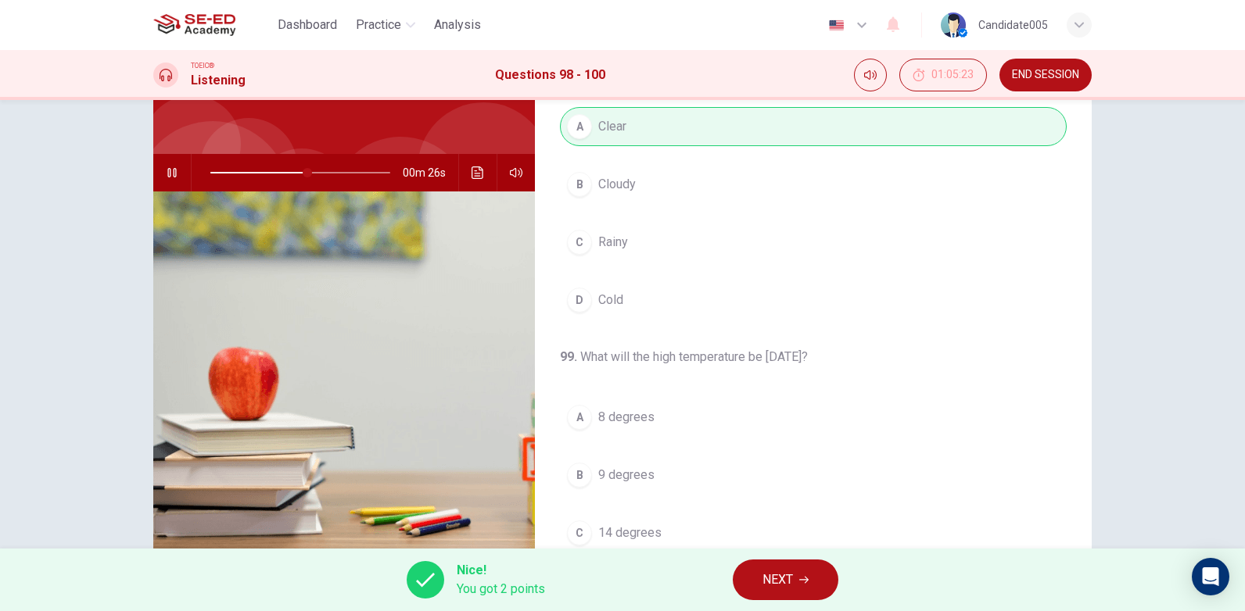
type input "56"
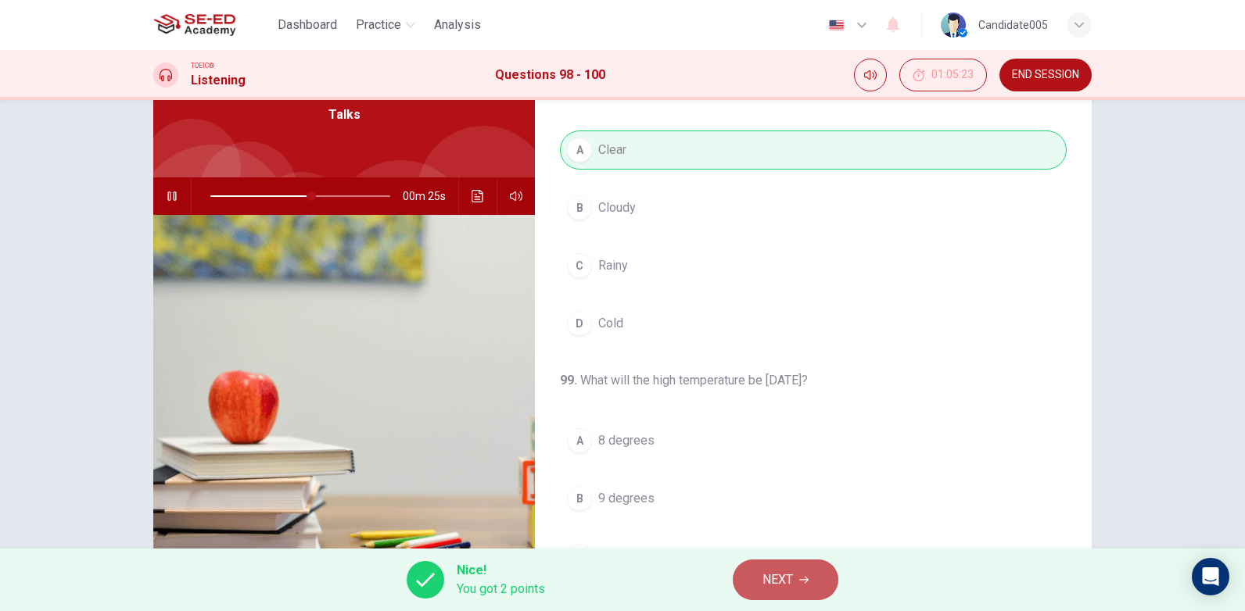
click at [797, 578] on button "NEXT" at bounding box center [786, 580] width 106 height 41
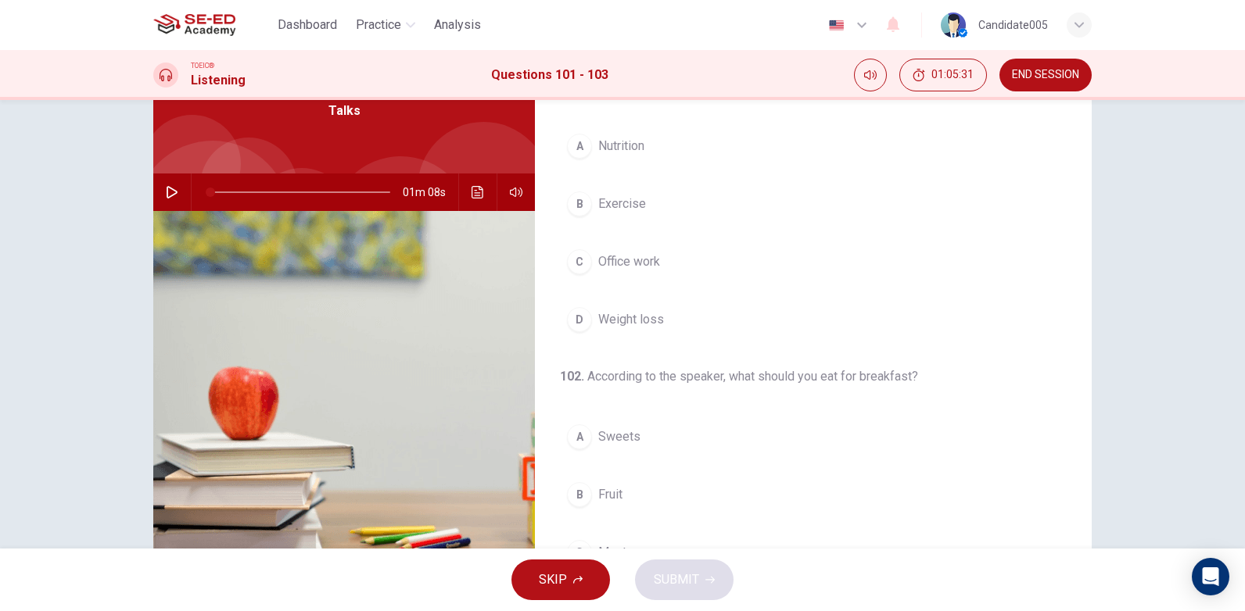
scroll to position [0, 0]
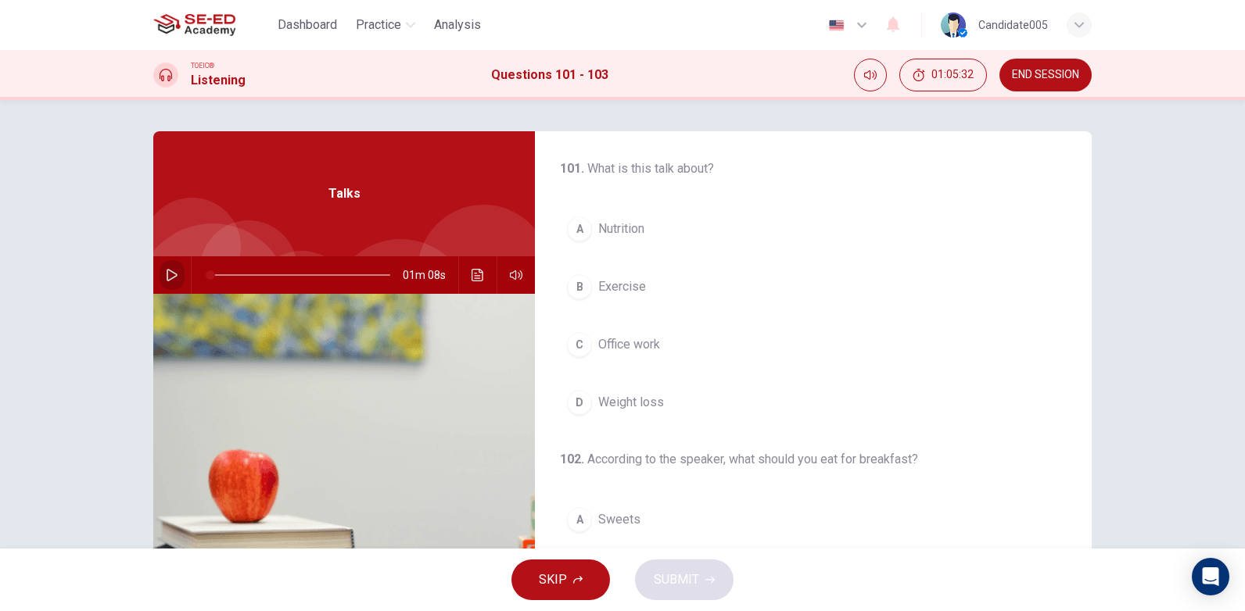
click at [168, 273] on icon "button" at bounding box center [172, 275] width 13 height 13
click at [170, 276] on icon "button" at bounding box center [171, 274] width 9 height 9
drag, startPoint x: 231, startPoint y: 277, endPoint x: 204, endPoint y: 280, distance: 26.8
click at [206, 280] on span at bounding box center [210, 274] width 9 height 9
click at [166, 275] on icon "button" at bounding box center [172, 275] width 13 height 13
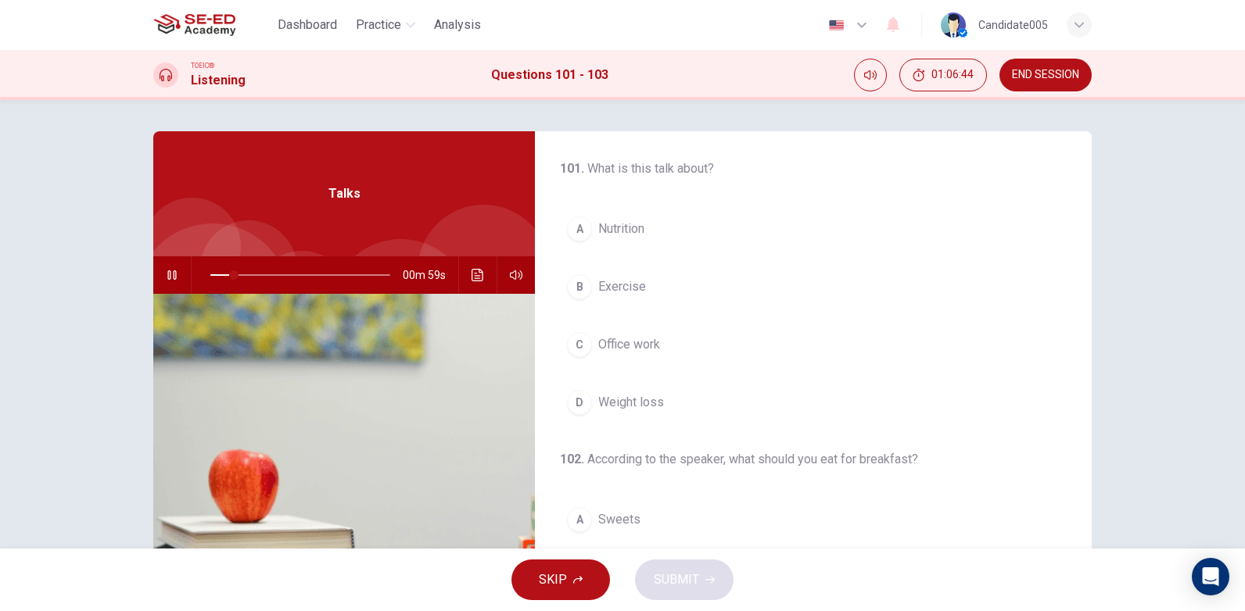
click at [617, 285] on span "Exercise" at bounding box center [622, 287] width 48 height 19
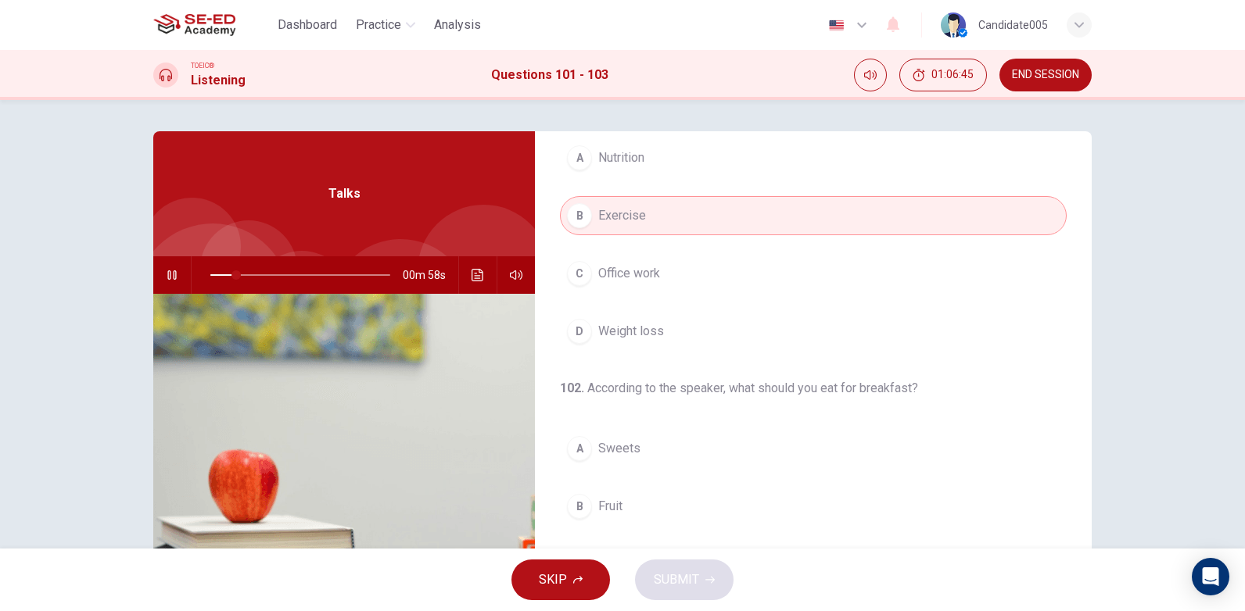
scroll to position [235, 0]
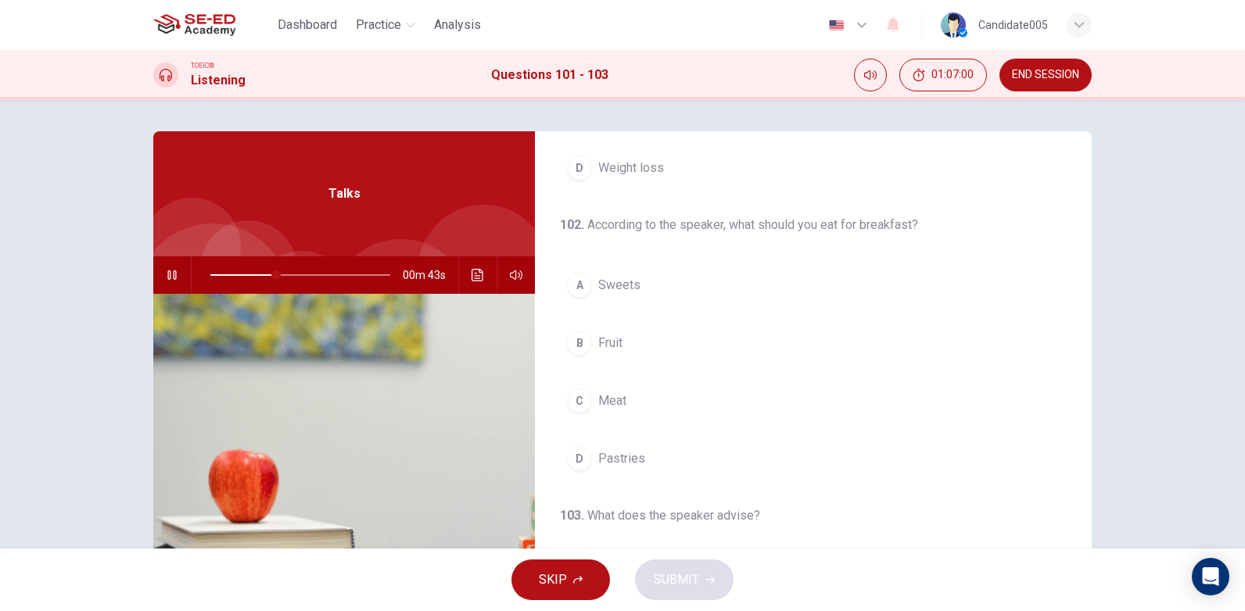
click at [608, 343] on span "Fruit" at bounding box center [610, 343] width 24 height 19
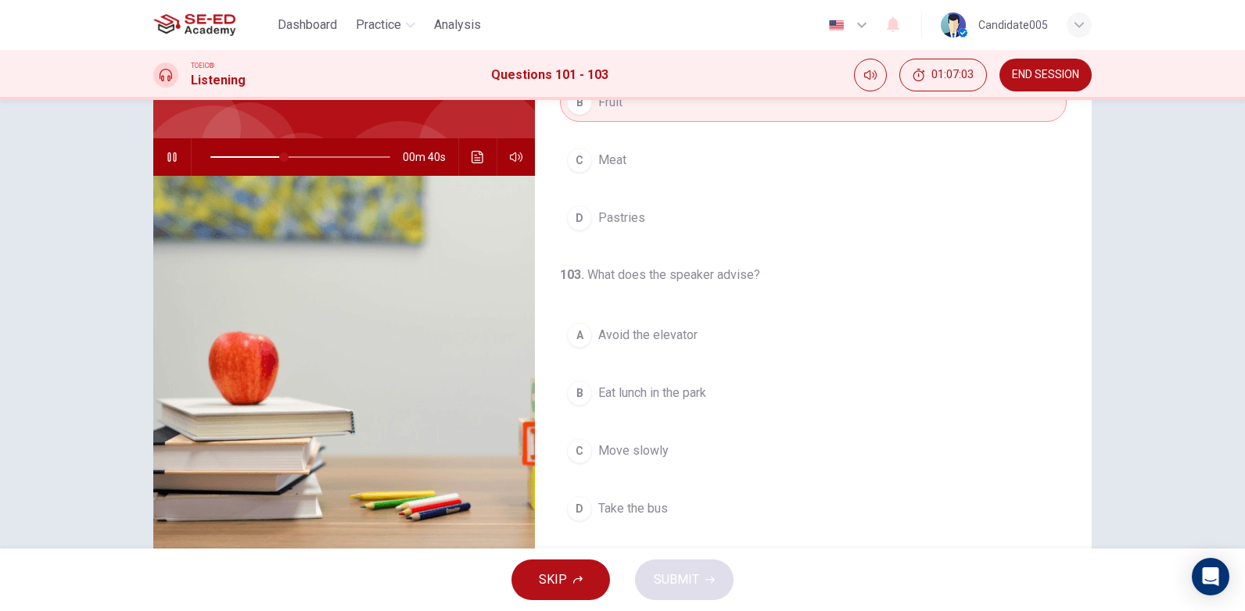
scroll to position [156, 0]
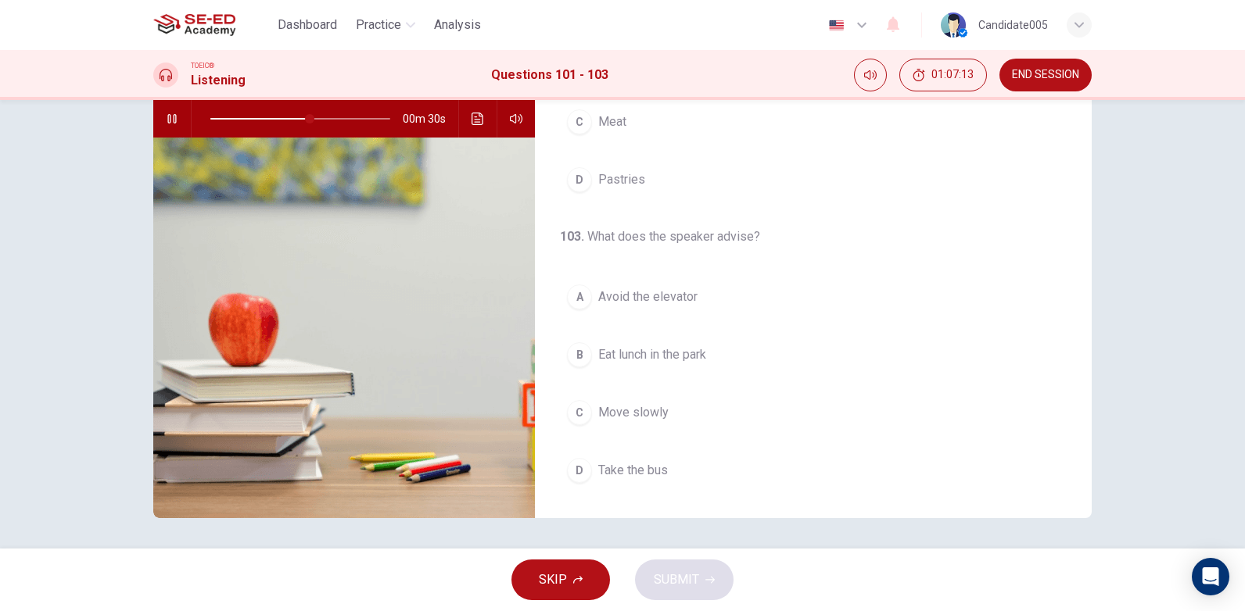
click at [638, 294] on span "Avoid the elevator" at bounding box center [647, 297] width 99 height 19
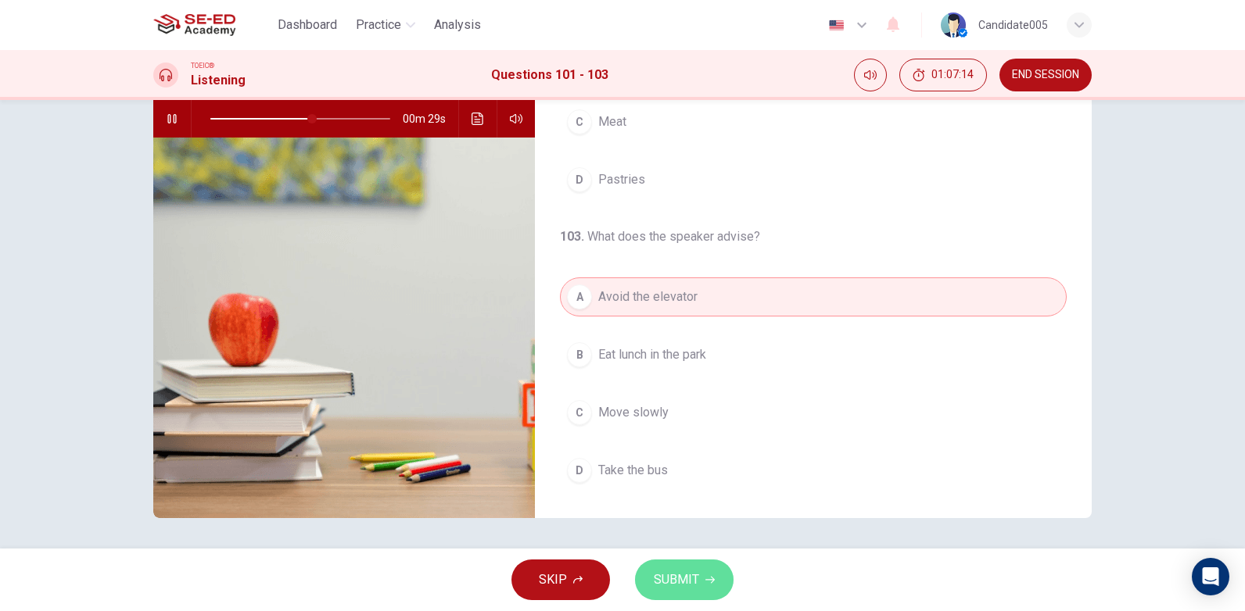
click at [672, 586] on span "SUBMIT" at bounding box center [676, 580] width 45 height 22
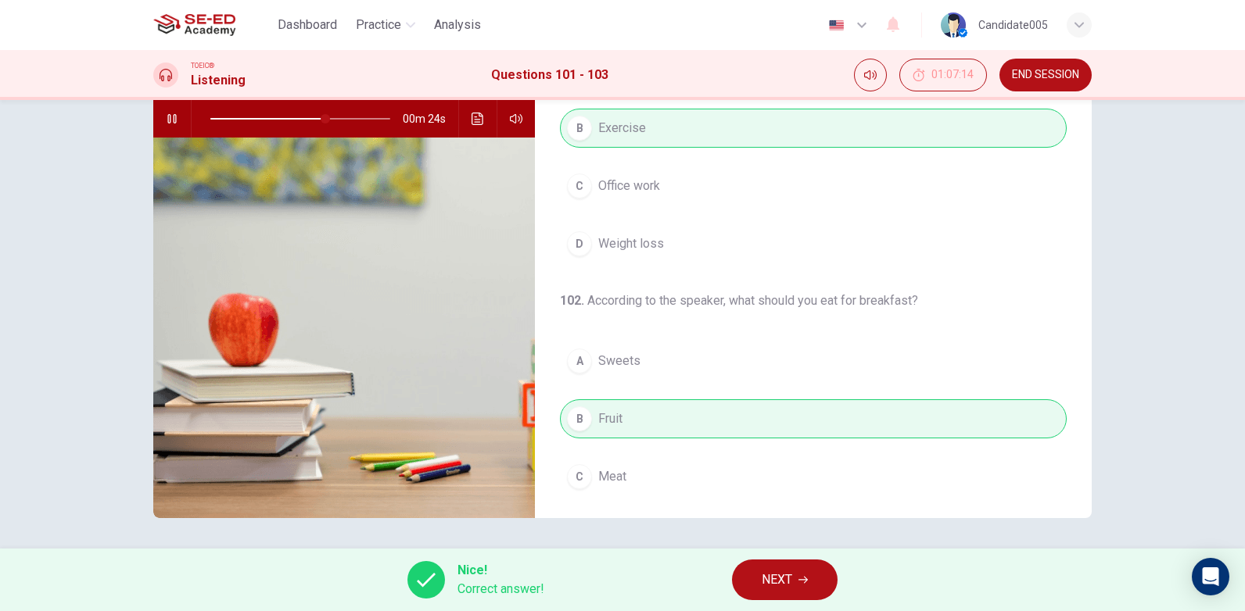
scroll to position [0, 0]
type input "65"
click at [803, 570] on button "NEXT" at bounding box center [785, 580] width 106 height 41
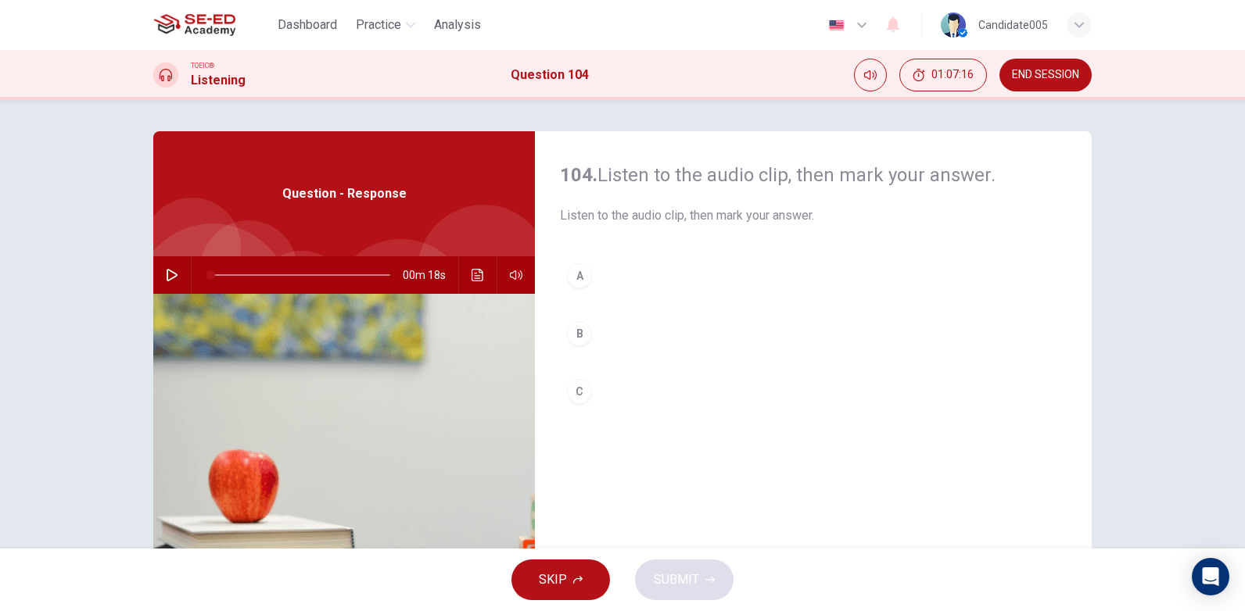
click at [167, 273] on icon "button" at bounding box center [172, 275] width 13 height 13
click at [167, 275] on icon "button" at bounding box center [172, 275] width 13 height 13
type input "0"
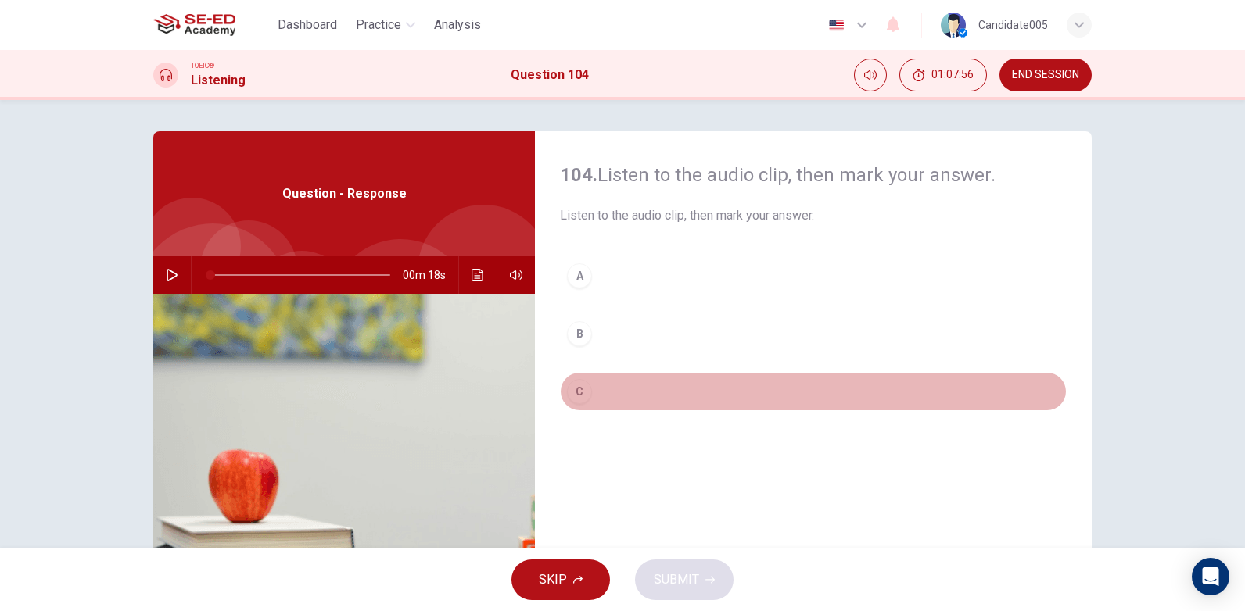
click at [579, 393] on div "C" at bounding box center [579, 391] width 25 height 25
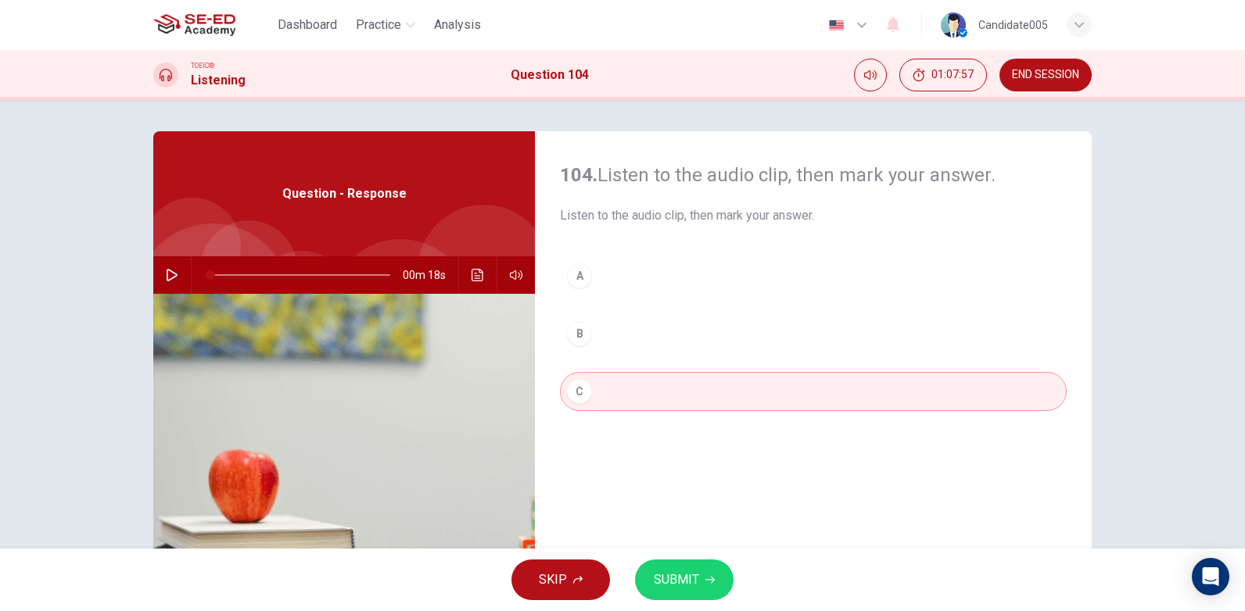
click at [671, 576] on span "SUBMIT" at bounding box center [676, 580] width 45 height 22
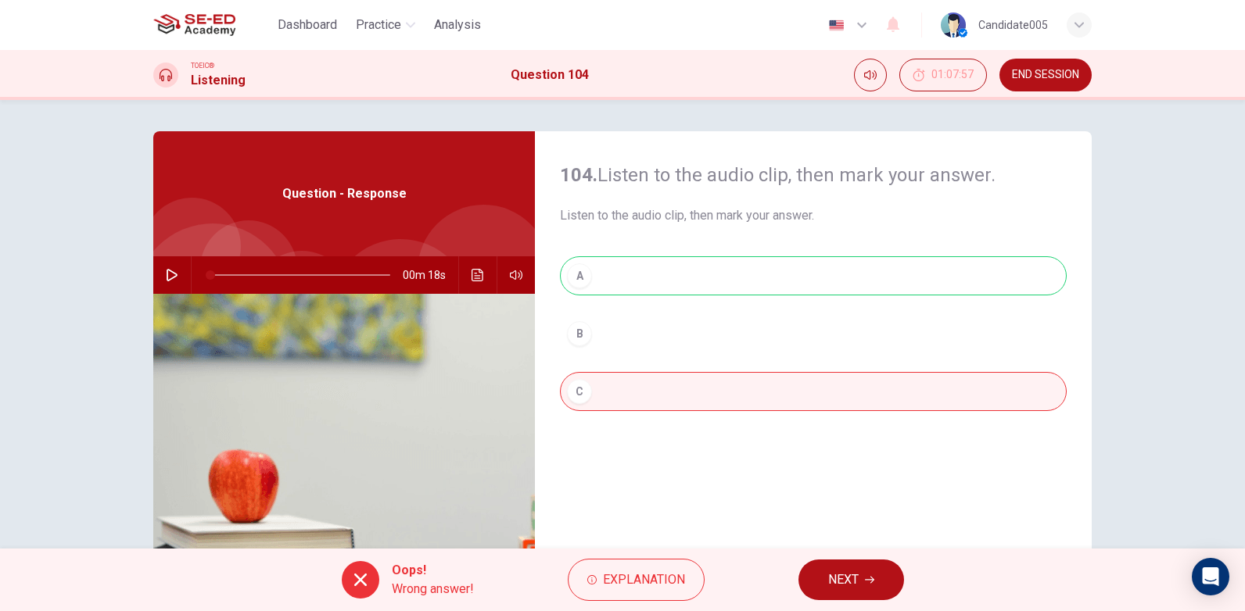
click at [830, 579] on span "NEXT" at bounding box center [843, 580] width 30 height 22
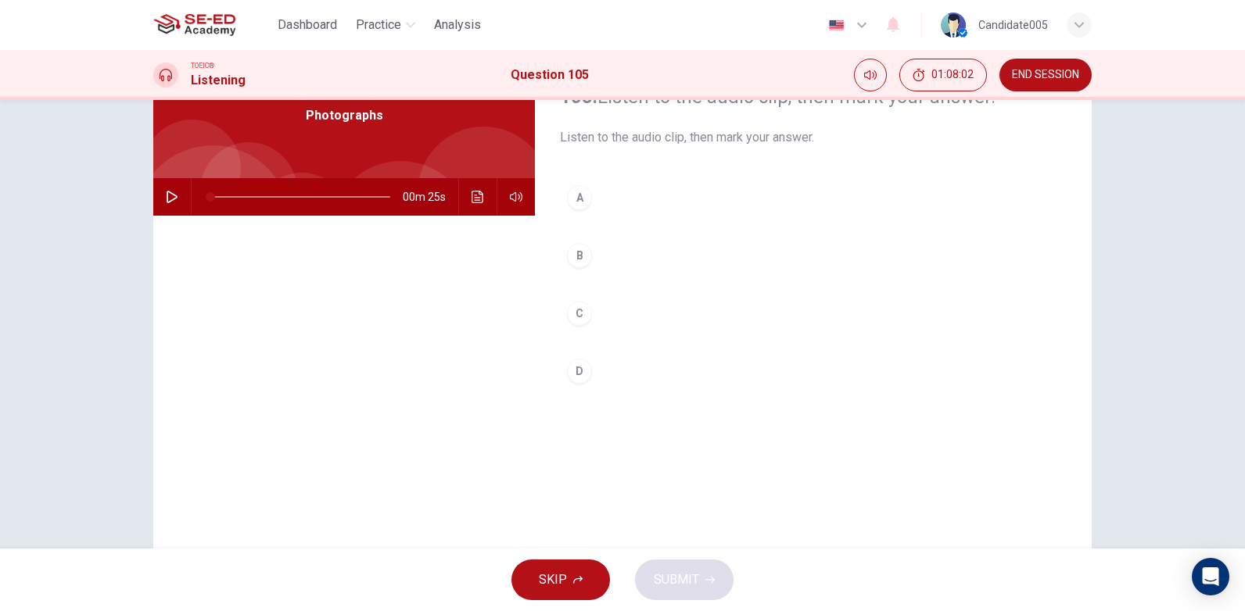
scroll to position [156, 0]
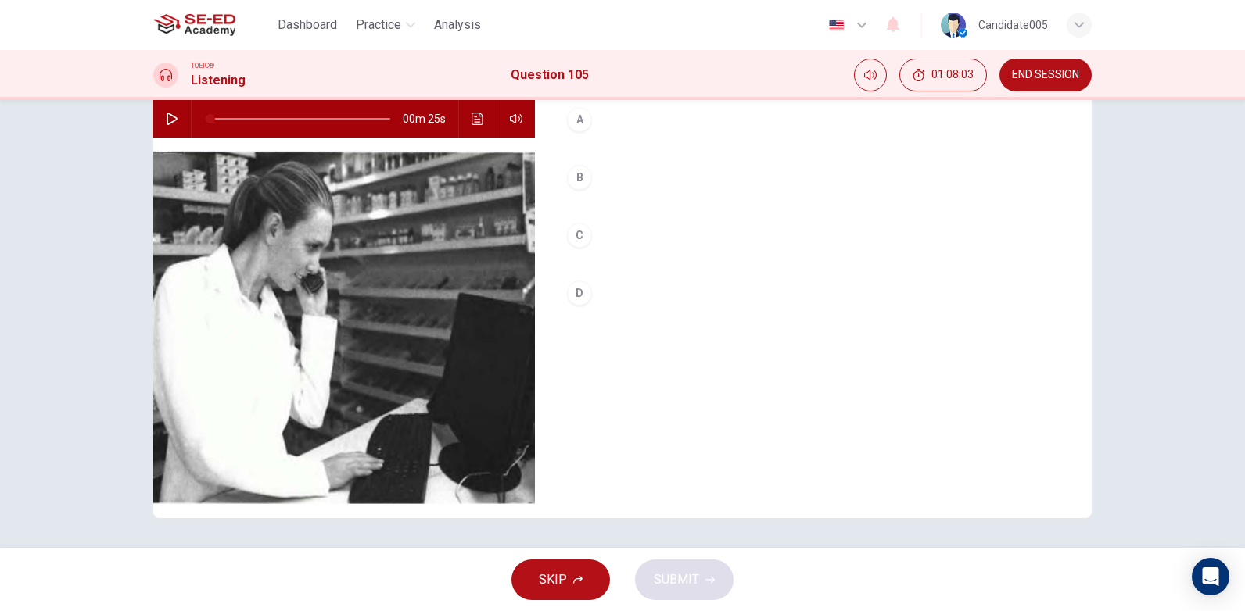
click at [173, 117] on icon "button" at bounding box center [172, 119] width 13 height 13
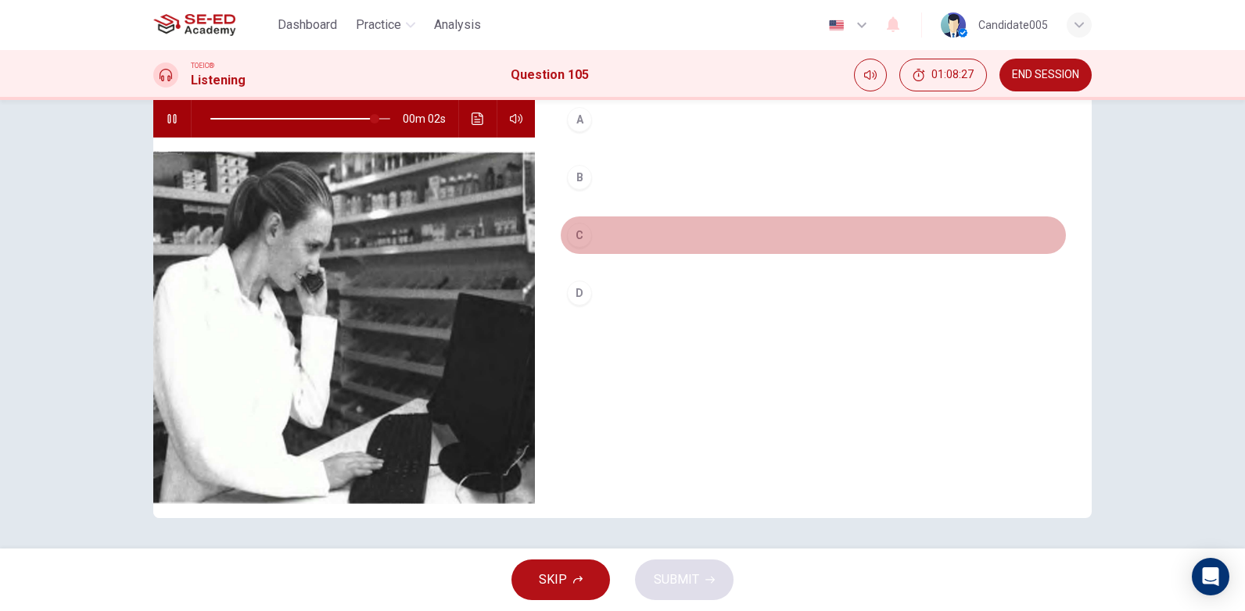
click at [575, 236] on div "C" at bounding box center [579, 235] width 25 height 25
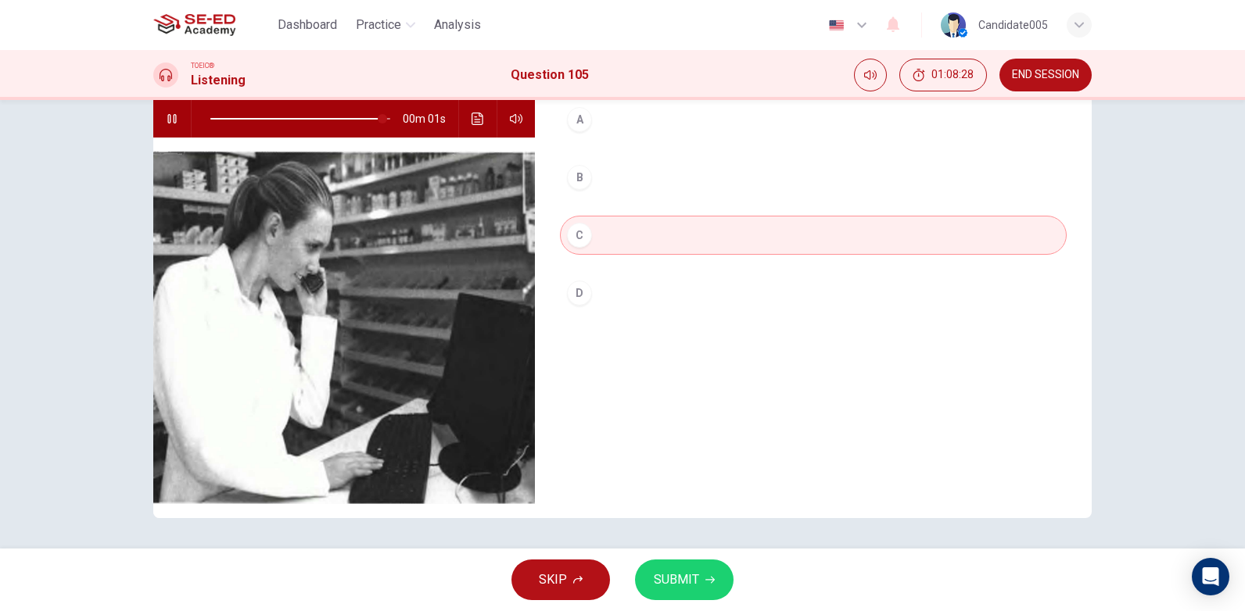
click at [666, 586] on span "SUBMIT" at bounding box center [676, 580] width 45 height 22
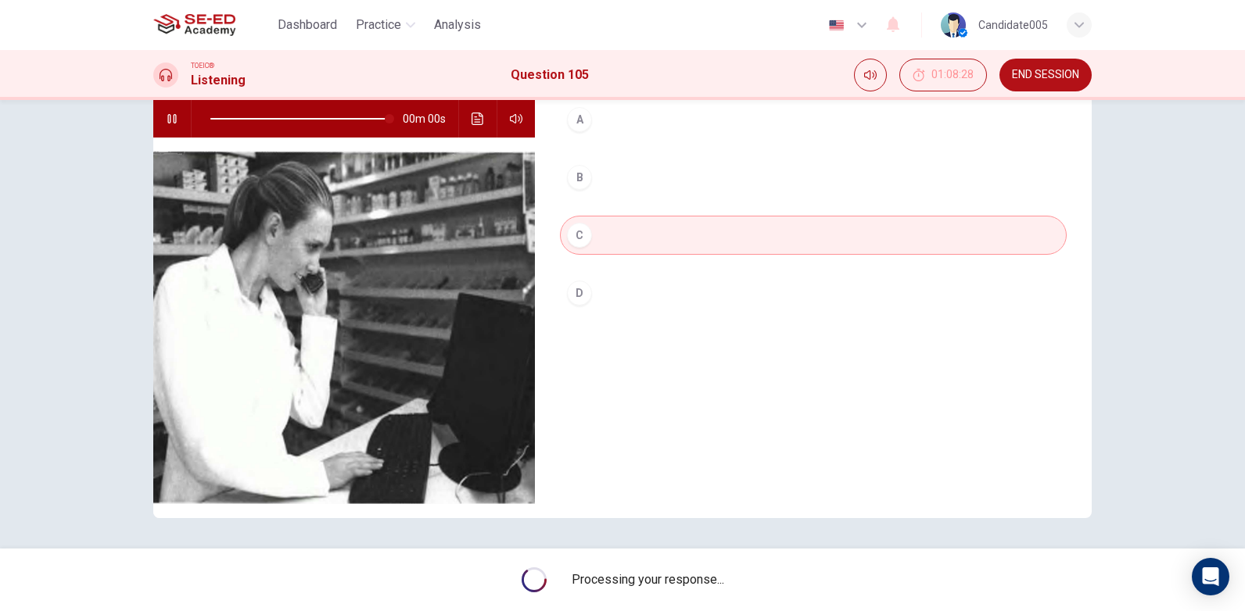
type input "0"
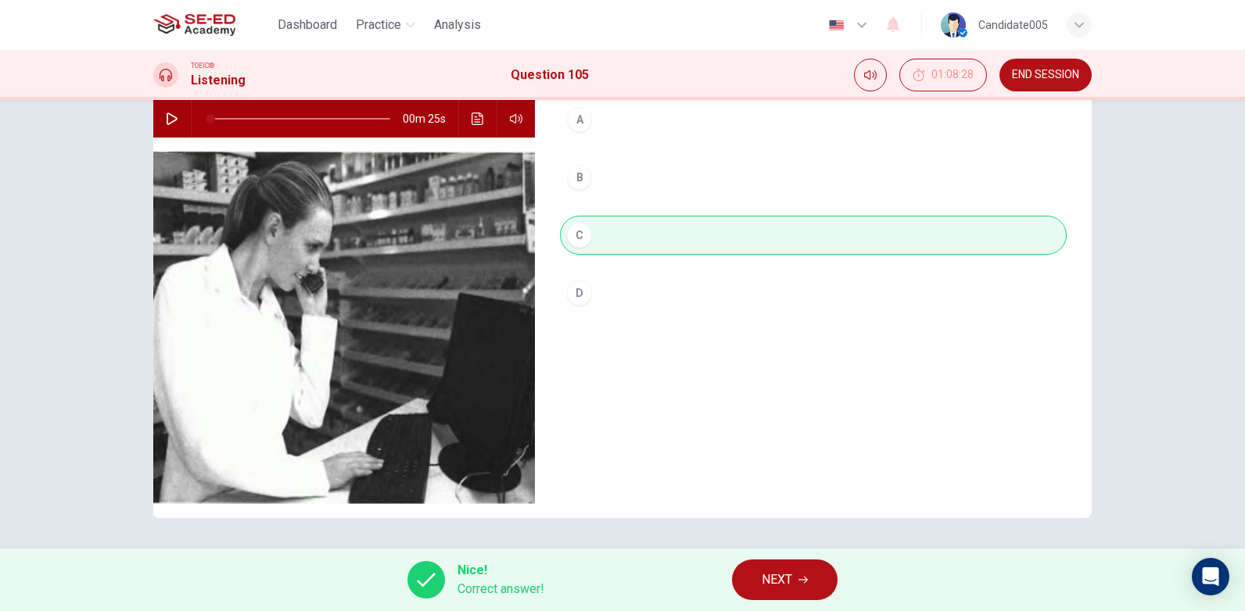
click at [809, 579] on button "NEXT" at bounding box center [785, 580] width 106 height 41
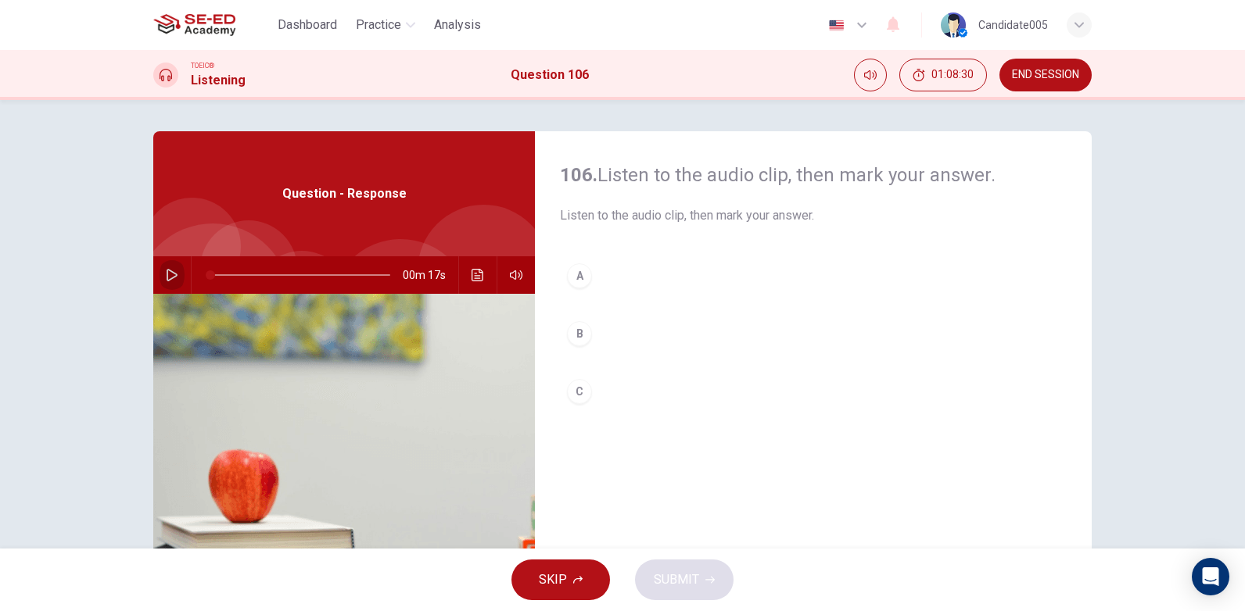
click at [170, 274] on icon "button" at bounding box center [172, 275] width 13 height 13
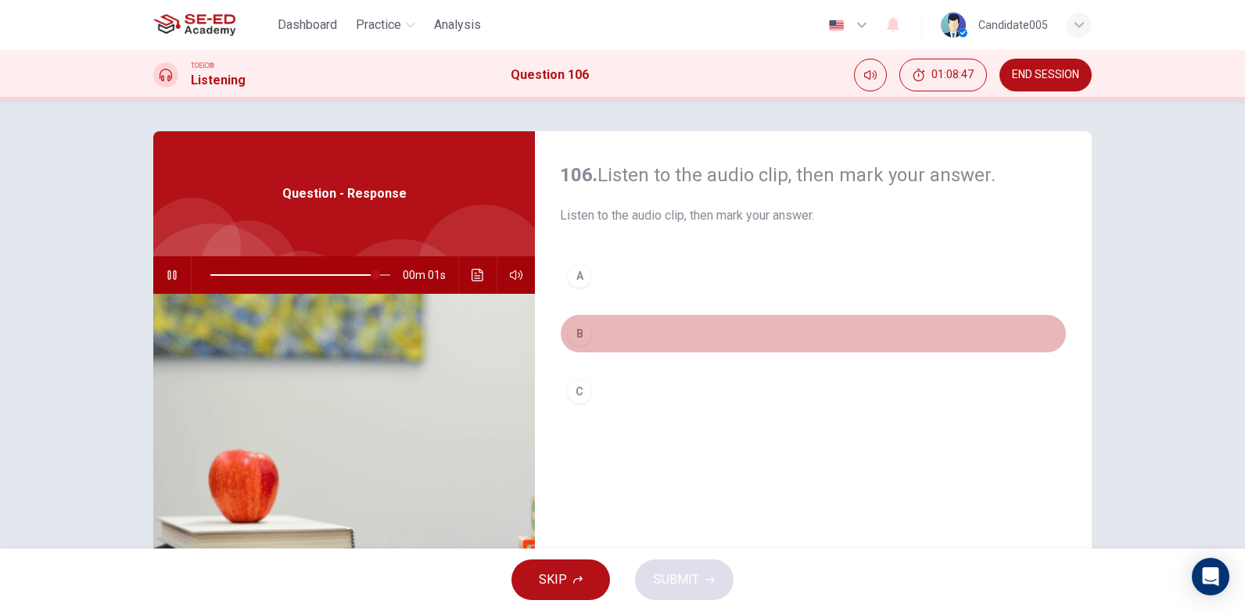
click at [577, 335] on div "B" at bounding box center [579, 333] width 25 height 25
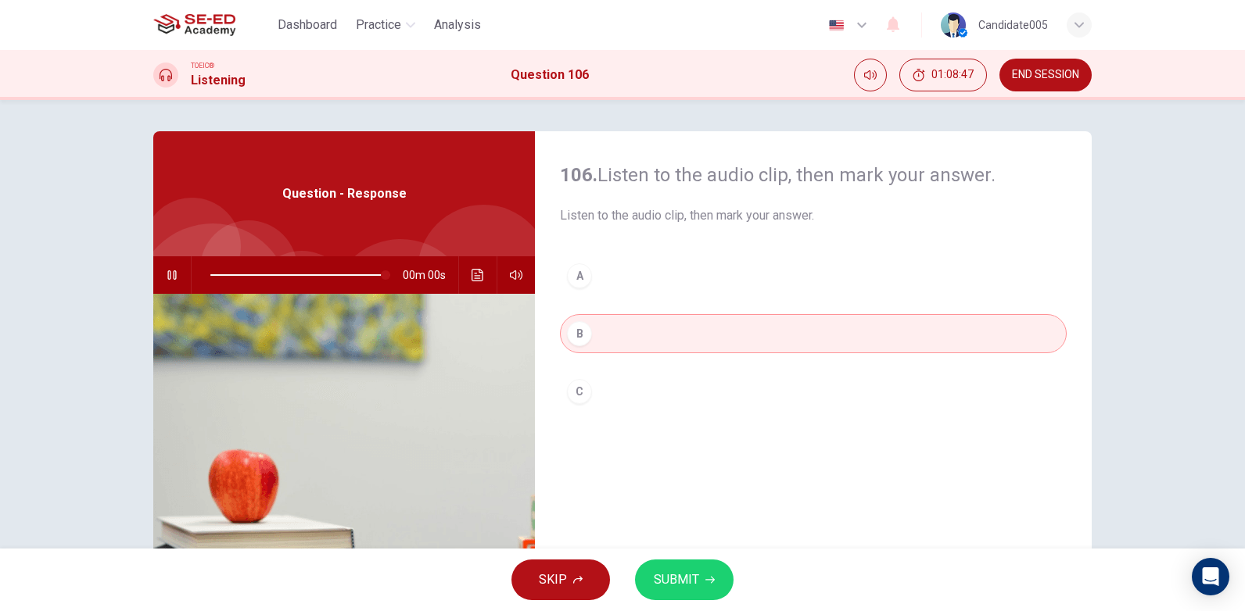
type input "0"
click at [682, 586] on span "SUBMIT" at bounding box center [676, 580] width 45 height 22
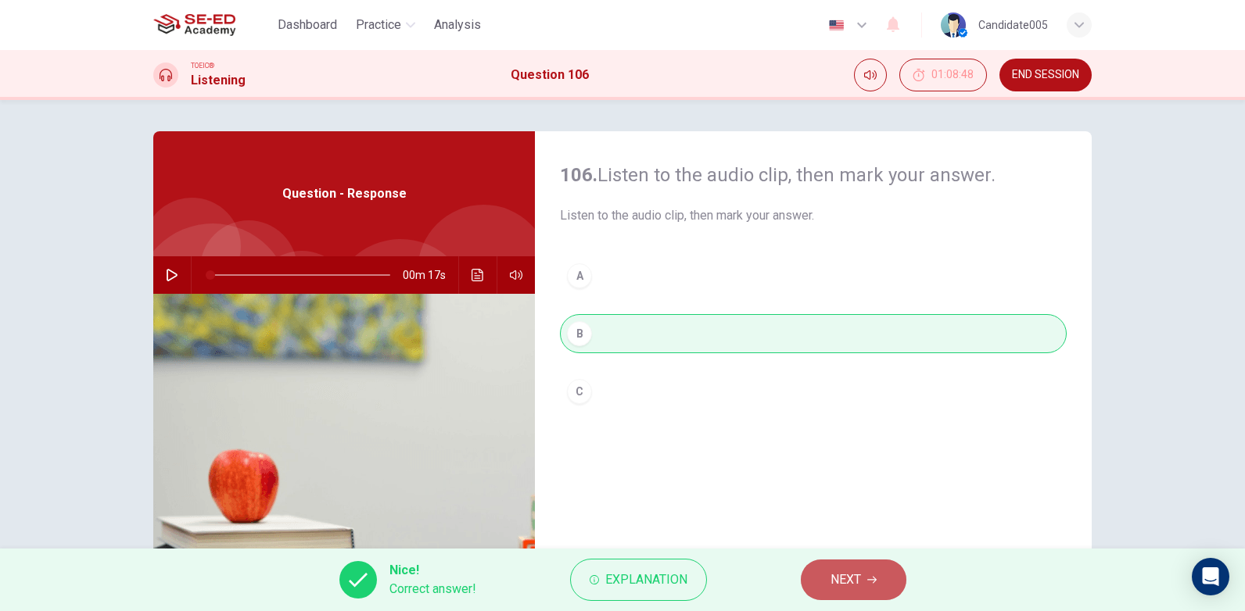
click at [880, 586] on button "NEXT" at bounding box center [854, 580] width 106 height 41
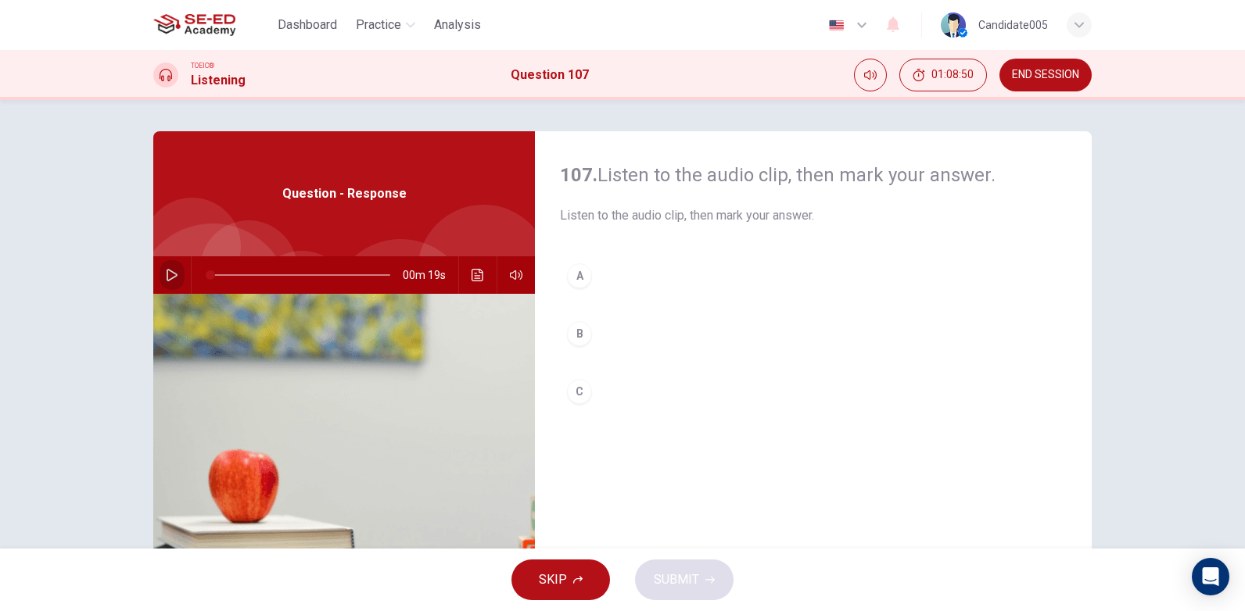
click at [168, 276] on icon "button" at bounding box center [172, 275] width 13 height 13
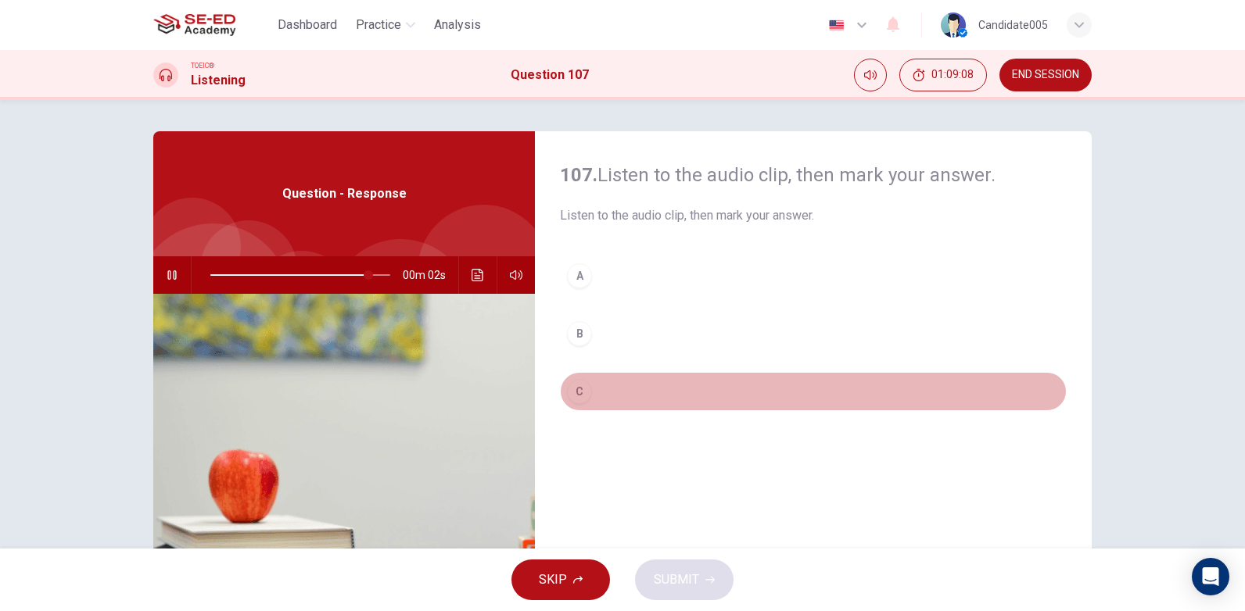
click at [575, 392] on div "C" at bounding box center [579, 391] width 25 height 25
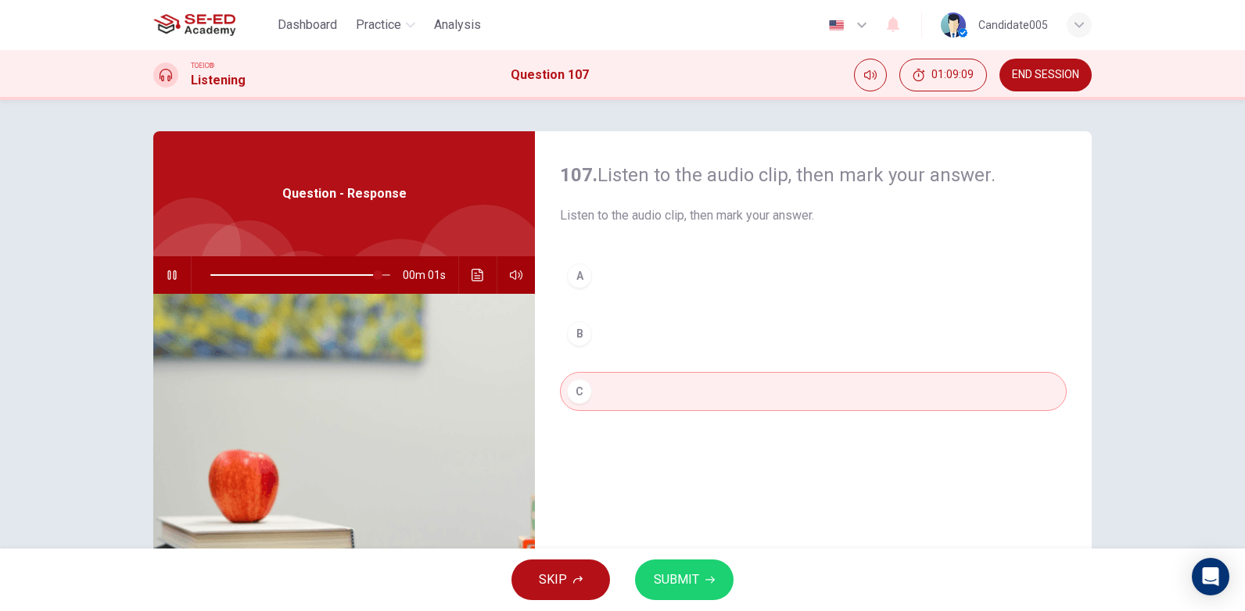
click at [675, 578] on span "SUBMIT" at bounding box center [676, 580] width 45 height 22
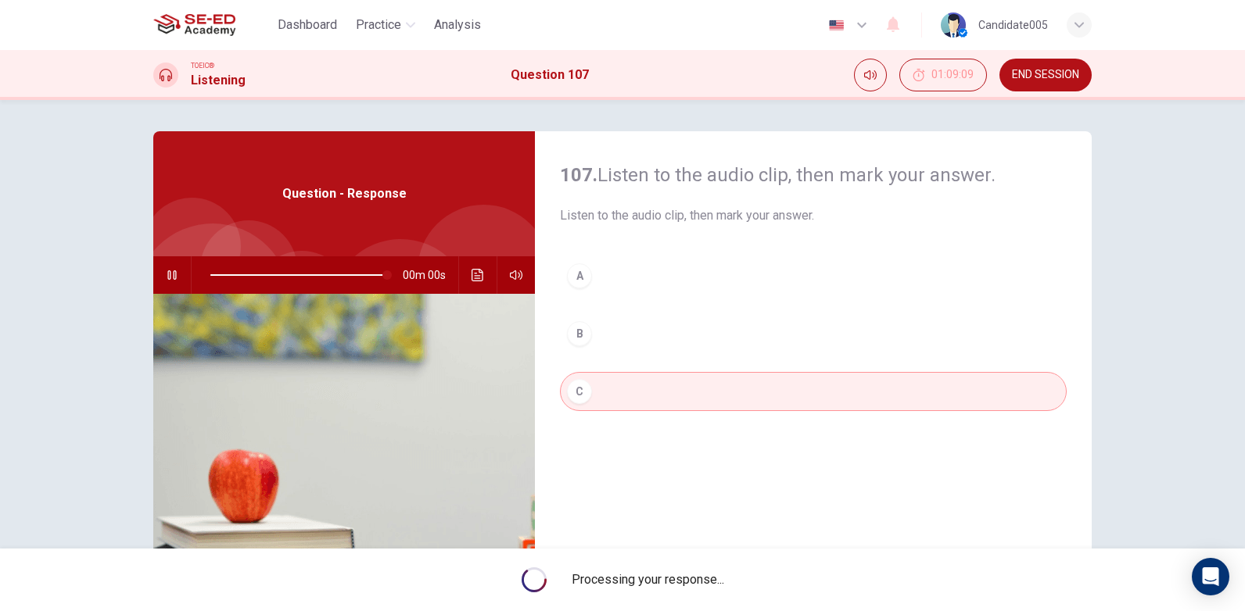
type input "0"
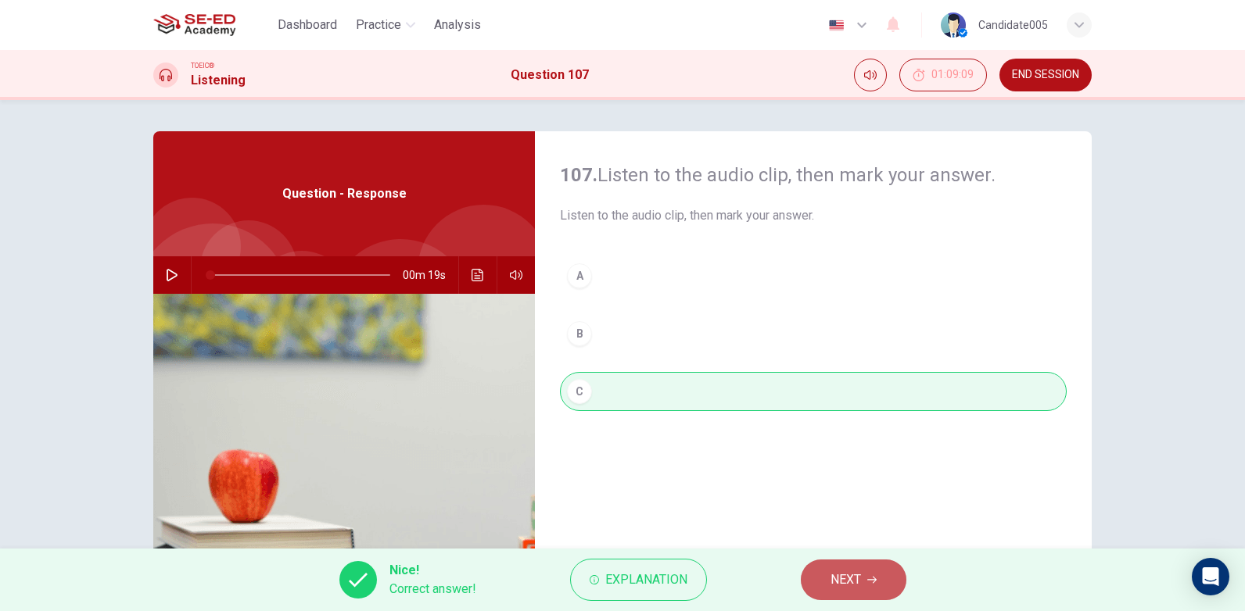
click at [871, 586] on button "NEXT" at bounding box center [854, 580] width 106 height 41
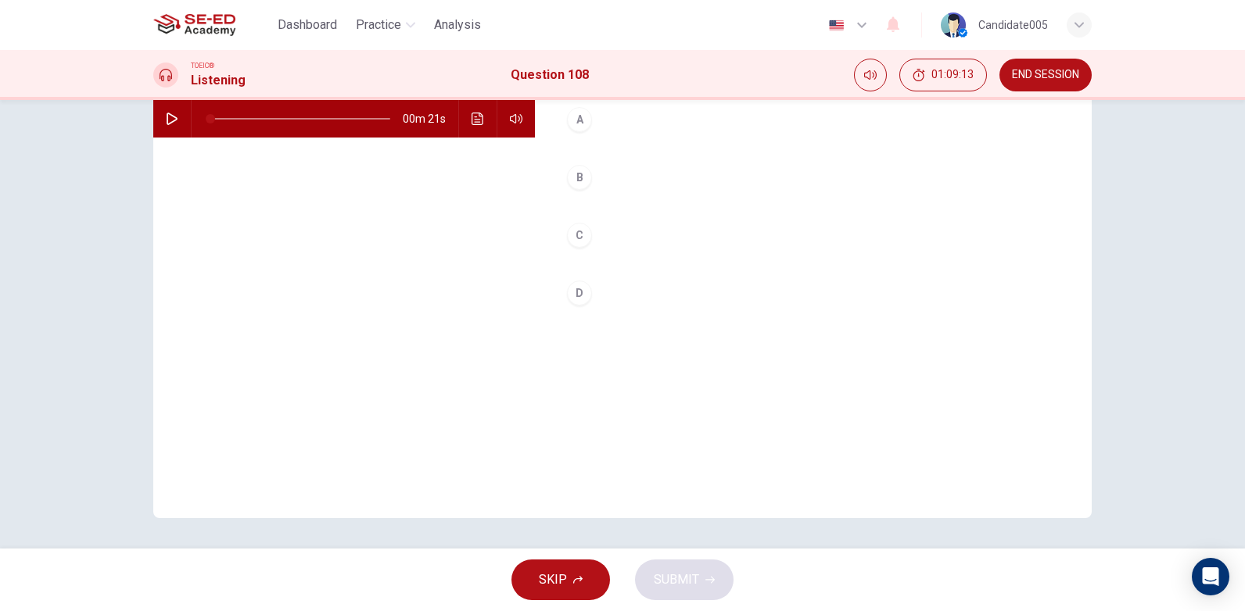
scroll to position [78, 0]
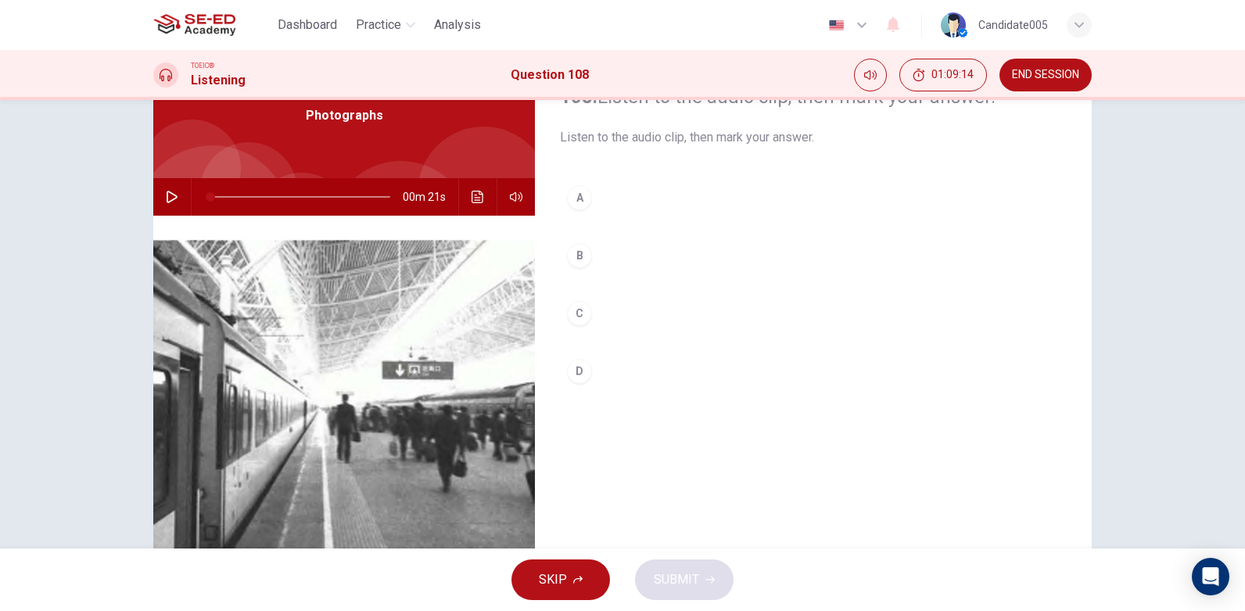
click at [167, 192] on icon "button" at bounding box center [172, 197] width 11 height 13
click at [577, 202] on div "A" at bounding box center [579, 197] width 25 height 25
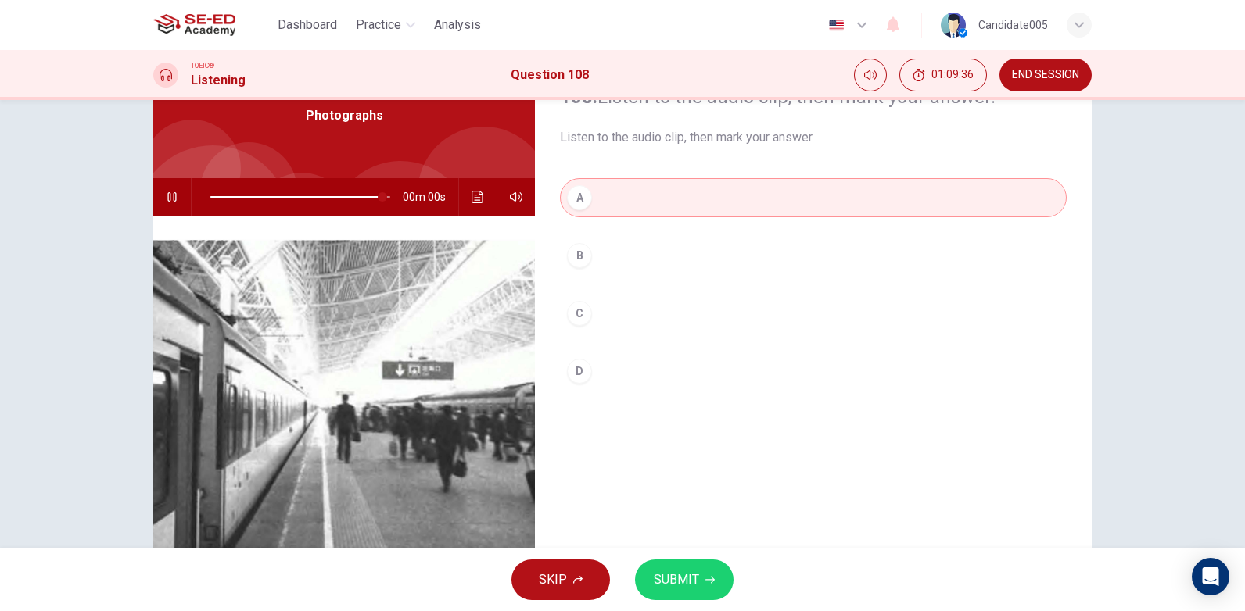
click at [689, 579] on span "SUBMIT" at bounding box center [676, 580] width 45 height 22
type input "0"
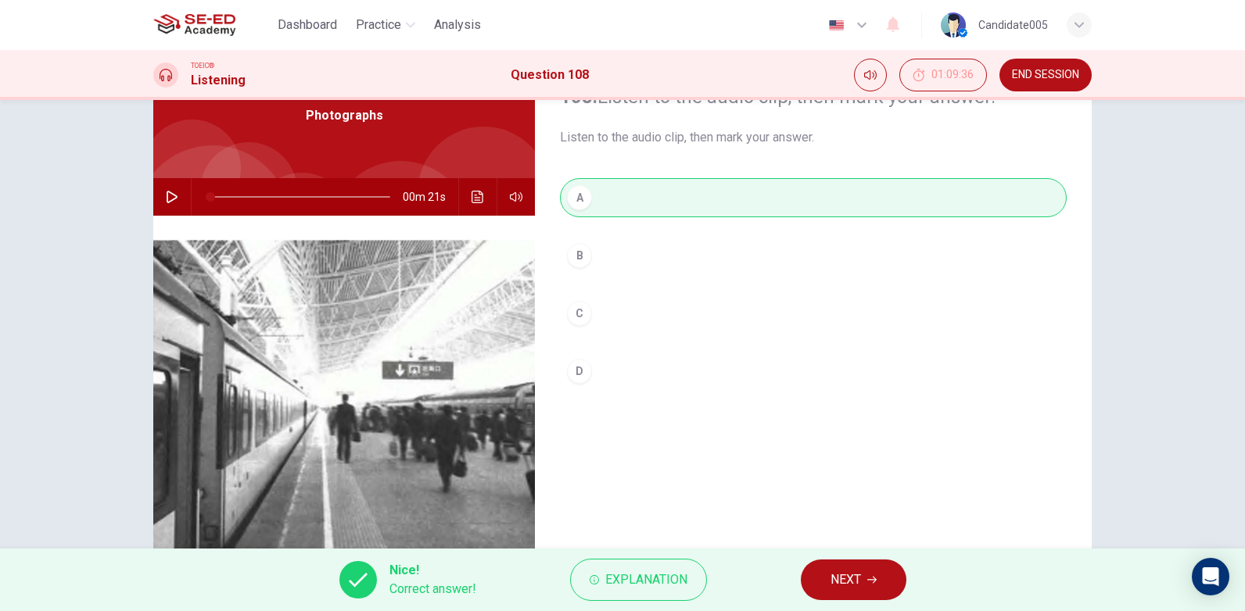
click at [862, 581] on button "NEXT" at bounding box center [854, 580] width 106 height 41
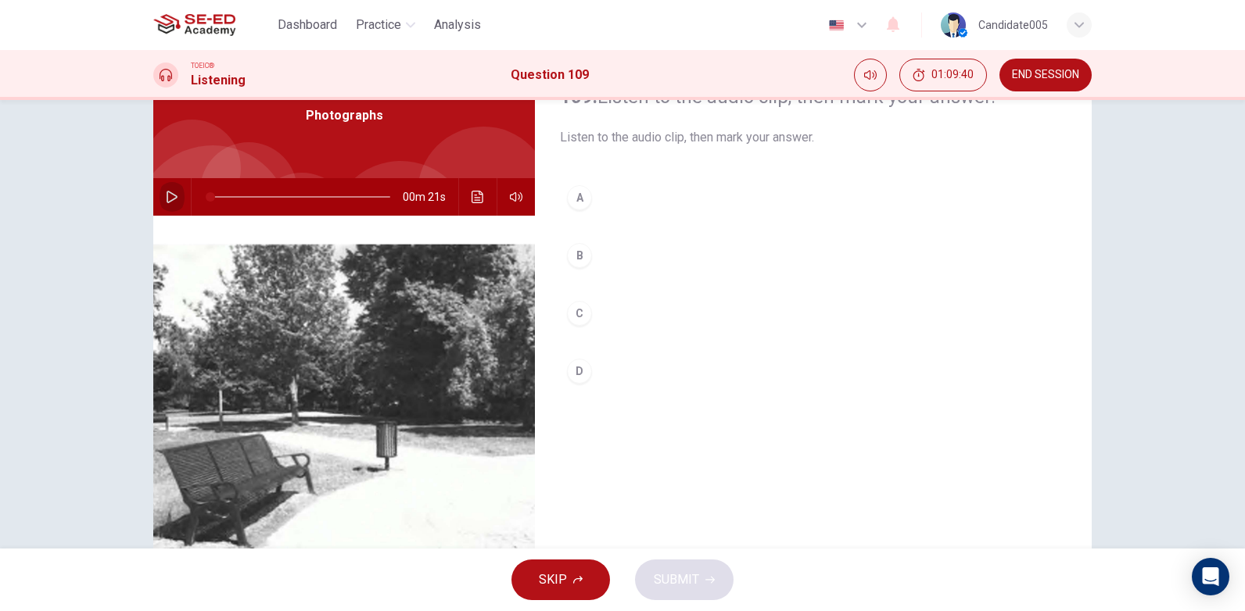
click at [170, 190] on button "button" at bounding box center [171, 197] width 25 height 38
click at [170, 194] on icon "button" at bounding box center [172, 197] width 11 height 13
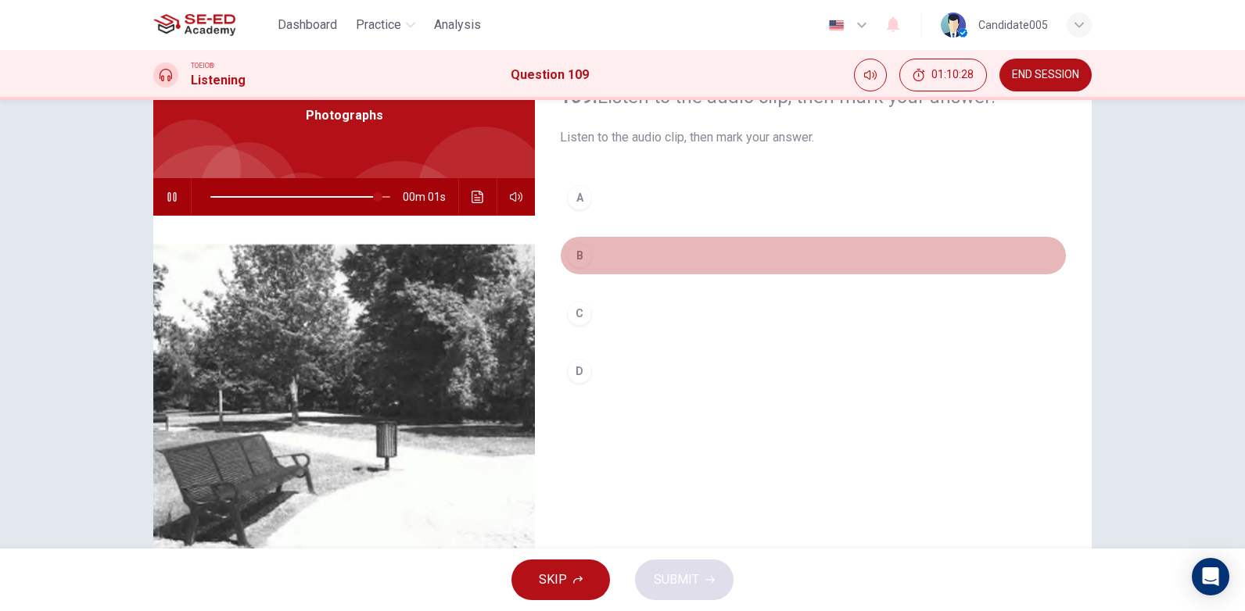
click at [577, 258] on div "B" at bounding box center [579, 255] width 25 height 25
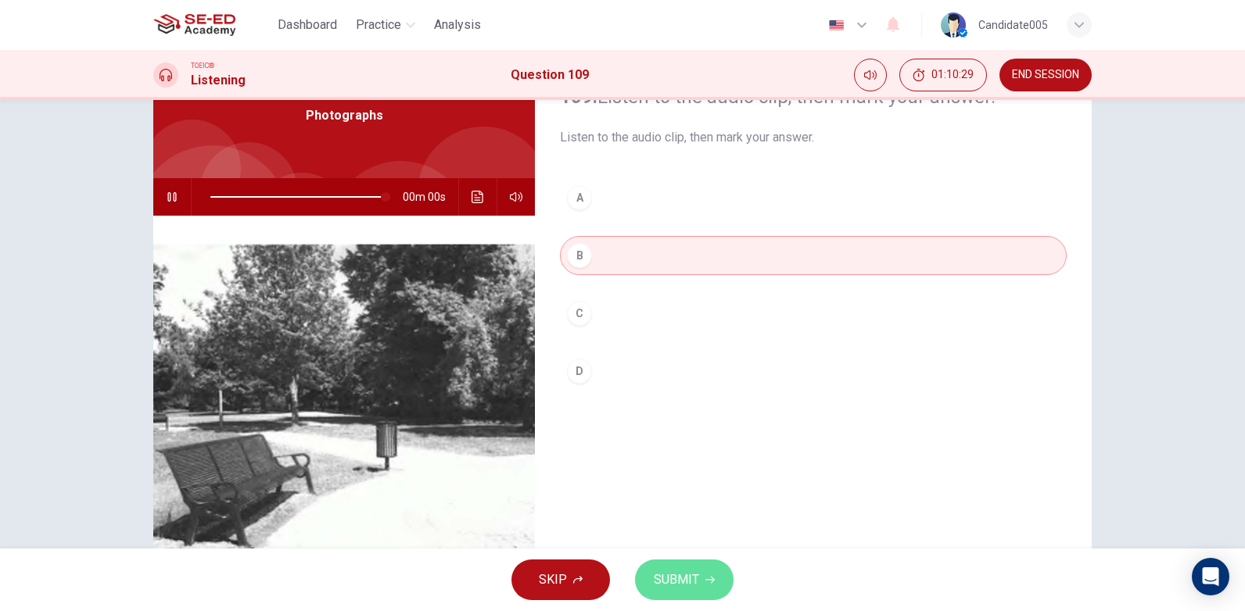
click at [679, 579] on span "SUBMIT" at bounding box center [676, 580] width 45 height 22
type input "0"
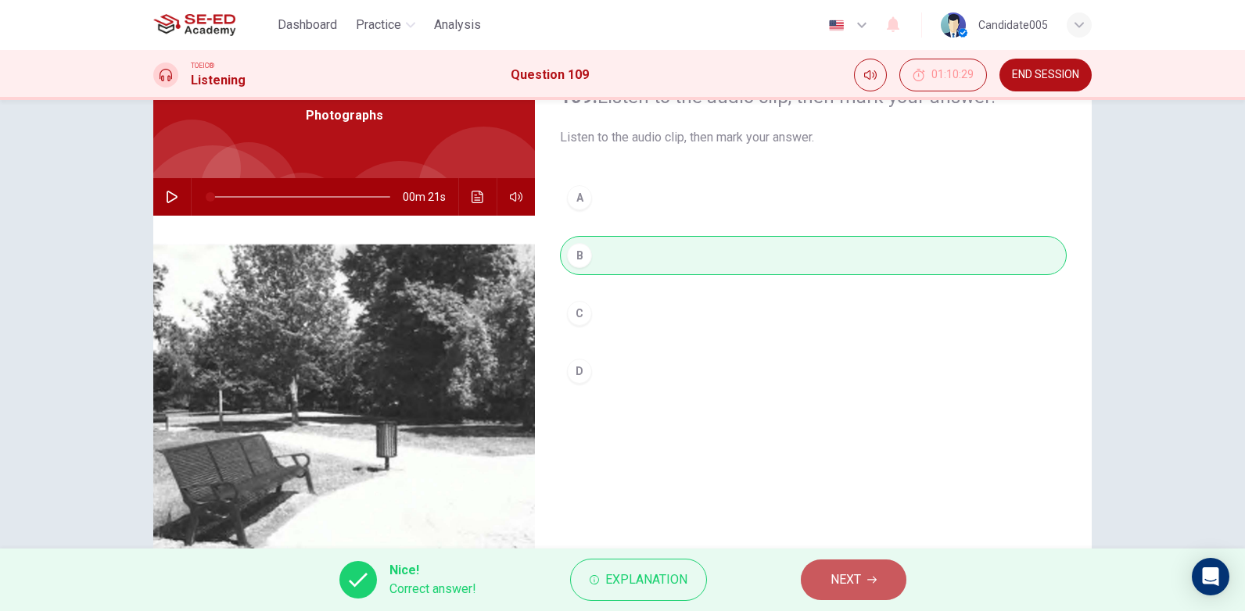
click at [874, 589] on button "NEXT" at bounding box center [854, 580] width 106 height 41
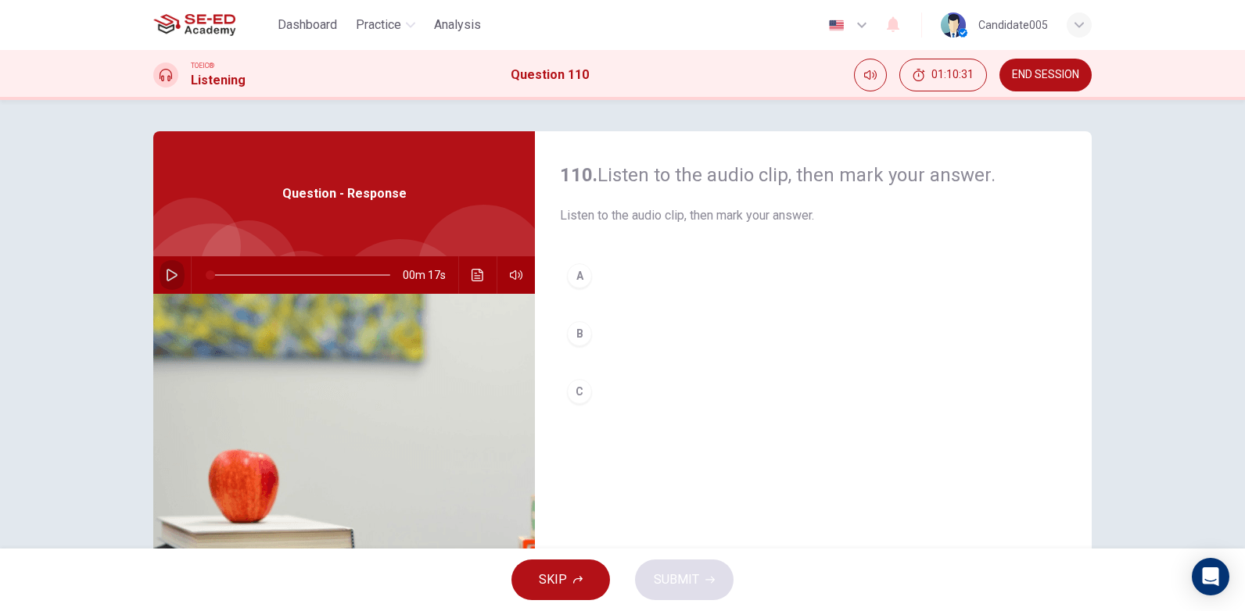
click at [170, 274] on icon "button" at bounding box center [172, 275] width 13 height 13
drag, startPoint x: 575, startPoint y: 330, endPoint x: 660, endPoint y: 442, distance: 141.2
click at [575, 331] on div "B" at bounding box center [579, 333] width 25 height 25
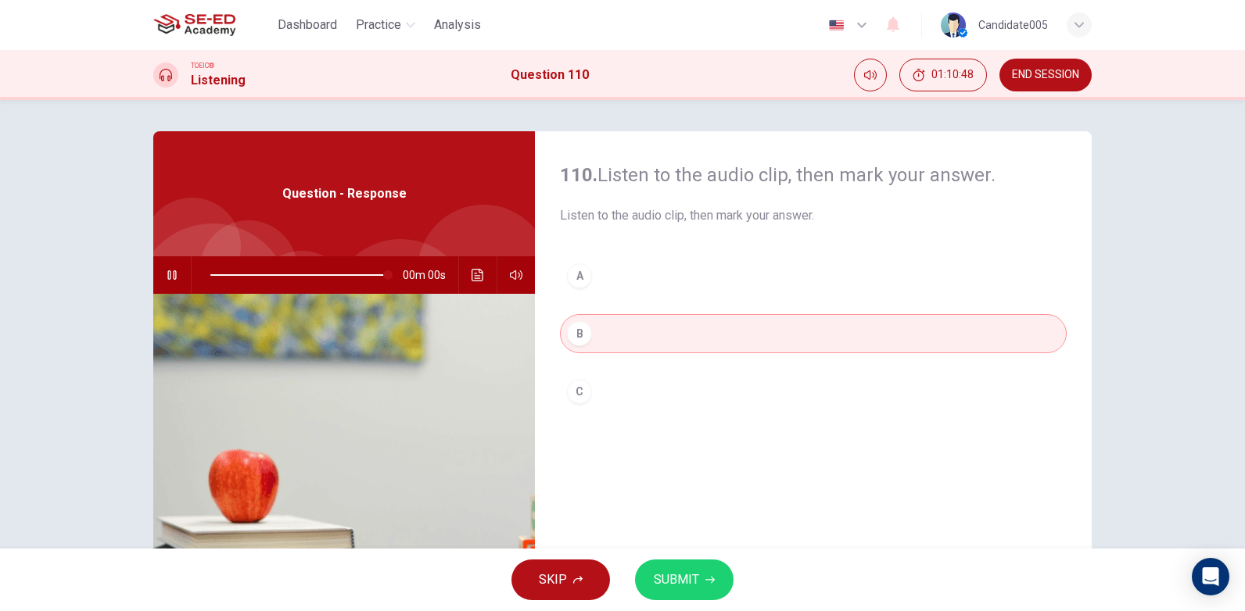
type input "0"
drag, startPoint x: 693, startPoint y: 585, endPoint x: 736, endPoint y: 582, distance: 42.3
click at [693, 585] on span "SUBMIT" at bounding box center [676, 580] width 45 height 22
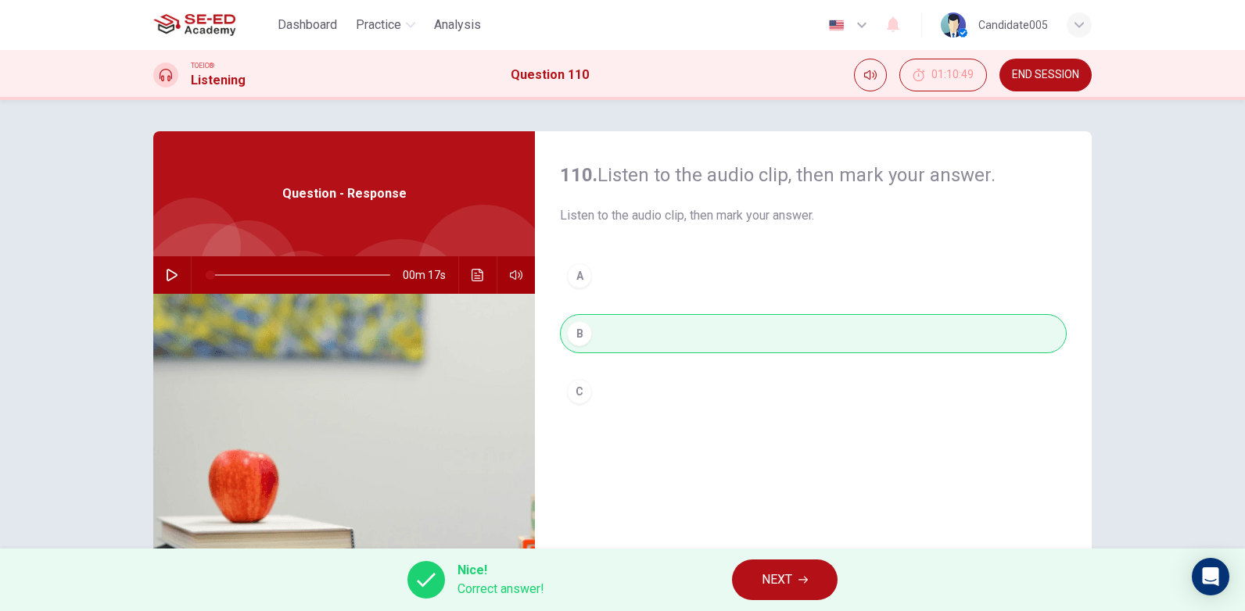
click at [797, 582] on button "NEXT" at bounding box center [785, 580] width 106 height 41
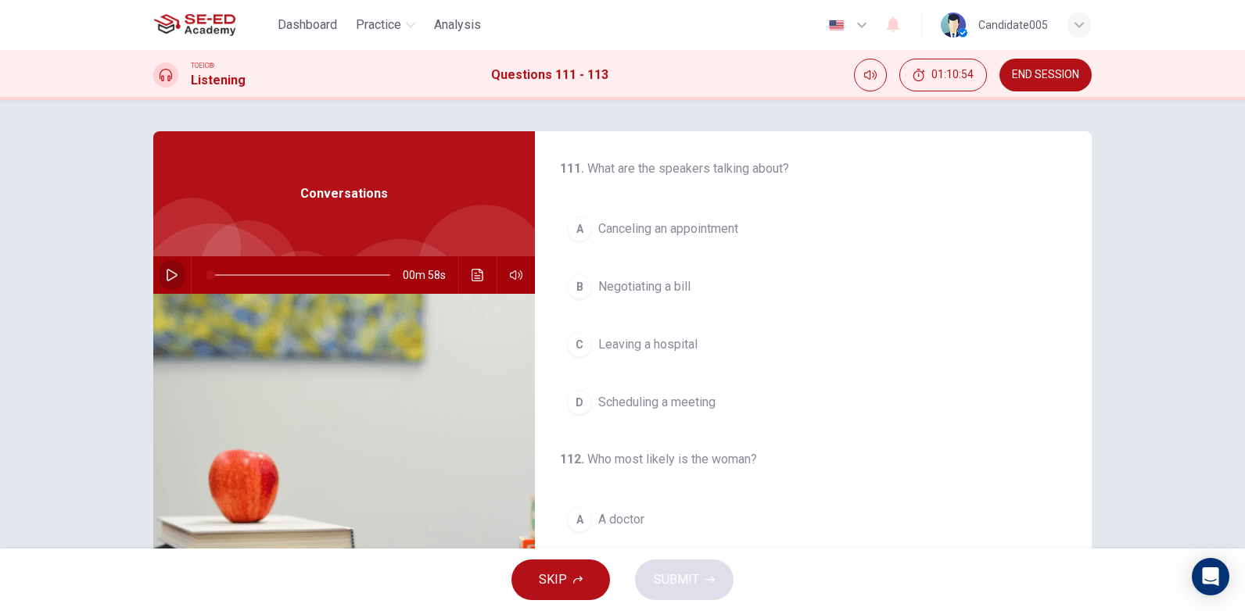
click at [167, 275] on icon "button" at bounding box center [172, 275] width 13 height 13
click at [676, 227] on span "Canceling an appointment" at bounding box center [668, 229] width 140 height 19
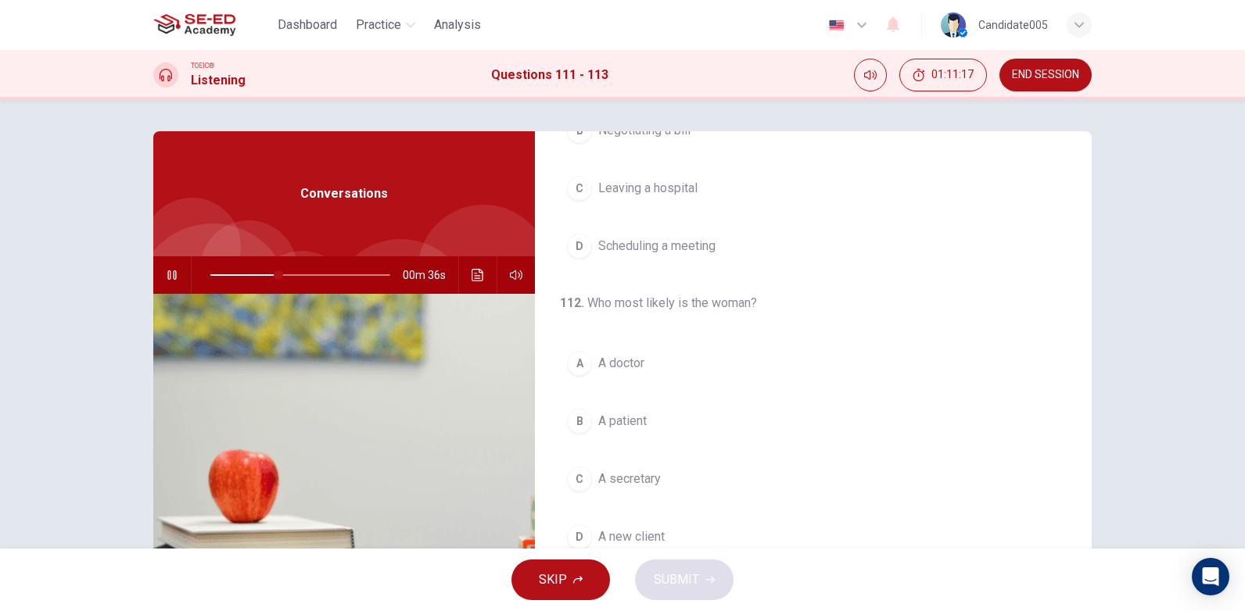
scroll to position [235, 0]
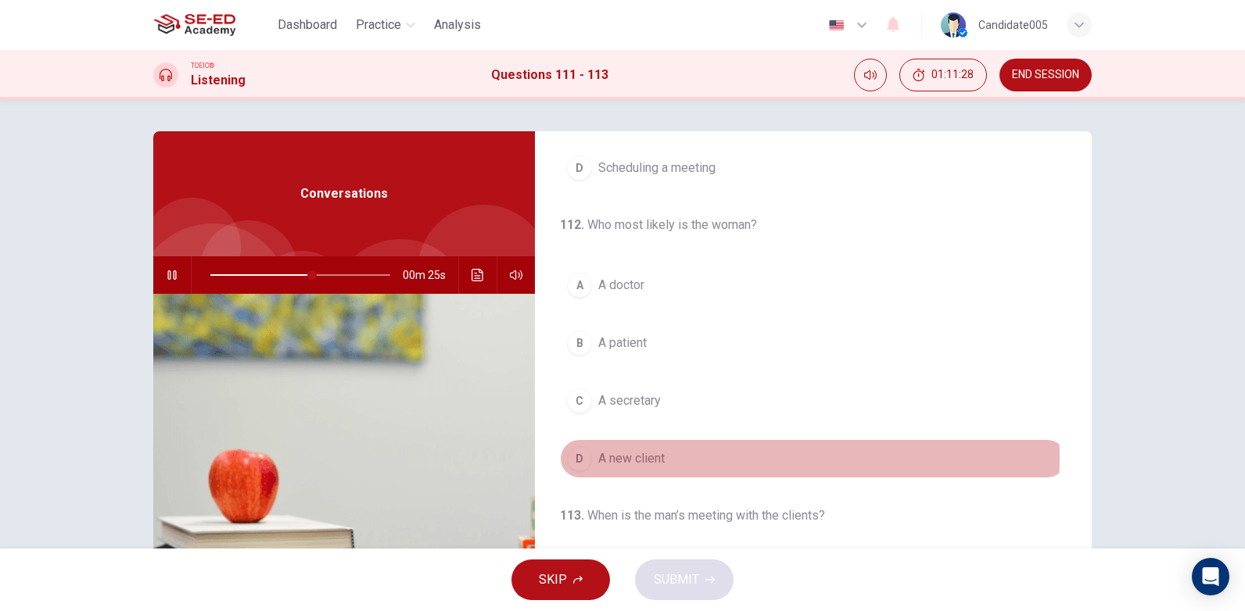
click at [657, 457] on span "A new client" at bounding box center [631, 459] width 66 height 19
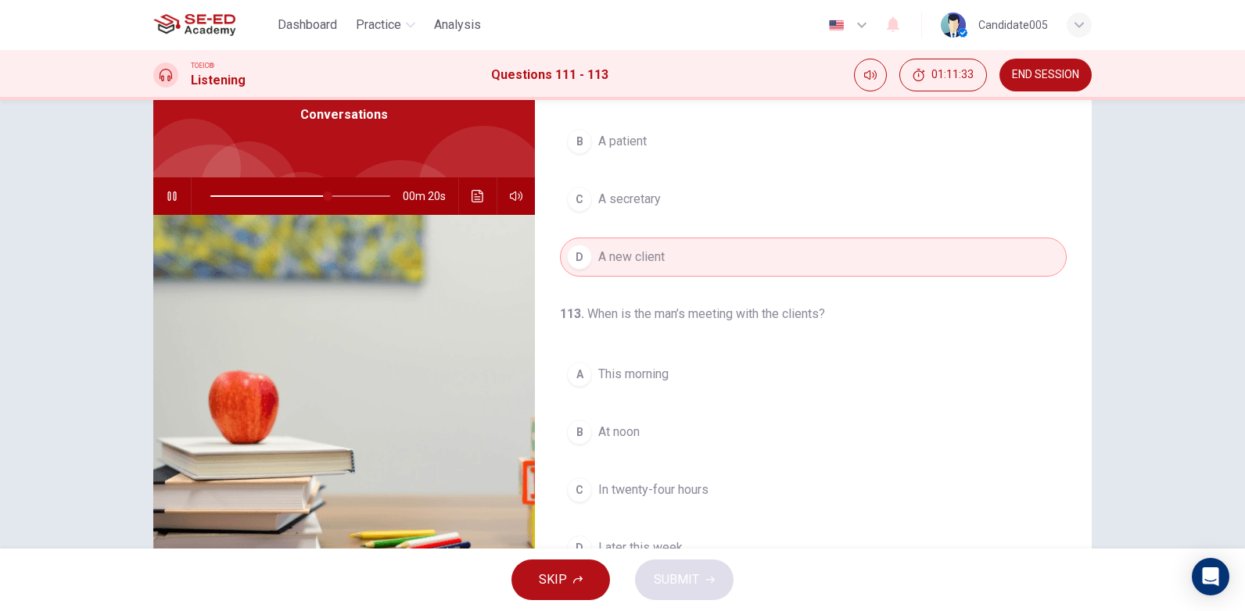
scroll to position [156, 0]
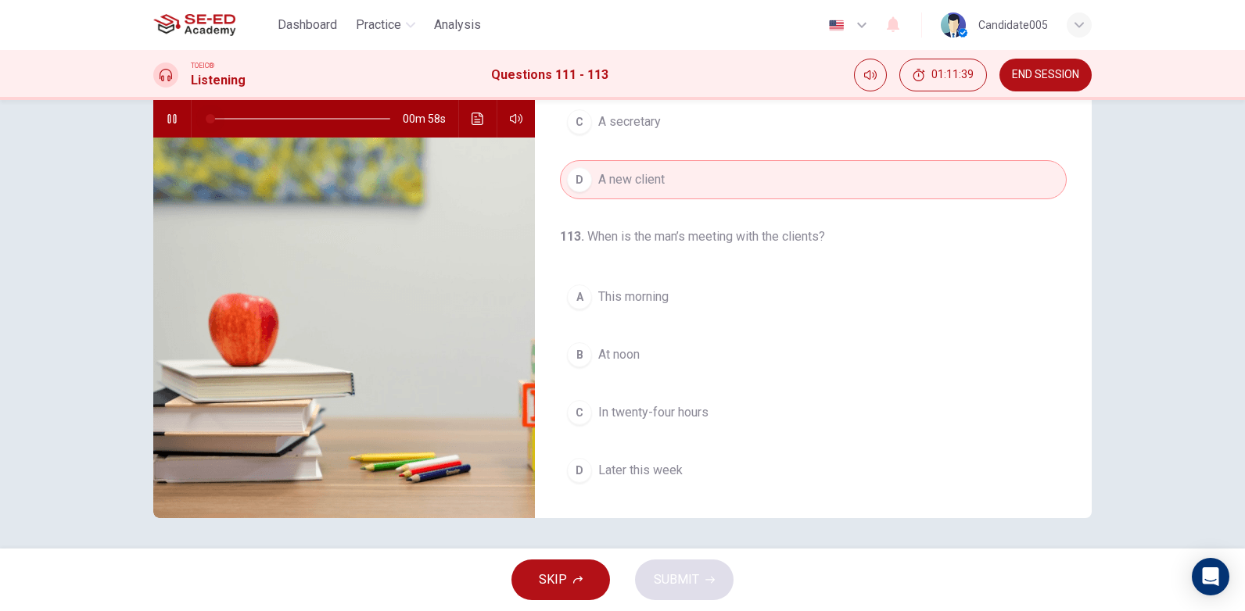
drag, startPoint x: 343, startPoint y: 116, endPoint x: 394, endPoint y: 187, distance: 87.4
click at [186, 120] on div "00m 58s" at bounding box center [344, 119] width 382 height 38
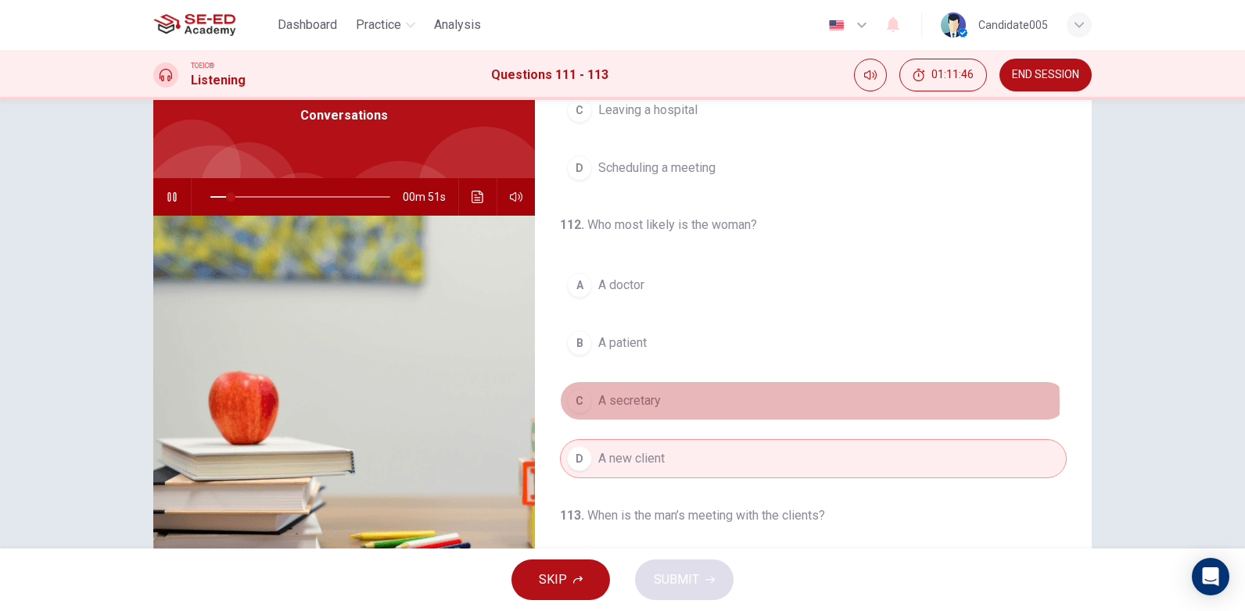
click at [651, 403] on span "A secretary" at bounding box center [629, 401] width 63 height 19
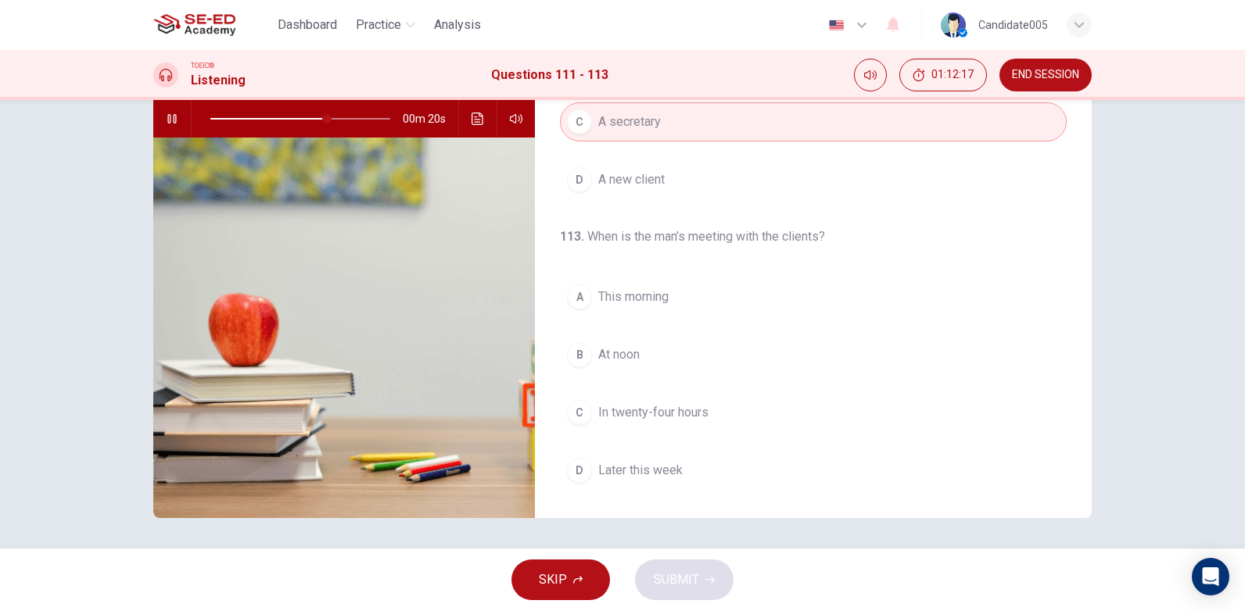
click at [626, 355] on span "At noon" at bounding box center [618, 355] width 41 height 19
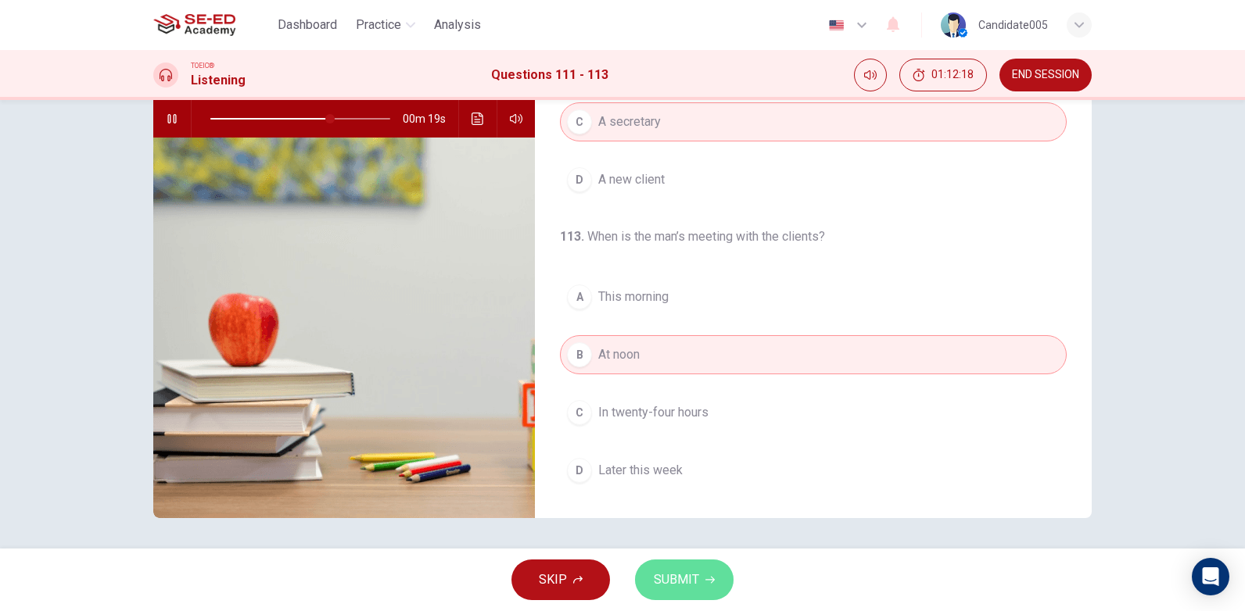
click at [702, 579] on button "SUBMIT" at bounding box center [684, 580] width 99 height 41
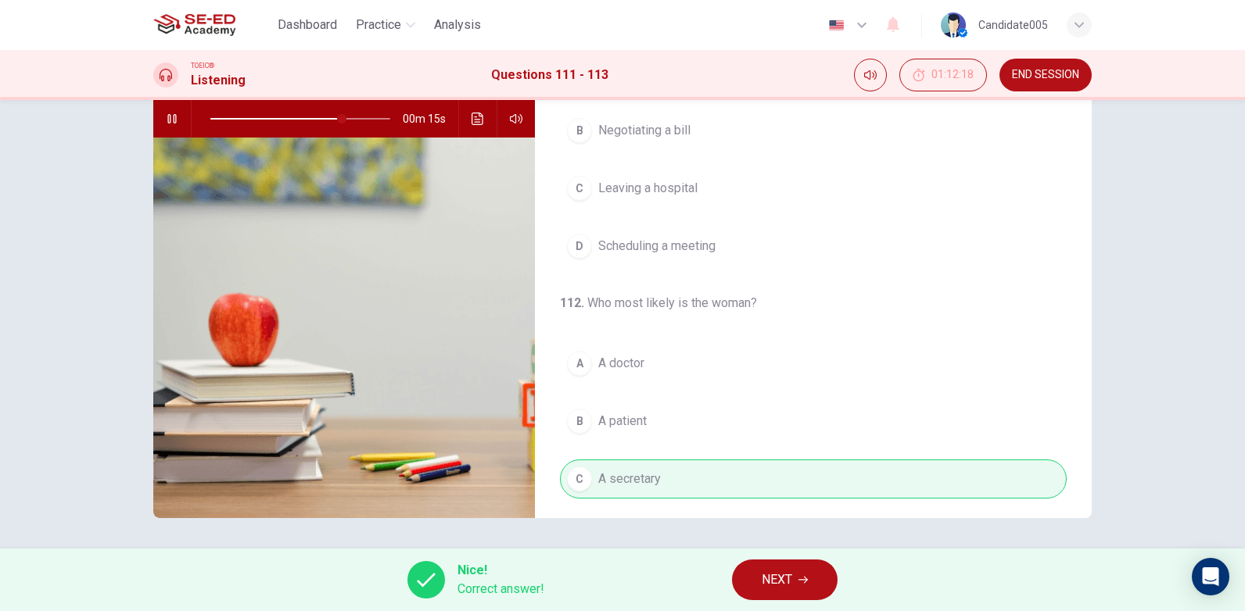
scroll to position [0, 0]
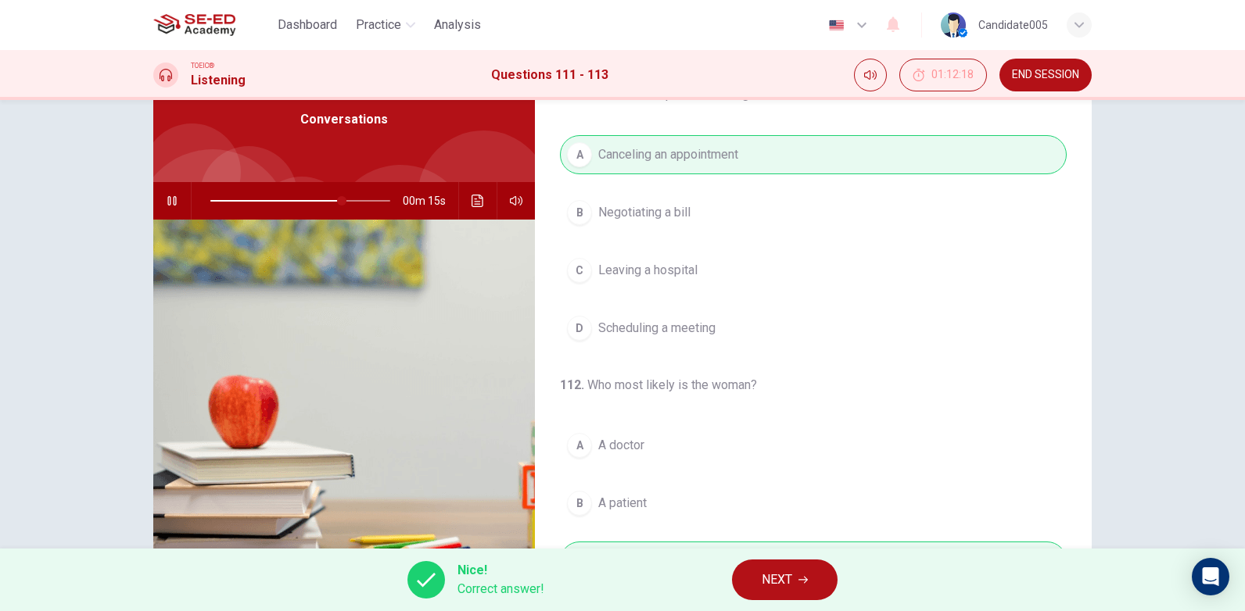
type input "75"
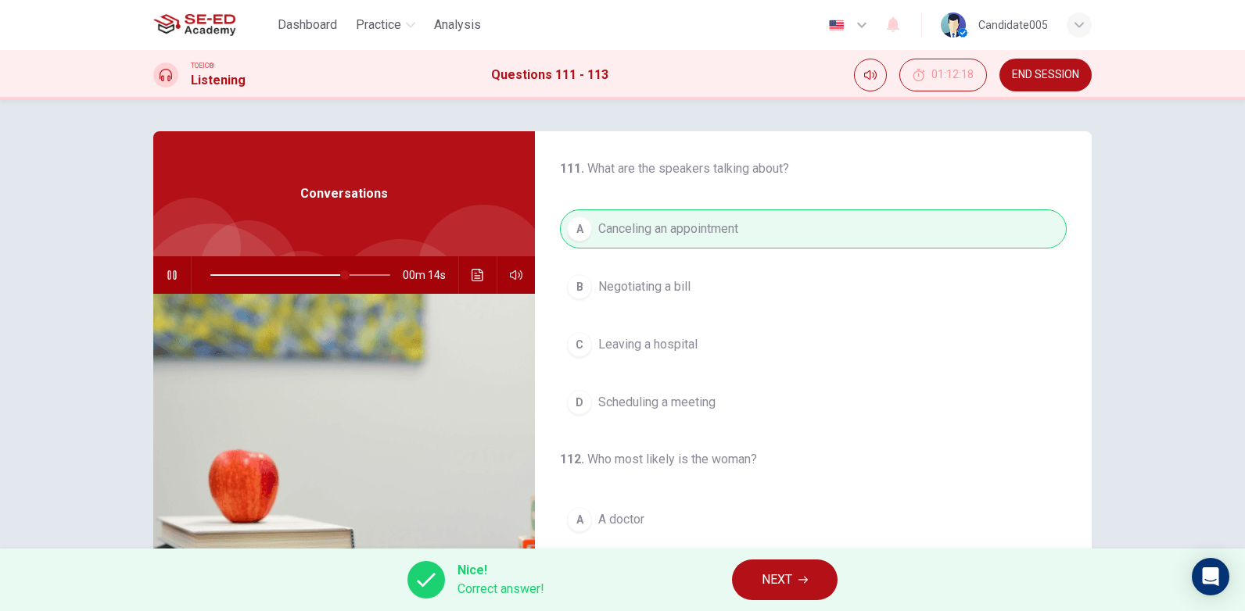
click at [802, 578] on icon "button" at bounding box center [802, 579] width 9 height 9
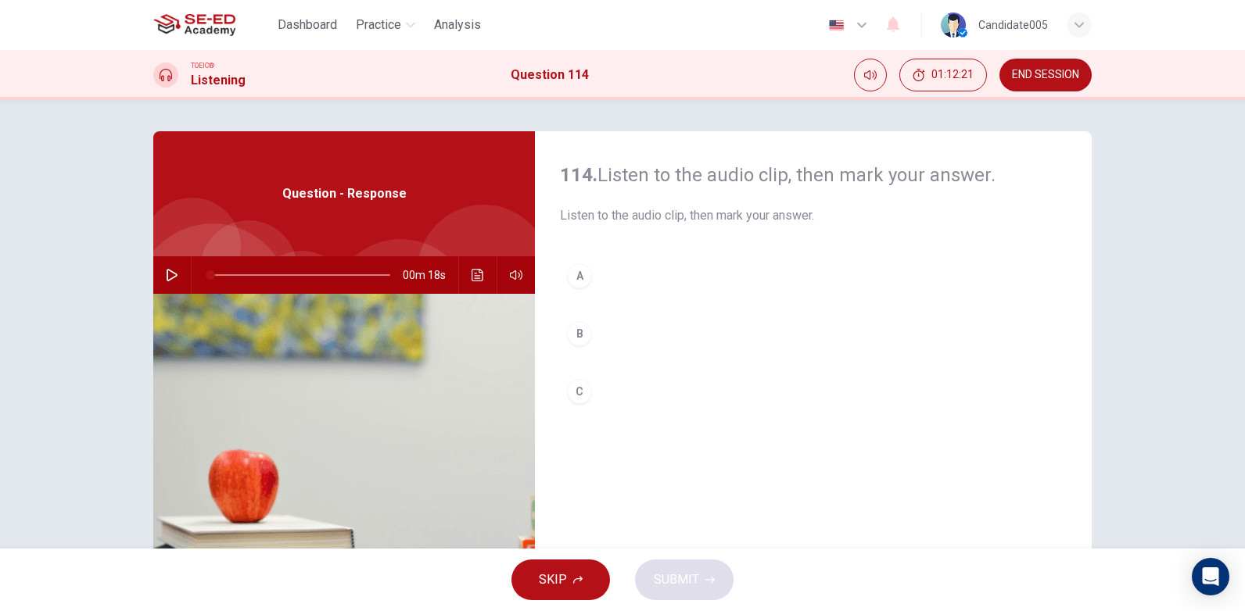
click at [167, 274] on icon "button" at bounding box center [172, 275] width 13 height 13
click at [170, 275] on icon "button" at bounding box center [172, 275] width 13 height 13
click at [302, 273] on span at bounding box center [305, 274] width 9 height 9
drag, startPoint x: 284, startPoint y: 273, endPoint x: 229, endPoint y: 270, distance: 54.8
click at [280, 273] on span at bounding box center [300, 275] width 180 height 22
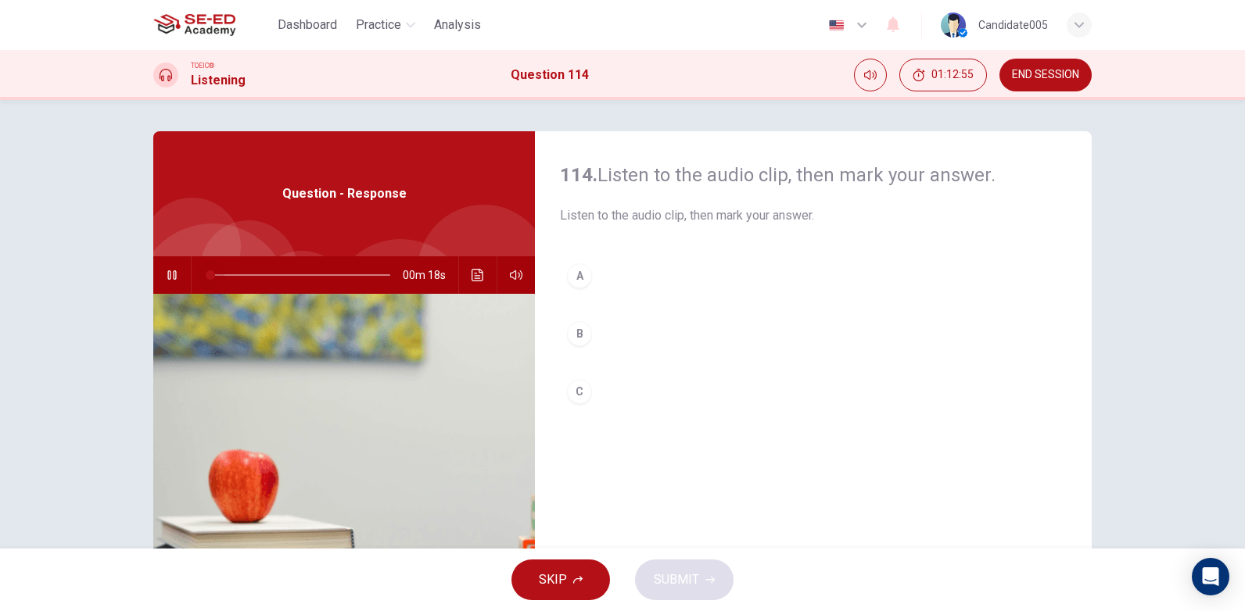
drag, startPoint x: 285, startPoint y: 274, endPoint x: 202, endPoint y: 274, distance: 83.7
click at [206, 274] on span at bounding box center [210, 274] width 9 height 9
click at [573, 277] on div "A" at bounding box center [579, 275] width 25 height 25
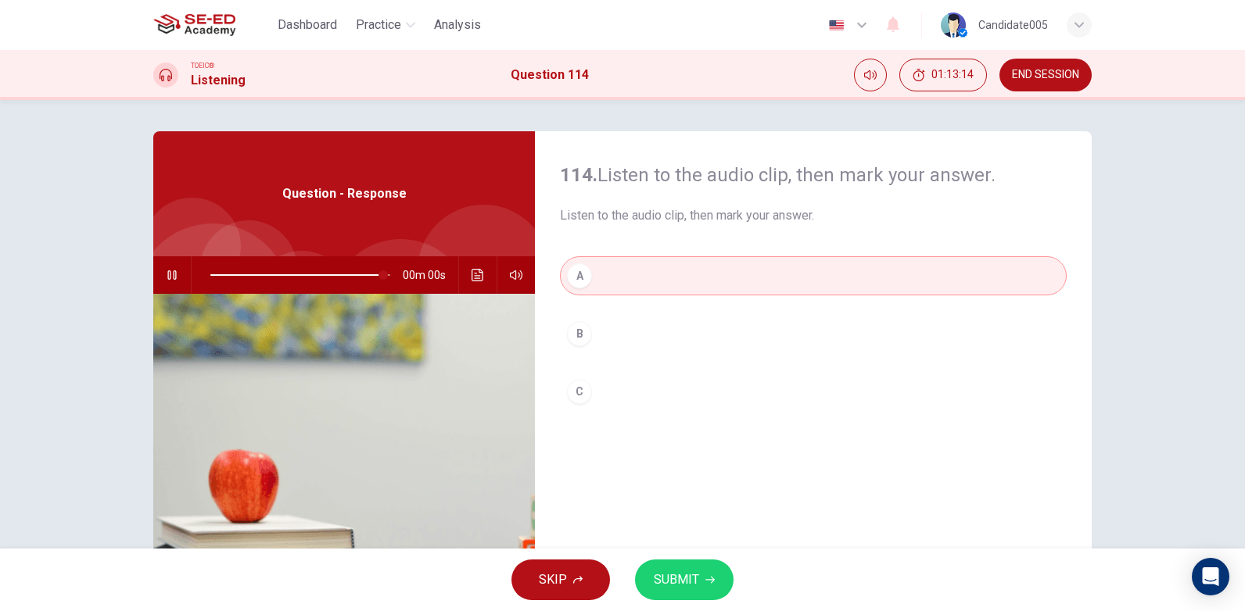
type input "0"
click at [684, 580] on span "SUBMIT" at bounding box center [676, 580] width 45 height 22
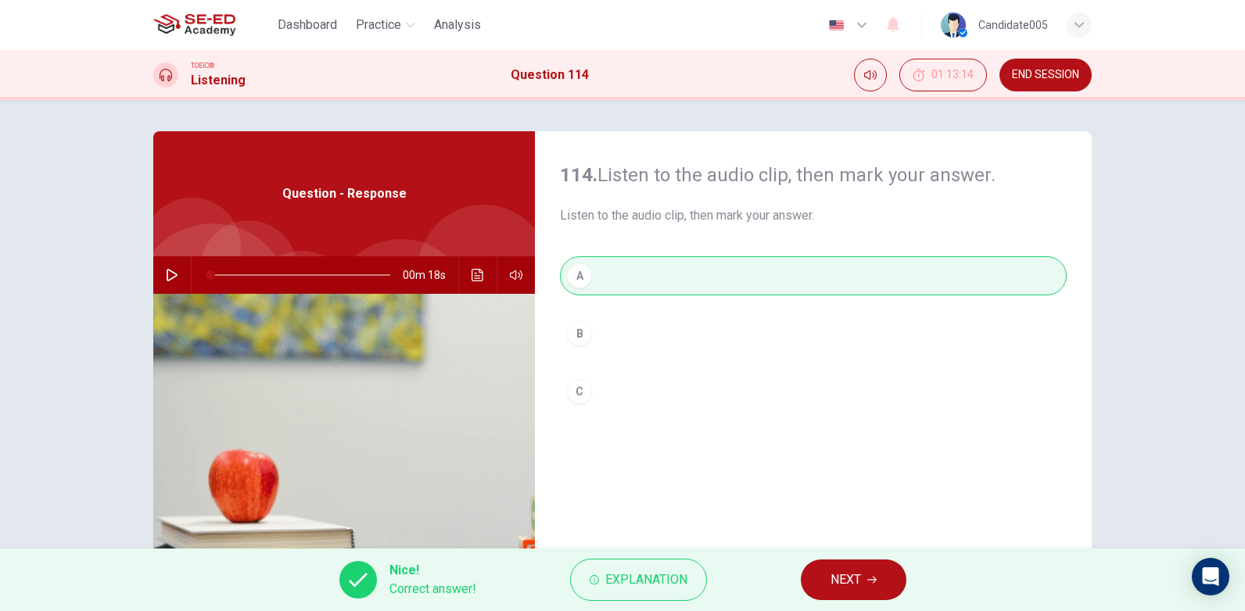
click at [856, 584] on span "NEXT" at bounding box center [845, 580] width 30 height 22
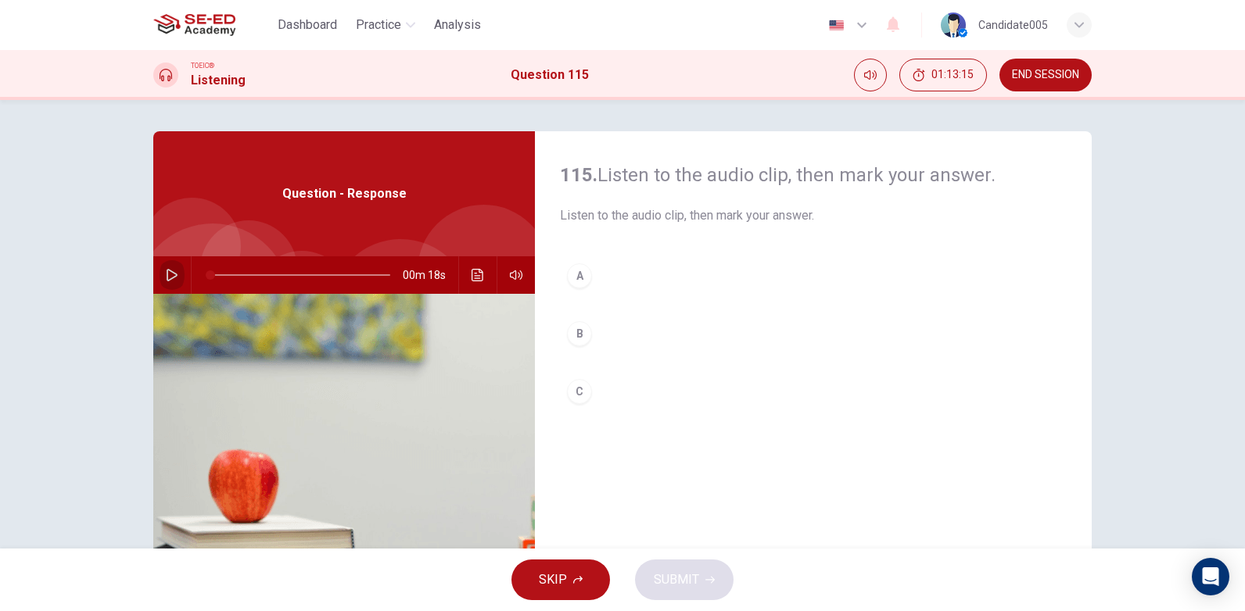
click at [166, 275] on icon "button" at bounding box center [172, 275] width 13 height 13
type input "0"
click at [585, 335] on div "B" at bounding box center [579, 333] width 25 height 25
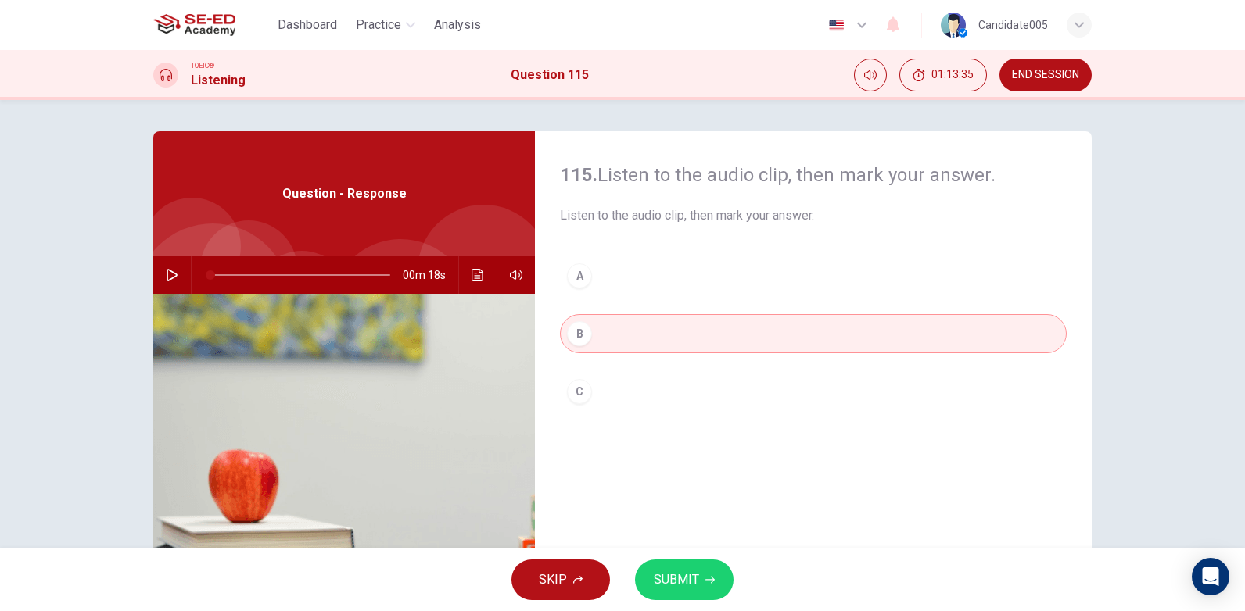
click at [681, 582] on span "SUBMIT" at bounding box center [676, 580] width 45 height 22
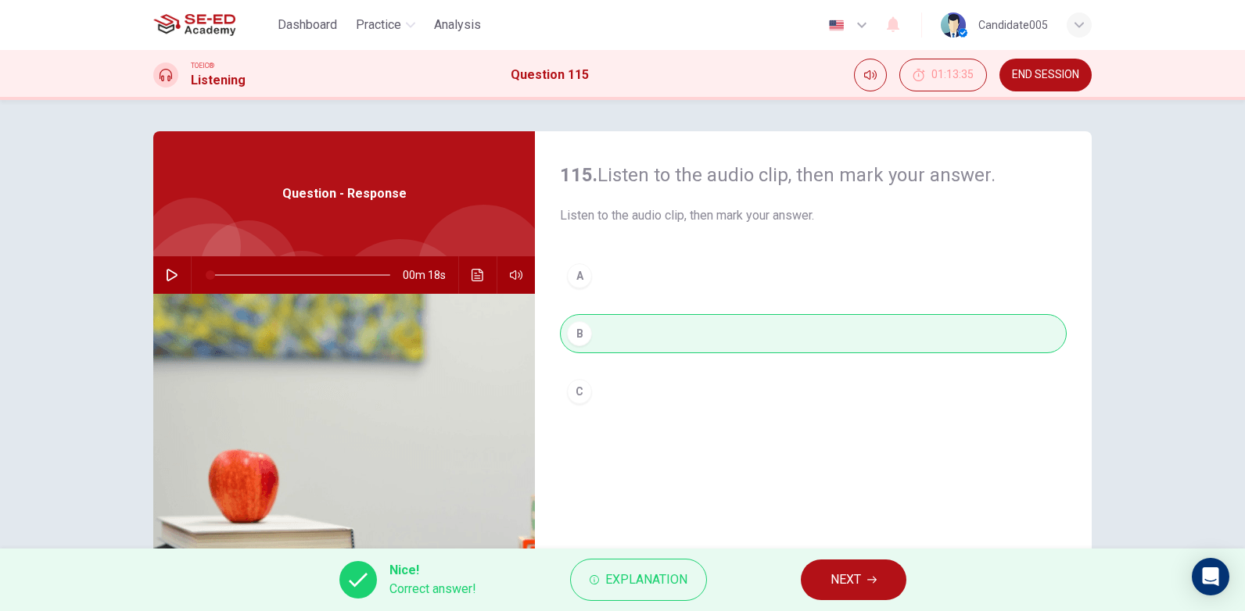
click at [901, 577] on button "NEXT" at bounding box center [854, 580] width 106 height 41
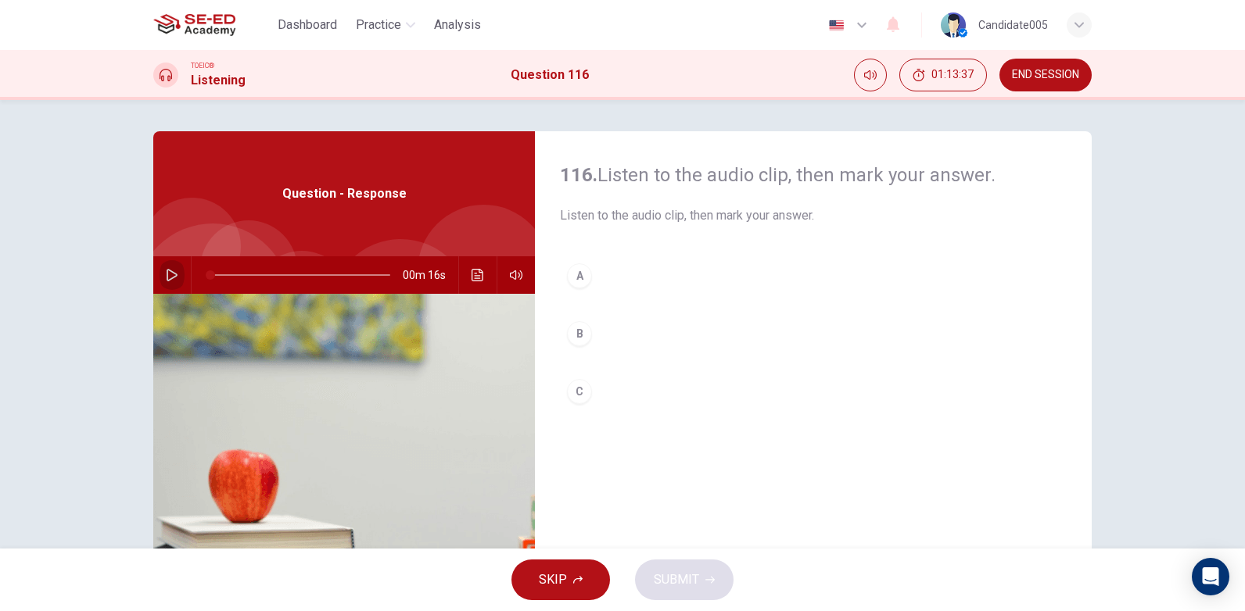
click at [167, 278] on icon "button" at bounding box center [172, 275] width 11 height 13
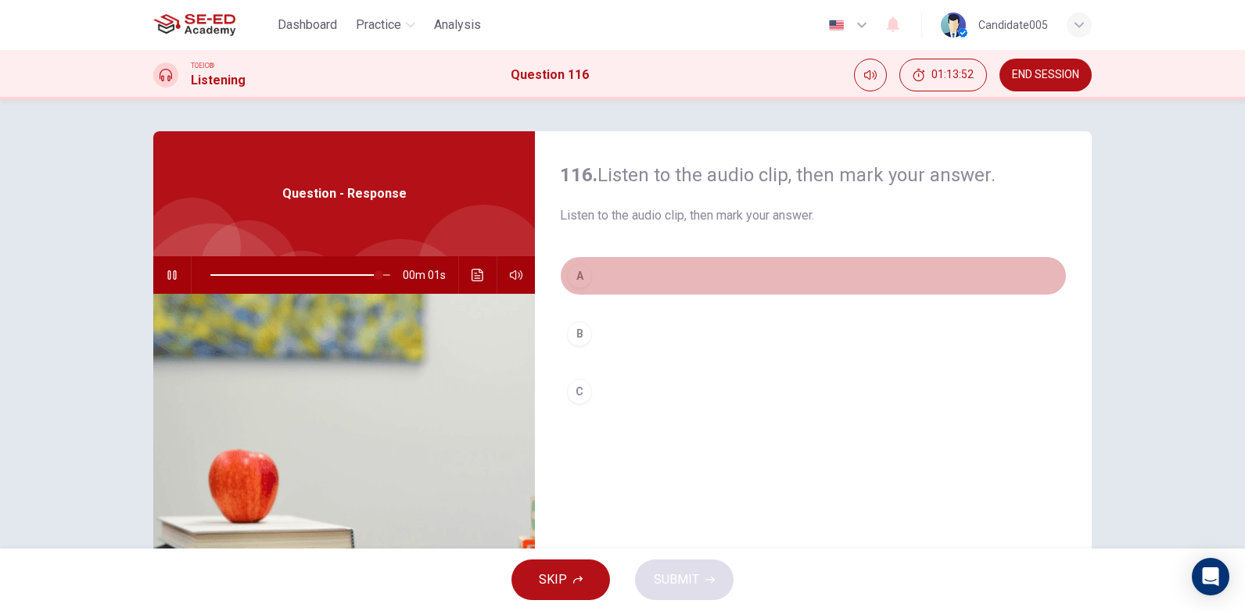
click at [576, 278] on div "A" at bounding box center [579, 275] width 25 height 25
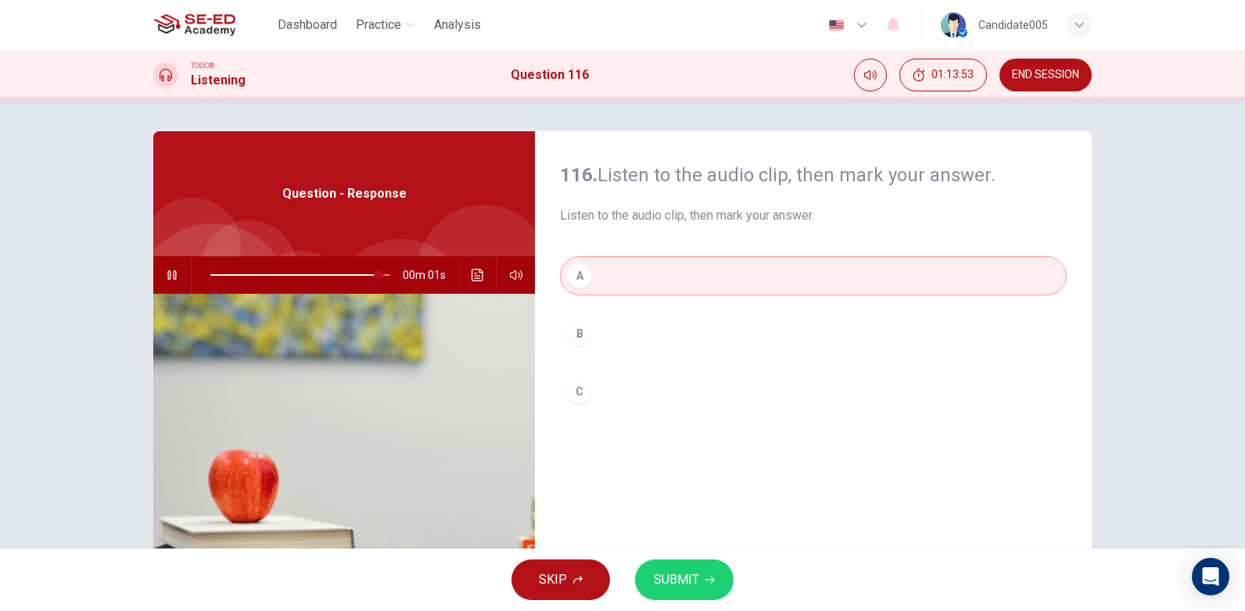
type input "0"
drag, startPoint x: 678, startPoint y: 579, endPoint x: 727, endPoint y: 580, distance: 49.3
click at [679, 580] on span "SUBMIT" at bounding box center [676, 580] width 45 height 22
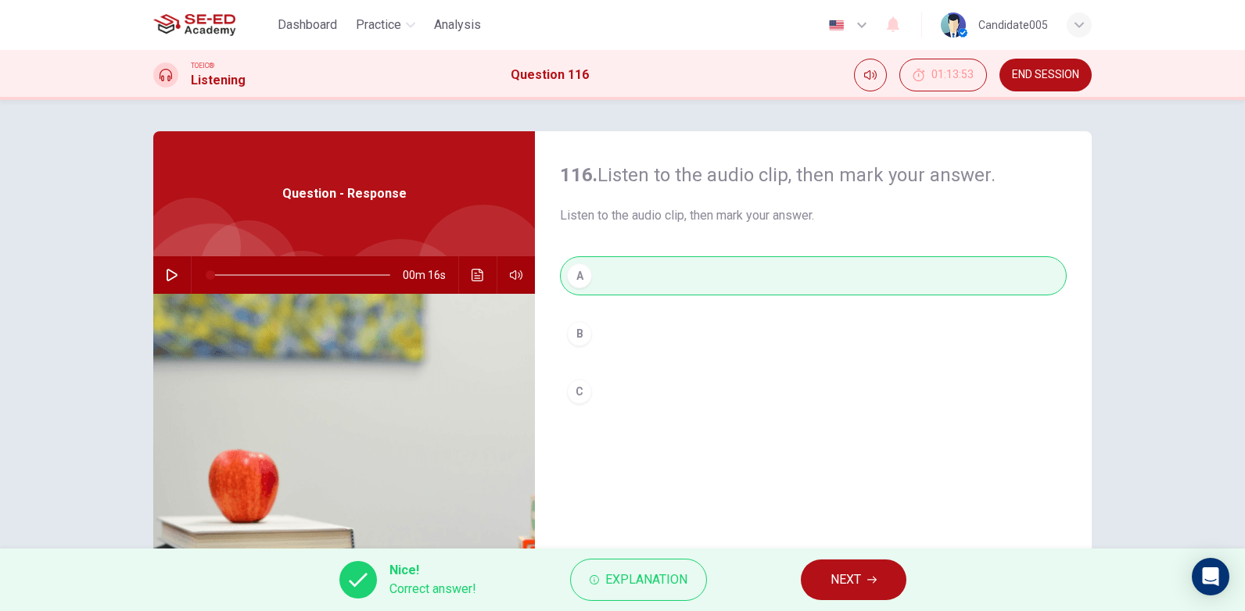
click at [878, 579] on button "NEXT" at bounding box center [854, 580] width 106 height 41
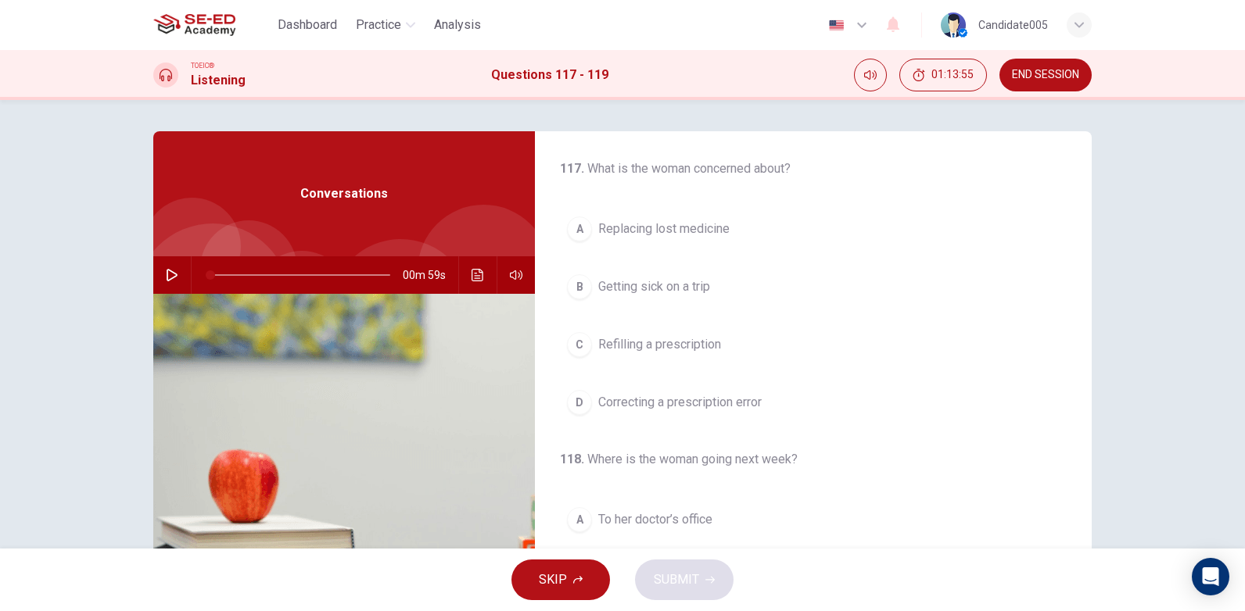
click at [169, 274] on icon "button" at bounding box center [172, 275] width 13 height 13
drag, startPoint x: 292, startPoint y: 276, endPoint x: 203, endPoint y: 271, distance: 89.2
click at [206, 271] on span at bounding box center [210, 274] width 9 height 9
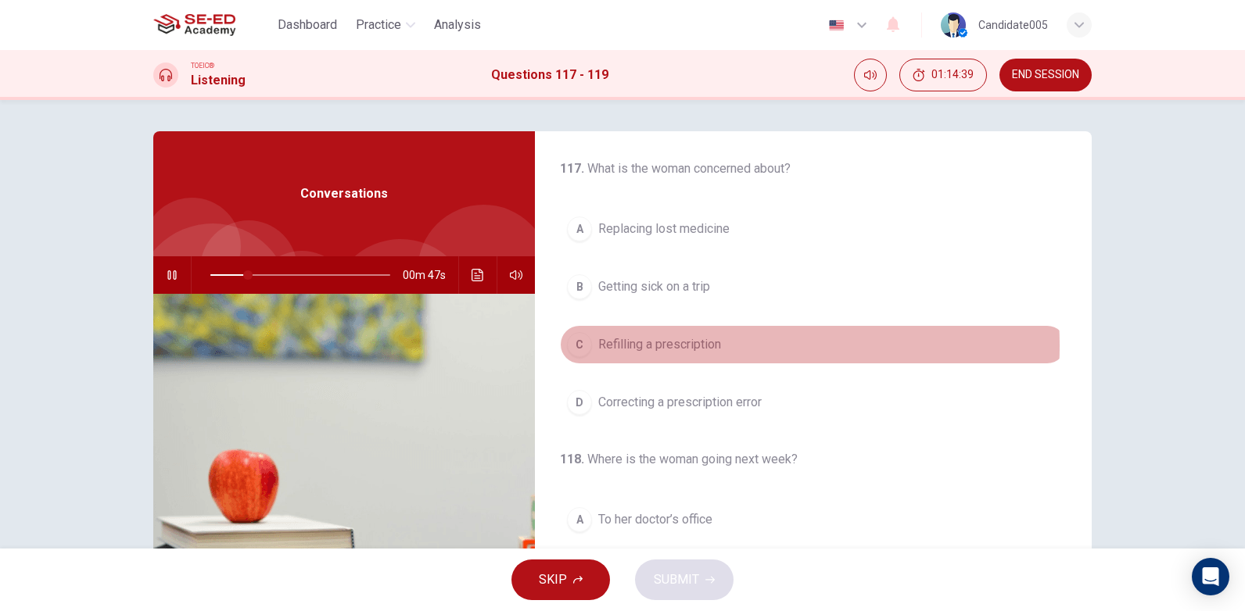
click at [701, 346] on span "Refilling a prescription" at bounding box center [659, 344] width 123 height 19
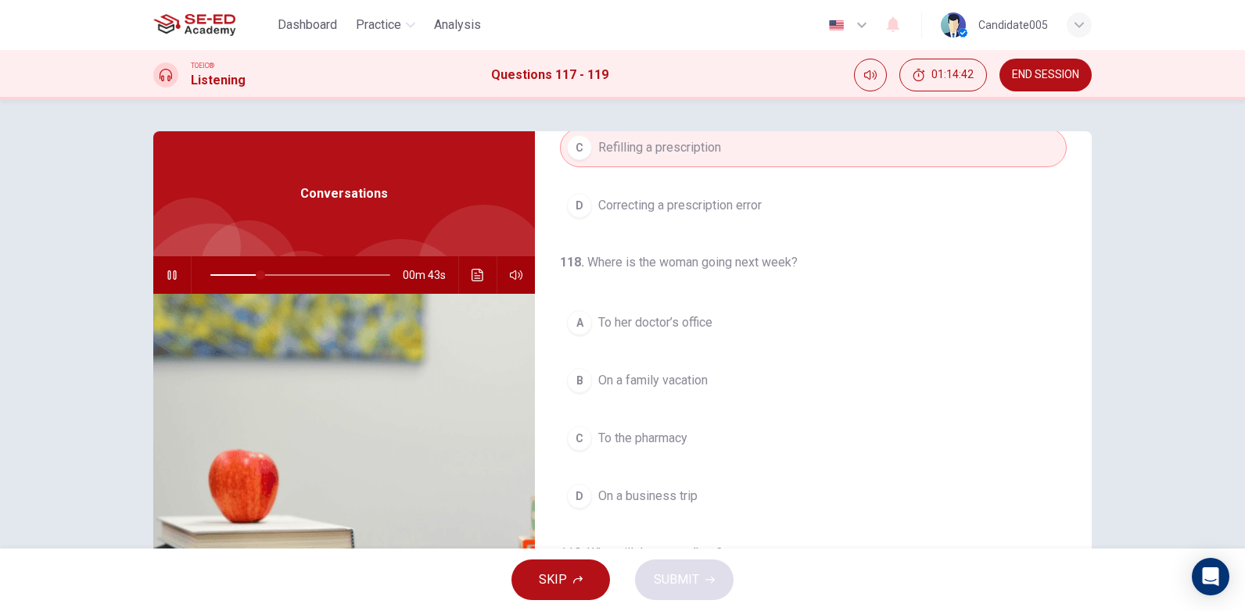
scroll to position [235, 0]
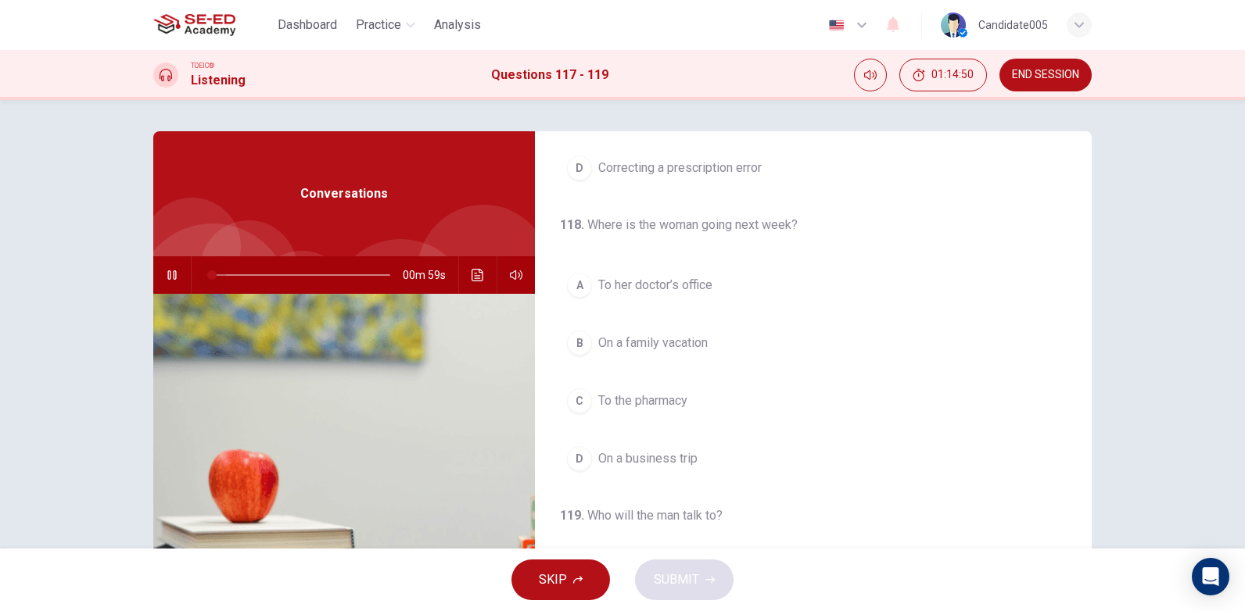
drag, startPoint x: 277, startPoint y: 274, endPoint x: 209, endPoint y: 281, distance: 68.4
click at [209, 280] on span at bounding box center [211, 274] width 9 height 9
click at [678, 343] on span "On a family vacation" at bounding box center [652, 343] width 109 height 19
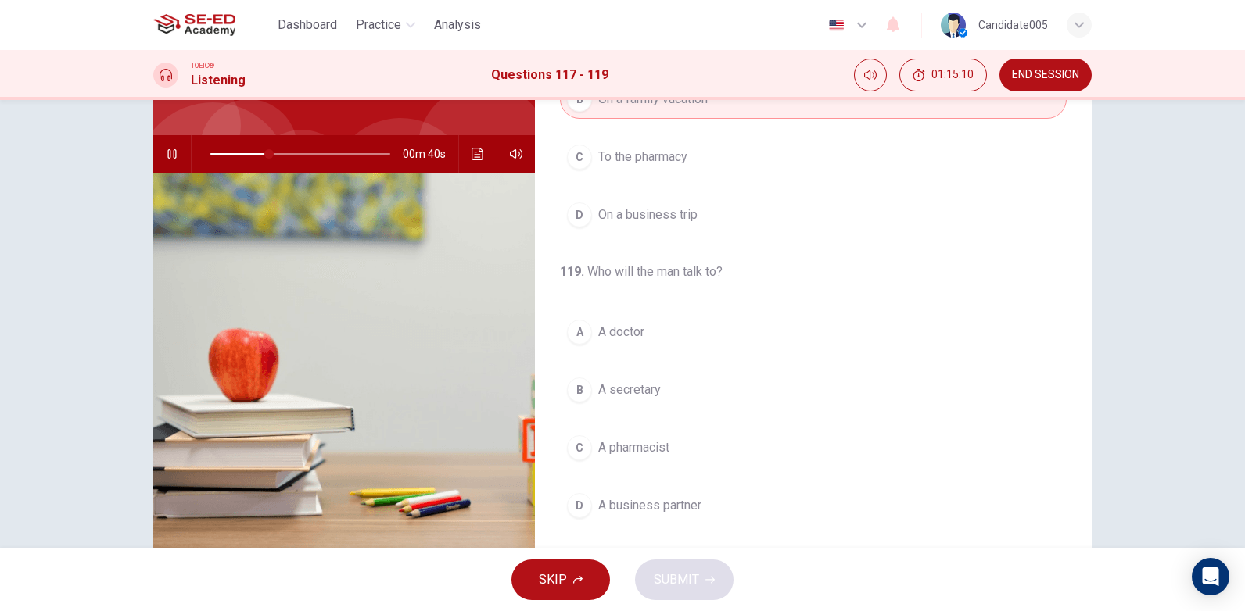
scroll to position [156, 0]
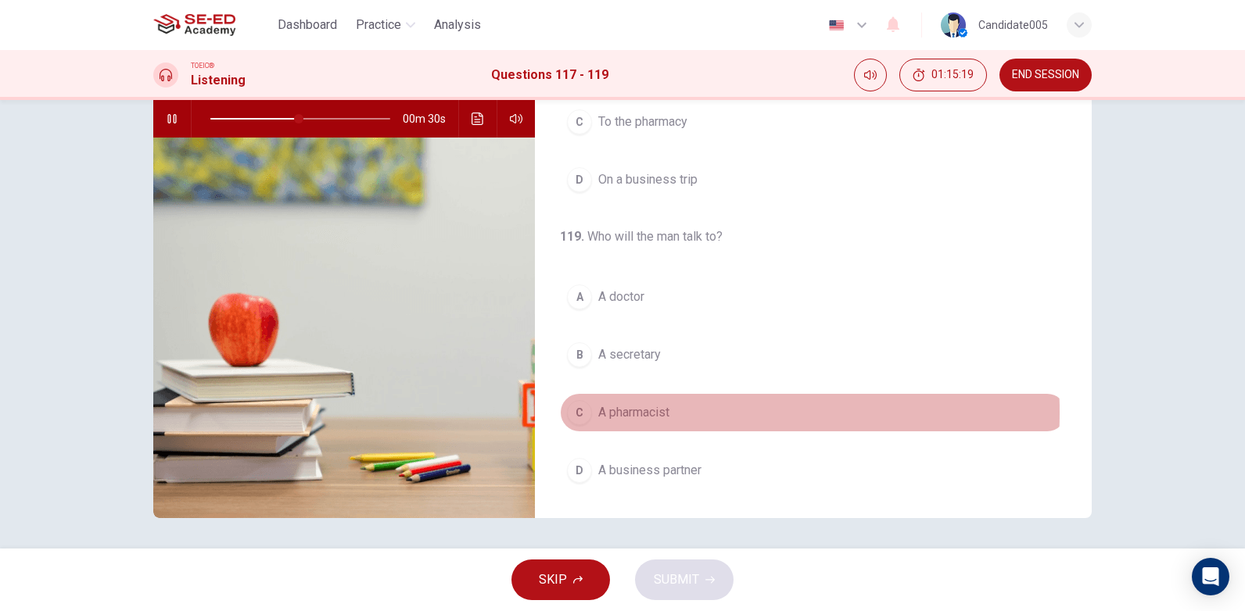
click at [656, 413] on span "A pharmacist" at bounding box center [633, 412] width 71 height 19
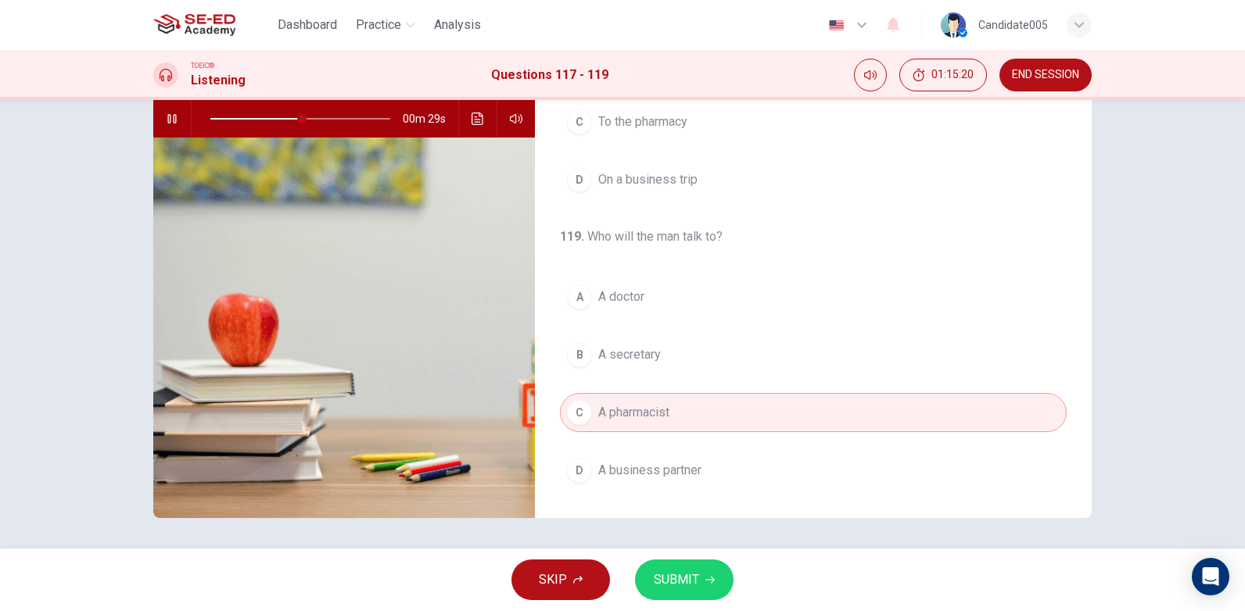
click at [689, 582] on span "SUBMIT" at bounding box center [676, 580] width 45 height 22
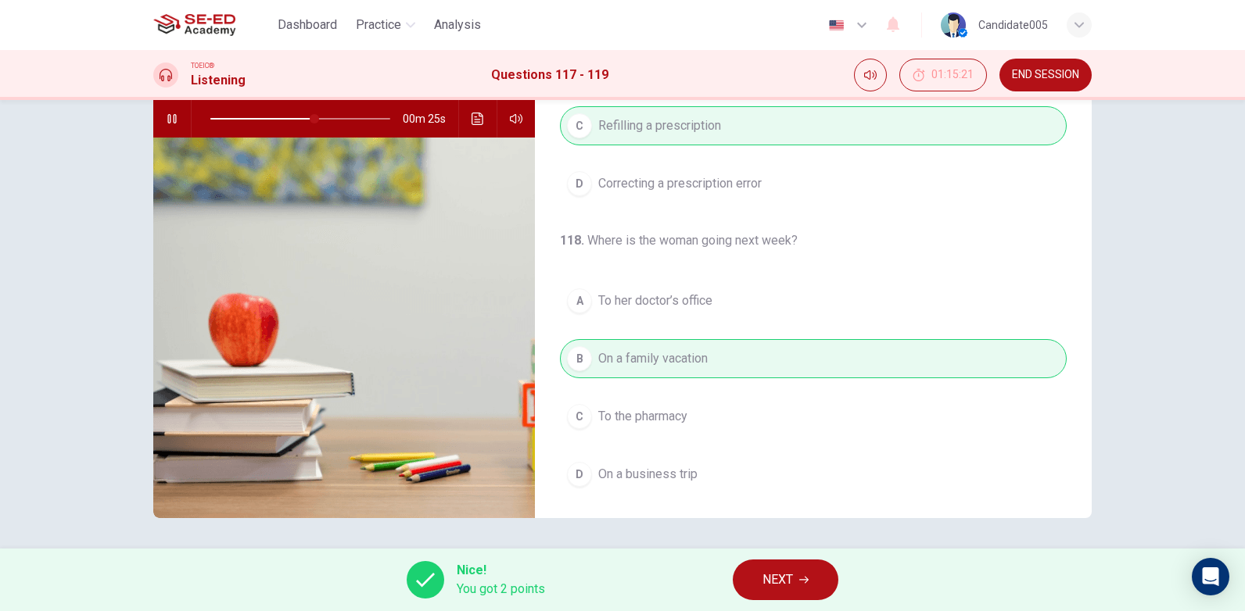
scroll to position [0, 0]
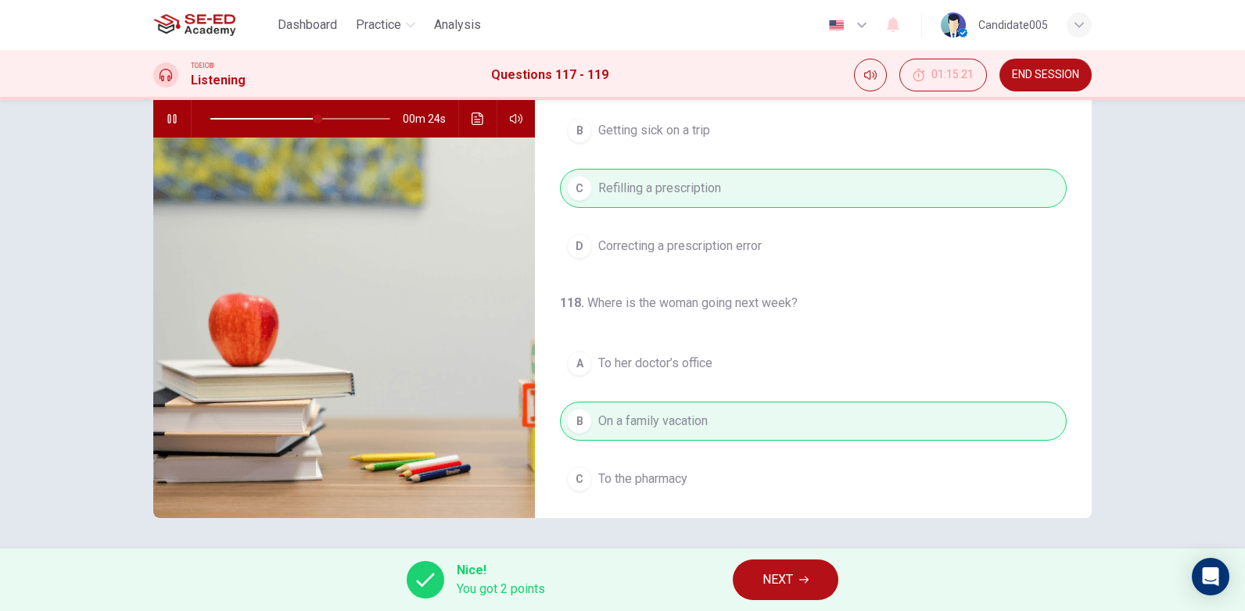
type input "61"
click at [778, 577] on span "NEXT" at bounding box center [777, 580] width 30 height 22
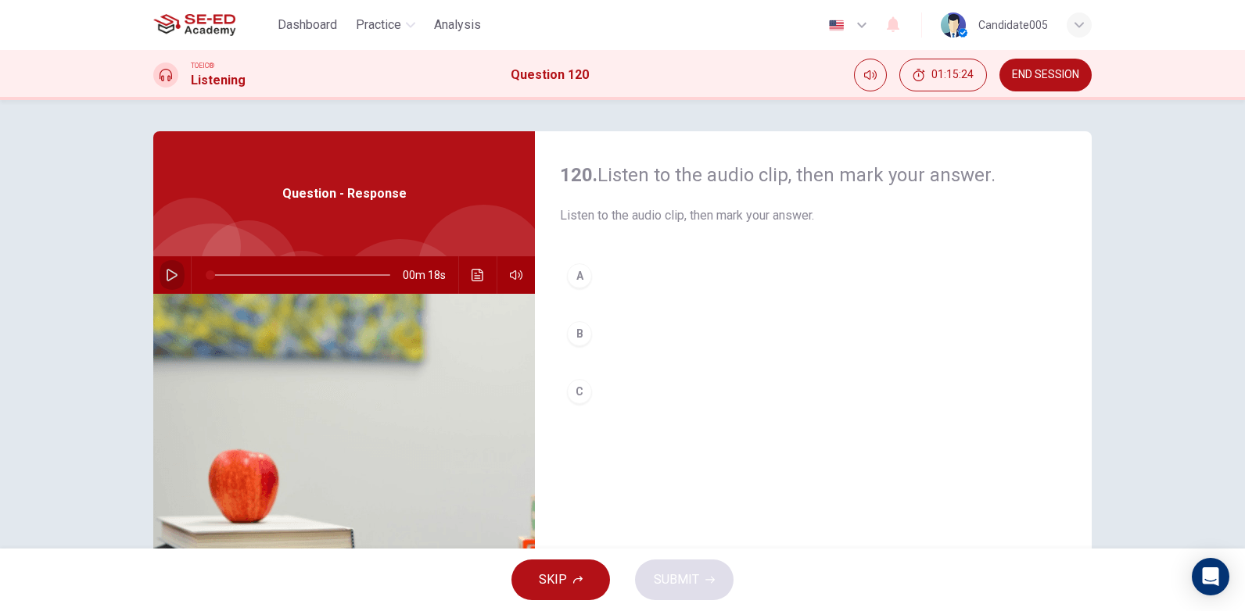
click at [168, 273] on icon "button" at bounding box center [172, 275] width 13 height 13
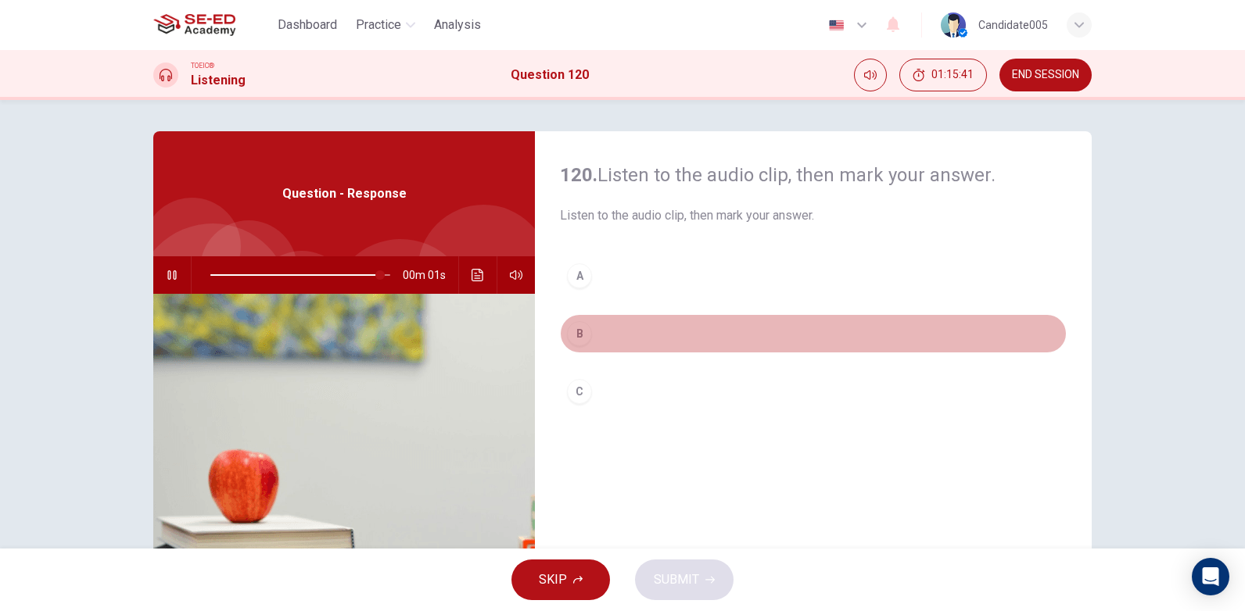
click at [578, 337] on div "B" at bounding box center [579, 333] width 25 height 25
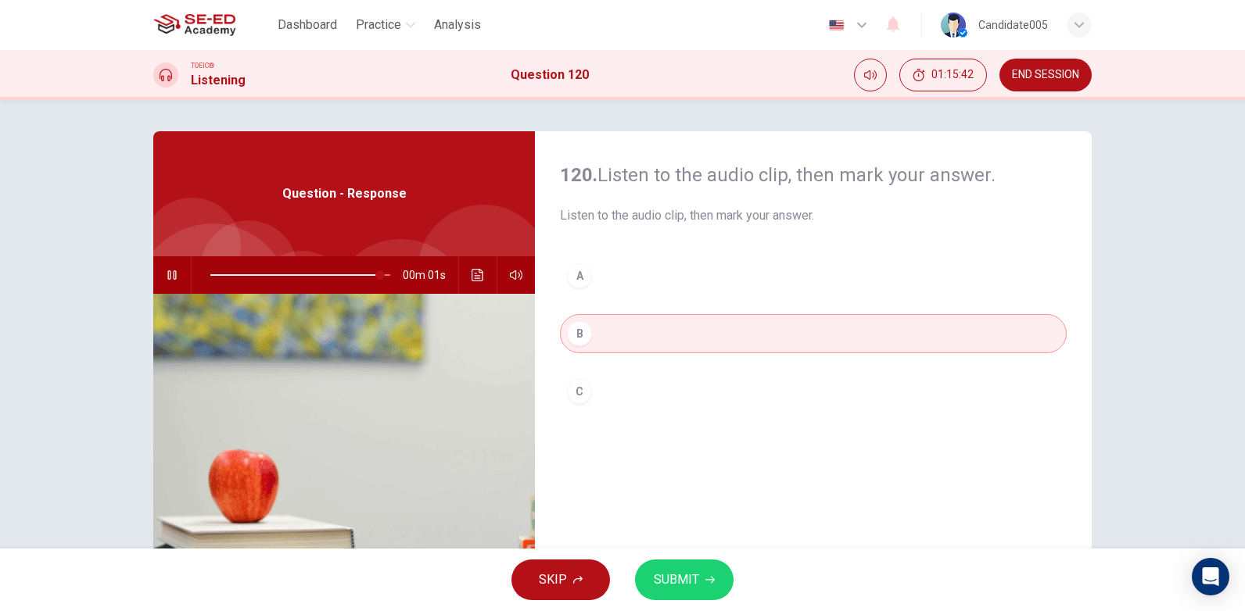
click at [700, 582] on button "SUBMIT" at bounding box center [684, 580] width 99 height 41
type input "0"
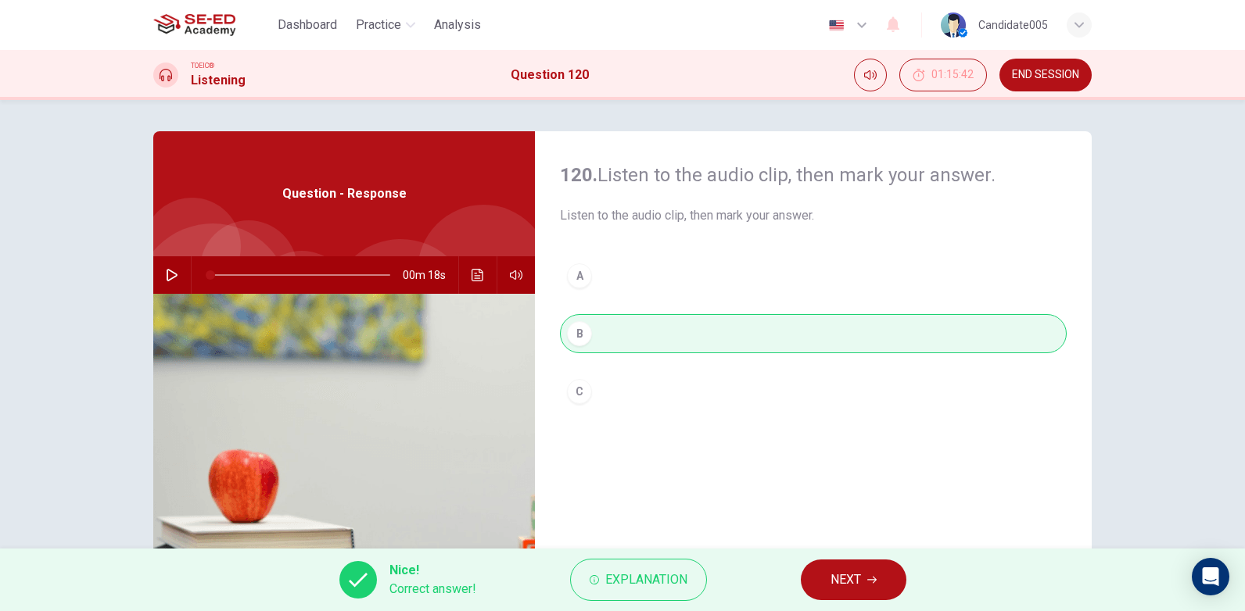
click at [869, 582] on icon "button" at bounding box center [871, 579] width 9 height 9
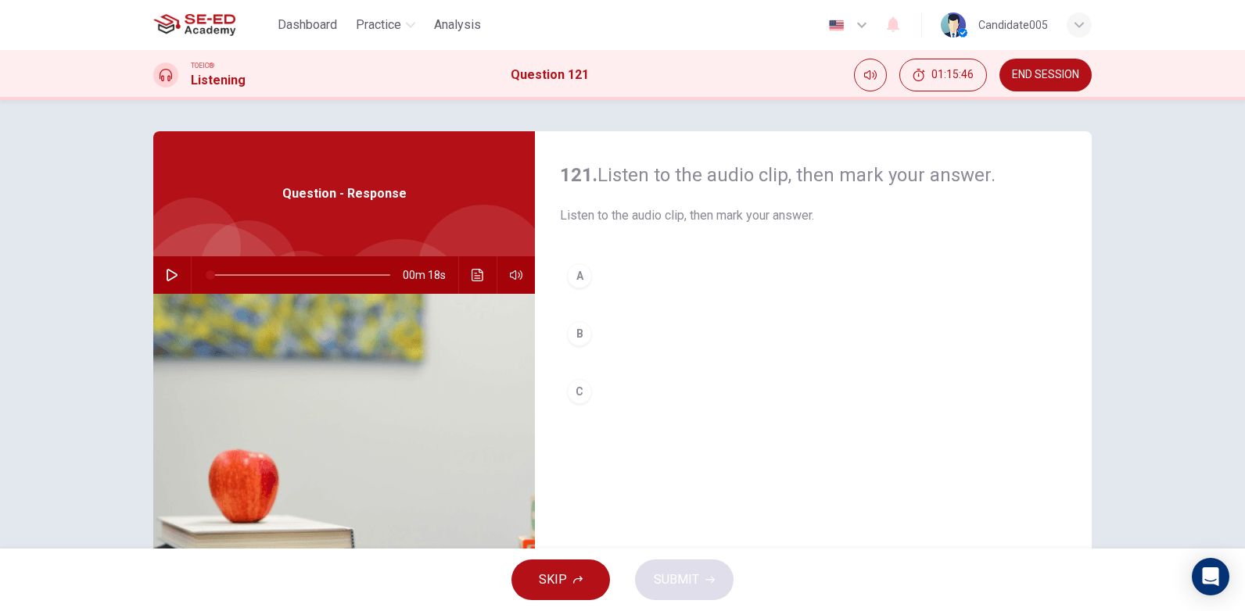
click at [166, 275] on icon "button" at bounding box center [172, 275] width 13 height 13
drag, startPoint x: 285, startPoint y: 274, endPoint x: 204, endPoint y: 276, distance: 81.3
click at [206, 276] on span at bounding box center [210, 274] width 9 height 9
drag, startPoint x: 220, startPoint y: 276, endPoint x: 173, endPoint y: 275, distance: 46.9
click at [206, 276] on span at bounding box center [210, 274] width 9 height 9
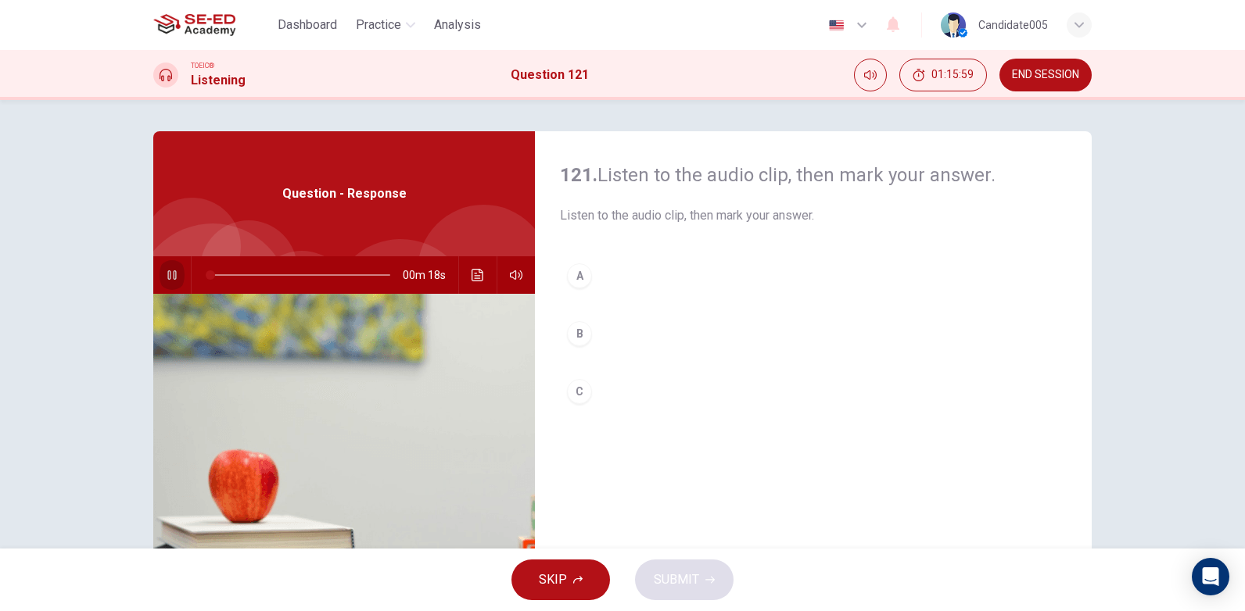
click at [169, 275] on icon "button" at bounding box center [172, 275] width 13 height 13
click at [166, 277] on icon "button" at bounding box center [172, 275] width 13 height 13
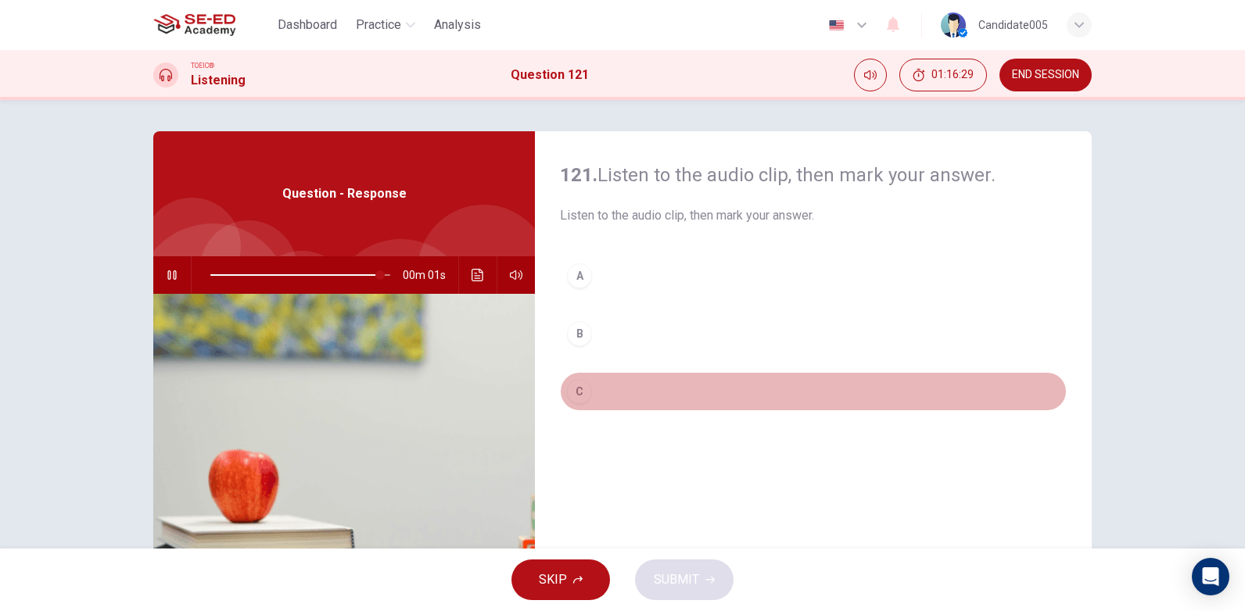
click at [577, 394] on div "C" at bounding box center [579, 391] width 25 height 25
type input "0"
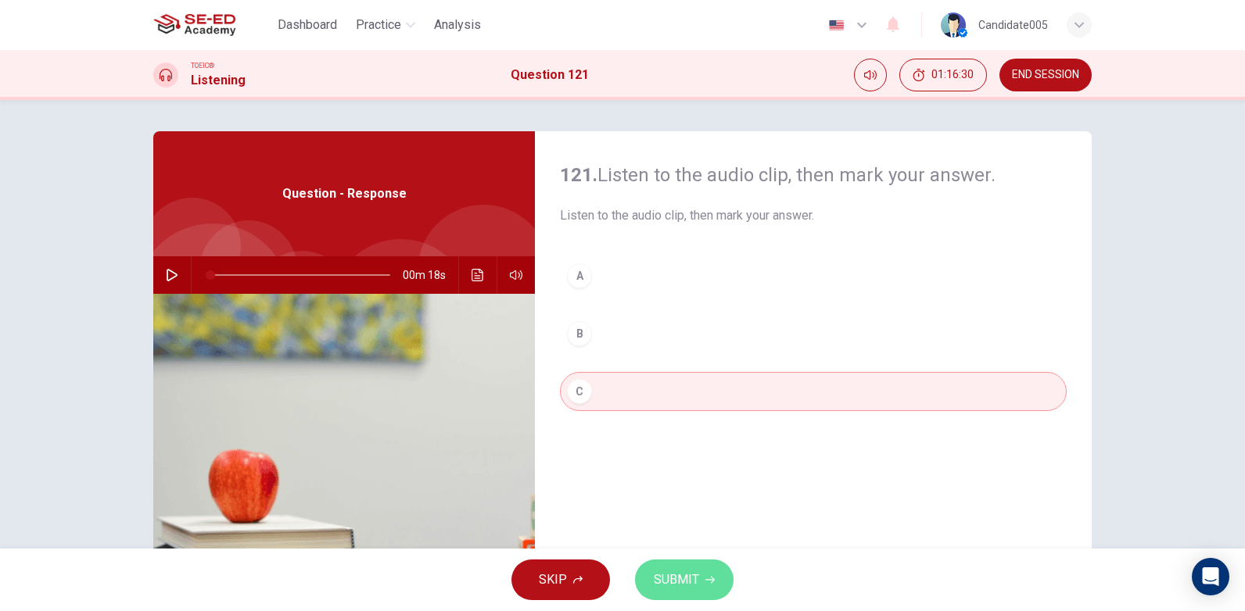
click at [681, 573] on span "SUBMIT" at bounding box center [676, 580] width 45 height 22
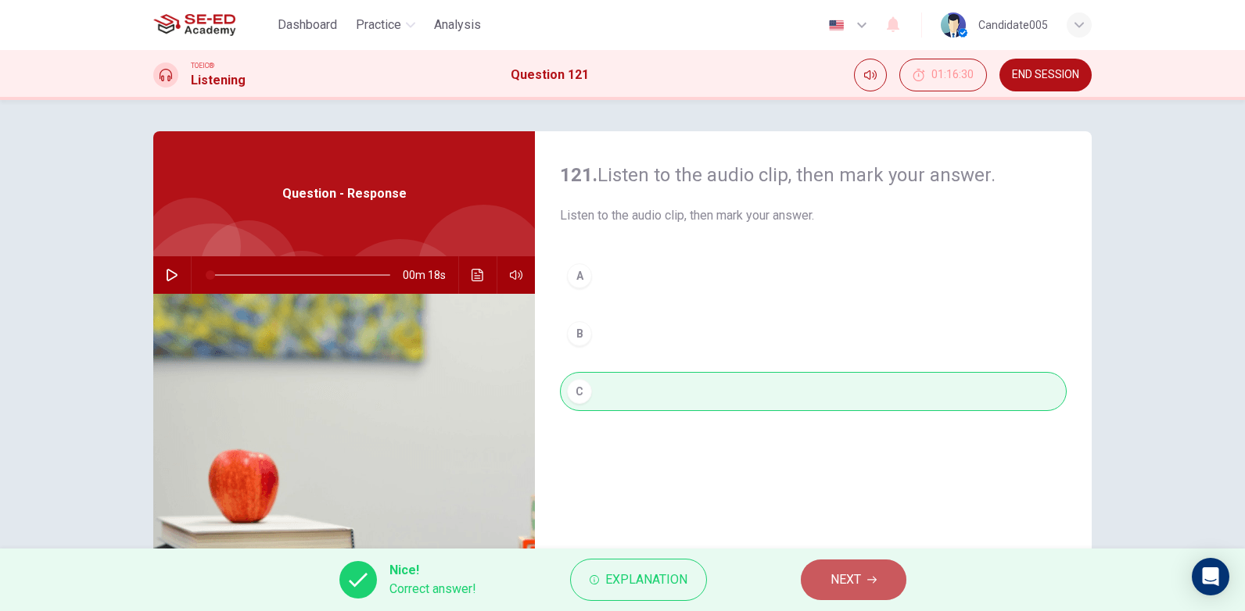
click at [862, 579] on button "NEXT" at bounding box center [854, 580] width 106 height 41
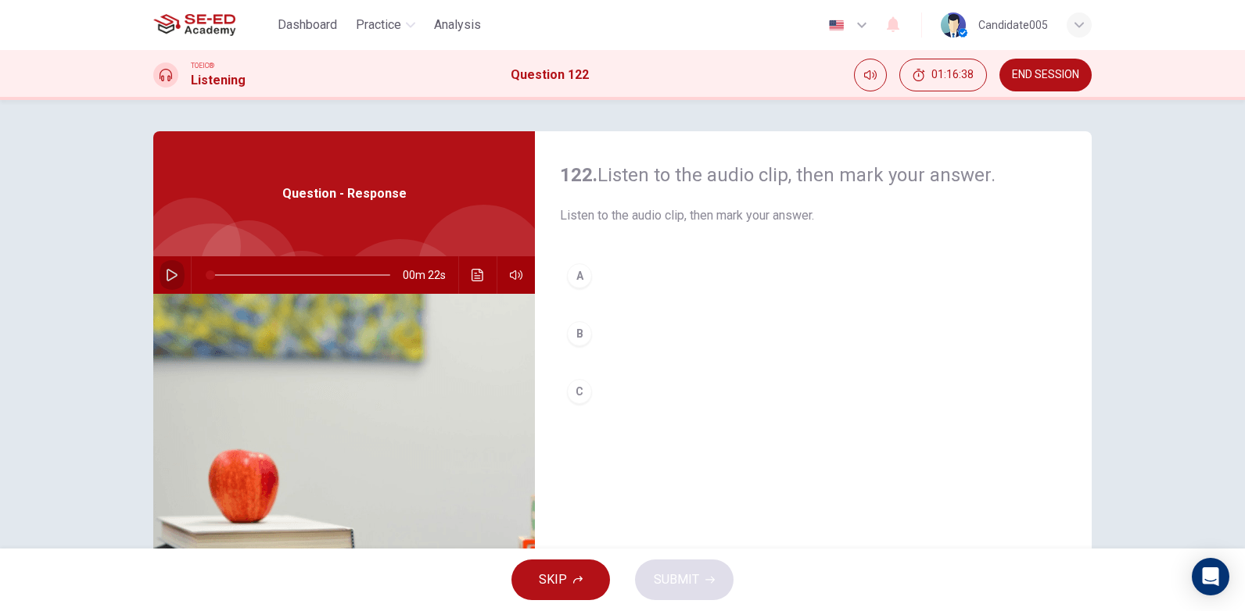
click at [169, 271] on icon "button" at bounding box center [172, 275] width 13 height 13
drag, startPoint x: 340, startPoint y: 274, endPoint x: 200, endPoint y: 276, distance: 139.9
click at [206, 276] on span at bounding box center [210, 274] width 9 height 9
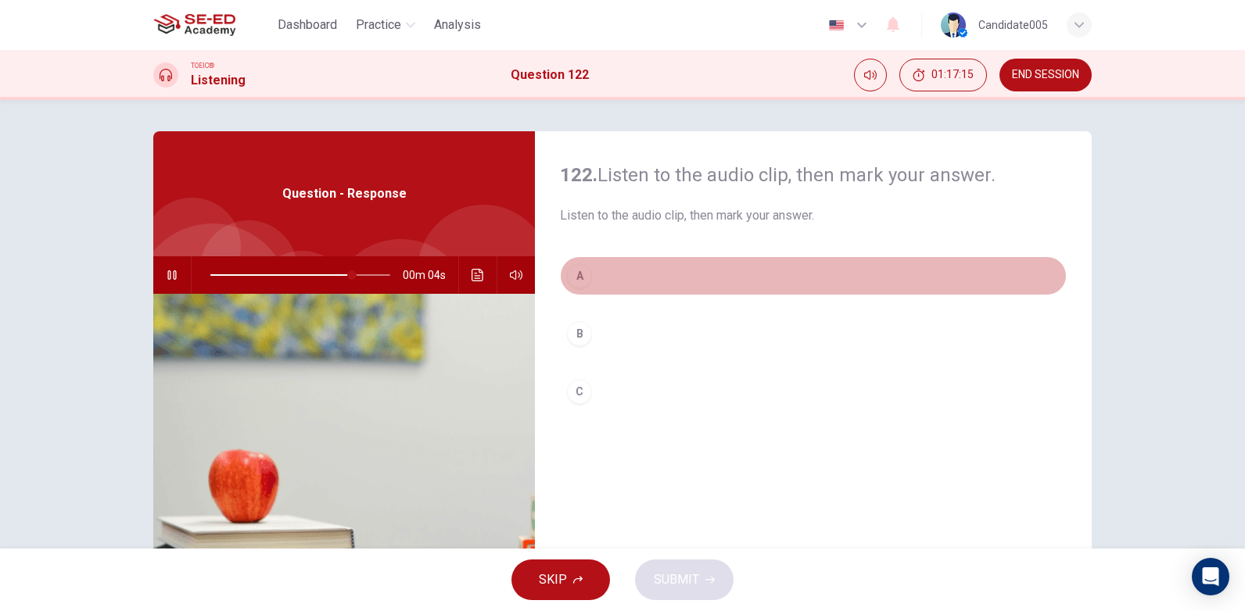
click at [584, 274] on div "A" at bounding box center [579, 275] width 25 height 25
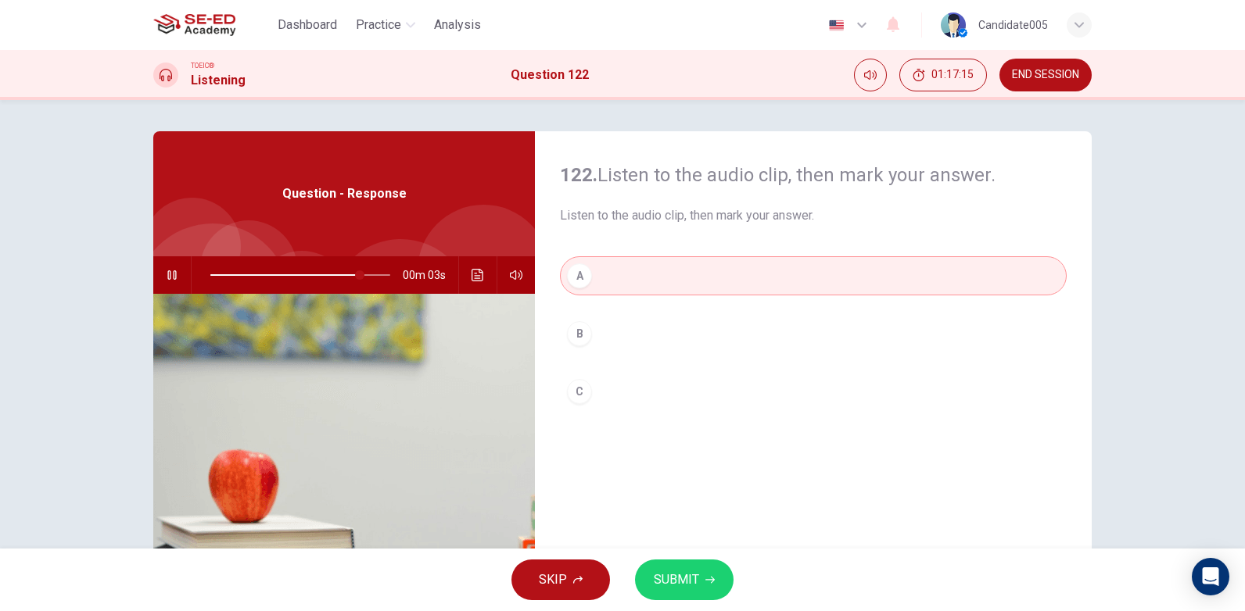
click at [679, 593] on button "SUBMIT" at bounding box center [684, 580] width 99 height 41
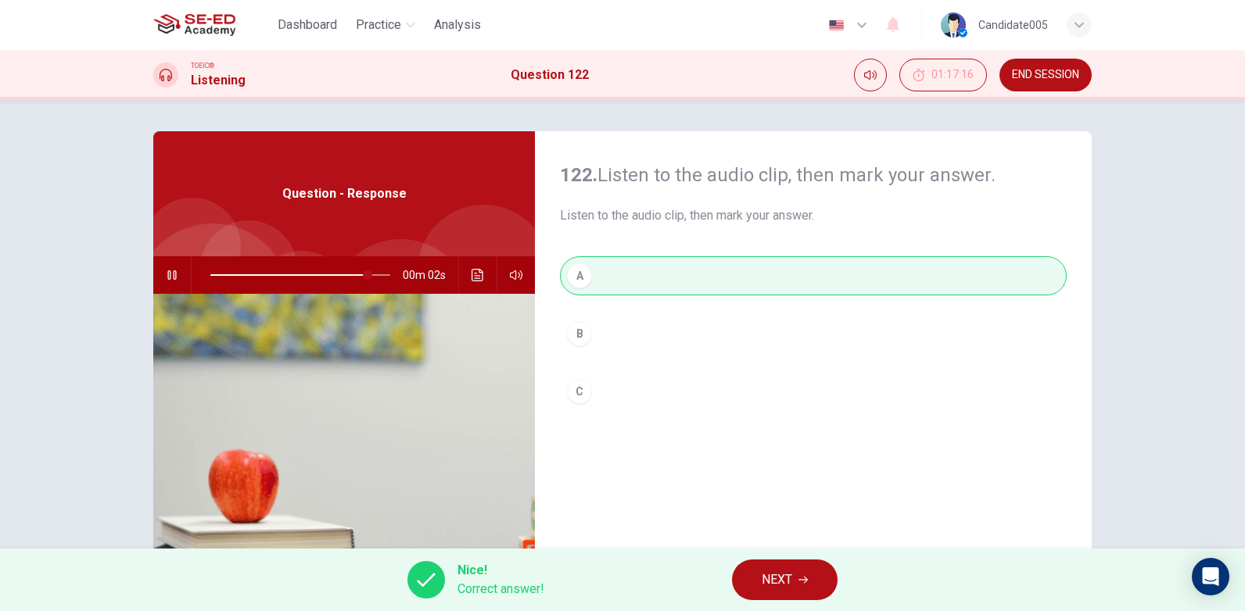
type input "92"
click at [788, 584] on span "NEXT" at bounding box center [776, 580] width 30 height 22
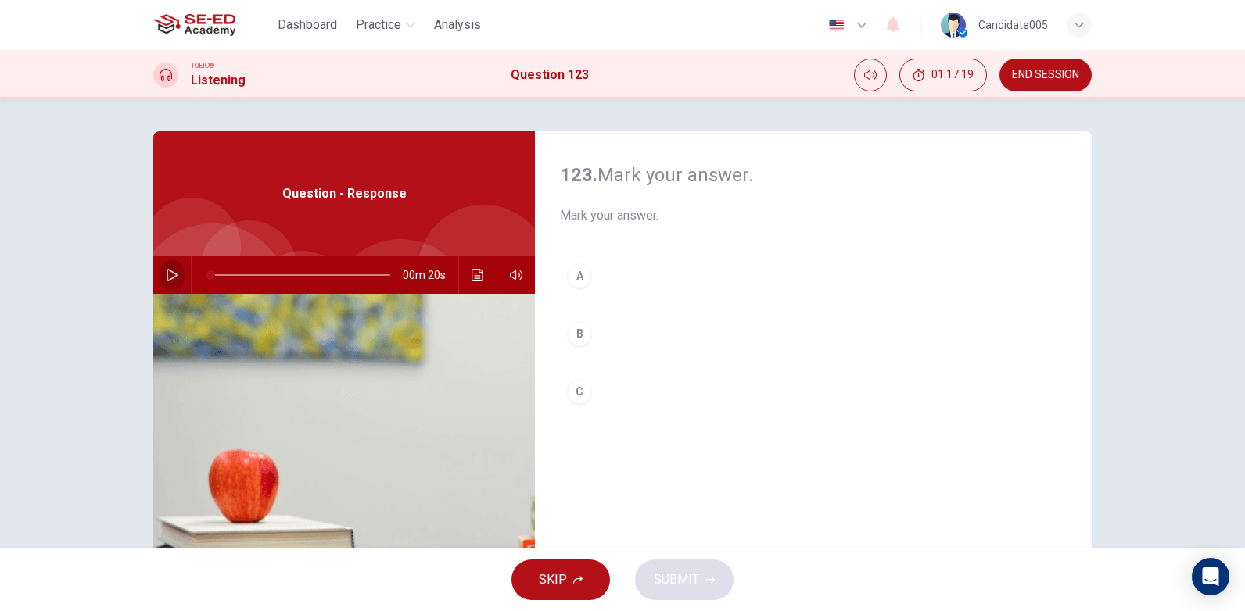
click at [167, 277] on icon "button" at bounding box center [172, 275] width 13 height 13
click at [167, 273] on icon "button" at bounding box center [172, 275] width 13 height 13
click at [574, 279] on div "A" at bounding box center [579, 275] width 25 height 25
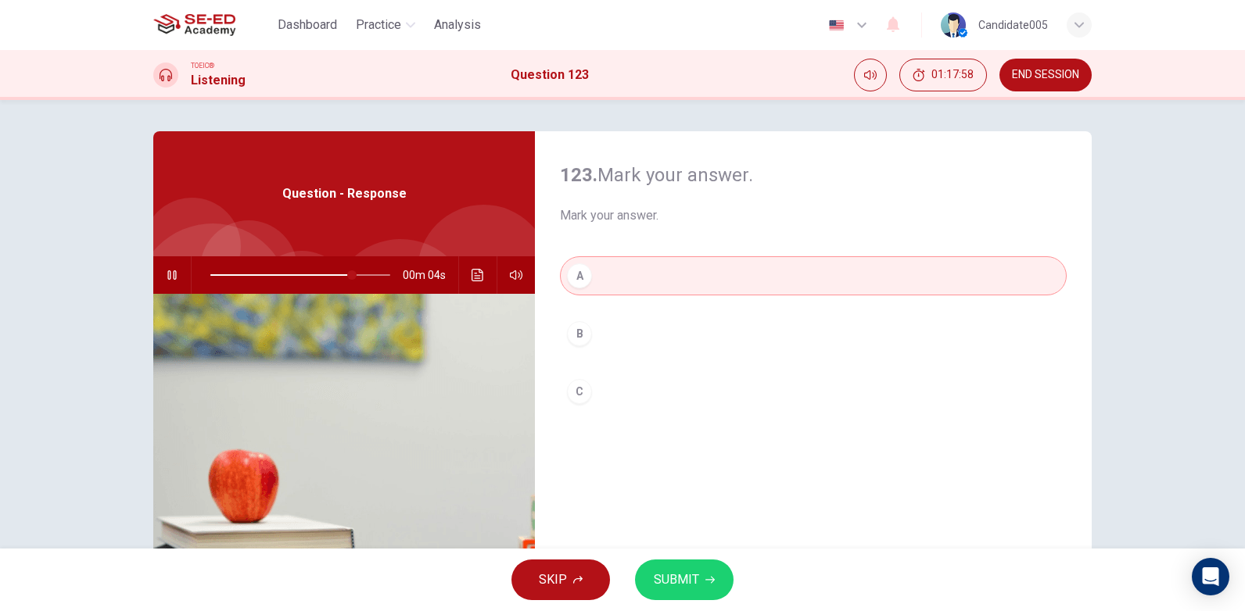
click at [675, 580] on span "SUBMIT" at bounding box center [676, 580] width 45 height 22
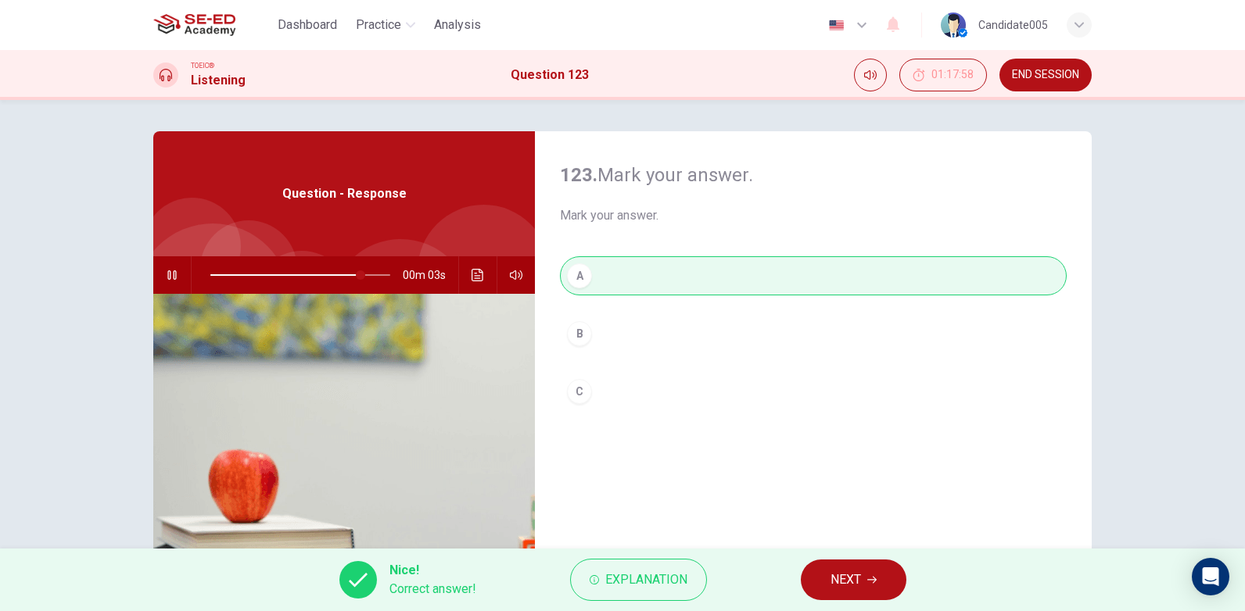
type input "89"
click at [870, 587] on button "NEXT" at bounding box center [854, 580] width 106 height 41
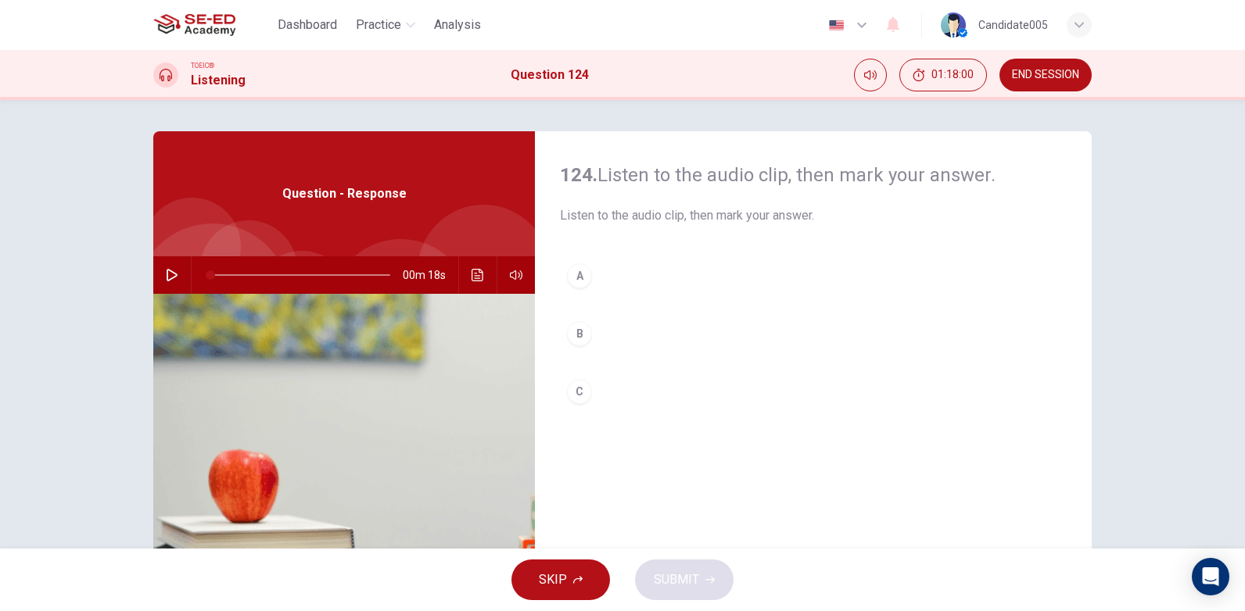
click at [166, 277] on icon "button" at bounding box center [172, 275] width 13 height 13
click at [167, 275] on icon "button" at bounding box center [172, 275] width 13 height 13
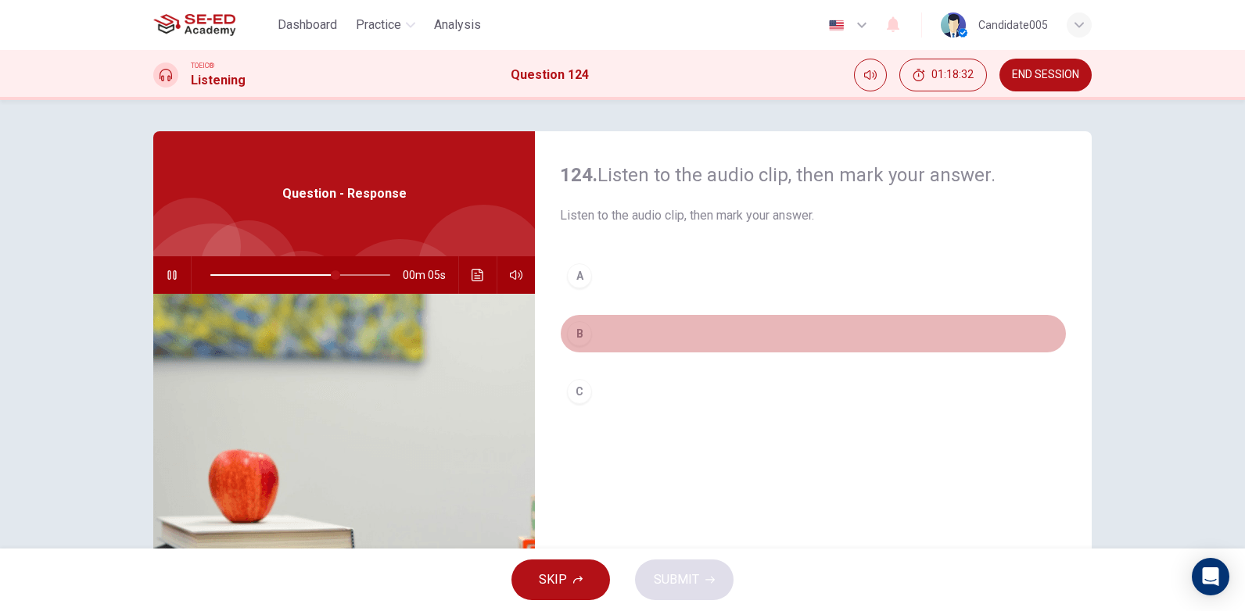
click at [579, 339] on div "B" at bounding box center [579, 333] width 25 height 25
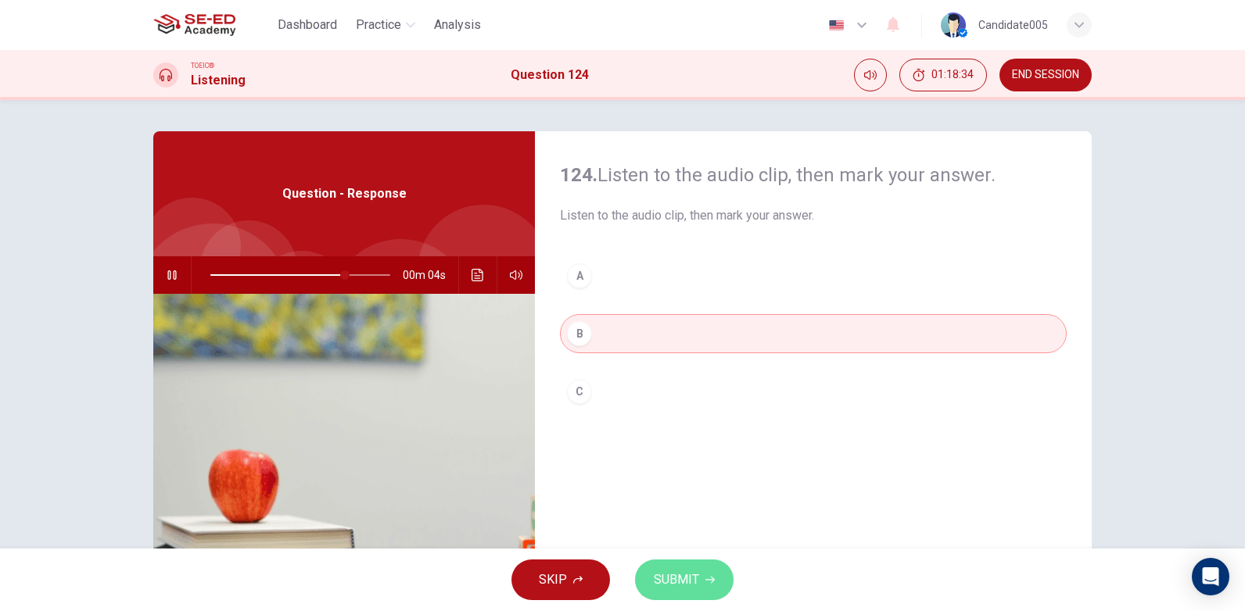
click at [668, 585] on span "SUBMIT" at bounding box center [676, 580] width 45 height 22
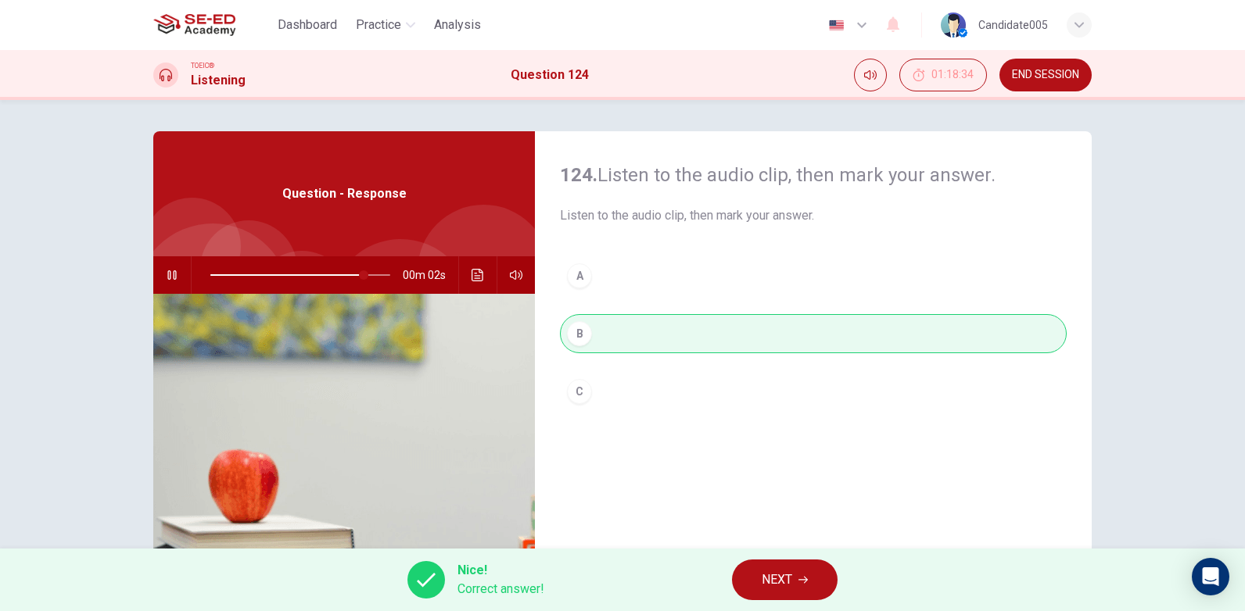
type input "91"
click at [774, 582] on span "NEXT" at bounding box center [776, 580] width 30 height 22
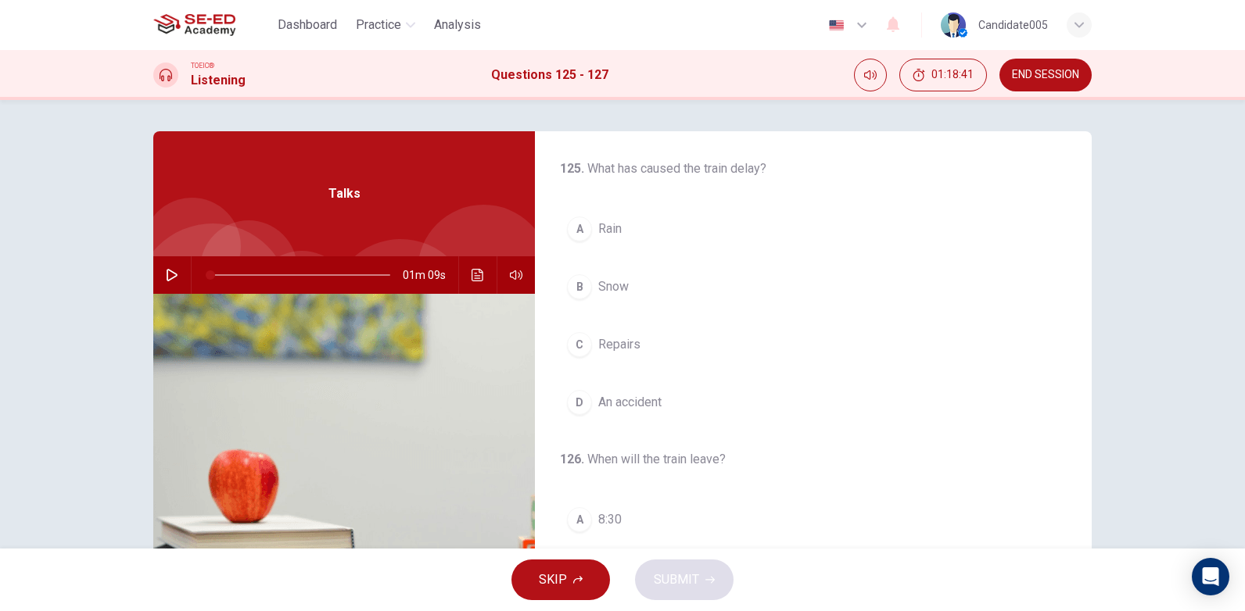
click at [1057, 71] on span "END SESSION" at bounding box center [1045, 75] width 67 height 13
